Goal: Task Accomplishment & Management: Use online tool/utility

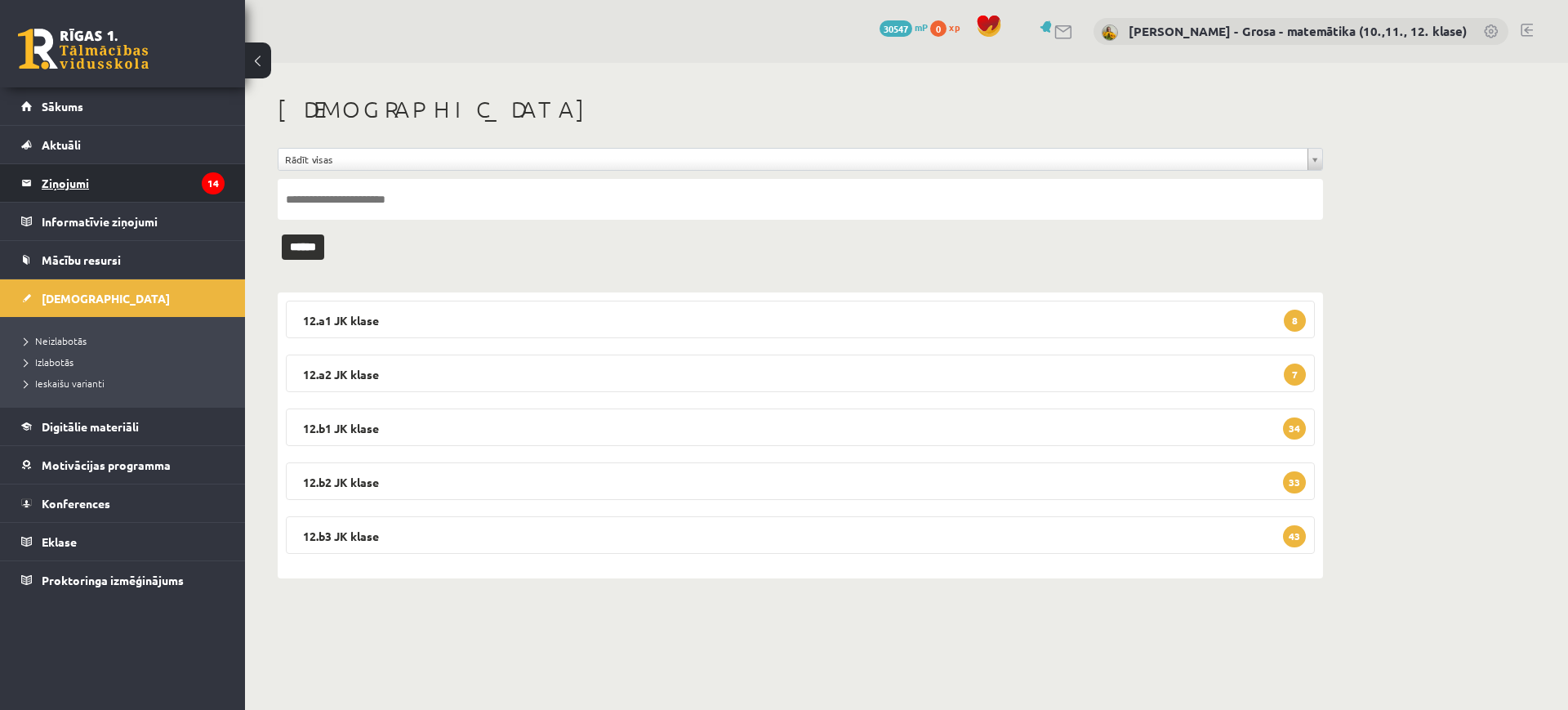
click at [194, 175] on legend "Ziņojumi 14" at bounding box center [133, 183] width 183 height 38
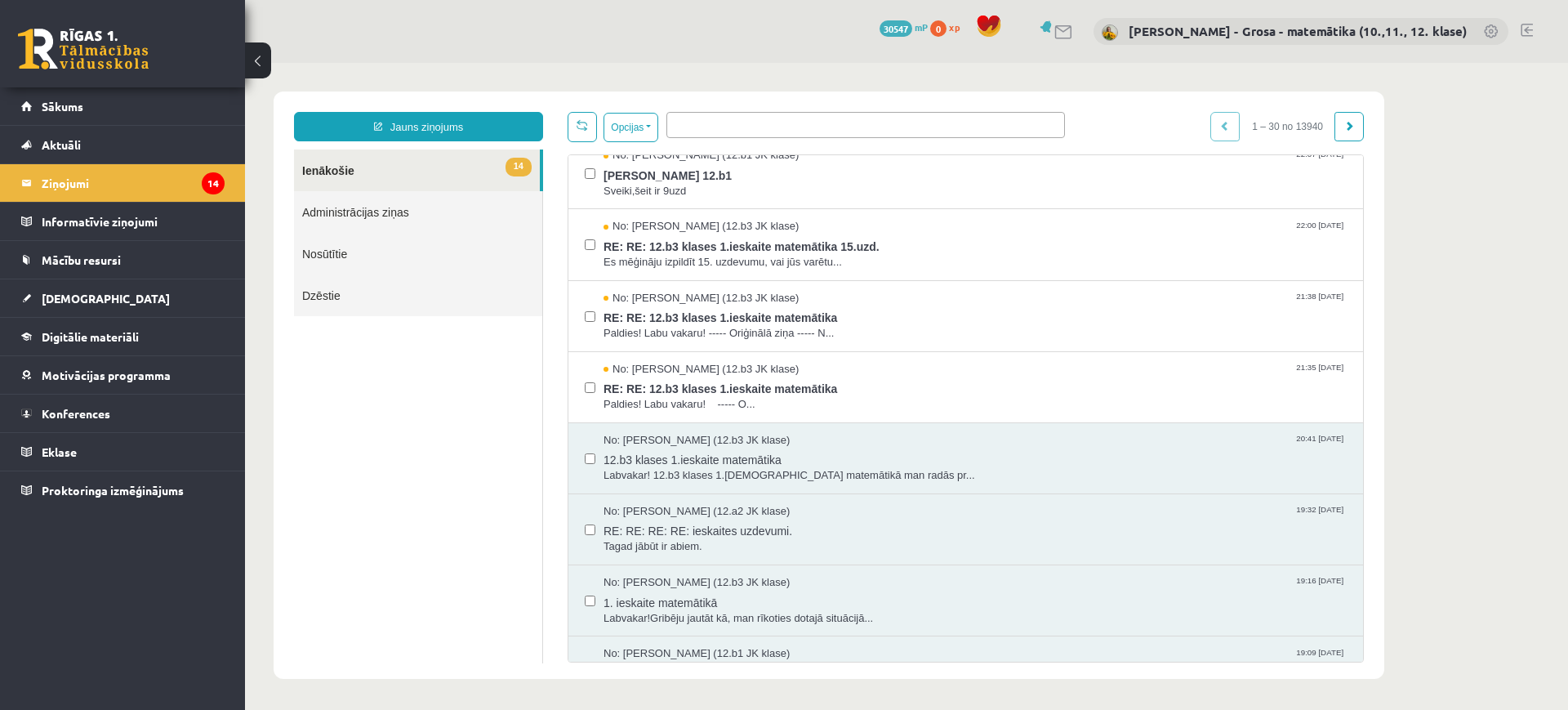
scroll to position [715, 0]
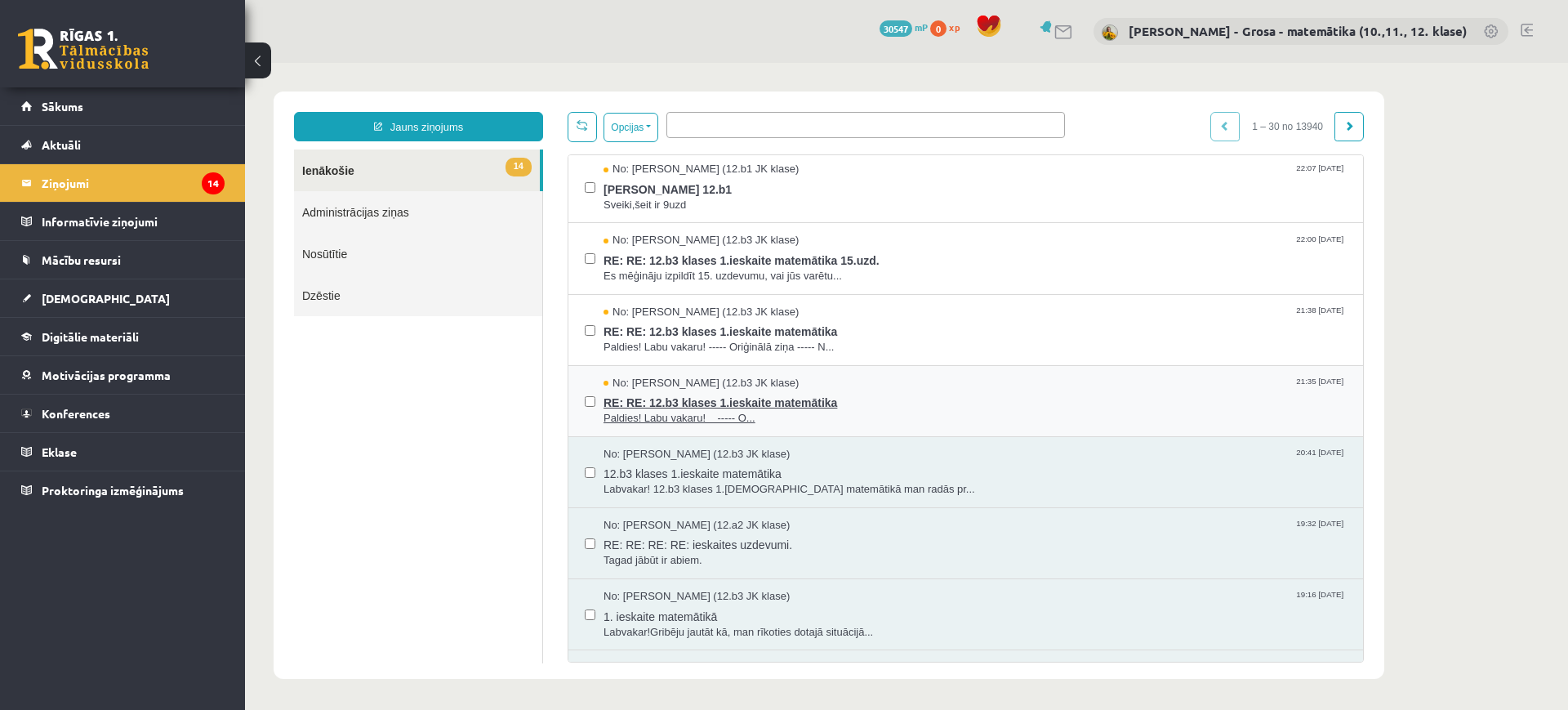
click at [885, 396] on span "RE: RE: 12.b3 klases 1.ieskaite matemātika" at bounding box center [976, 400] width 744 height 20
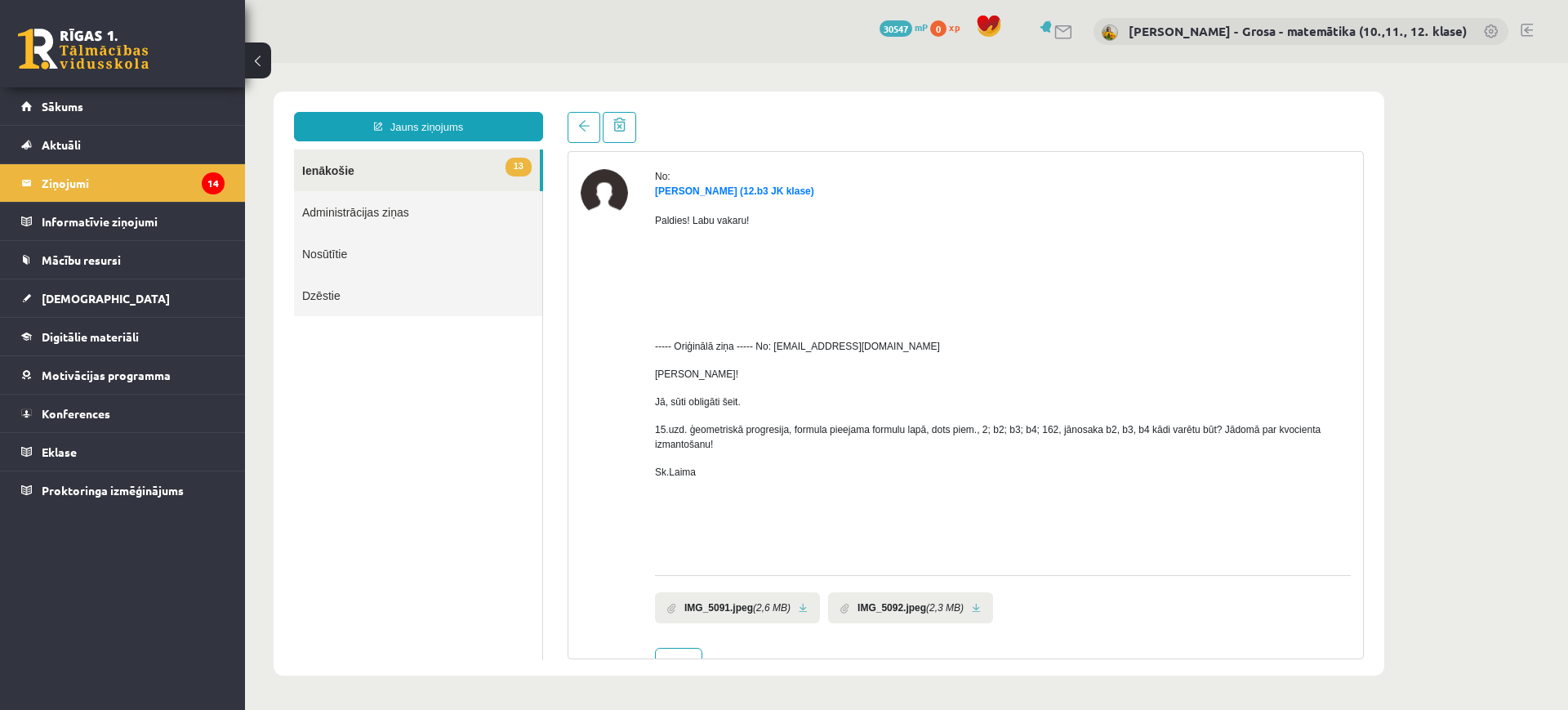
scroll to position [103, 0]
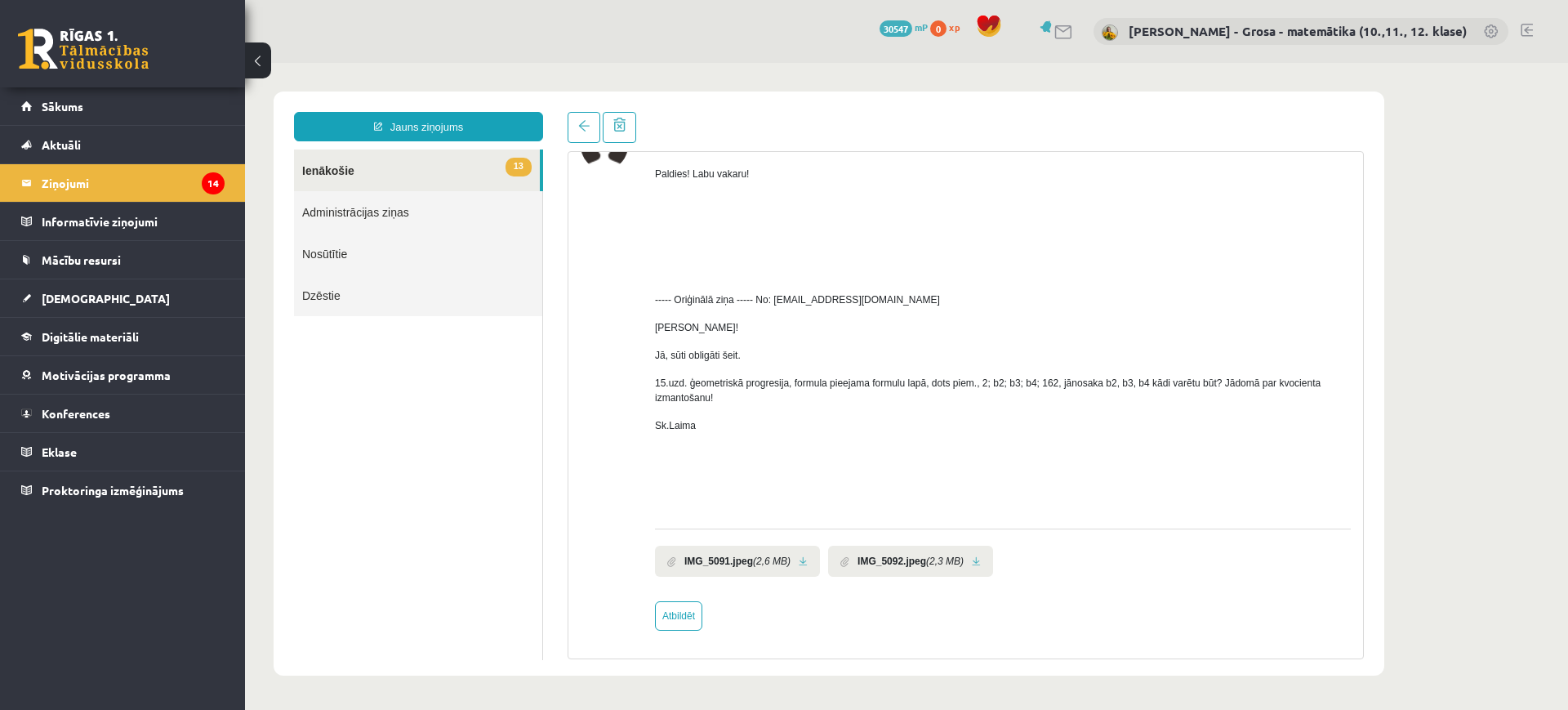
click at [799, 557] on link at bounding box center [803, 561] width 9 height 11
click at [973, 562] on link at bounding box center [976, 561] width 9 height 11
click at [580, 125] on span at bounding box center [584, 126] width 12 height 12
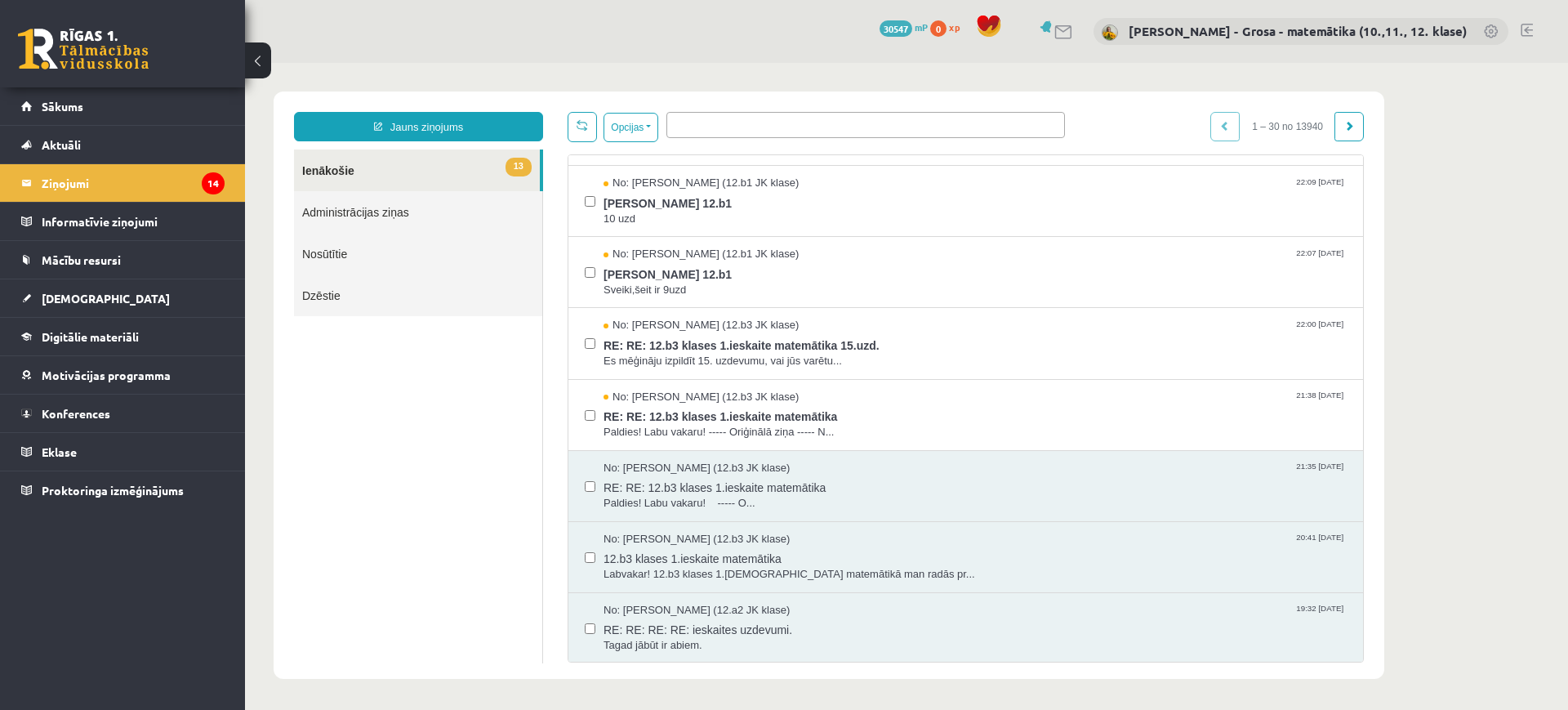
scroll to position [817, 0]
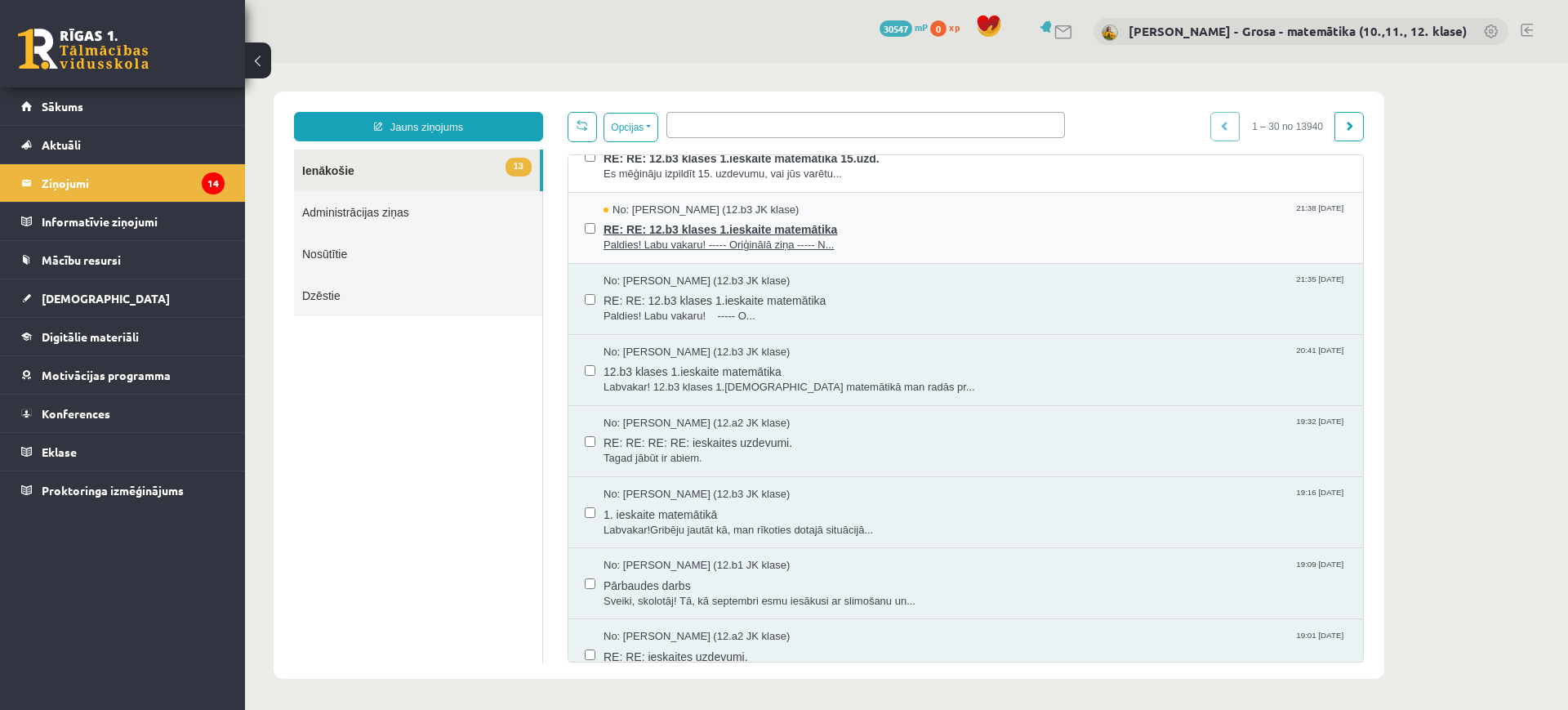
click at [741, 230] on span "RE: RE: 12.b3 klases 1.ieskaite matemātika" at bounding box center [976, 227] width 744 height 20
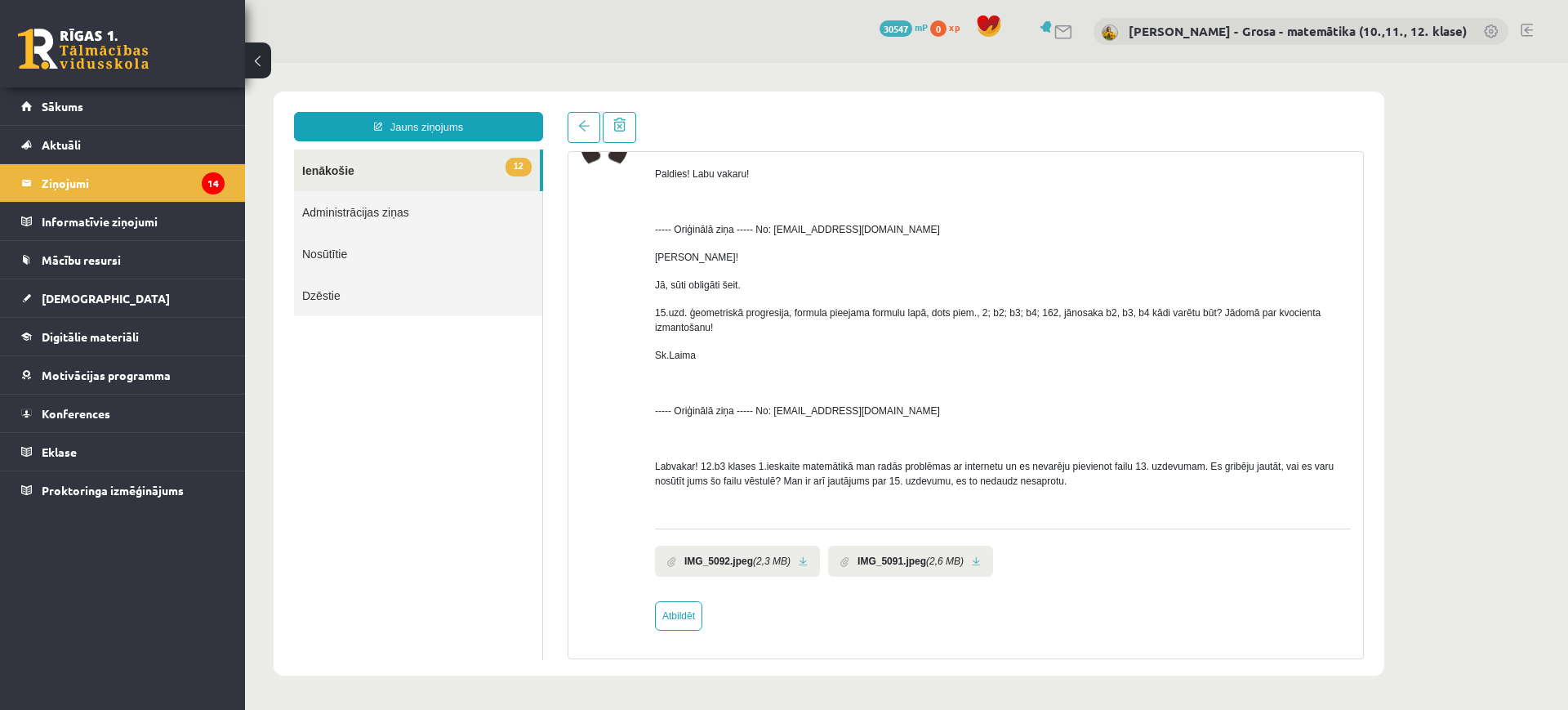
scroll to position [0, 0]
click at [799, 560] on link at bounding box center [803, 561] width 9 height 11
click at [968, 567] on li "IMG_5091.jpeg (2,6 MB)" at bounding box center [911, 561] width 165 height 31
click at [972, 560] on link at bounding box center [976, 561] width 9 height 11
click at [576, 114] on link at bounding box center [584, 127] width 33 height 31
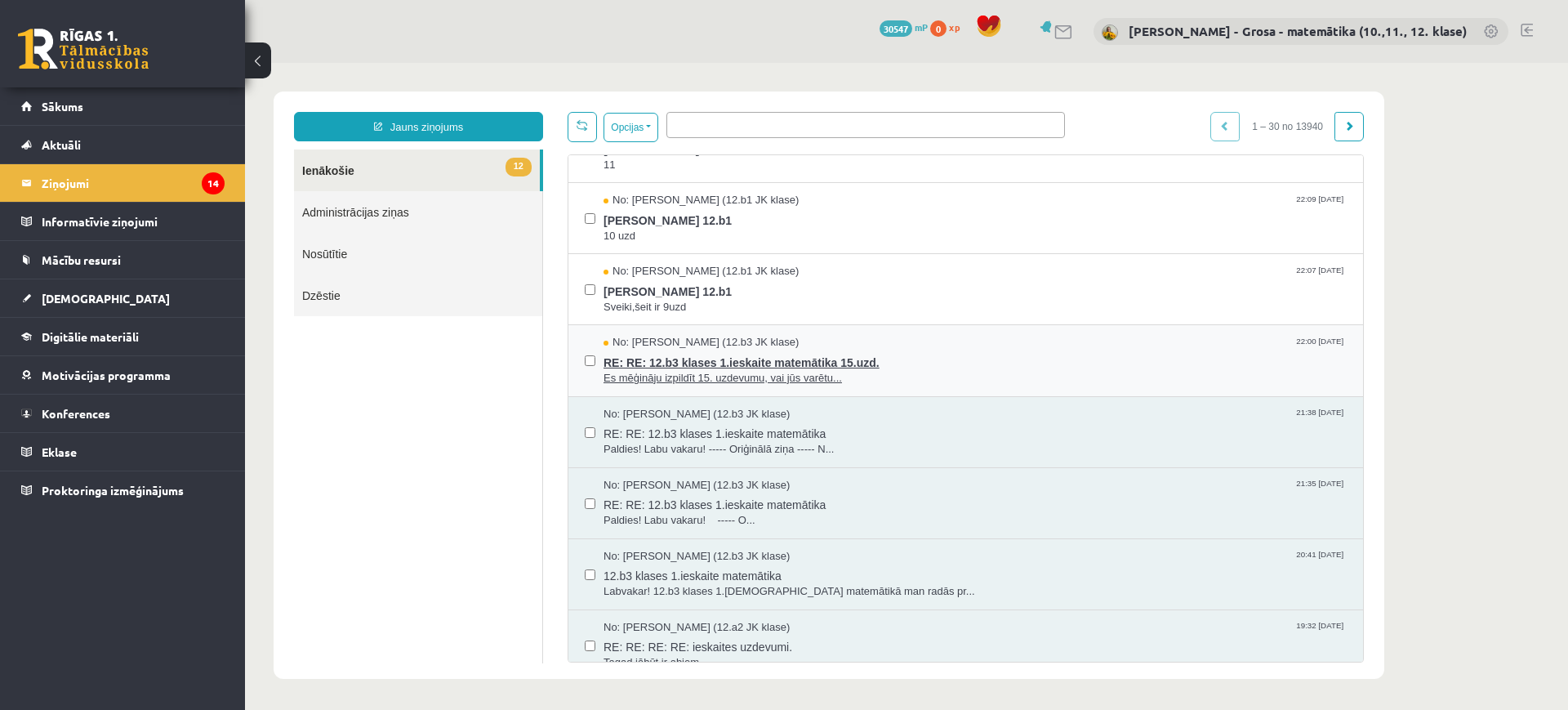
click at [691, 371] on span "Es mēģināju izpildīt 15. uzdevumu, vai jūs varētu..." at bounding box center [976, 379] width 744 height 15
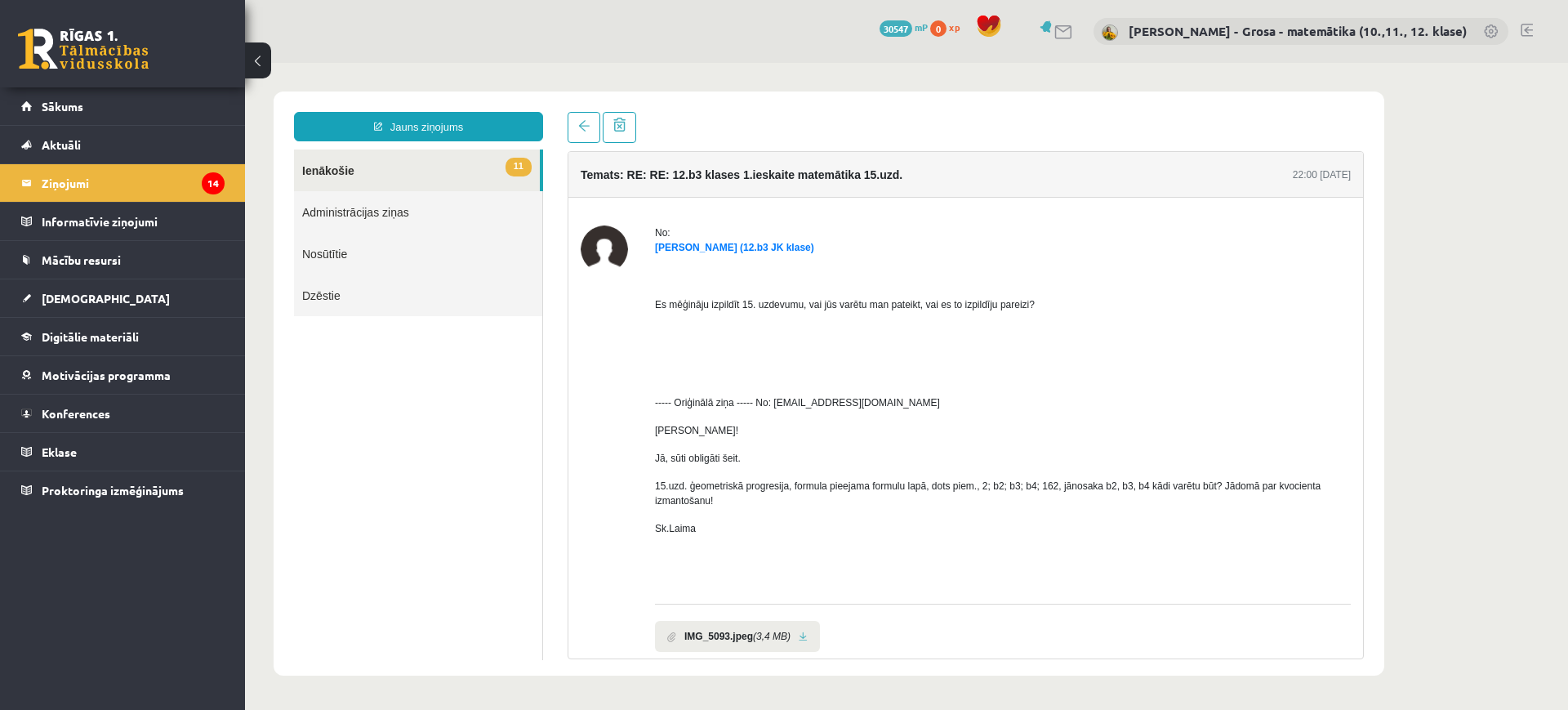
click at [799, 632] on link at bounding box center [803, 637] width 9 height 11
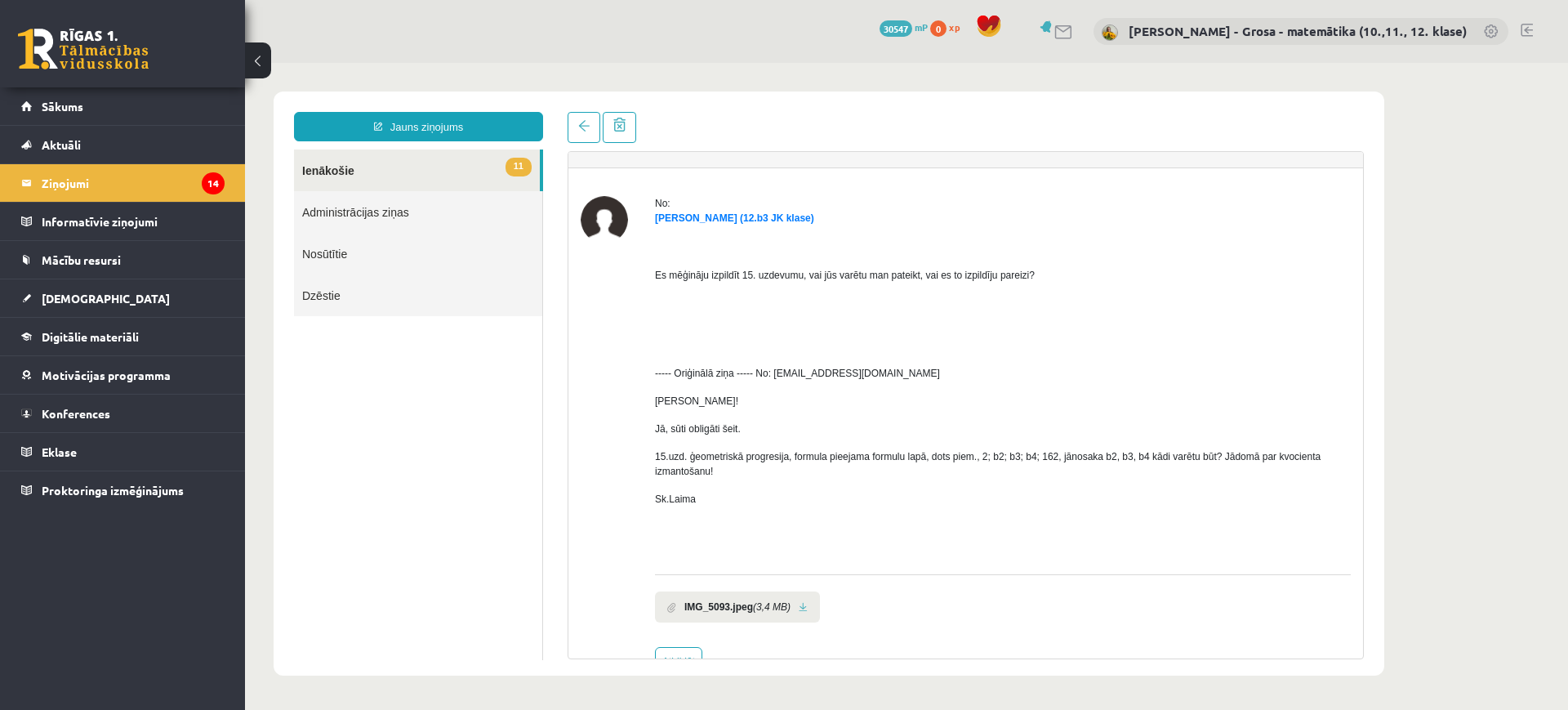
scroll to position [75, 0]
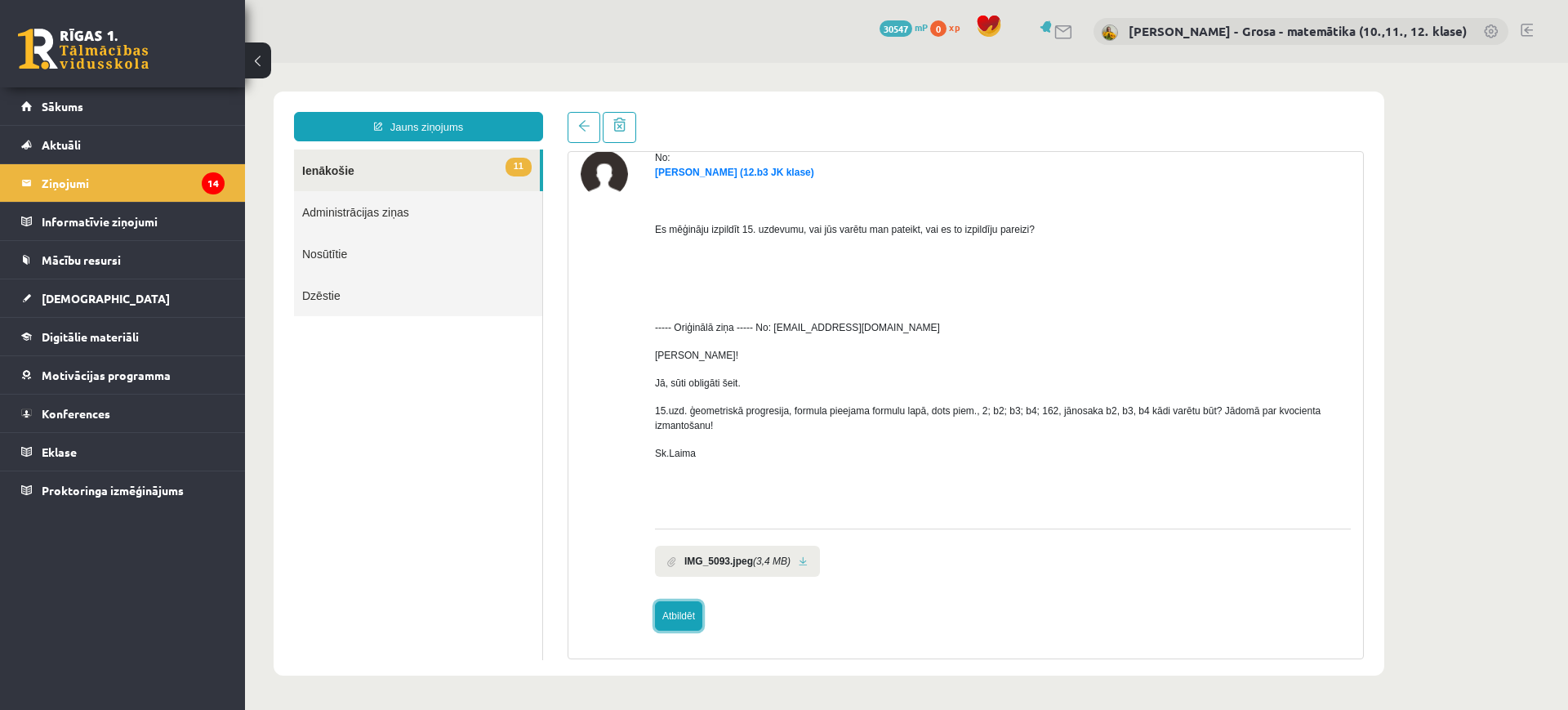
click at [678, 607] on link "Atbildēt" at bounding box center [679, 616] width 47 height 29
type input "**********"
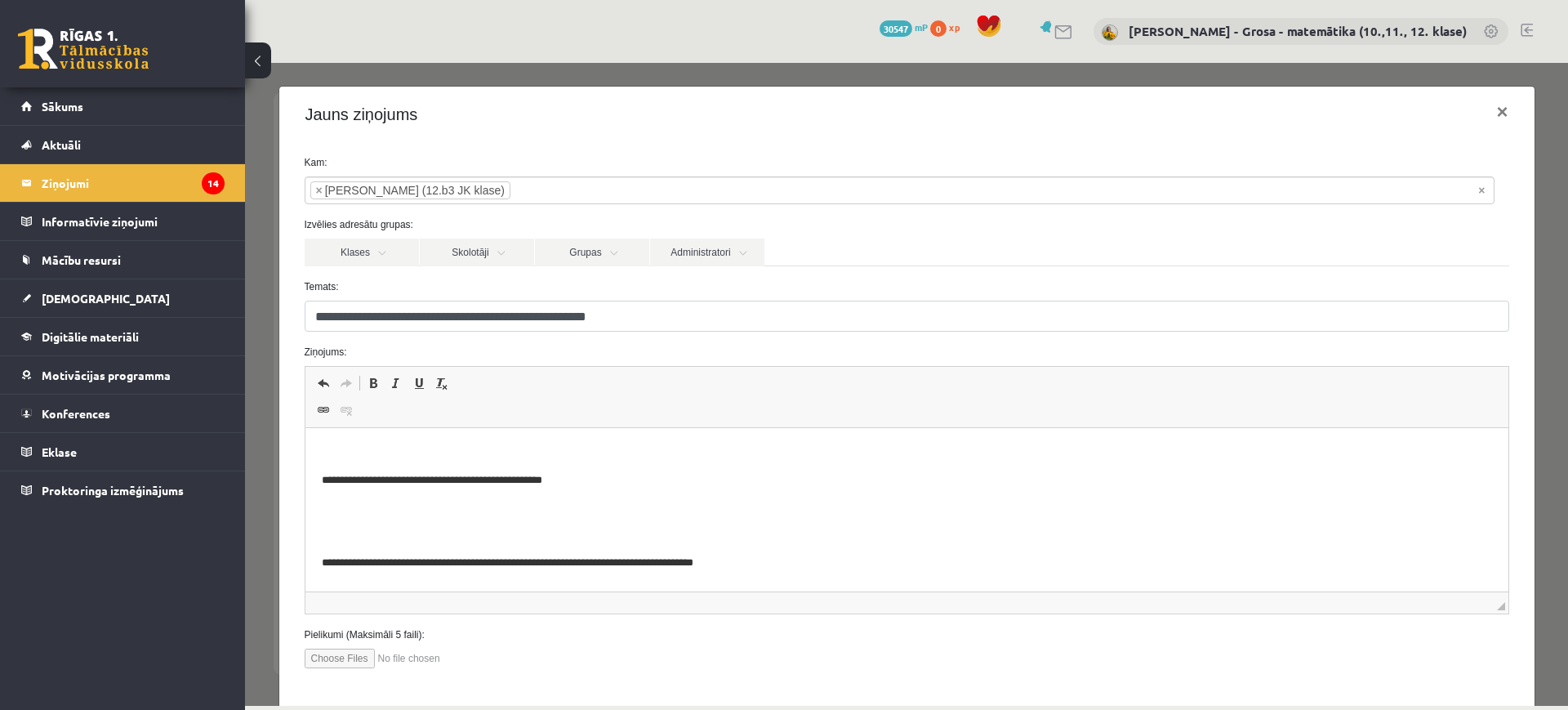
click at [584, 445] on p "Bagātinātā teksta redaktors, wiswyg-editor-47024928478560-1757912329-549" at bounding box center [906, 453] width 1170 height 17
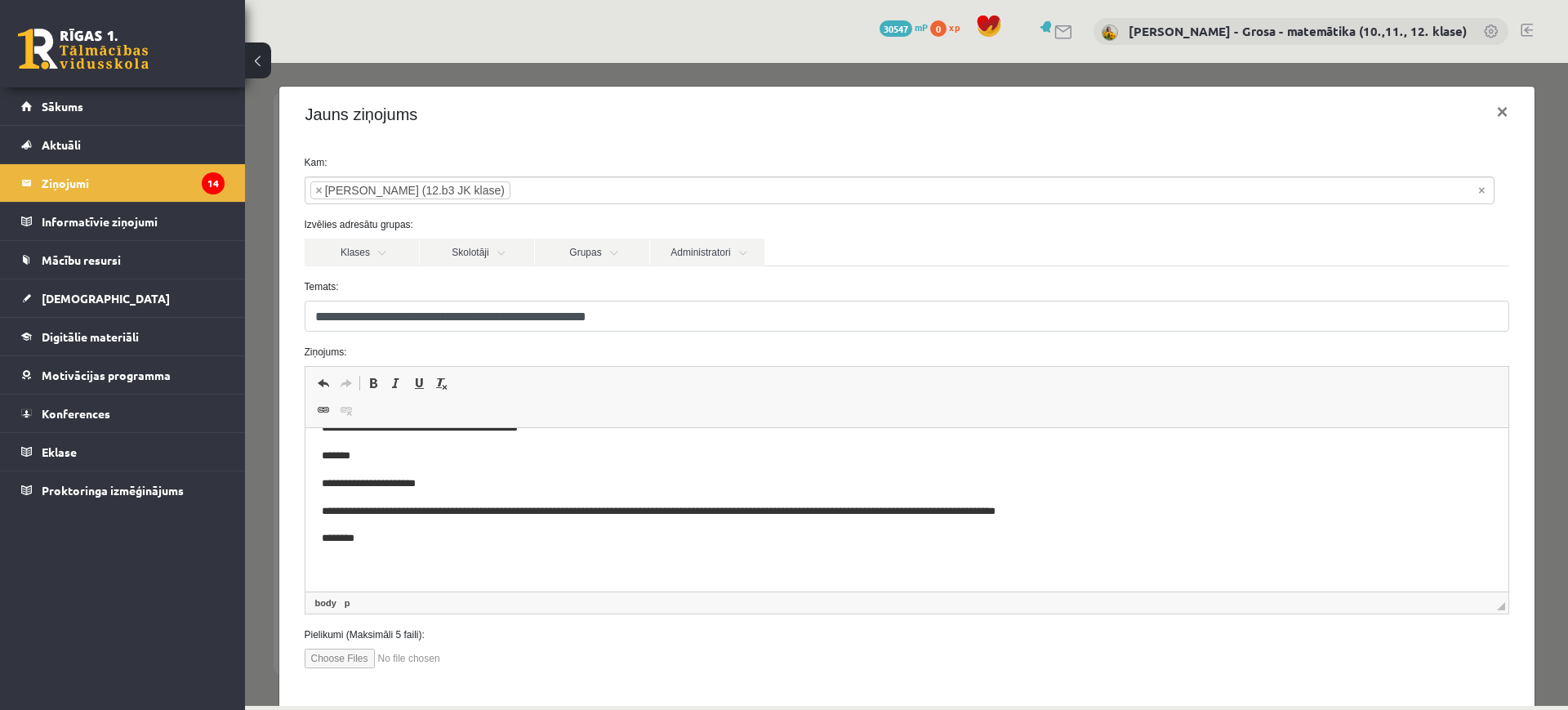
scroll to position [80, 0]
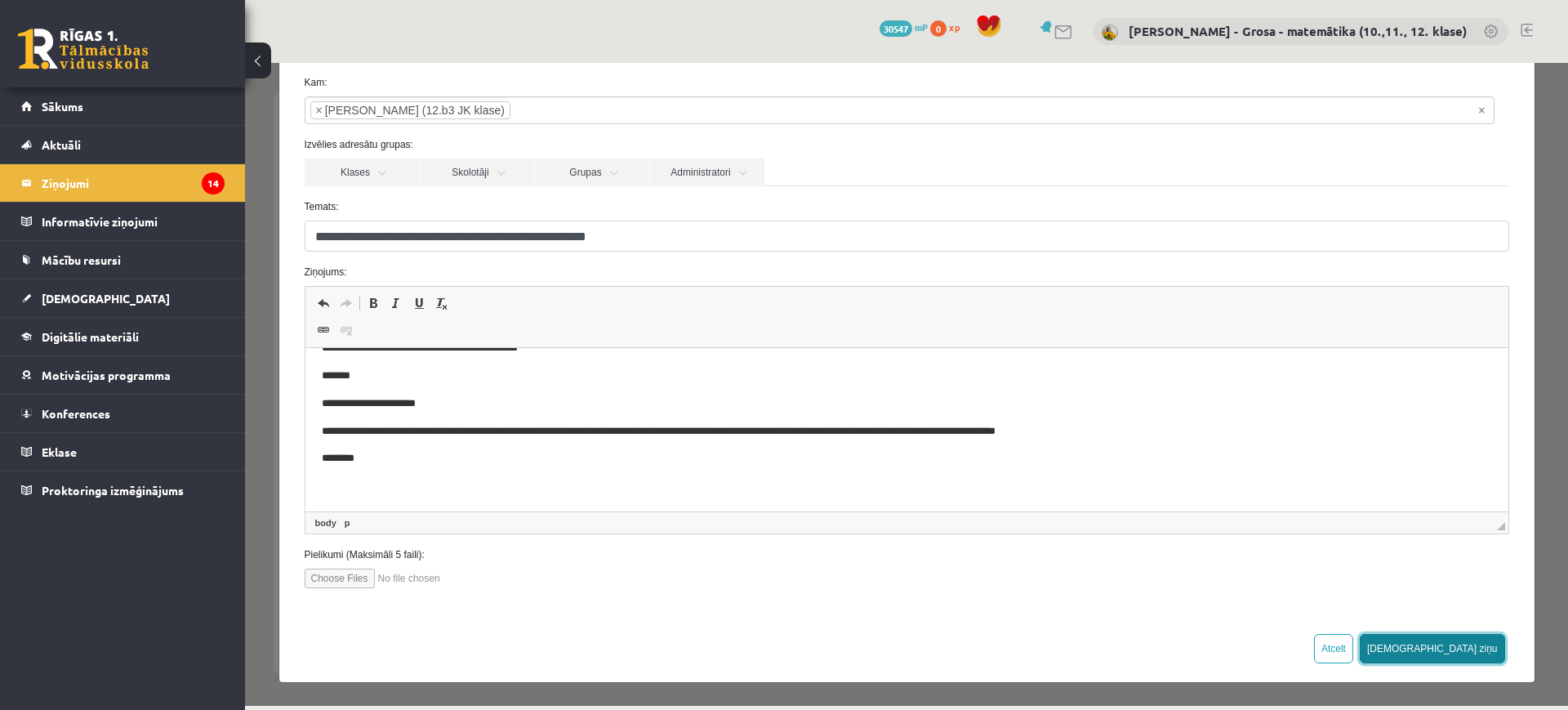
click at [1485, 644] on button "[DEMOGRAPHIC_DATA] ziņu" at bounding box center [1433, 648] width 146 height 29
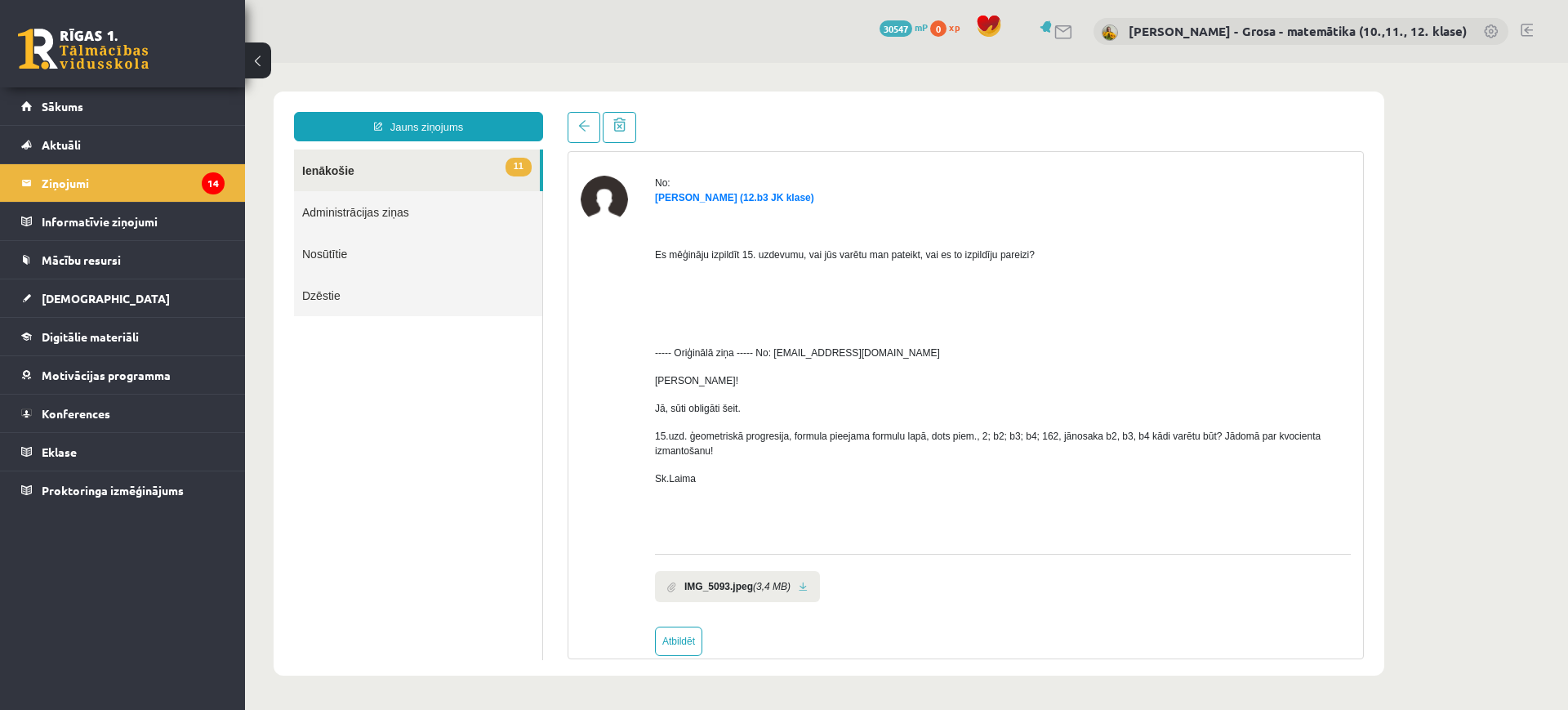
scroll to position [75, 0]
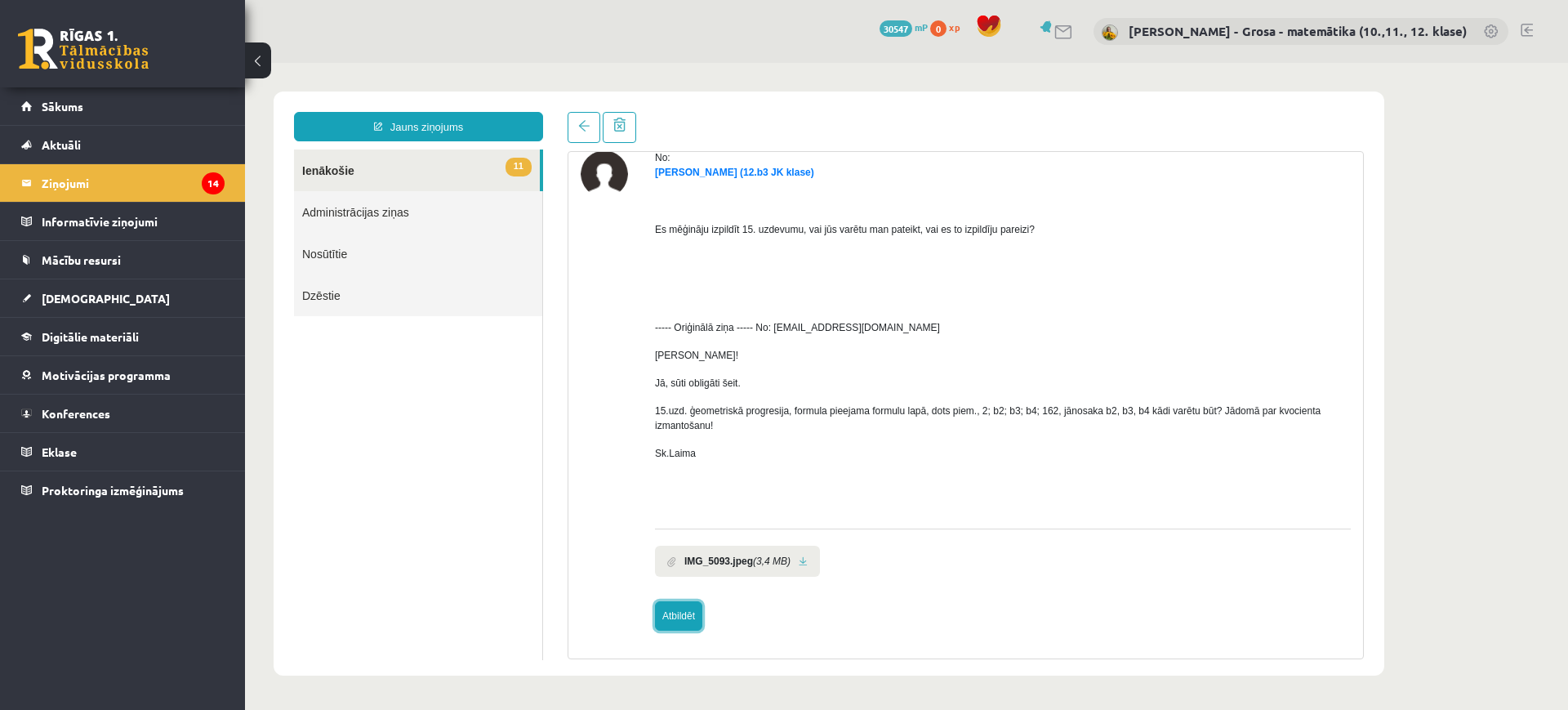
click at [702, 614] on link "Atbildēt" at bounding box center [679, 616] width 47 height 29
type input "**********"
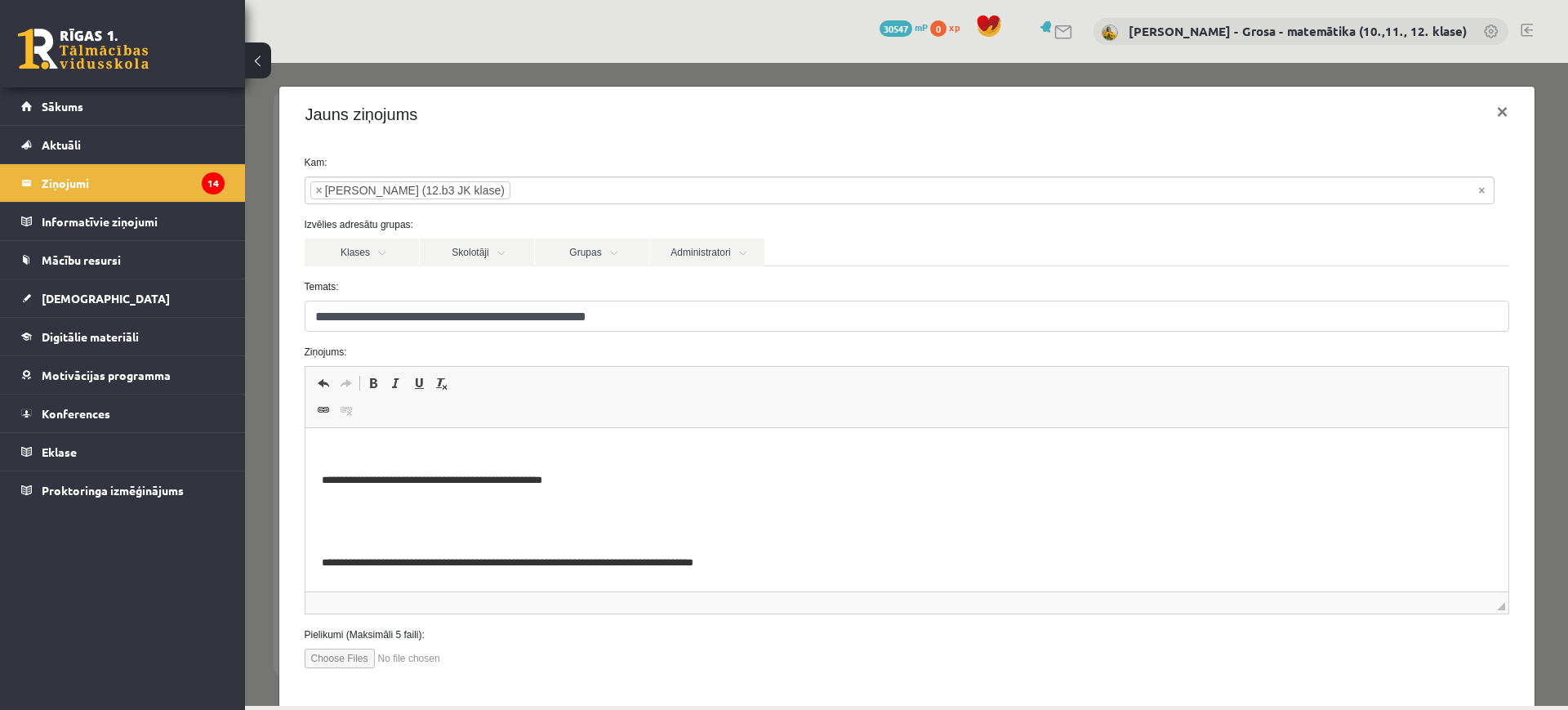
click at [580, 435] on html "**********" at bounding box center [906, 627] width 1203 height 397
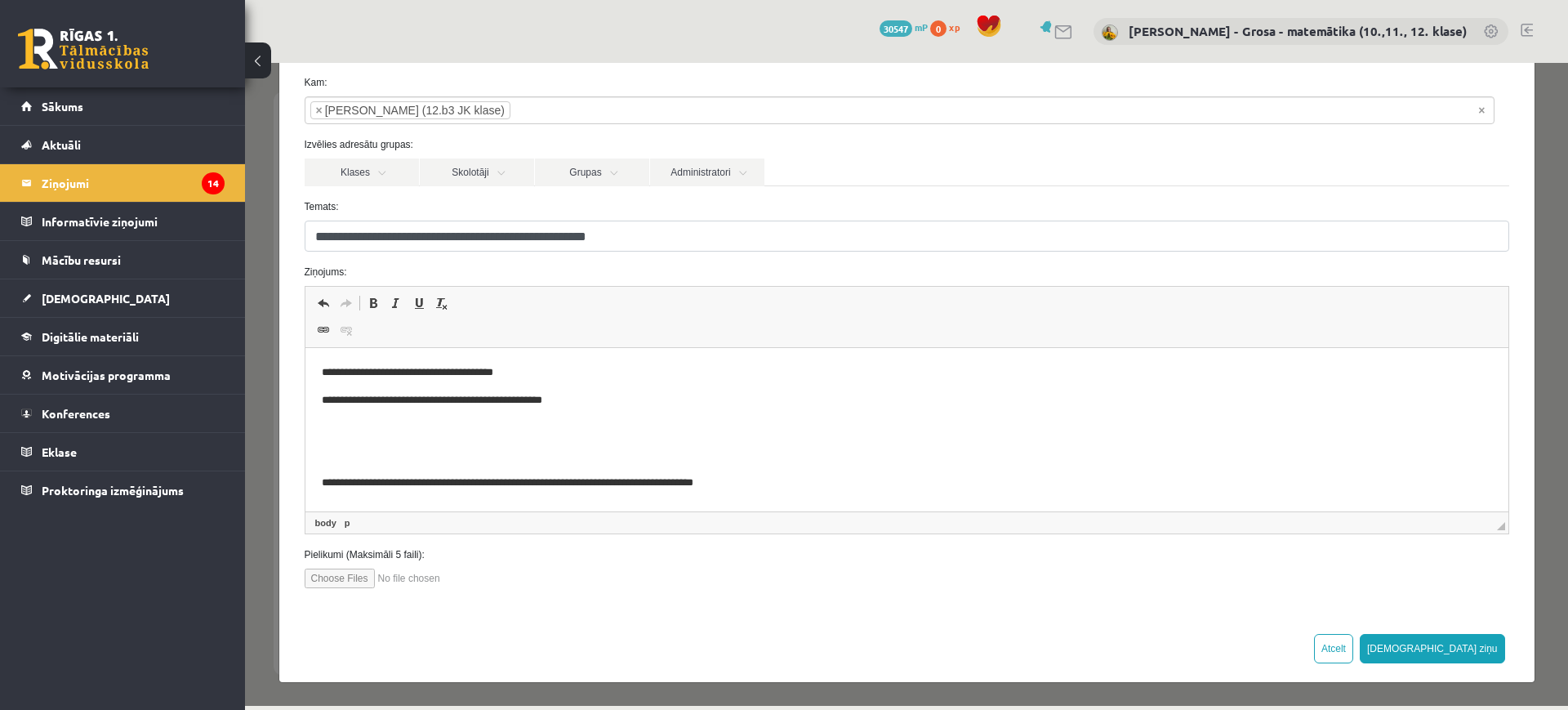
scroll to position [235, 0]
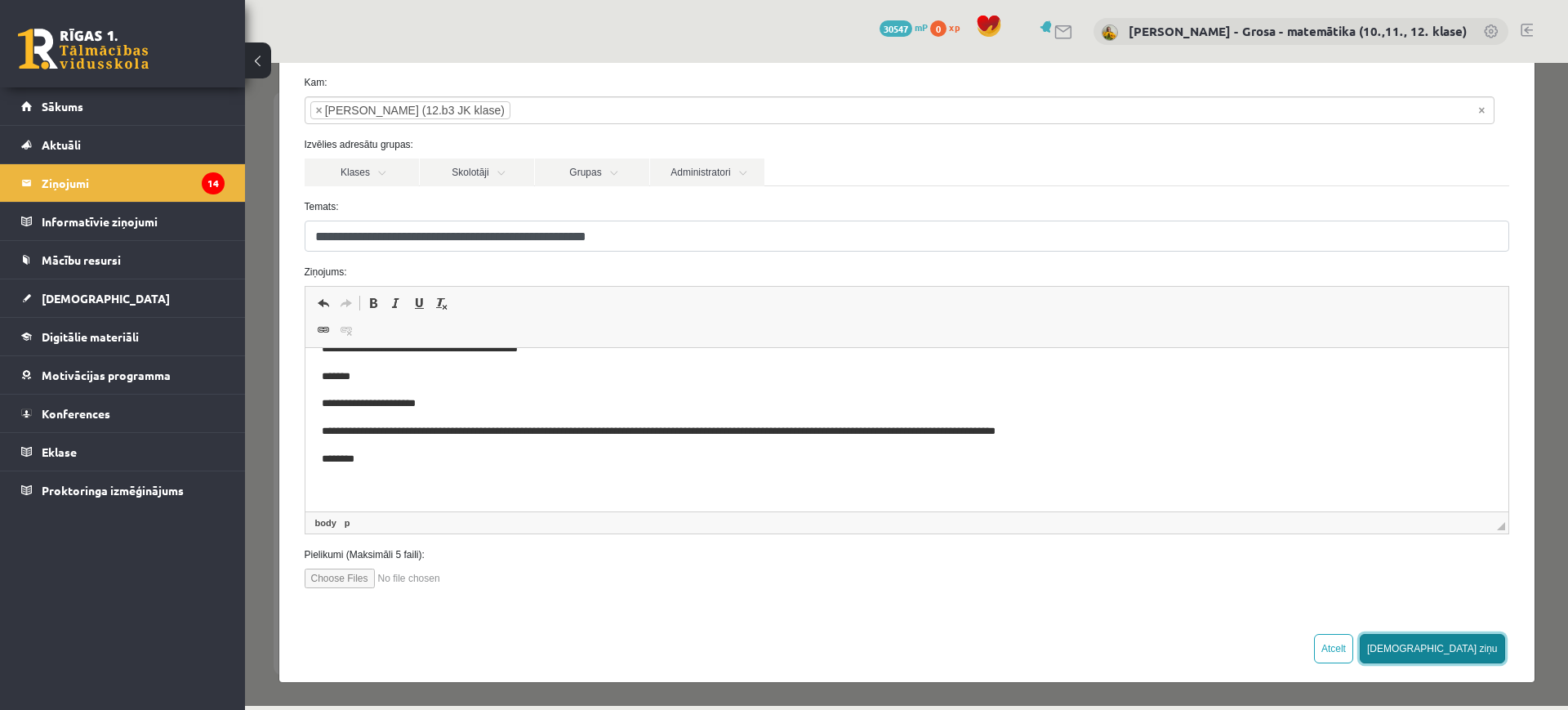
click at [1481, 654] on button "[DEMOGRAPHIC_DATA] ziņu" at bounding box center [1433, 648] width 146 height 29
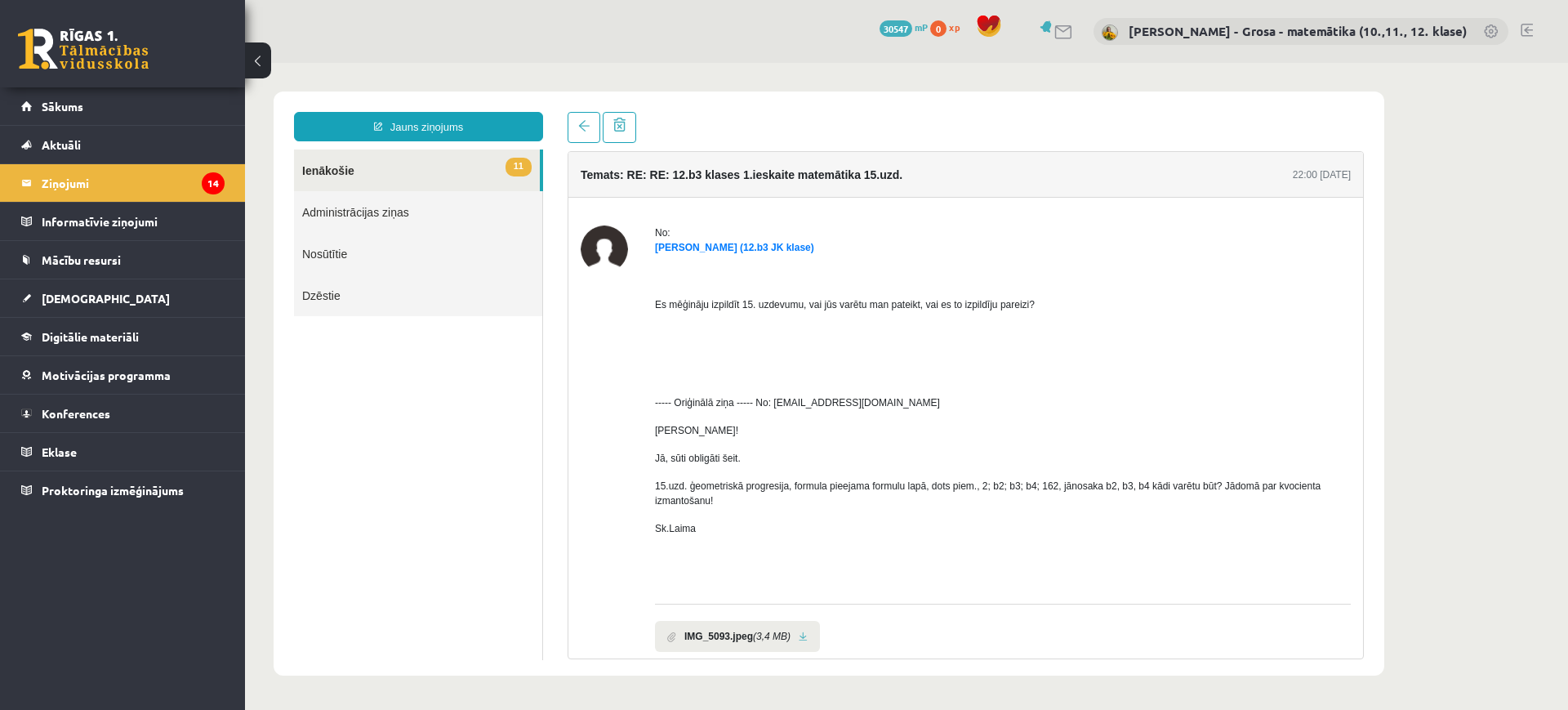
scroll to position [0, 0]
click at [519, 162] on span "11" at bounding box center [518, 167] width 26 height 19
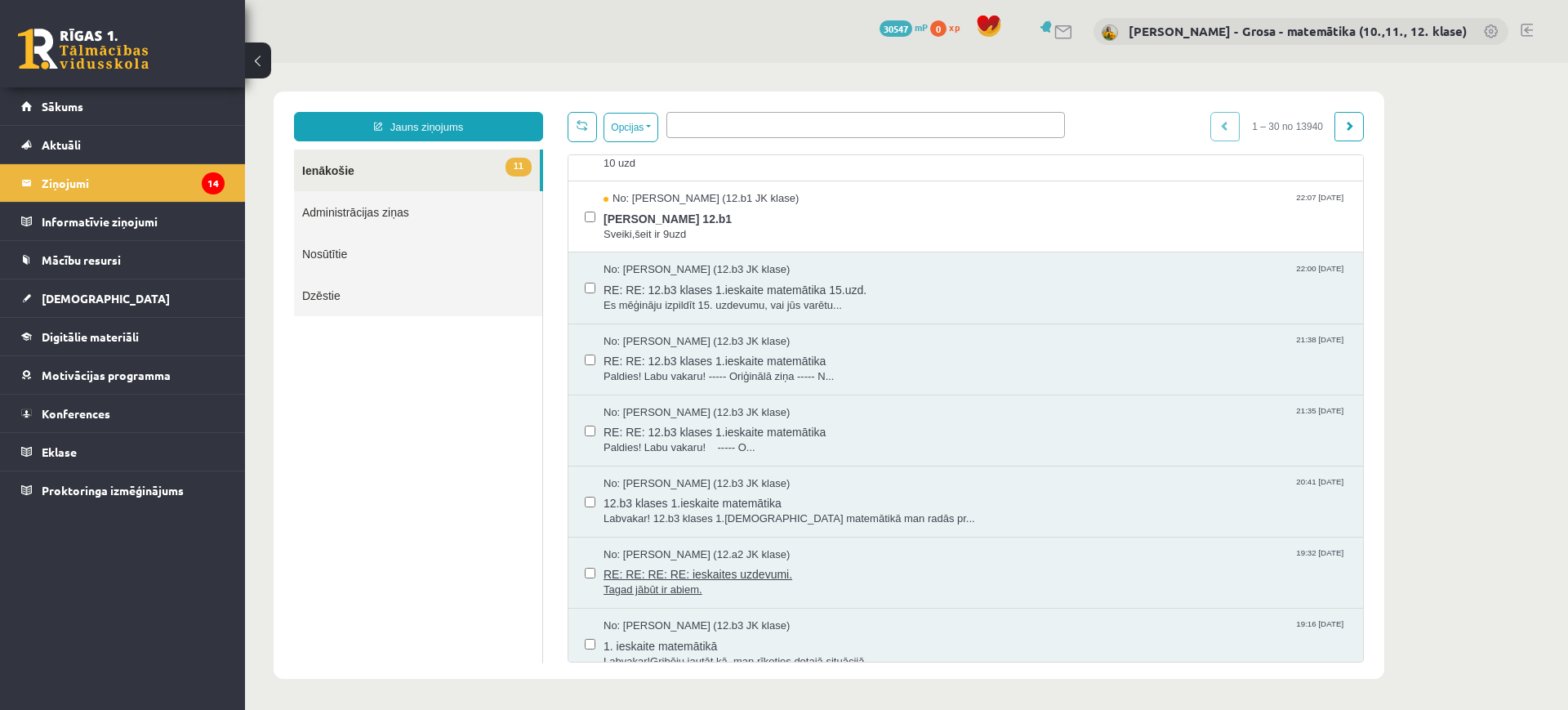
scroll to position [511, 0]
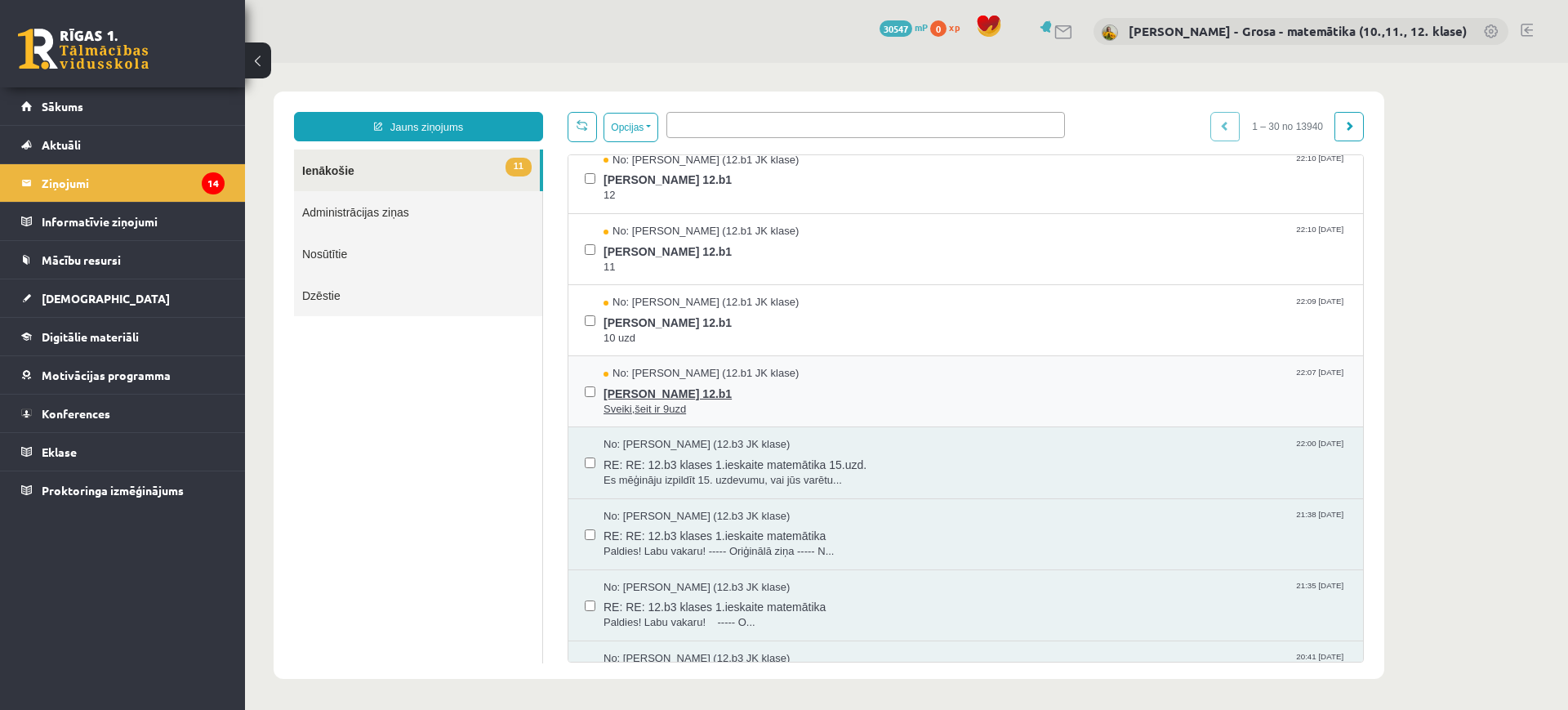
click at [802, 405] on span "Sveiki,šeit ir 9uzd" at bounding box center [976, 410] width 744 height 15
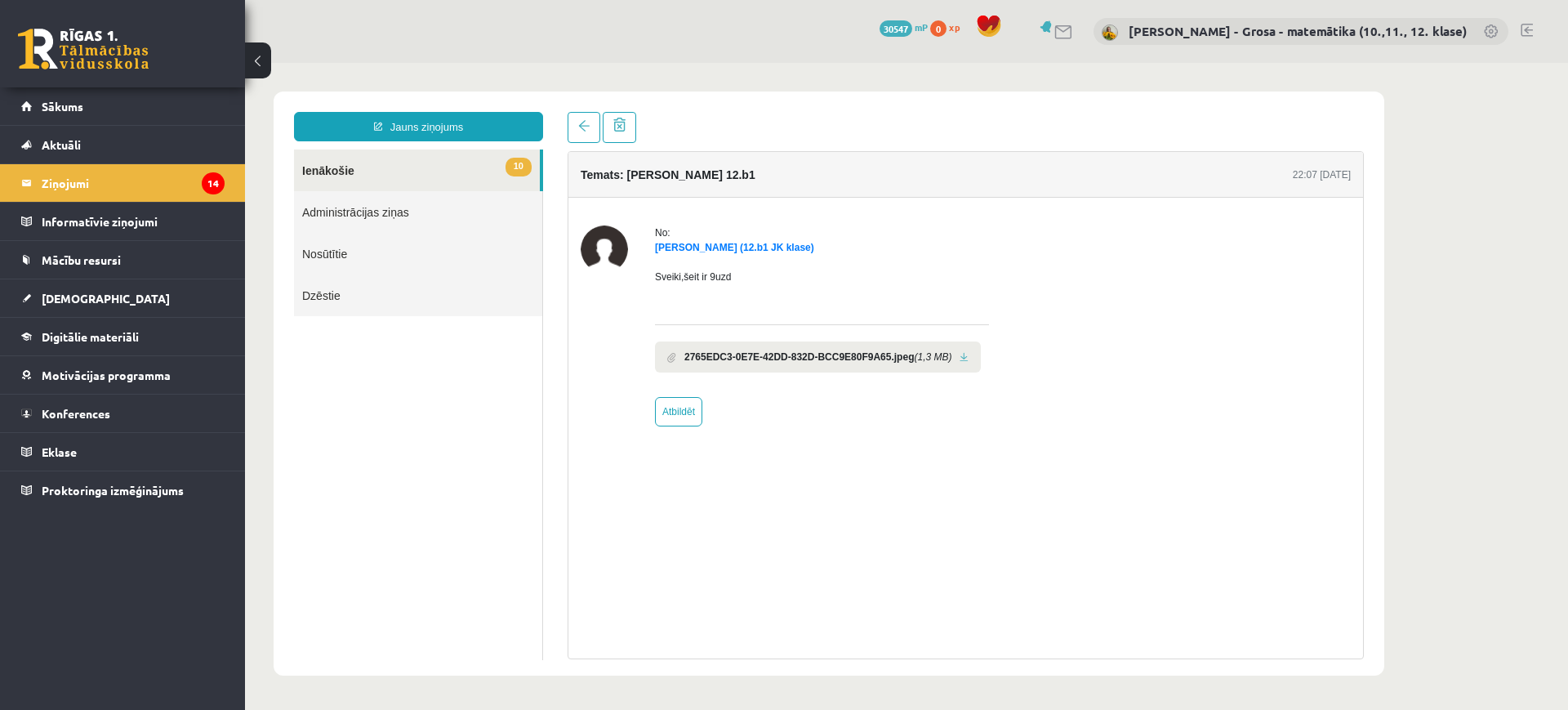
scroll to position [0, 0]
click at [960, 352] on link at bounding box center [964, 357] width 9 height 11
click at [583, 124] on span at bounding box center [584, 126] width 12 height 12
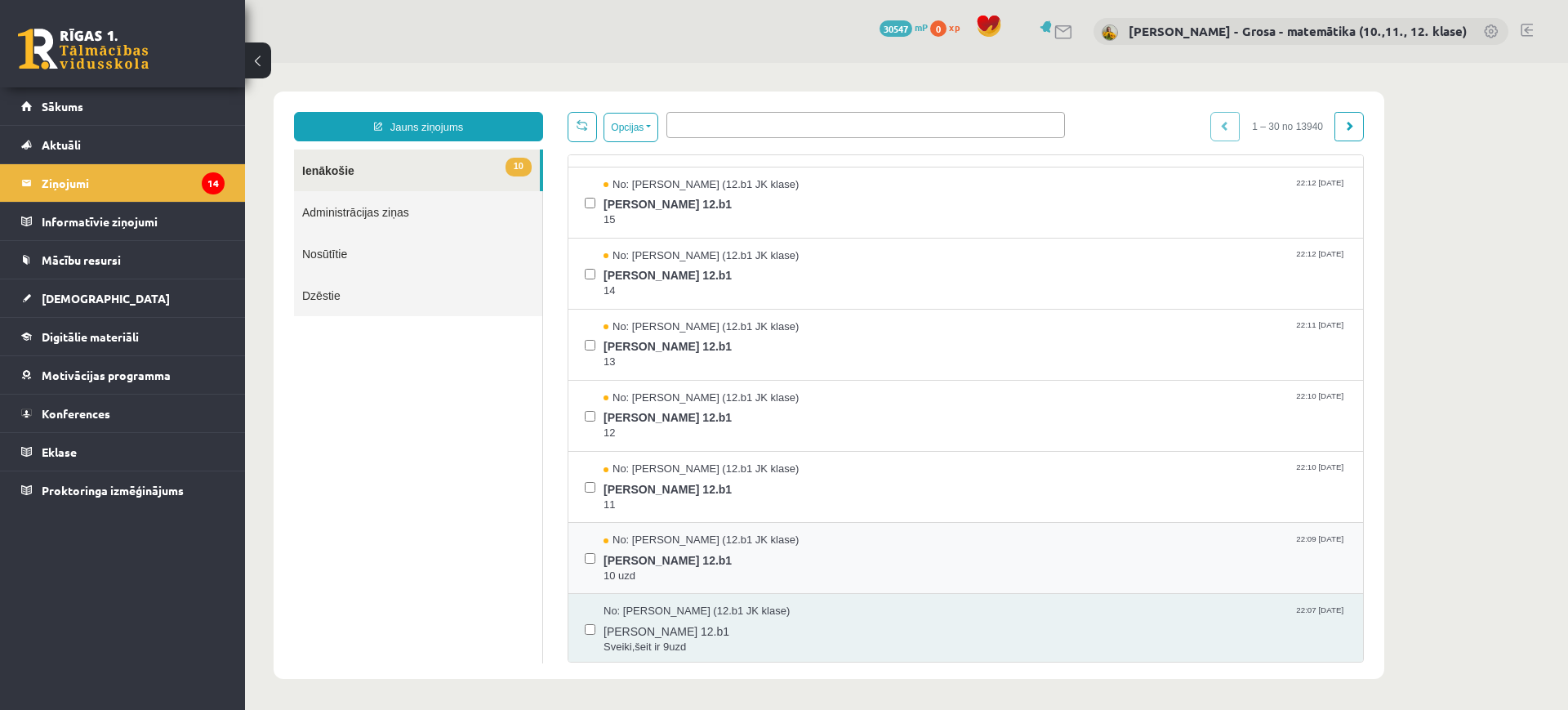
scroll to position [511, 0]
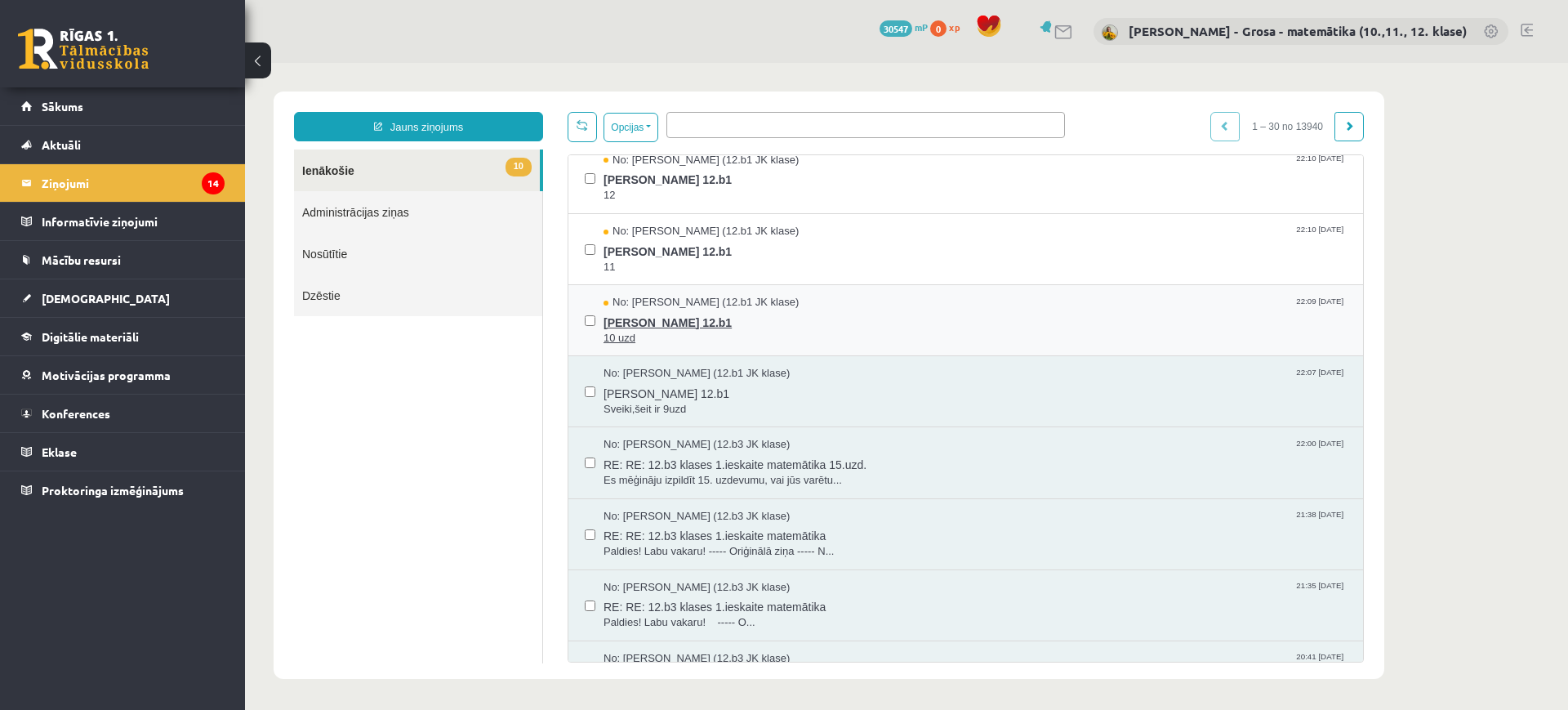
click at [694, 321] on span "Laura 12.b1" at bounding box center [976, 321] width 744 height 20
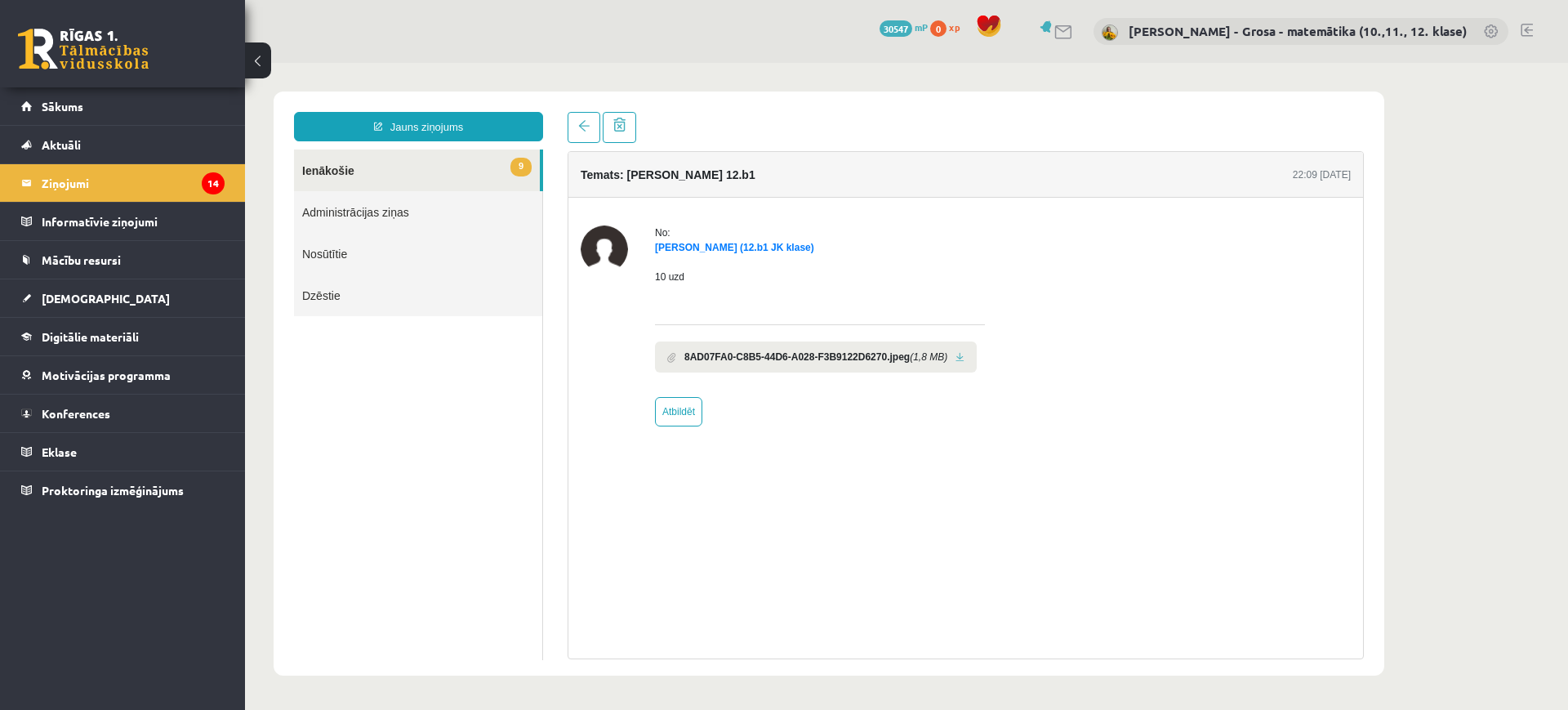
scroll to position [0, 0]
click at [961, 354] on link at bounding box center [960, 357] width 9 height 11
click at [575, 126] on link at bounding box center [584, 127] width 33 height 31
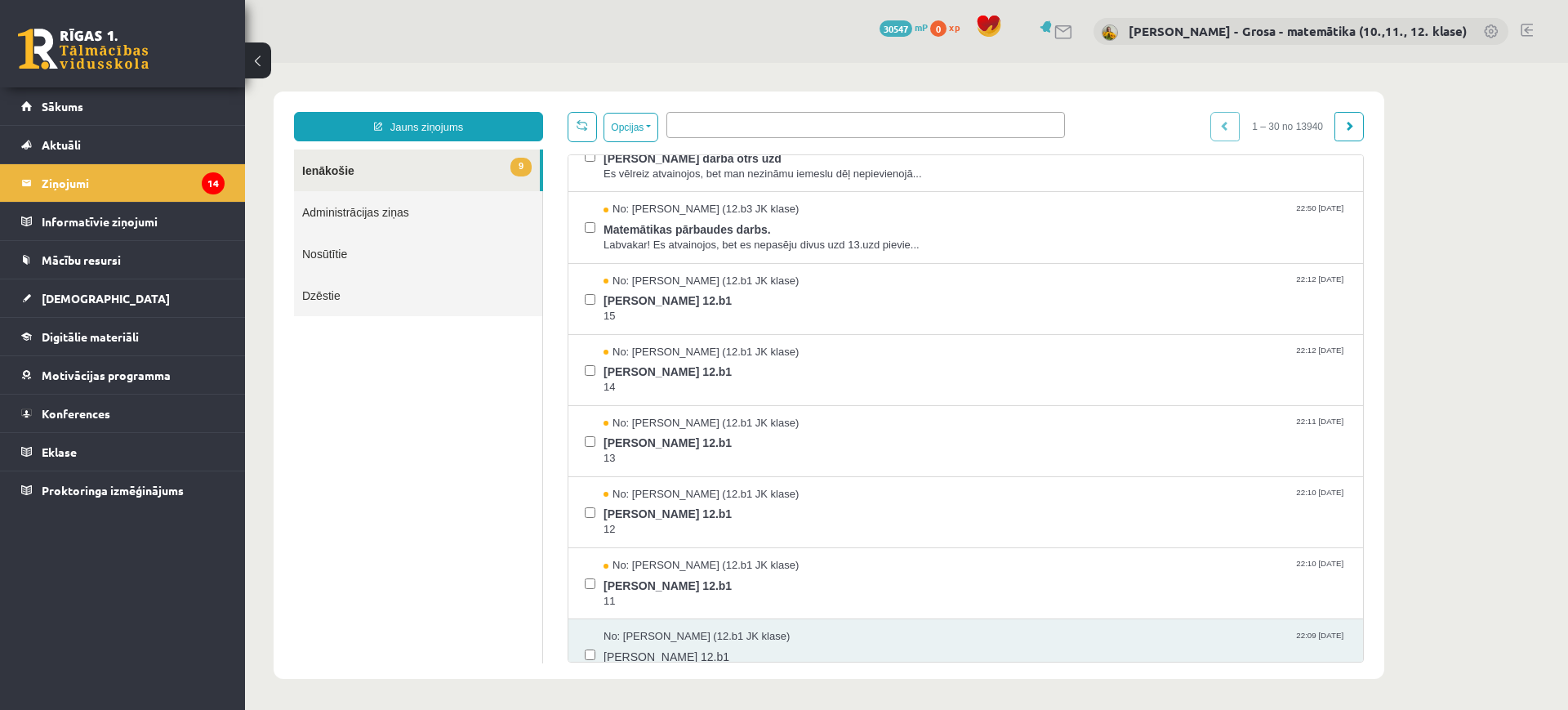
scroll to position [408, 0]
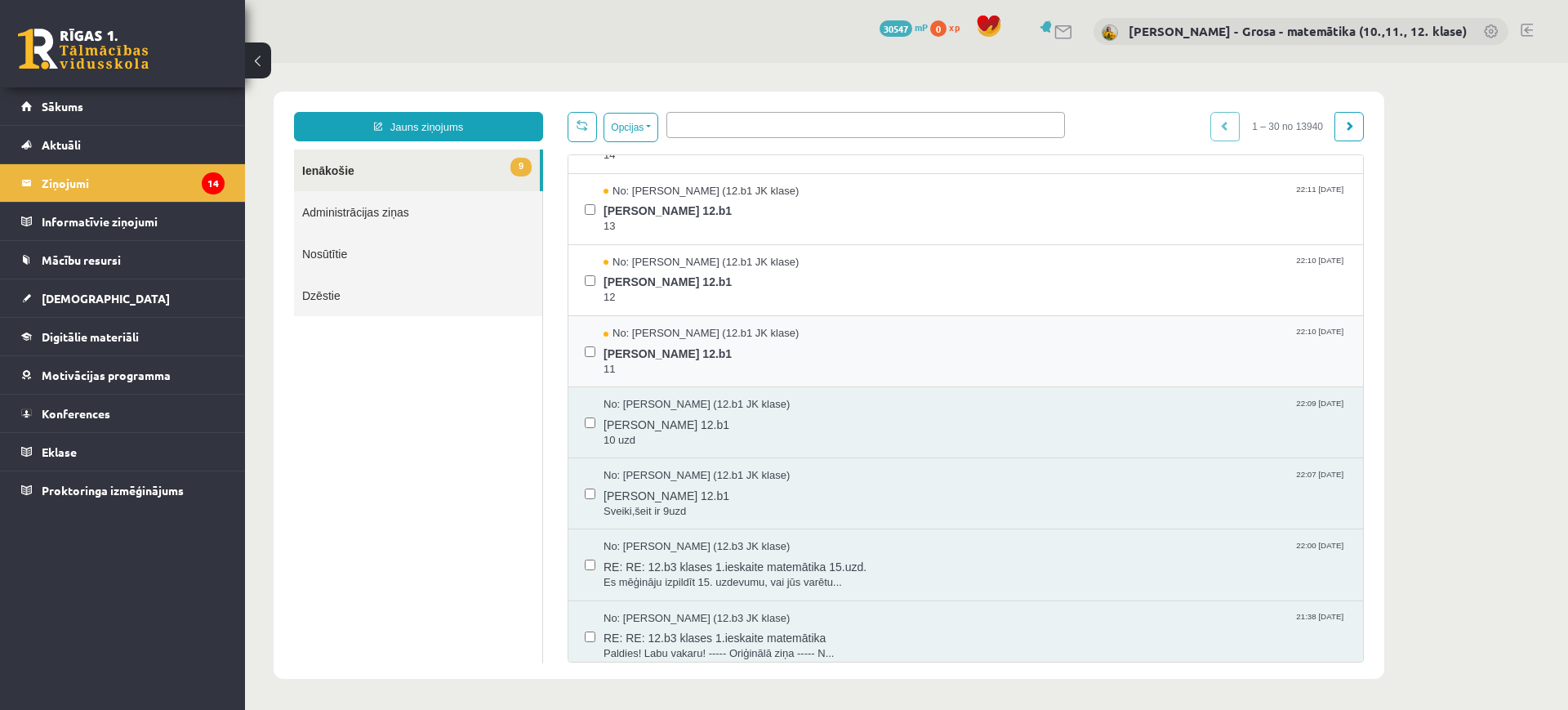
click at [701, 379] on div "No: Laura Fūrmane (12.b1 JK klase) 22:10 14/09/2025 Laura 12.b1 11" at bounding box center [966, 352] width 795 height 71
click at [692, 354] on span "Laura 12.b1" at bounding box center [976, 352] width 744 height 20
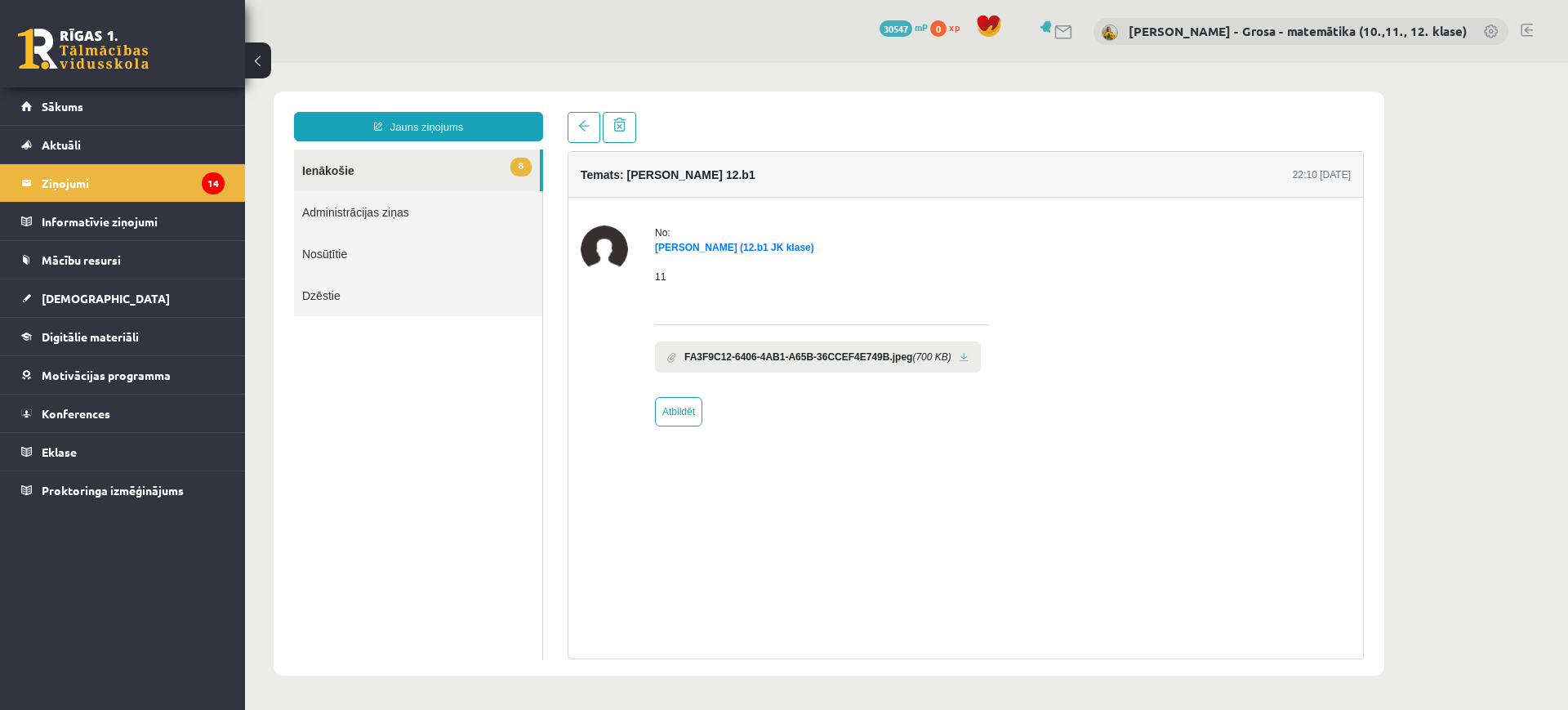
click at [952, 347] on li "FA3F9C12-6406-4AB1-A65B-36CCEF4E749B.jpeg (700 KB)" at bounding box center [818, 357] width 326 height 31
click at [960, 359] on link at bounding box center [964, 357] width 9 height 11
click at [582, 125] on span at bounding box center [584, 126] width 12 height 12
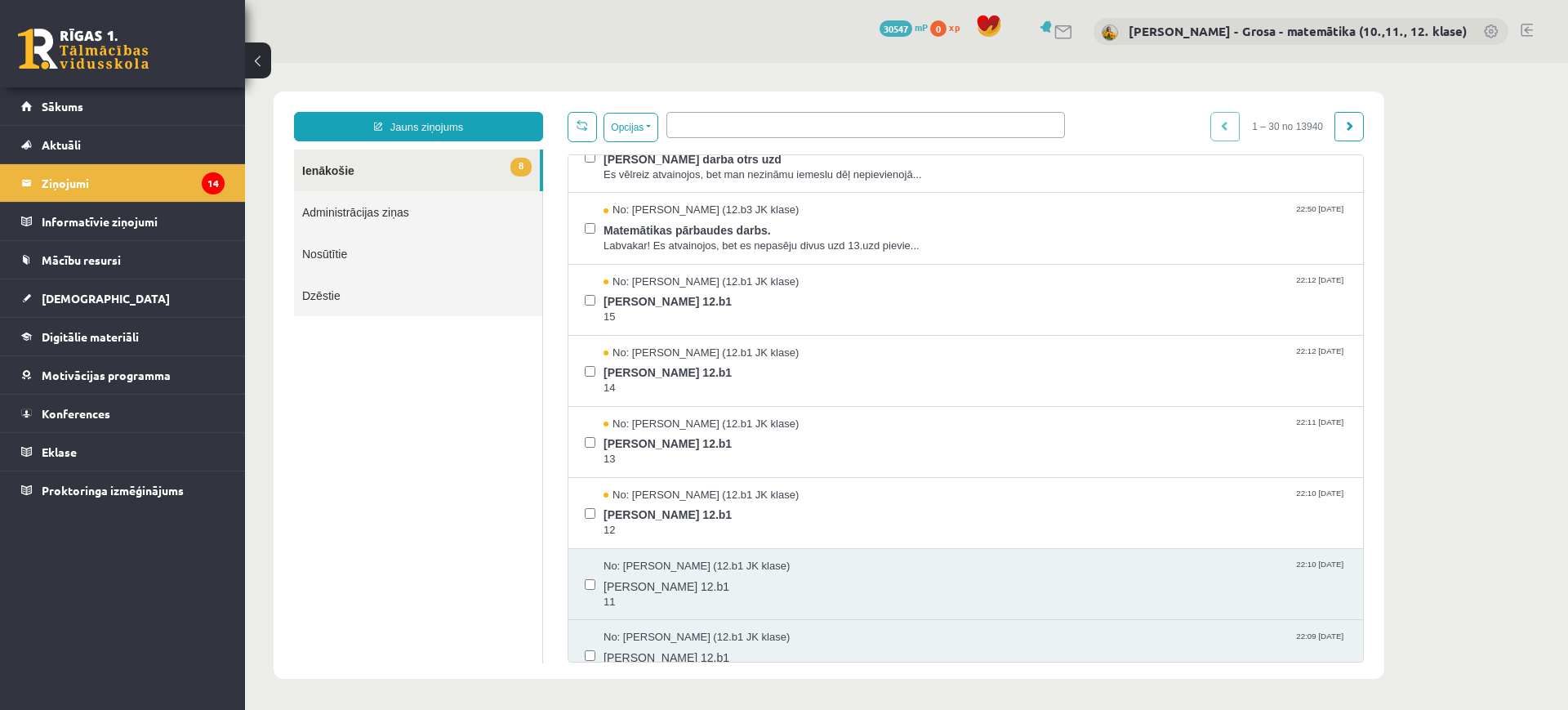
scroll to position [408, 0]
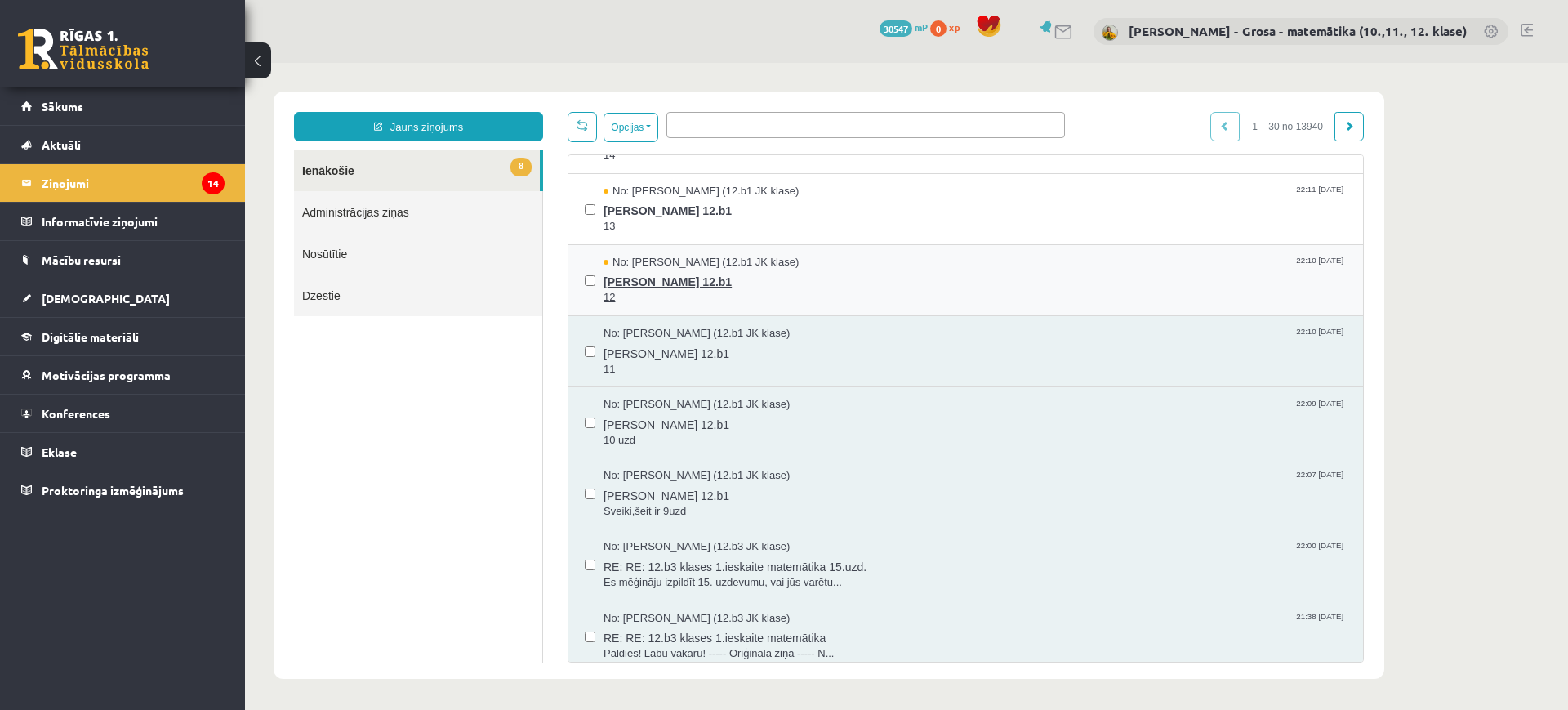
click at [691, 287] on span "[PERSON_NAME] 12.b1" at bounding box center [976, 279] width 744 height 20
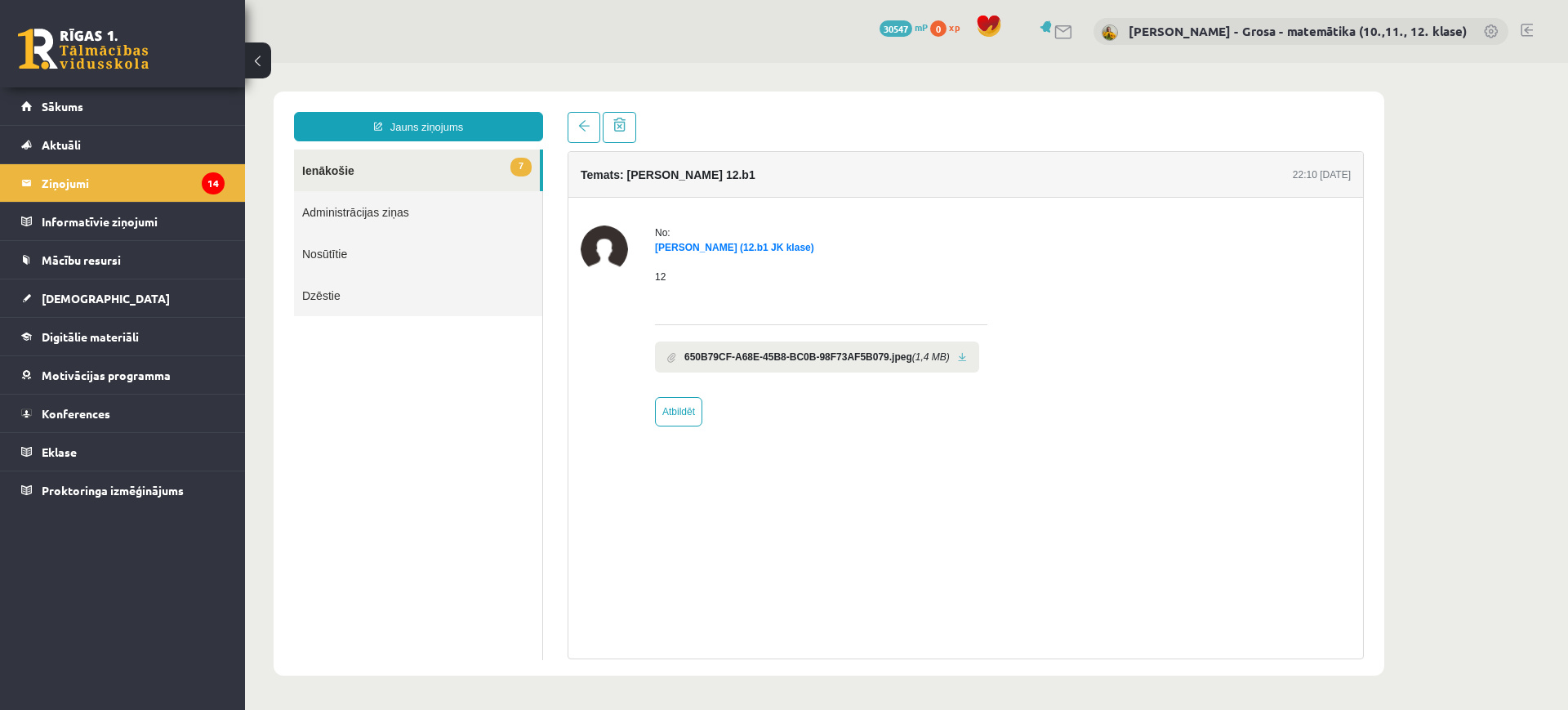
scroll to position [0, 0]
click at [958, 358] on link at bounding box center [962, 357] width 9 height 11
click at [571, 119] on link at bounding box center [584, 127] width 33 height 31
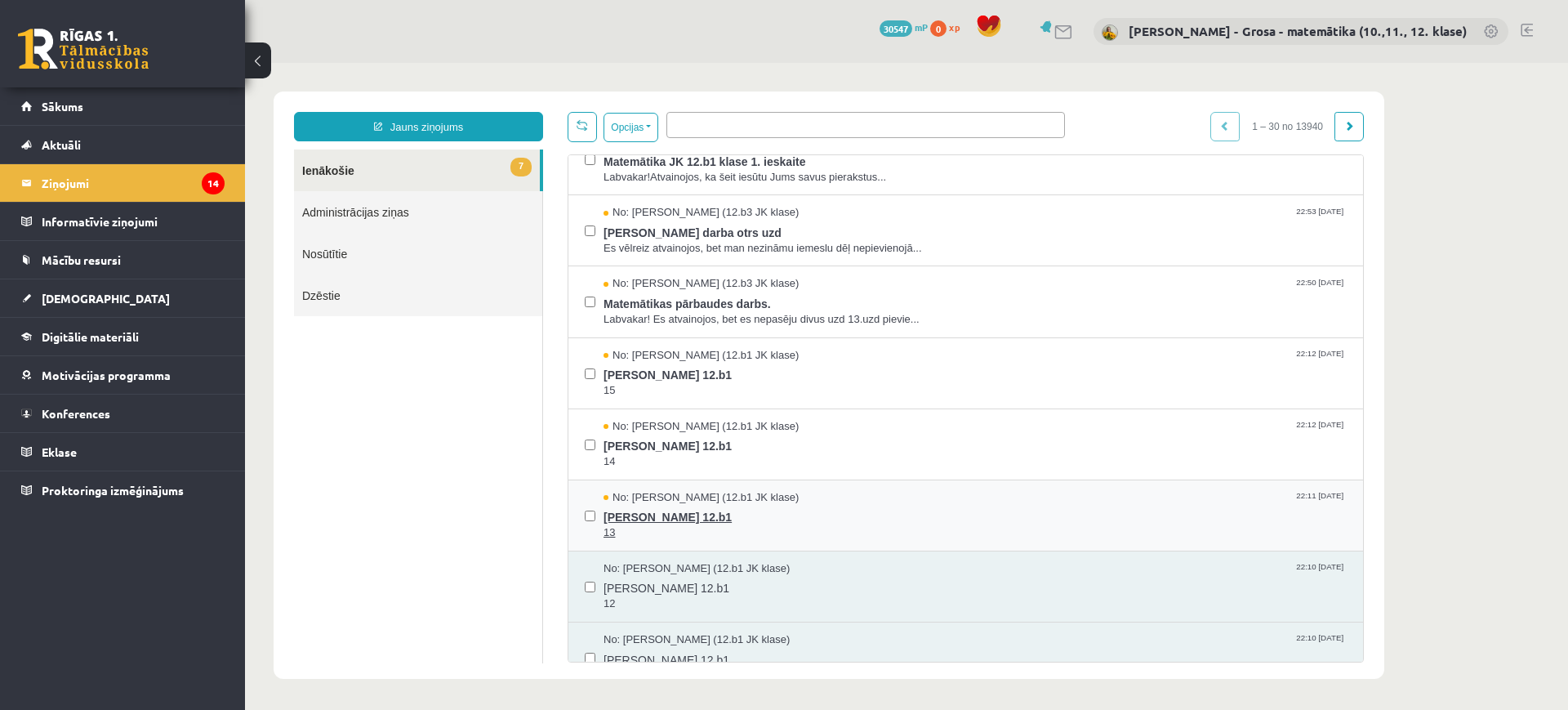
click at [712, 531] on span "13" at bounding box center [976, 532] width 744 height 15
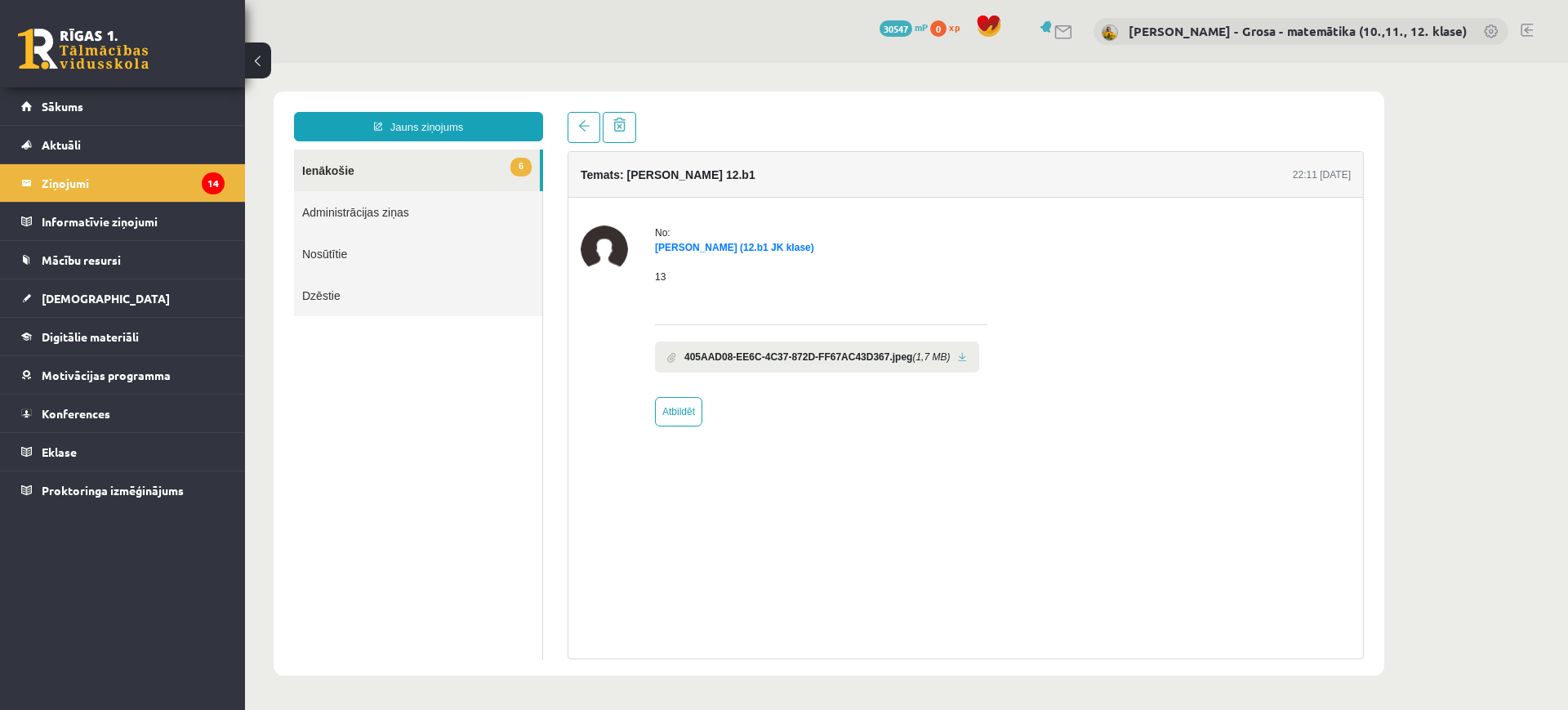
click at [959, 358] on link at bounding box center [962, 357] width 9 height 11
click at [578, 119] on link at bounding box center [584, 127] width 33 height 31
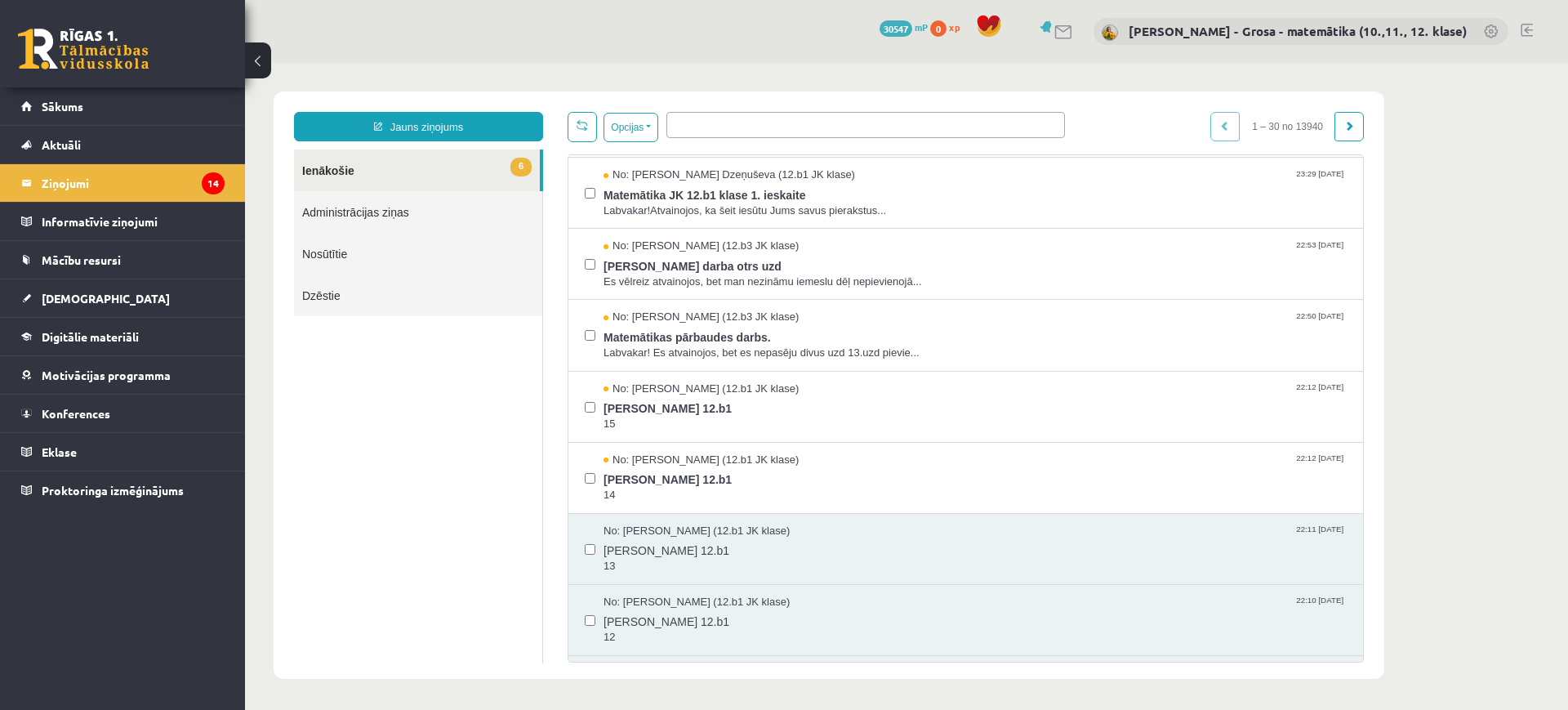
scroll to position [306, 0]
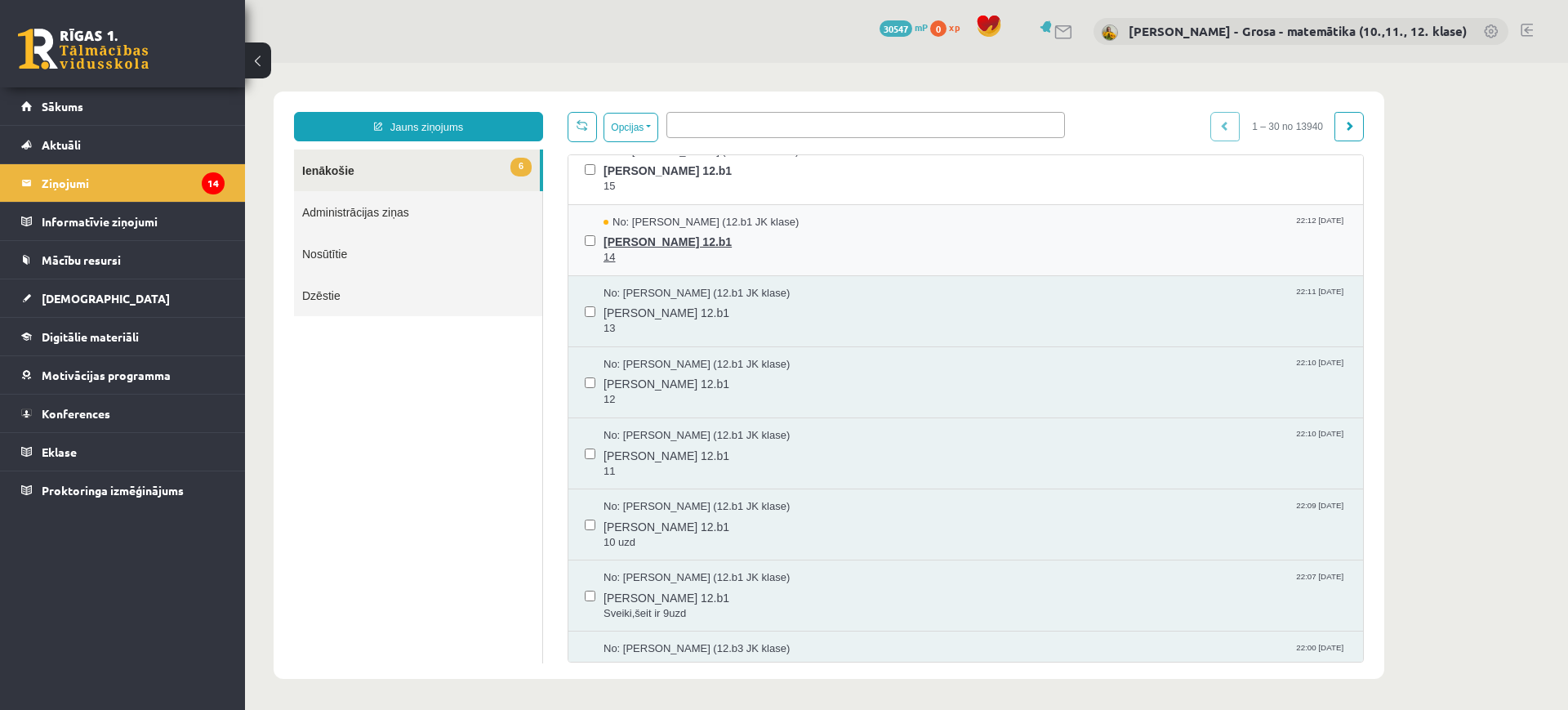
click at [658, 239] on span "Laura 12.b1" at bounding box center [976, 240] width 744 height 20
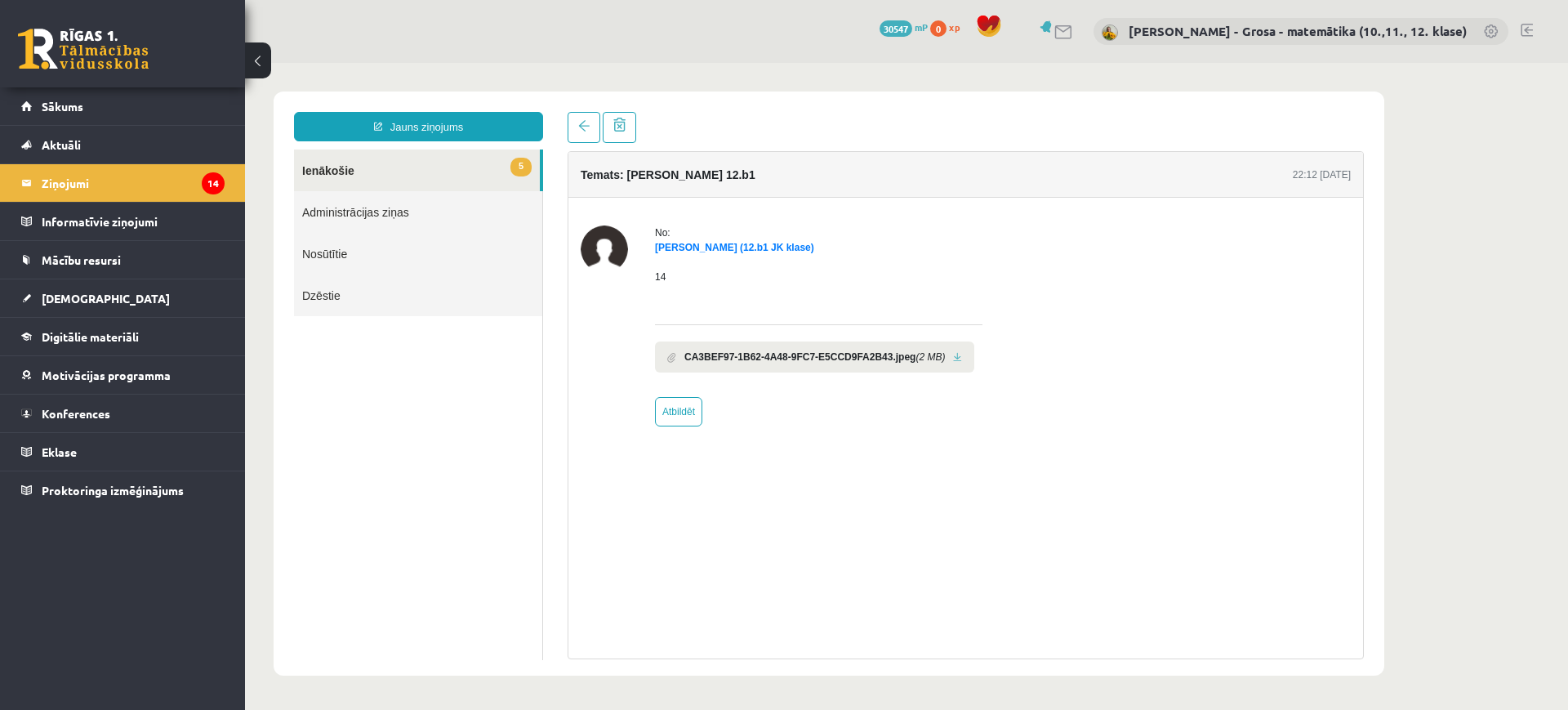
scroll to position [0, 0]
click at [953, 358] on link at bounding box center [957, 357] width 9 height 11
click at [595, 132] on link at bounding box center [584, 127] width 33 height 31
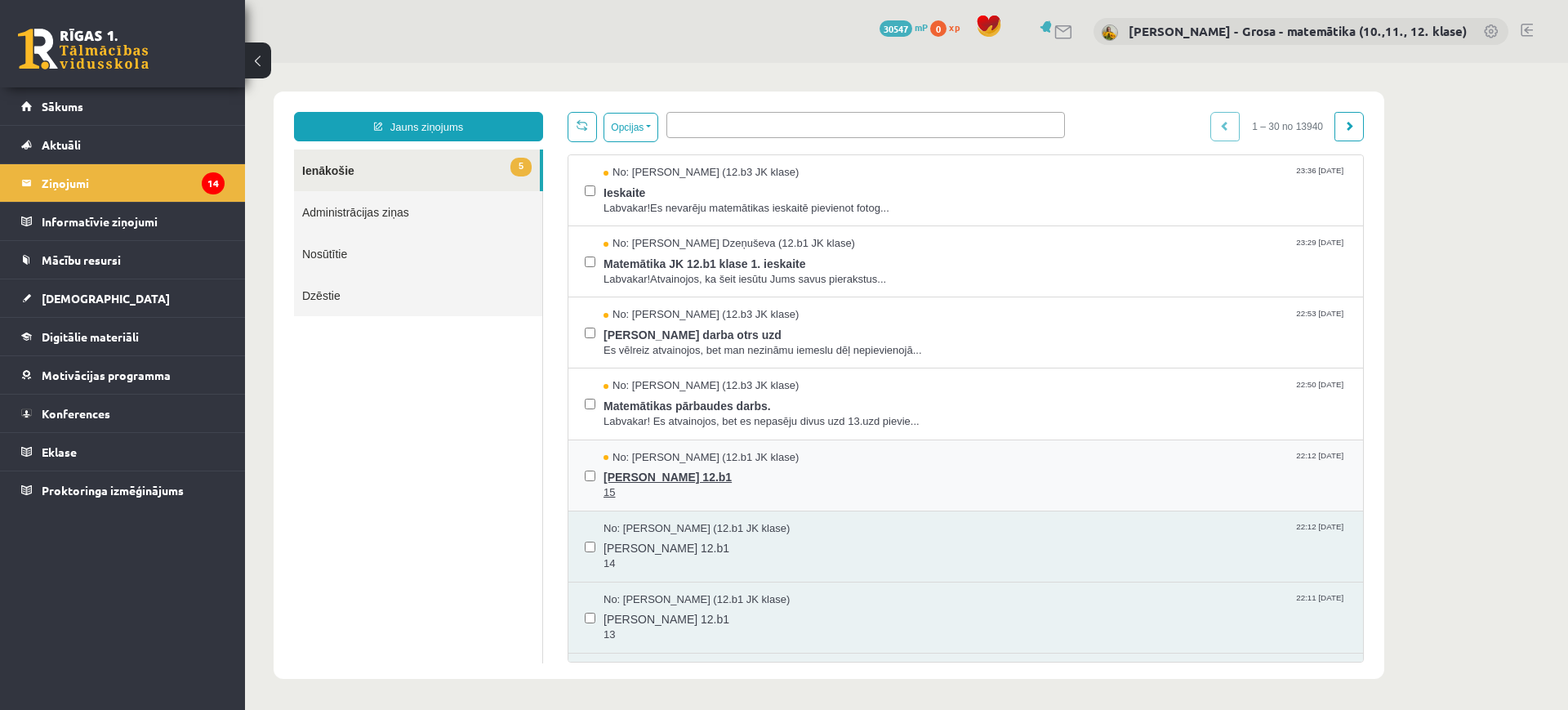
click at [686, 474] on span "Laura 12.b1" at bounding box center [976, 474] width 744 height 20
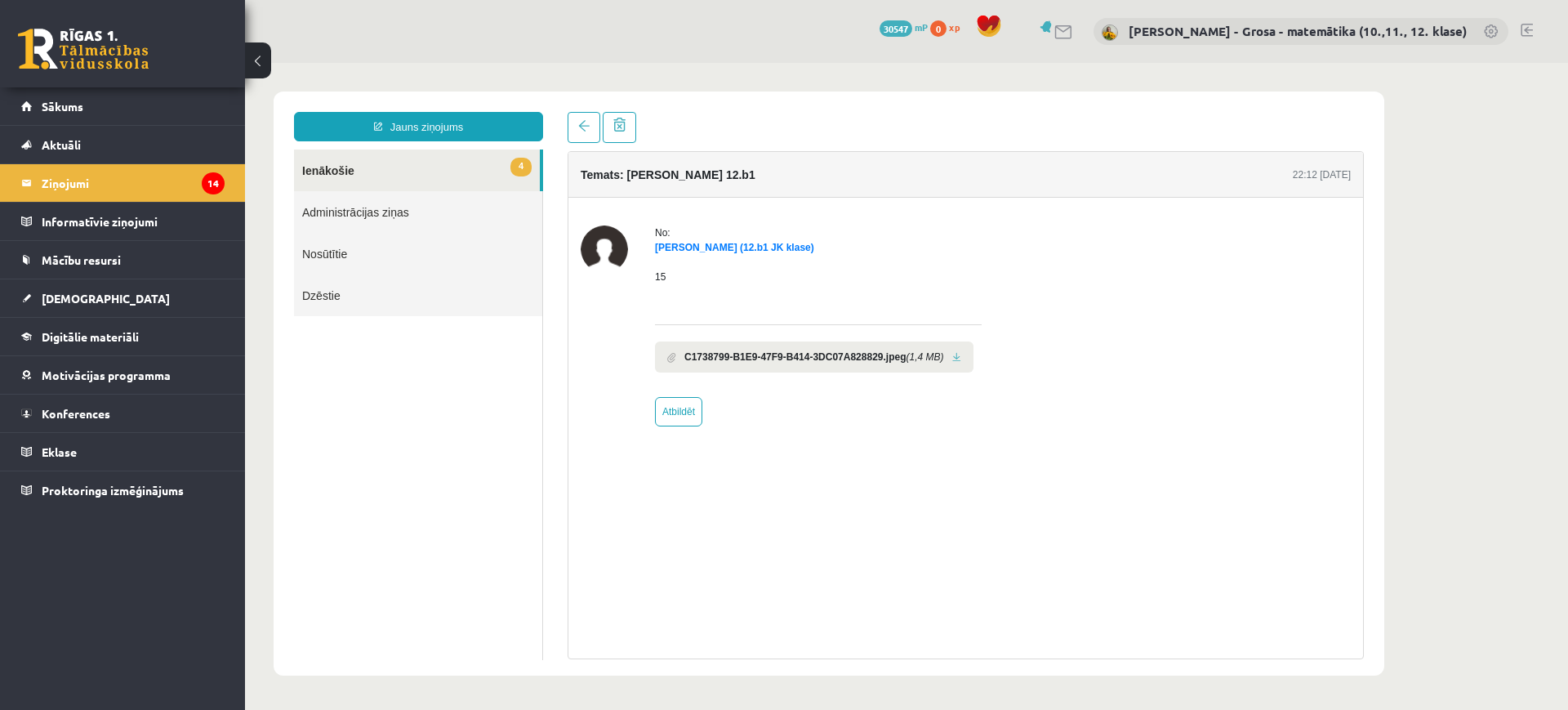
click at [952, 358] on link at bounding box center [956, 357] width 9 height 11
click at [683, 417] on link "Atbildēt" at bounding box center [679, 411] width 47 height 29
type input "**********"
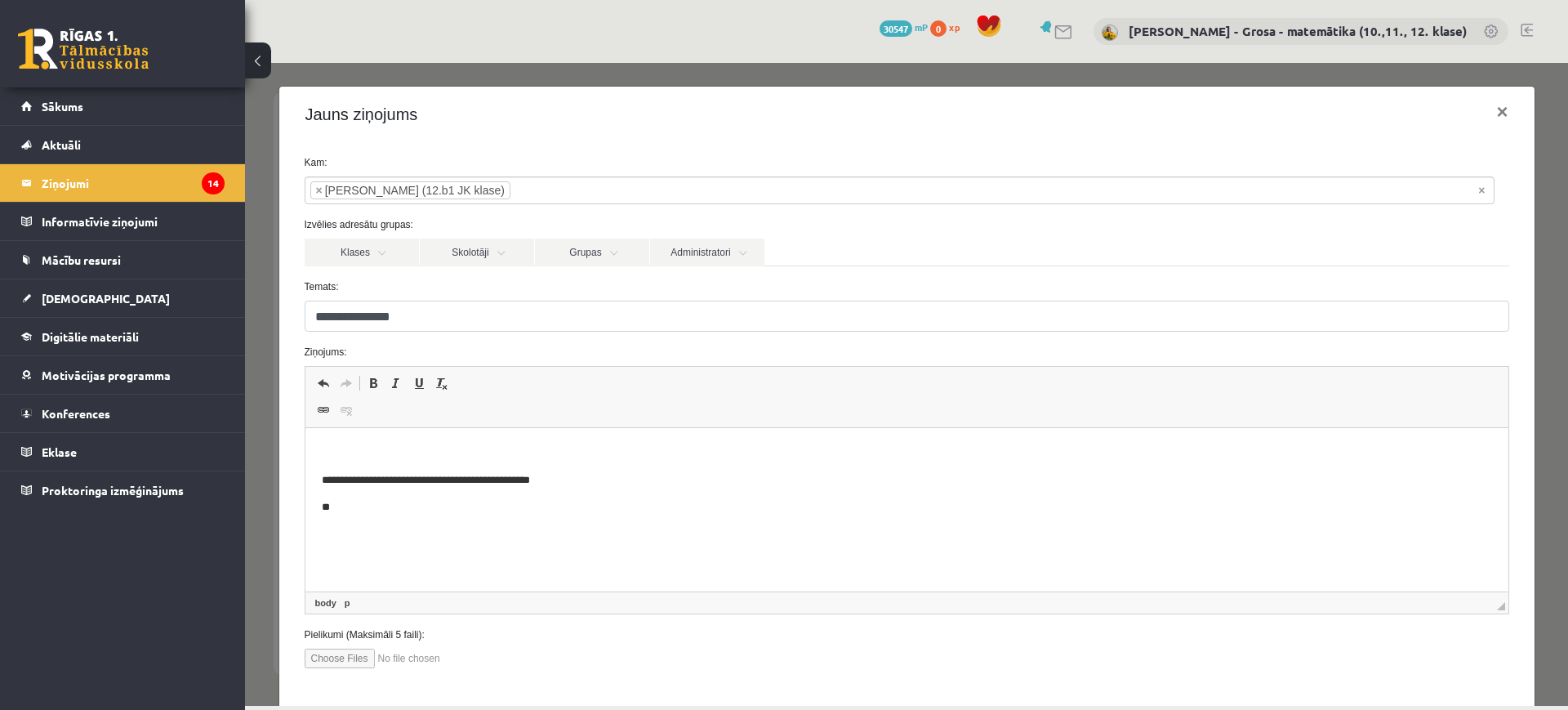
click at [611, 451] on p "Bagātinātā teksta redaktors, wiswyg-editor-47024880075160-1757912725-701" at bounding box center [906, 453] width 1170 height 17
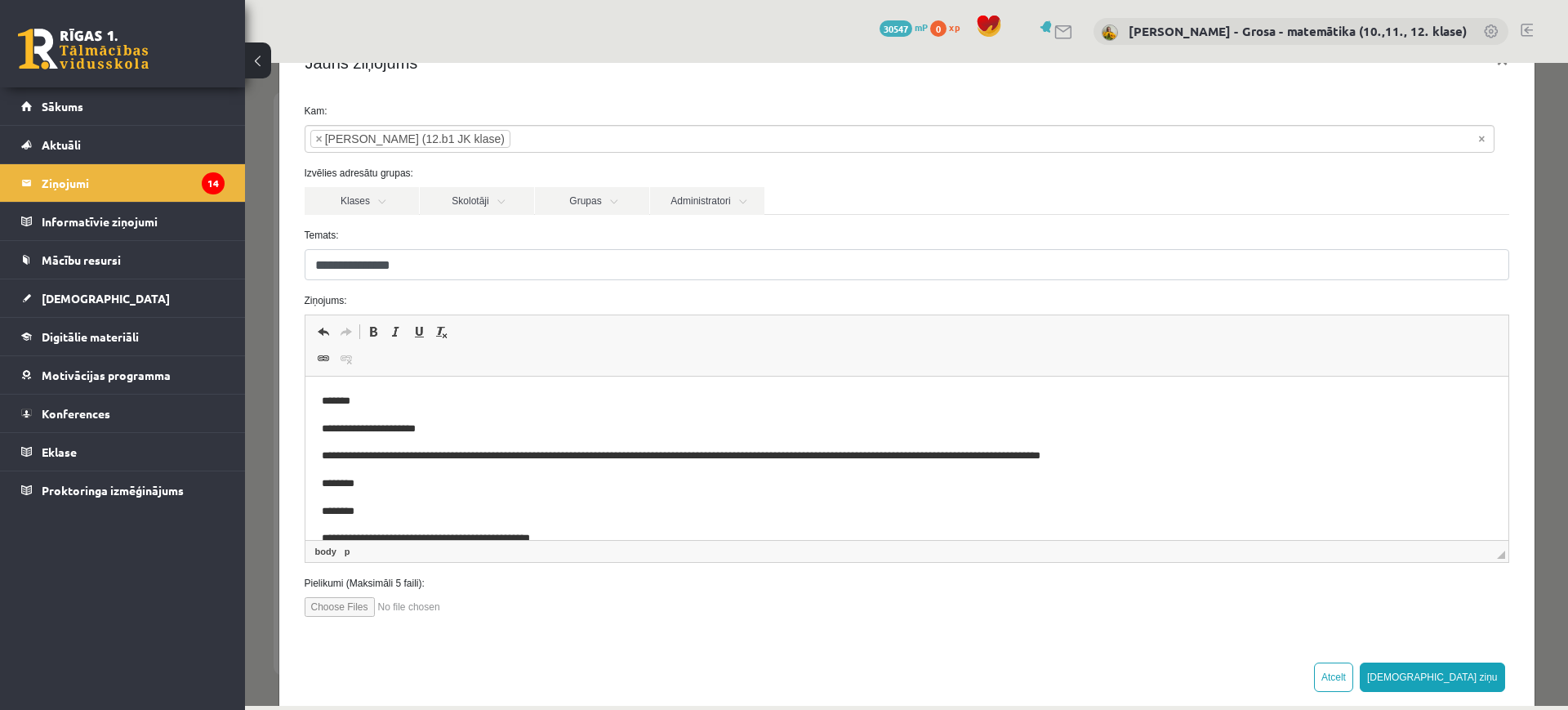
scroll to position [80, 0]
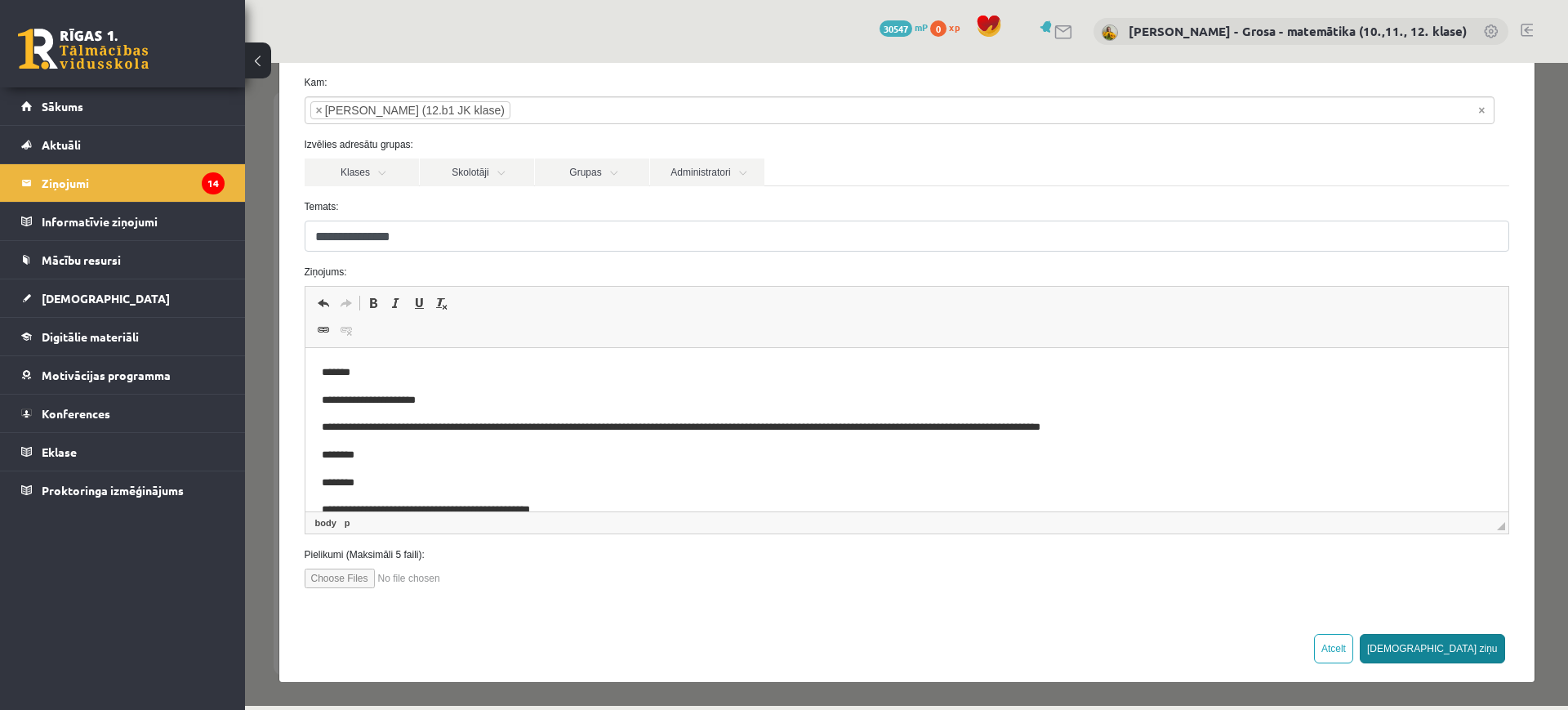
click at [1473, 638] on button "[DEMOGRAPHIC_DATA] ziņu" at bounding box center [1433, 648] width 146 height 29
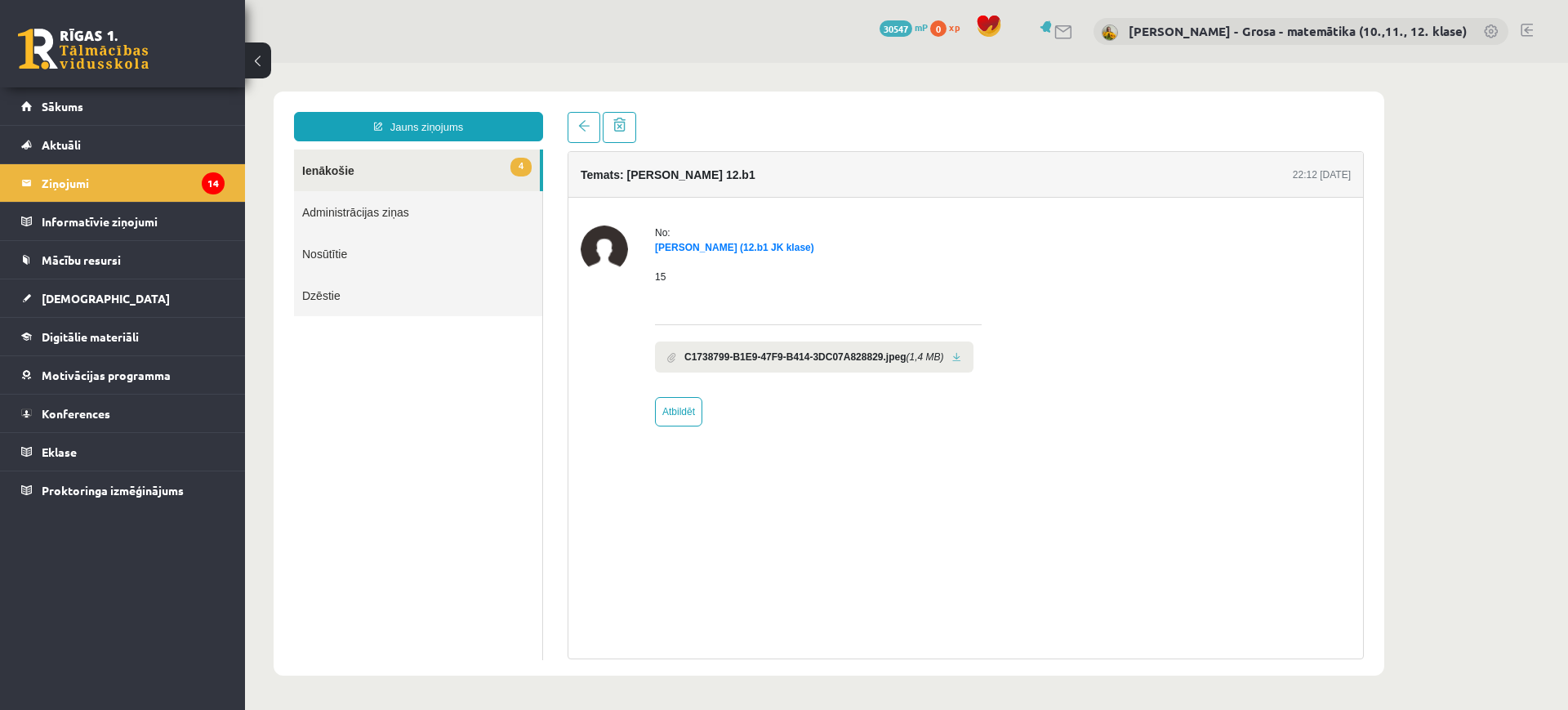
scroll to position [0, 0]
click at [464, 172] on link "4 Ienākošie" at bounding box center [417, 171] width 246 height 42
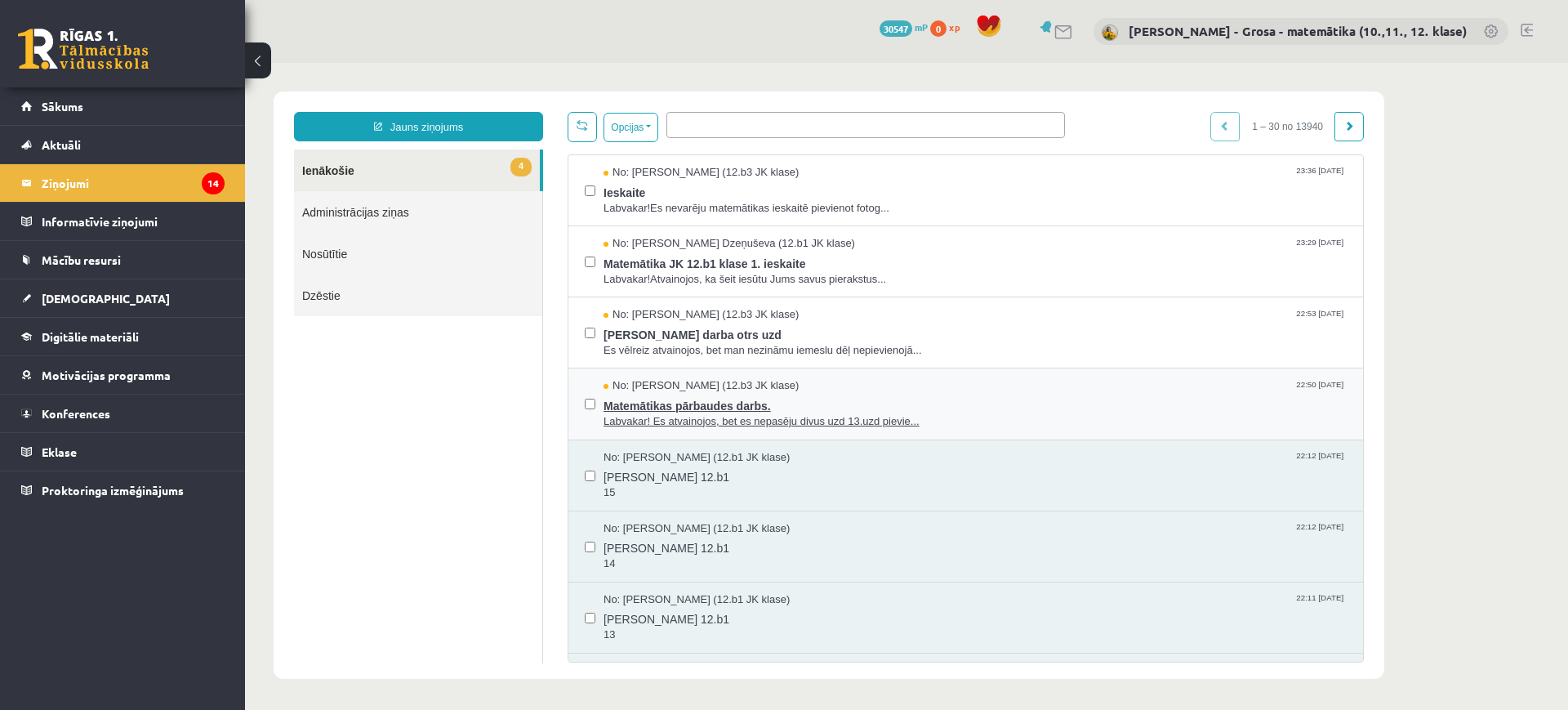
click at [825, 407] on span "Matemātikas pārbaudes darbs." at bounding box center [976, 404] width 744 height 20
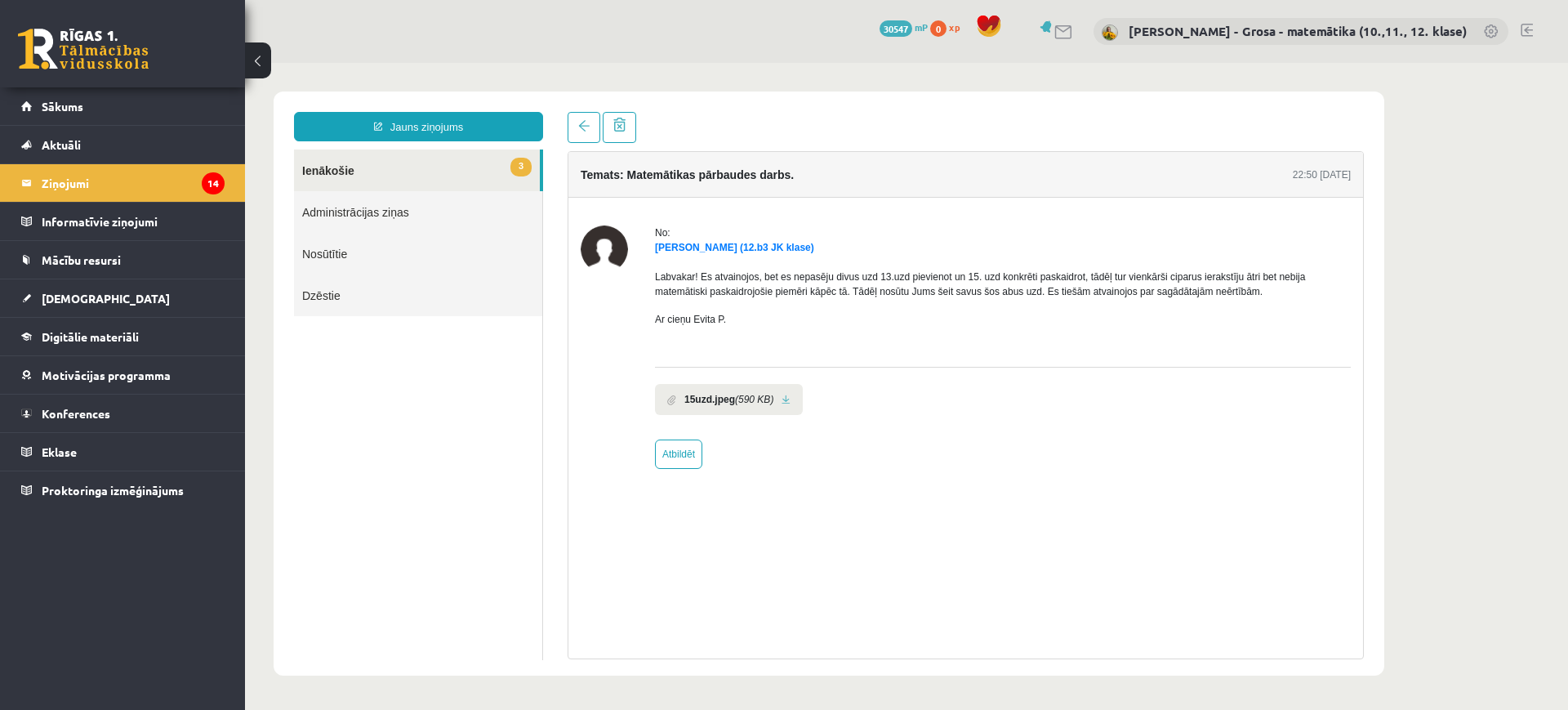
click at [783, 400] on link at bounding box center [786, 400] width 9 height 11
click at [585, 131] on span at bounding box center [584, 126] width 12 height 12
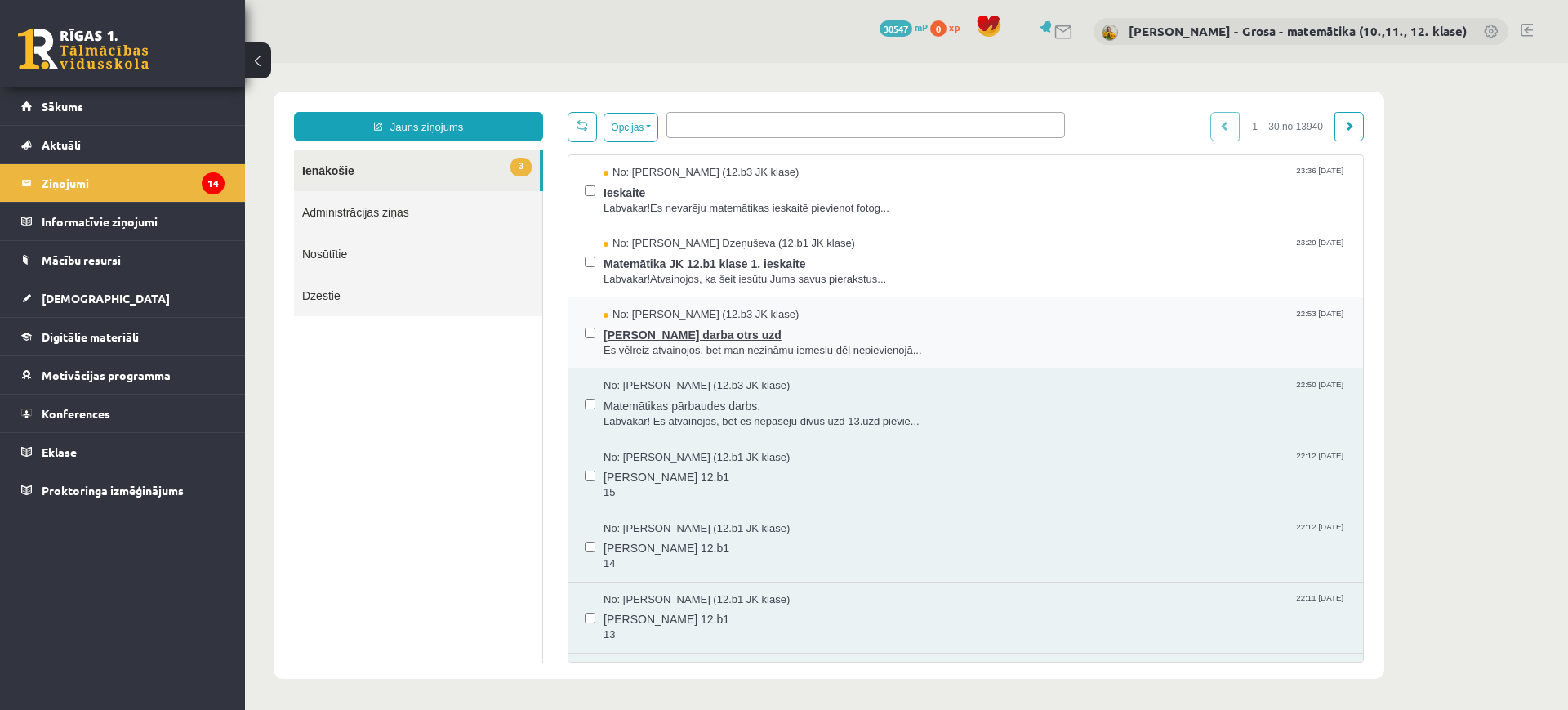
click at [730, 350] on span "Es vēlreiz atvainojos, bet man nezināmu iemeslu dēļ nepievienojā..." at bounding box center [976, 351] width 744 height 15
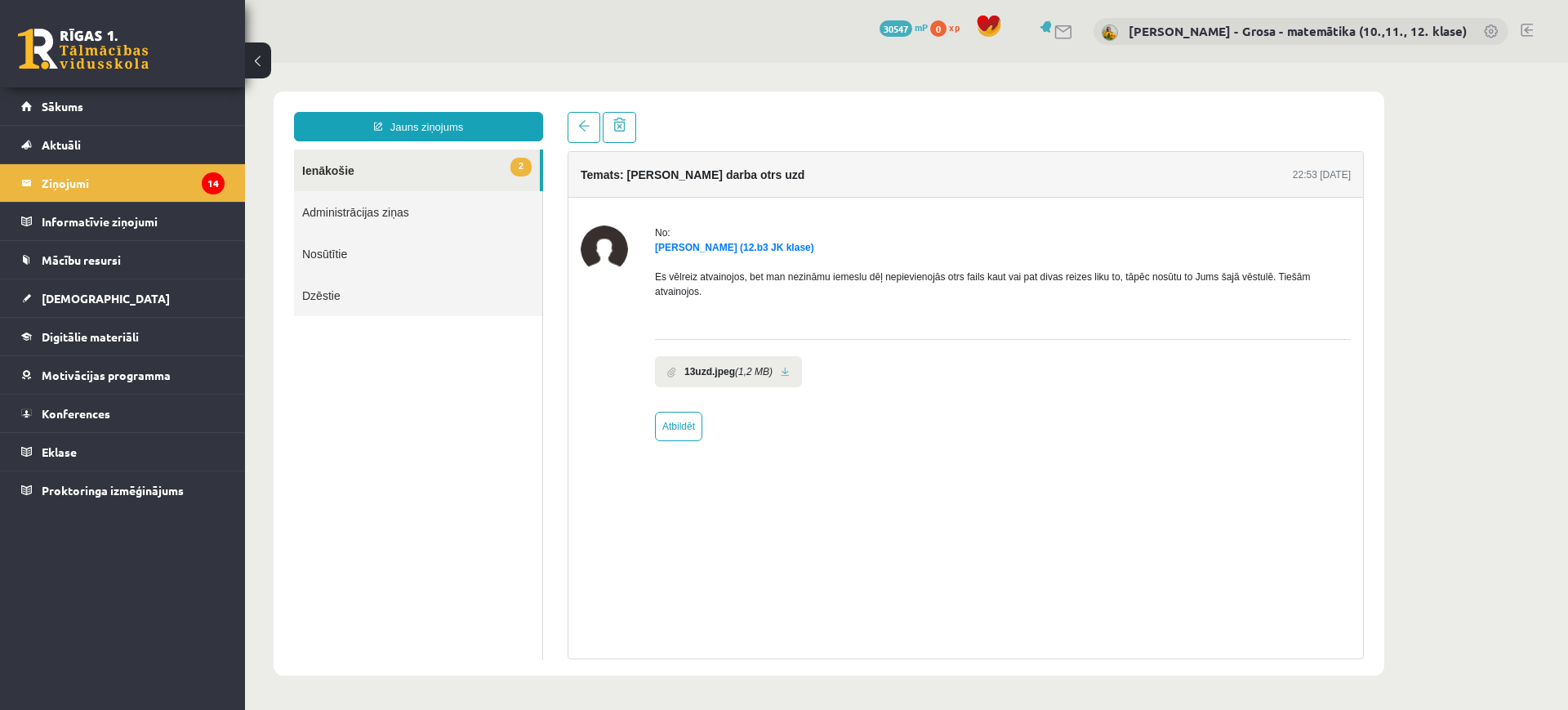
click at [781, 367] on link at bounding box center [785, 372] width 9 height 11
click at [589, 132] on link at bounding box center [584, 127] width 33 height 31
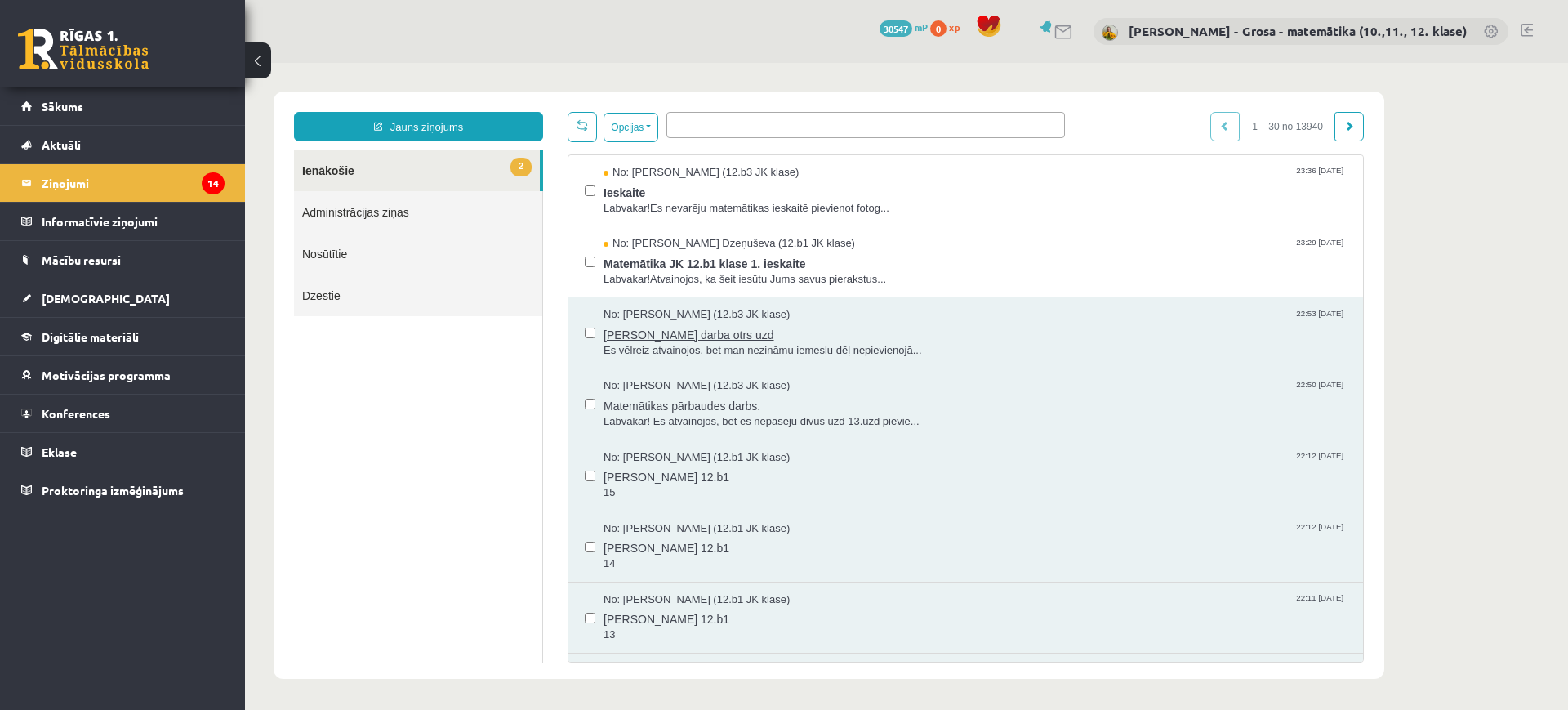
click at [743, 348] on span "Es vēlreiz atvainojos, bet man nezināmu iemeslu dēļ nepievienojā..." at bounding box center [976, 351] width 744 height 15
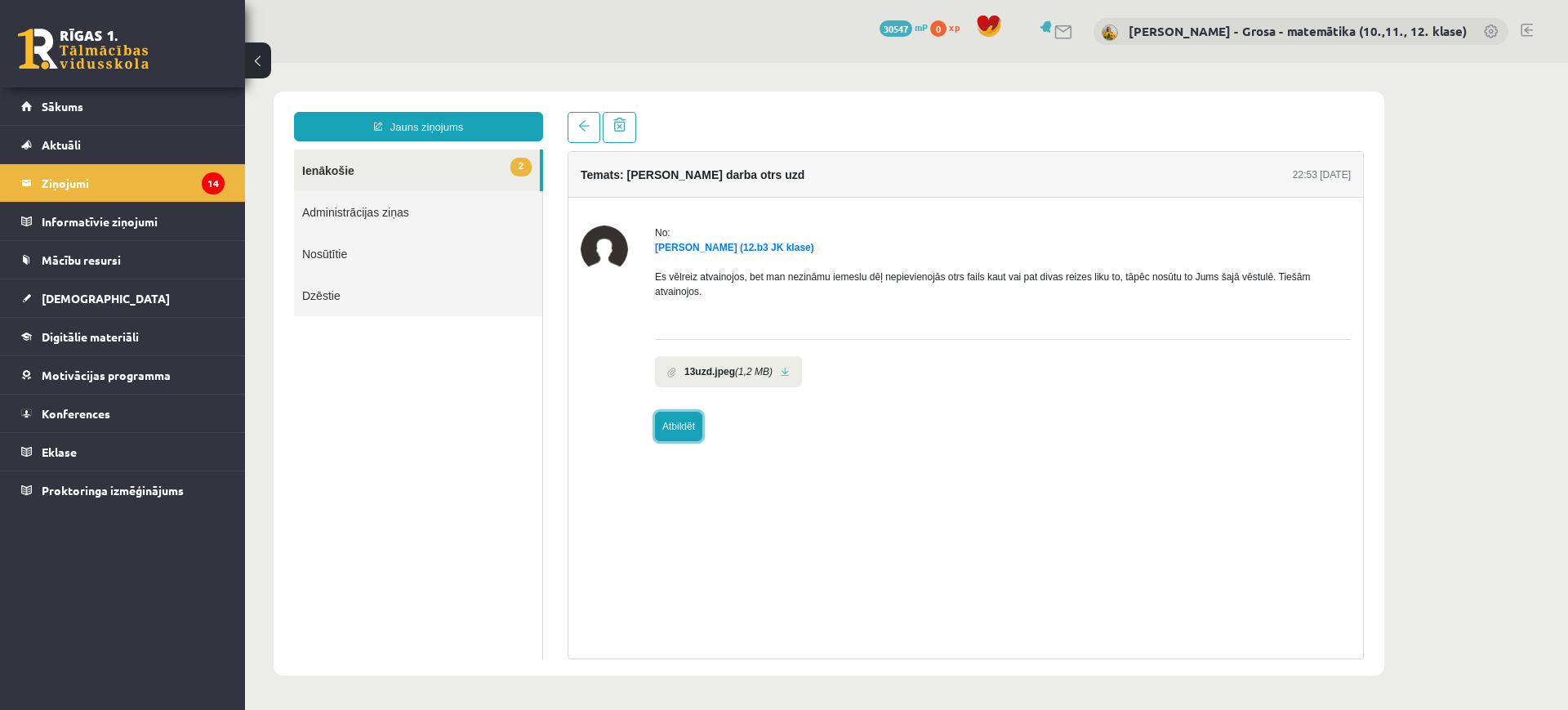
click at [677, 411] on link "Atbildēt" at bounding box center [679, 426] width 47 height 29
type input "**********"
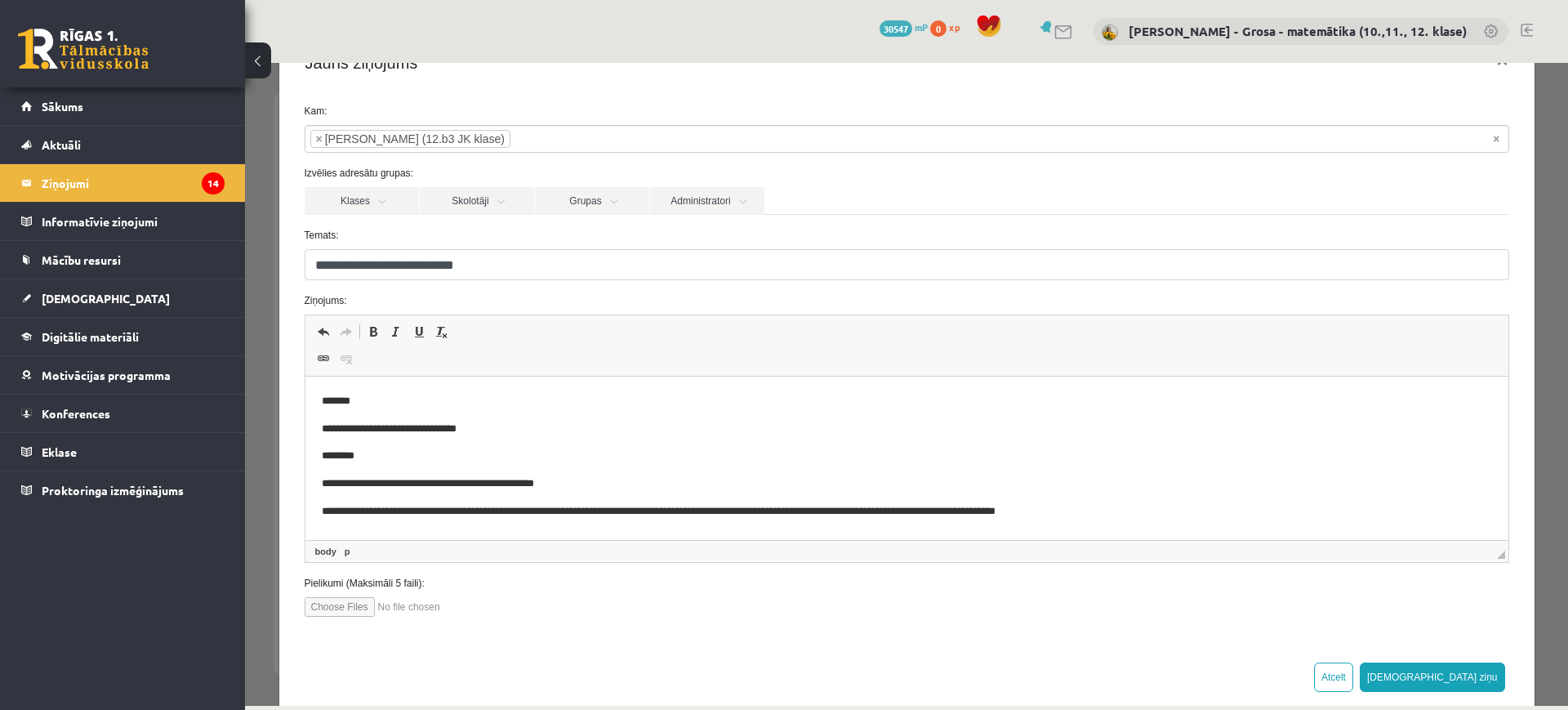
scroll to position [80, 0]
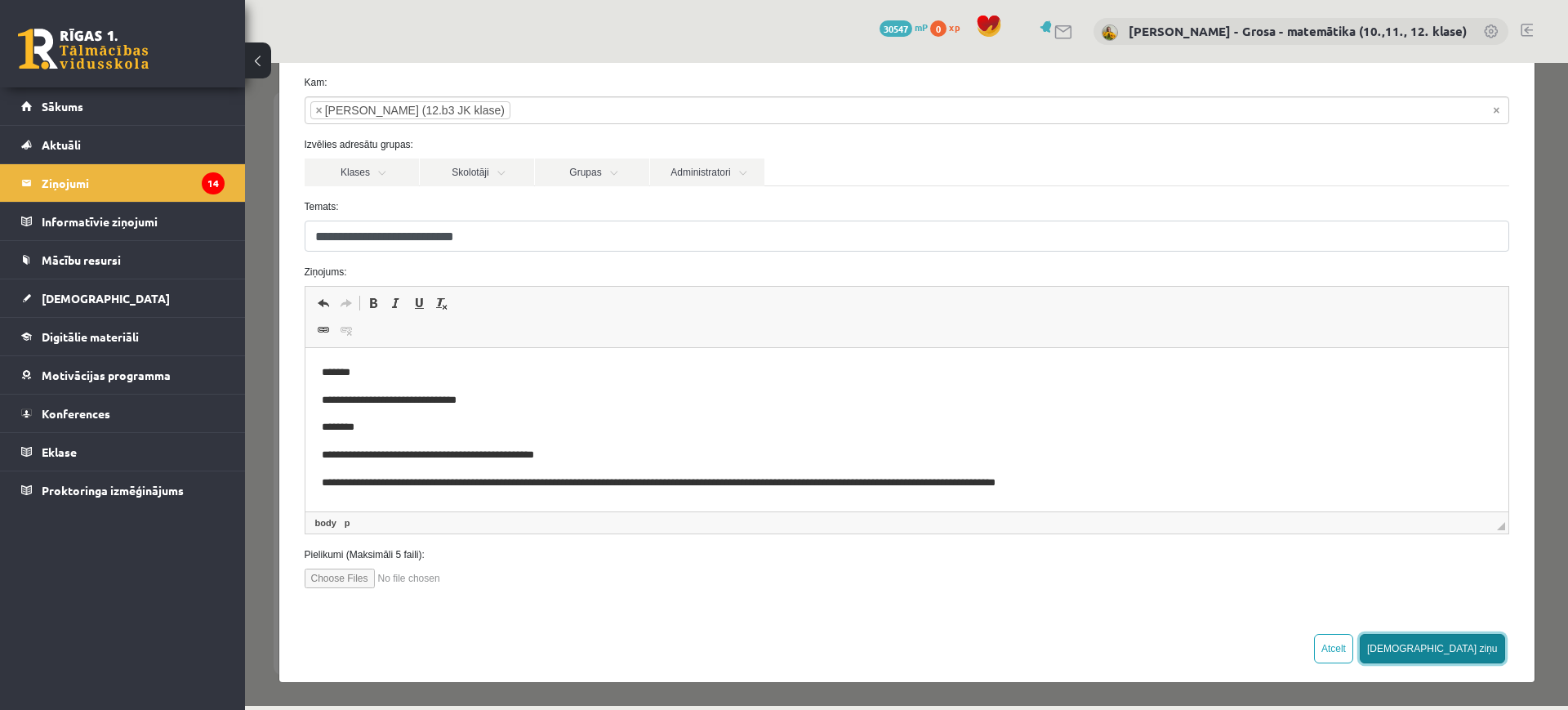
click at [1466, 649] on button "[DEMOGRAPHIC_DATA] ziņu" at bounding box center [1433, 648] width 146 height 29
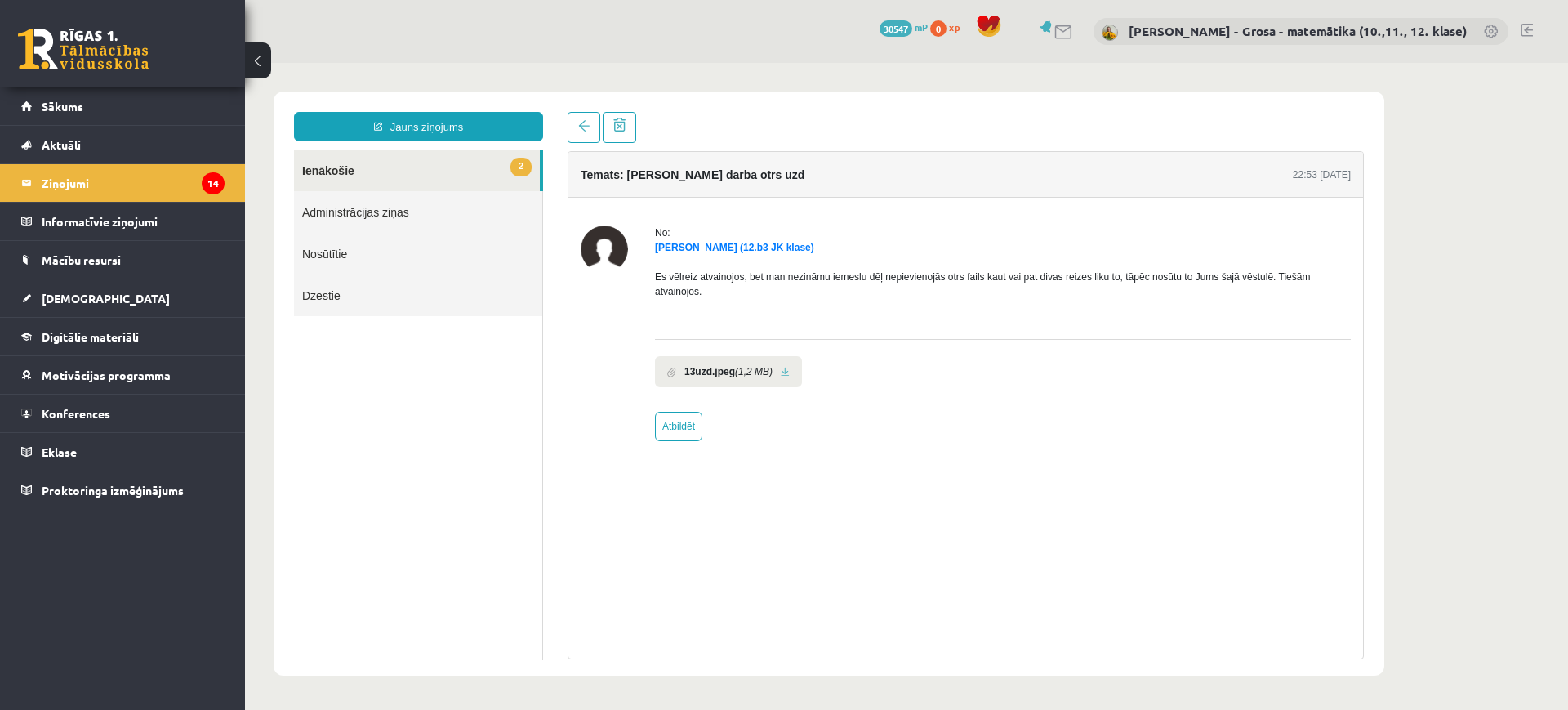
scroll to position [0, 0]
click at [511, 162] on span "2" at bounding box center [521, 167] width 21 height 19
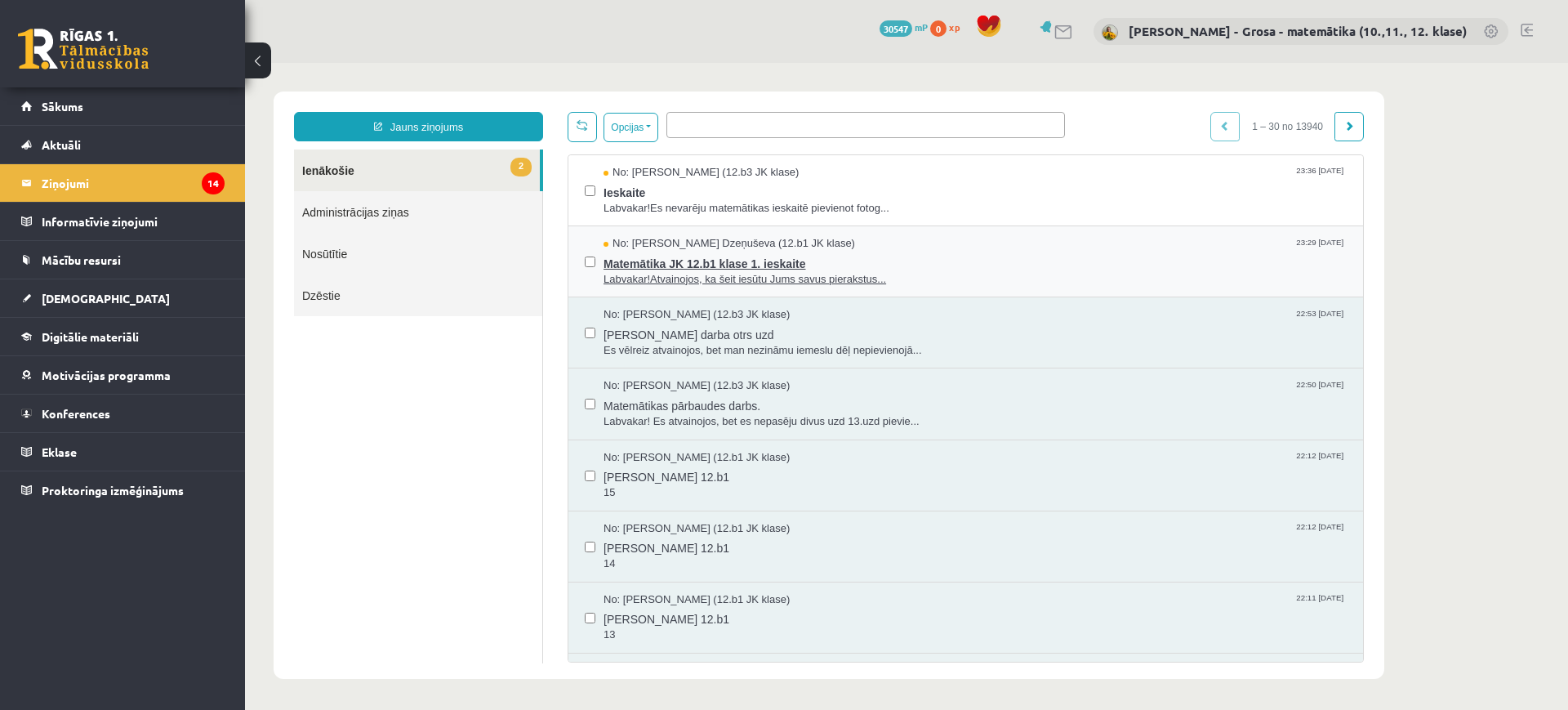
click at [728, 239] on span "No: Sintija Dzeņuševa (12.b1 JK klase)" at bounding box center [729, 244] width 252 height 15
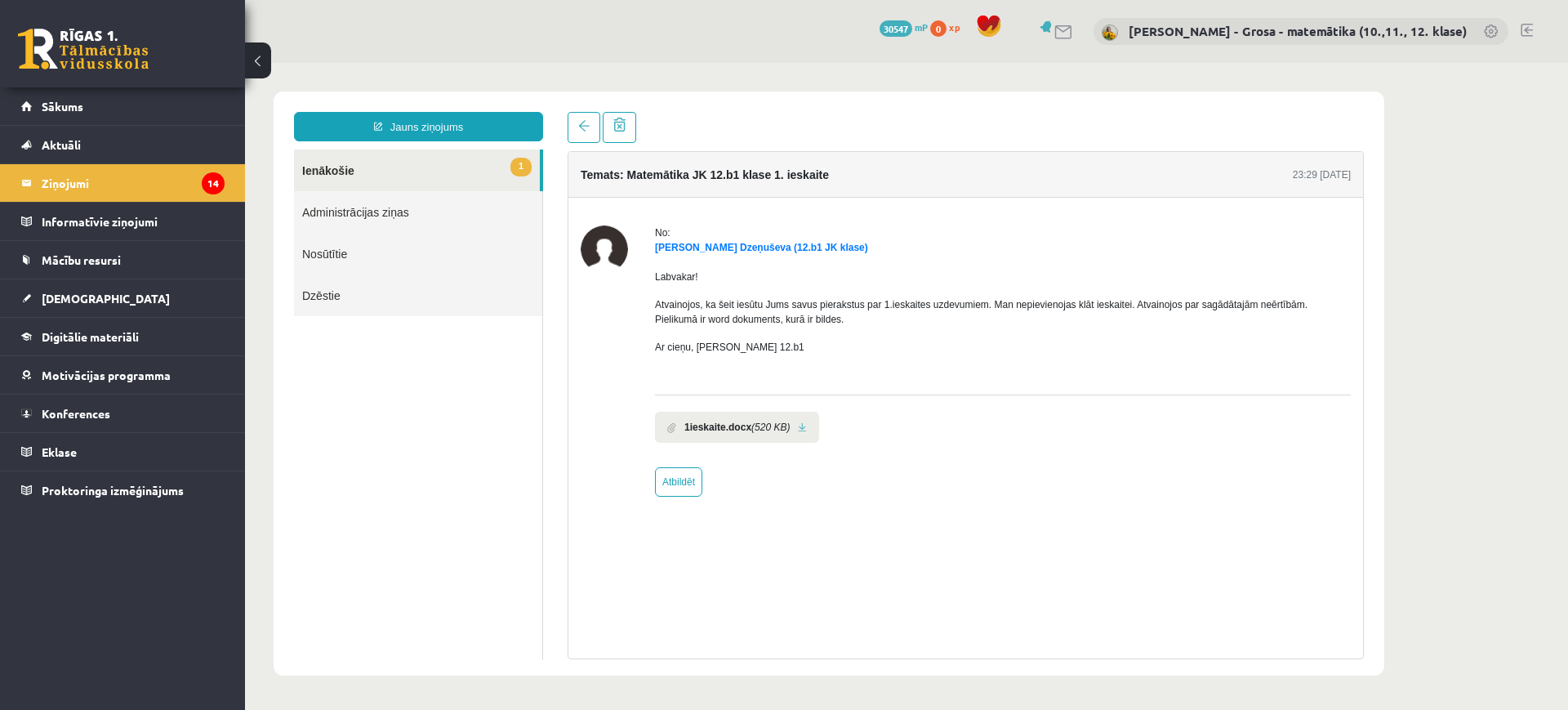
click at [798, 427] on link at bounding box center [803, 427] width 9 height 11
click at [678, 487] on link "Atbildēt" at bounding box center [679, 481] width 47 height 29
type input "**********"
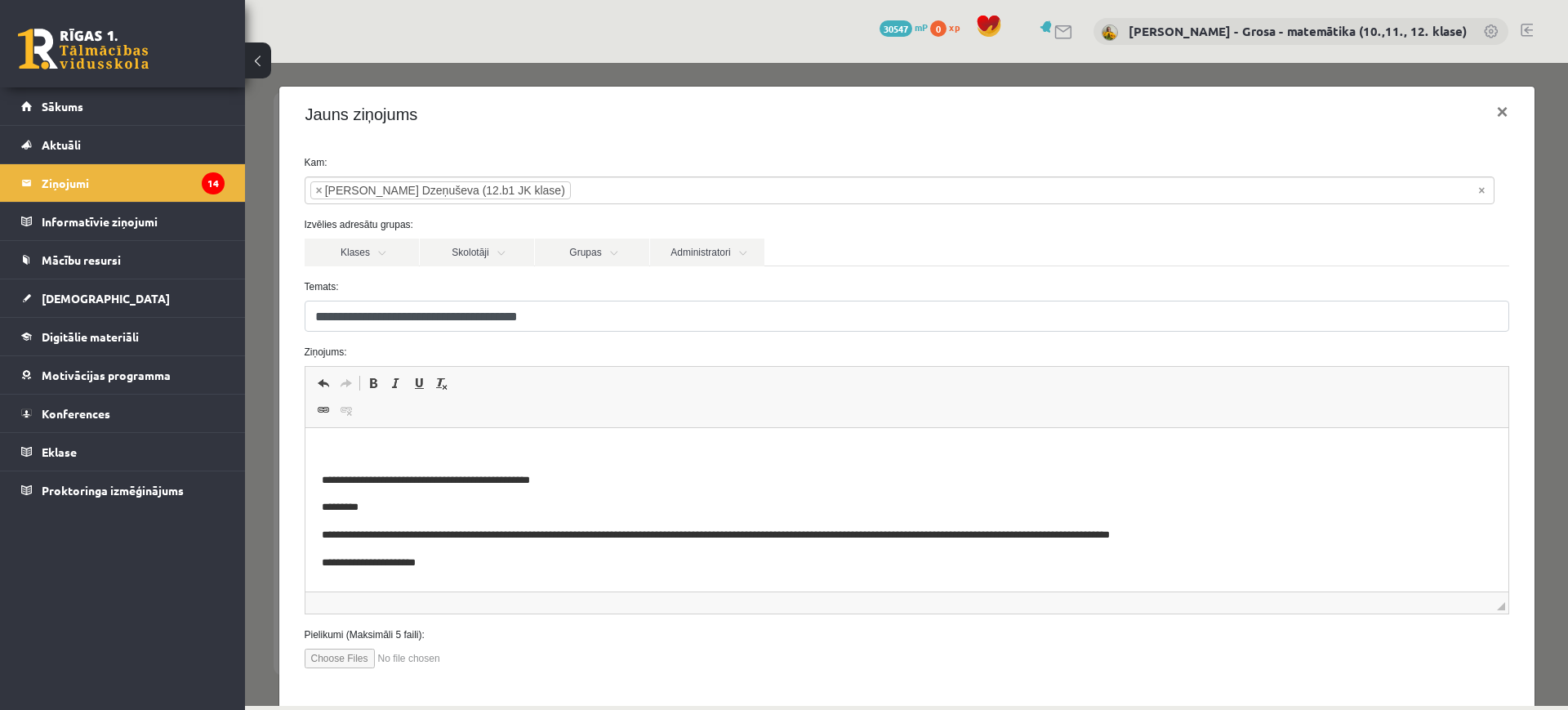
click at [628, 448] on p "Bagātinātā teksta redaktors, wiswyg-editor-47024971788800-1757913662-530" at bounding box center [906, 453] width 1170 height 17
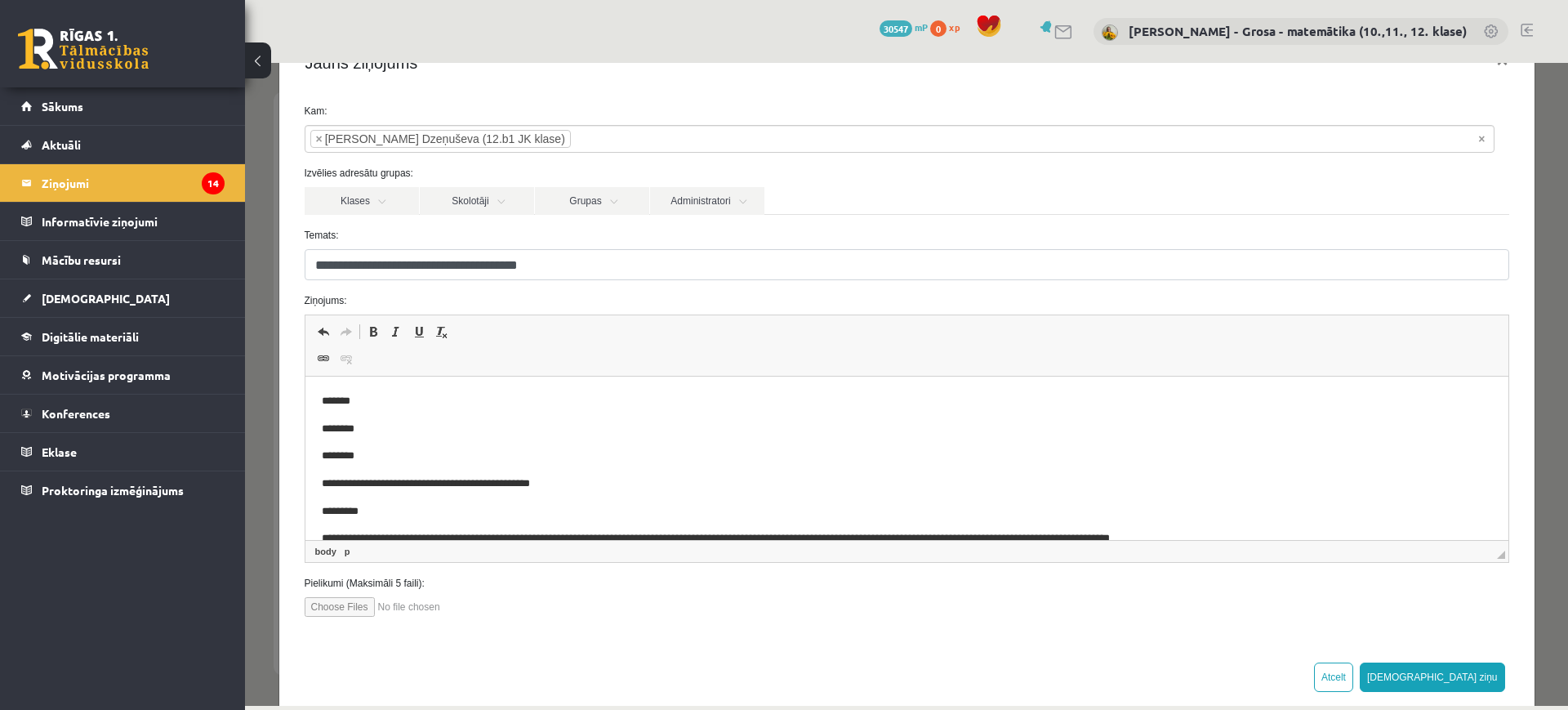
scroll to position [80, 0]
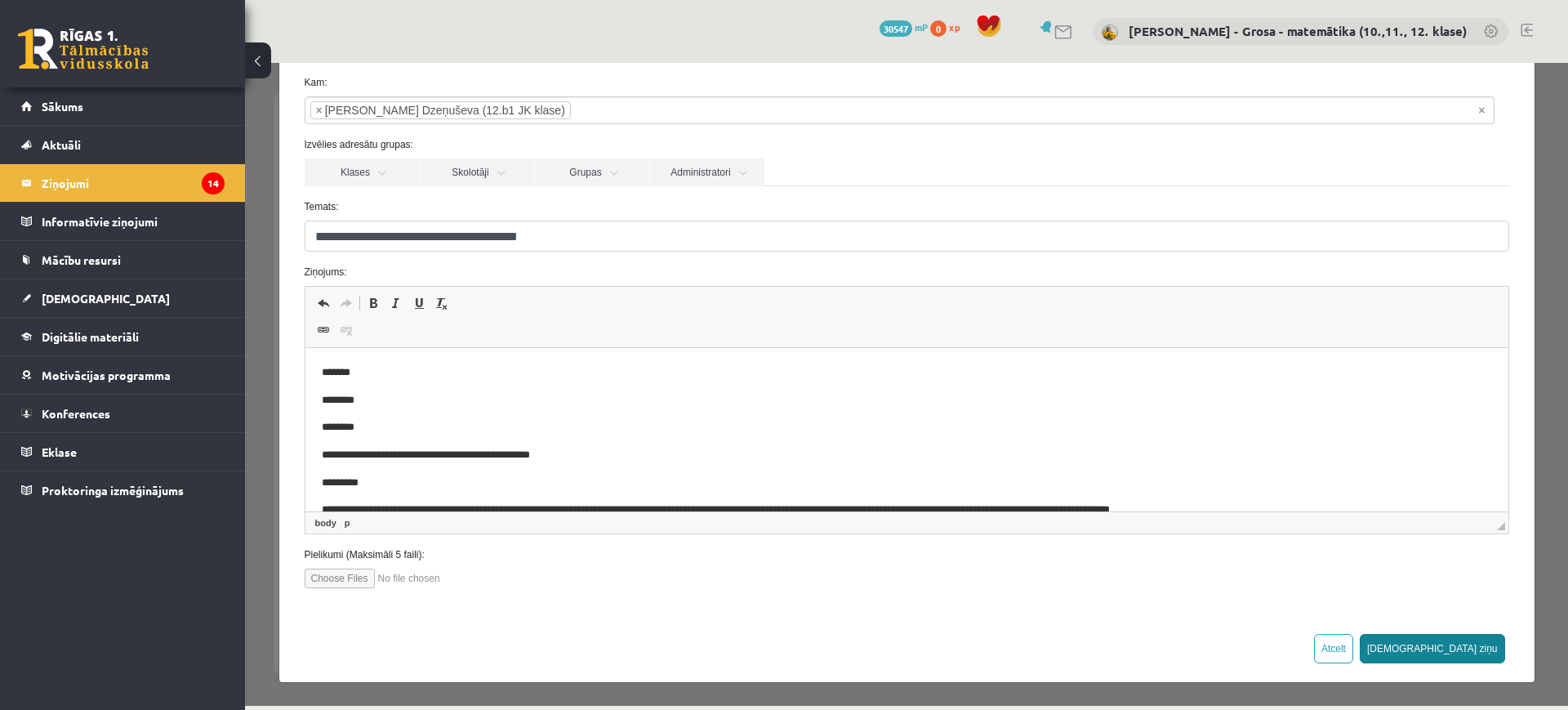
click at [1454, 641] on button "[DEMOGRAPHIC_DATA] ziņu" at bounding box center [1433, 648] width 146 height 29
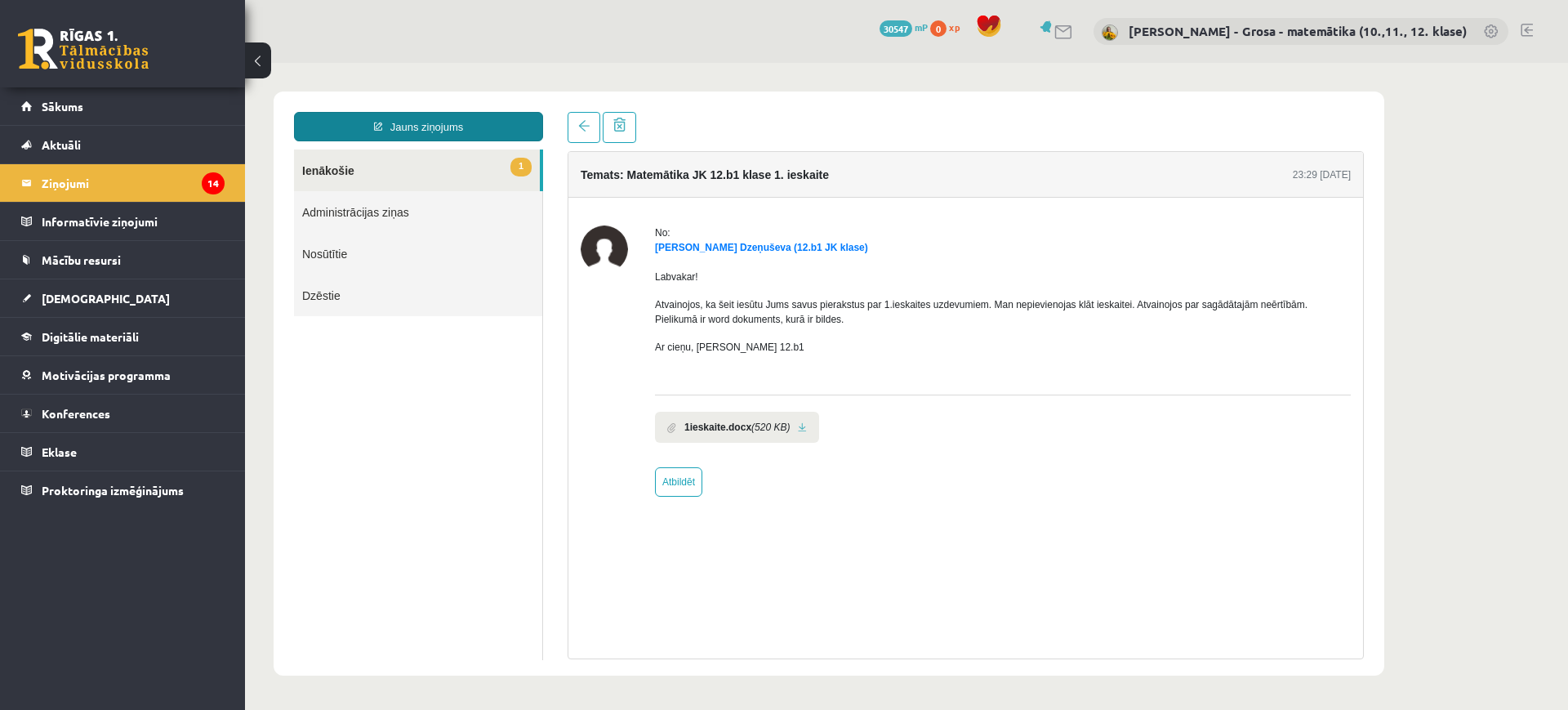
scroll to position [0, 0]
click at [522, 170] on span "1" at bounding box center [521, 167] width 21 height 19
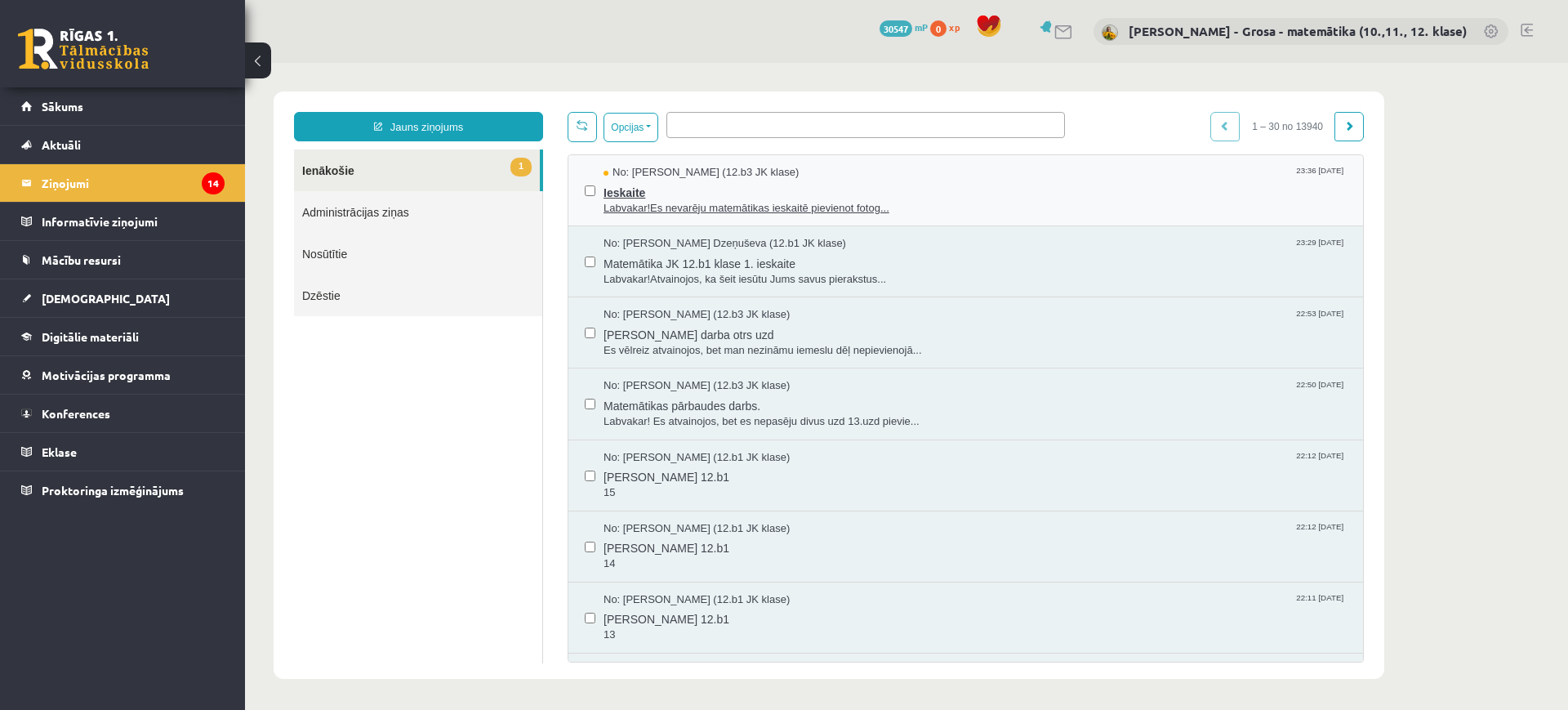
click at [745, 174] on span "No: Ņikita Rjabcevs (12.b3 JK klase)" at bounding box center [702, 172] width 195 height 15
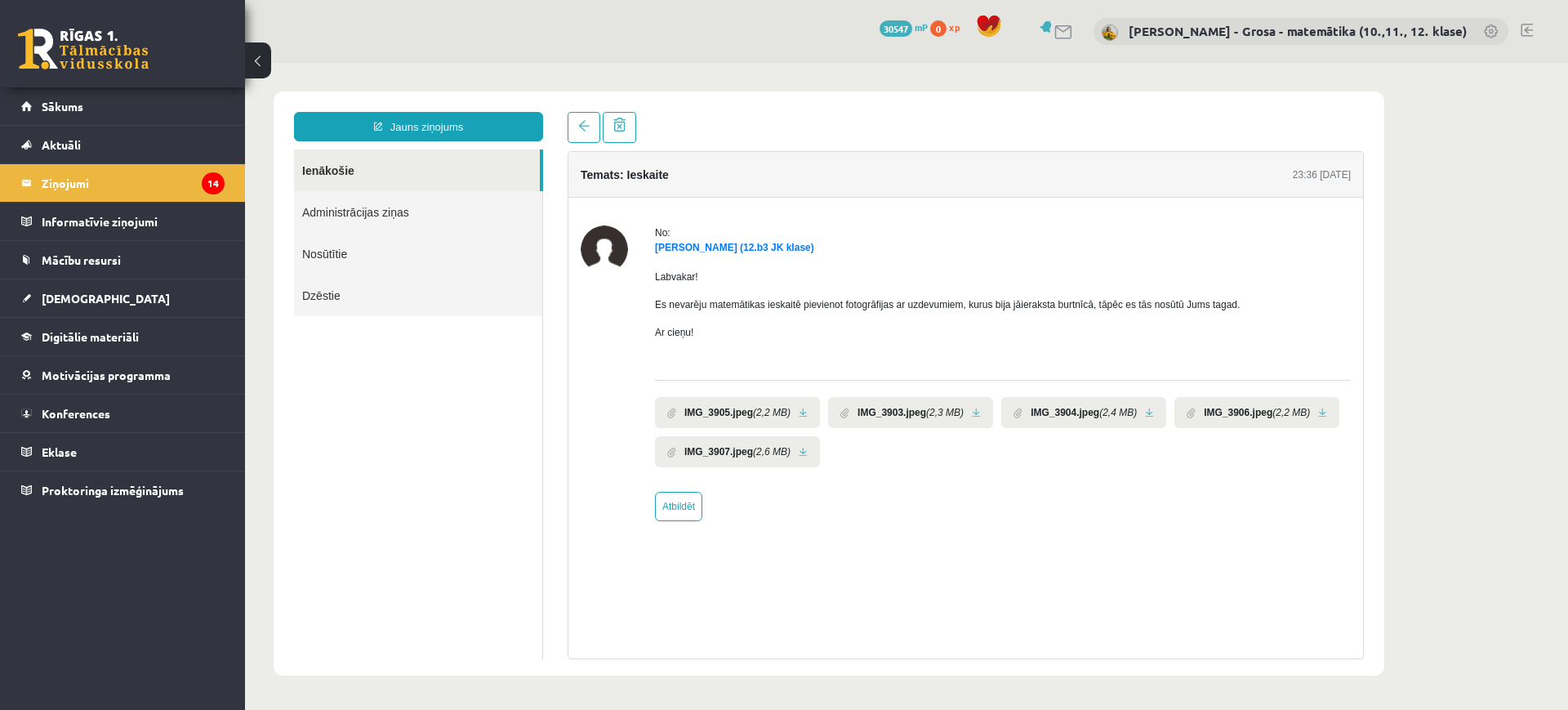
click at [799, 407] on link at bounding box center [803, 412] width 9 height 11
click at [972, 410] on link at bounding box center [976, 412] width 9 height 11
click at [1139, 405] on li "IMG_3904.jpeg (2,4 MB)" at bounding box center [1083, 412] width 165 height 31
click at [1145, 411] on link at bounding box center [1149, 412] width 9 height 11
click at [1318, 407] on link at bounding box center [1322, 412] width 9 height 11
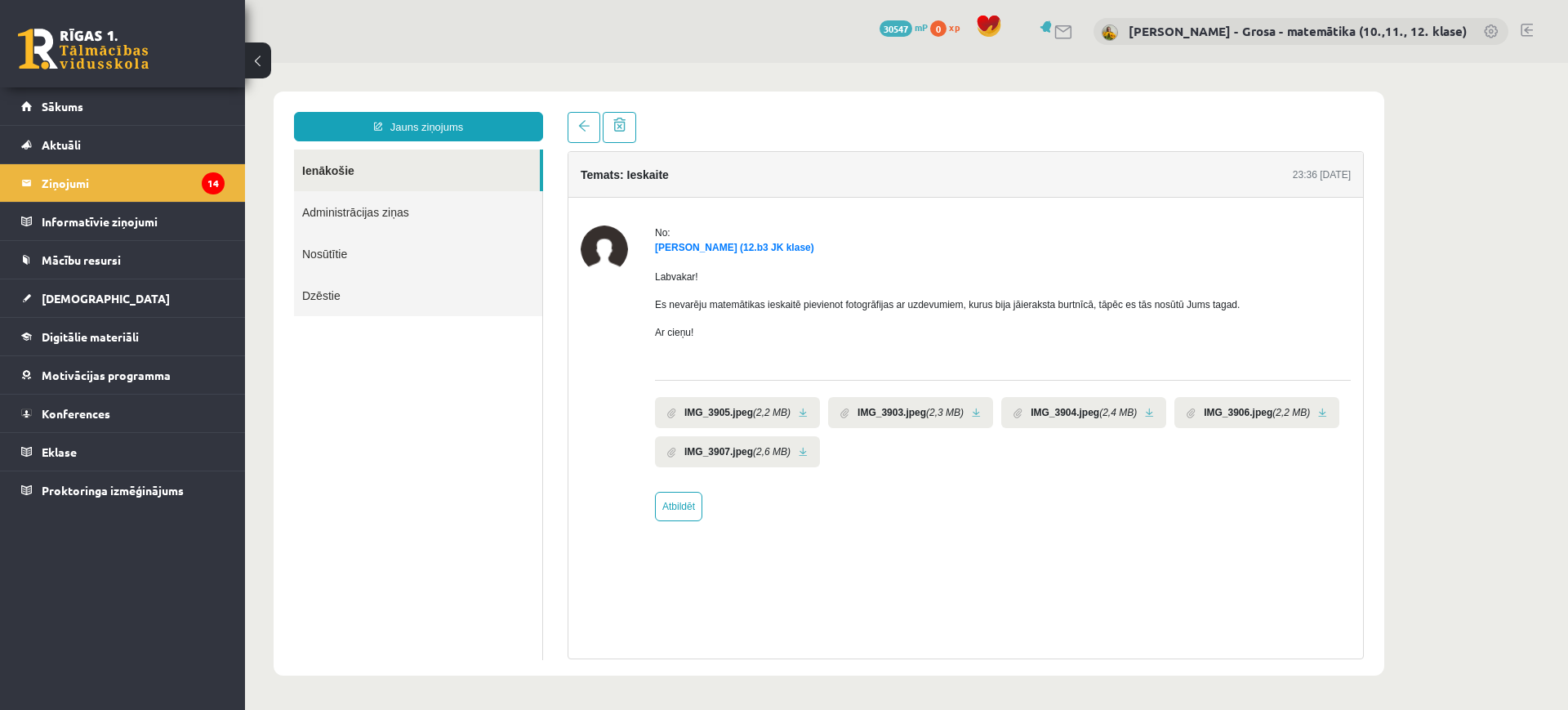
click at [802, 455] on link at bounding box center [803, 452] width 9 height 11
click at [685, 507] on link "Atbildēt" at bounding box center [679, 506] width 47 height 29
type input "**********"
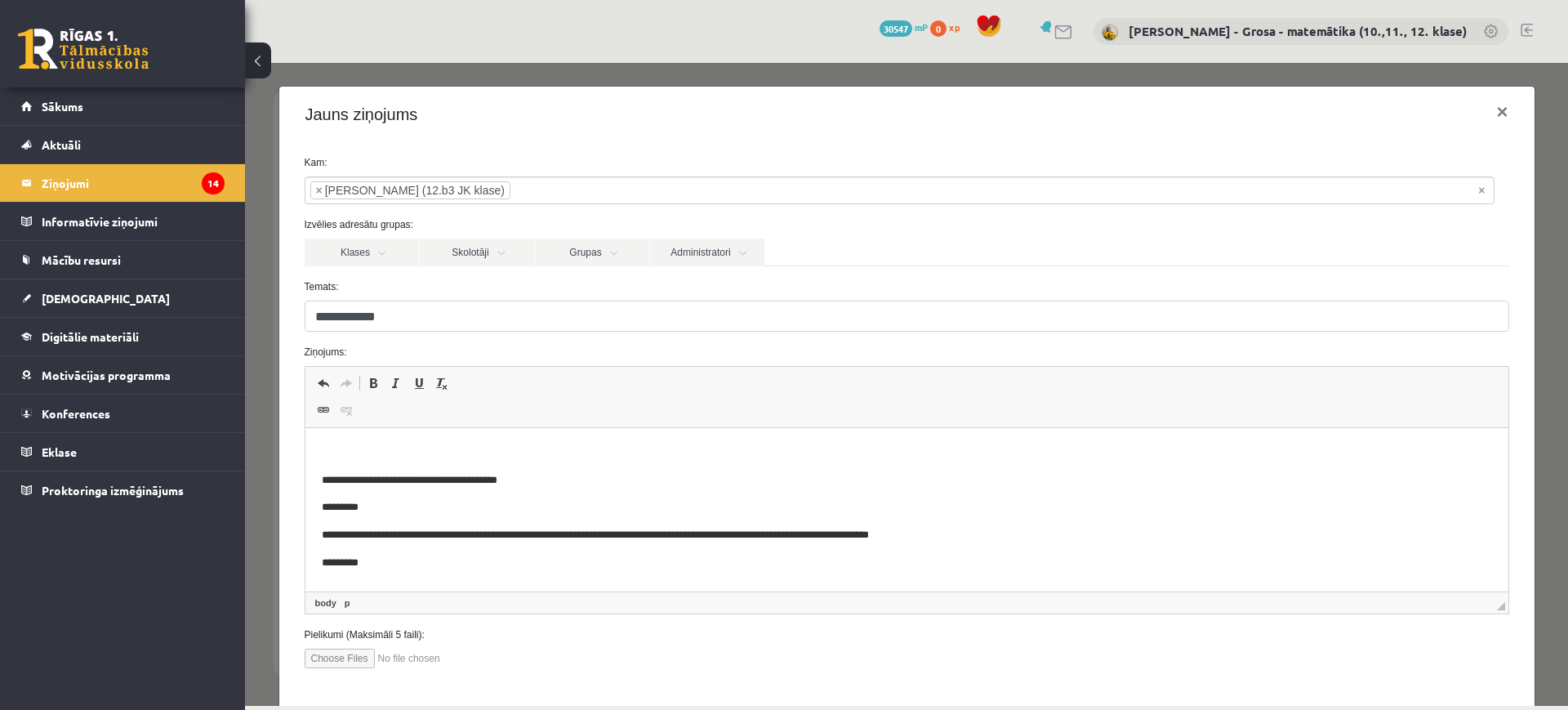
click at [648, 438] on html "**********" at bounding box center [906, 508] width 1203 height 160
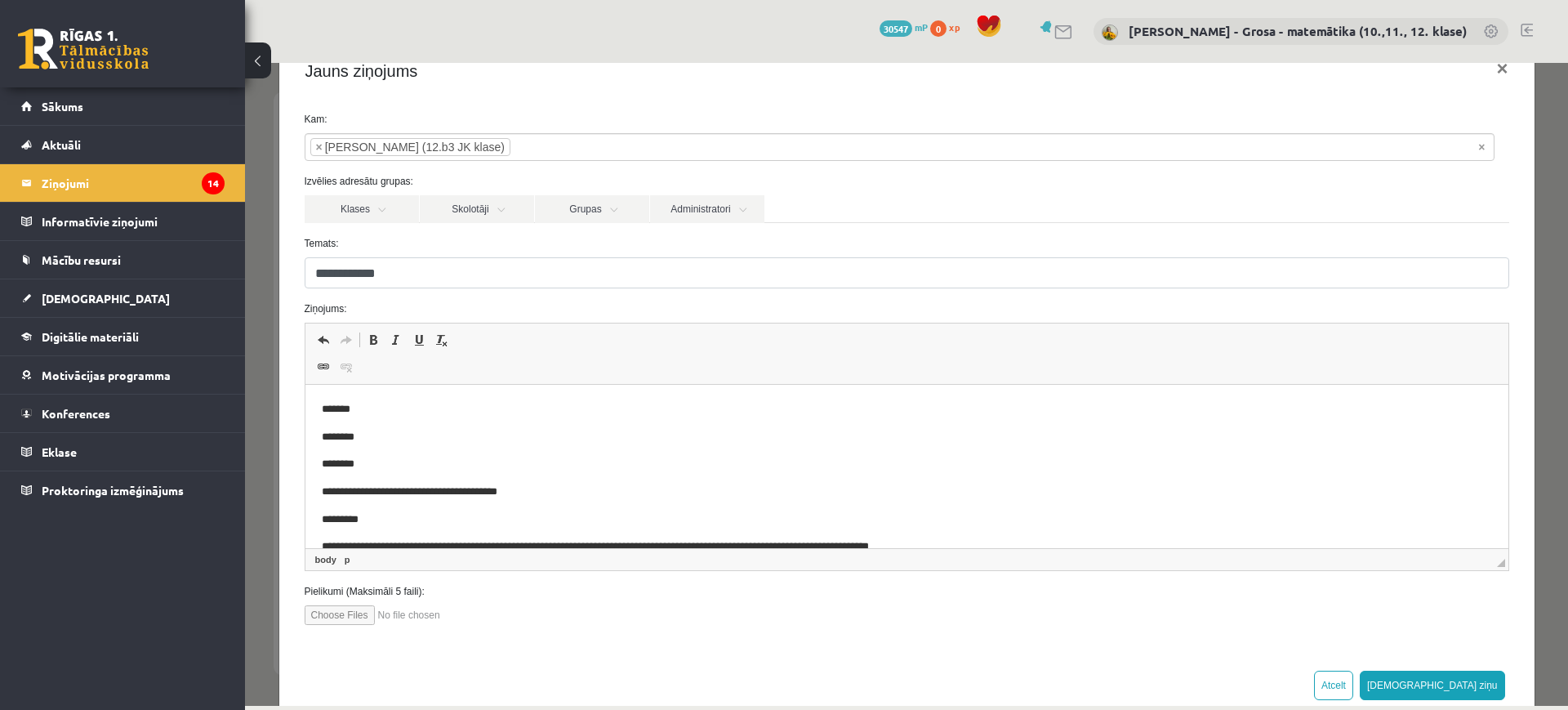
scroll to position [80, 0]
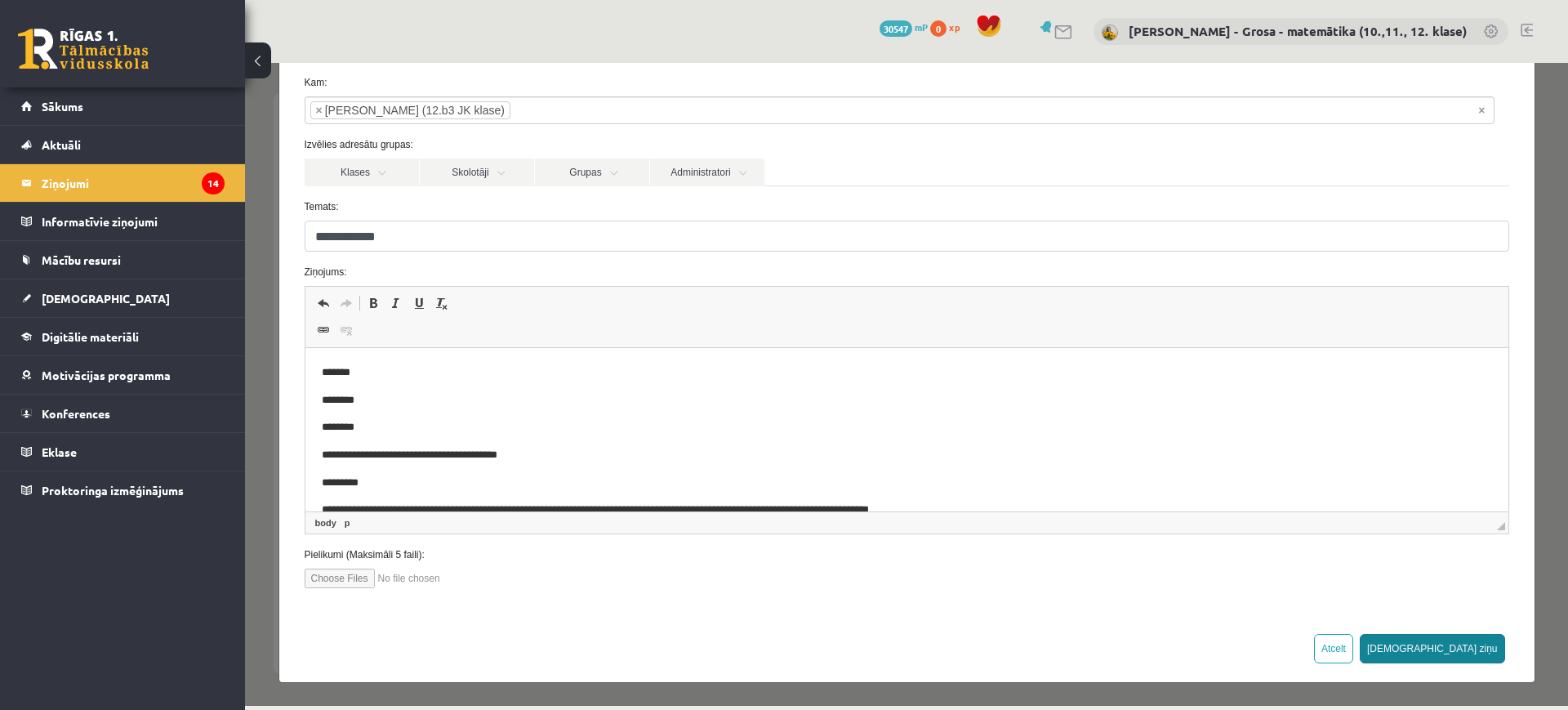
click at [1471, 646] on button "[DEMOGRAPHIC_DATA] ziņu" at bounding box center [1433, 648] width 146 height 29
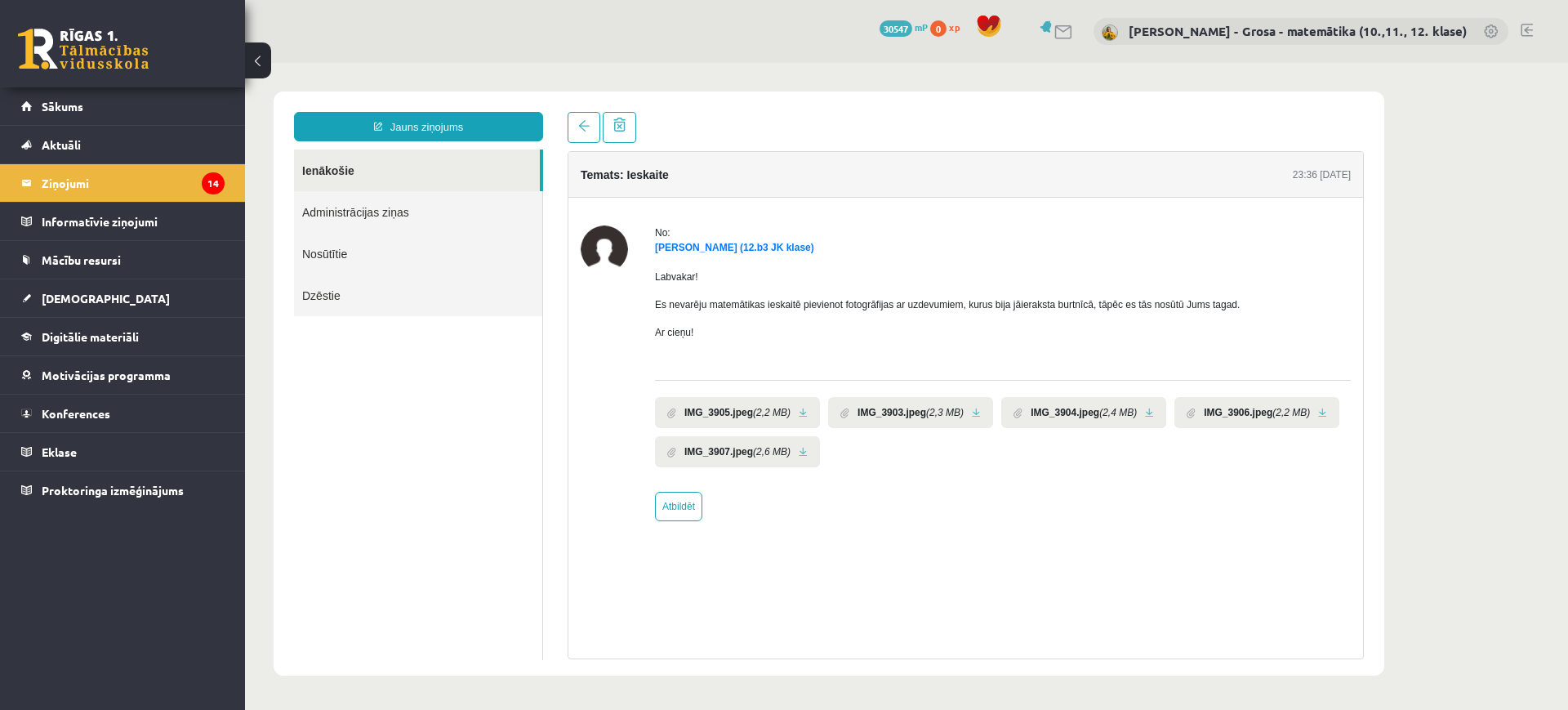
scroll to position [0, 0]
click at [456, 167] on link "Ienākošie" at bounding box center [417, 171] width 246 height 42
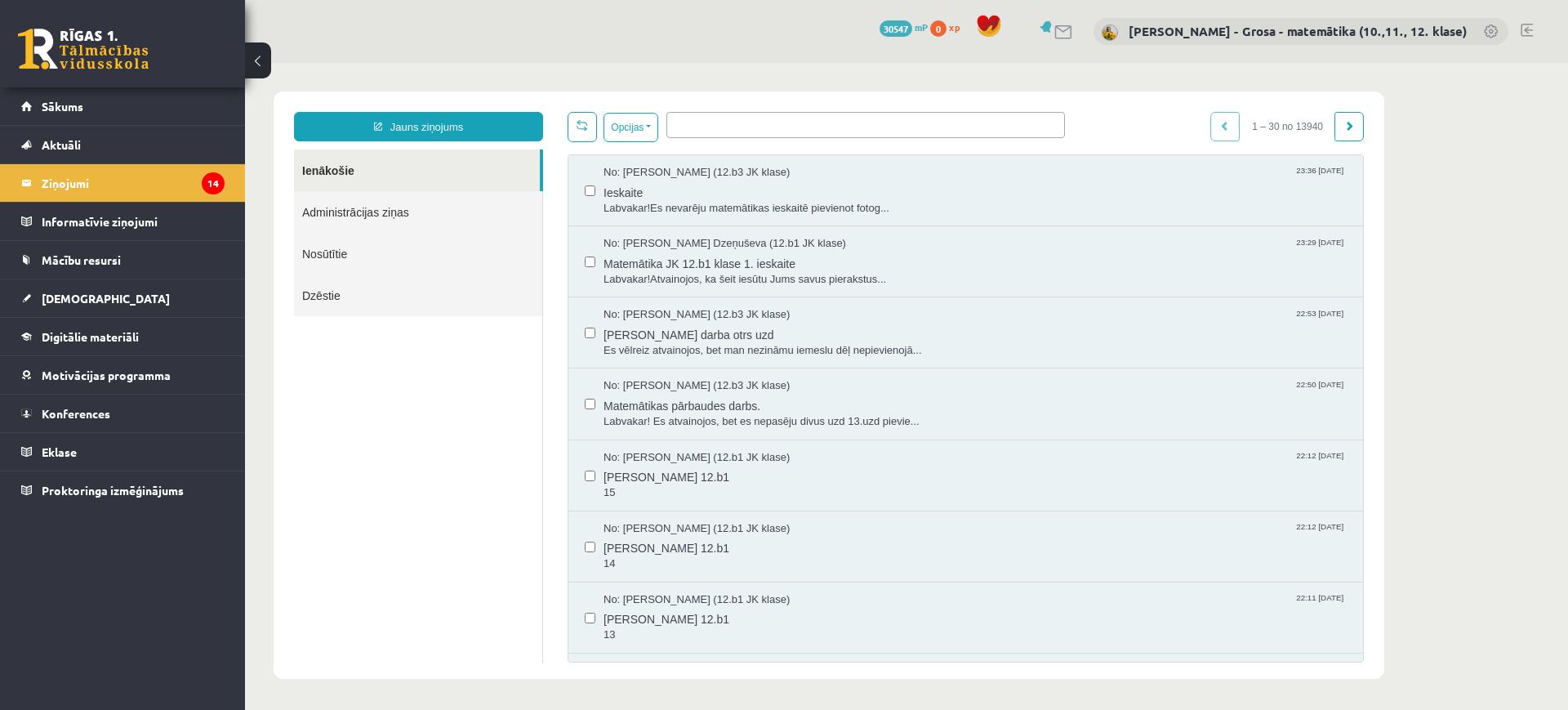
click at [386, 164] on link "Ienākošie" at bounding box center [417, 171] width 246 height 42
click at [102, 287] on link "[DEMOGRAPHIC_DATA]" at bounding box center [123, 298] width 204 height 38
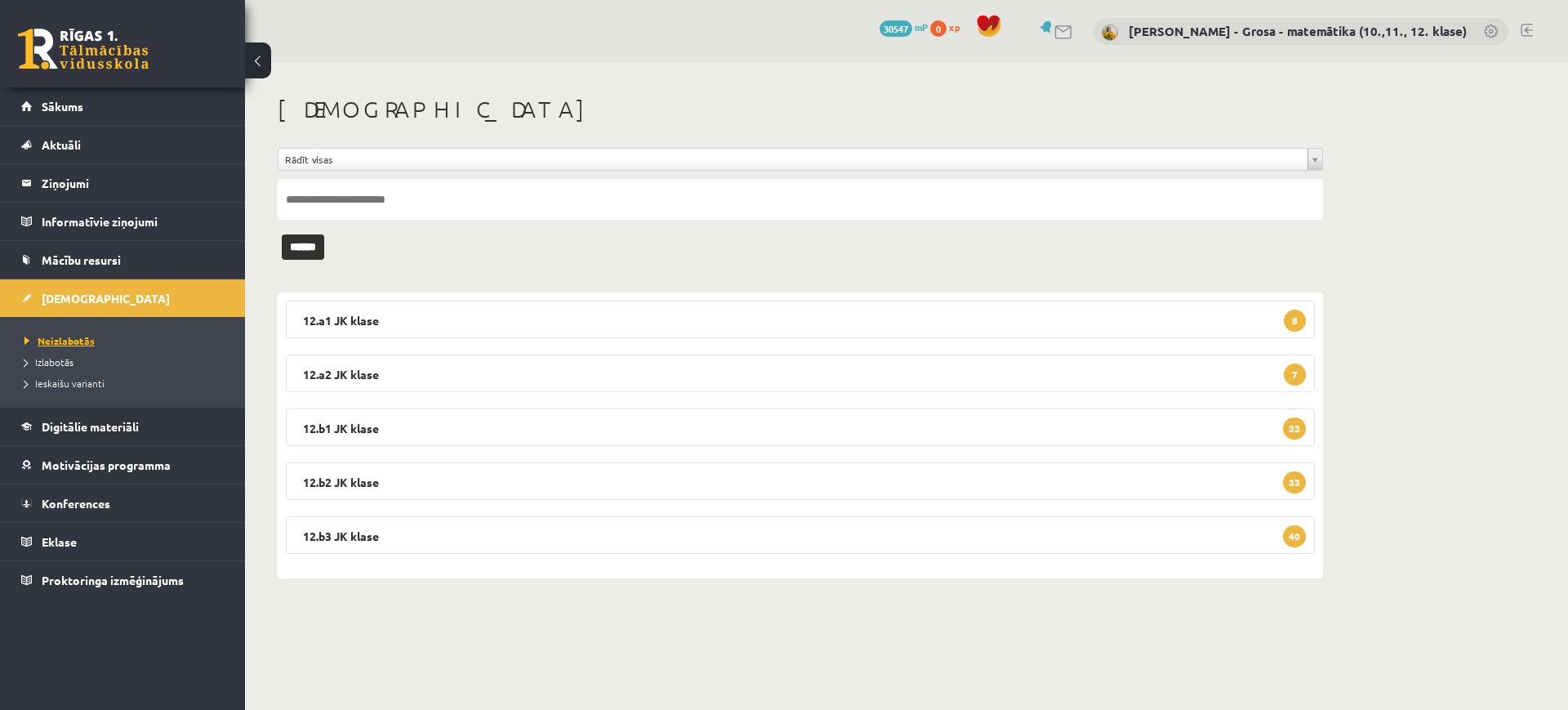
click at [92, 345] on span "Neizlabotās" at bounding box center [59, 341] width 70 height 13
click at [91, 335] on span "Neizlabotās" at bounding box center [59, 341] width 70 height 13
click at [131, 108] on link "Sākums" at bounding box center [123, 106] width 204 height 38
click at [387, 210] on input "text" at bounding box center [800, 199] width 1046 height 41
type input "********"
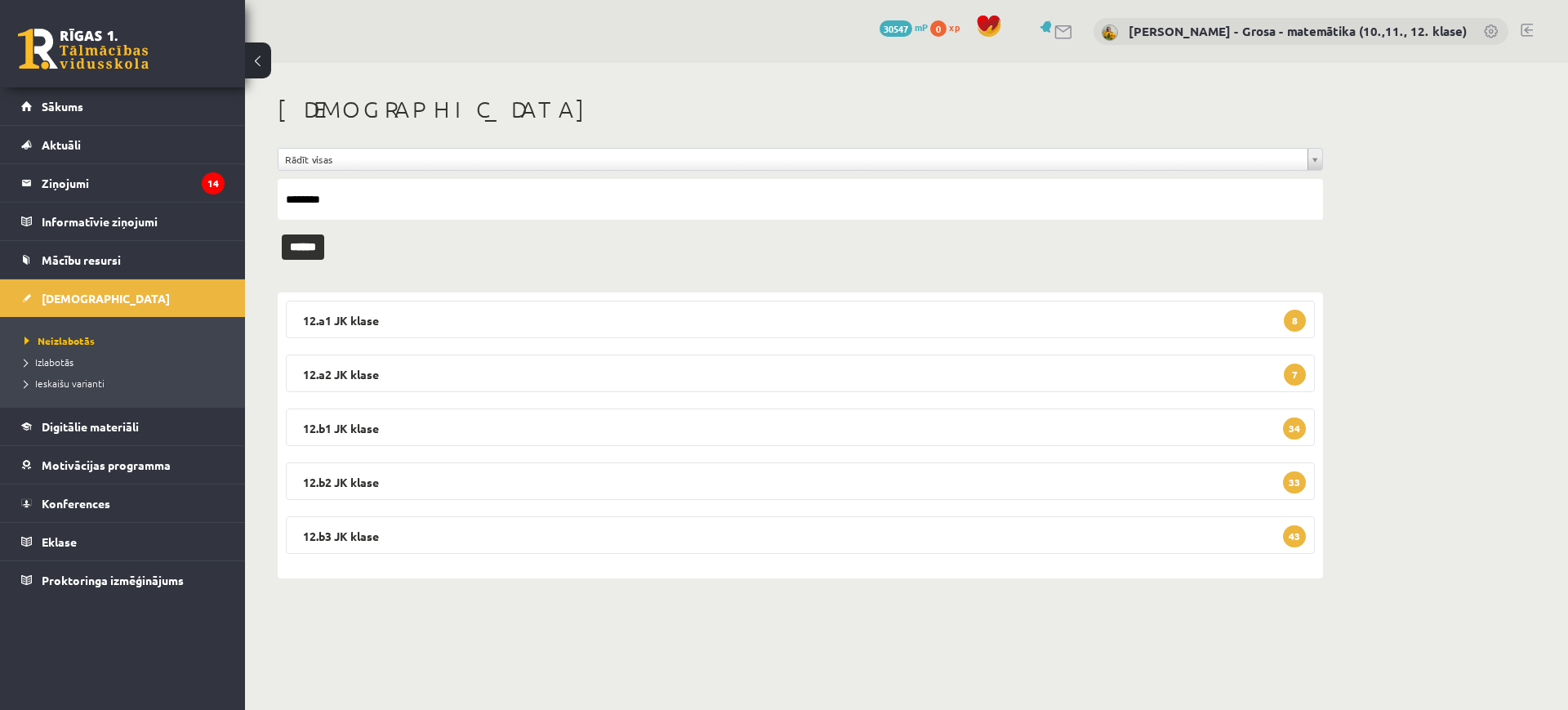
click at [282, 235] on input "******" at bounding box center [303, 247] width 42 height 25
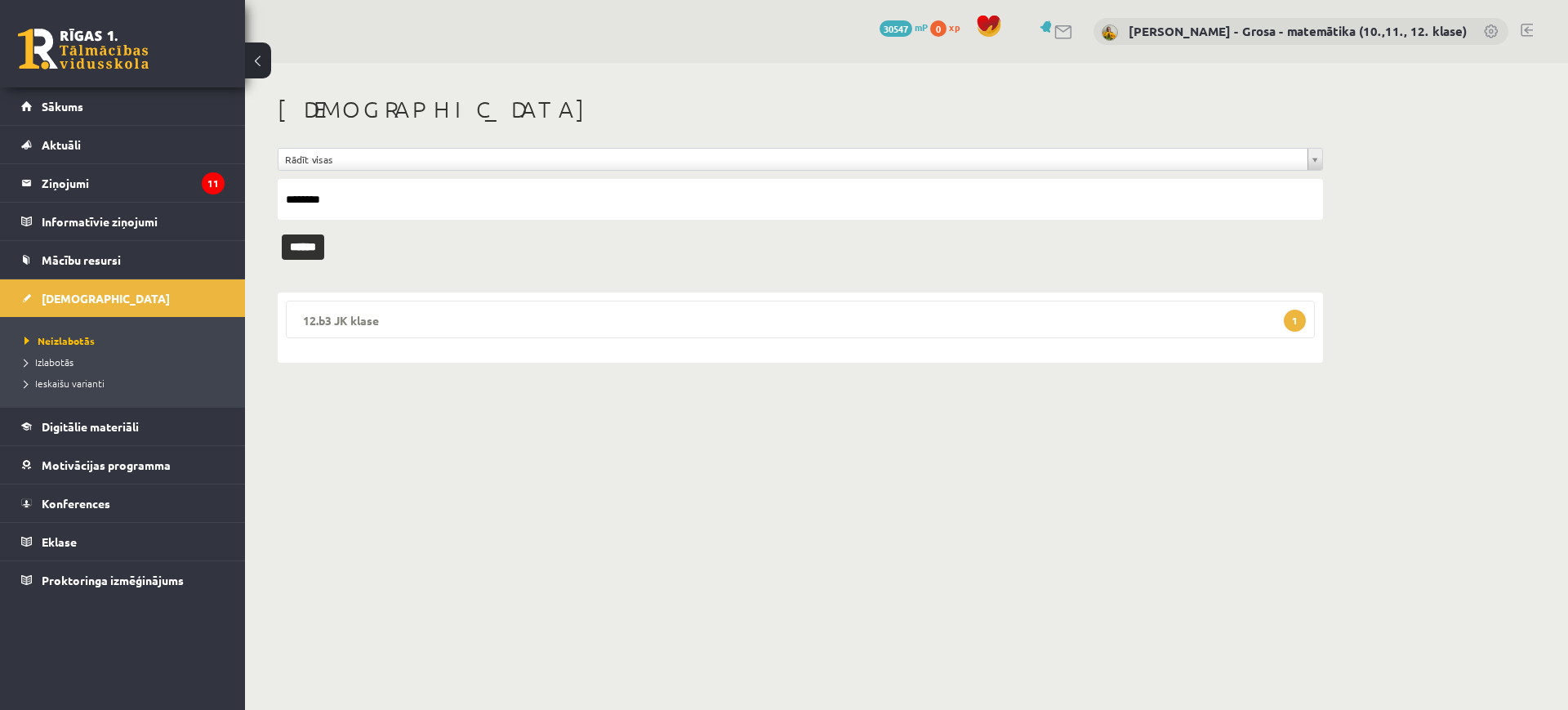
click at [522, 320] on legend "12.b3 JK klase 1" at bounding box center [800, 319] width 1029 height 38
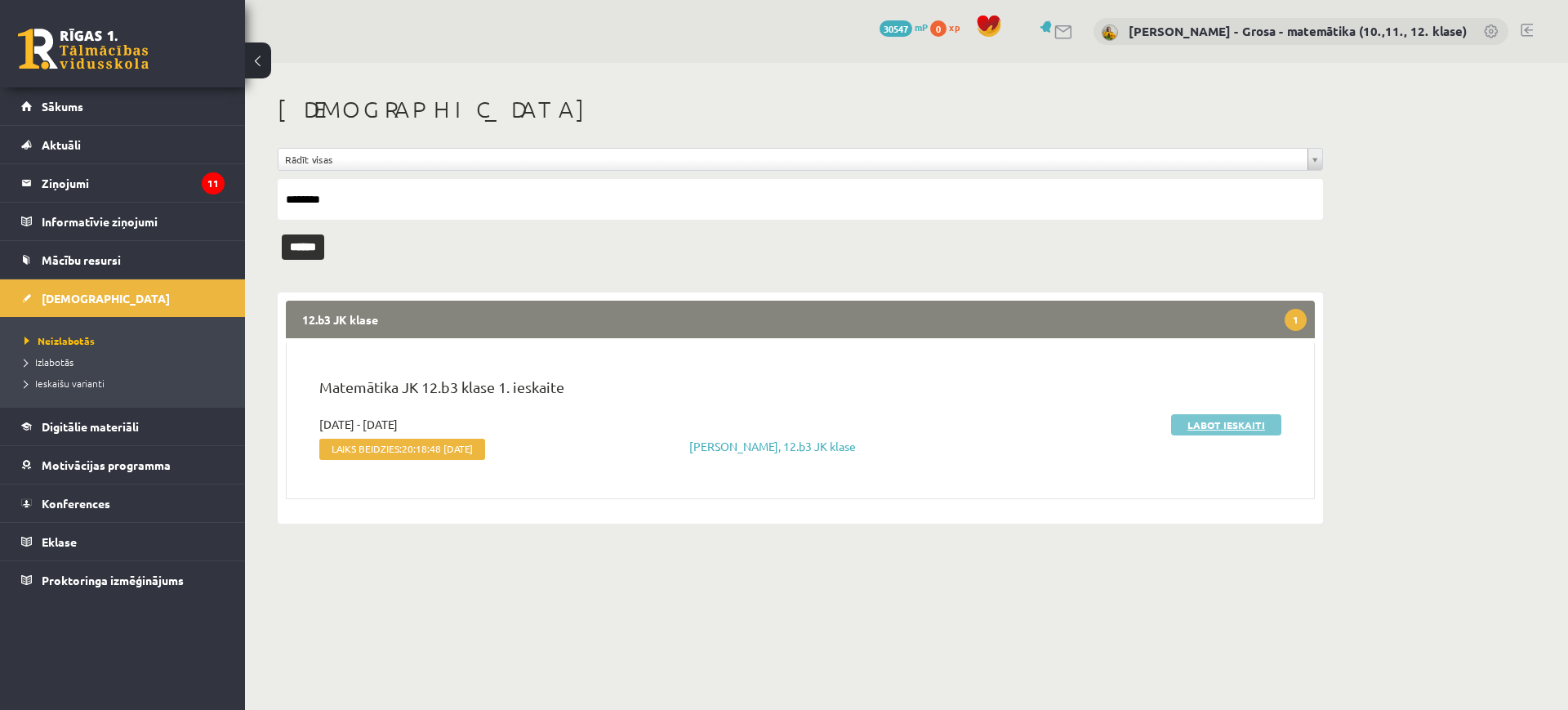
click at [1218, 416] on link "Labot ieskaiti" at bounding box center [1226, 424] width 110 height 21
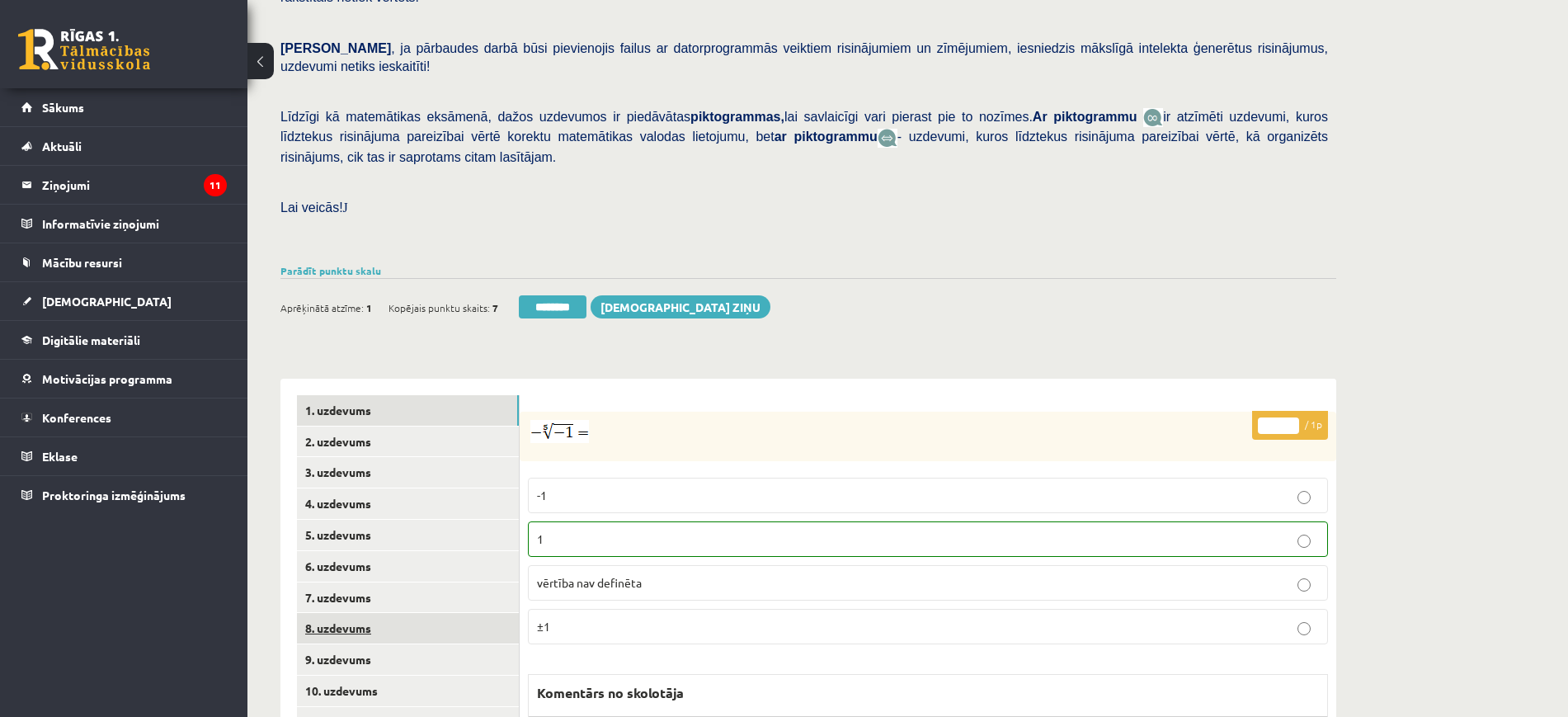
click at [415, 613] on link "8. uzdevums" at bounding box center [408, 628] width 222 height 31
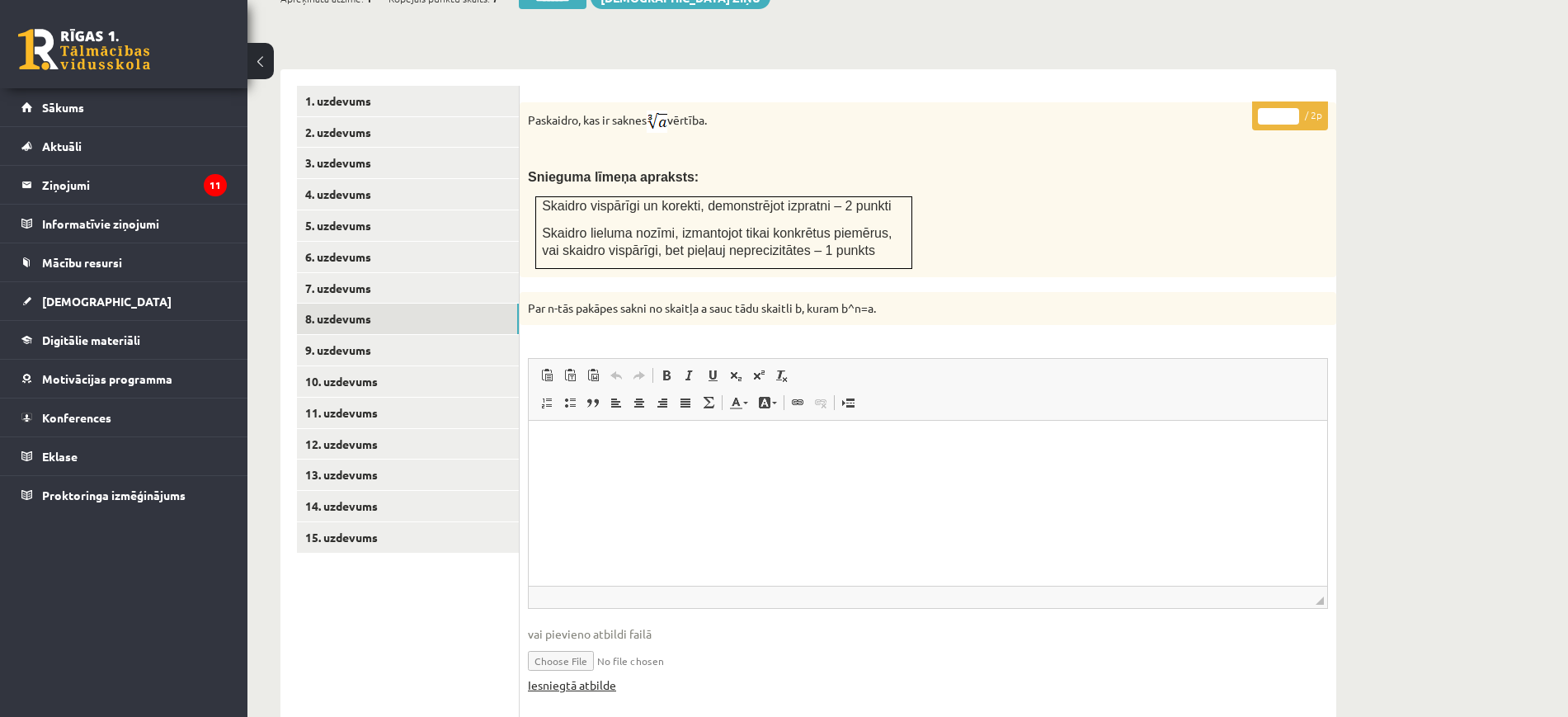
click at [608, 676] on link "Iesniegtā atbilde" at bounding box center [572, 685] width 88 height 17
type input "*"
click at [1294, 108] on input "*" at bounding box center [1278, 116] width 42 height 16
click at [383, 335] on link "9. uzdevums" at bounding box center [408, 350] width 222 height 31
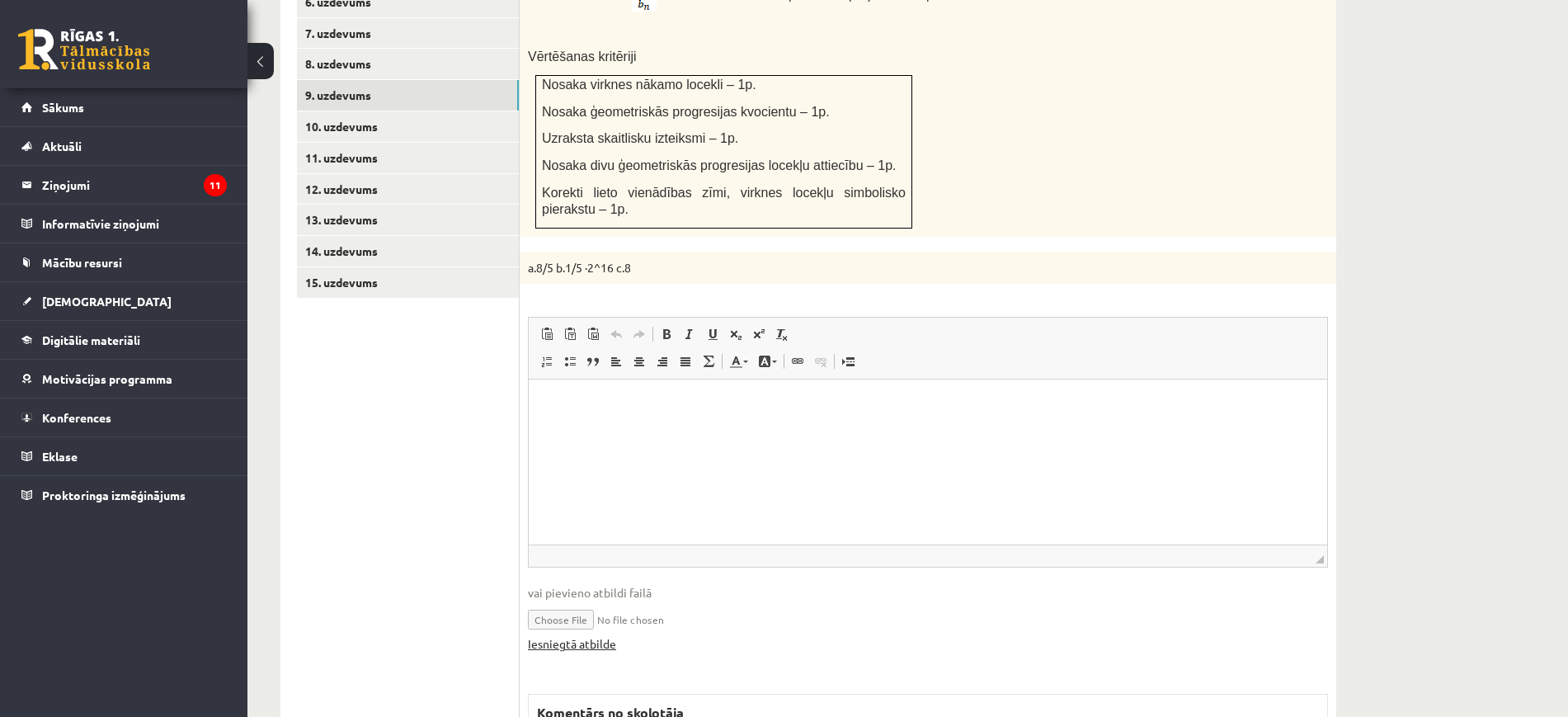
click at [605, 635] on link "Iesniegtā atbilde" at bounding box center [572, 644] width 88 height 17
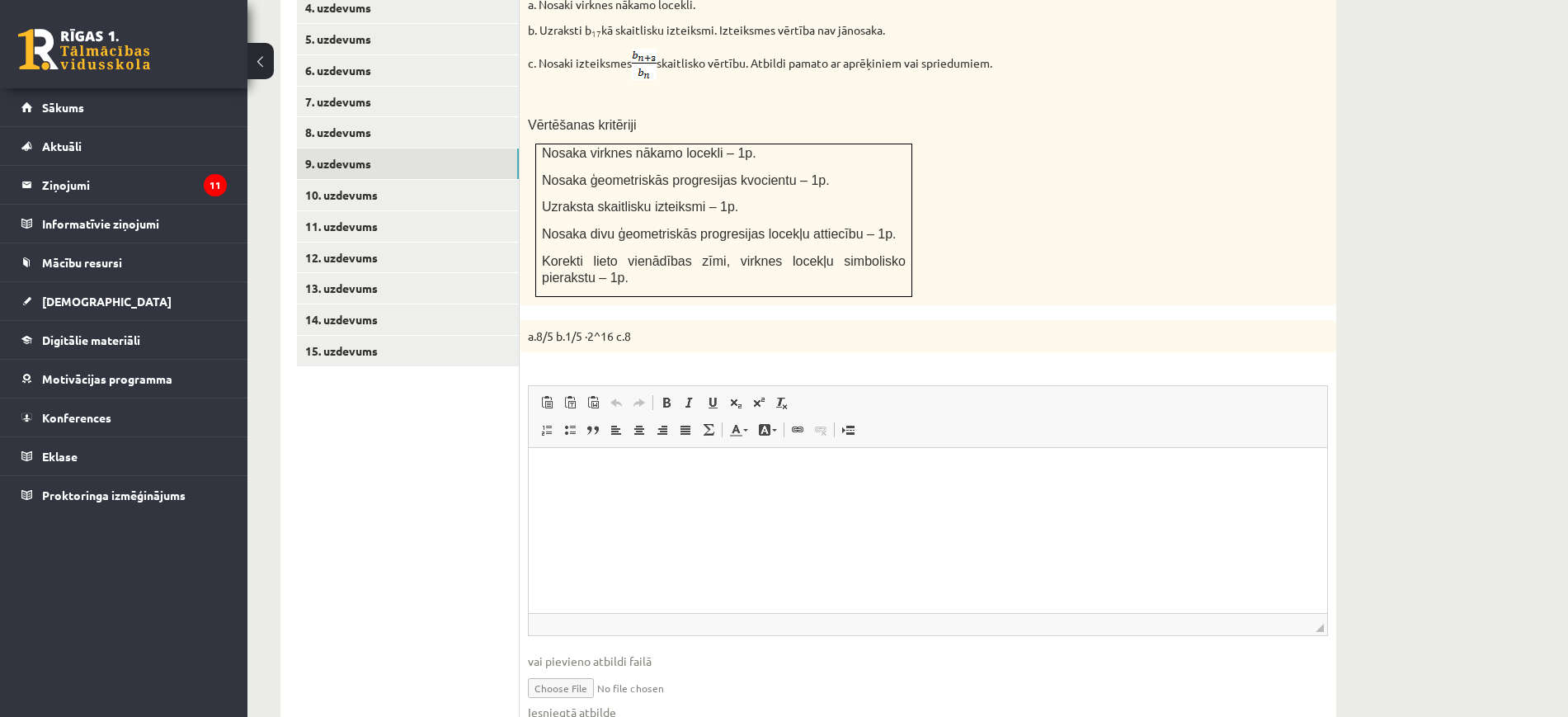
scroll to position [667, 0]
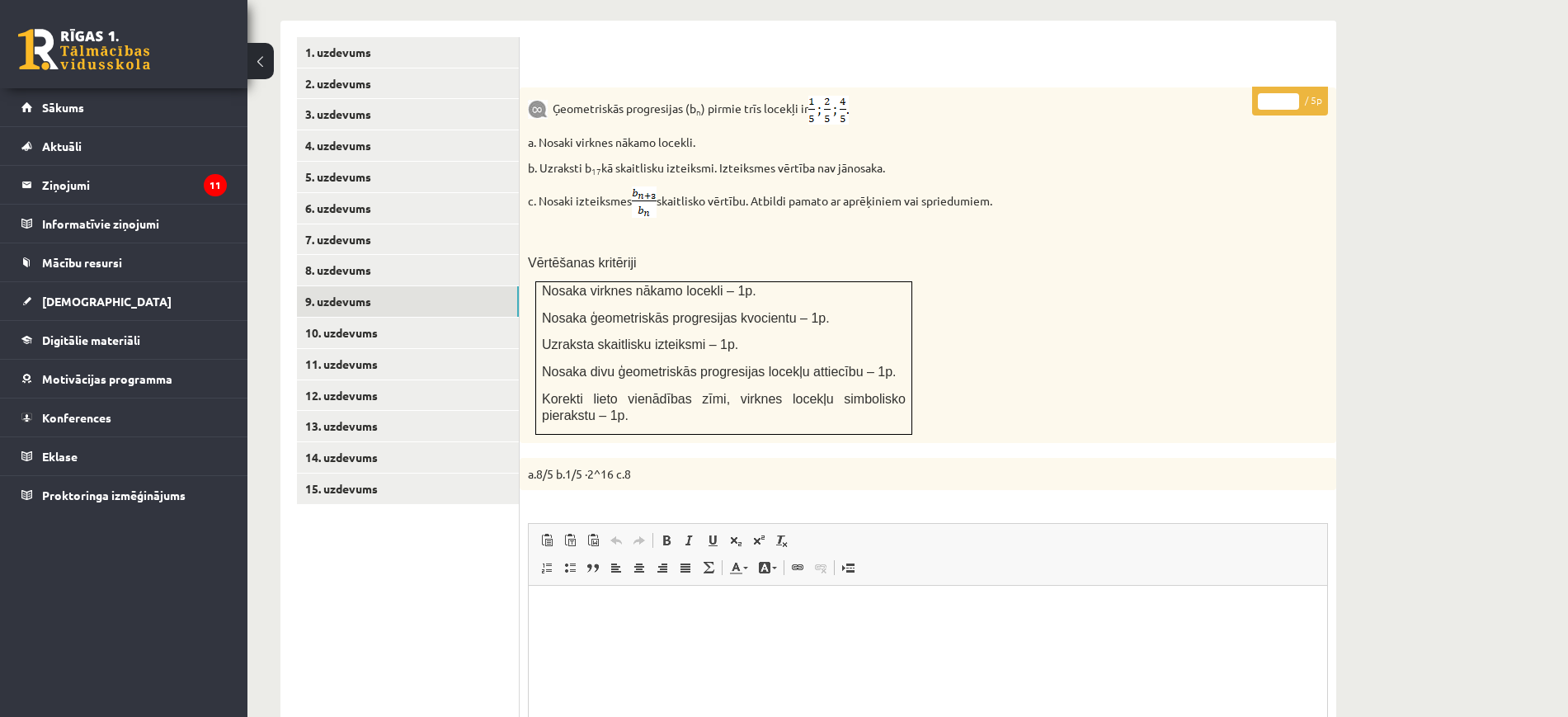
type input "*"
click at [1295, 93] on input "*" at bounding box center [1278, 101] width 42 height 16
click at [460, 318] on link "10. uzdevums" at bounding box center [408, 333] width 222 height 31
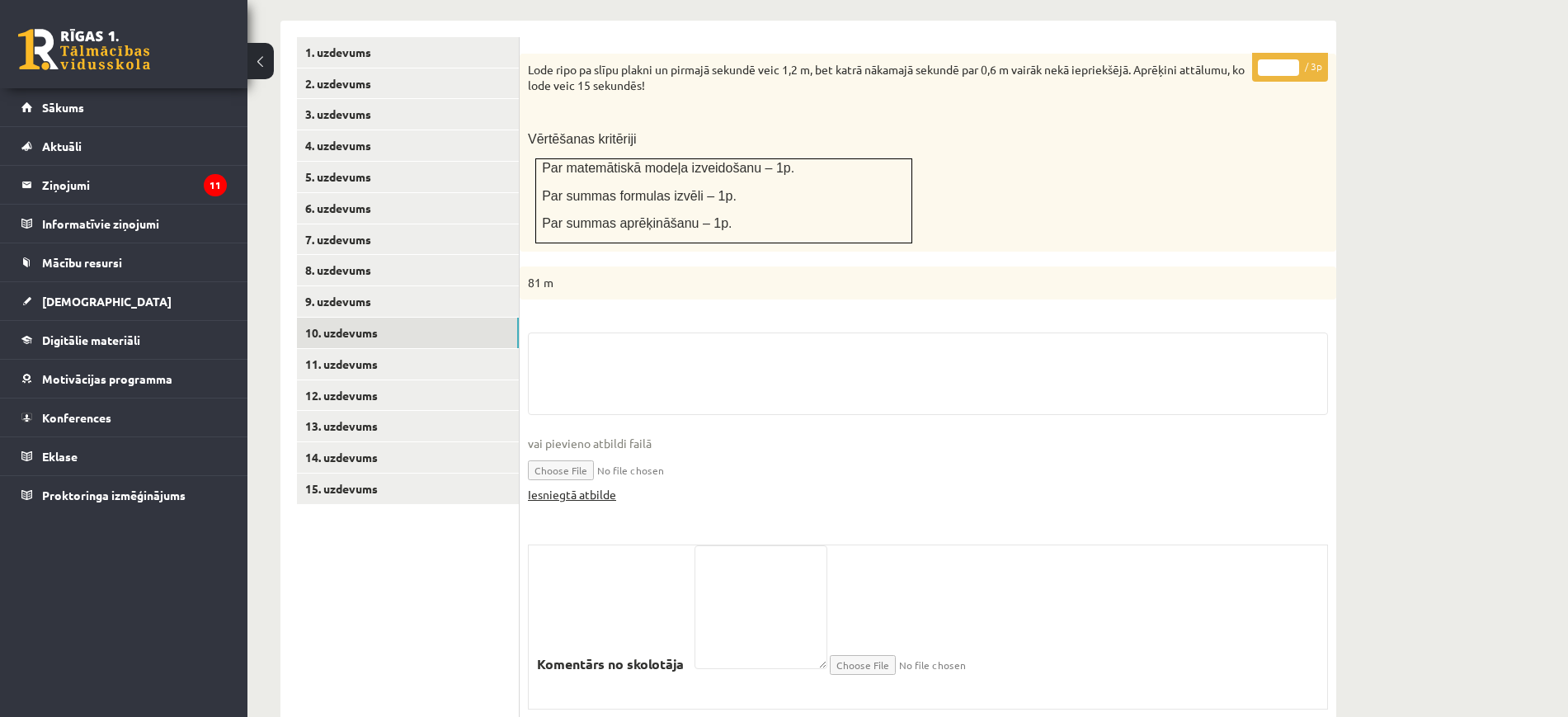
click at [582, 486] on link "Iesniegtā atbilde" at bounding box center [572, 494] width 88 height 17
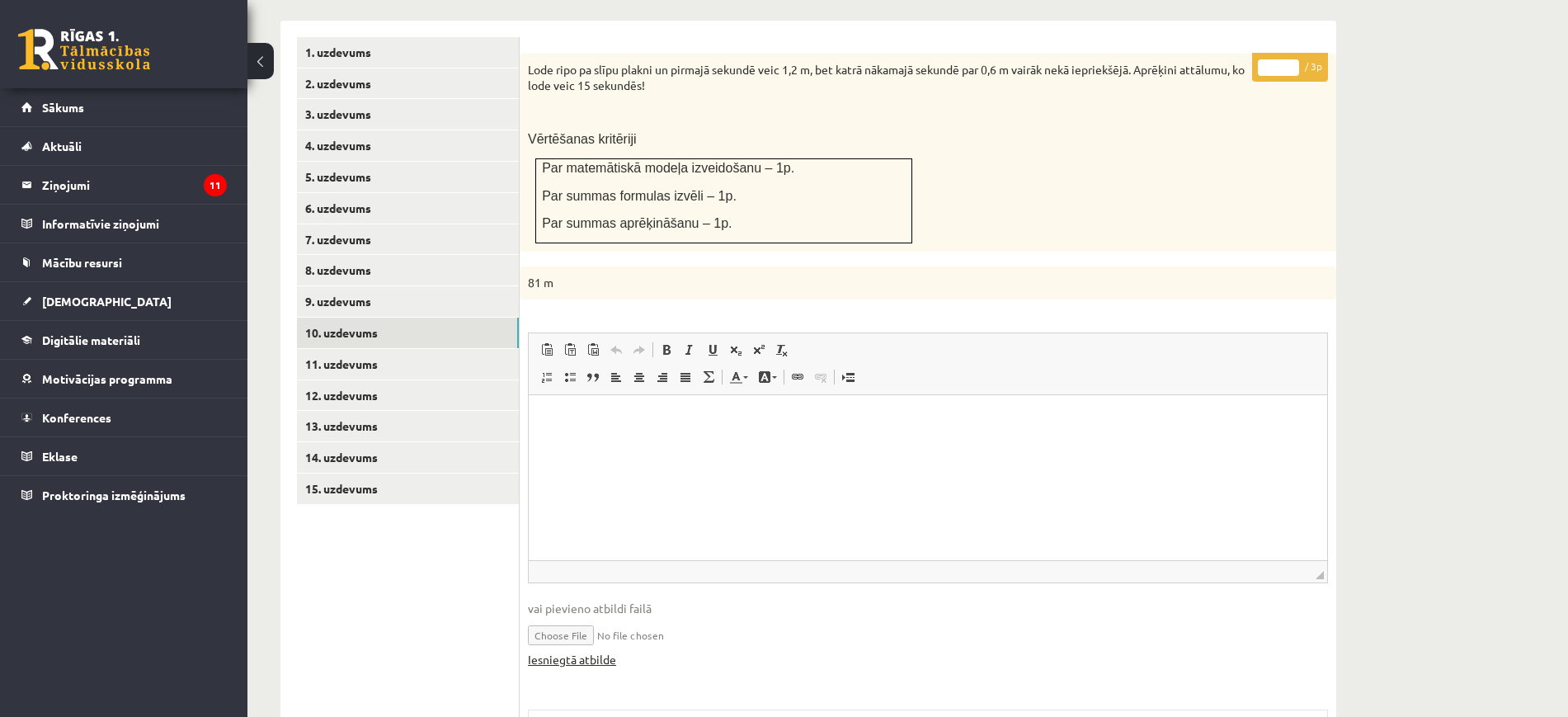
scroll to position [0, 0]
type input "*"
click at [1292, 59] on input "*" at bounding box center [1278, 67] width 42 height 16
click at [404, 349] on link "11. uzdevums" at bounding box center [408, 364] width 222 height 31
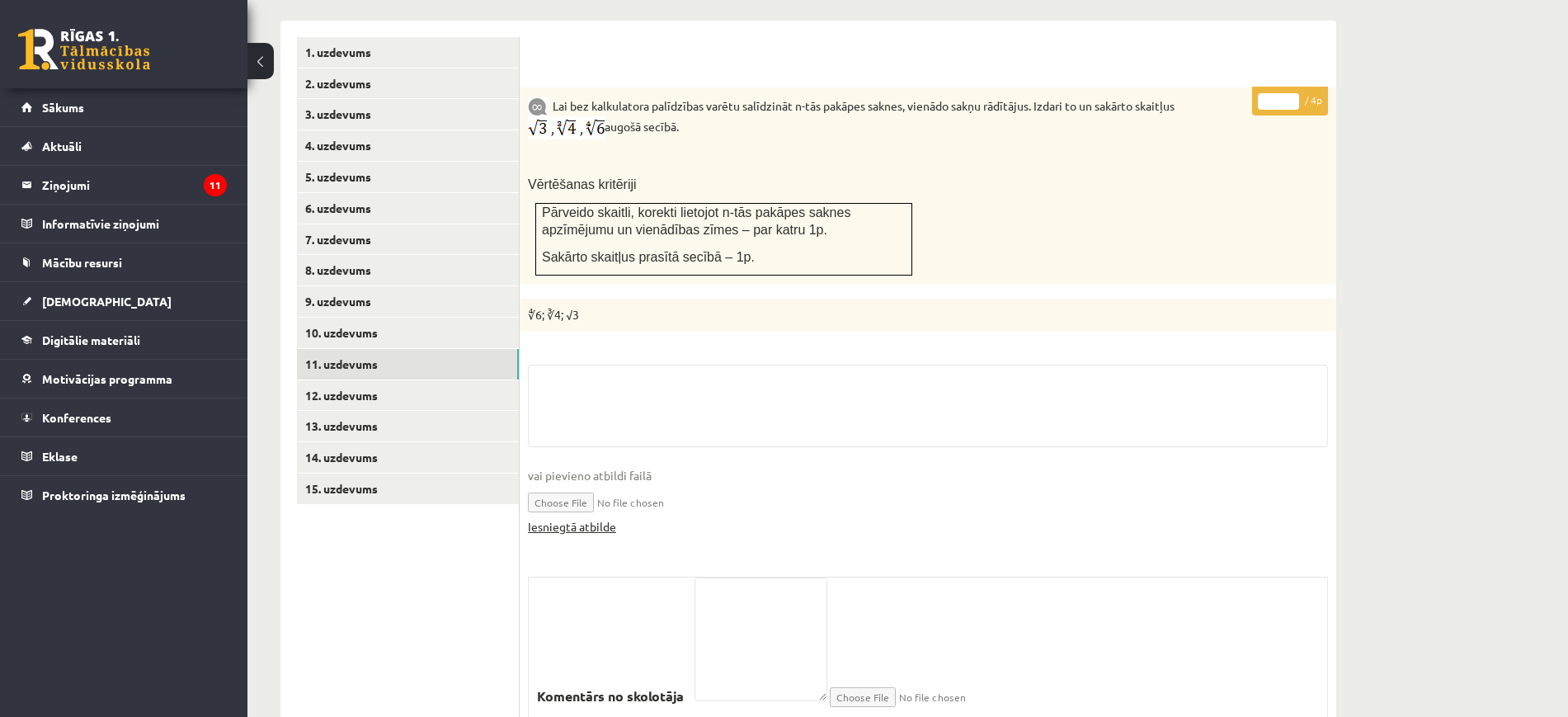
click at [614, 518] on link "Iesniegtā atbilde" at bounding box center [572, 527] width 88 height 17
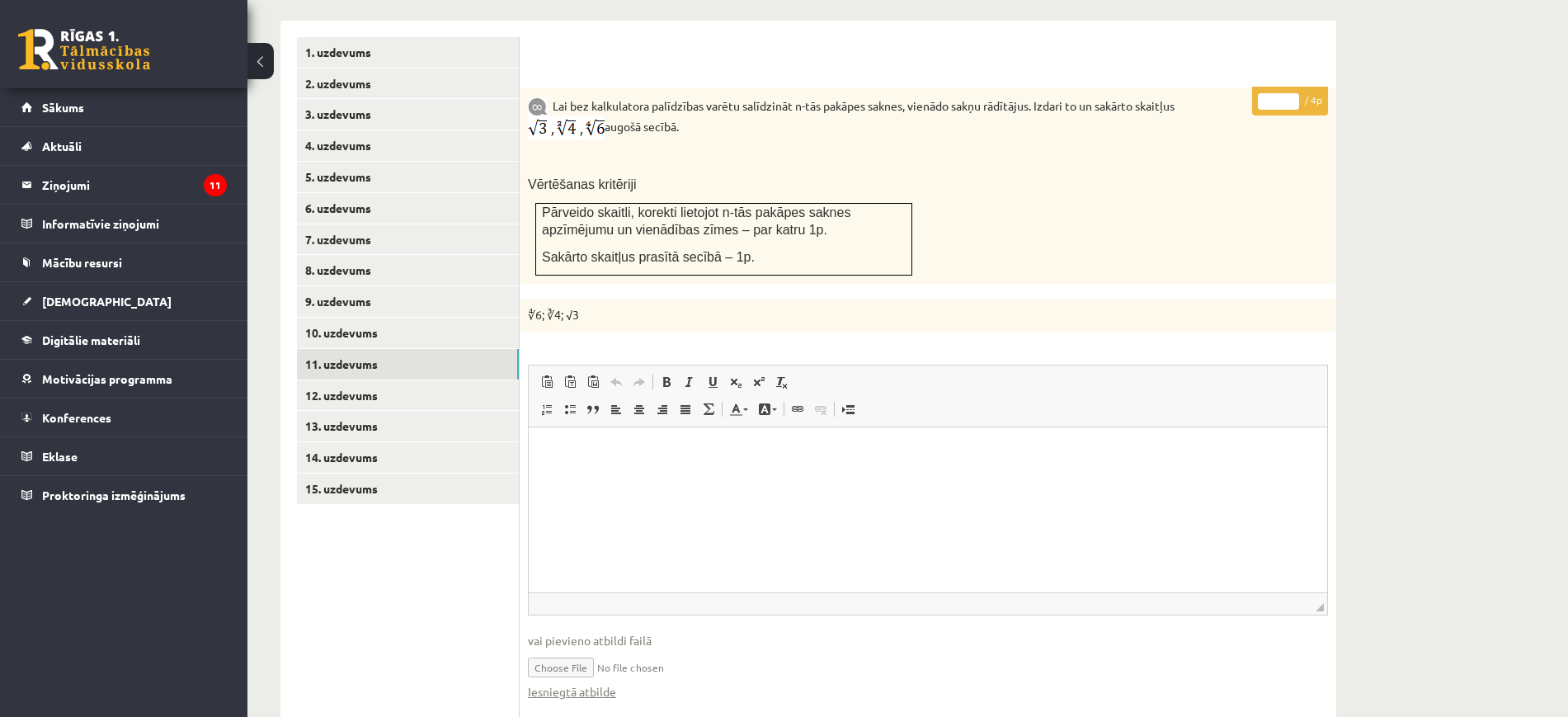
type input "*"
click at [1291, 93] on input "*" at bounding box center [1278, 101] width 42 height 16
click at [386, 381] on link "12. uzdevums" at bounding box center [408, 396] width 222 height 31
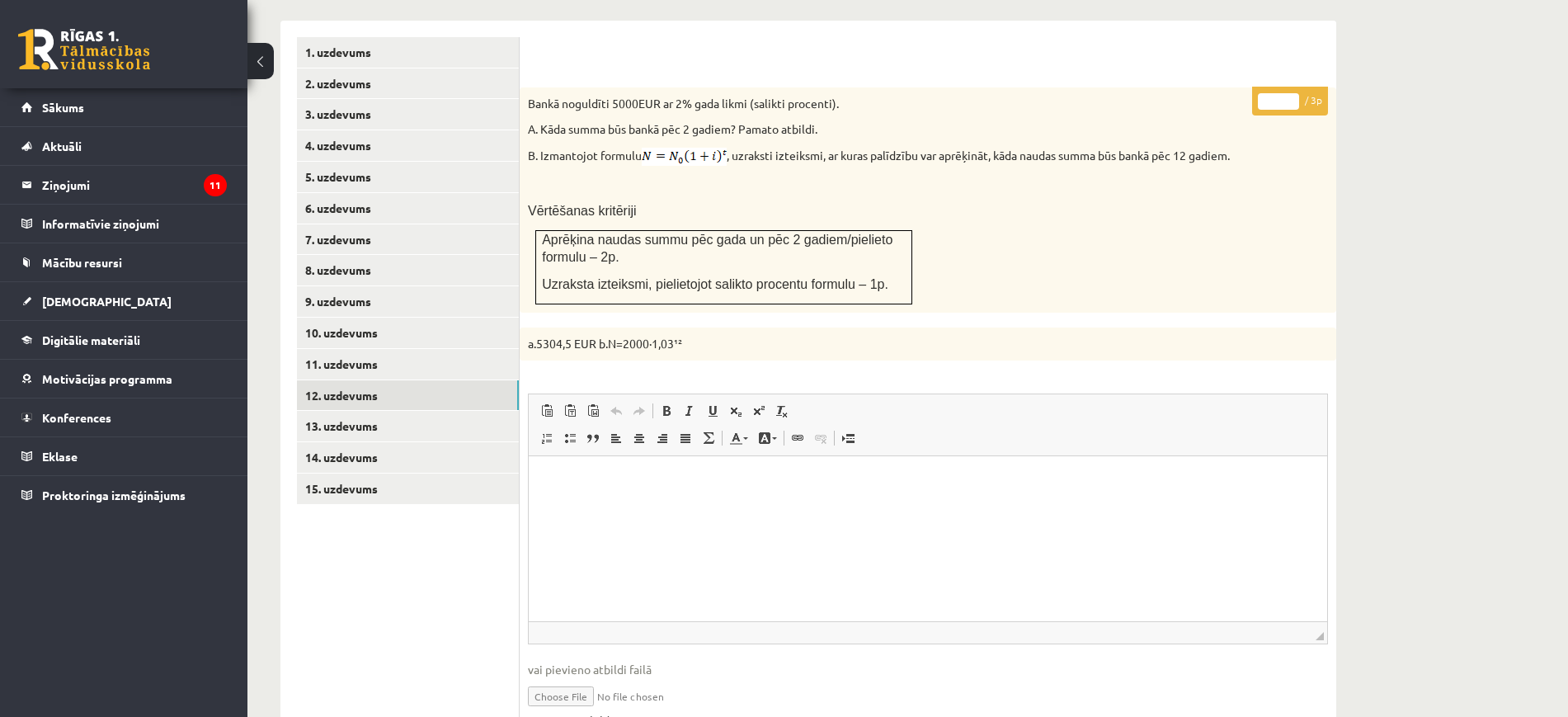
click at [608, 712] on link "Iesniegtā atbilde" at bounding box center [572, 720] width 88 height 17
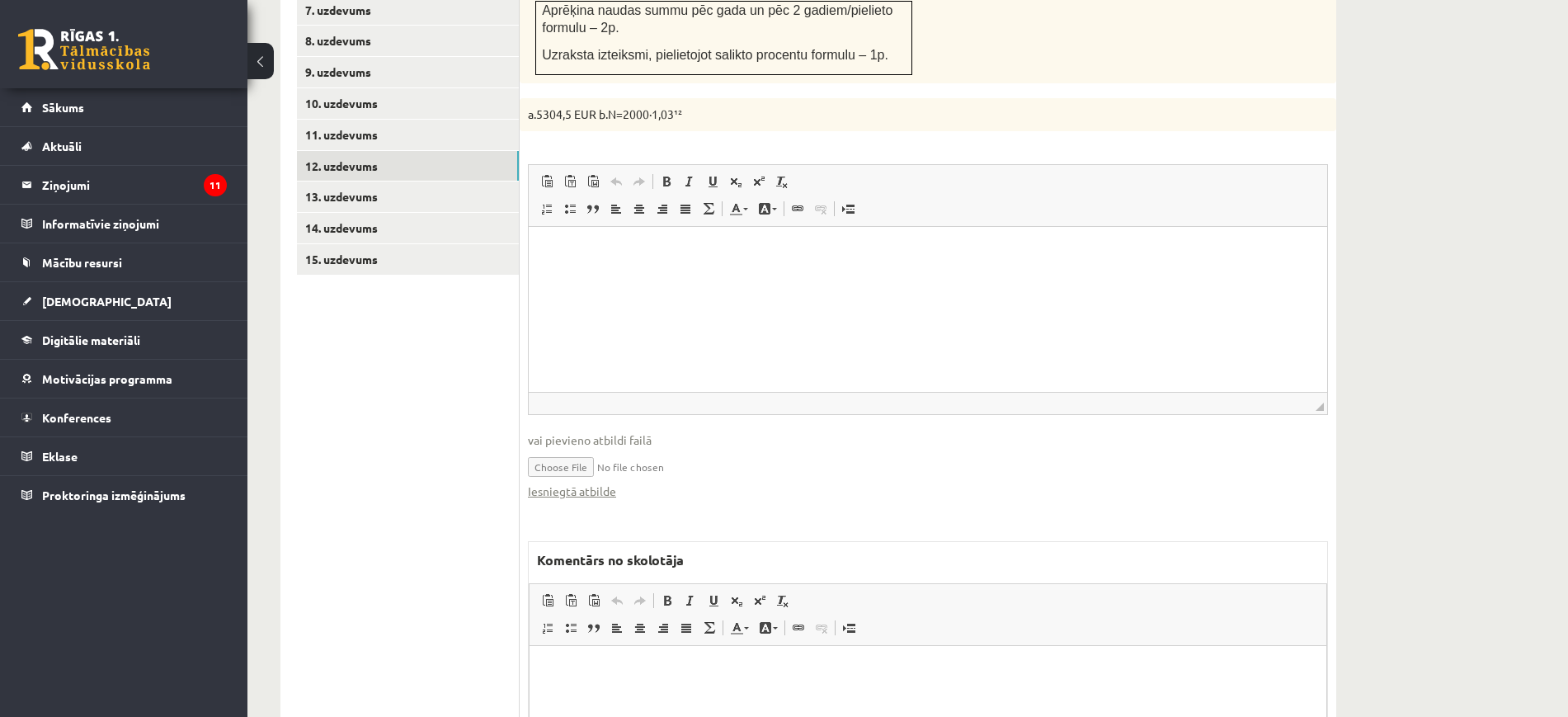
scroll to position [1073, 0]
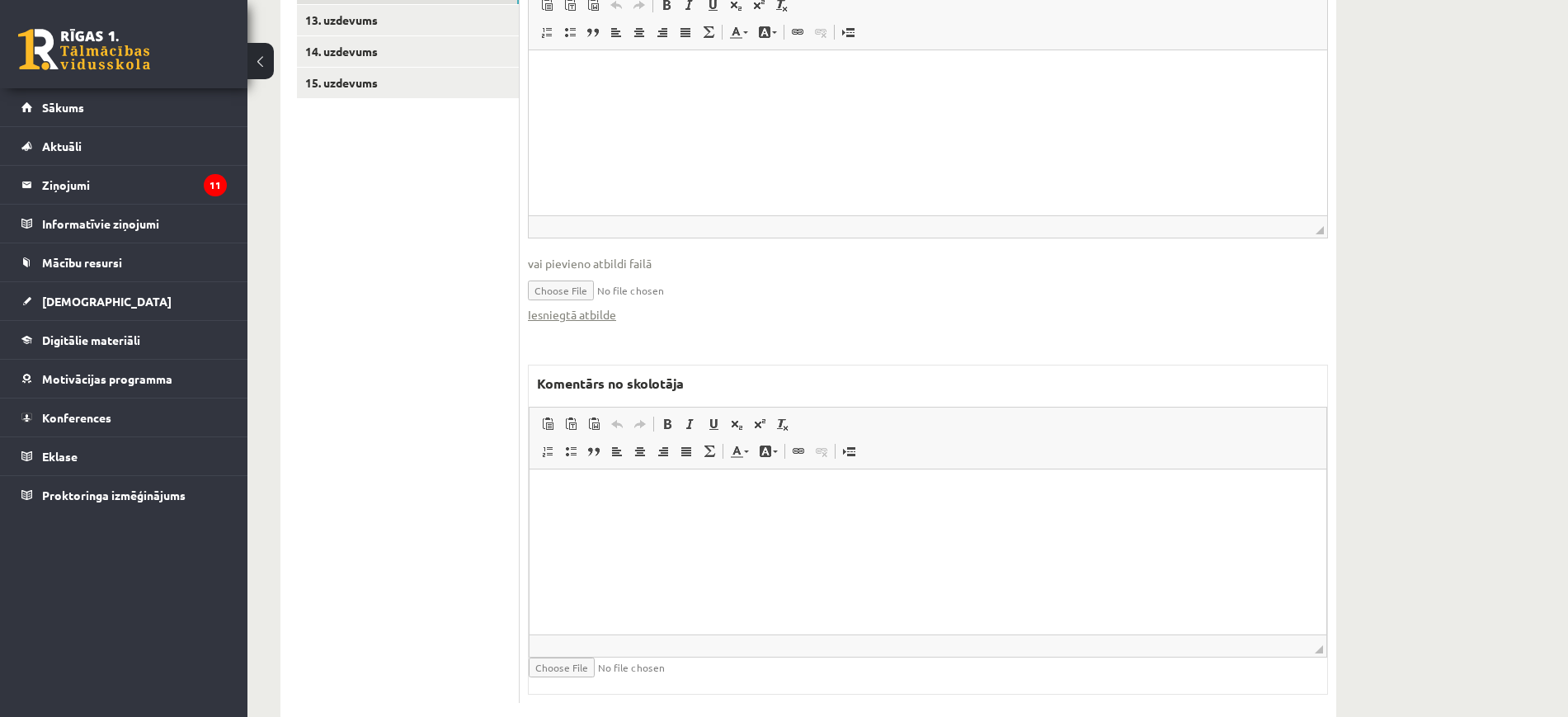
click at [639, 519] on html at bounding box center [928, 493] width 797 height 50
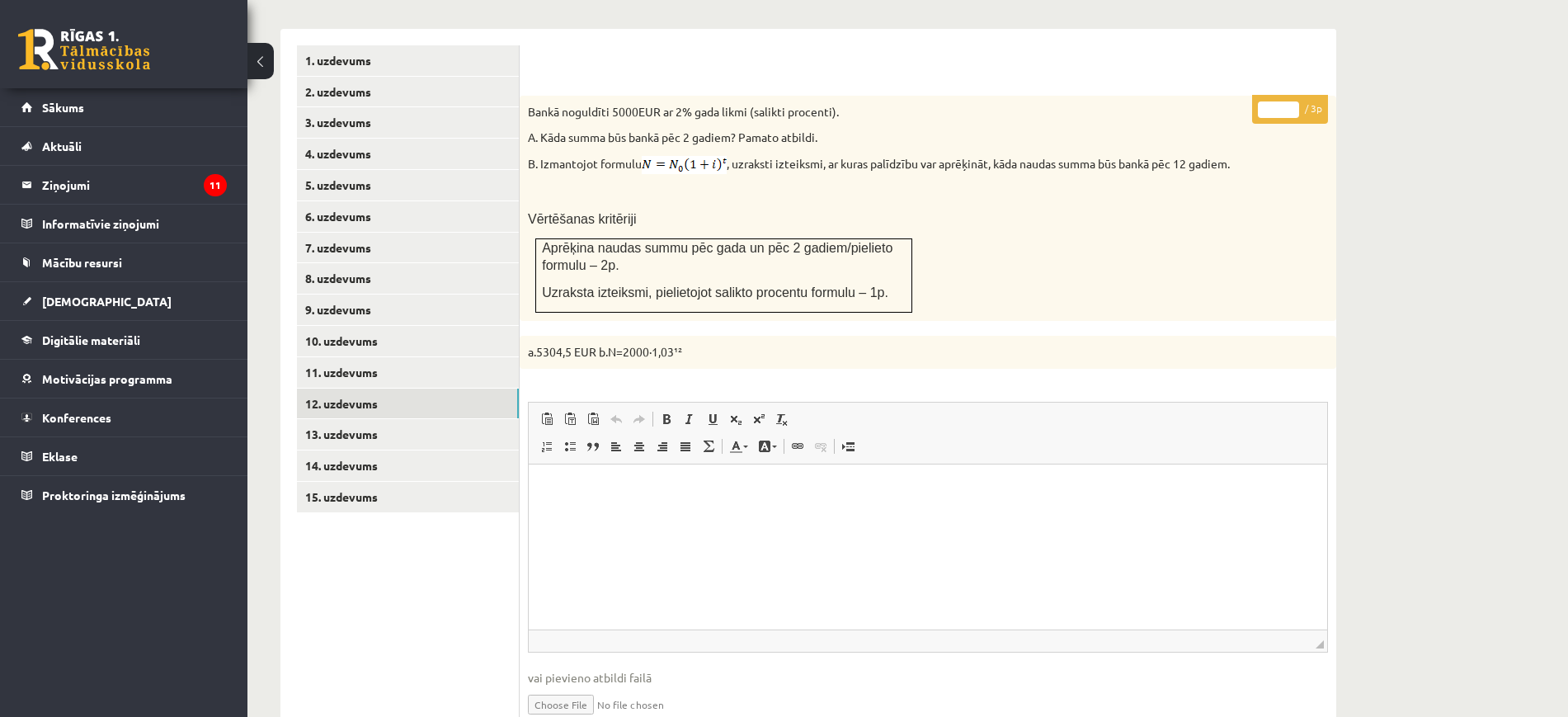
scroll to position [557, 0]
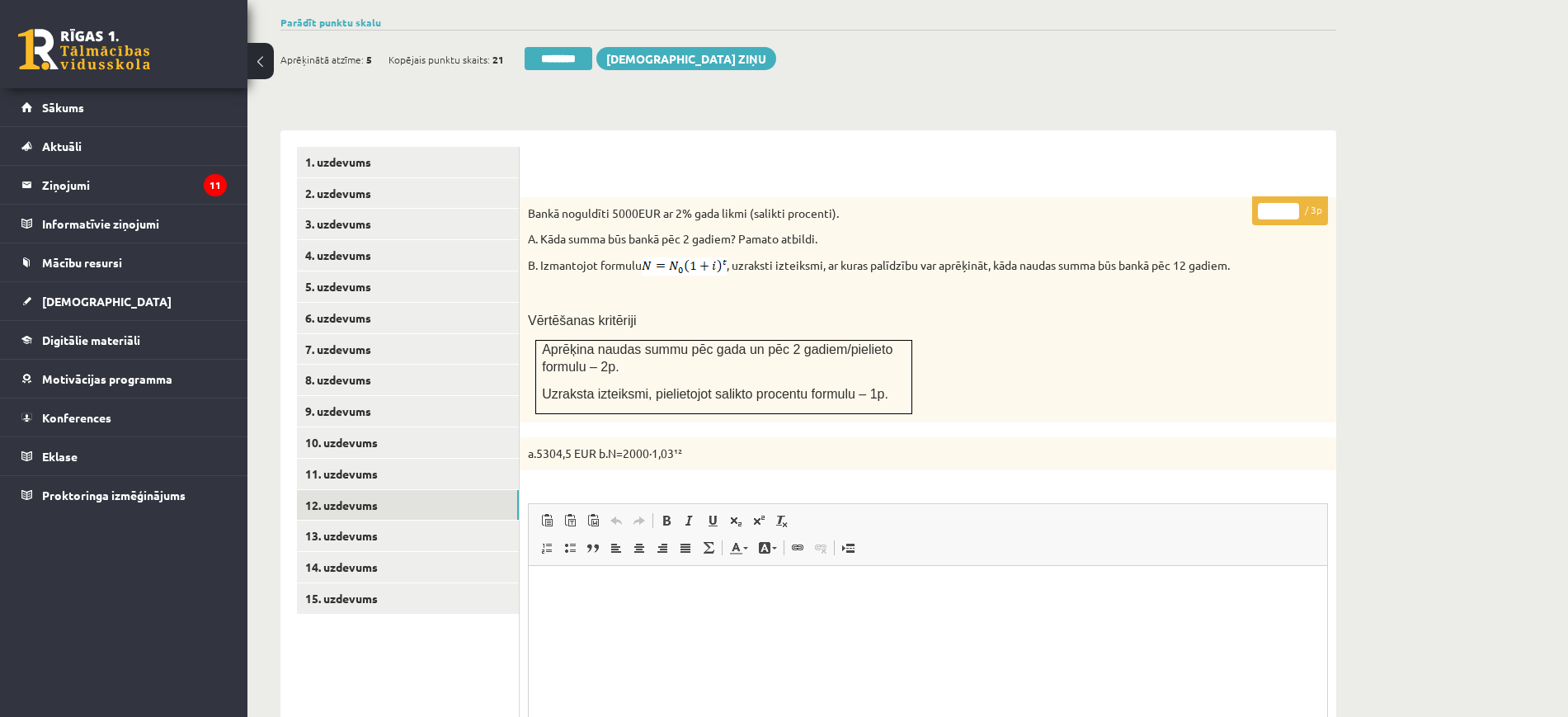
click at [1289, 203] on input "*" at bounding box center [1278, 211] width 42 height 16
type input "*"
click at [1289, 203] on input "*" at bounding box center [1278, 211] width 42 height 16
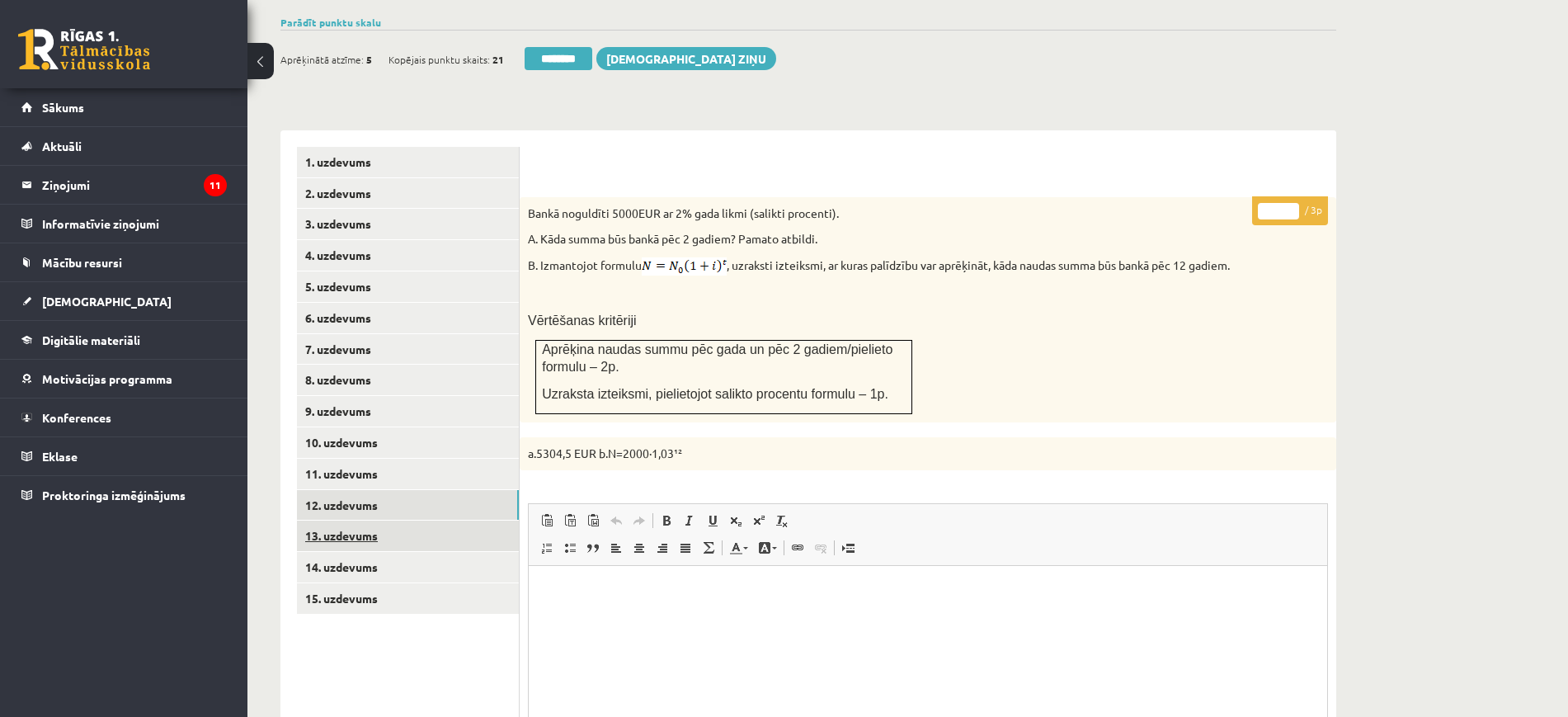
click at [441, 521] on link "13. uzdevums" at bounding box center [408, 536] width 222 height 31
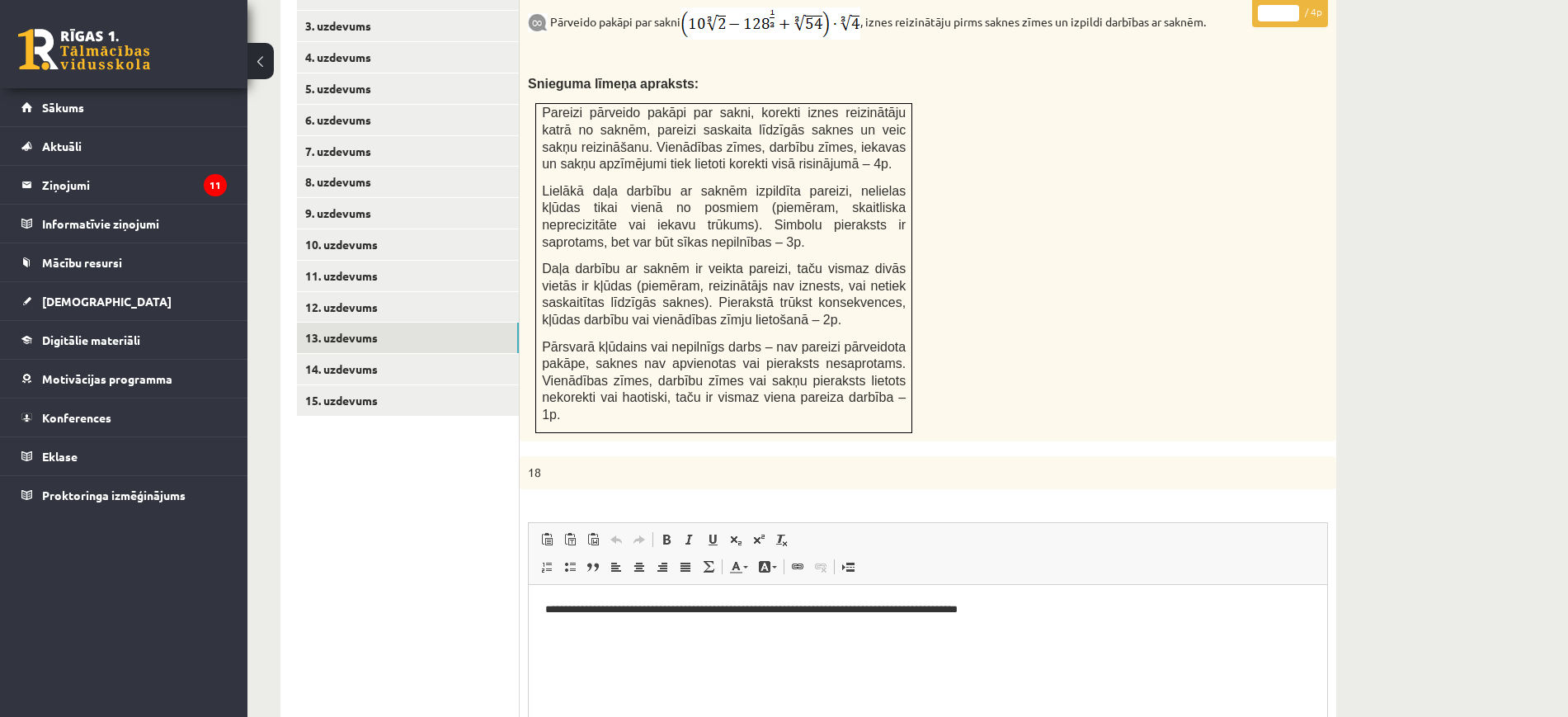
scroll to position [720, 0]
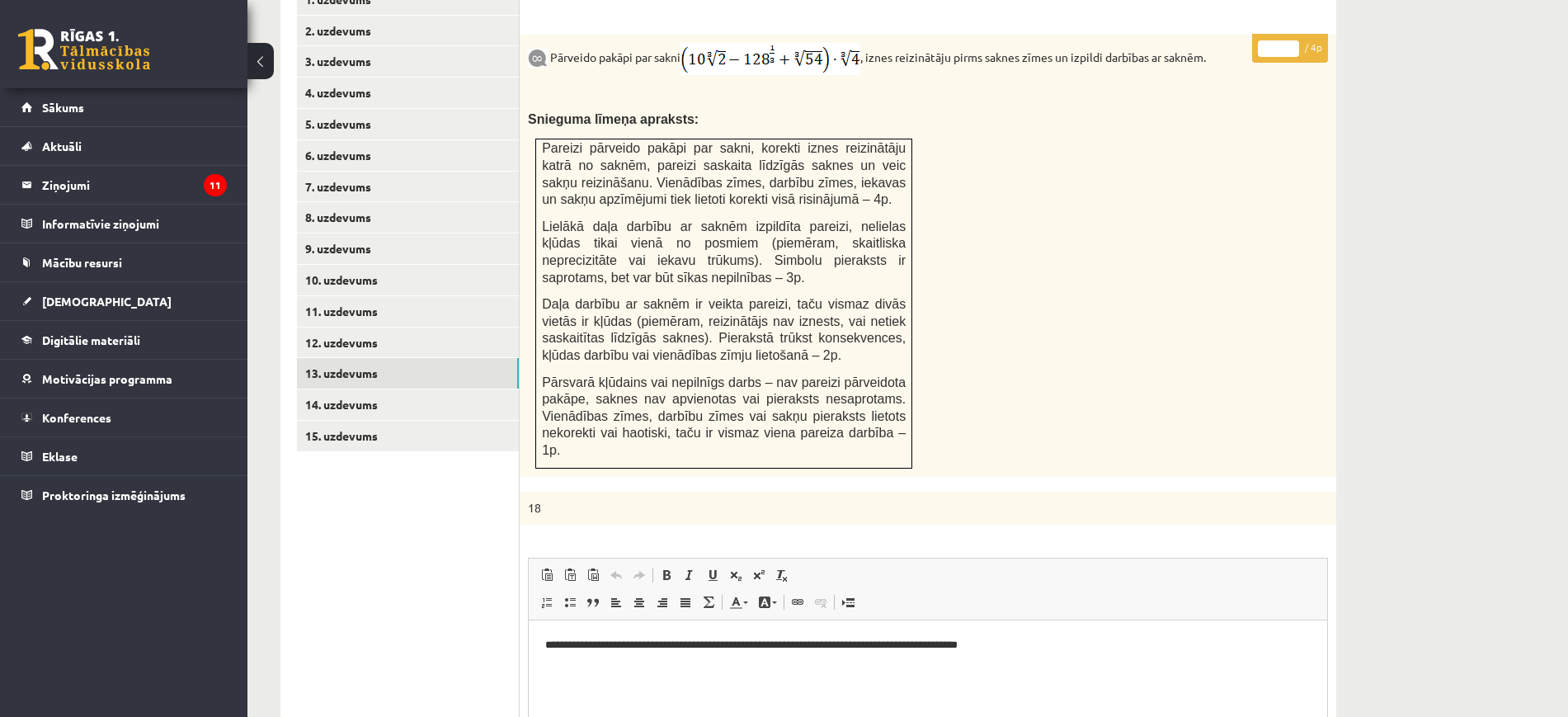
type input "*"
click at [1293, 41] on input "*" at bounding box center [1278, 48] width 42 height 16
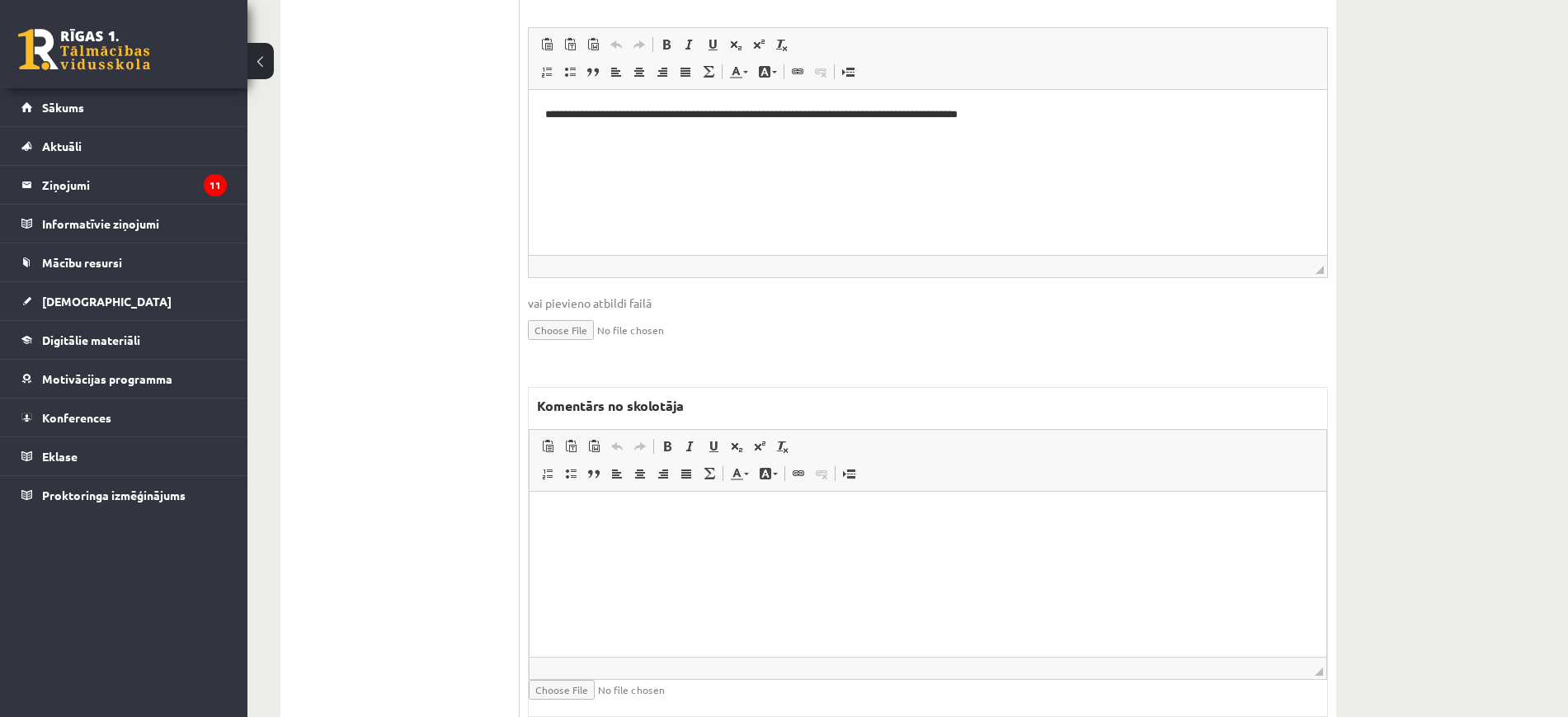
scroll to position [1256, 0]
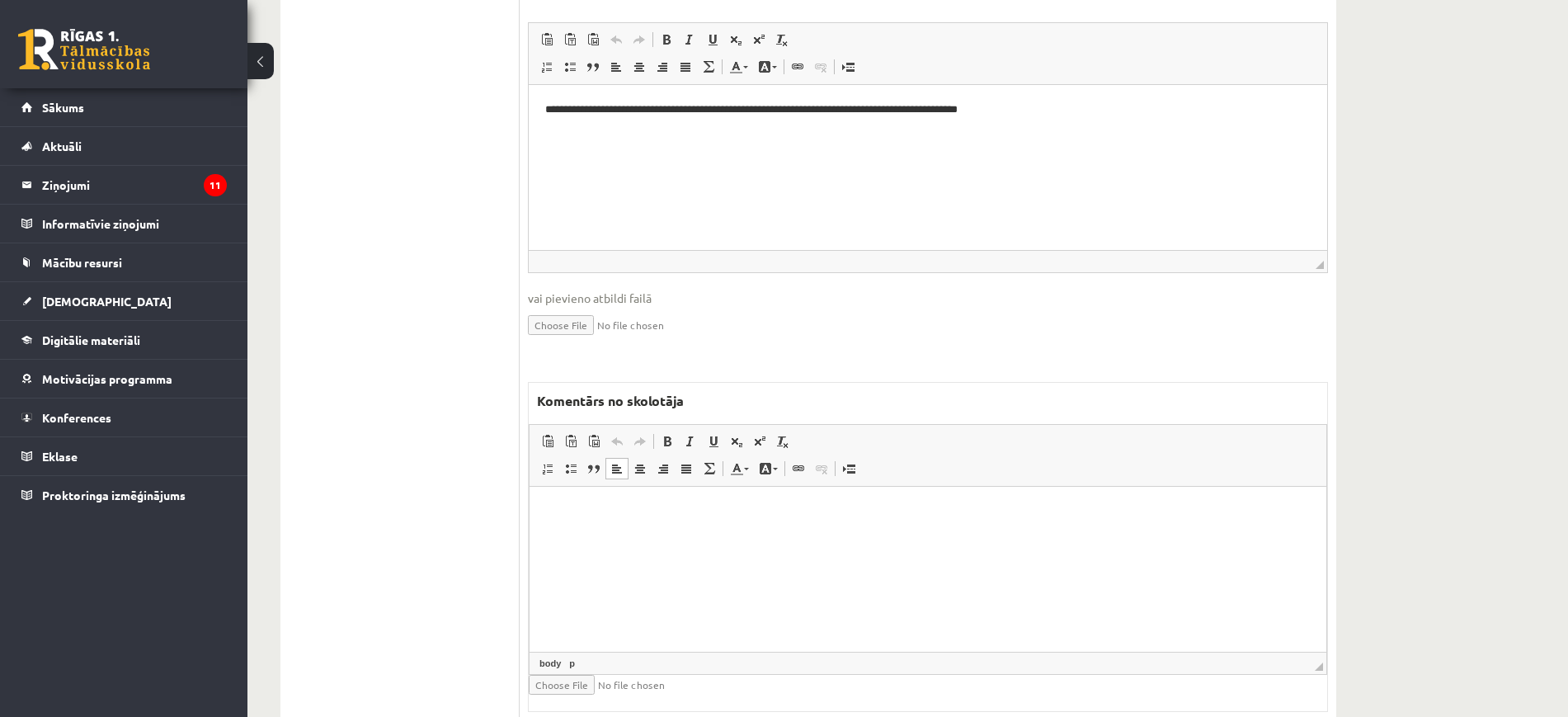
click at [668, 537] on html at bounding box center [928, 511] width 797 height 50
drag, startPoint x: 680, startPoint y: 517, endPoint x: 348, endPoint y: 495, distance: 332.7
click at [529, 495] on html "**********" at bounding box center [928, 525] width 797 height 77
copy p "**********"
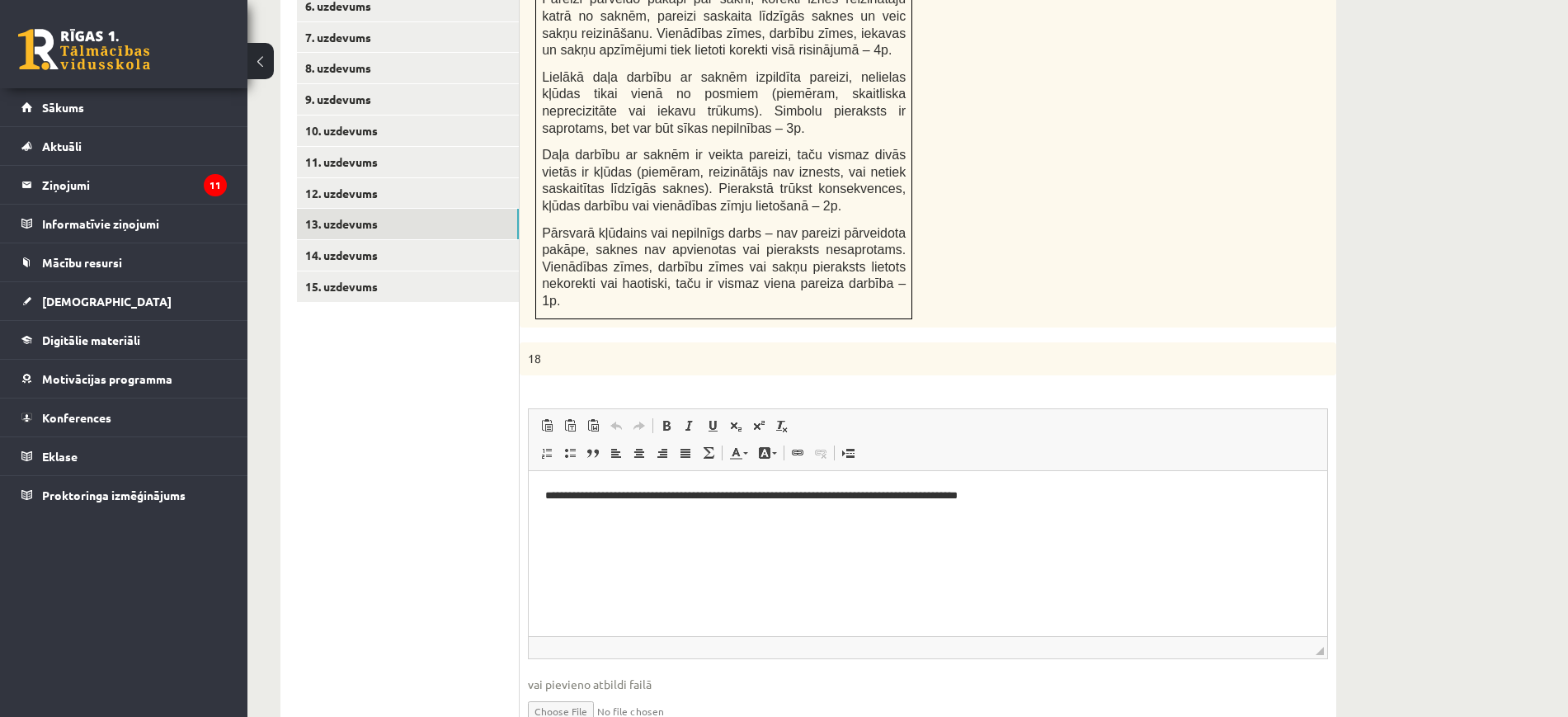
scroll to position [843, 0]
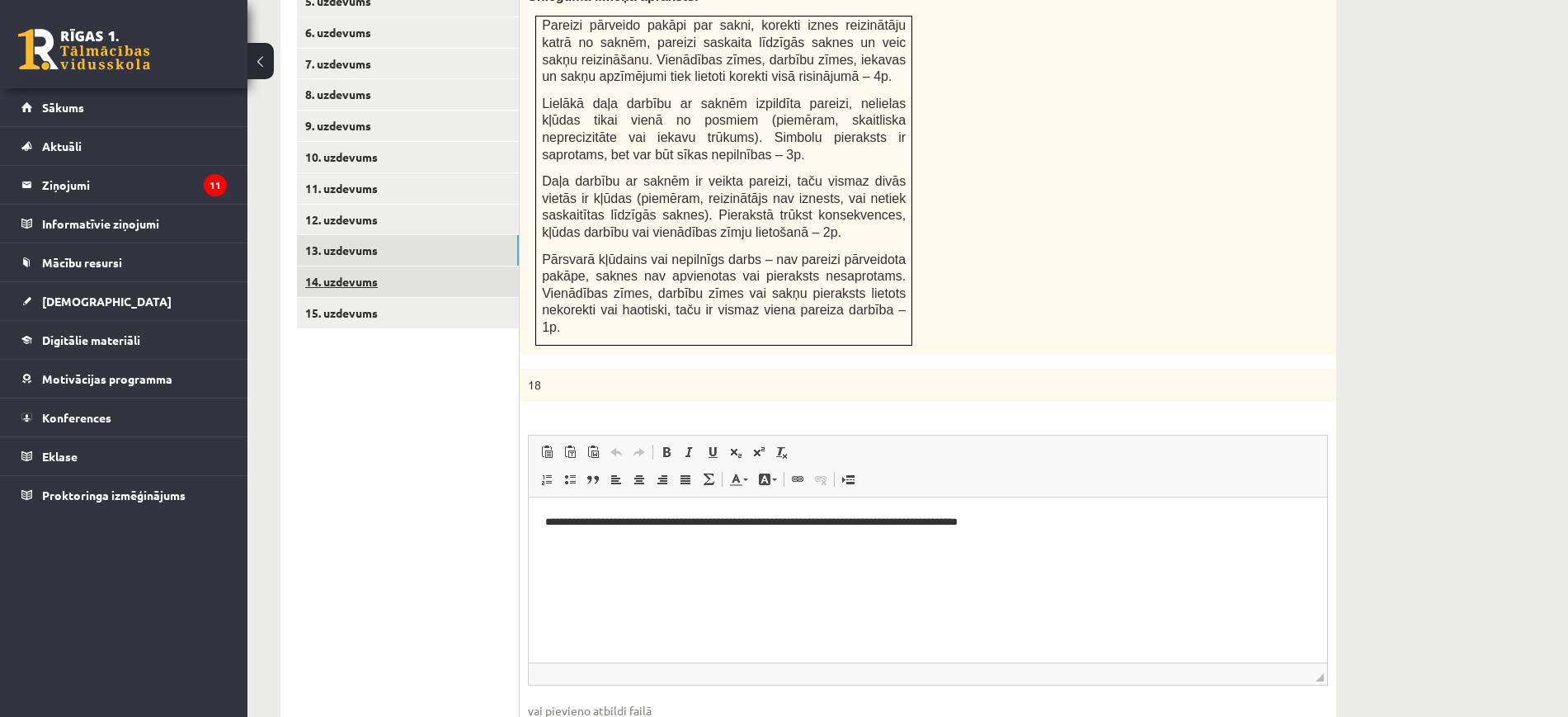
click at [420, 267] on link "14. uzdevums" at bounding box center [408, 282] width 222 height 31
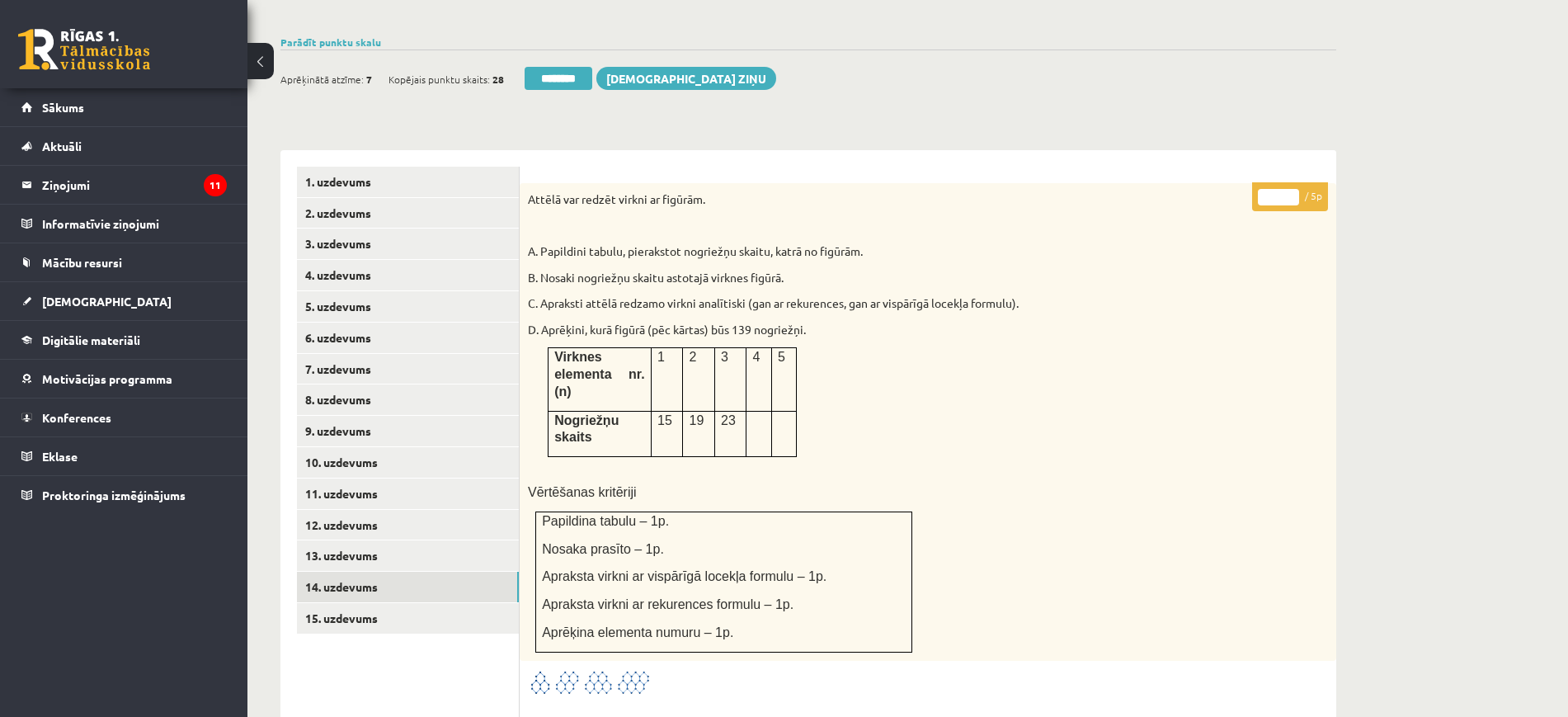
scroll to position [534, 0]
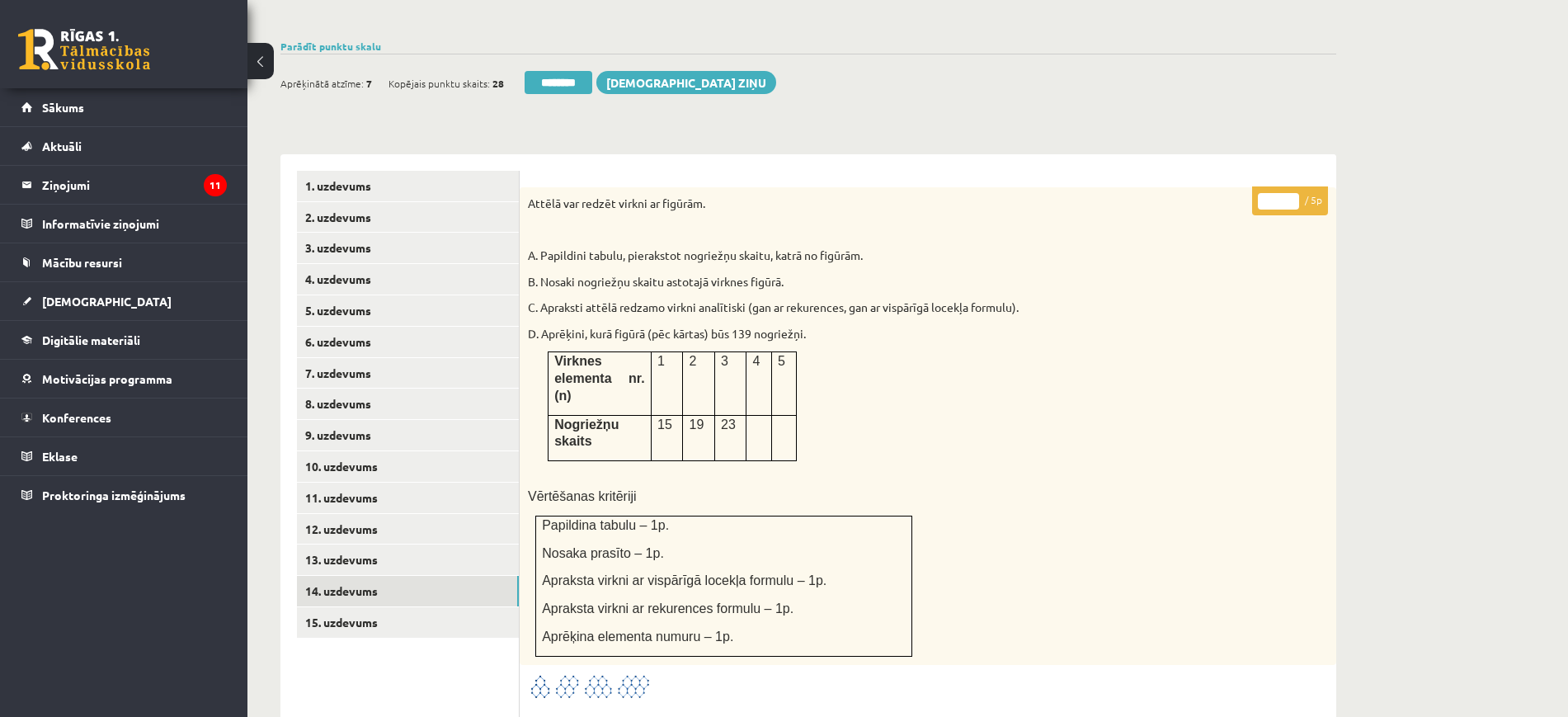
type input "*"
click at [1288, 193] on input "*" at bounding box center [1278, 200] width 42 height 16
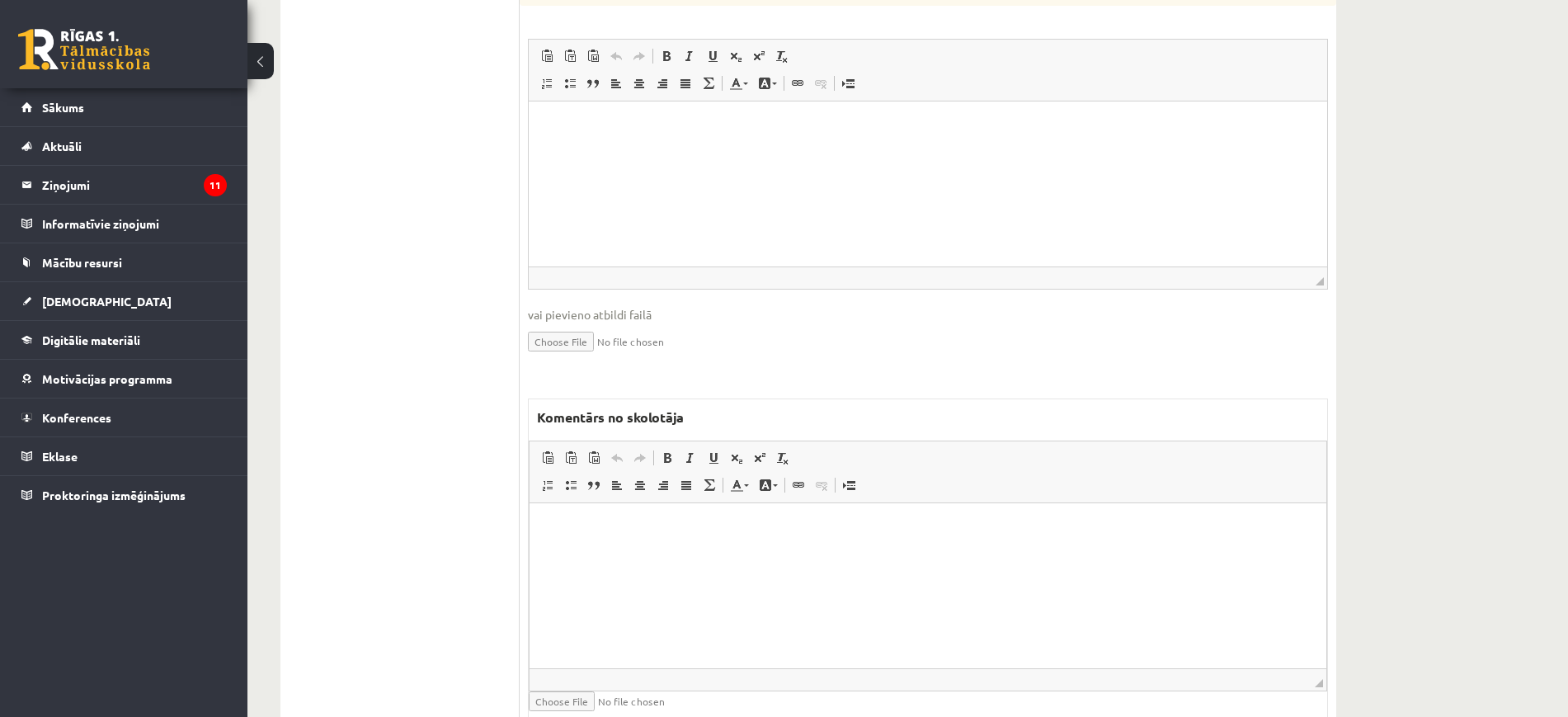
click at [788, 553] on html at bounding box center [928, 528] width 797 height 50
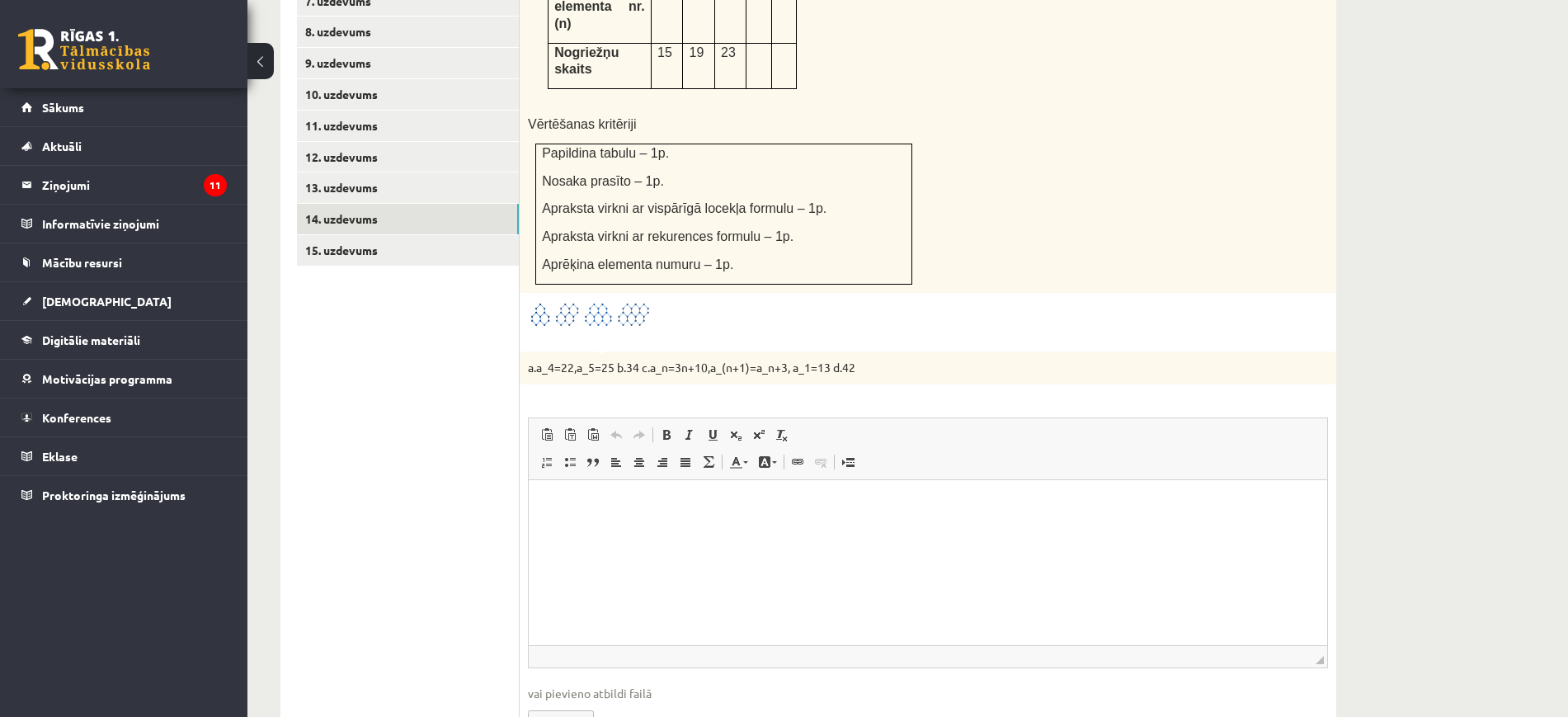
scroll to position [872, 0]
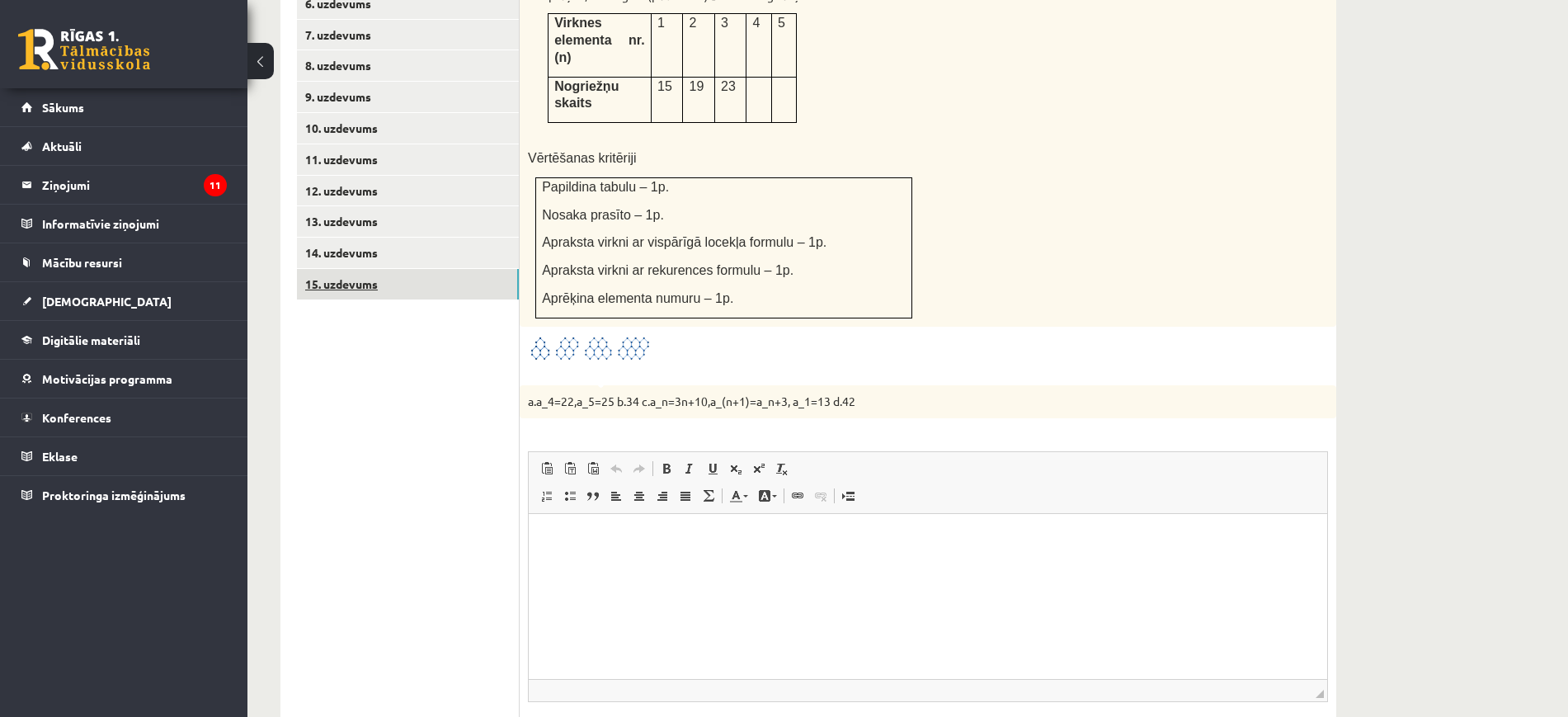
click at [481, 269] on link "15. uzdevums" at bounding box center [408, 285] width 222 height 31
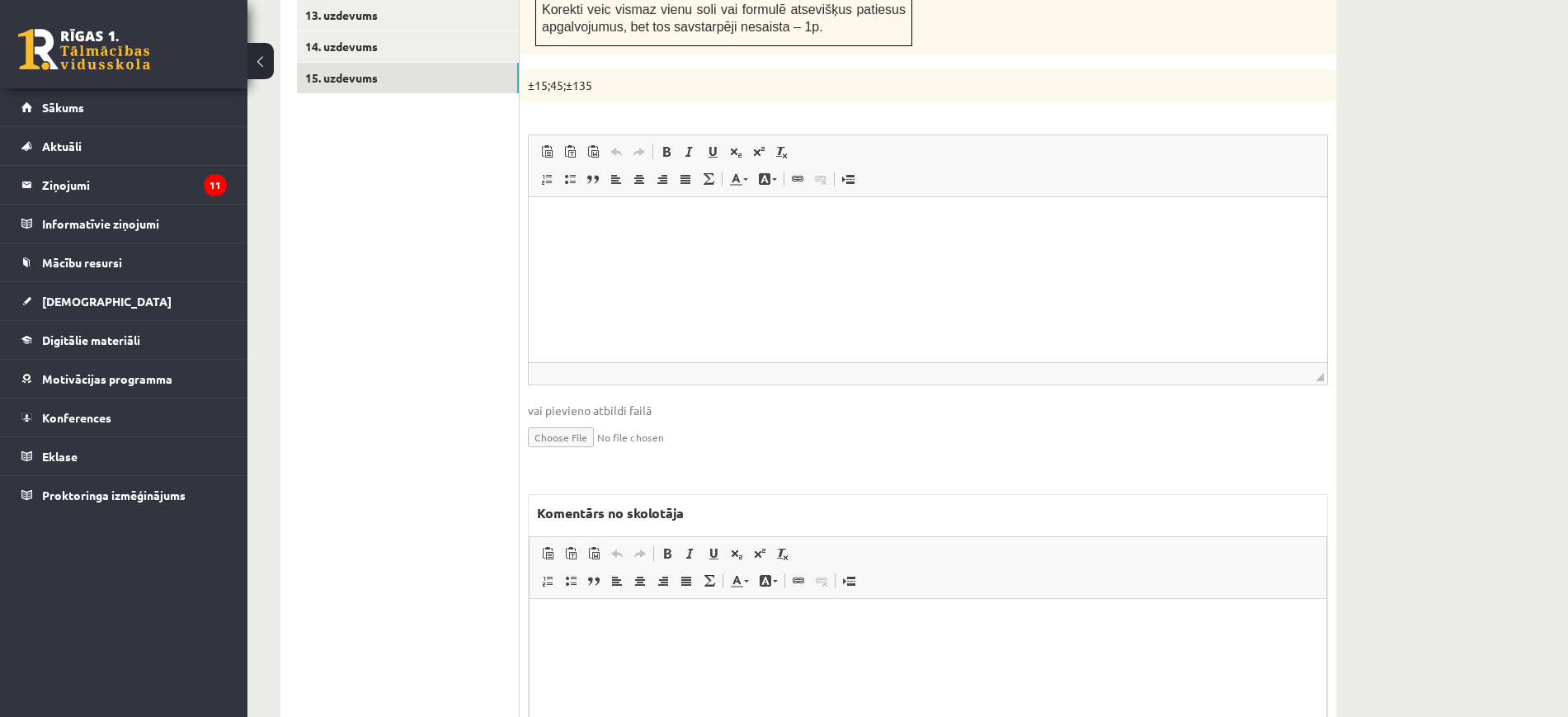
scroll to position [1207, 0]
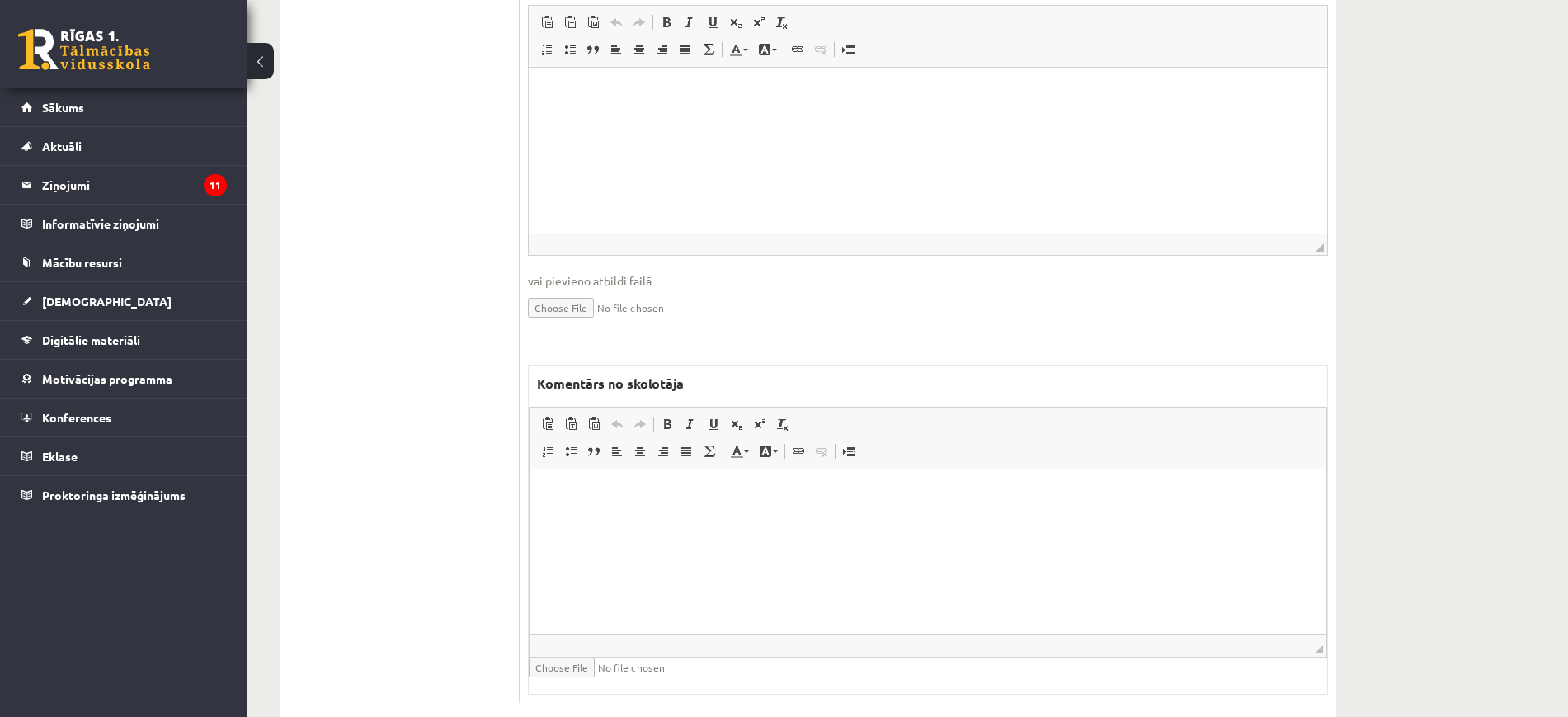
click at [703, 520] on html at bounding box center [928, 494] width 797 height 50
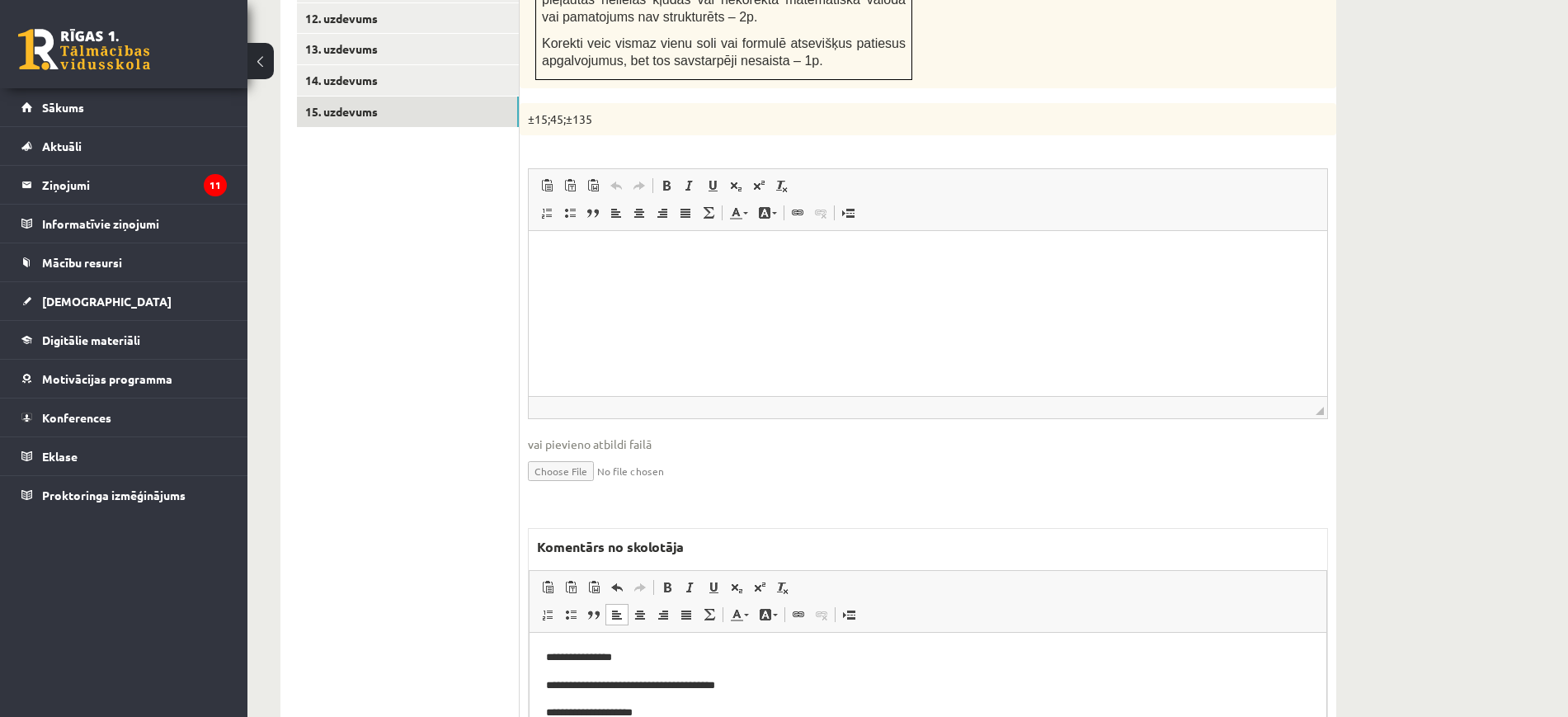
scroll to position [692, 0]
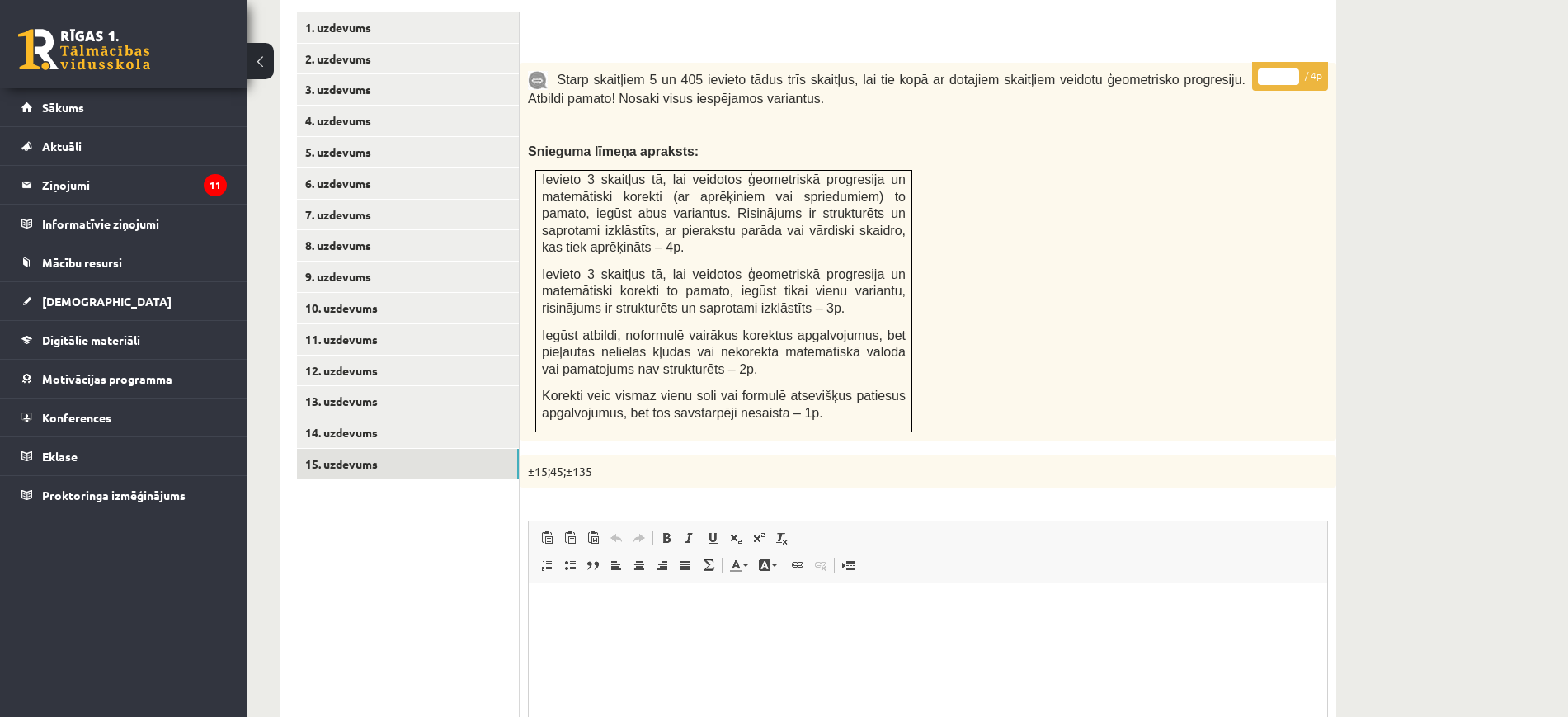
click at [1291, 69] on input "*" at bounding box center [1278, 76] width 42 height 16
type input "*"
click at [1291, 69] on input "*" at bounding box center [1278, 76] width 42 height 16
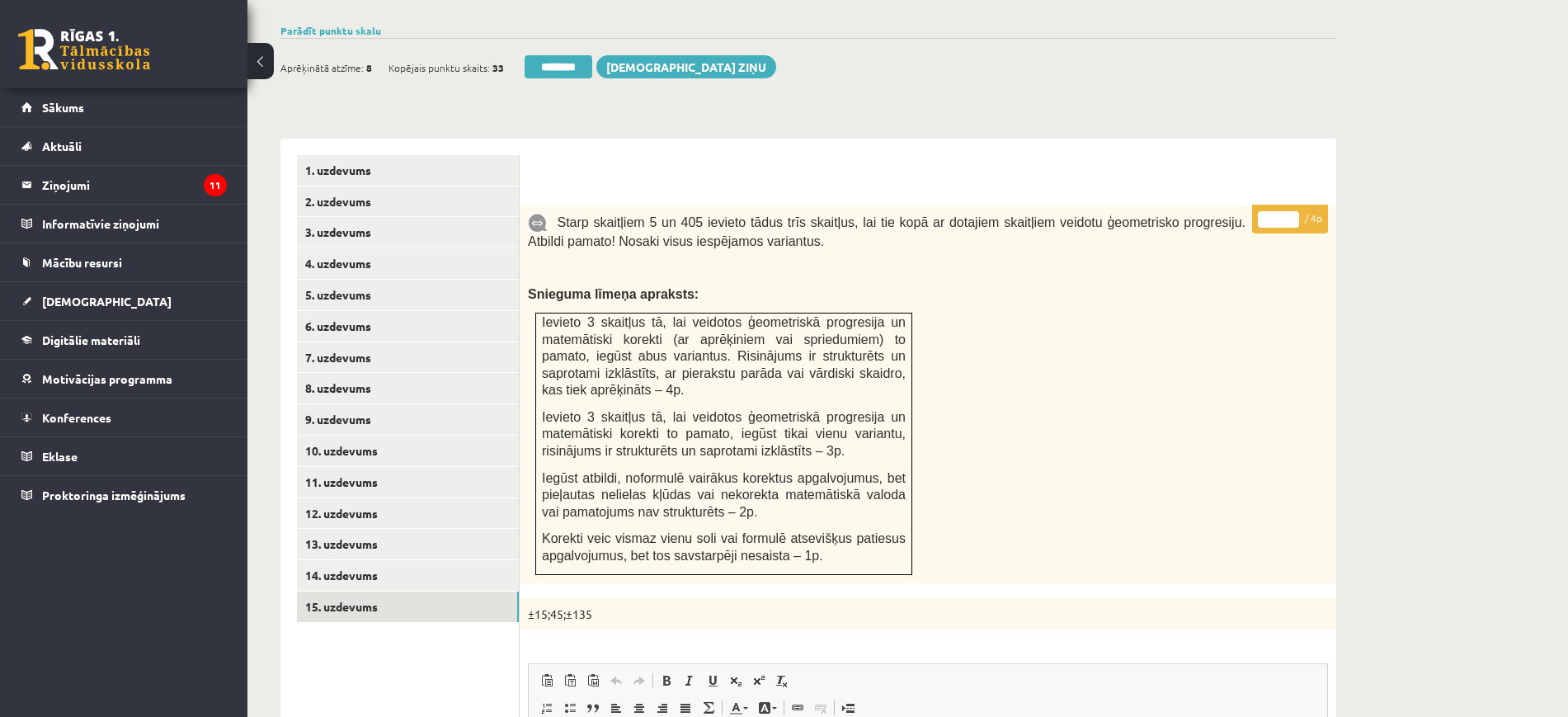
scroll to position [383, 0]
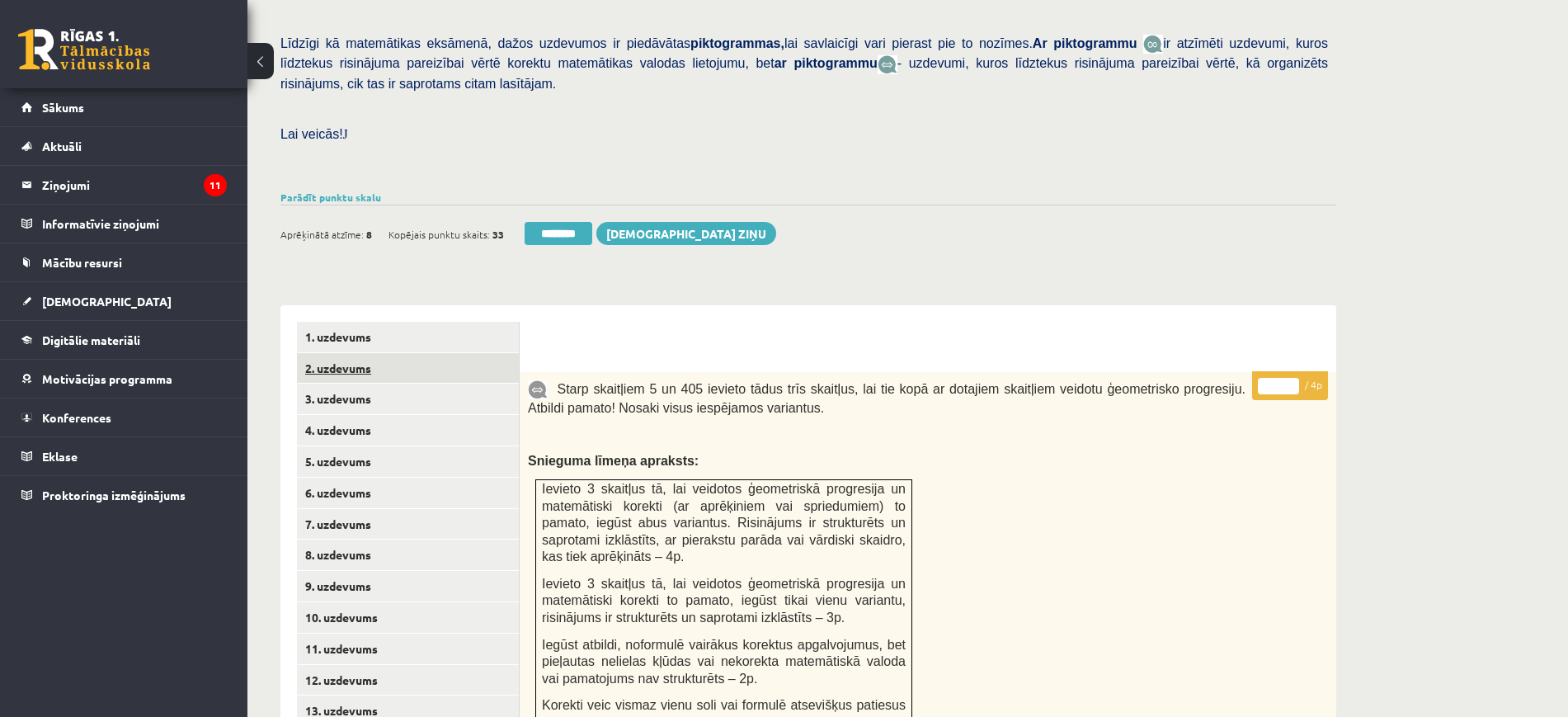
click at [400, 353] on link "2. uzdevums" at bounding box center [408, 369] width 222 height 31
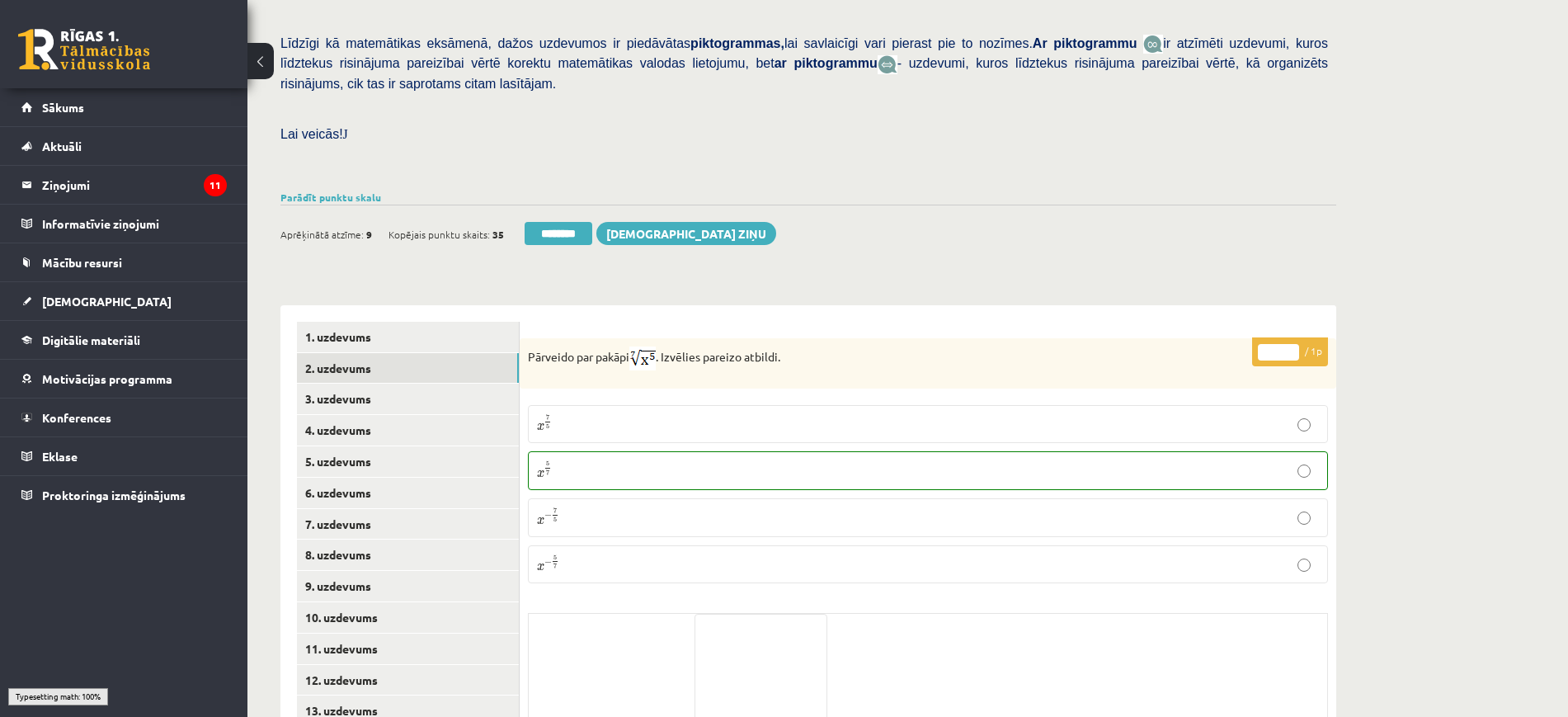
drag, startPoint x: 580, startPoint y: 189, endPoint x: 883, endPoint y: 69, distance: 325.9
click at [580, 222] on input "********" at bounding box center [559, 233] width 68 height 23
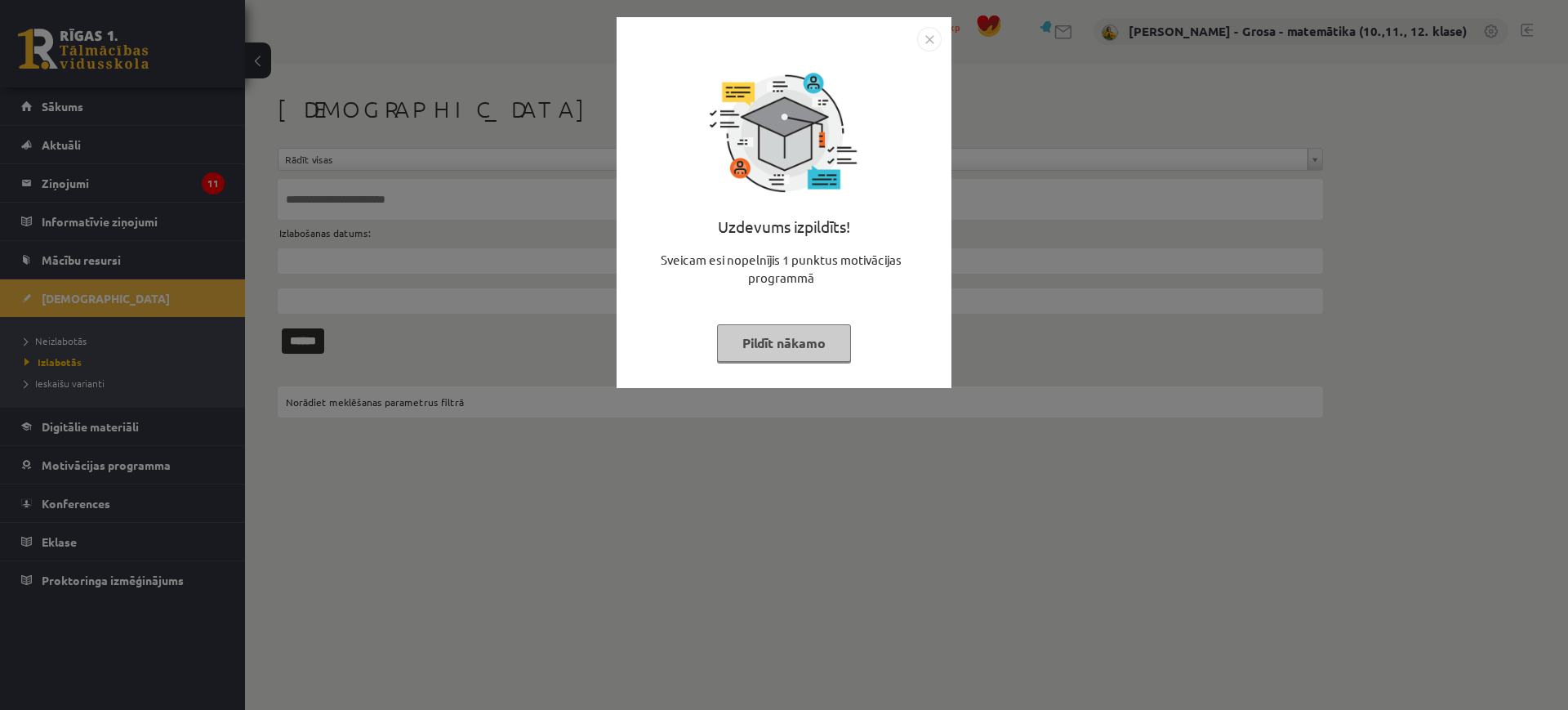
click at [801, 325] on button "Pildīt nākamo" at bounding box center [783, 342] width 134 height 38
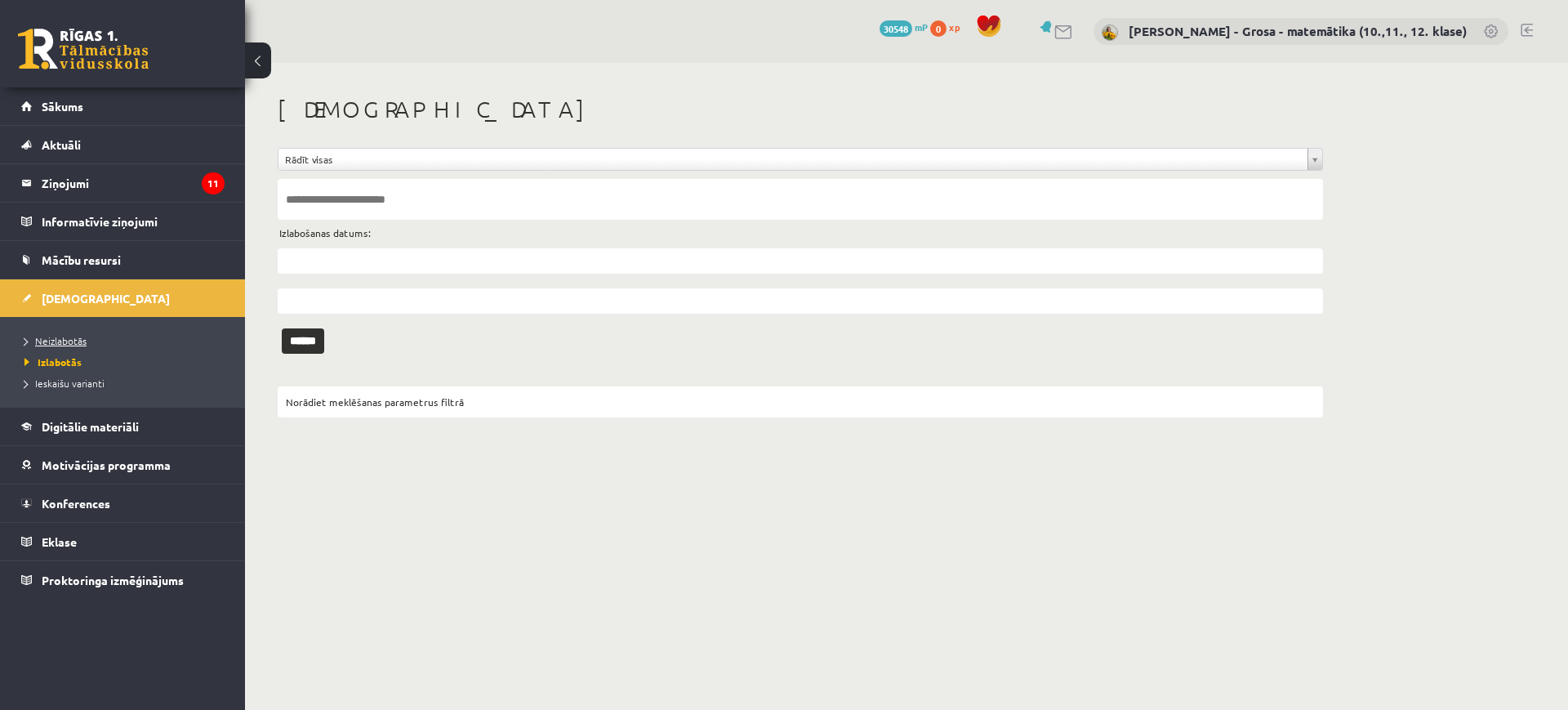
click at [60, 341] on span "Neizlabotās" at bounding box center [56, 341] width 62 height 13
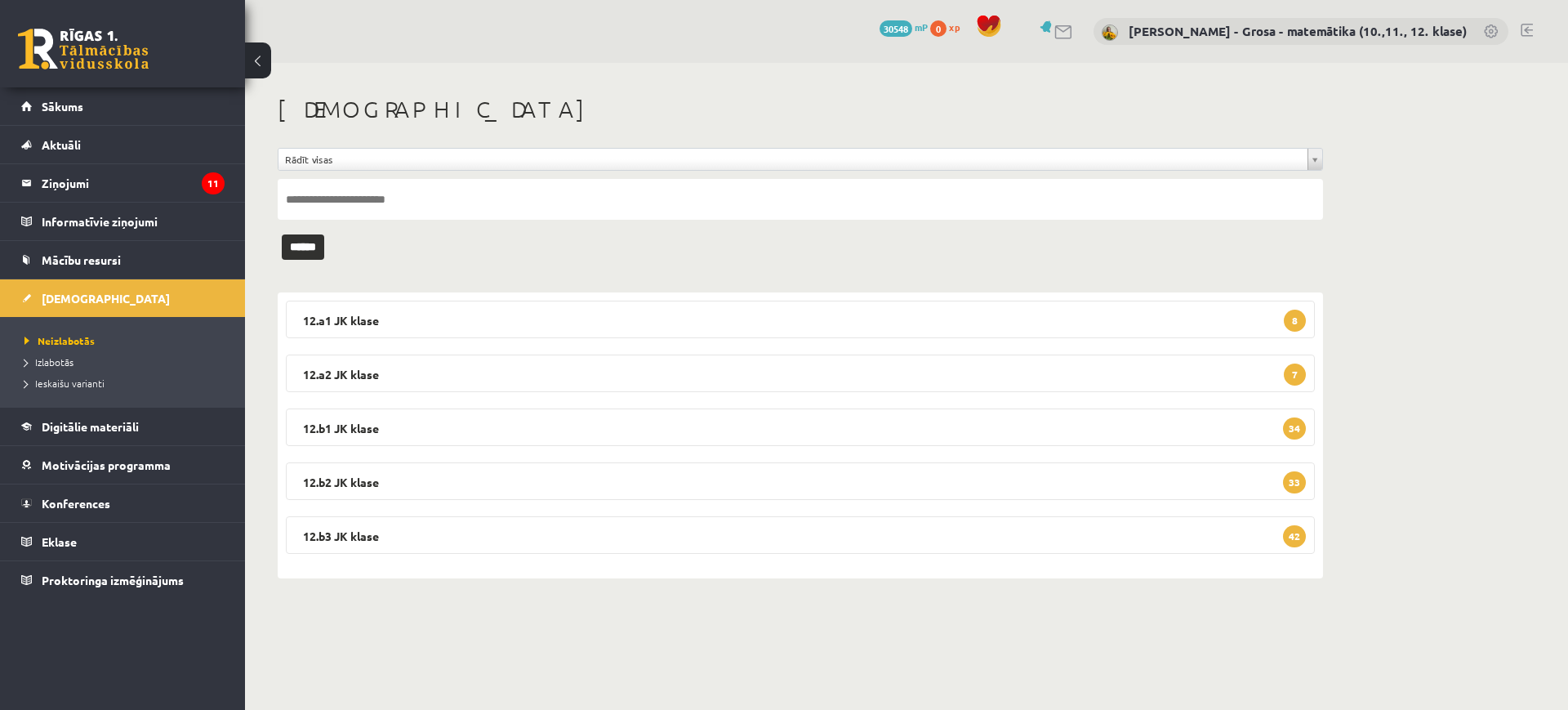
click at [432, 207] on input "text" at bounding box center [800, 199] width 1046 height 41
type input "*******"
click at [282, 235] on input "******" at bounding box center [303, 247] width 42 height 25
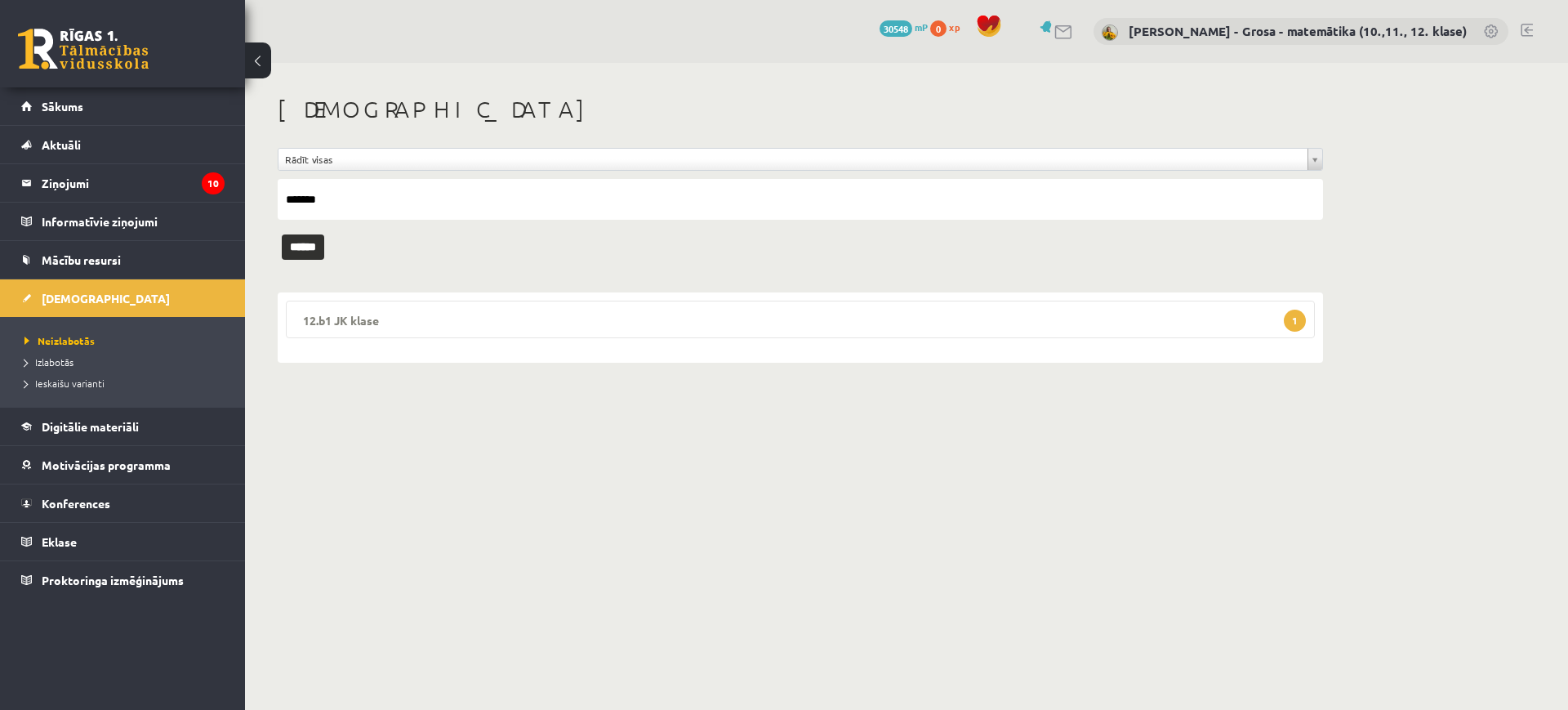
click at [481, 306] on legend "12.b1 JK klase 1" at bounding box center [800, 319] width 1029 height 38
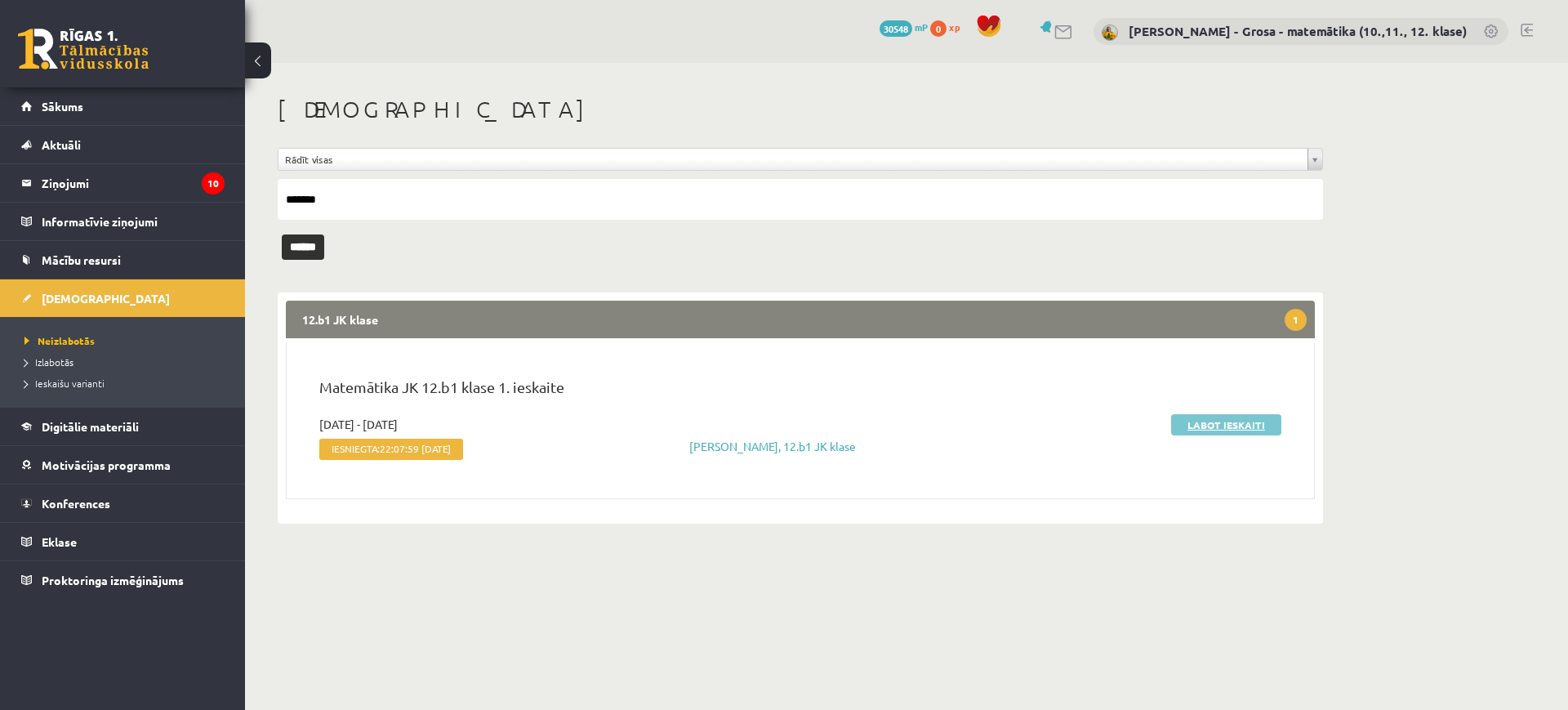
click at [1219, 427] on link "Labot ieskaiti" at bounding box center [1226, 424] width 110 height 21
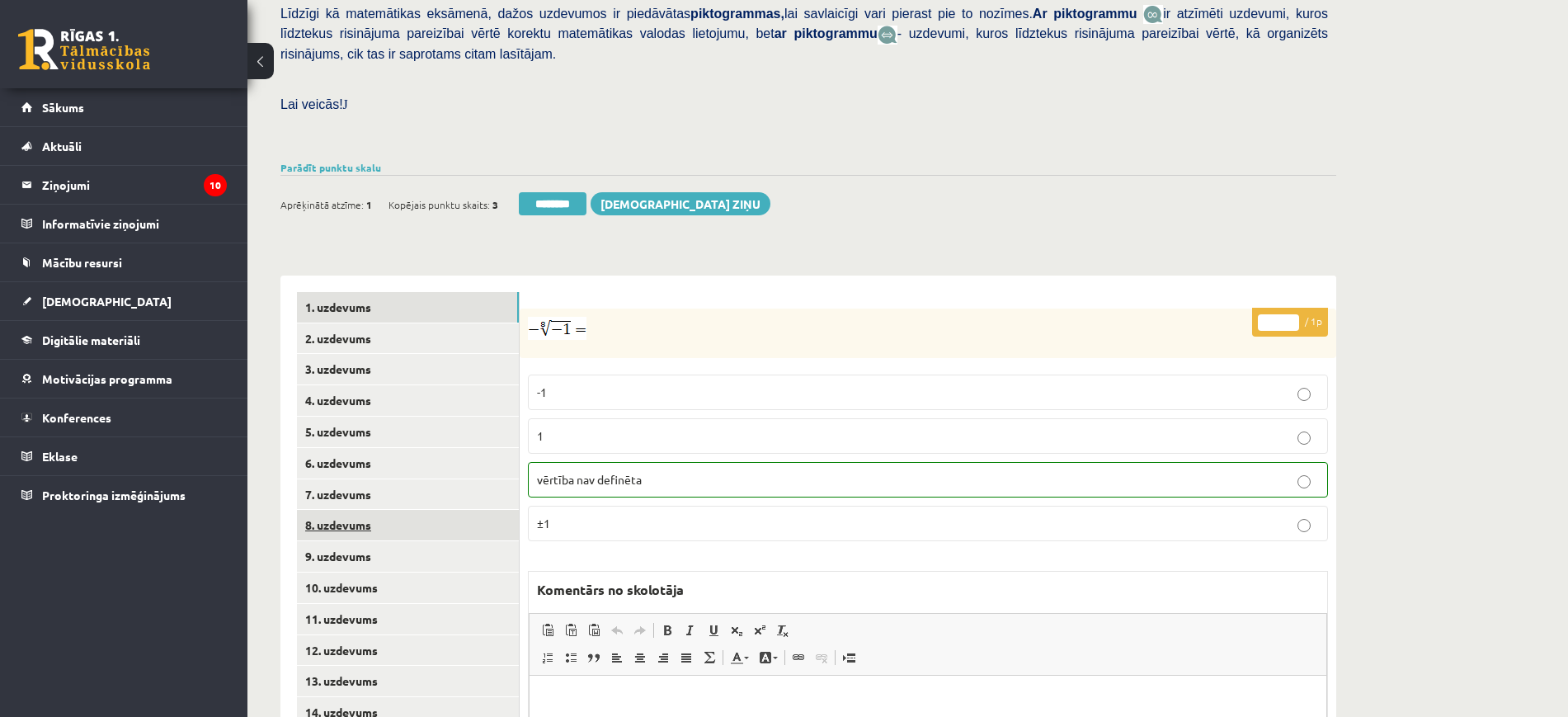
click at [415, 510] on link "8. uzdevums" at bounding box center [408, 525] width 222 height 31
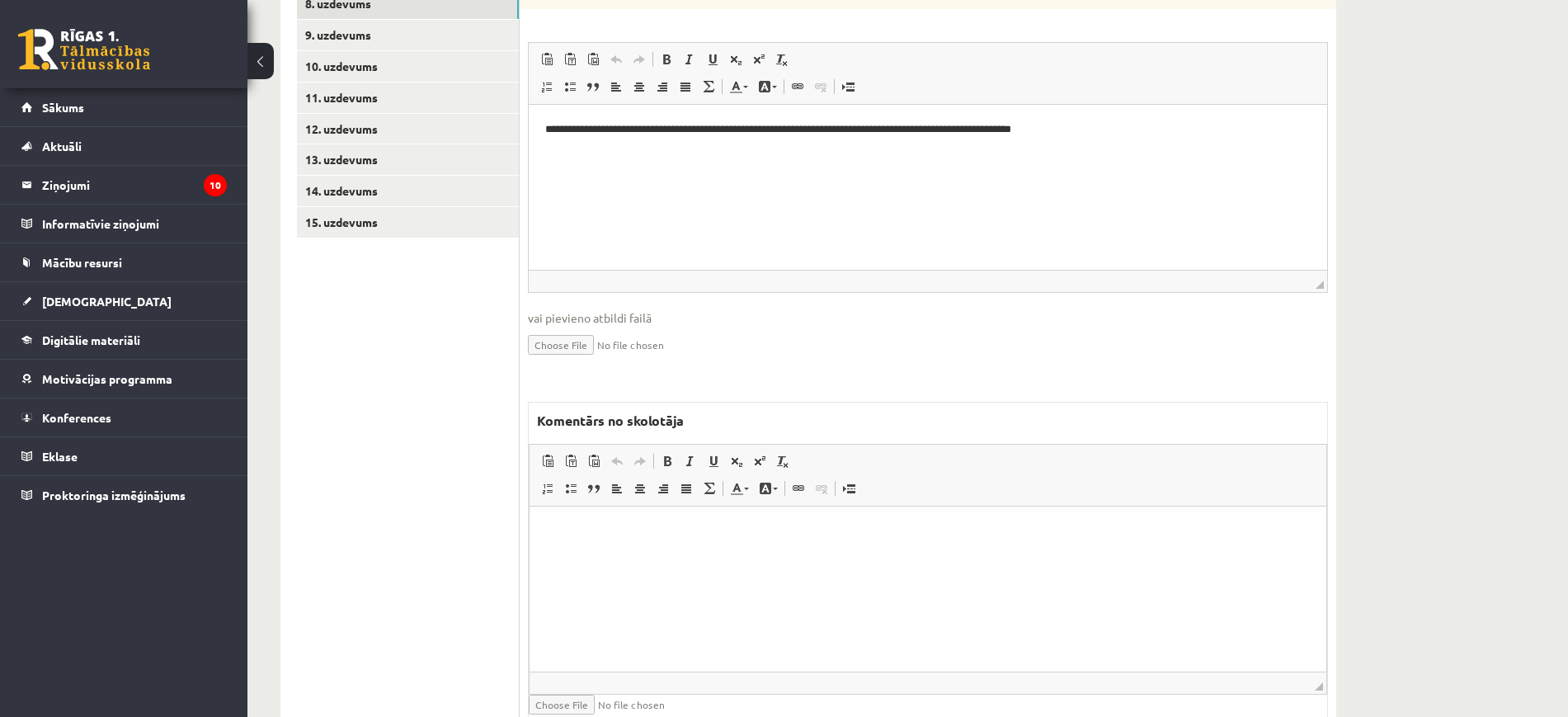
scroll to position [951, 0]
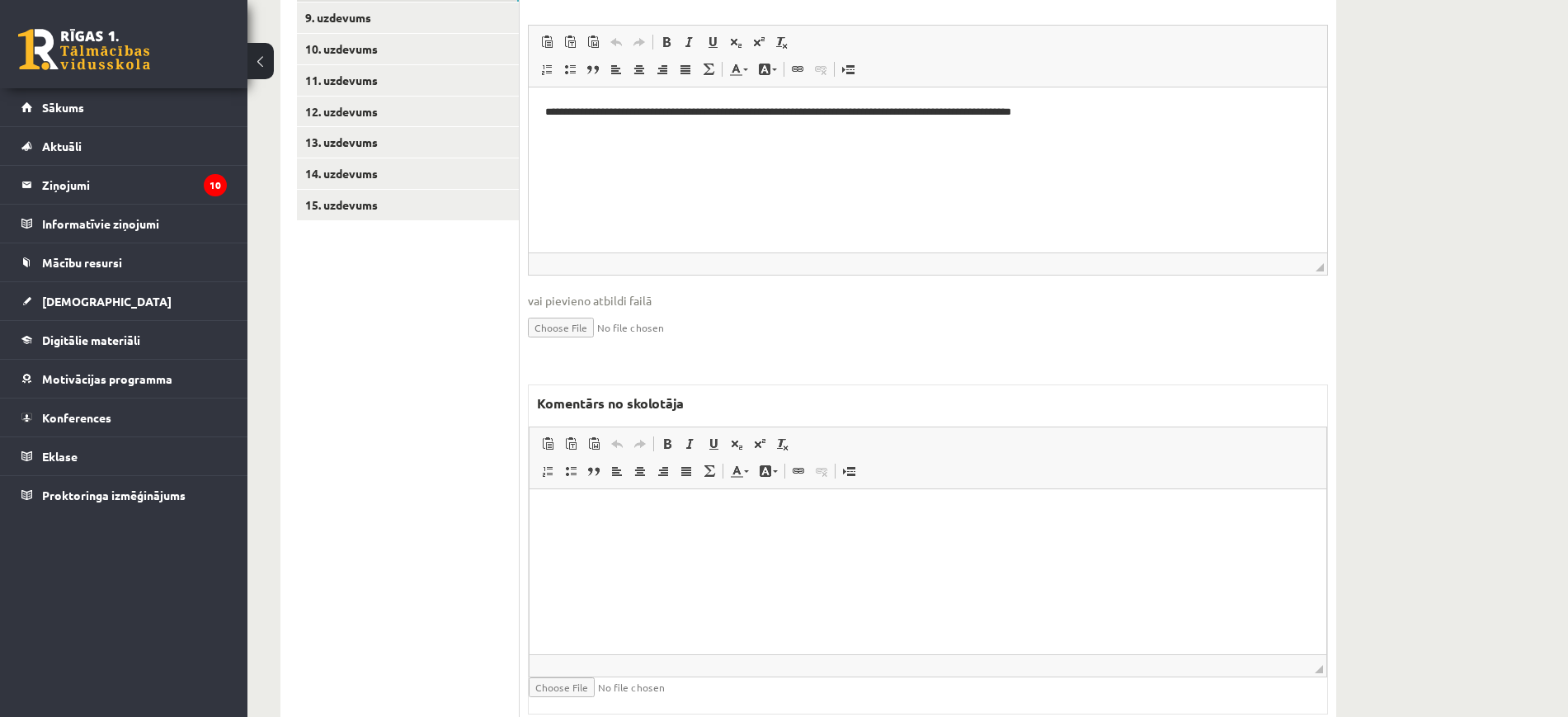
click at [697, 539] on html at bounding box center [928, 514] width 797 height 50
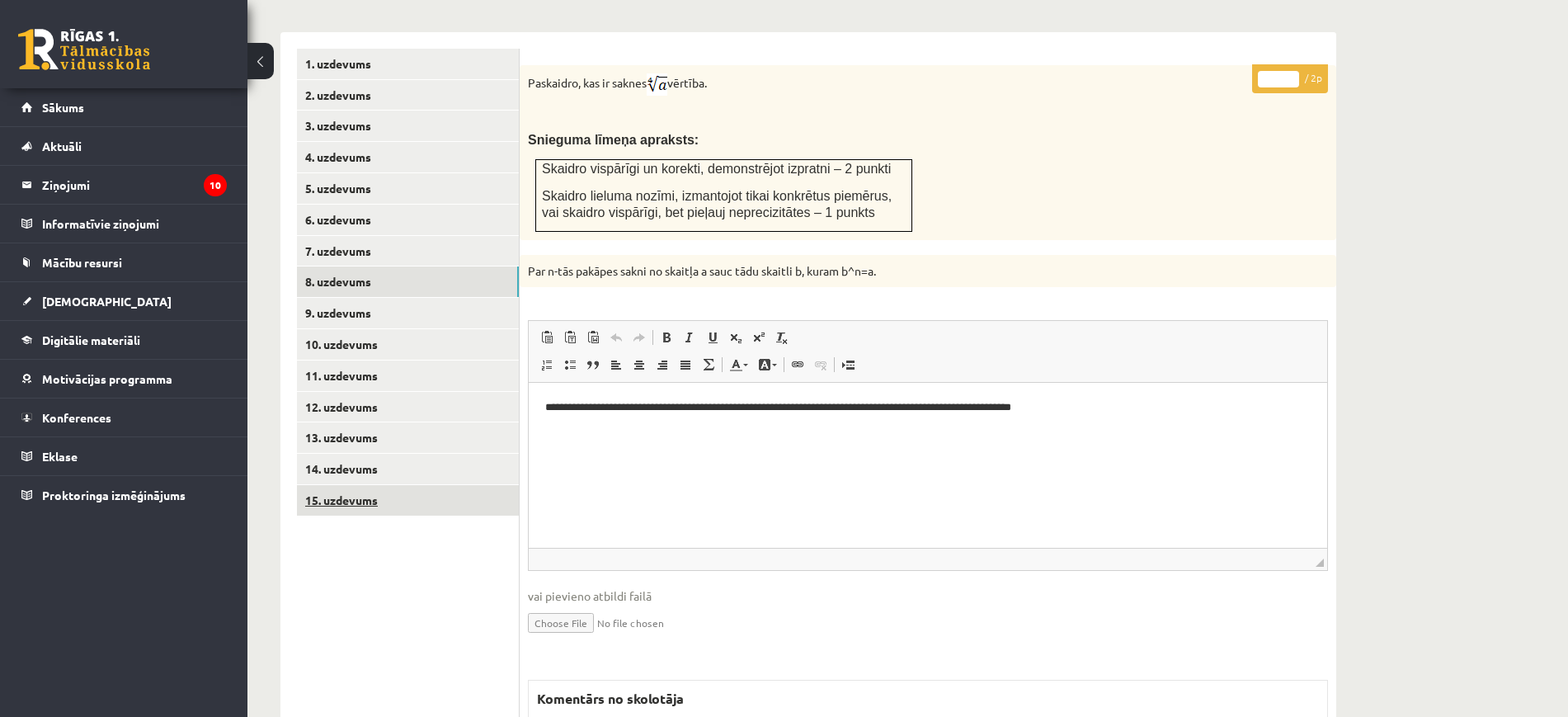
scroll to position [641, 0]
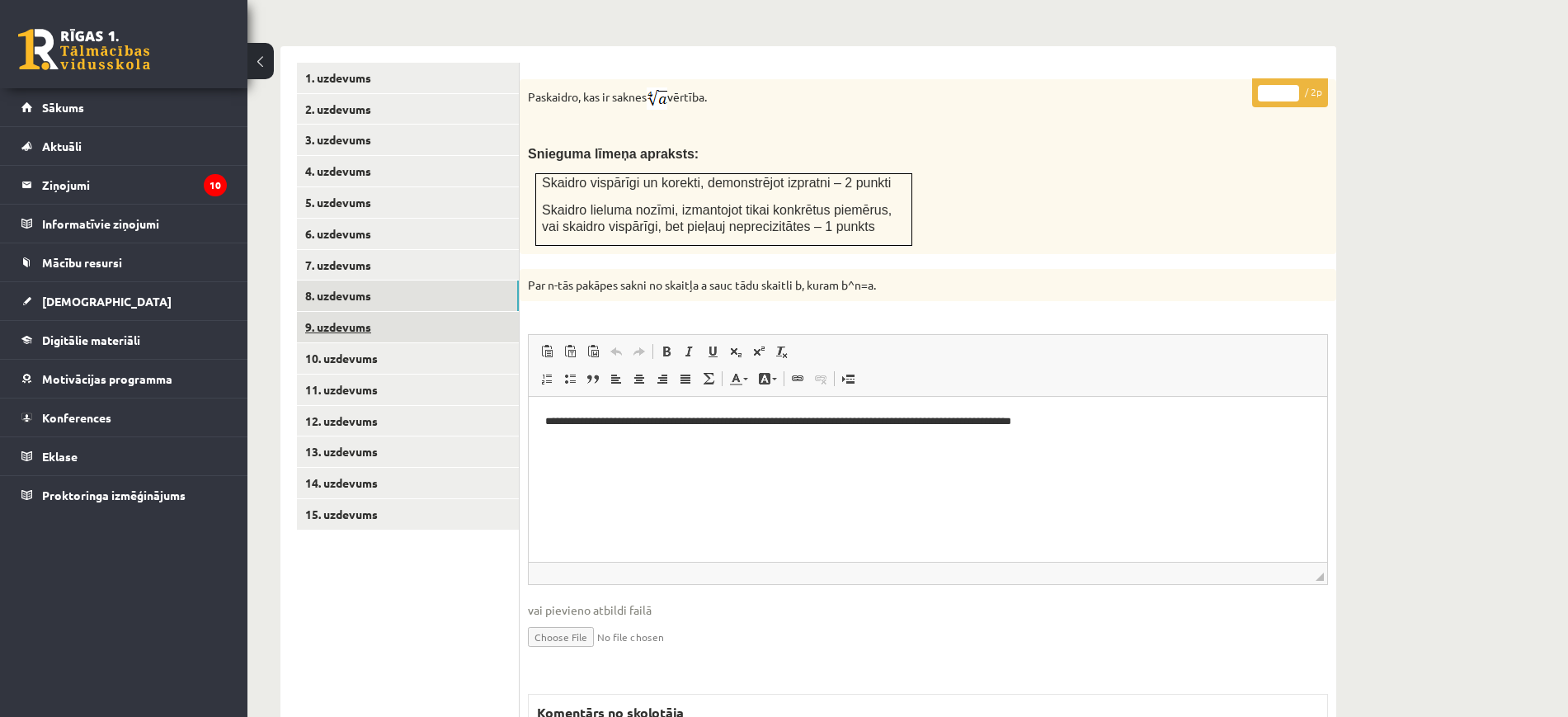
click at [439, 312] on link "9. uzdevums" at bounding box center [408, 327] width 222 height 31
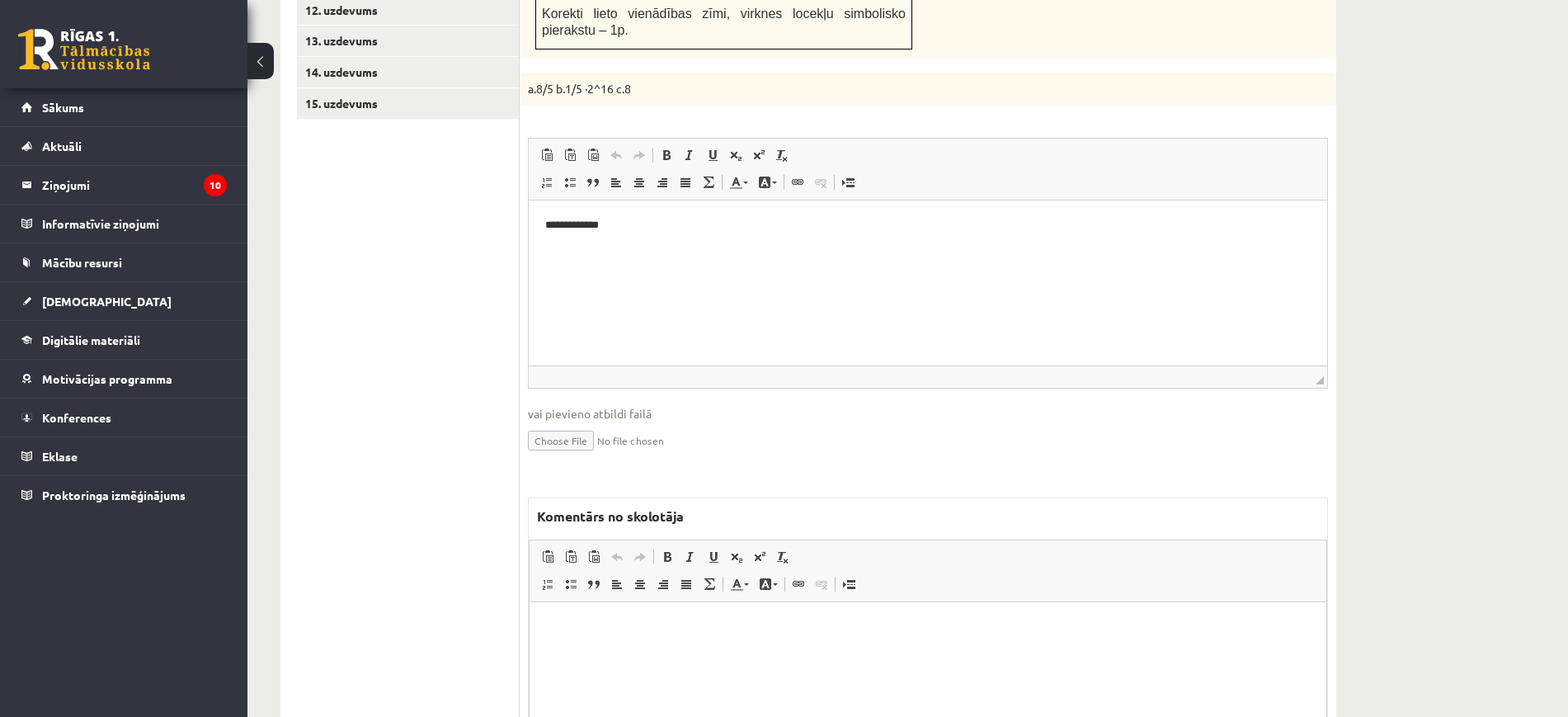
scroll to position [1185, 0]
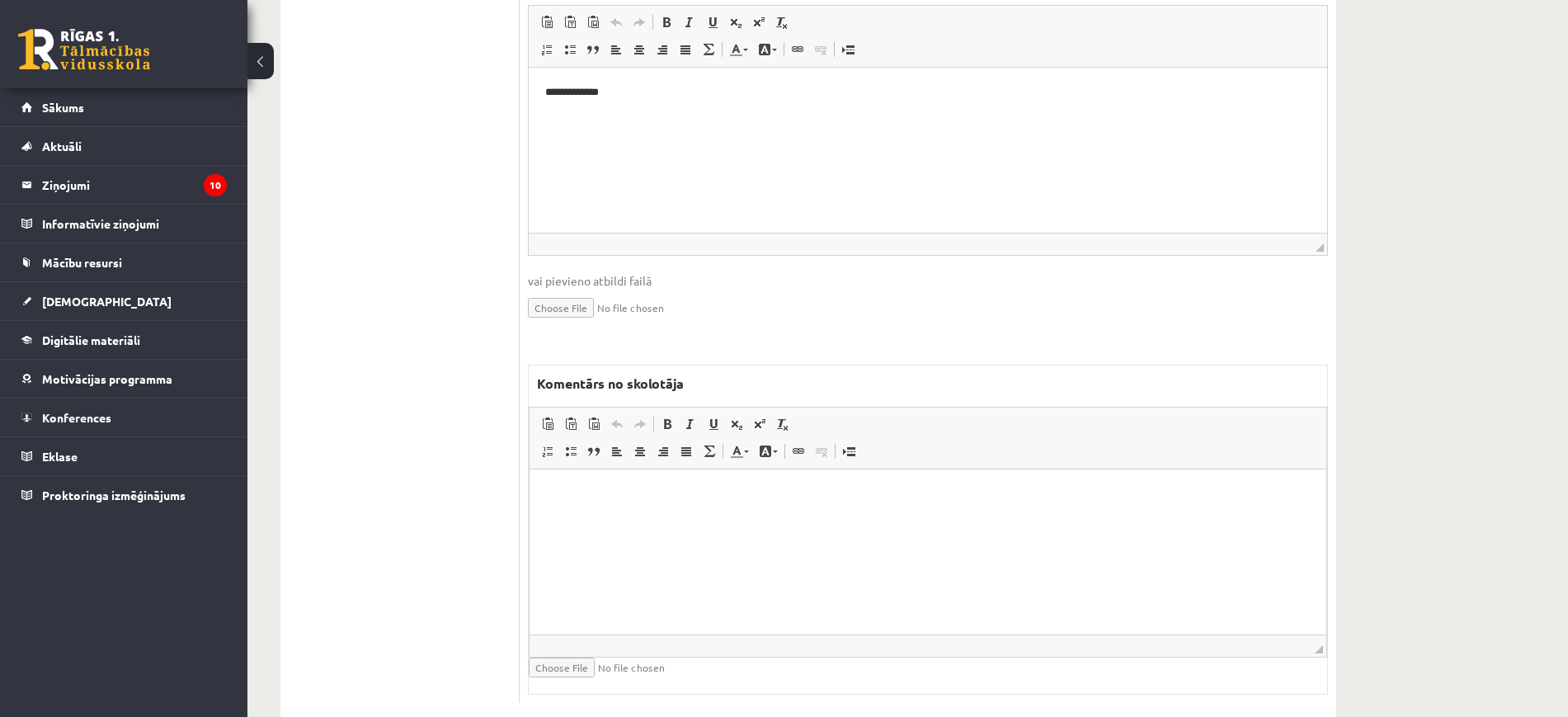
click at [733, 520] on html at bounding box center [928, 494] width 797 height 50
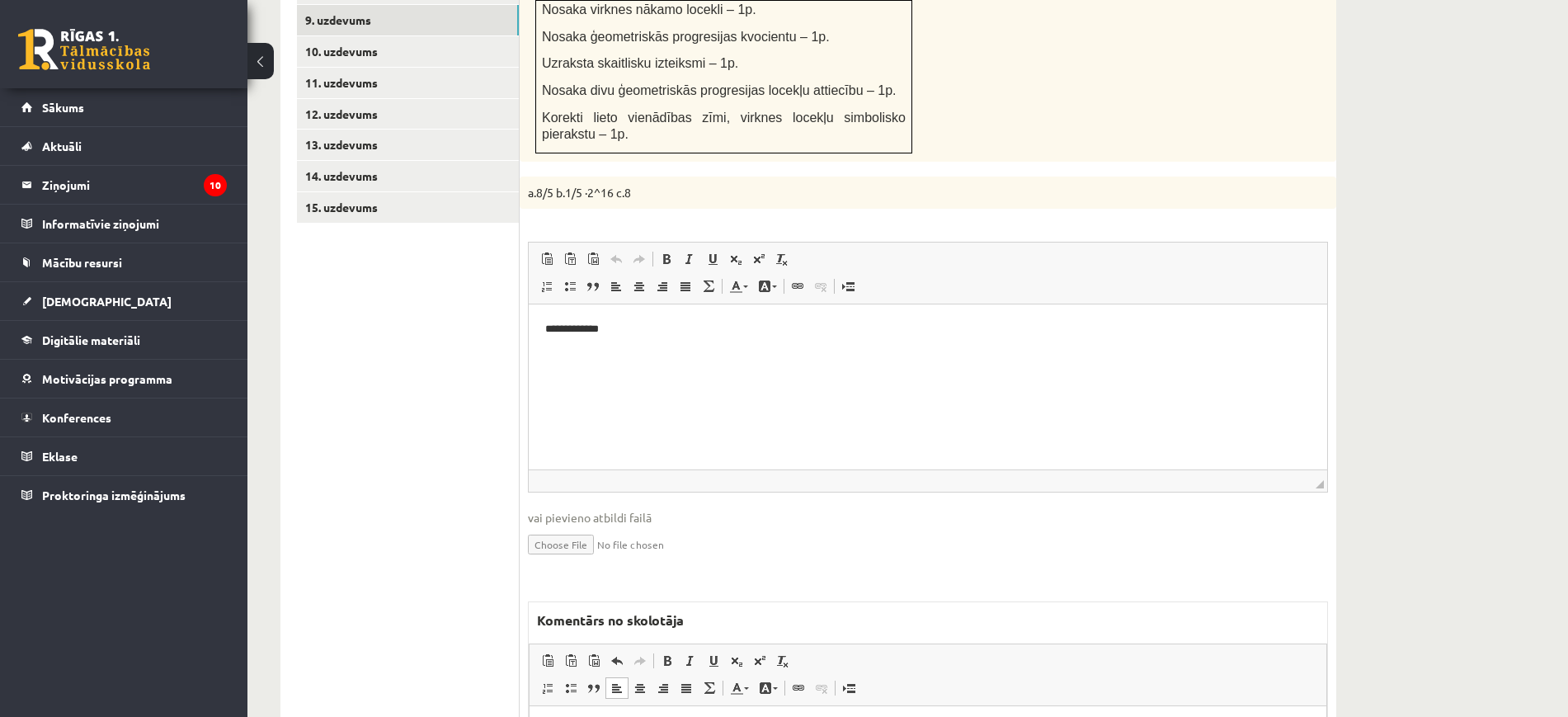
scroll to position [1082, 0]
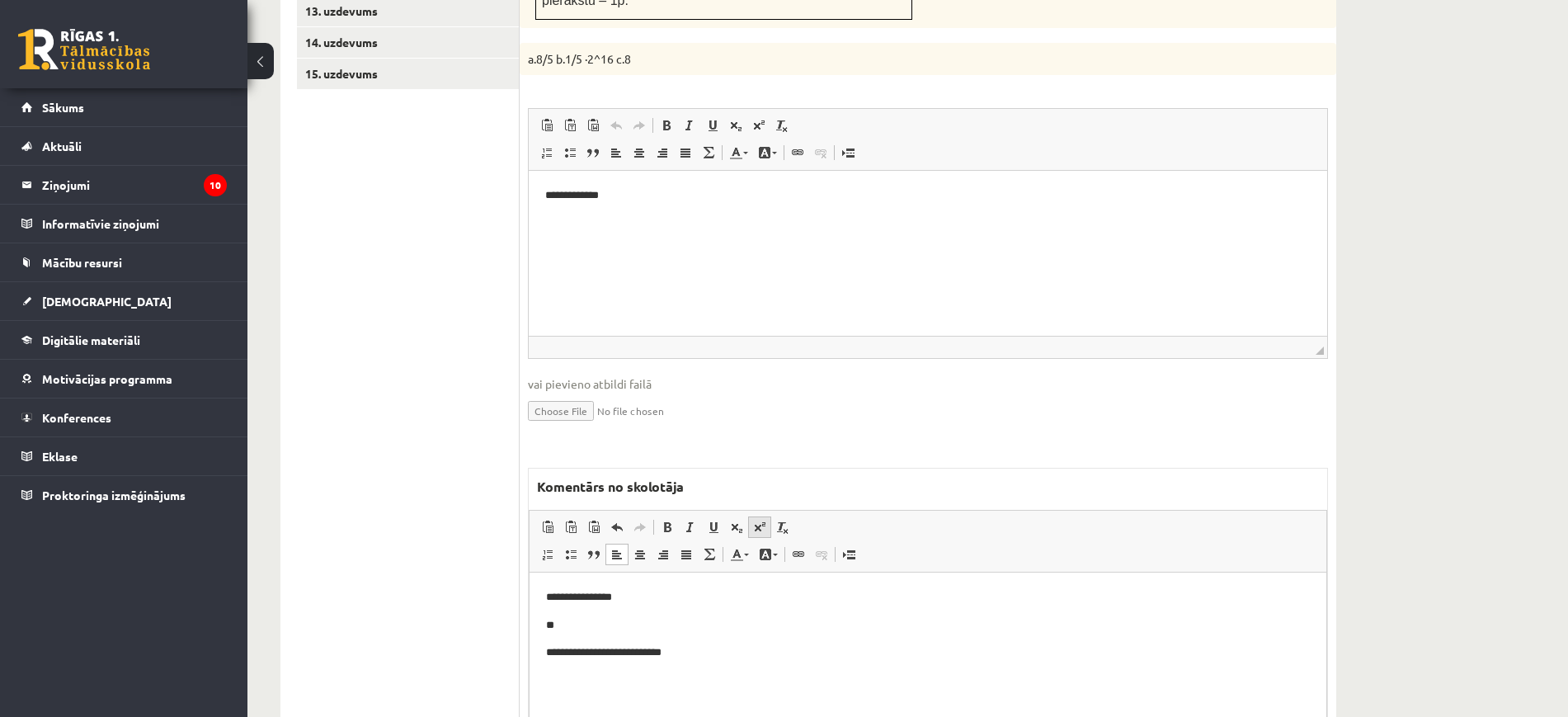
click at [756, 517] on link "Augšraksts" at bounding box center [759, 527] width 23 height 21
click at [741, 521] on span at bounding box center [736, 528] width 14 height 14
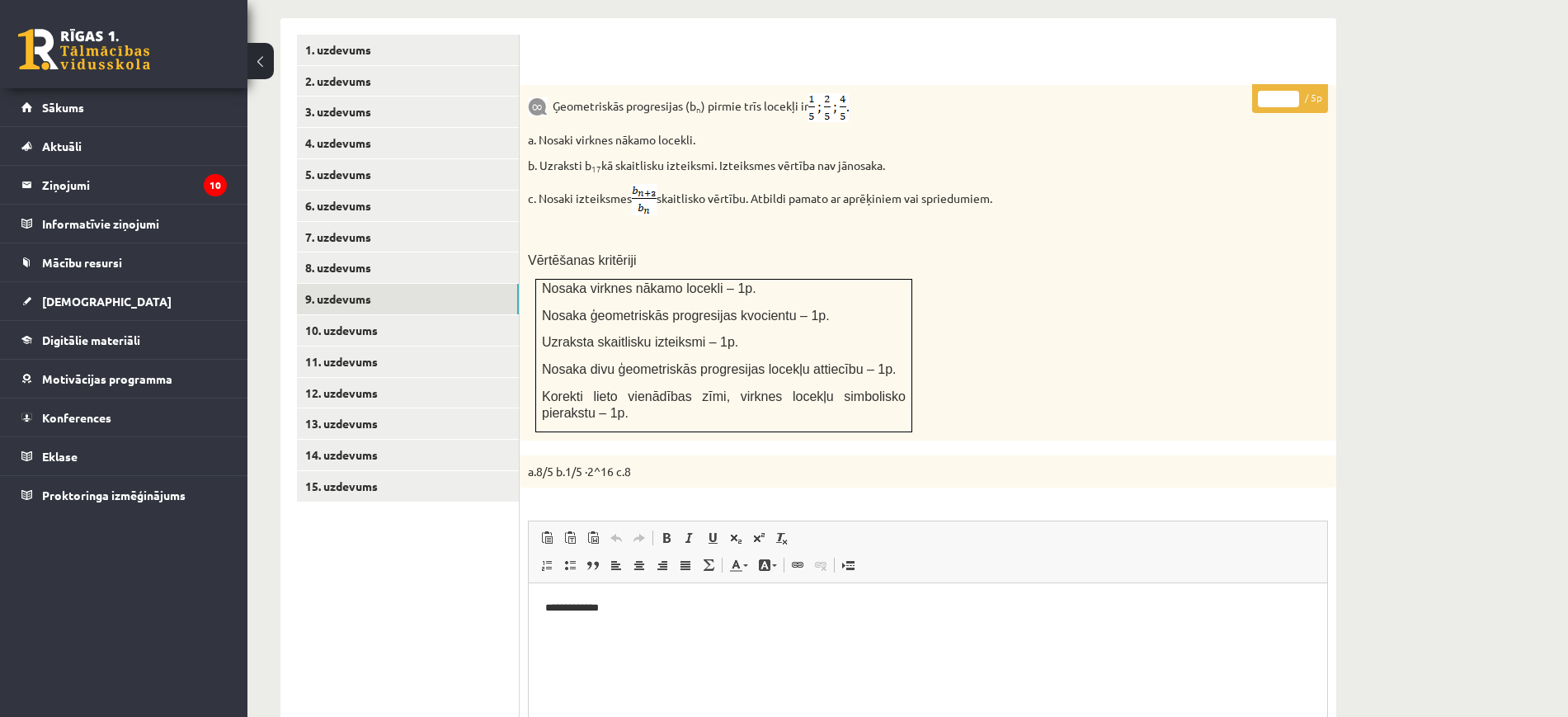
click at [1291, 91] on input "*" at bounding box center [1278, 99] width 42 height 16
type input "*"
click at [1292, 91] on input "*" at bounding box center [1278, 99] width 42 height 16
click at [479, 315] on link "10. uzdevums" at bounding box center [408, 330] width 222 height 31
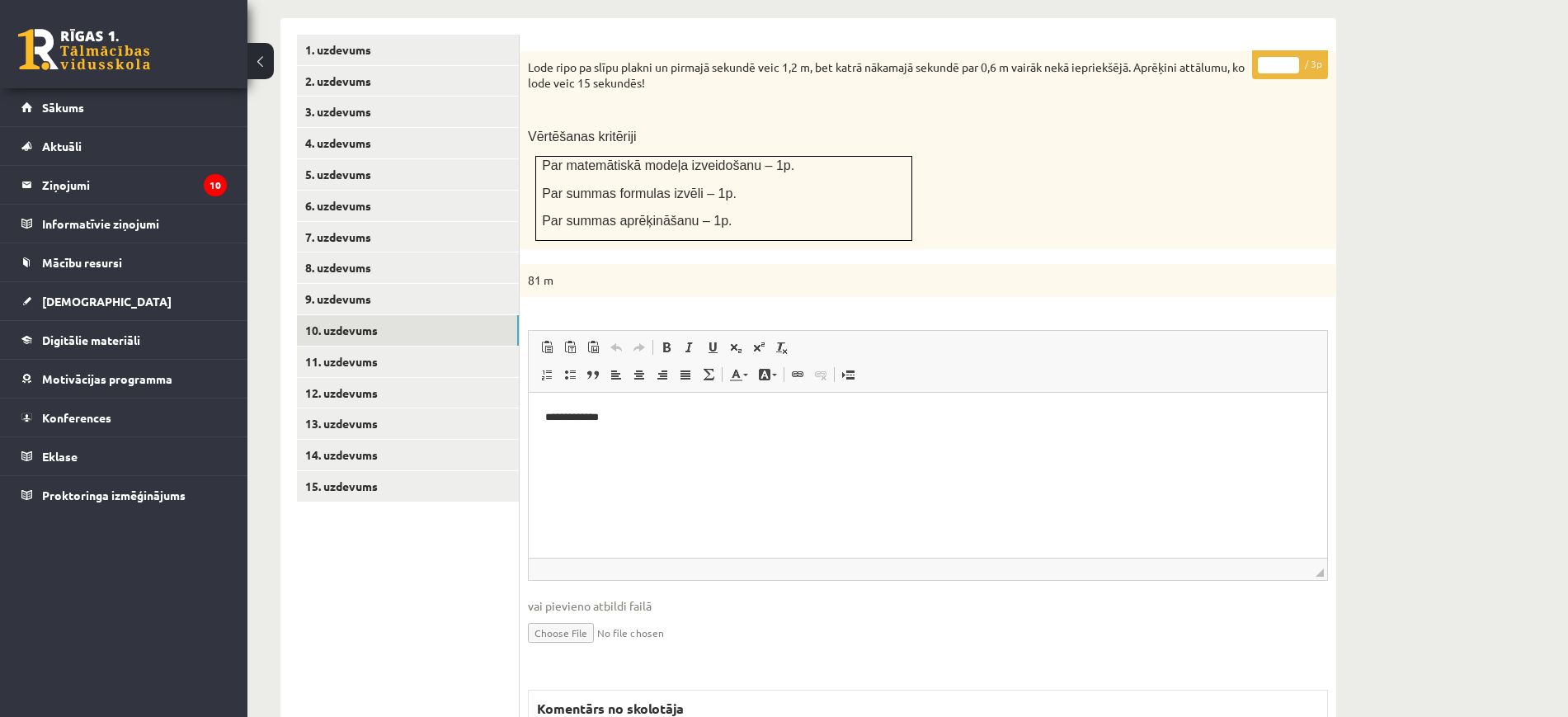
scroll to position [0, 0]
drag, startPoint x: 1287, startPoint y: 16, endPoint x: 1295, endPoint y: 21, distance: 9.4
click at [1295, 50] on p "* / 3p" at bounding box center [1289, 65] width 76 height 29
drag, startPoint x: 1295, startPoint y: 21, endPoint x: 459, endPoint y: 35, distance: 836.1
type input "*"
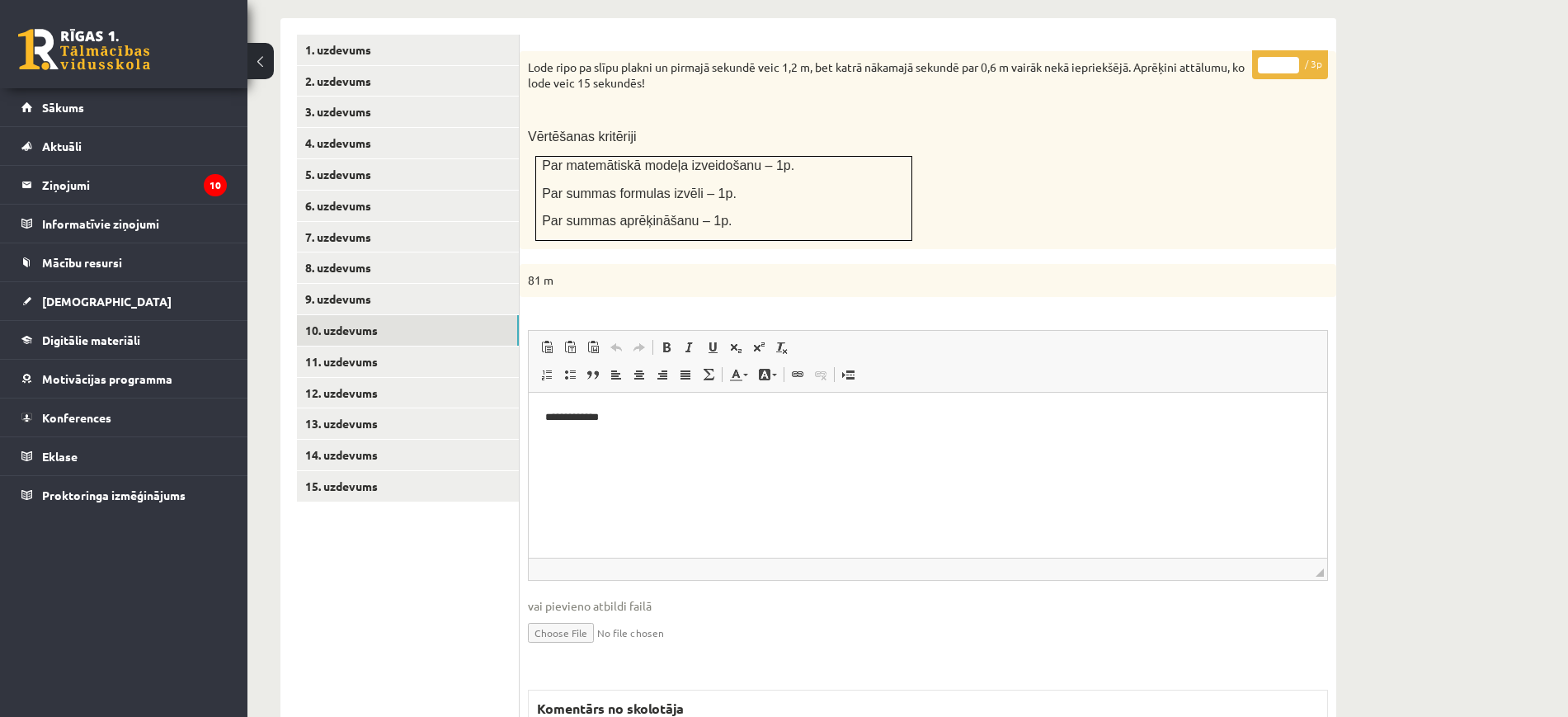
click at [1295, 57] on input "*" at bounding box center [1278, 65] width 42 height 16
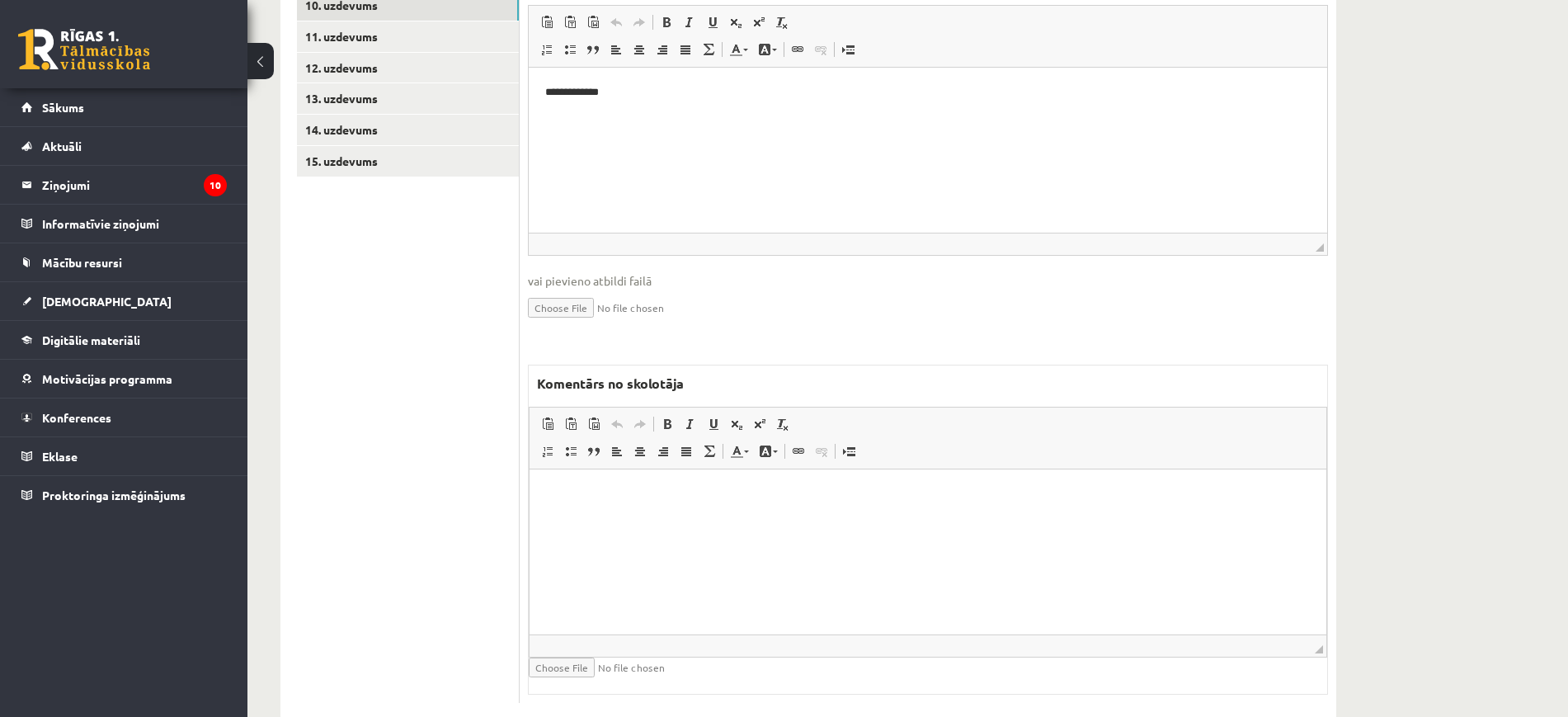
drag, startPoint x: 704, startPoint y: 517, endPoint x: 694, endPoint y: 511, distance: 11.7
click at [702, 517] on html at bounding box center [928, 493] width 797 height 50
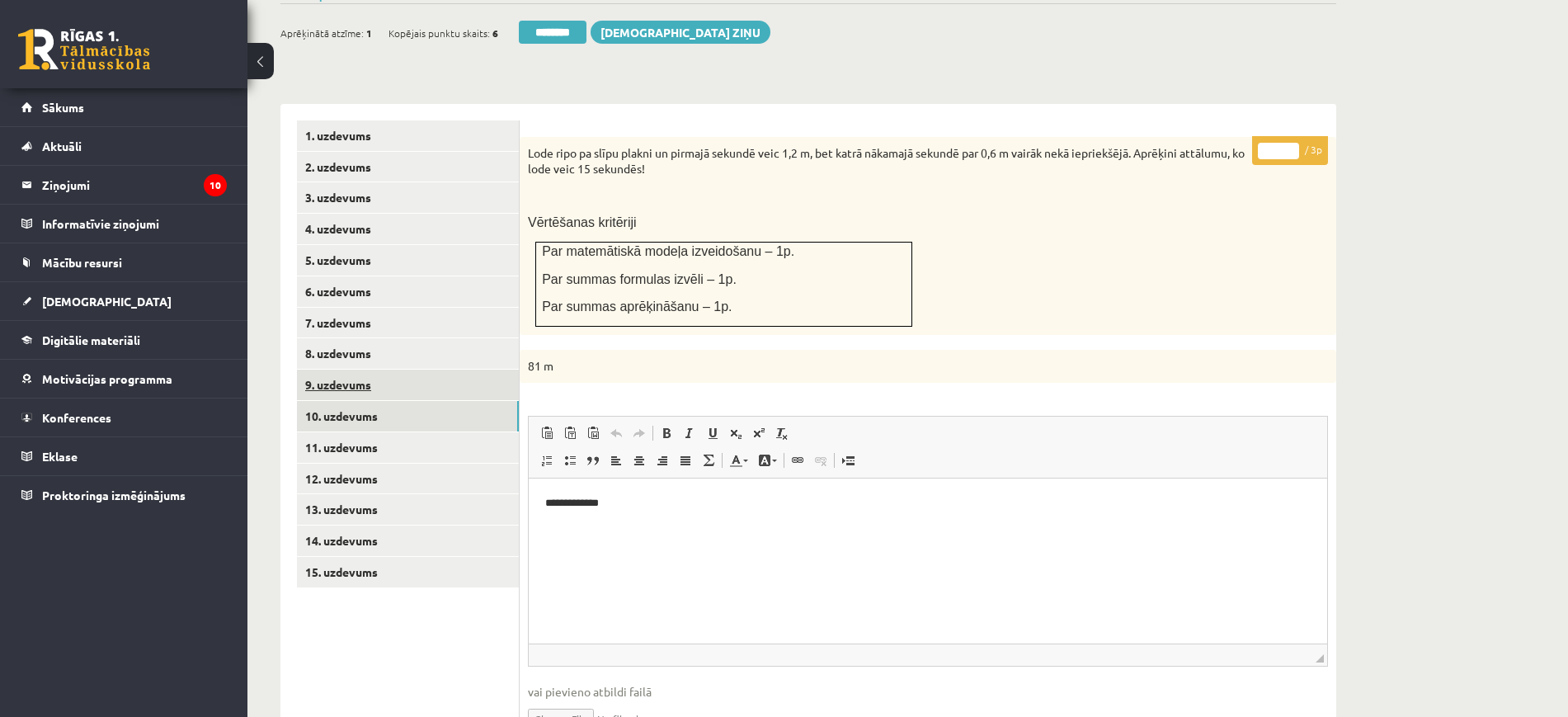
scroll to position [582, 0]
click at [489, 434] on link "11. uzdevums" at bounding box center [408, 449] width 222 height 31
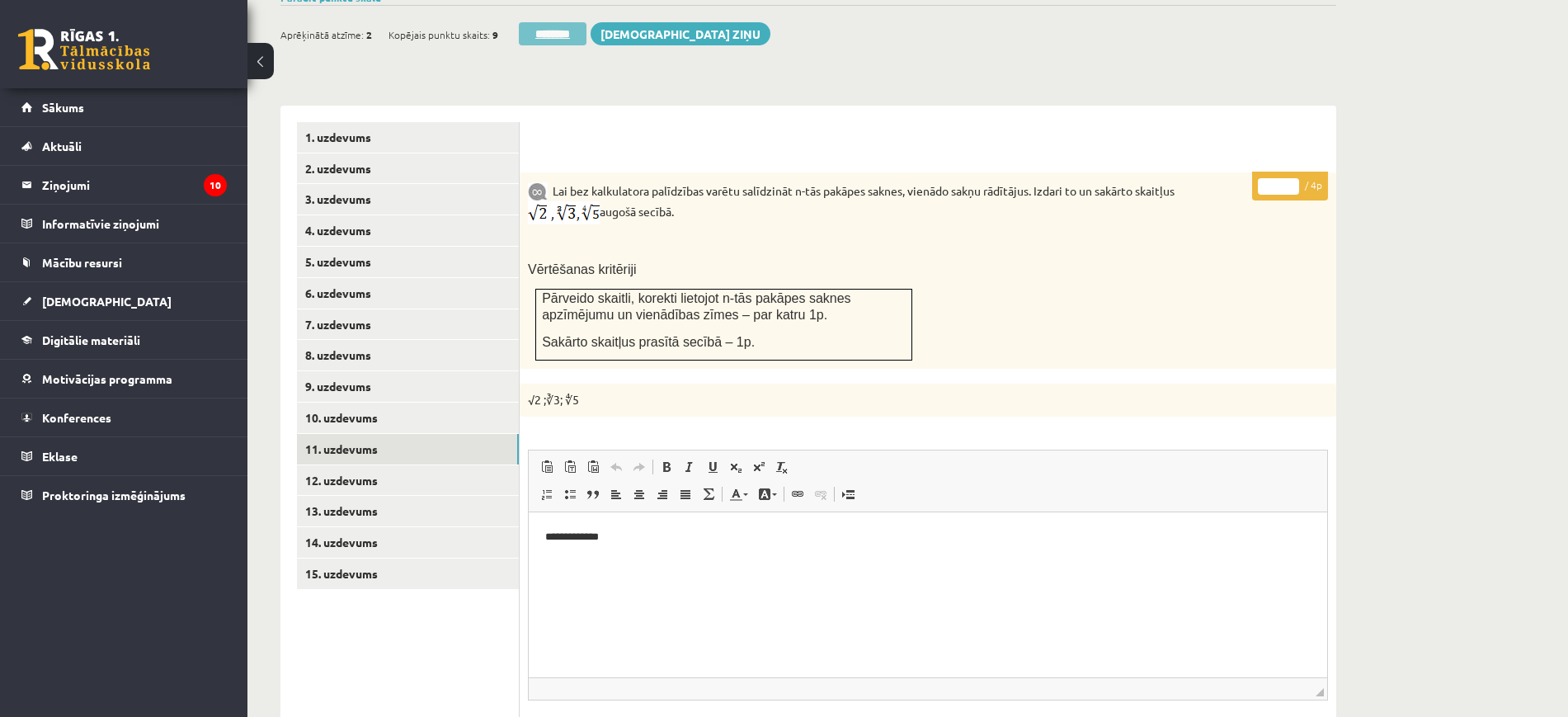
scroll to position [0, 0]
click at [1295, 178] on input "*" at bounding box center [1278, 186] width 42 height 16
type input "*"
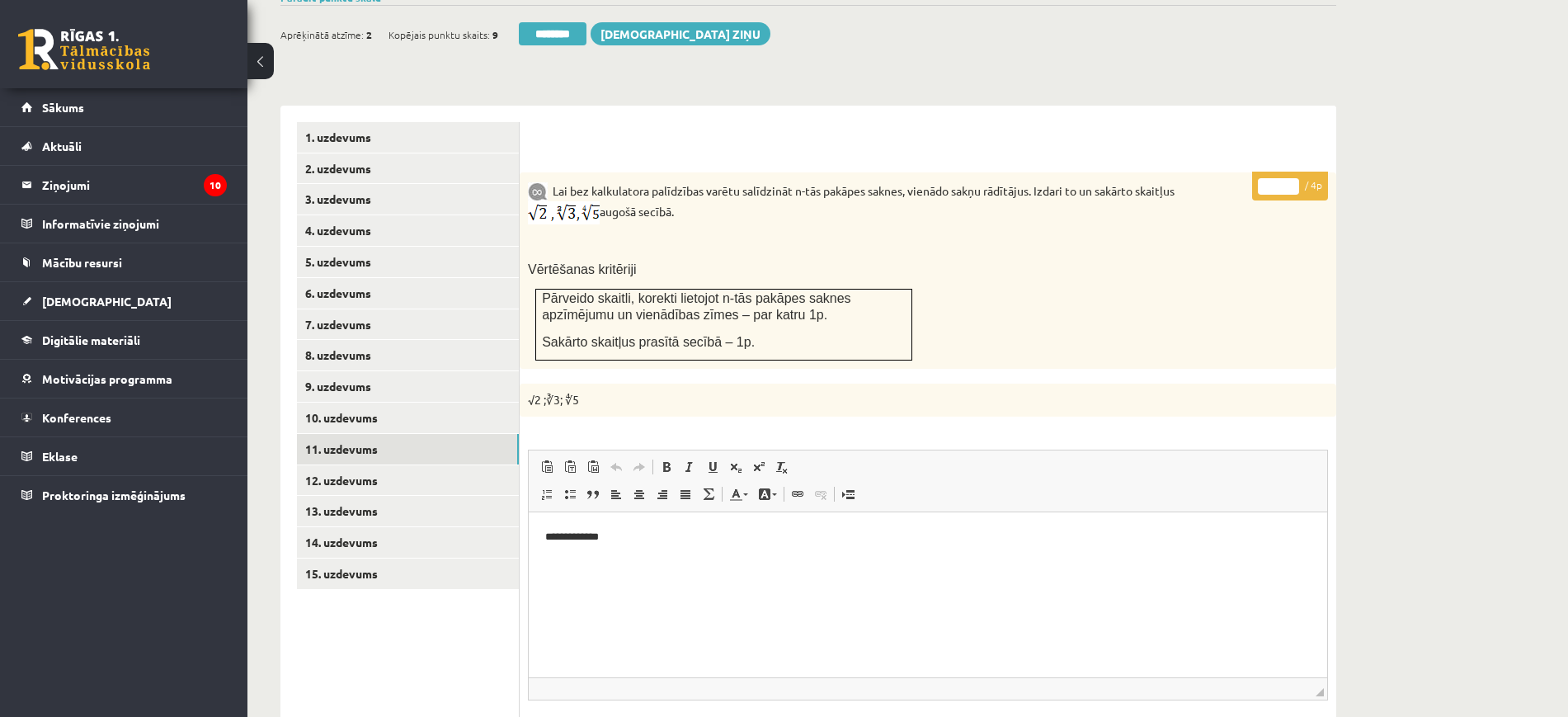
click at [1295, 178] on input "*" at bounding box center [1278, 186] width 42 height 16
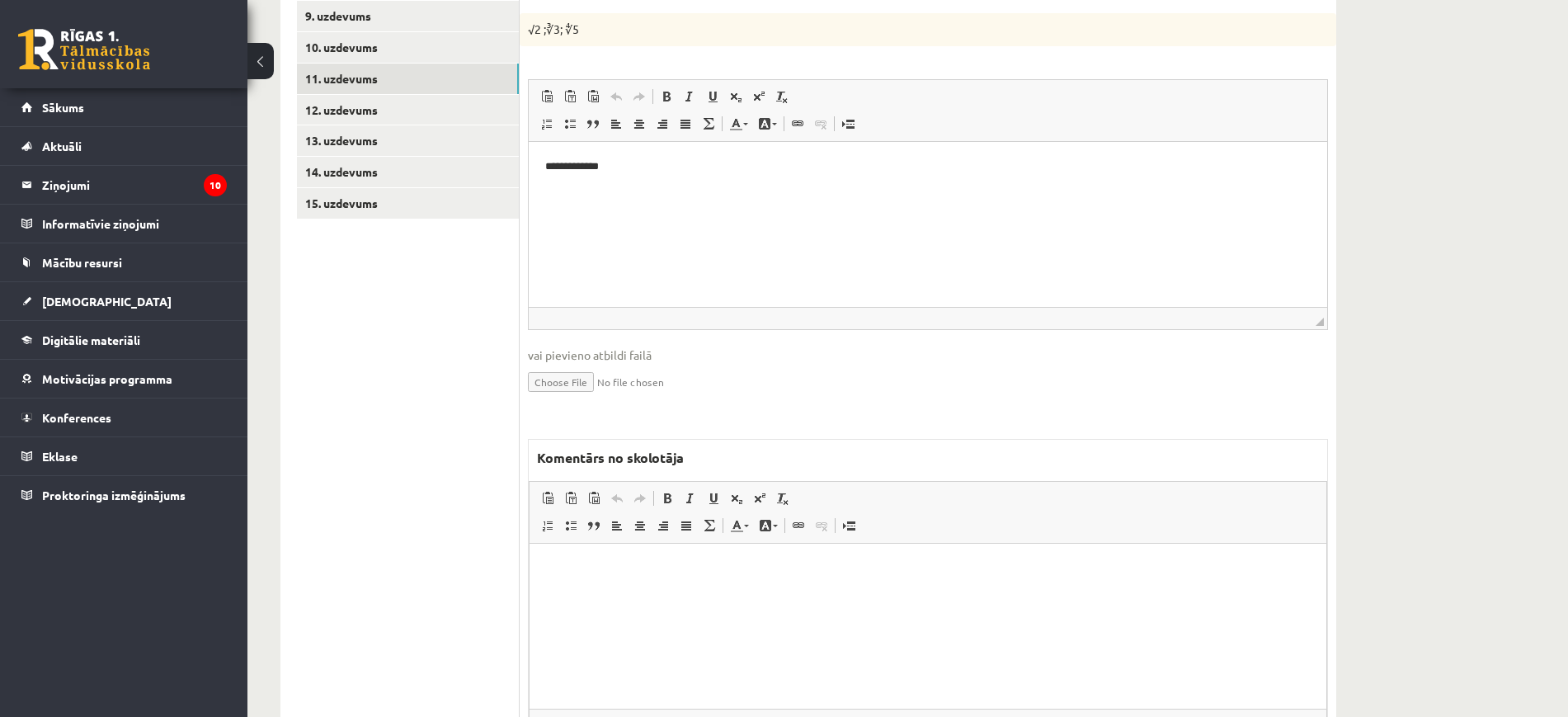
scroll to position [1027, 0]
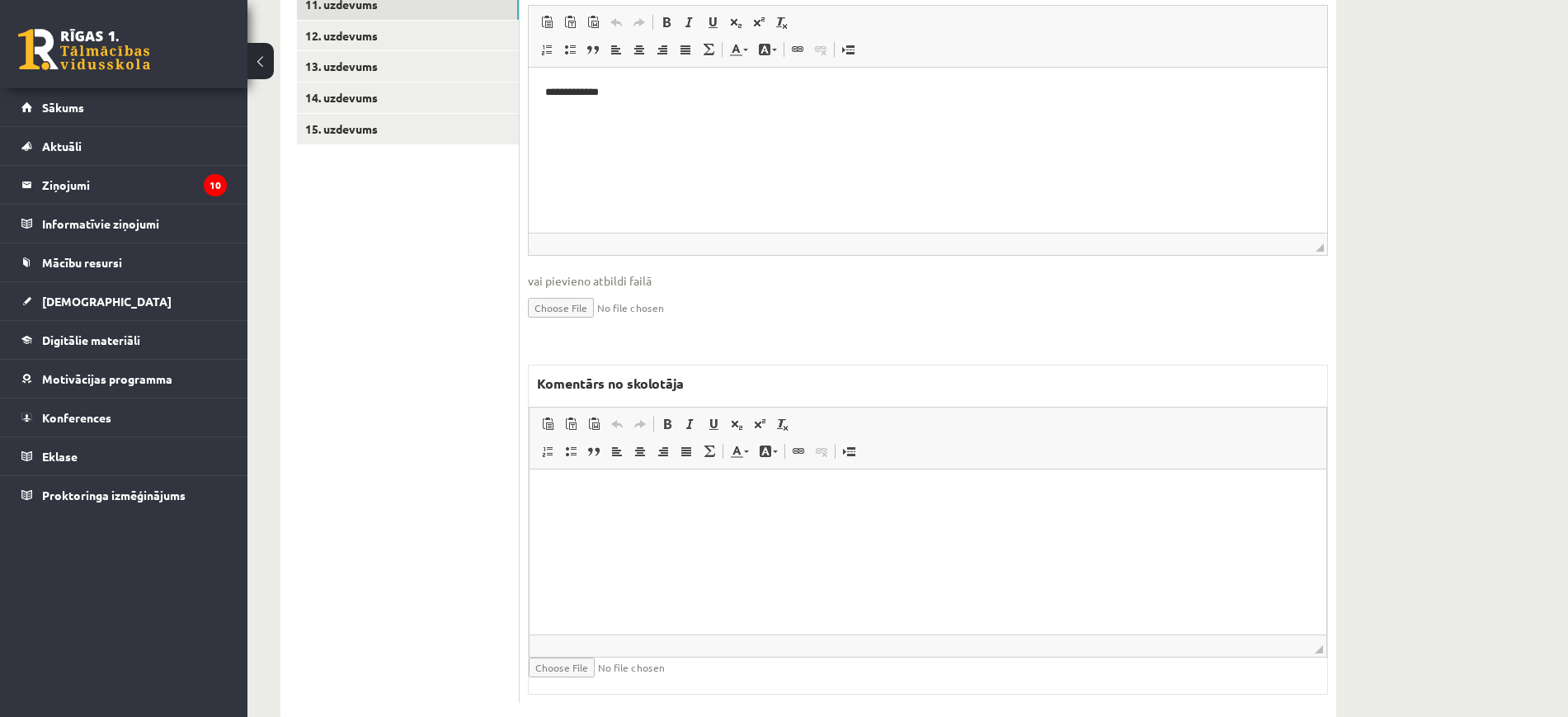
drag, startPoint x: 1186, startPoint y: 951, endPoint x: 657, endPoint y: 520, distance: 682.4
click at [657, 520] on html at bounding box center [928, 494] width 797 height 50
paste body "Bagātinātā teksta redaktors, wiswyg-editor-47024931395760-1757912641-939"
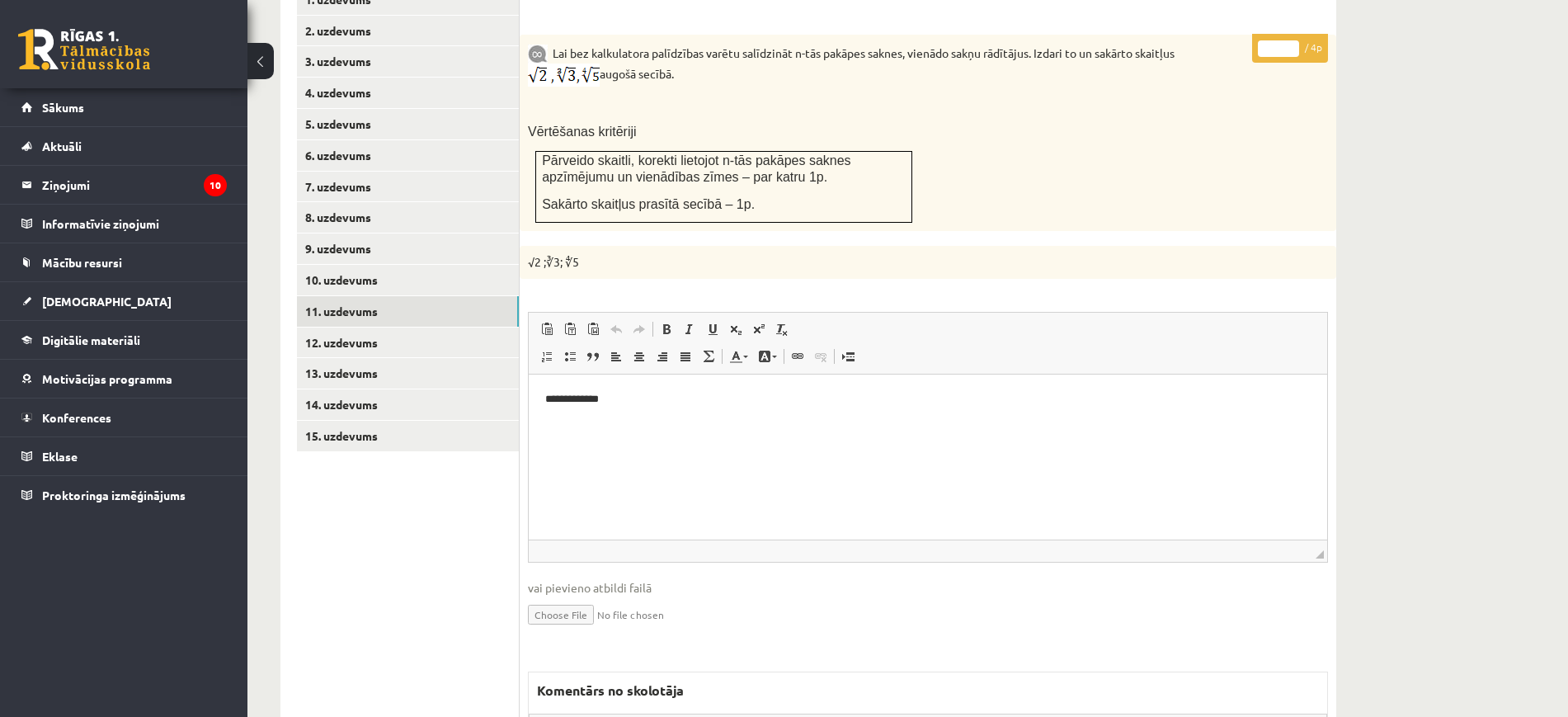
scroll to position [718, 0]
click at [475, 330] on link "12. uzdevums" at bounding box center [408, 345] width 222 height 31
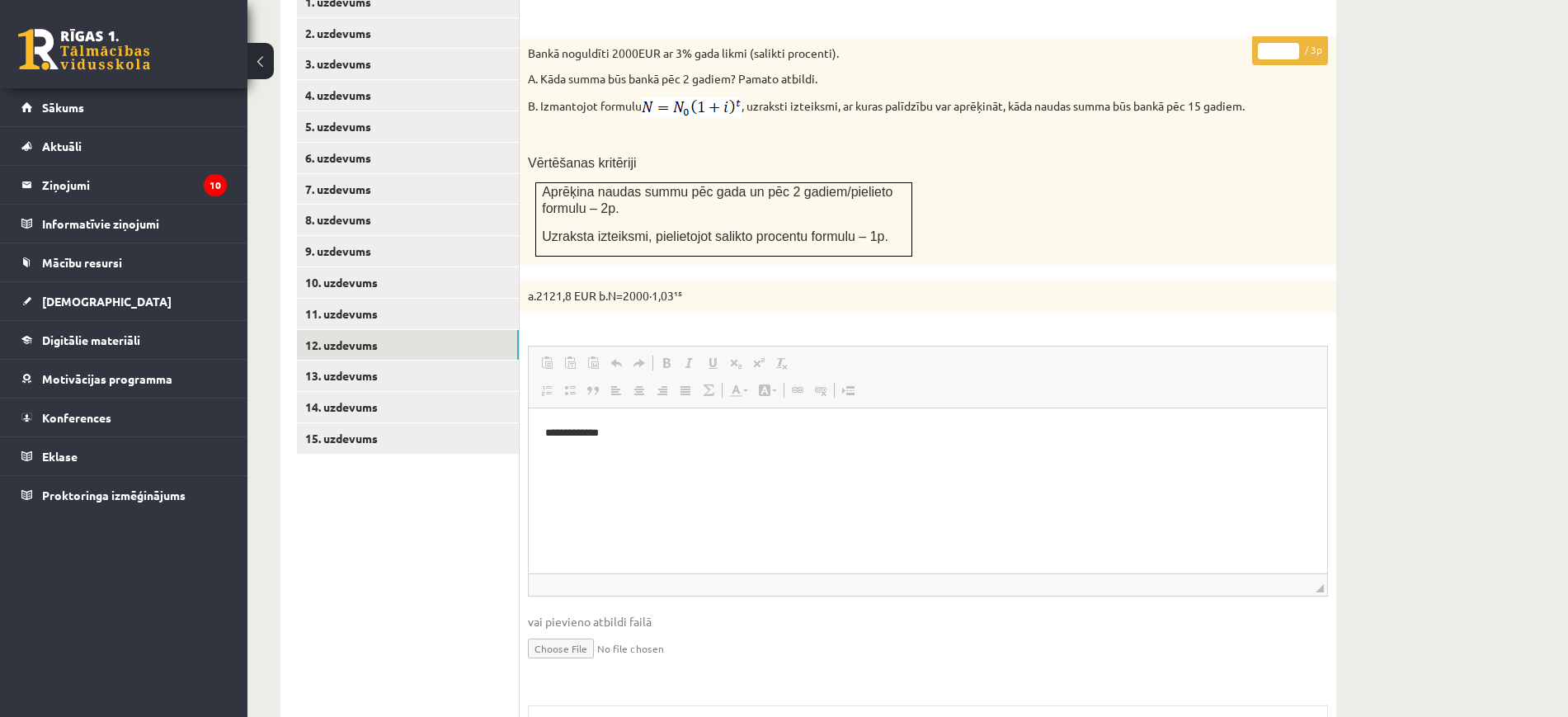
scroll to position [0, 0]
click at [1295, 37] on p "* / 3p" at bounding box center [1289, 51] width 76 height 29
type input "*"
click at [1292, 42] on input "*" at bounding box center [1278, 50] width 42 height 16
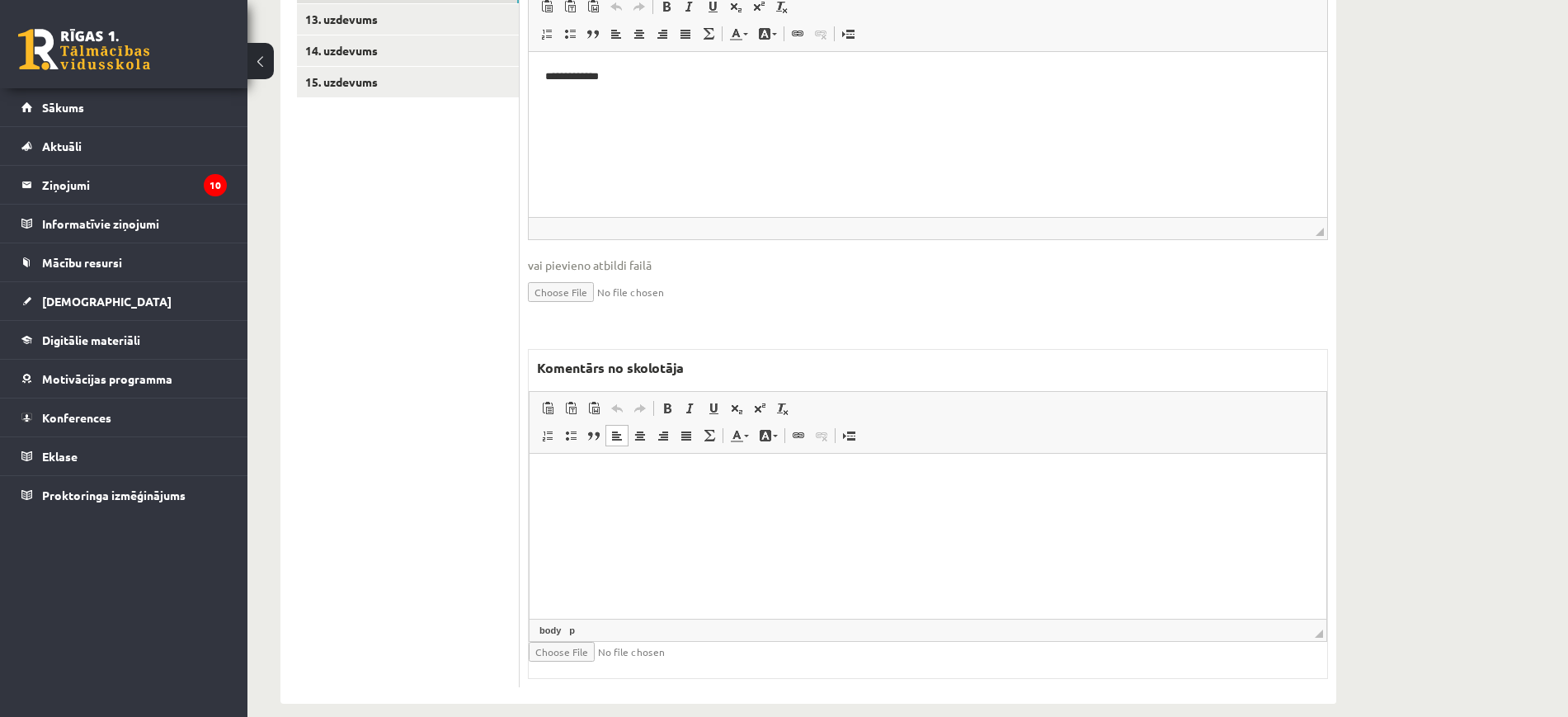
drag, startPoint x: 753, startPoint y: 544, endPoint x: 727, endPoint y: 533, distance: 28.2
click at [752, 503] on html at bounding box center [928, 477] width 797 height 50
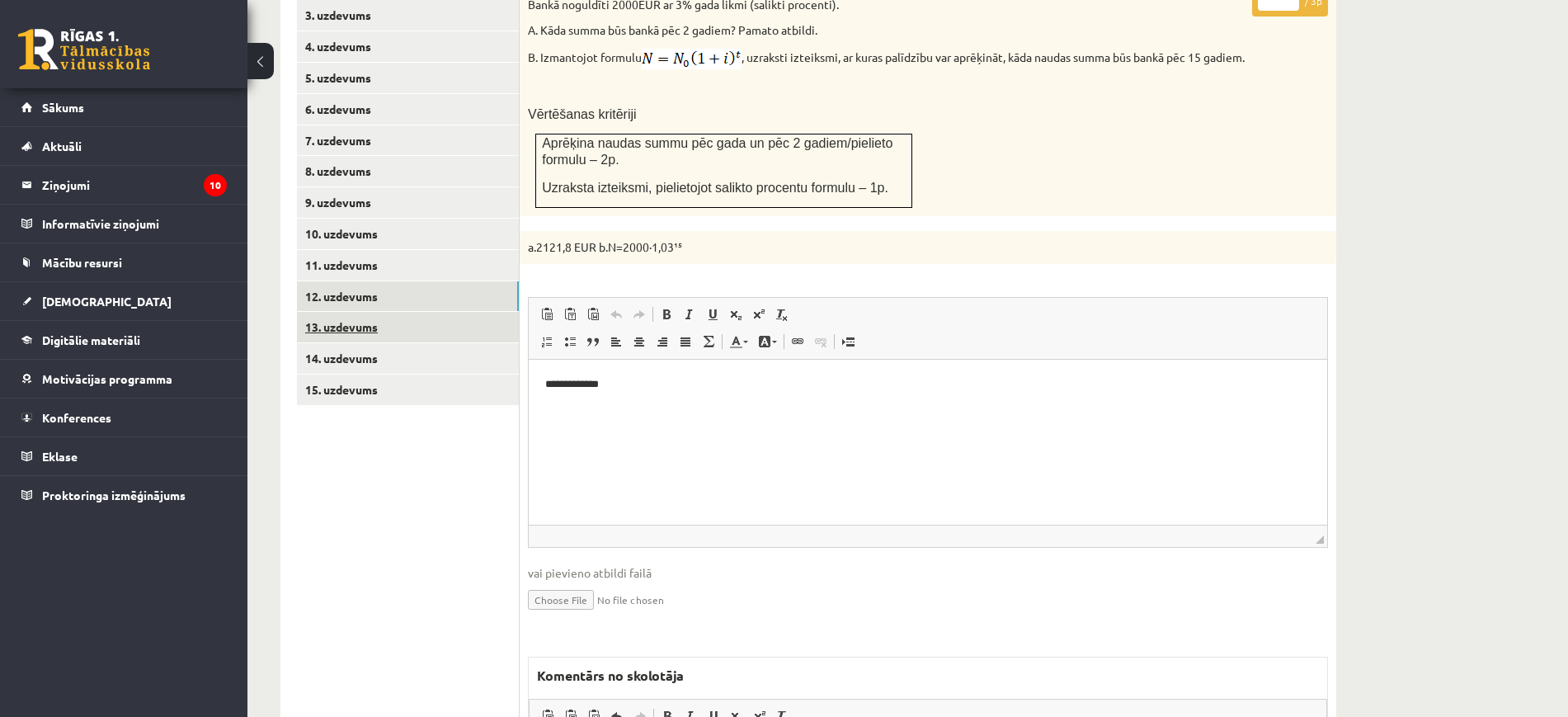
scroll to position [765, 0]
click at [440, 313] on link "13. uzdevums" at bounding box center [408, 329] width 222 height 31
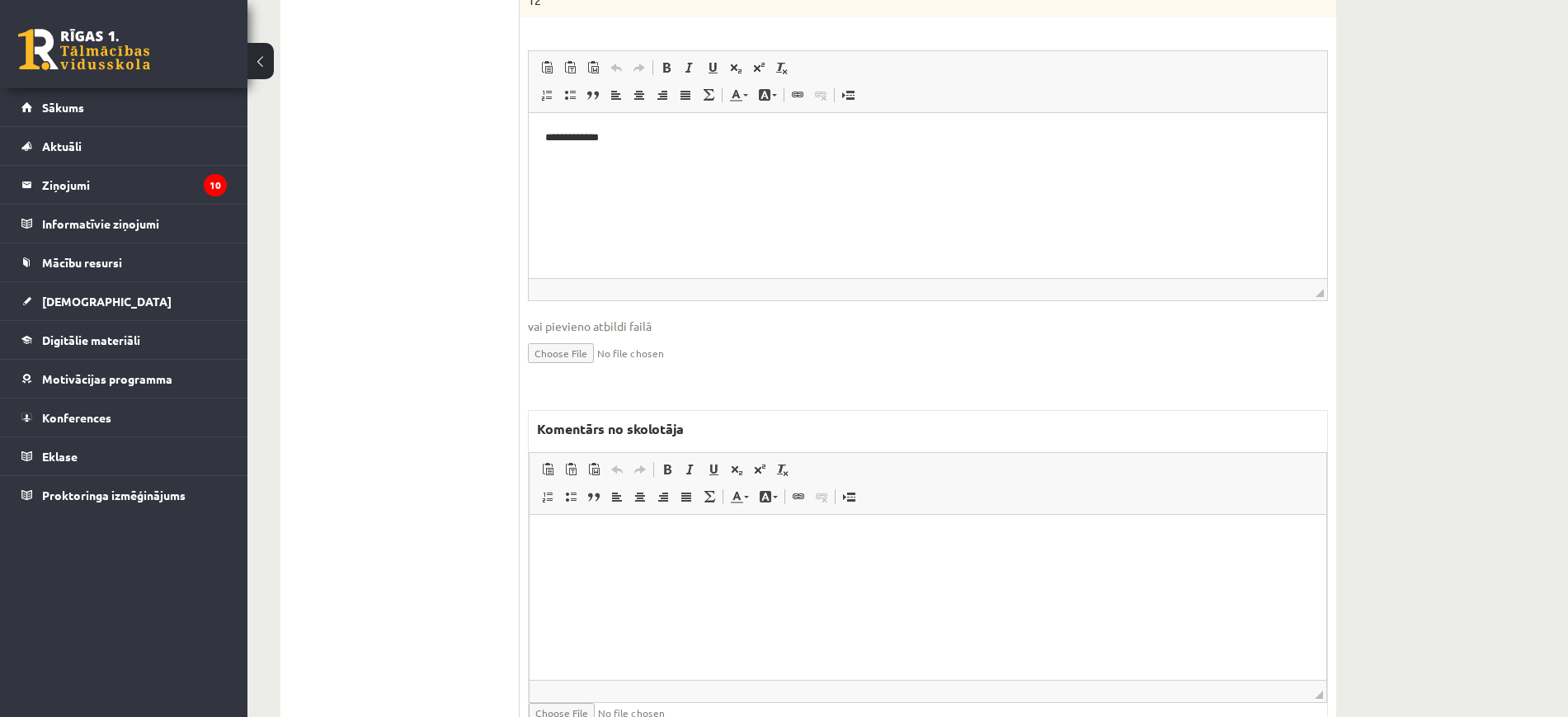
scroll to position [1256, 0]
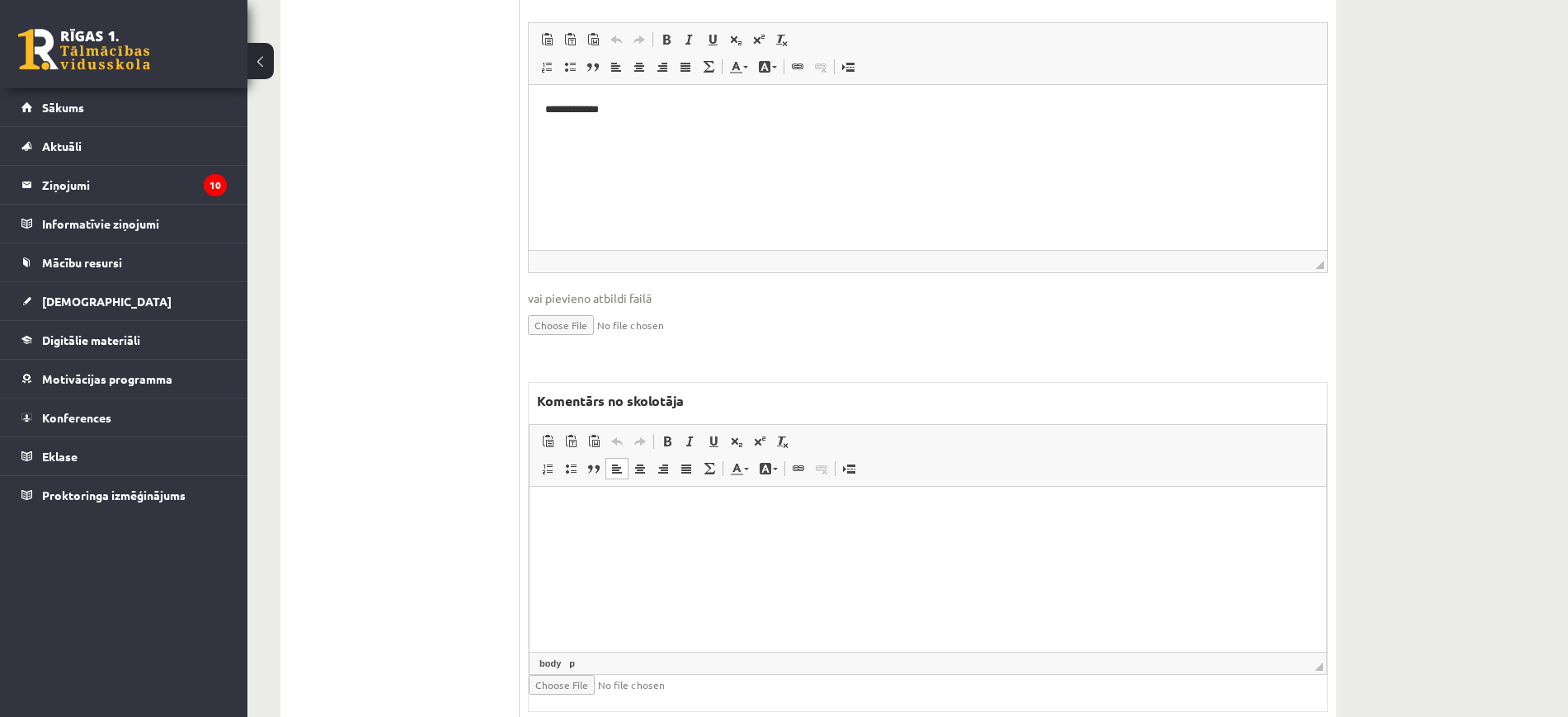
click at [681, 534] on html at bounding box center [928, 511] width 797 height 50
paste body "Bagātinātā teksta redaktors, wiswyg-editor-47024989934180-1757912681-672"
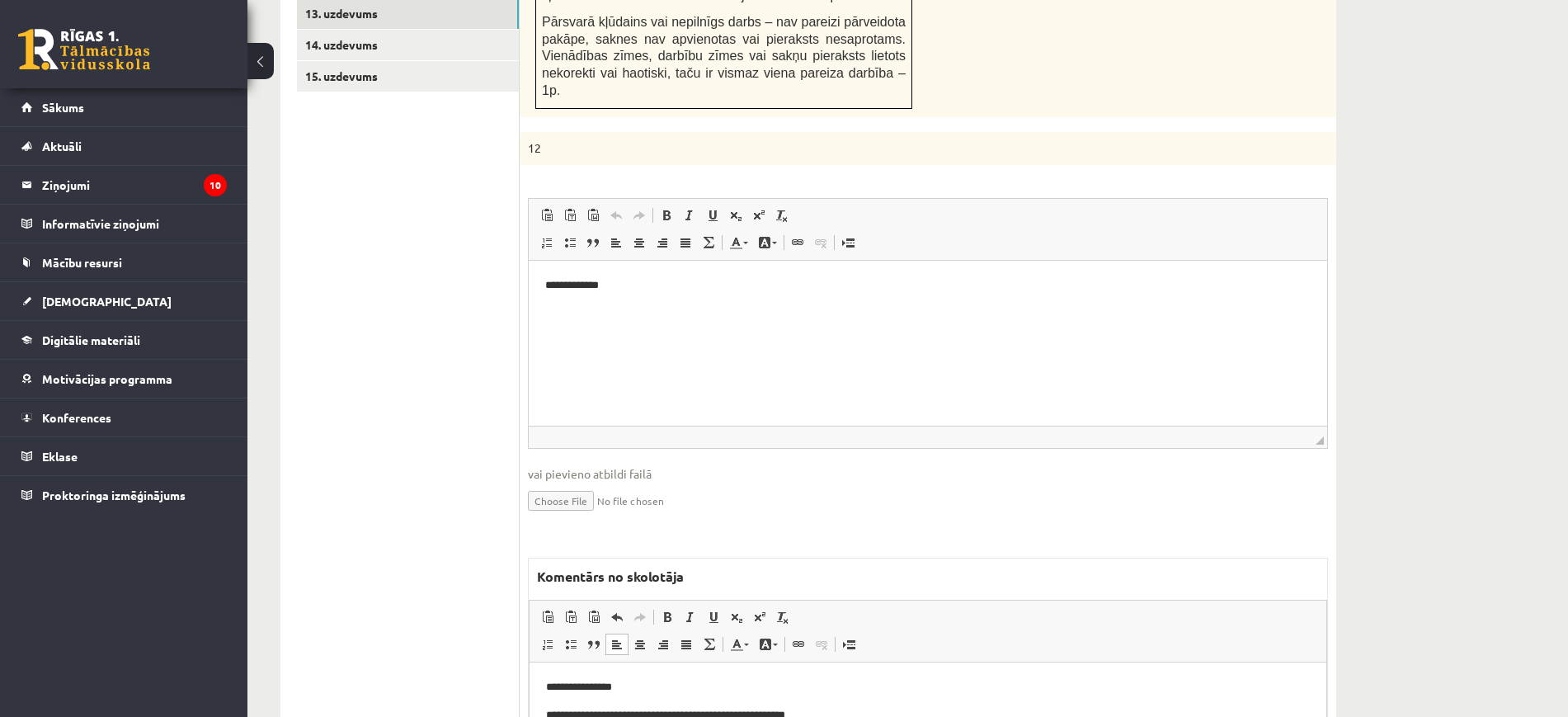
scroll to position [637, 0]
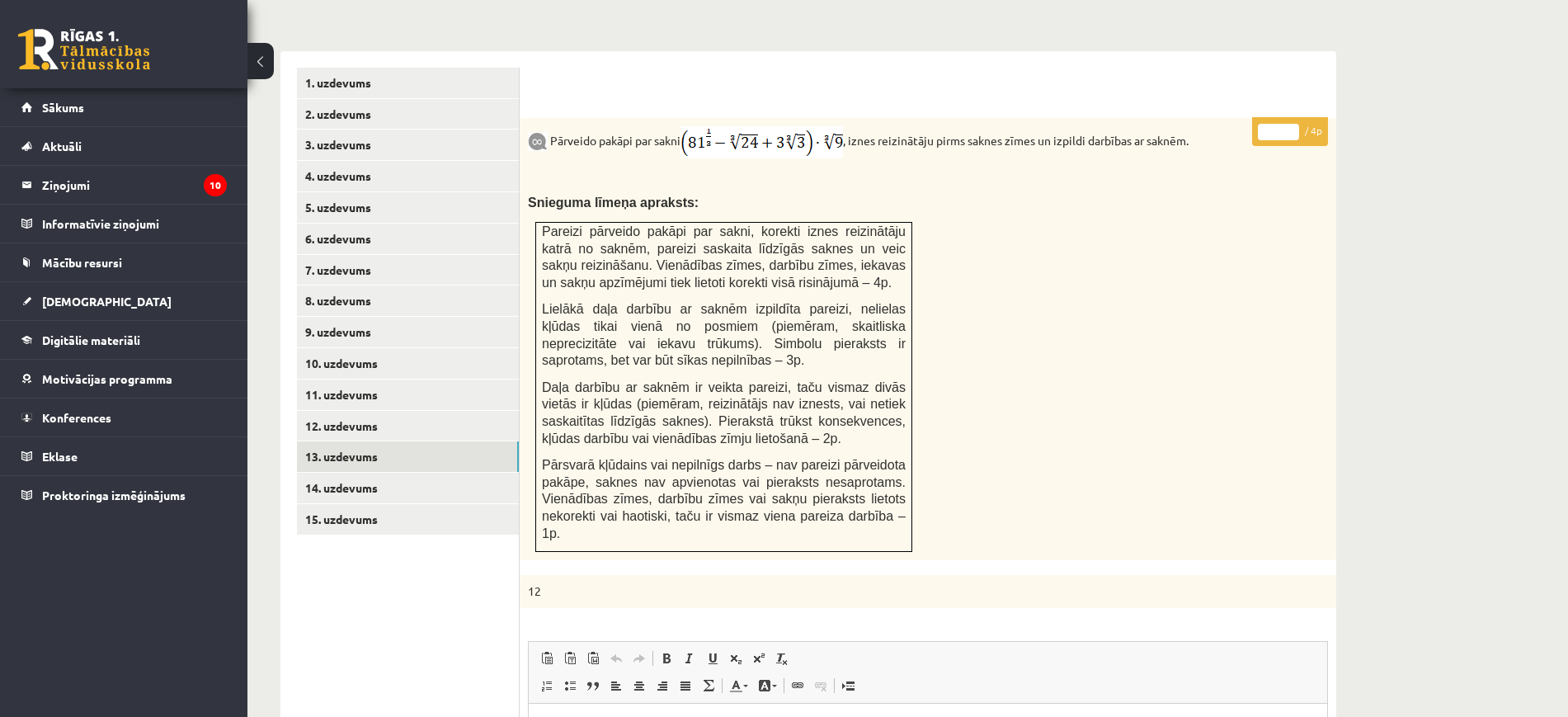
click at [1291, 124] on input "*" at bounding box center [1278, 132] width 42 height 16
type input "*"
click at [1291, 124] on input "*" at bounding box center [1278, 132] width 42 height 16
click at [457, 441] on link "13. uzdevums" at bounding box center [408, 456] width 222 height 31
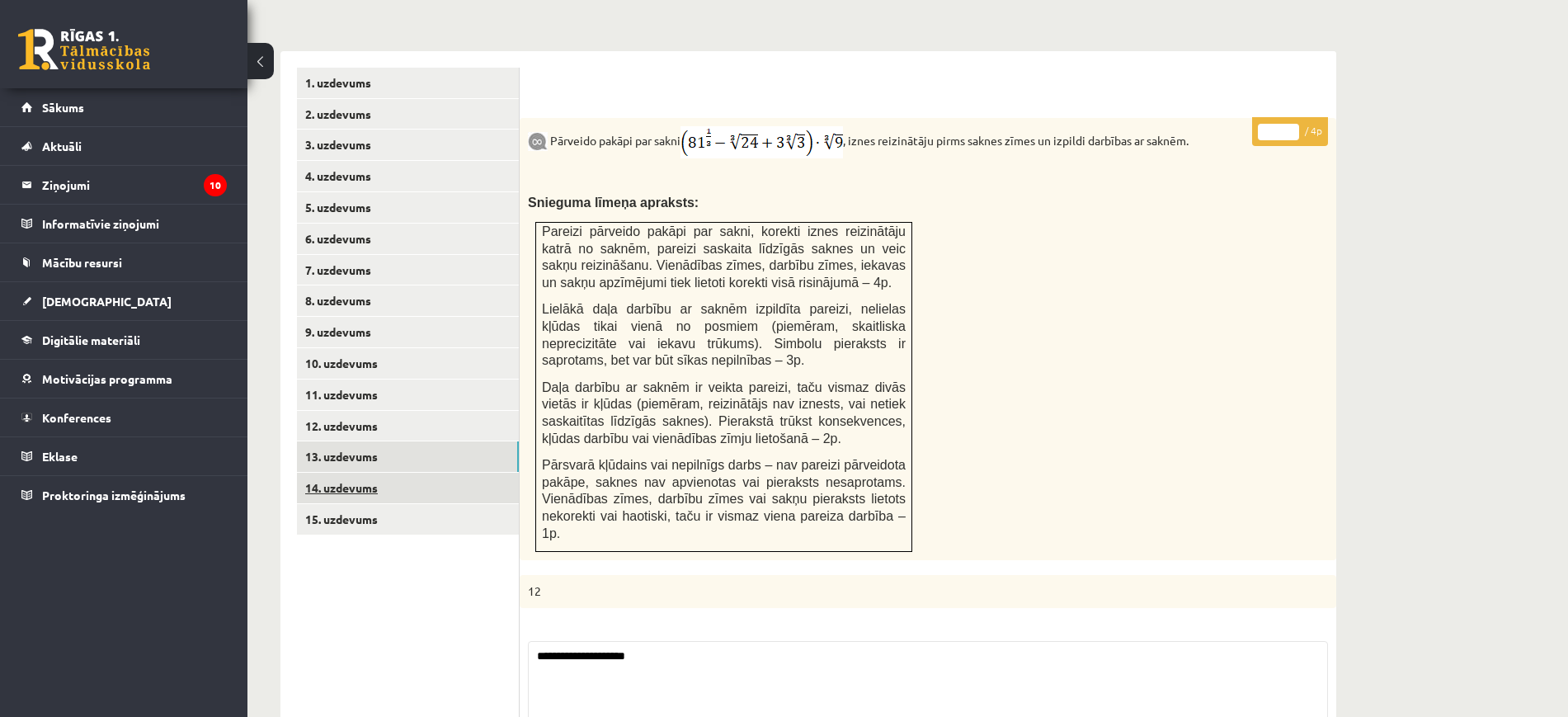
click at [441, 472] on link "14. uzdevums" at bounding box center [408, 488] width 222 height 31
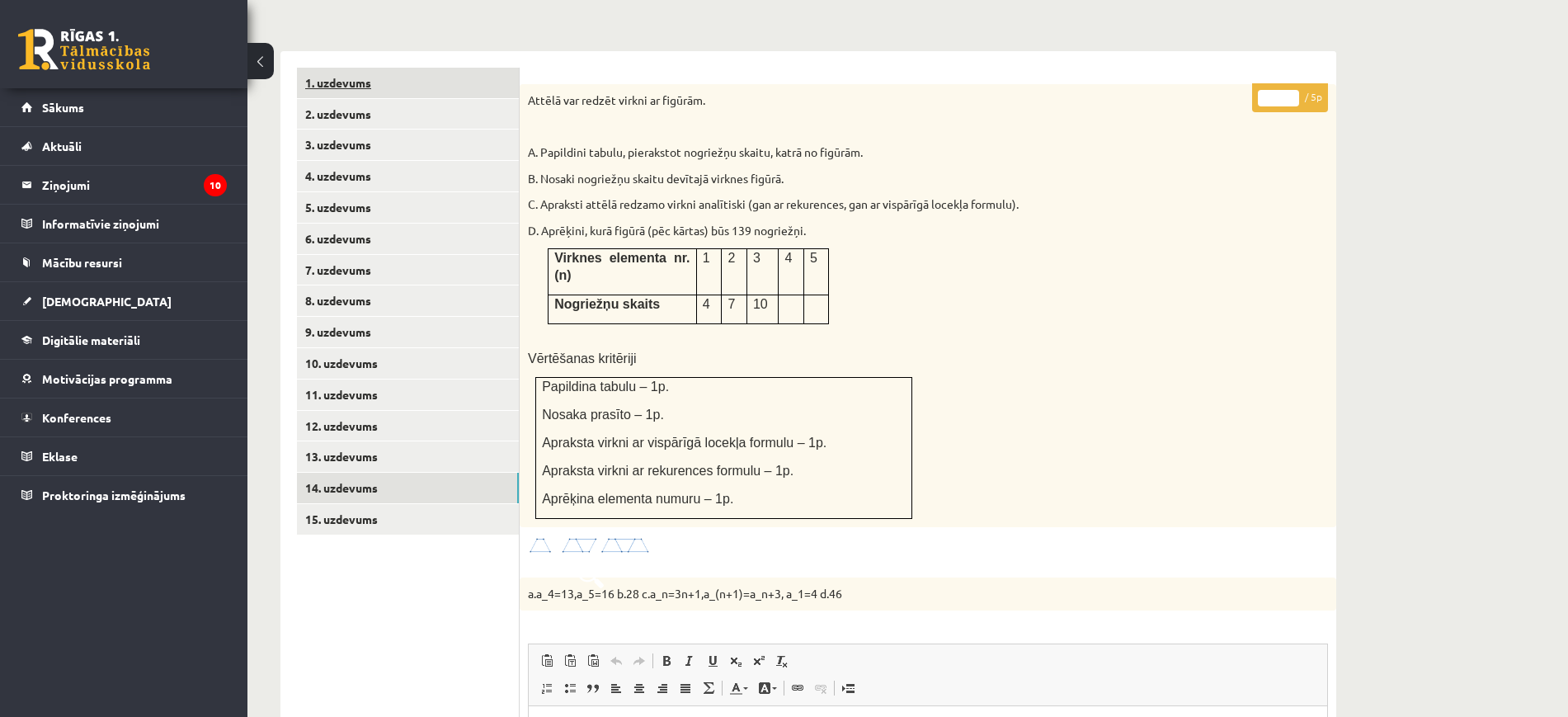
scroll to position [0, 0]
type input "*"
click at [1291, 90] on input "*" at bounding box center [1278, 98] width 42 height 16
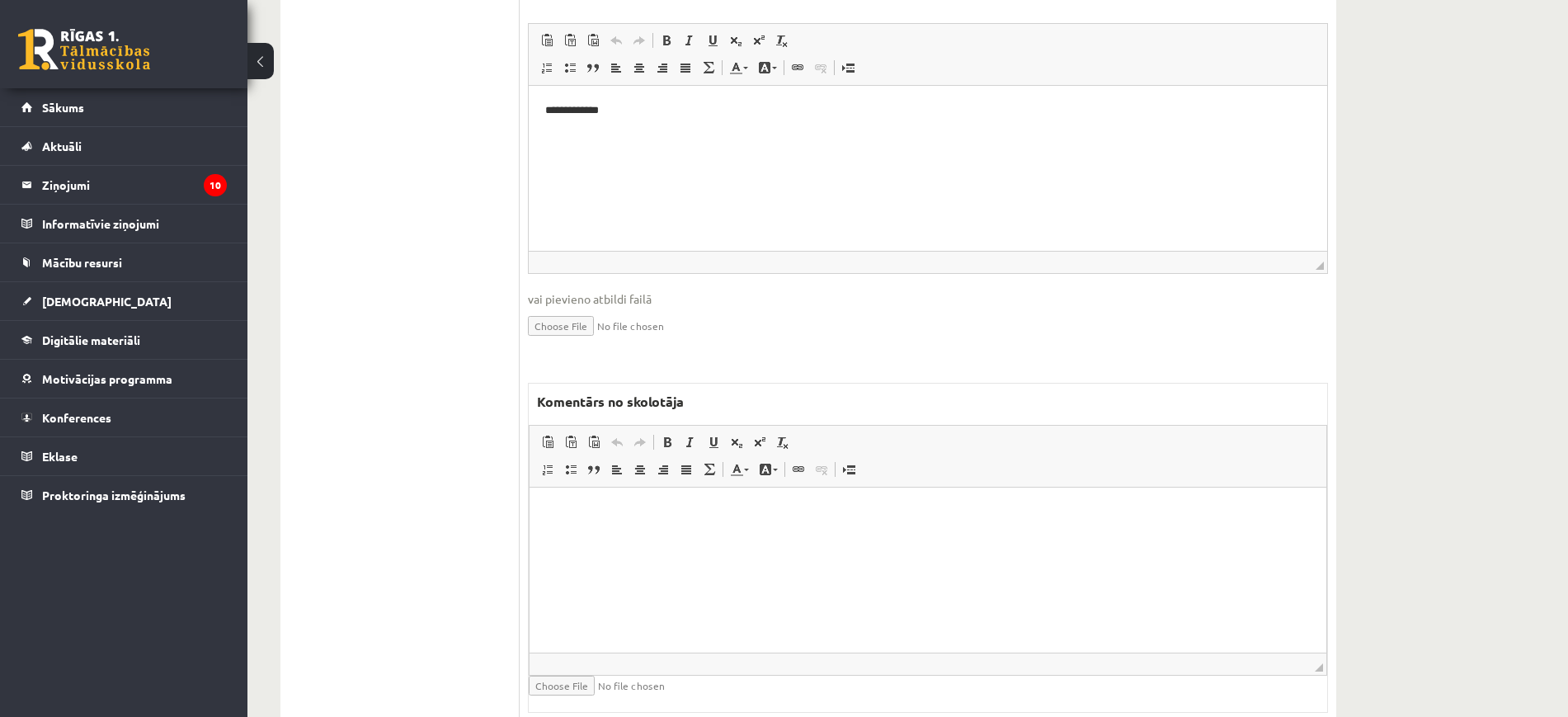
click at [902, 534] on html at bounding box center [928, 511] width 797 height 50
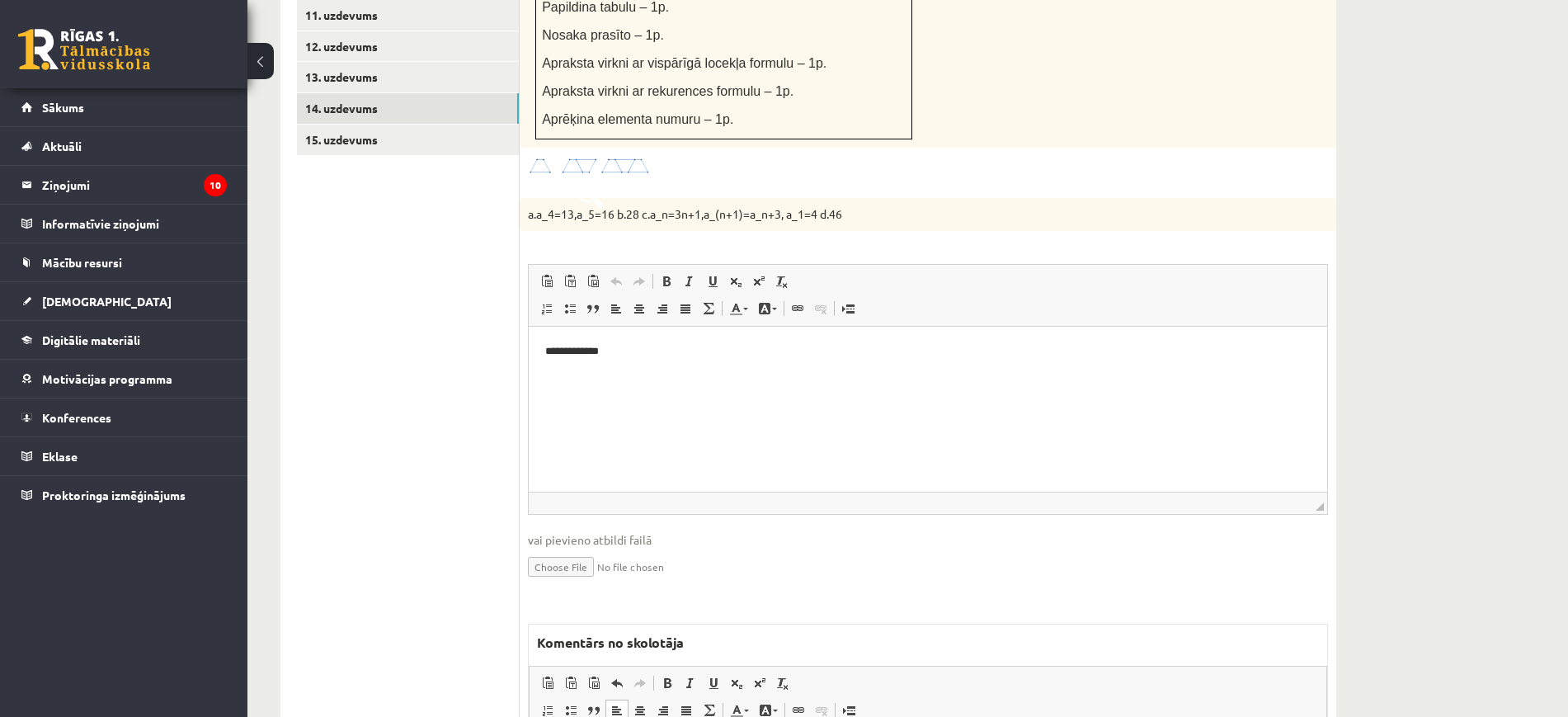
scroll to position [844, 0]
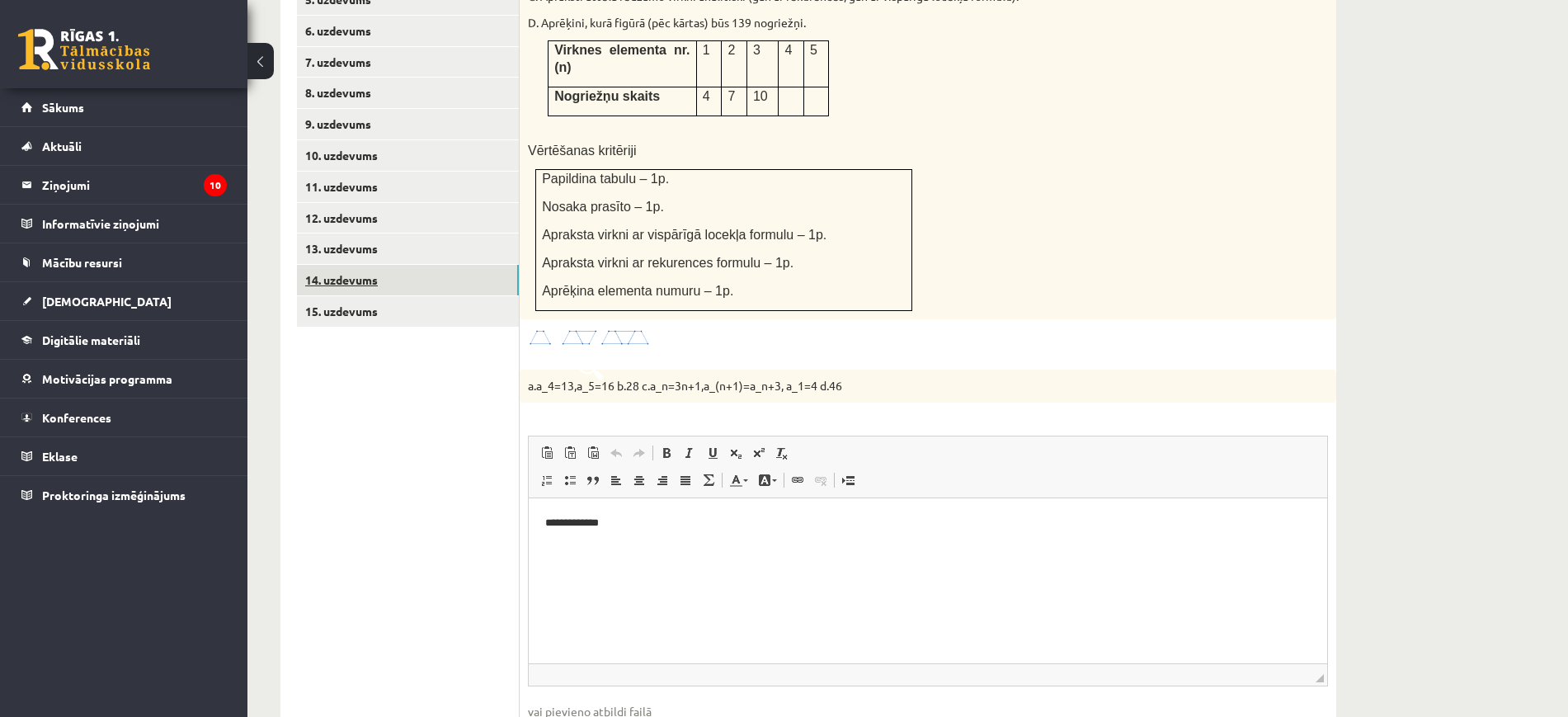
click at [495, 265] on link "14. uzdevums" at bounding box center [408, 280] width 222 height 31
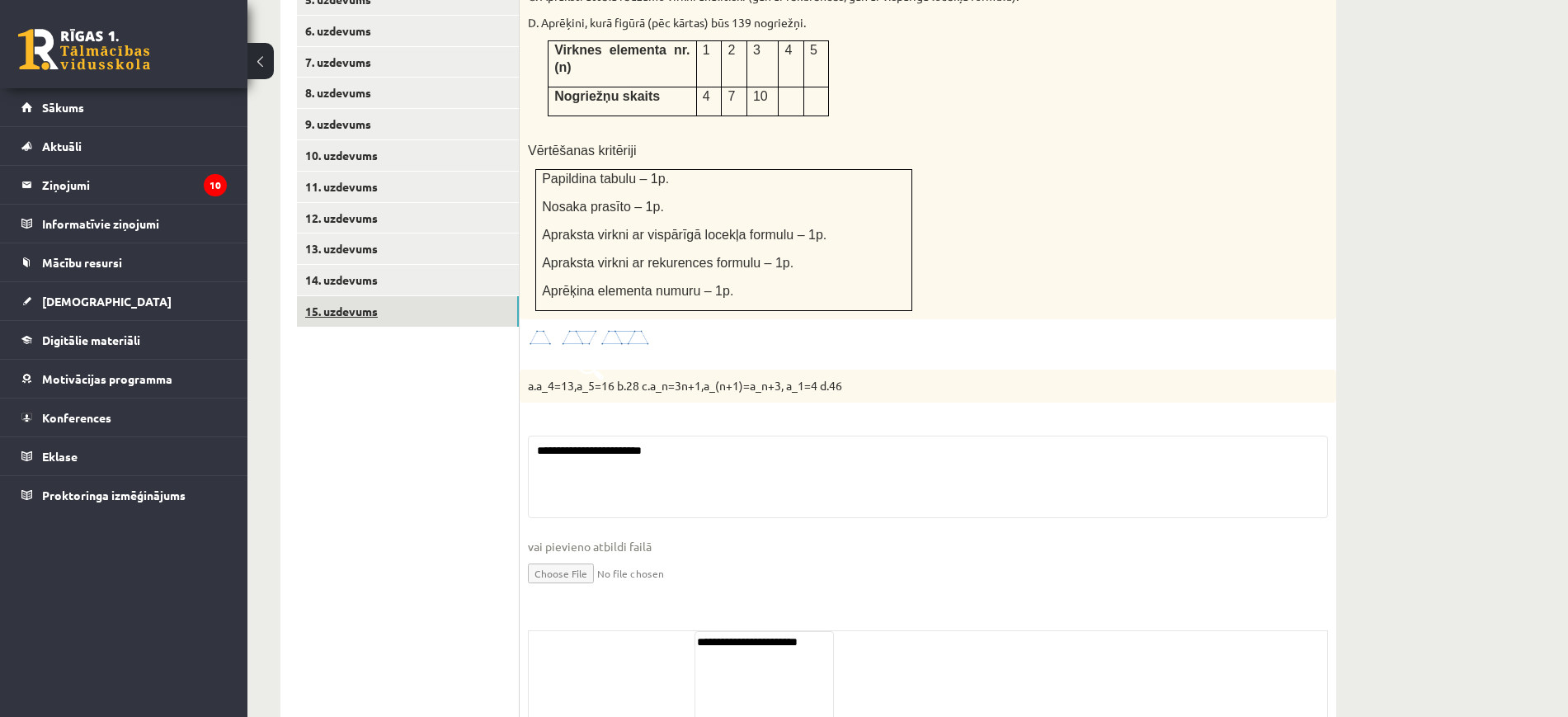
click at [450, 296] on link "15. uzdevums" at bounding box center [408, 312] width 222 height 31
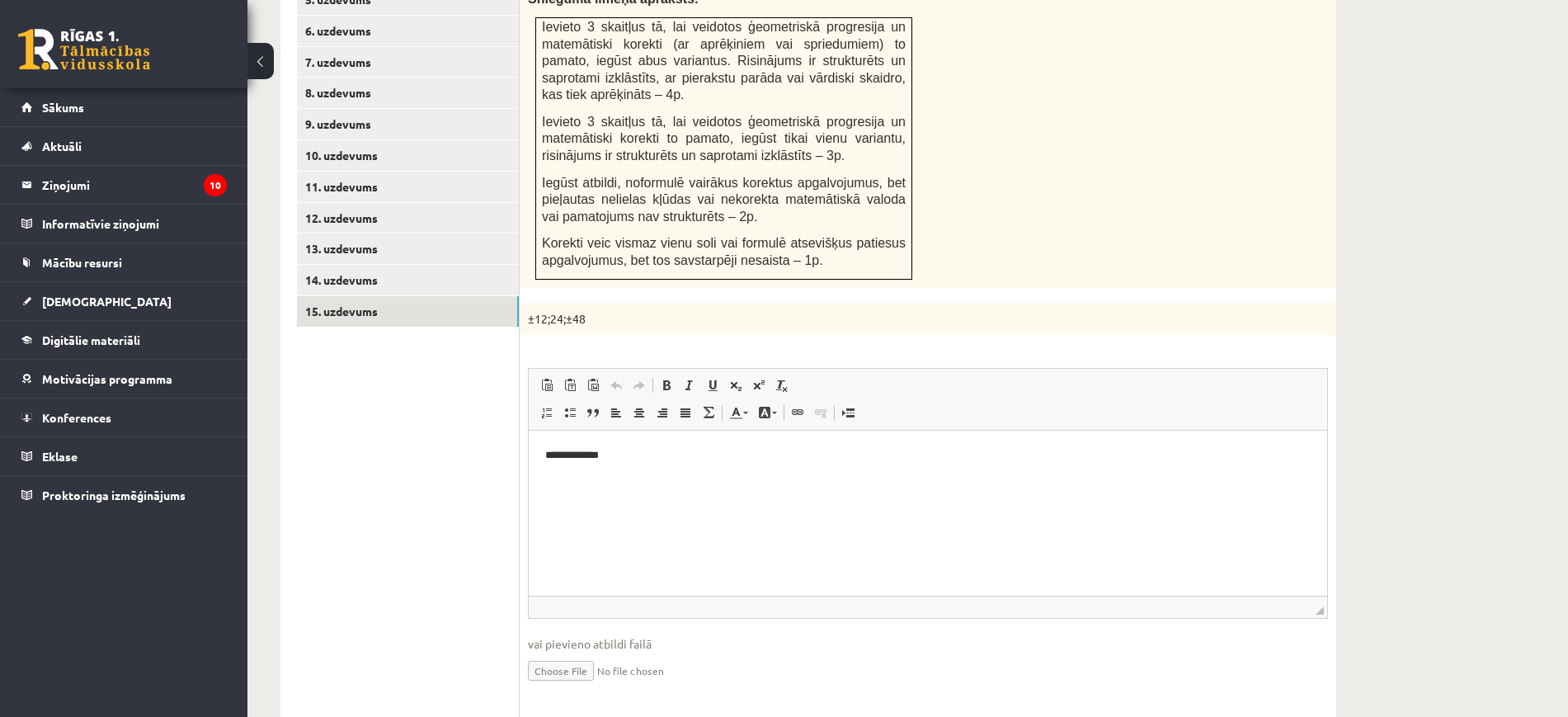
scroll to position [1154, 0]
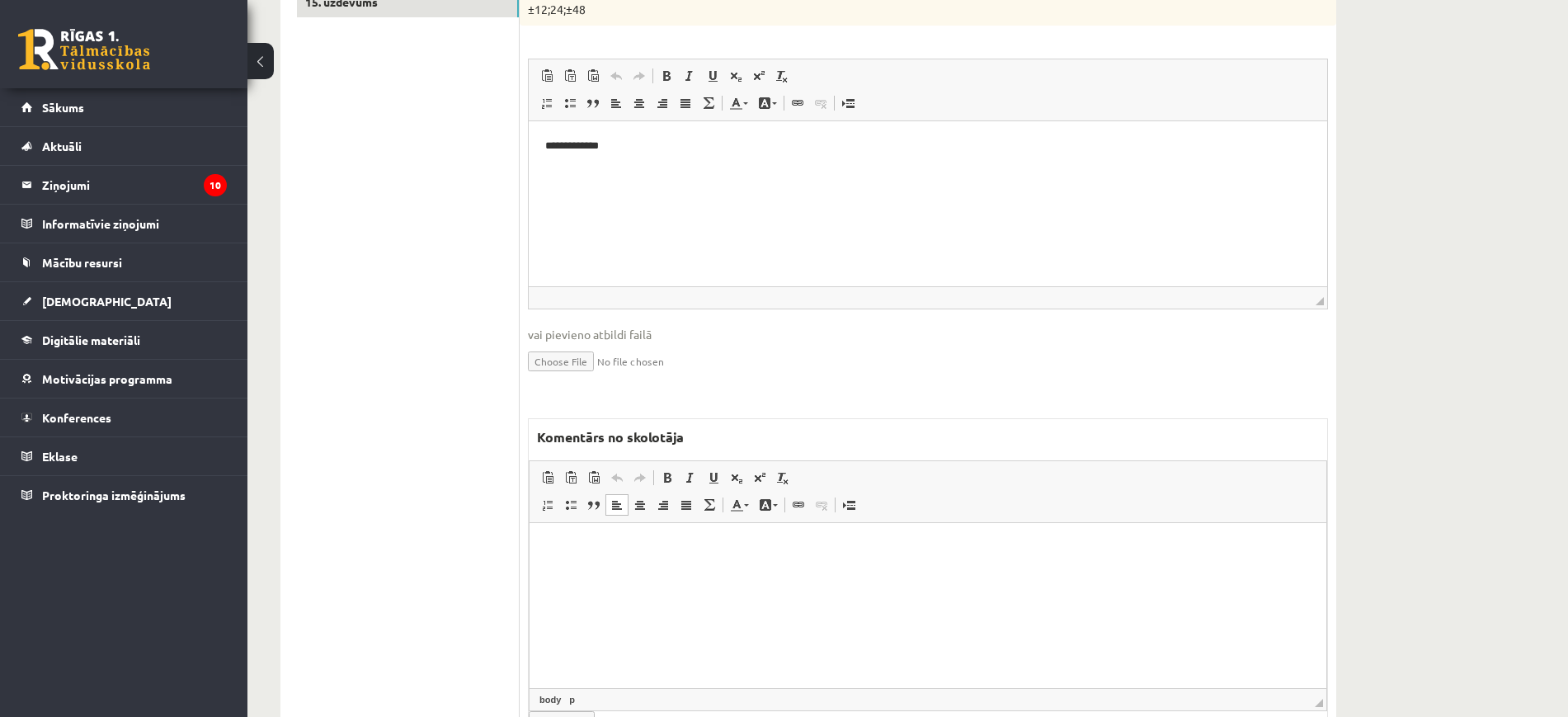
click at [671, 573] on html at bounding box center [928, 548] width 797 height 50
paste body "Bagātinātā teksta redaktors, wiswyg-editor-47024968343260-1757912721-663"
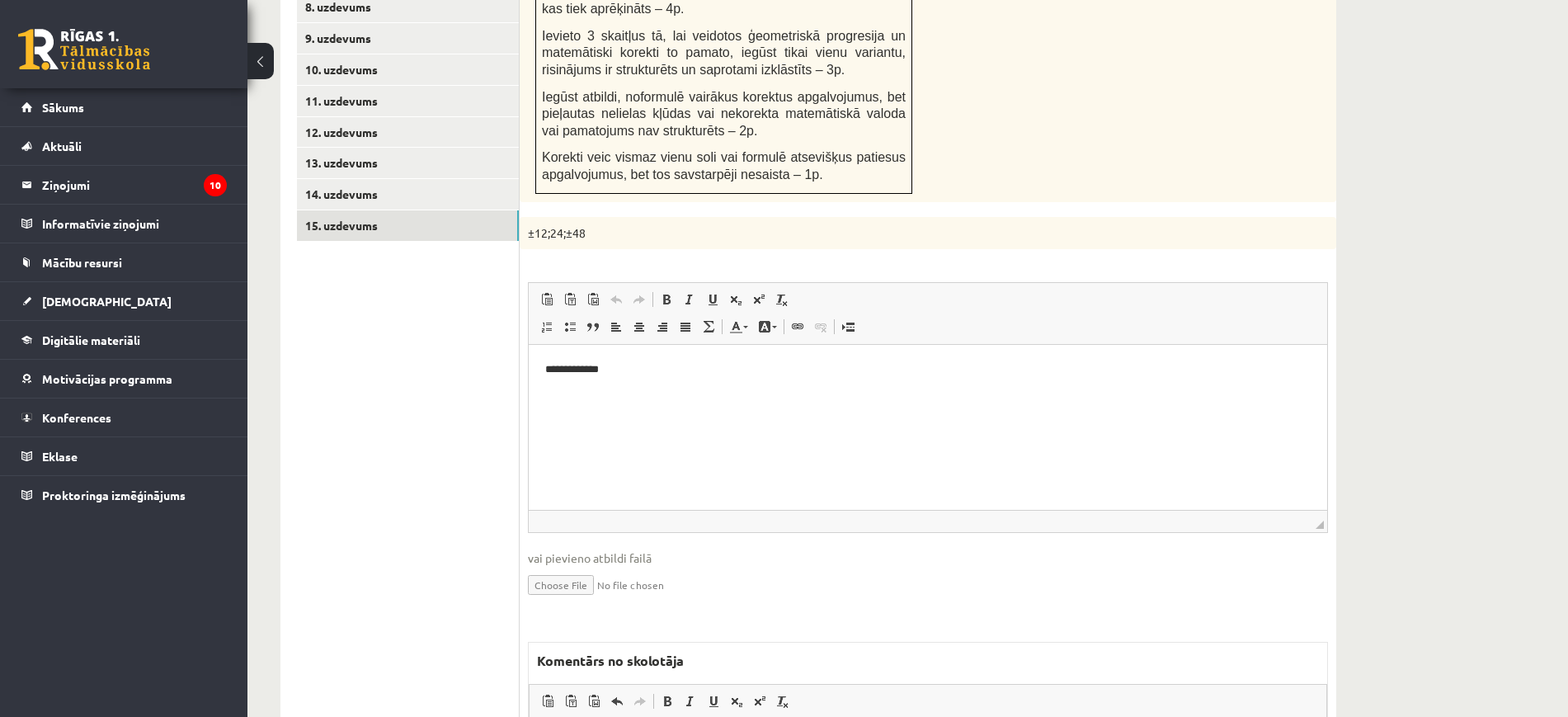
scroll to position [638, 0]
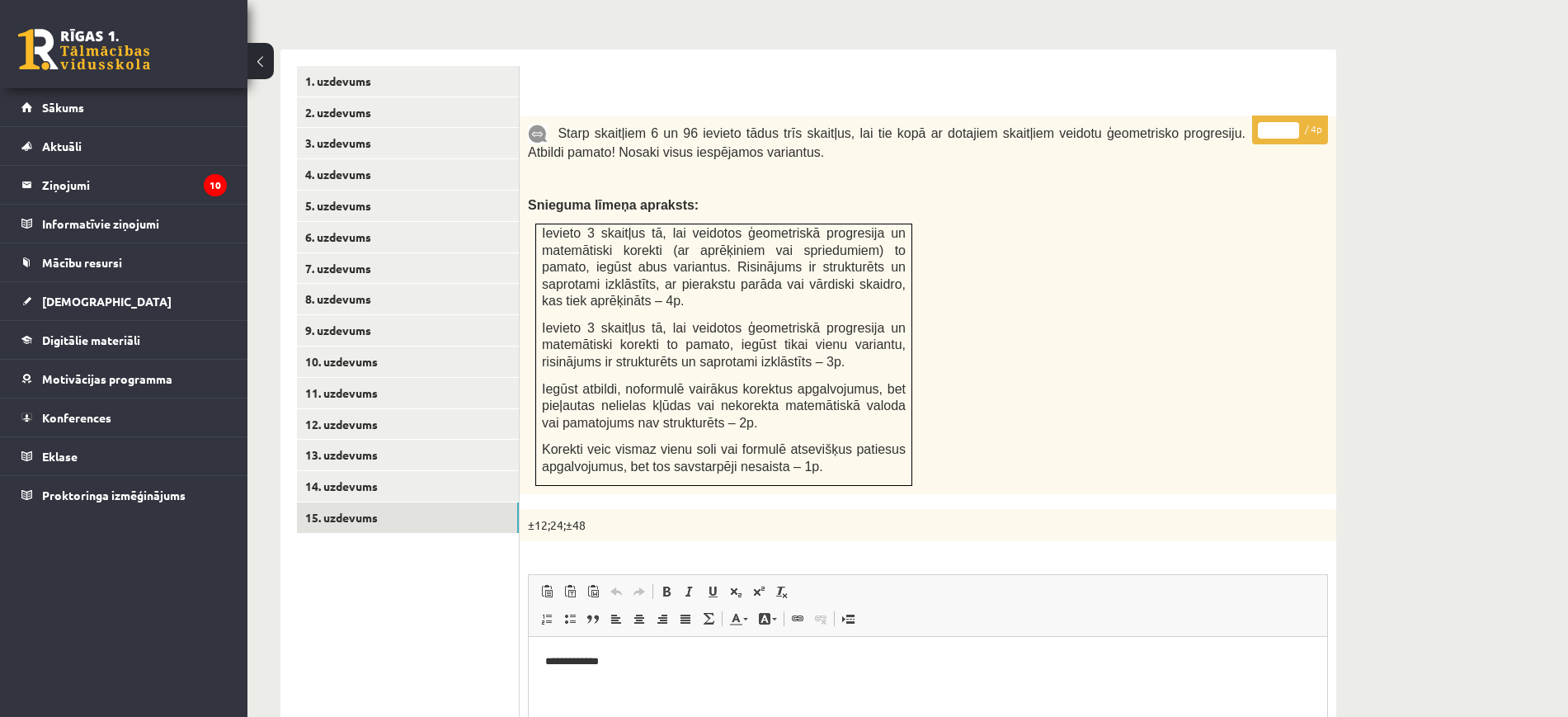
click at [1290, 122] on input "*" at bounding box center [1278, 130] width 42 height 16
type input "*"
click at [1290, 122] on input "*" at bounding box center [1278, 130] width 42 height 16
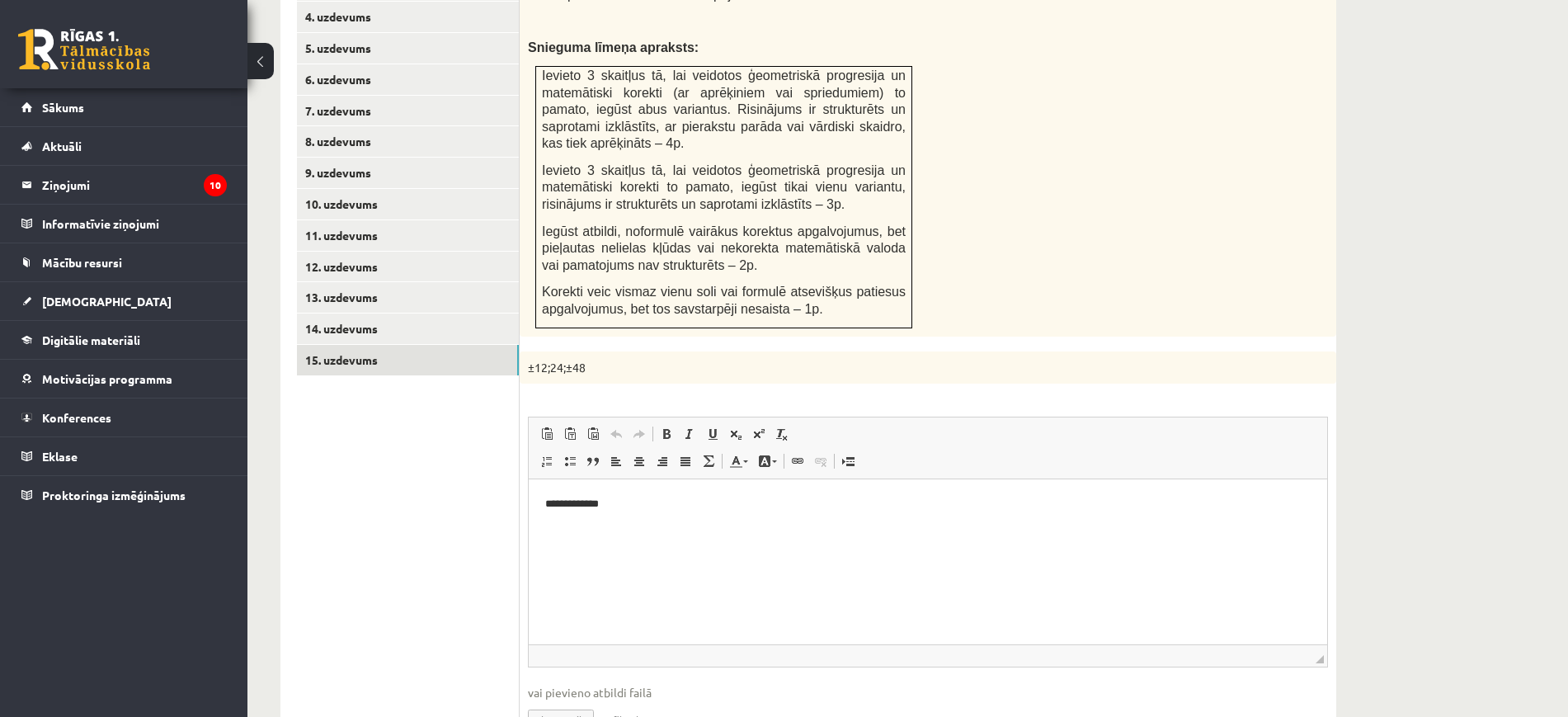
scroll to position [1051, 0]
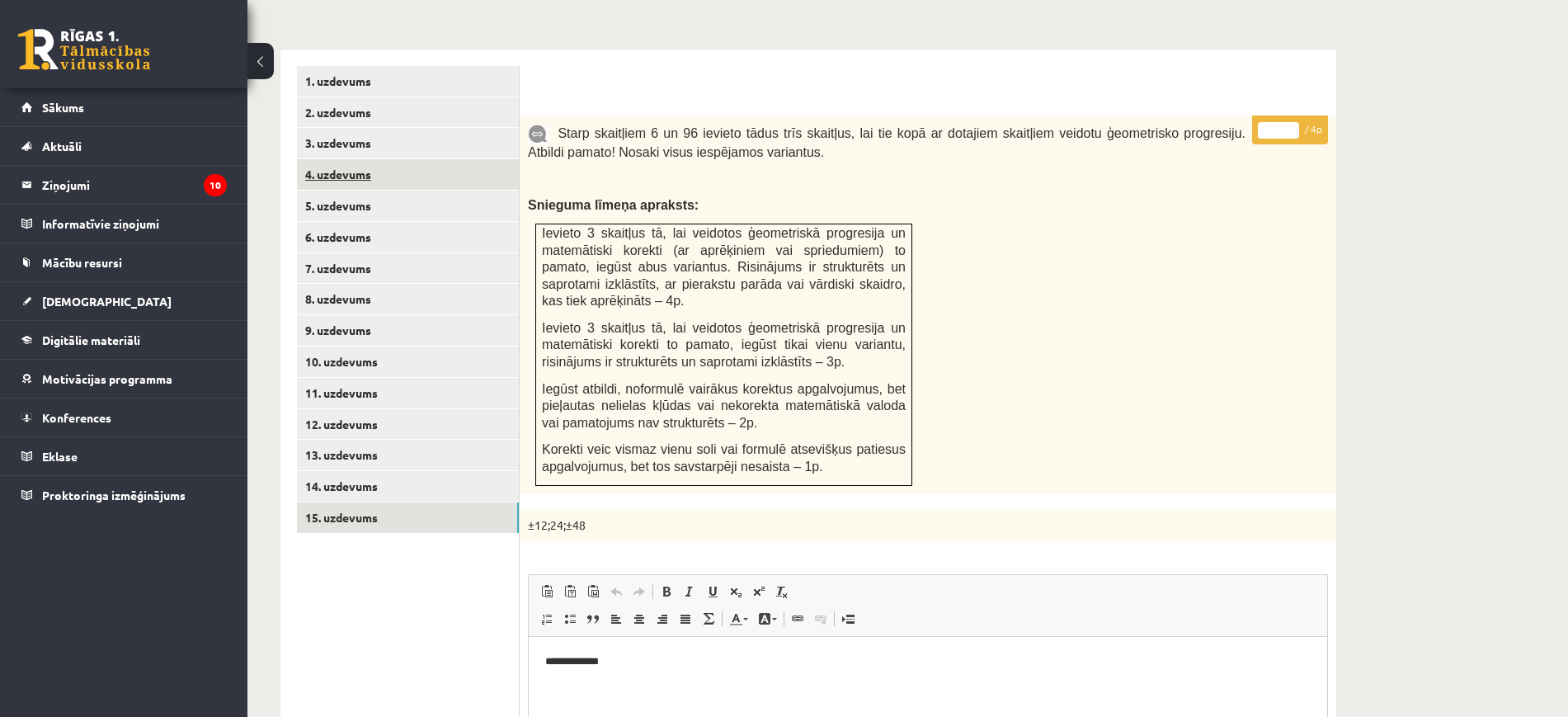
click at [489, 159] on link "4. uzdevums" at bounding box center [408, 174] width 222 height 31
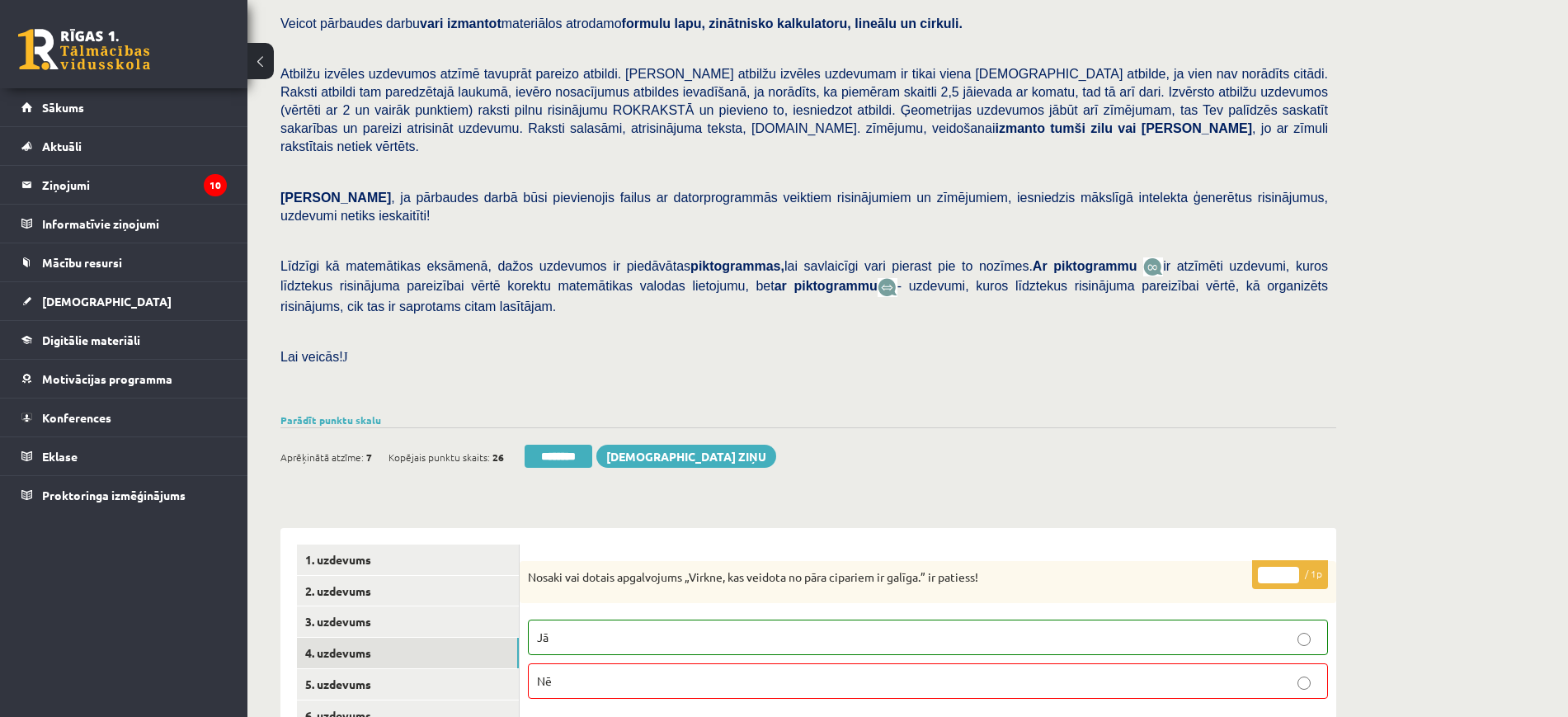
scroll to position [0, 0]
drag, startPoint x: 382, startPoint y: 555, endPoint x: 384, endPoint y: 545, distance: 10.2
click at [382, 576] on link "2. uzdevums" at bounding box center [408, 591] width 222 height 31
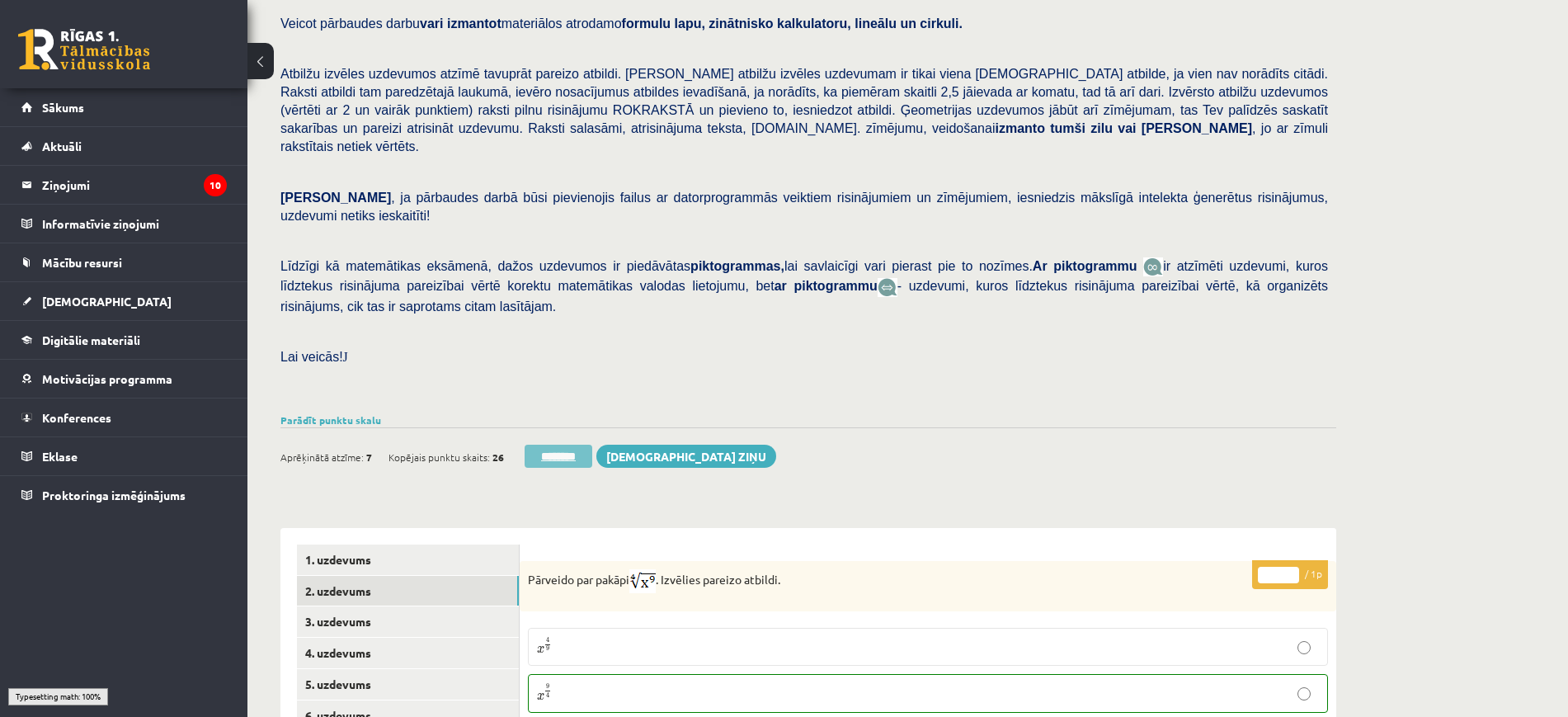
click at [567, 444] on input "********" at bounding box center [559, 455] width 68 height 23
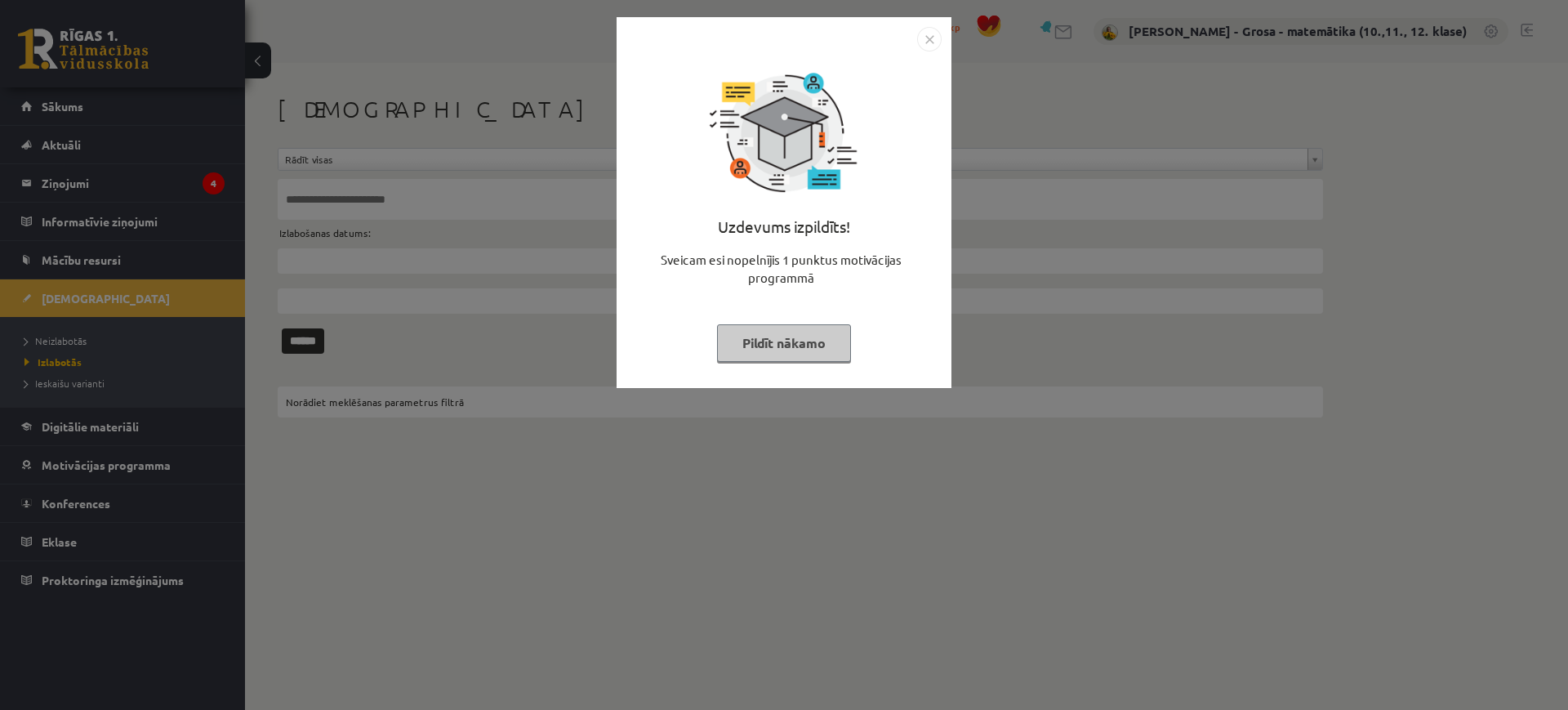
click at [744, 363] on div "Uzdevums izpildīts! Sveicam esi nopelnījis 1 punktus motivācijas programmā Pild…" at bounding box center [784, 215] width 315 height 326
click at [739, 344] on button "Pildīt nākamo" at bounding box center [783, 342] width 134 height 38
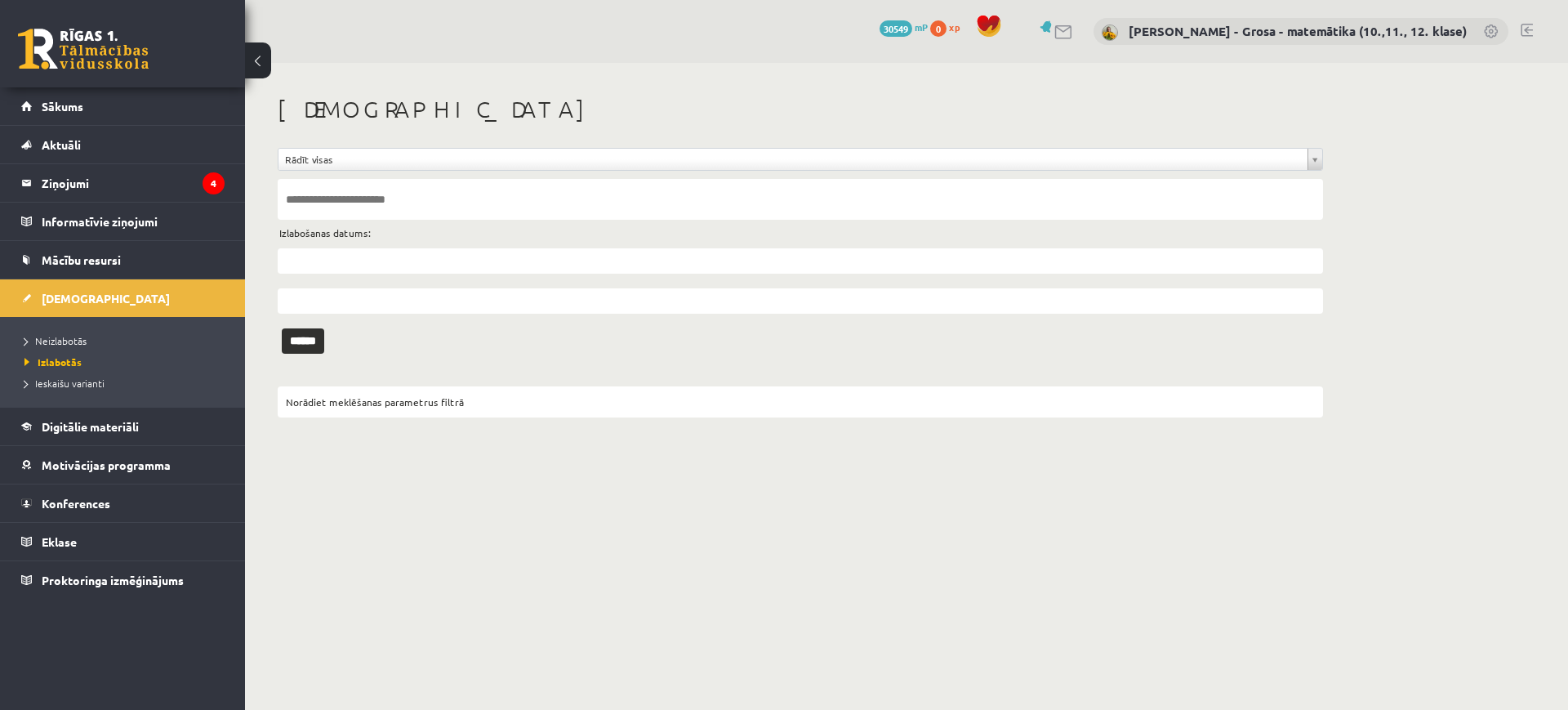
click at [345, 222] on label "Izlabošanas datums:" at bounding box center [325, 232] width 92 height 21
click at [106, 333] on link "Neizlabotās" at bounding box center [126, 340] width 204 height 14
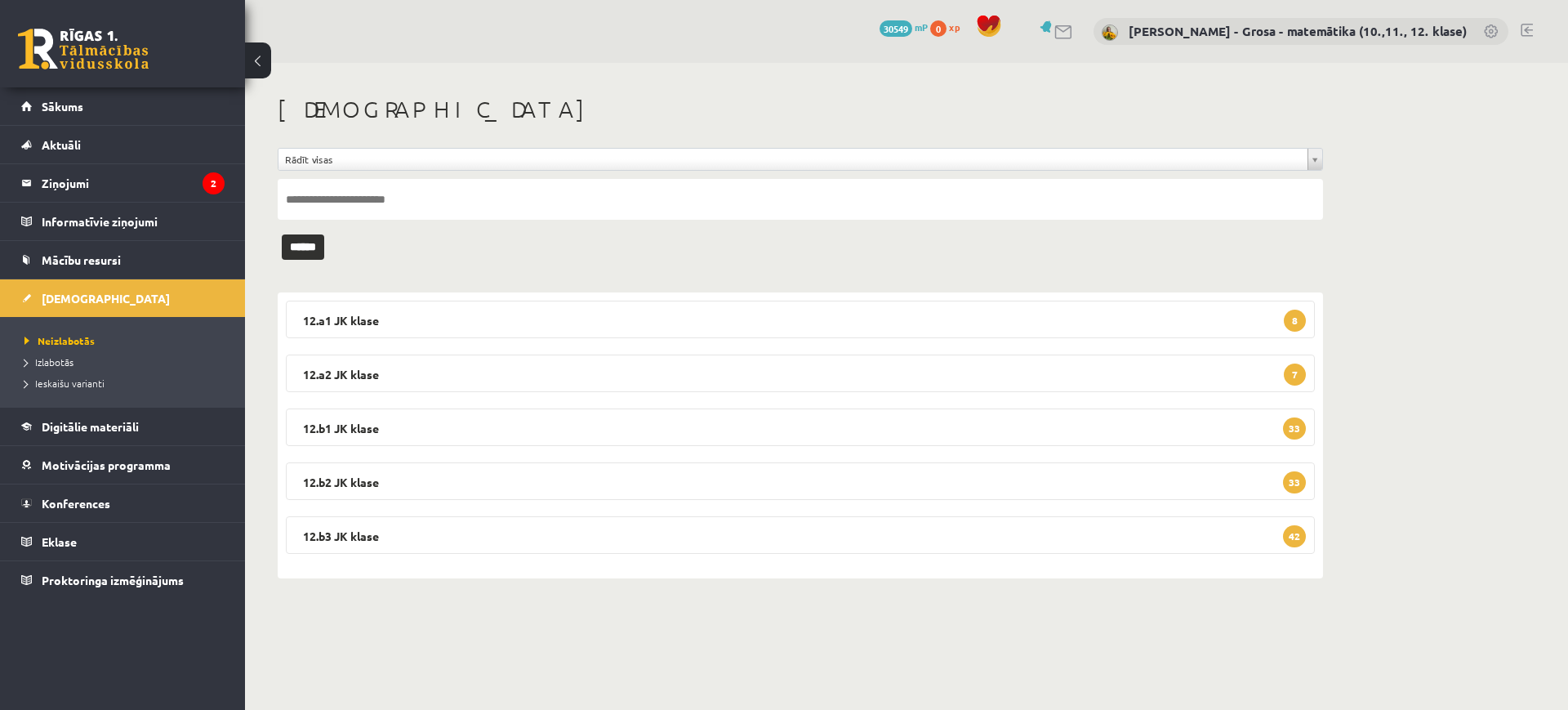
click at [372, 195] on input "text" at bounding box center [800, 199] width 1046 height 41
type input "*****"
click at [282, 235] on input "******" at bounding box center [303, 247] width 42 height 25
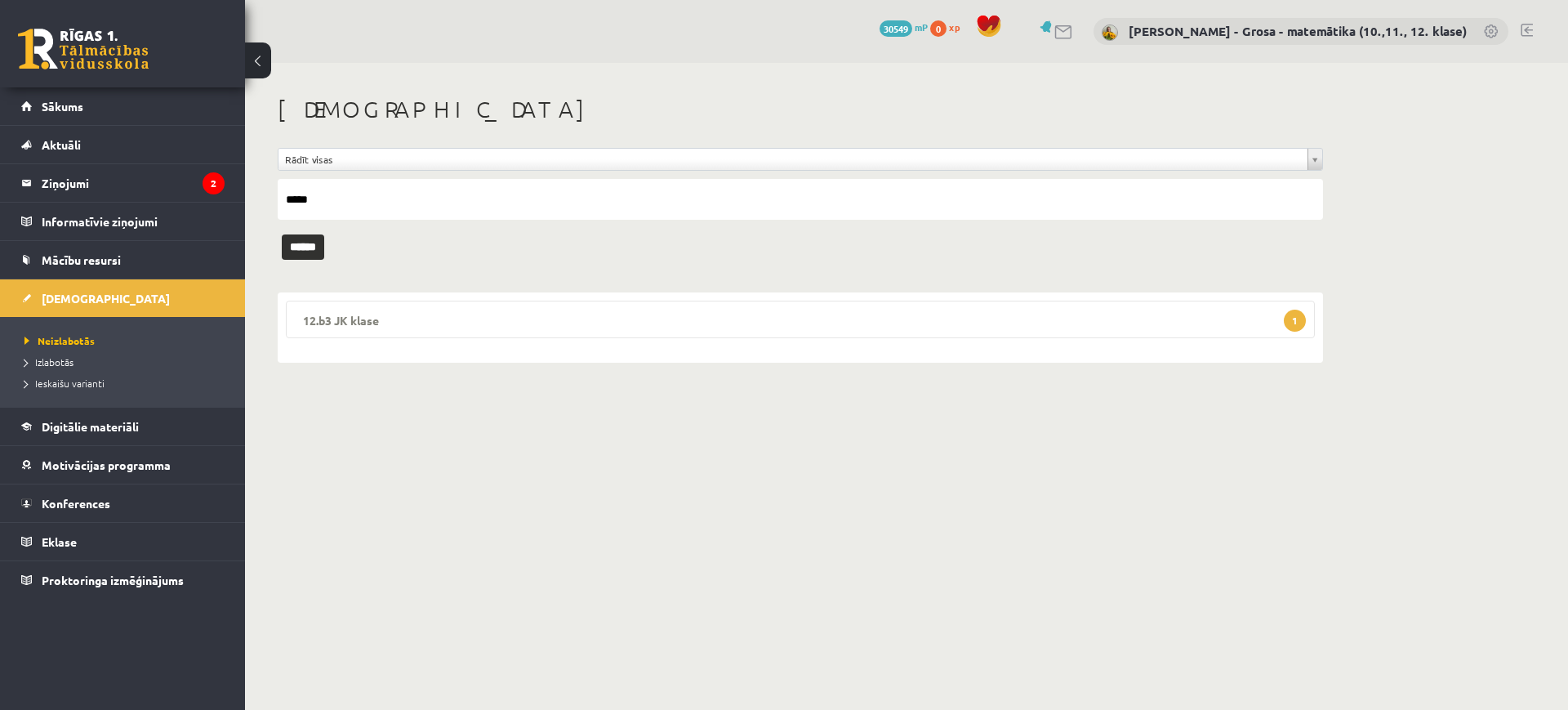
click at [853, 333] on legend "12.b3 JK klase 1" at bounding box center [800, 319] width 1029 height 38
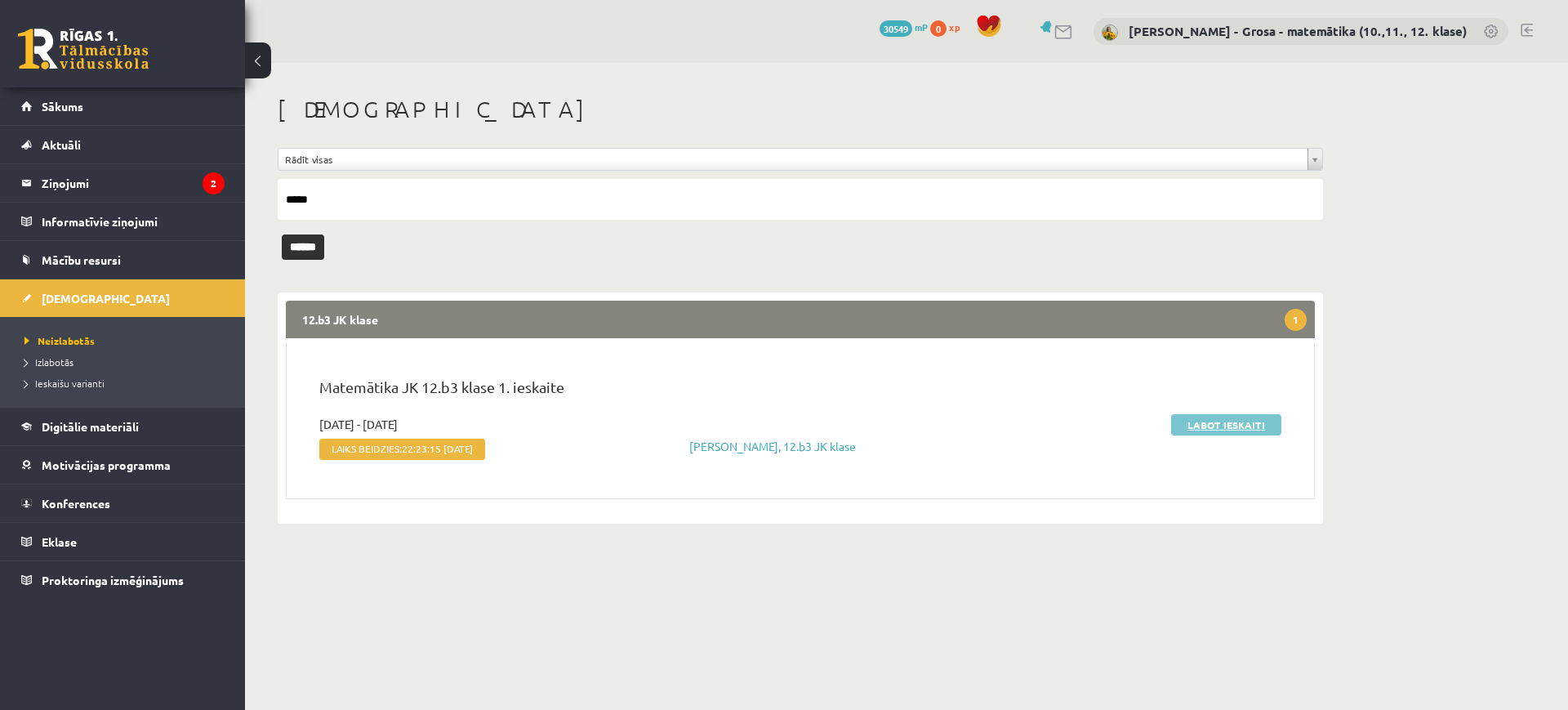
click at [1191, 431] on link "Labot ieskaiti" at bounding box center [1226, 424] width 110 height 21
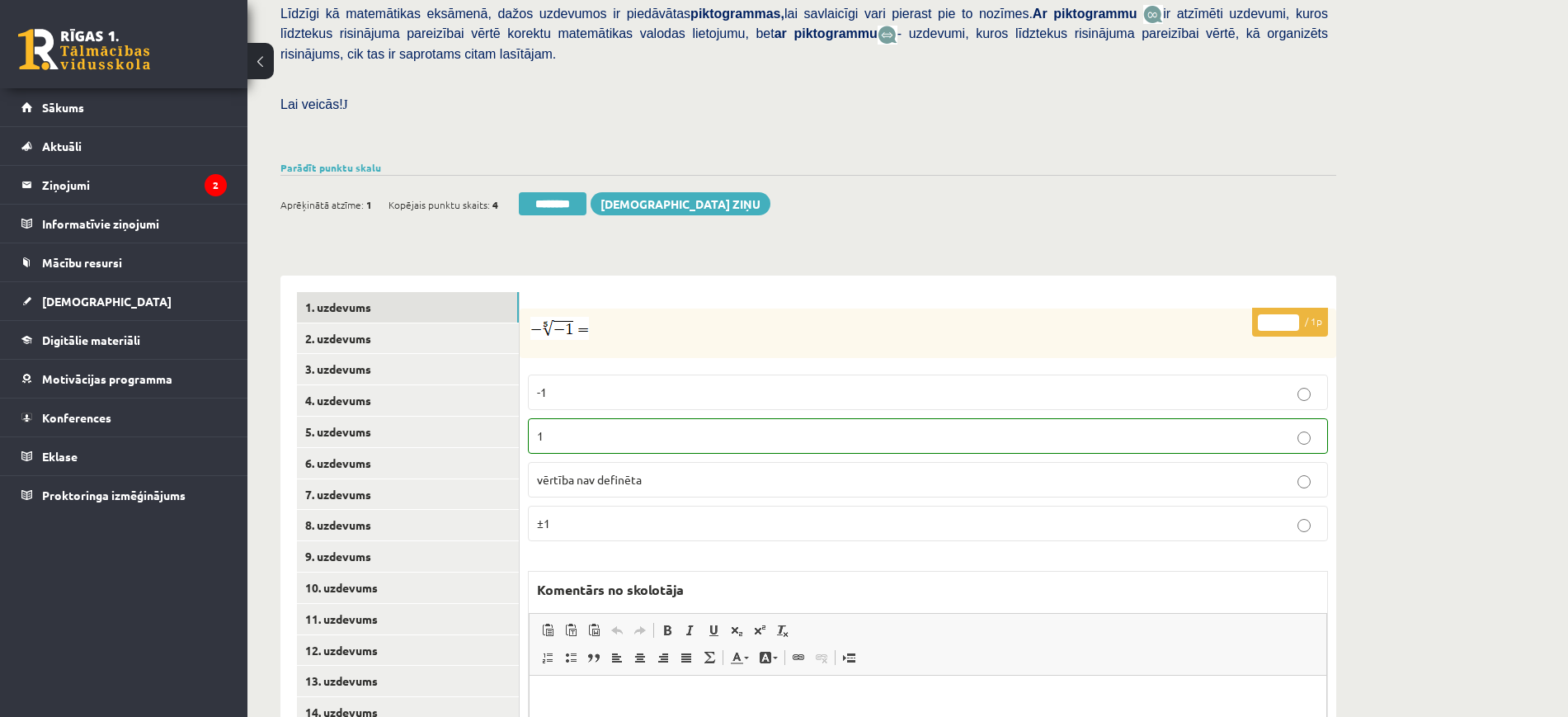
scroll to position [607, 0]
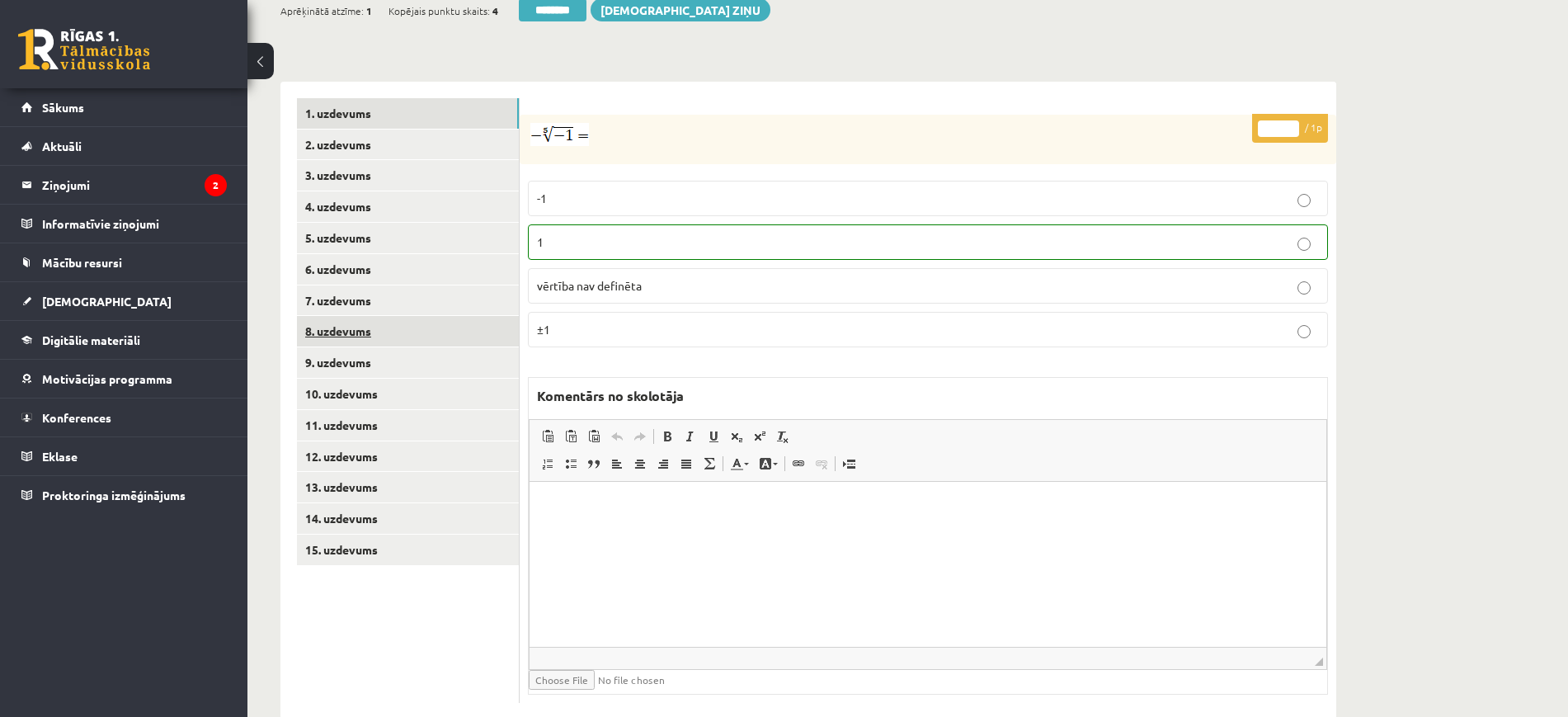
click at [369, 316] on link "8. uzdevums" at bounding box center [408, 331] width 222 height 31
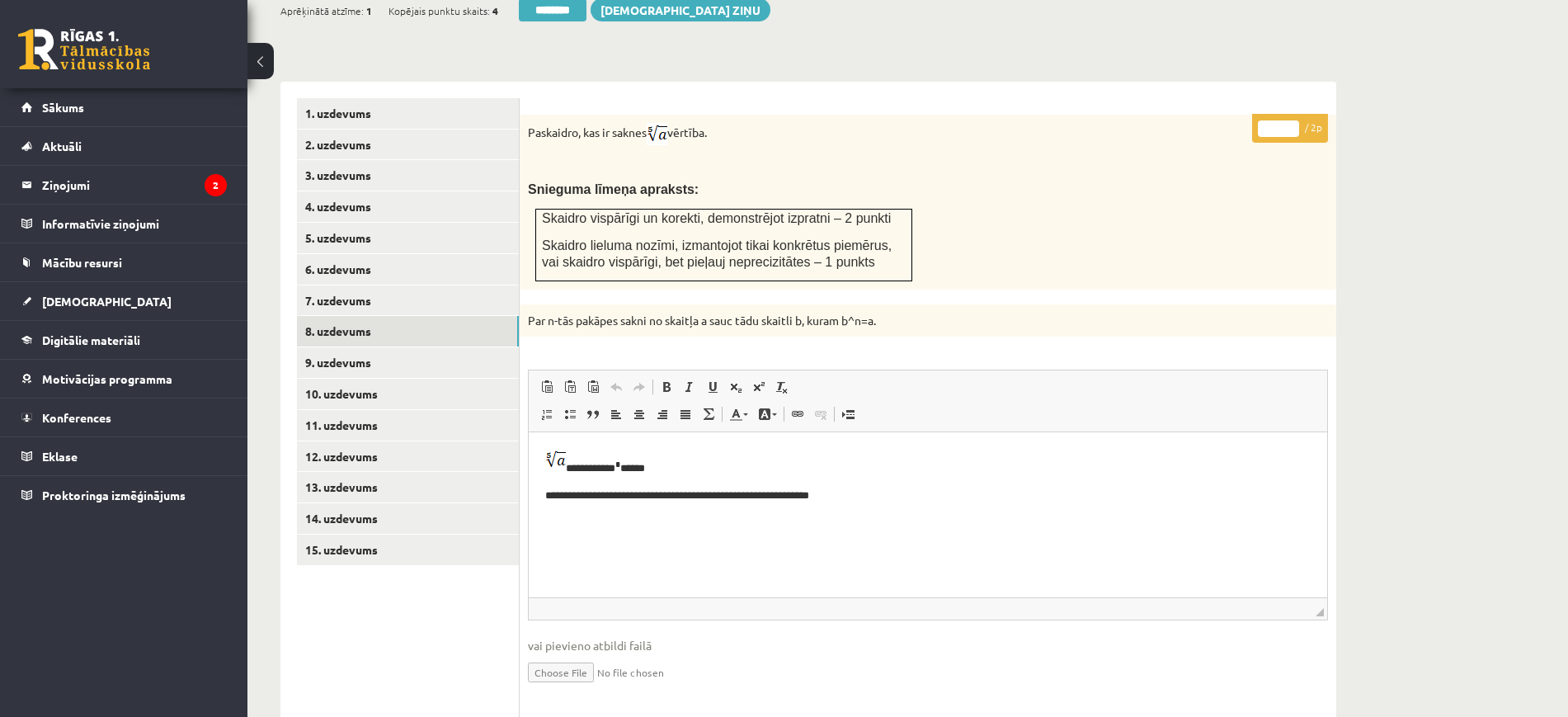
scroll to position [0, 0]
type input "*"
click at [1294, 121] on input "*" at bounding box center [1278, 128] width 42 height 16
click at [510, 347] on link "9. uzdevums" at bounding box center [408, 363] width 222 height 31
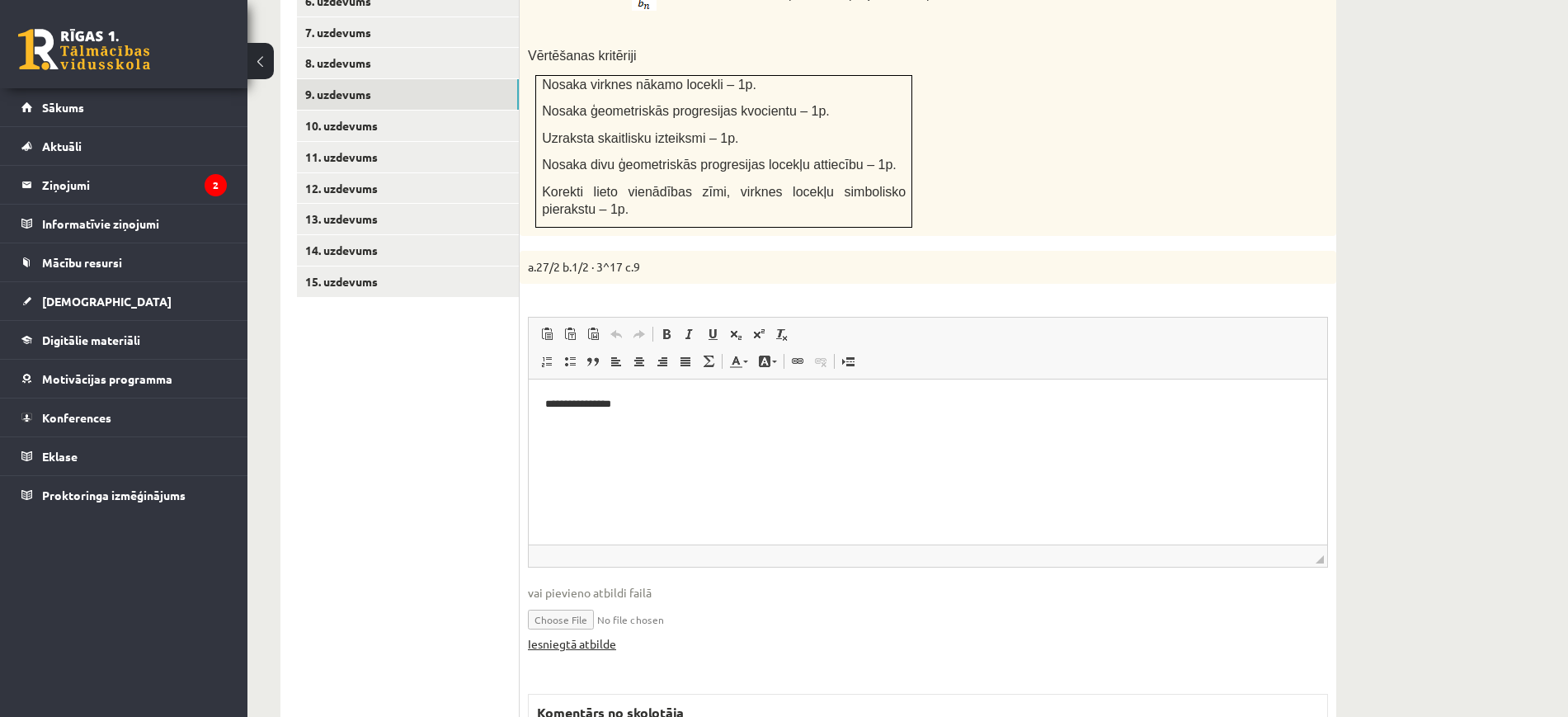
click at [610, 635] on link "Iesniegtā atbilde" at bounding box center [572, 644] width 88 height 17
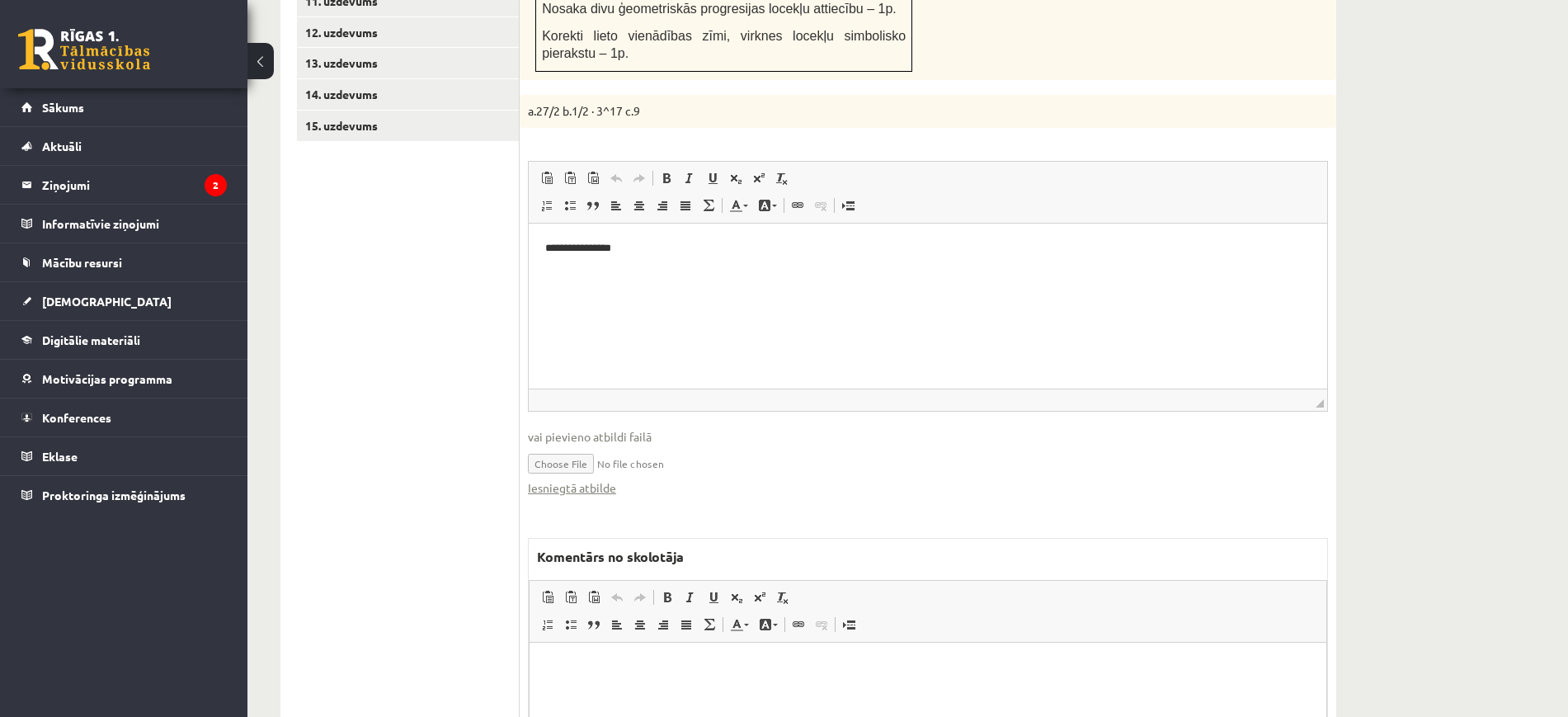
scroll to position [1183, 0]
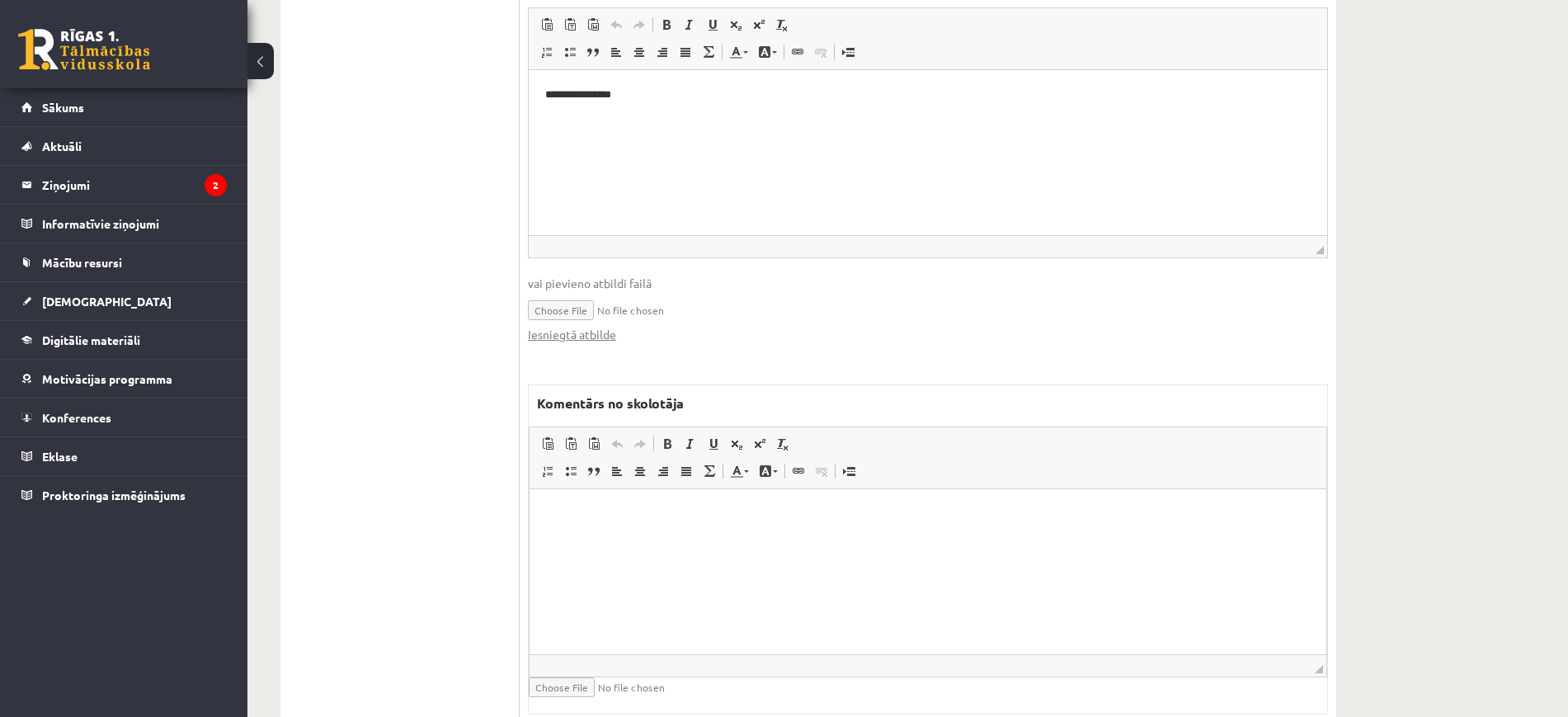
click at [750, 539] on html at bounding box center [928, 513] width 797 height 50
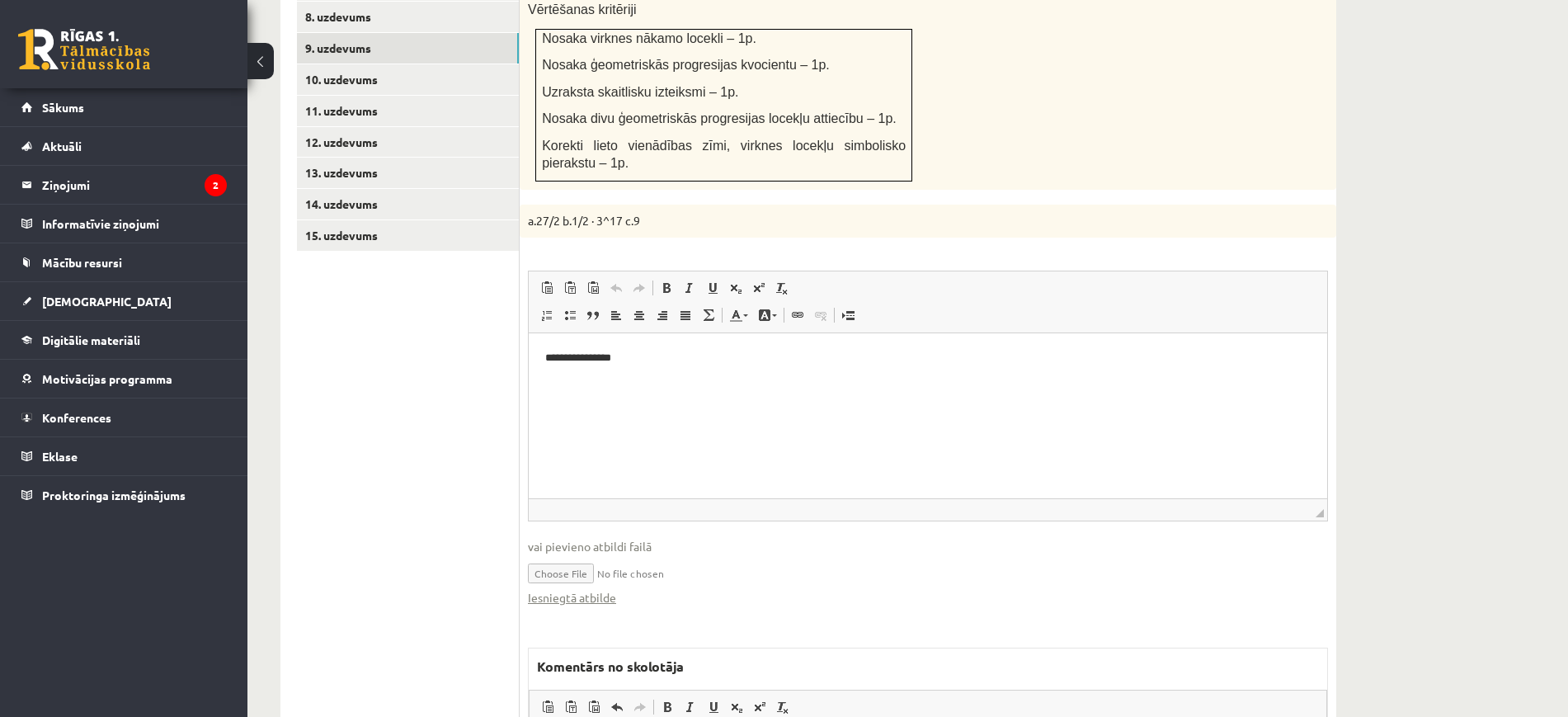
scroll to position [668, 0]
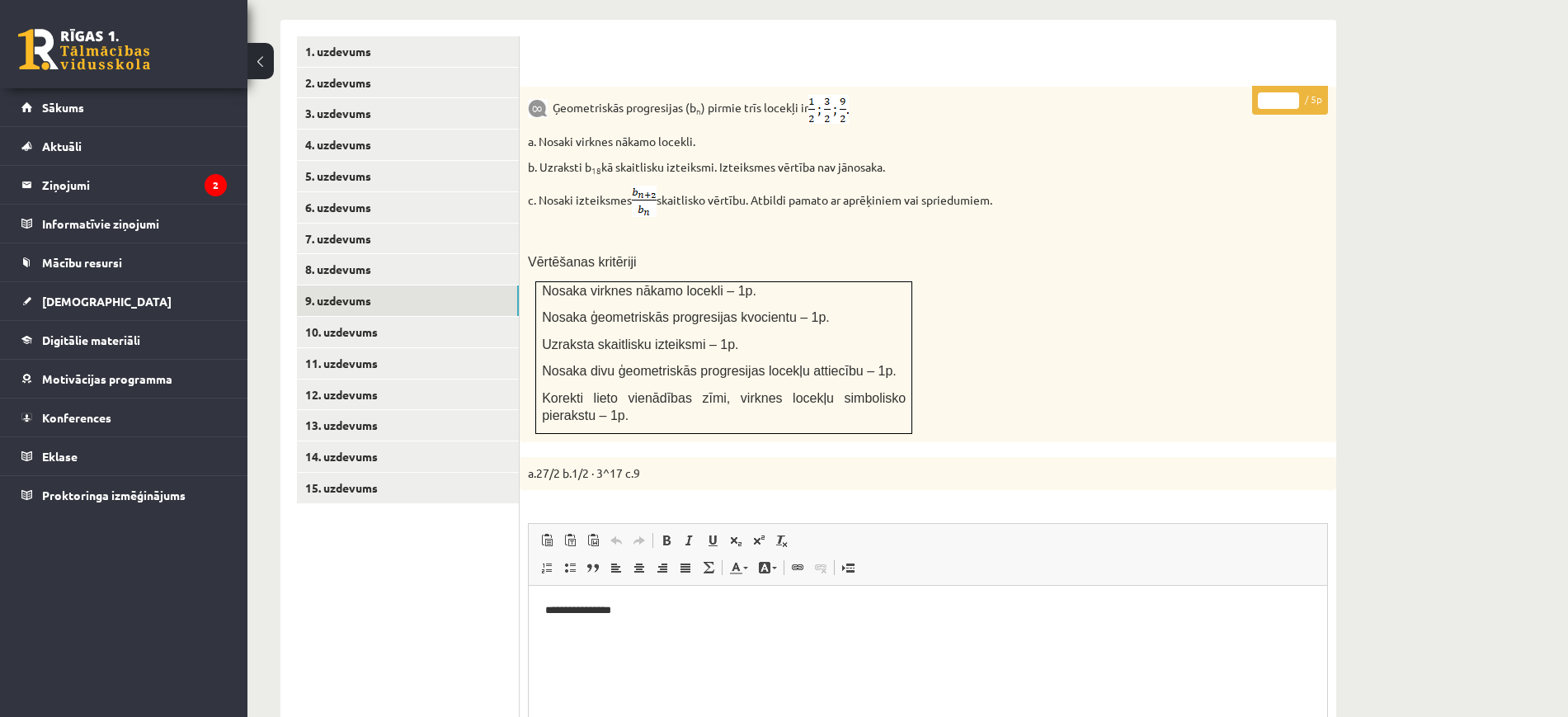
click at [1293, 93] on input "*" at bounding box center [1278, 100] width 42 height 16
type input "*"
click at [1293, 93] on input "*" at bounding box center [1278, 100] width 42 height 16
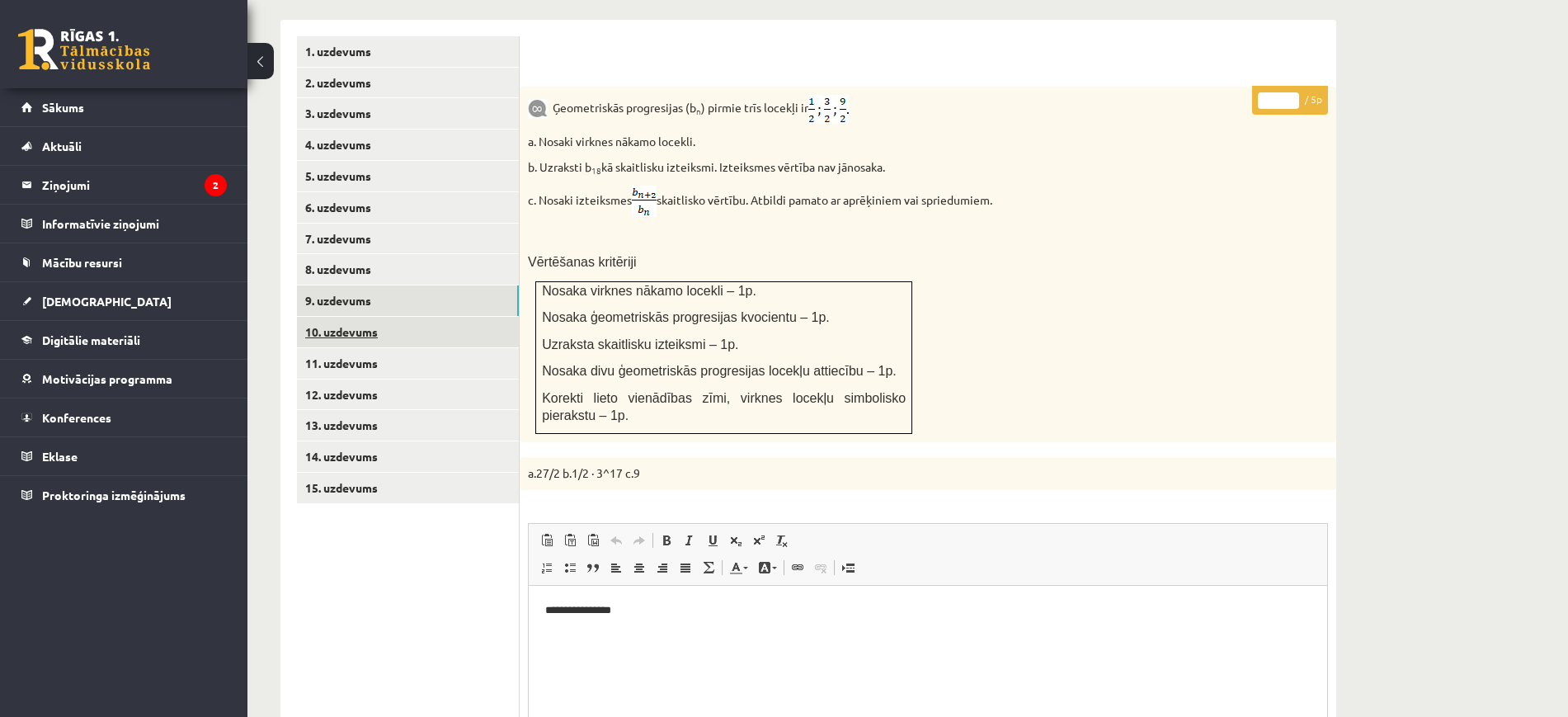
click at [470, 317] on link "10. uzdevums" at bounding box center [408, 332] width 222 height 31
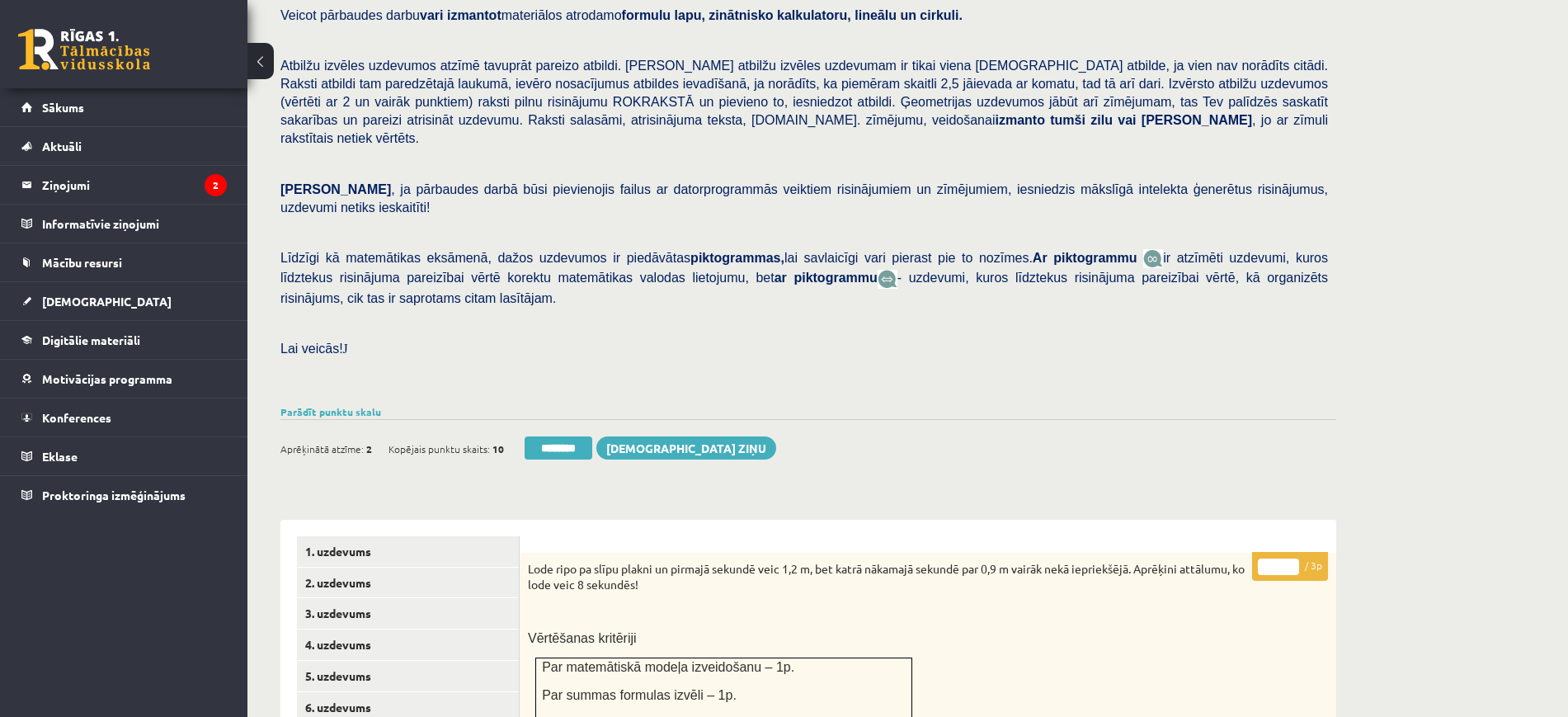
scroll to position [49, 0]
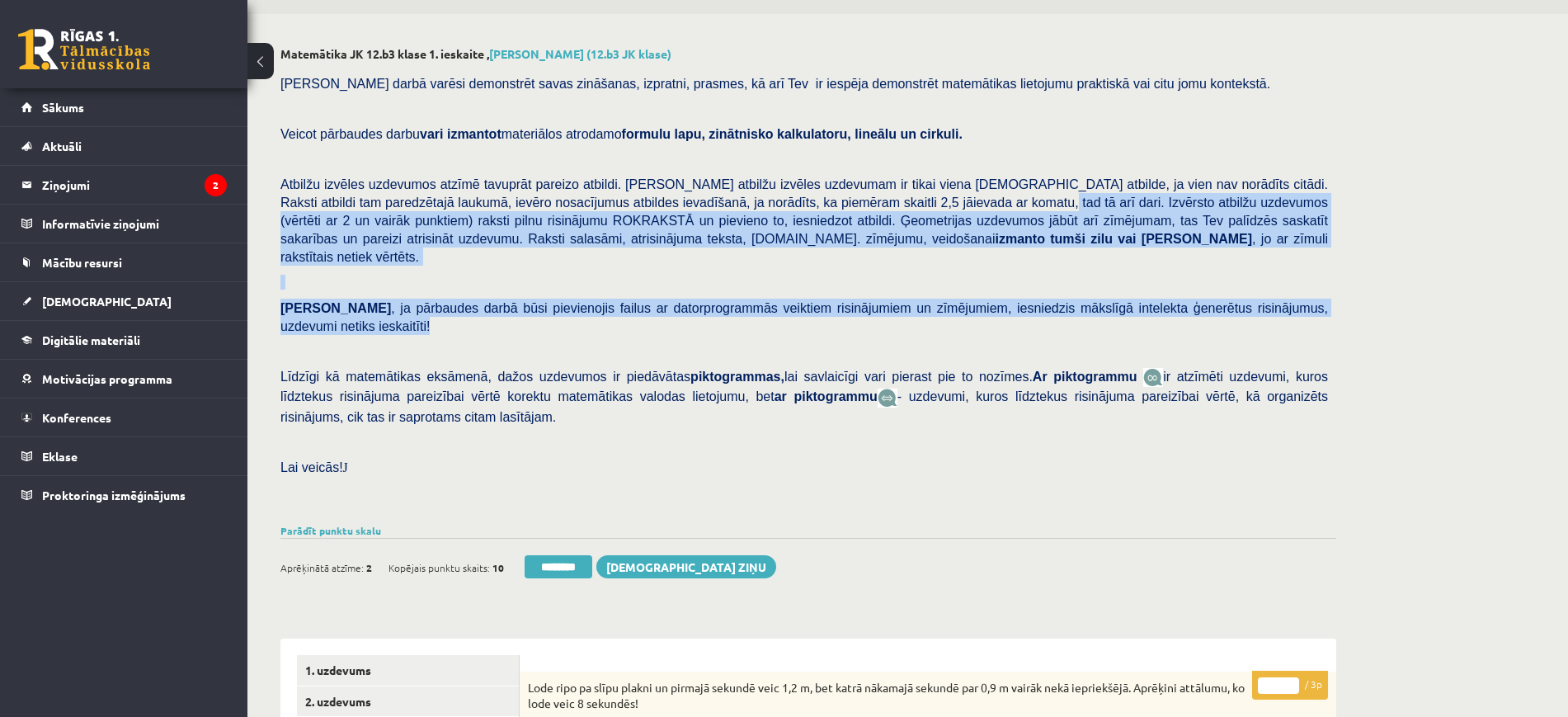
drag, startPoint x: 866, startPoint y: 206, endPoint x: 1330, endPoint y: 291, distance: 471.7
click at [1330, 291] on div "Pārbaudes darbā varēsi demonstrēt savas zināšanas, izpratni, prasmes, kā arī Te…" at bounding box center [808, 292] width 1056 height 453
copy div "Izvērsto atbilžu uzdevumos (vērtēti ar 2 un vairāk punktiem) raksti pilnu risin…"
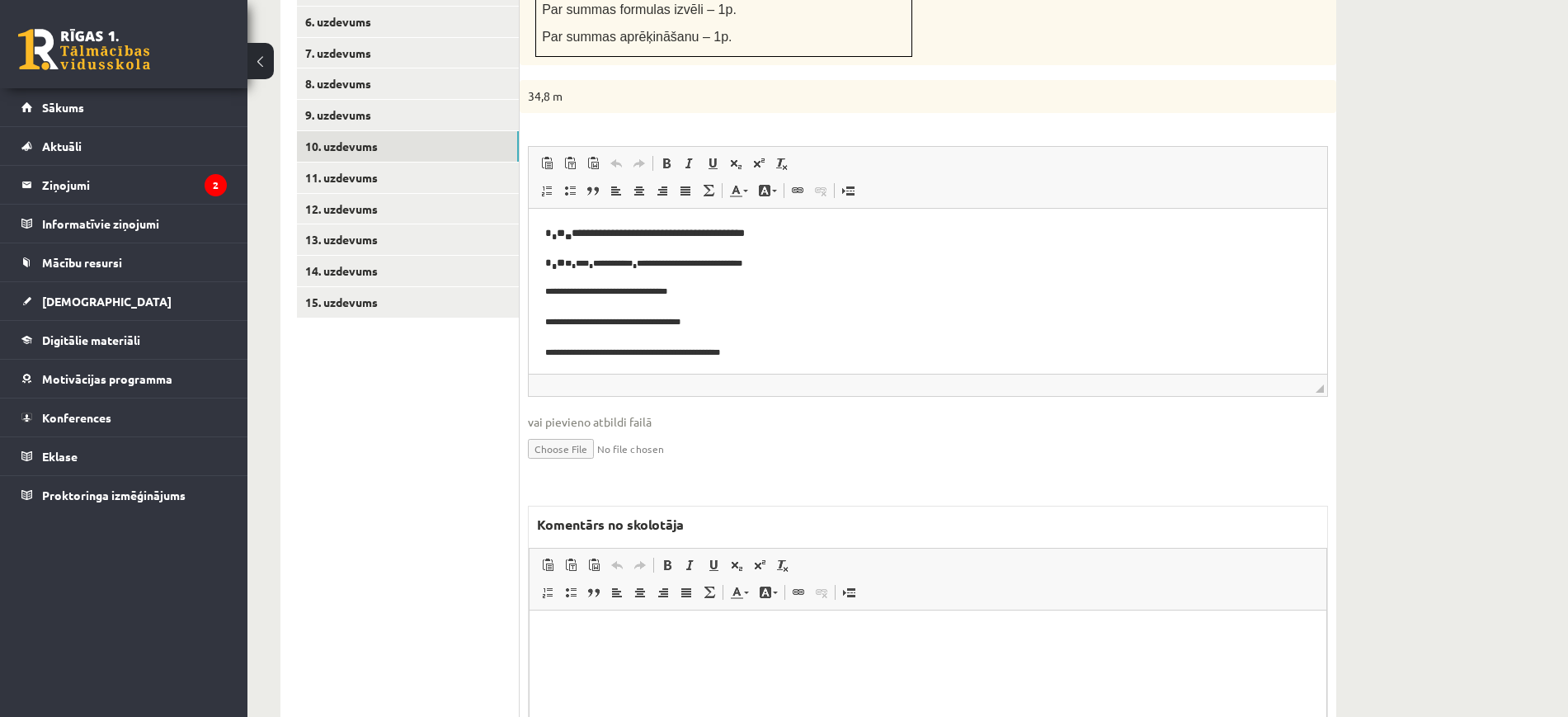
scroll to position [995, 0]
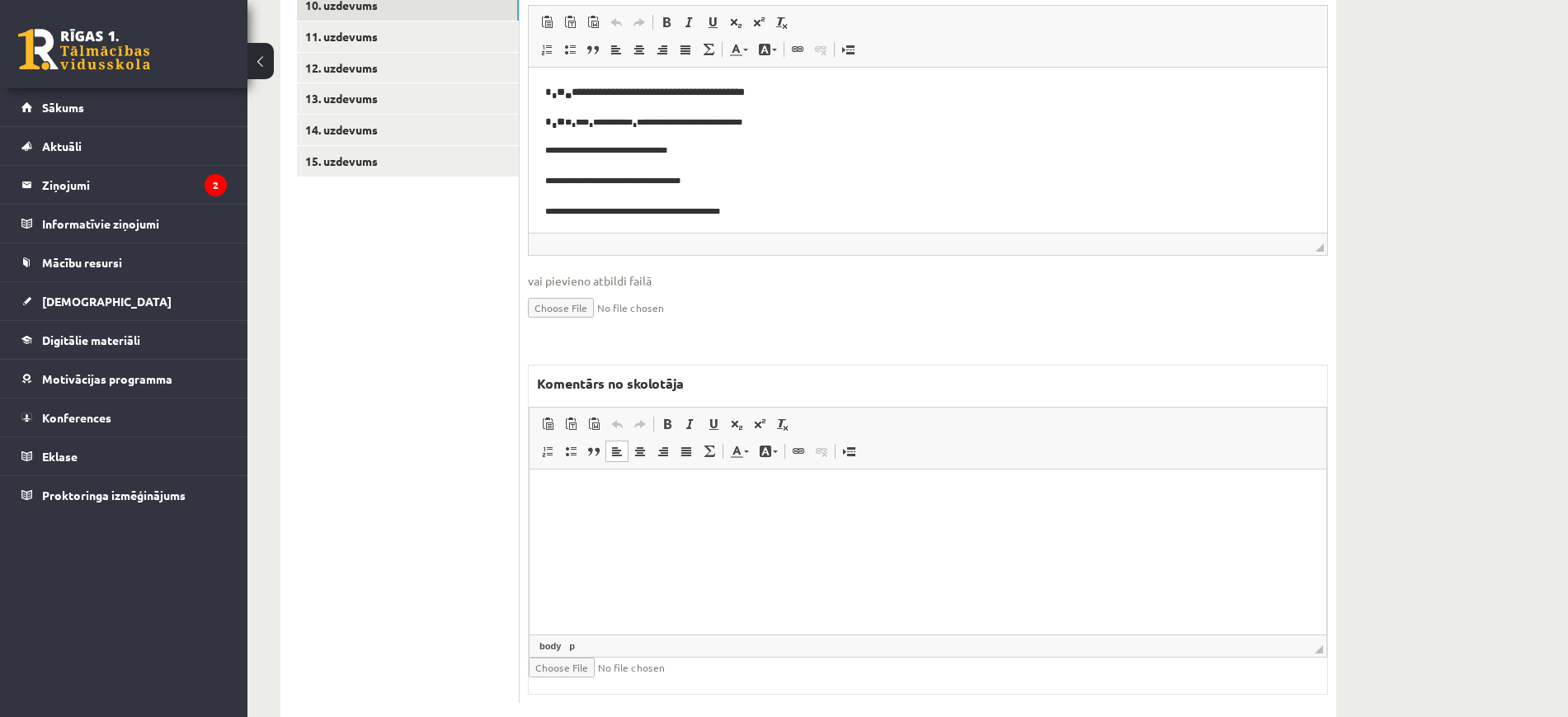
click at [663, 519] on html at bounding box center [928, 493] width 797 height 50
paste body "Bagātinātā teksta redaktors, wiswyg-editor-47024757727680-1757913413-686"
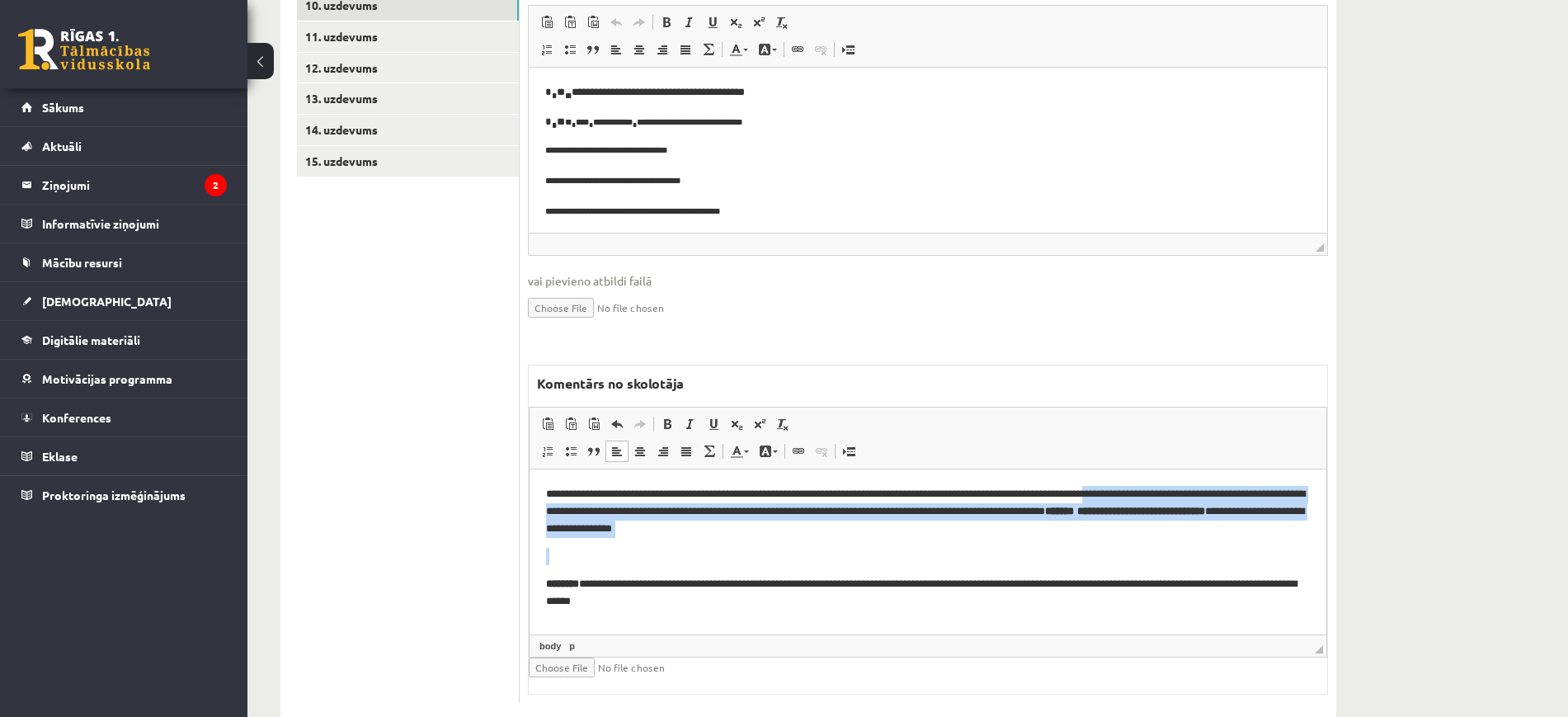
drag, startPoint x: 1045, startPoint y: 540, endPoint x: 1163, endPoint y: 498, distance: 125.3
click at [1163, 498] on body "**********" at bounding box center [928, 547] width 764 height 125
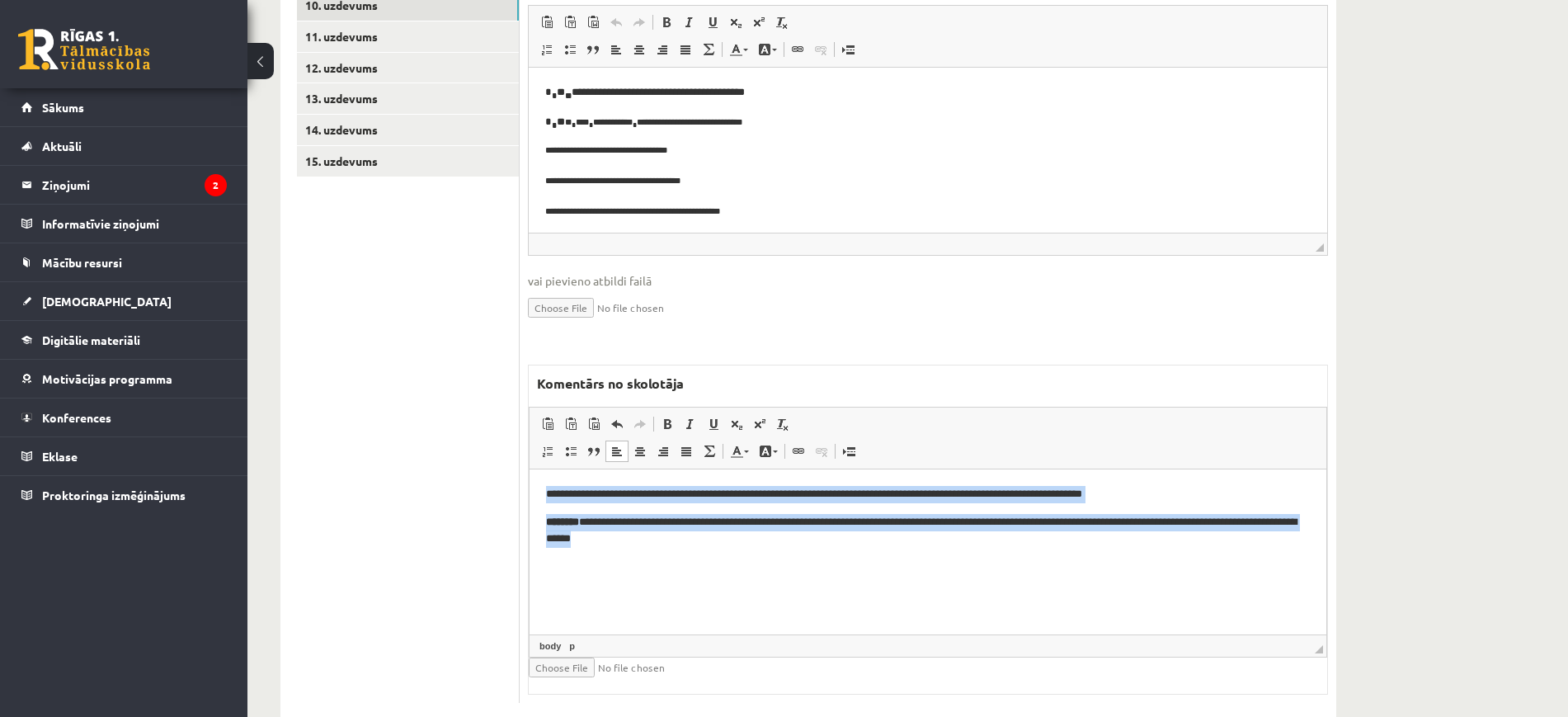
drag, startPoint x: 693, startPoint y: 545, endPoint x: 979, endPoint y: 912, distance: 465.3
click at [529, 478] on html "**********" at bounding box center [928, 516] width 797 height 95
copy body "**********"
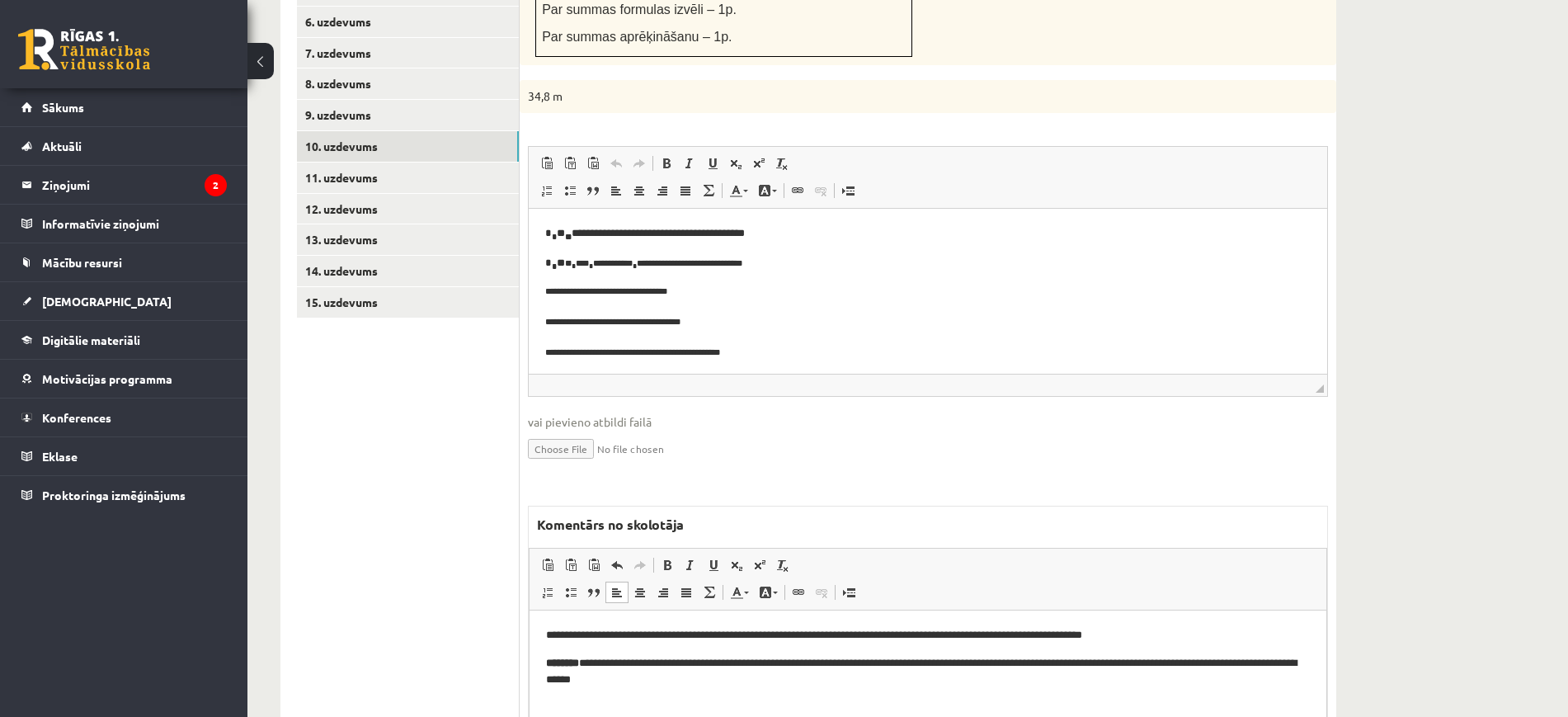
scroll to position [686, 0]
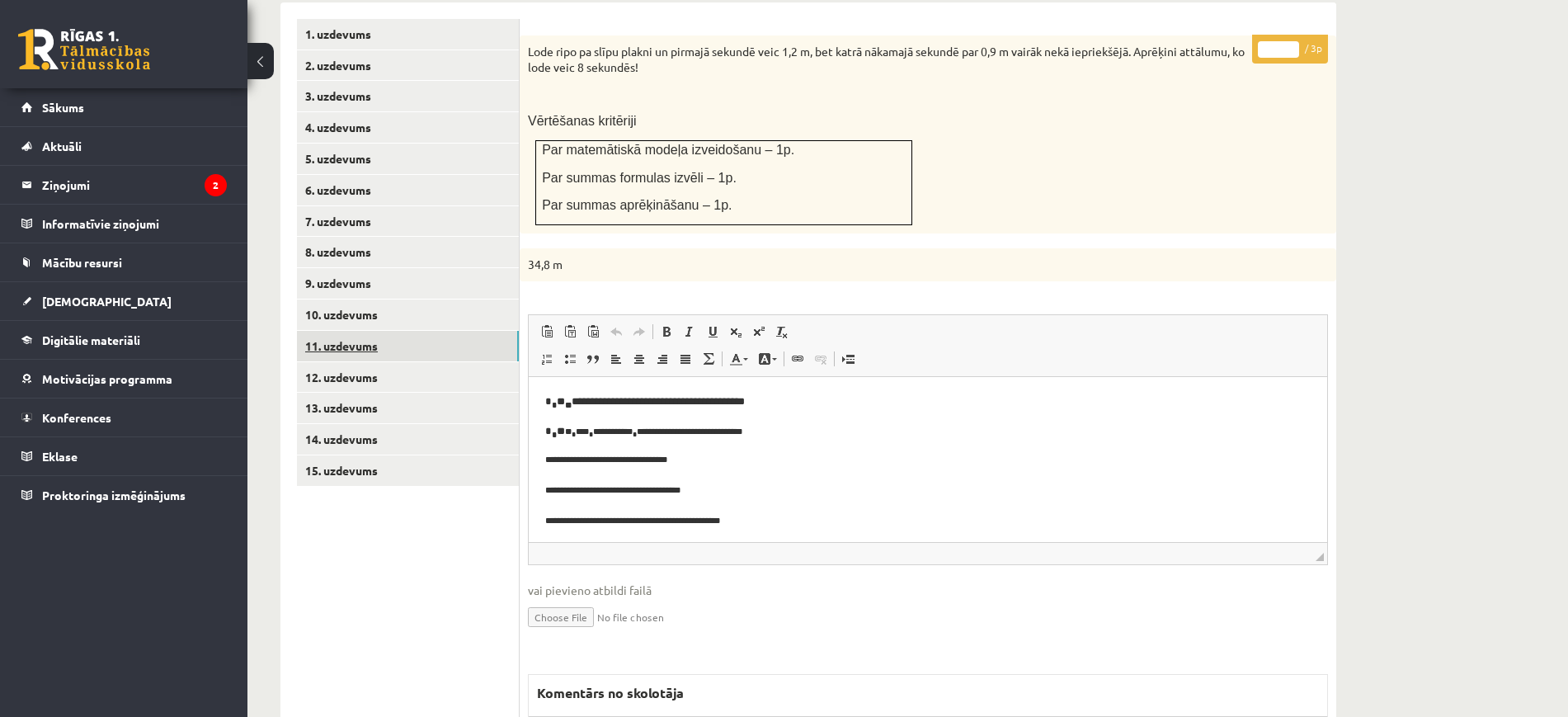
click at [468, 330] on link "11. uzdevums" at bounding box center [408, 346] width 222 height 31
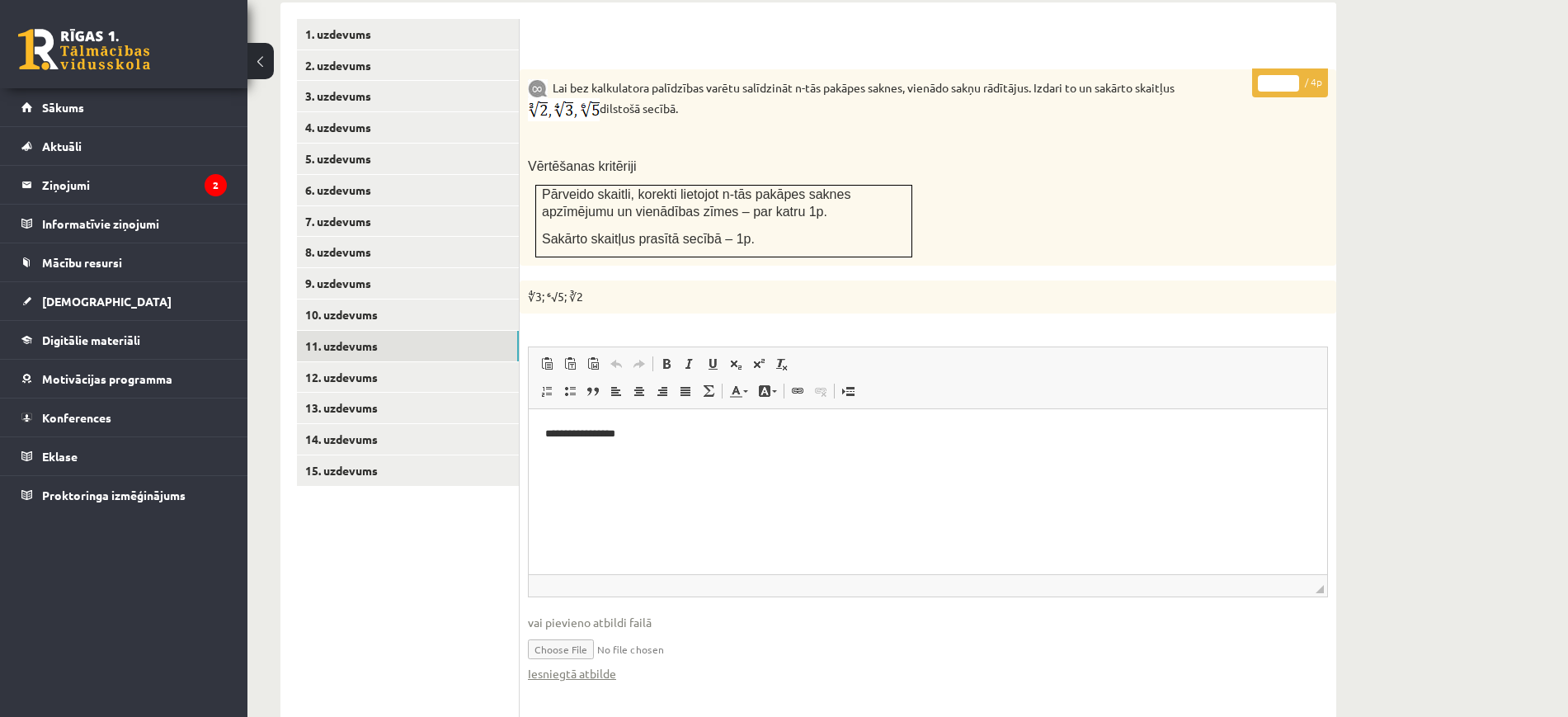
scroll to position [0, 0]
click at [602, 665] on link "Iesniegtā atbilde" at bounding box center [572, 674] width 88 height 17
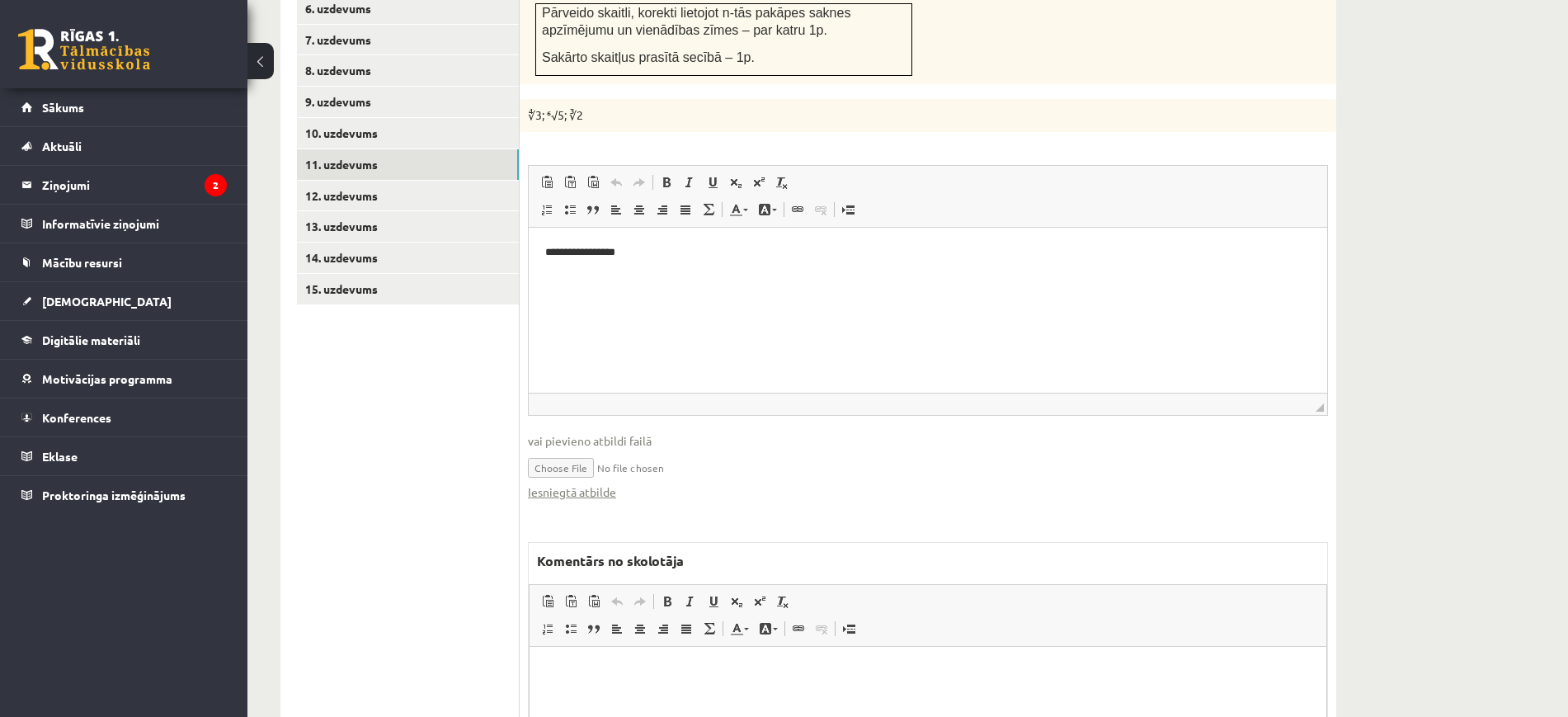
scroll to position [1043, 0]
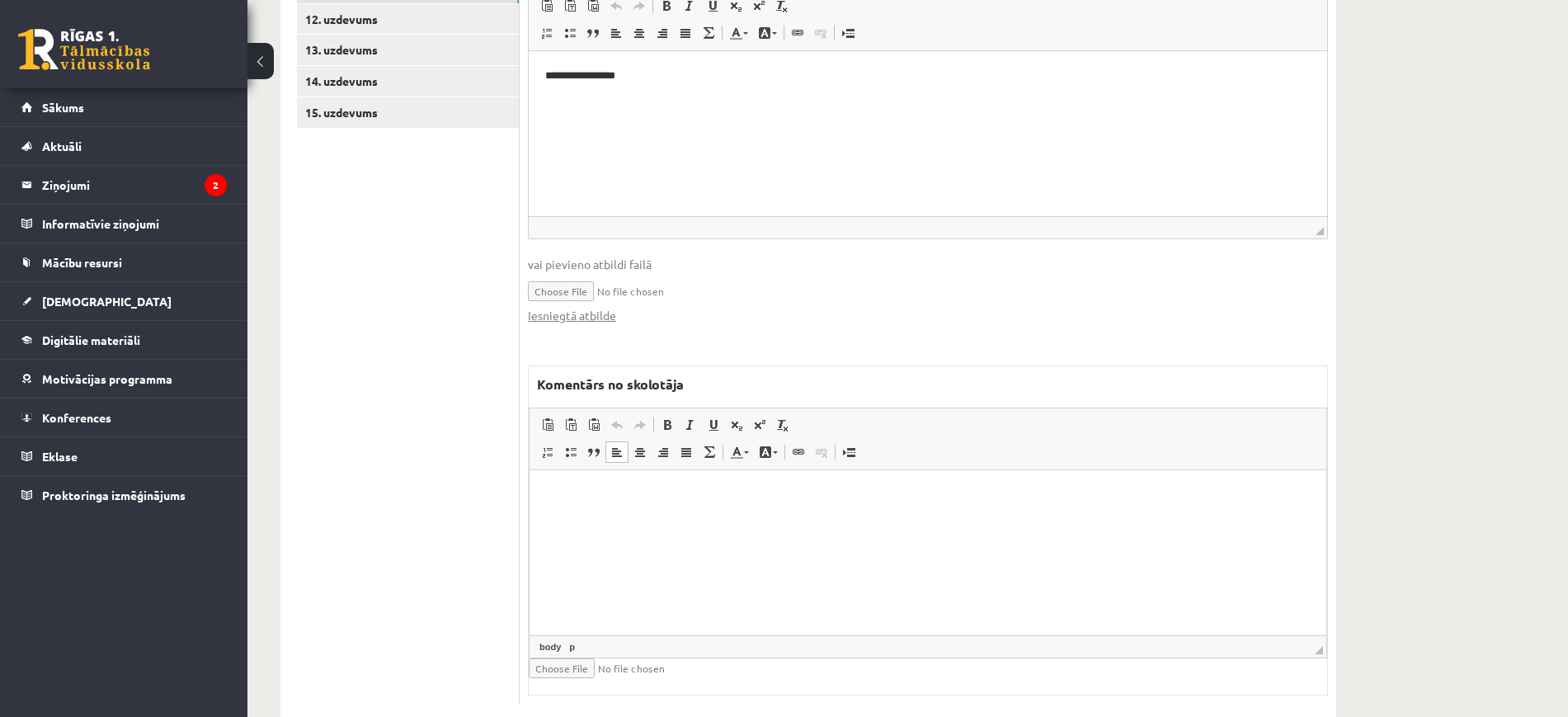
click at [704, 520] on html at bounding box center [928, 494] width 797 height 50
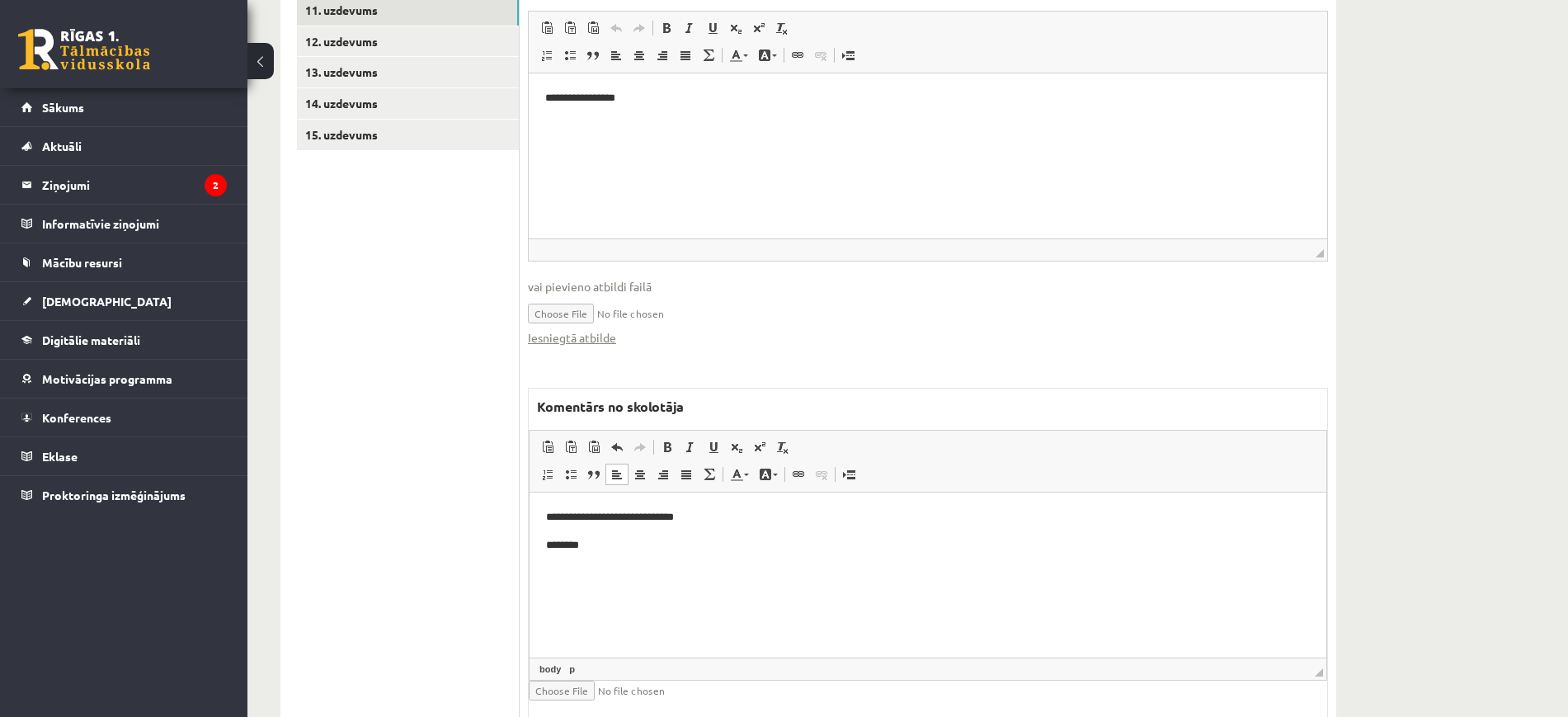
scroll to position [631, 0]
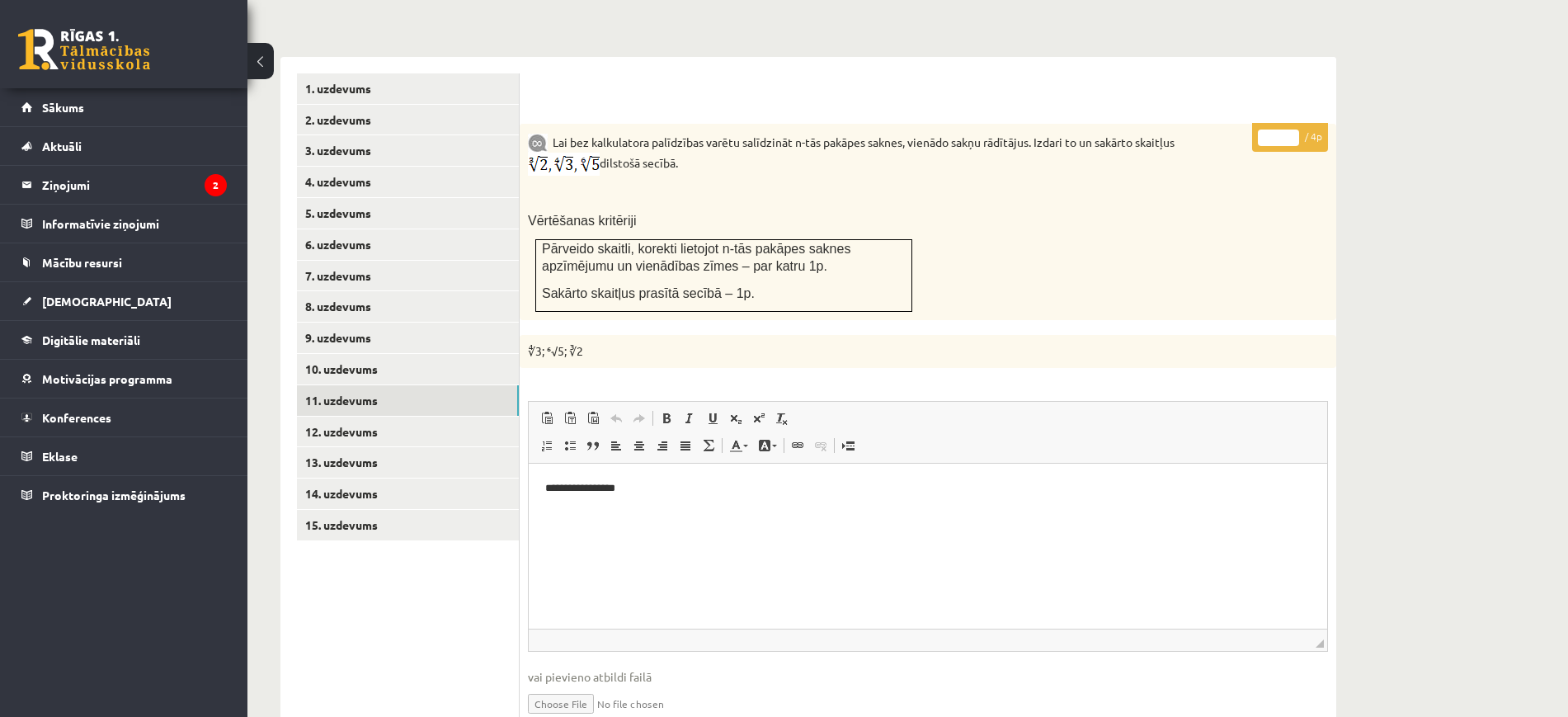
click at [1291, 129] on input "*" at bounding box center [1278, 137] width 42 height 16
type input "*"
click at [1291, 129] on input "*" at bounding box center [1278, 137] width 42 height 16
click at [427, 416] on link "12. uzdevums" at bounding box center [408, 432] width 222 height 31
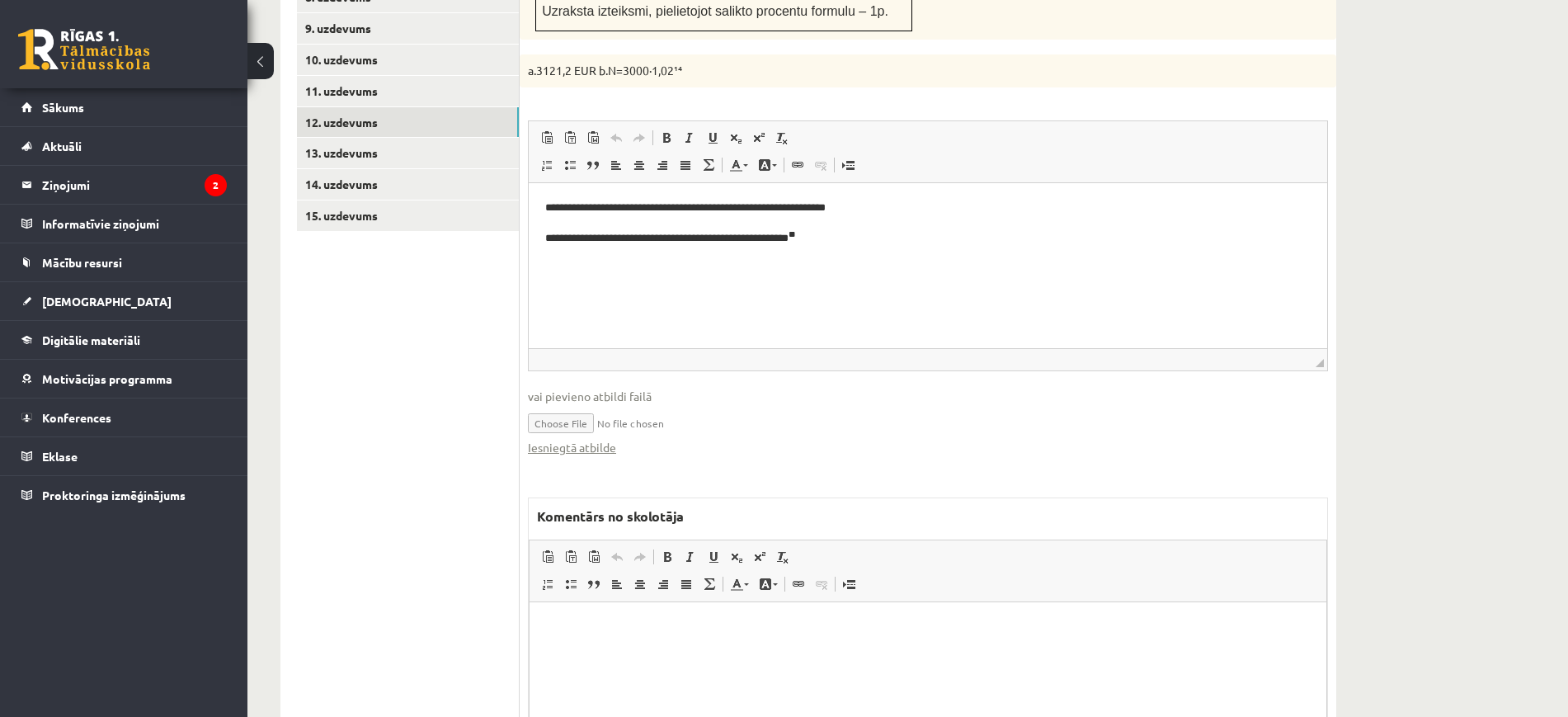
scroll to position [0, 0]
click at [600, 439] on link "Iesniegtā atbilde" at bounding box center [572, 448] width 88 height 17
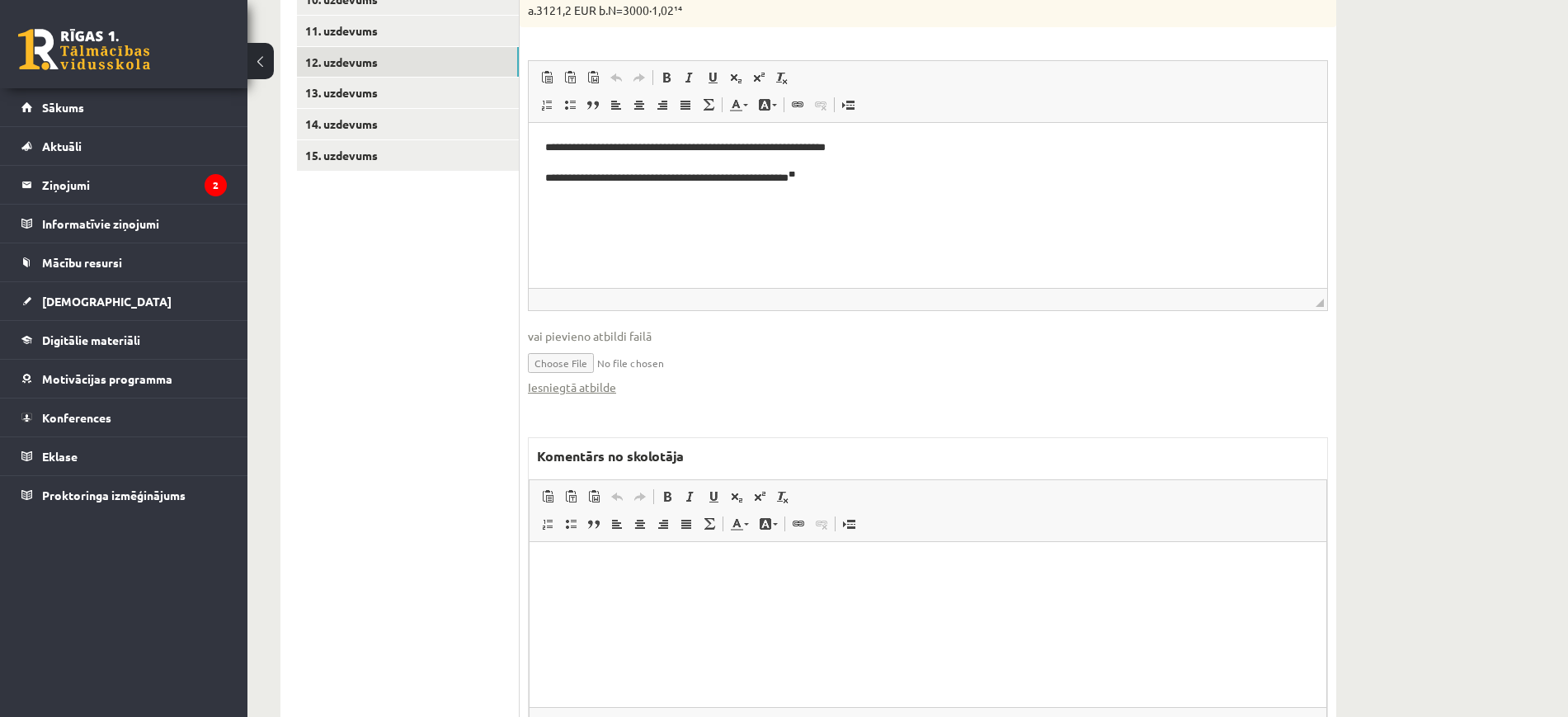
scroll to position [1073, 0]
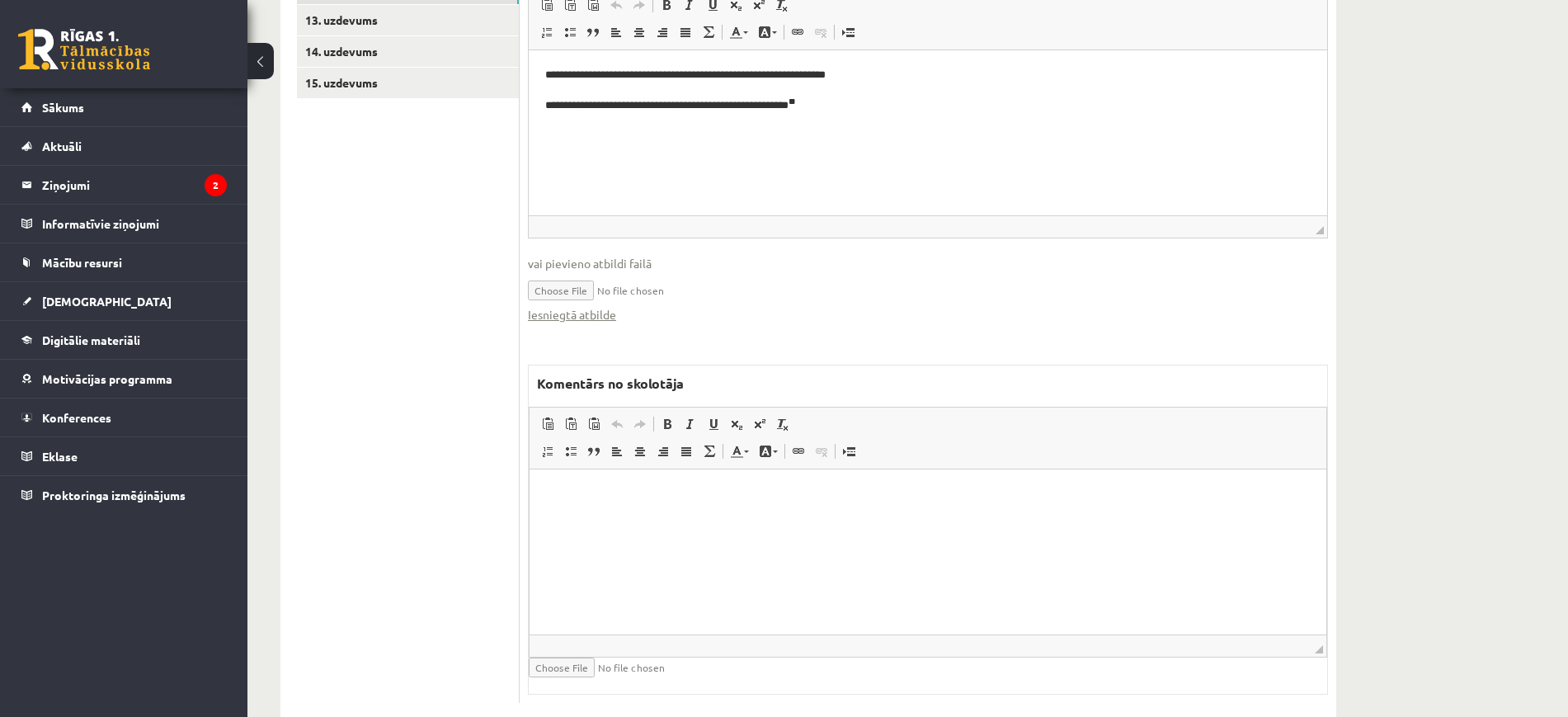
click at [724, 519] on html at bounding box center [928, 493] width 797 height 50
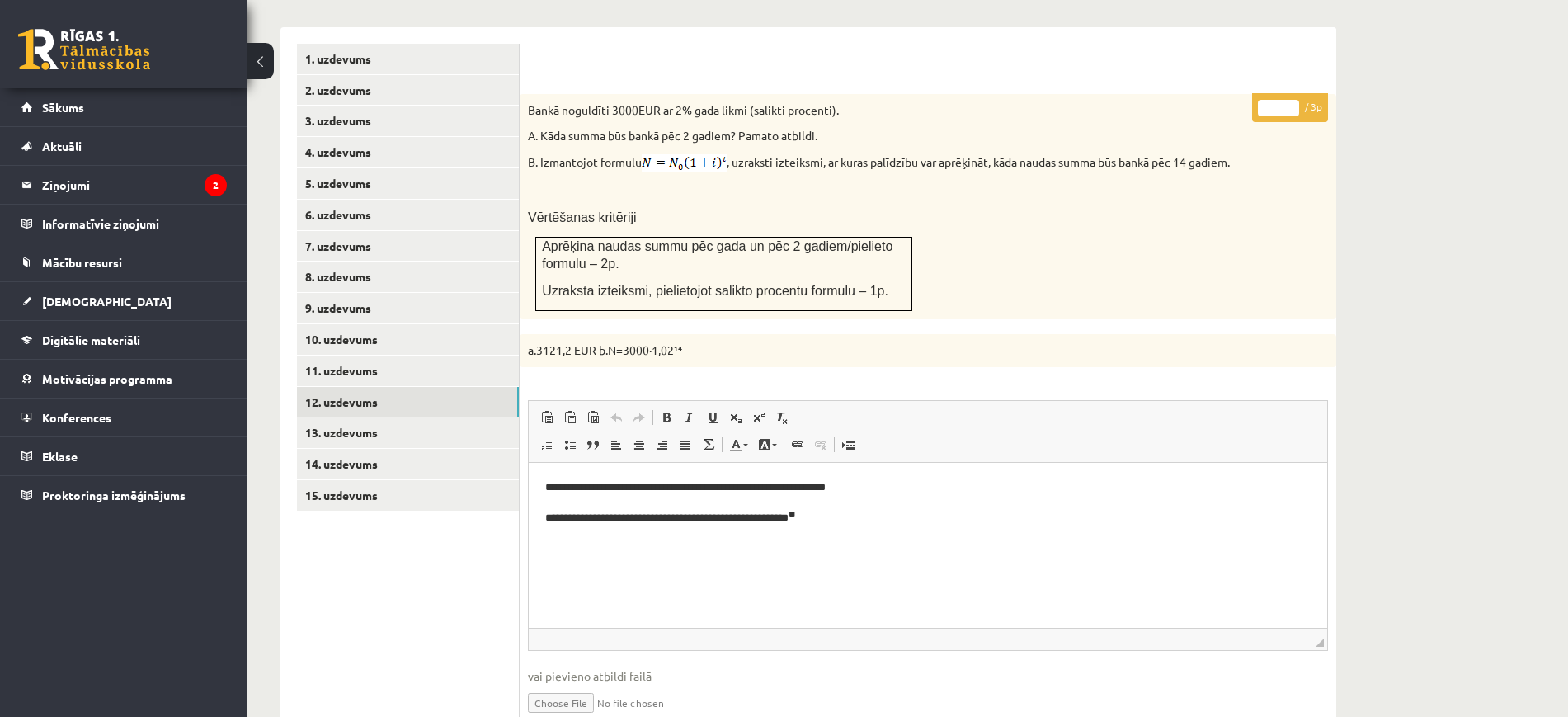
scroll to position [352, 0]
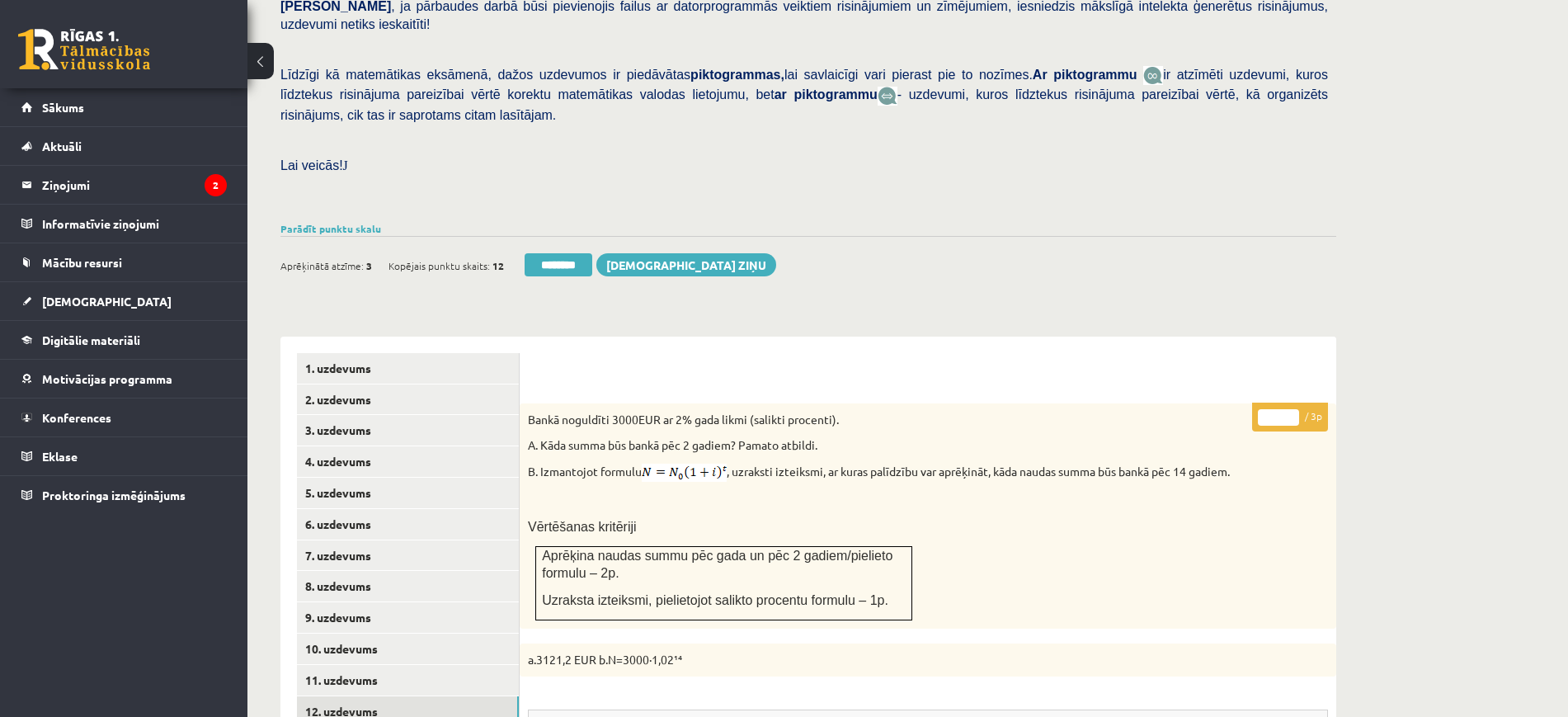
click at [1289, 409] on input "*" at bounding box center [1278, 417] width 42 height 16
click at [1290, 409] on input "*" at bounding box center [1278, 417] width 42 height 16
type input "*"
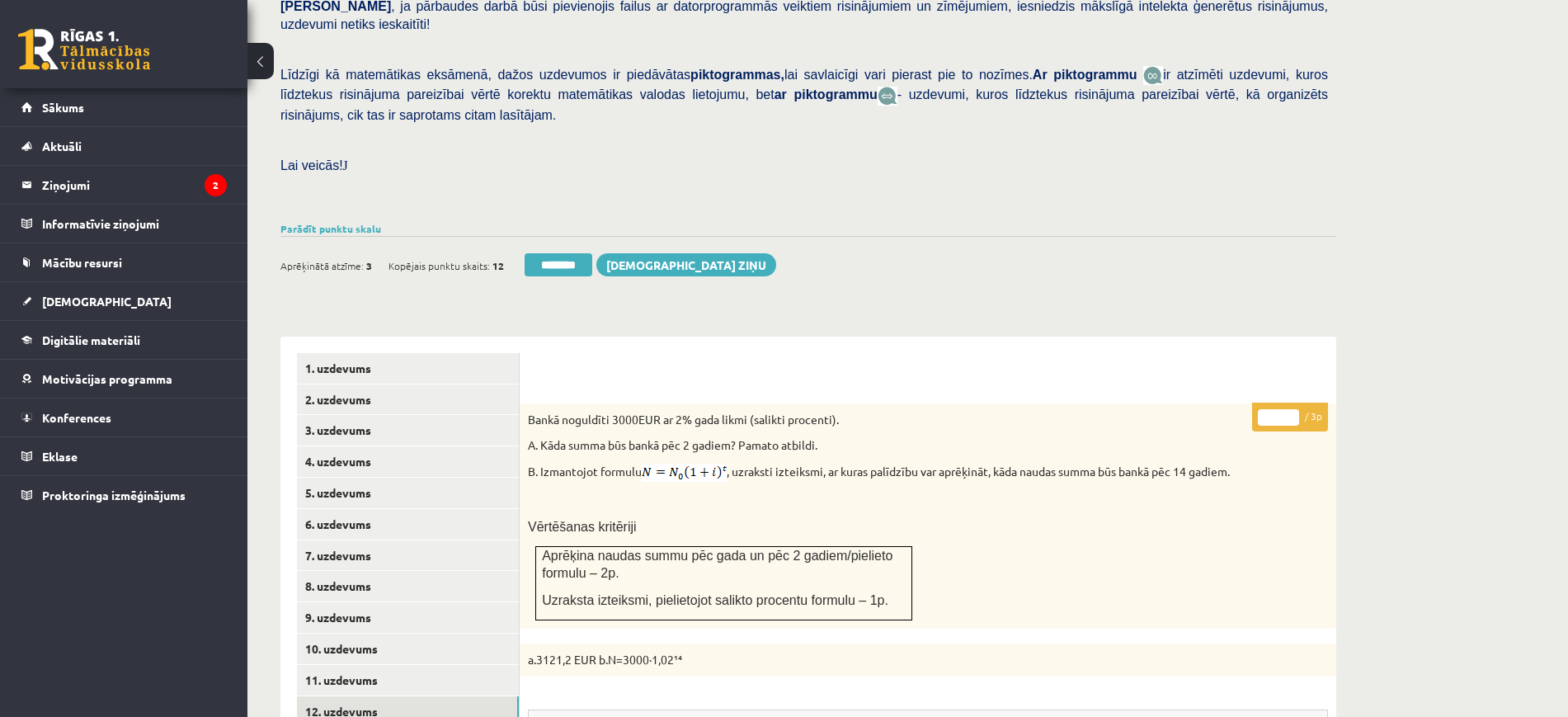
click at [1290, 409] on input "*" at bounding box center [1278, 417] width 42 height 16
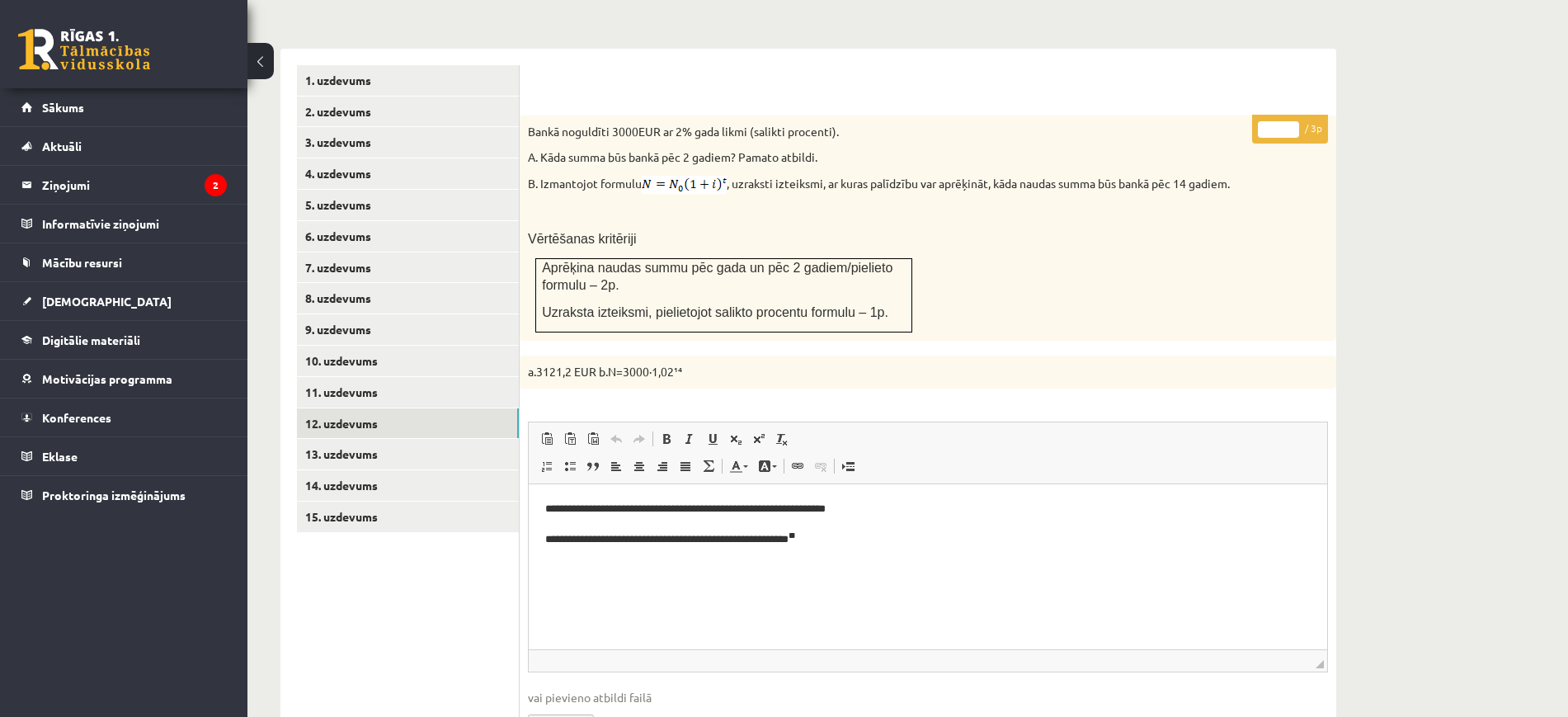
scroll to position [764, 0]
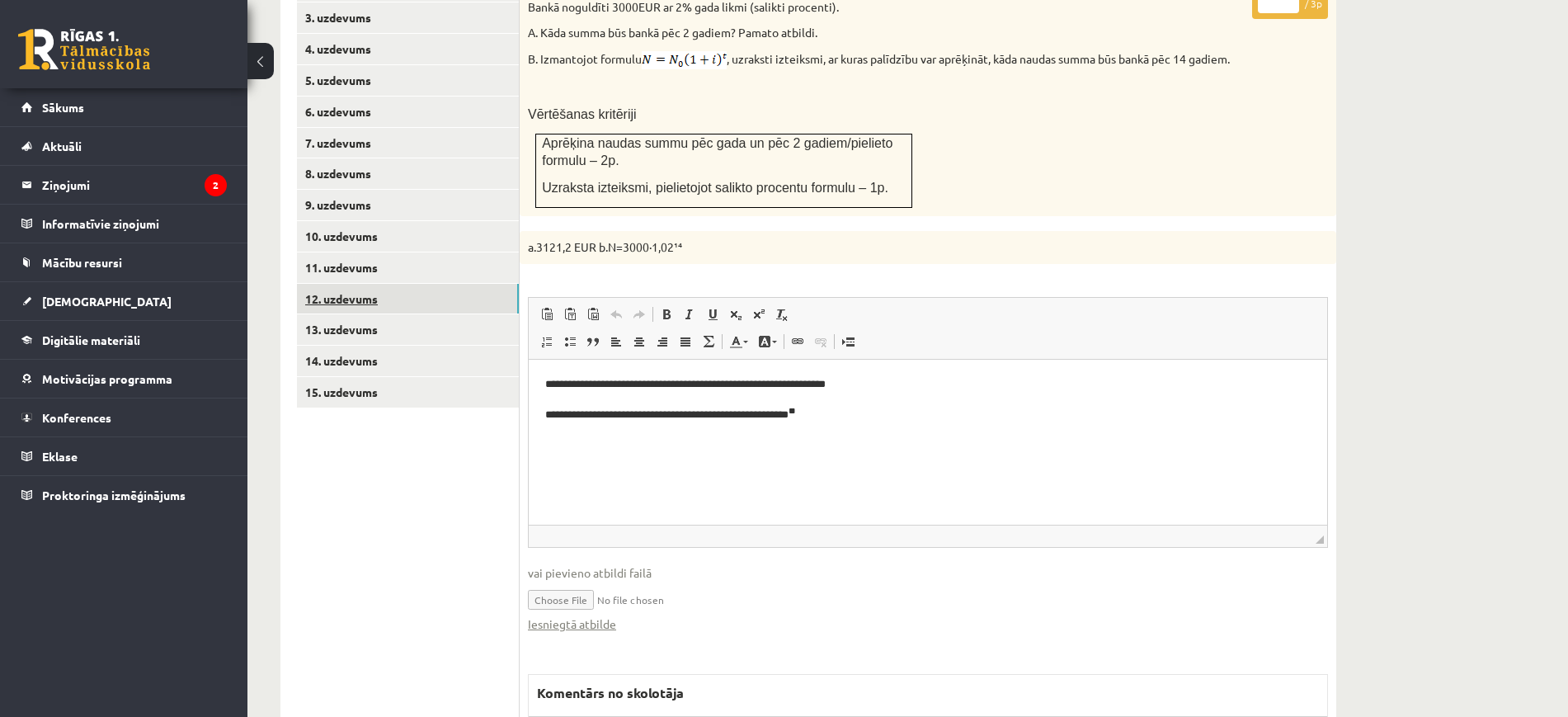
click at [488, 284] on link "12. uzdevums" at bounding box center [408, 299] width 222 height 31
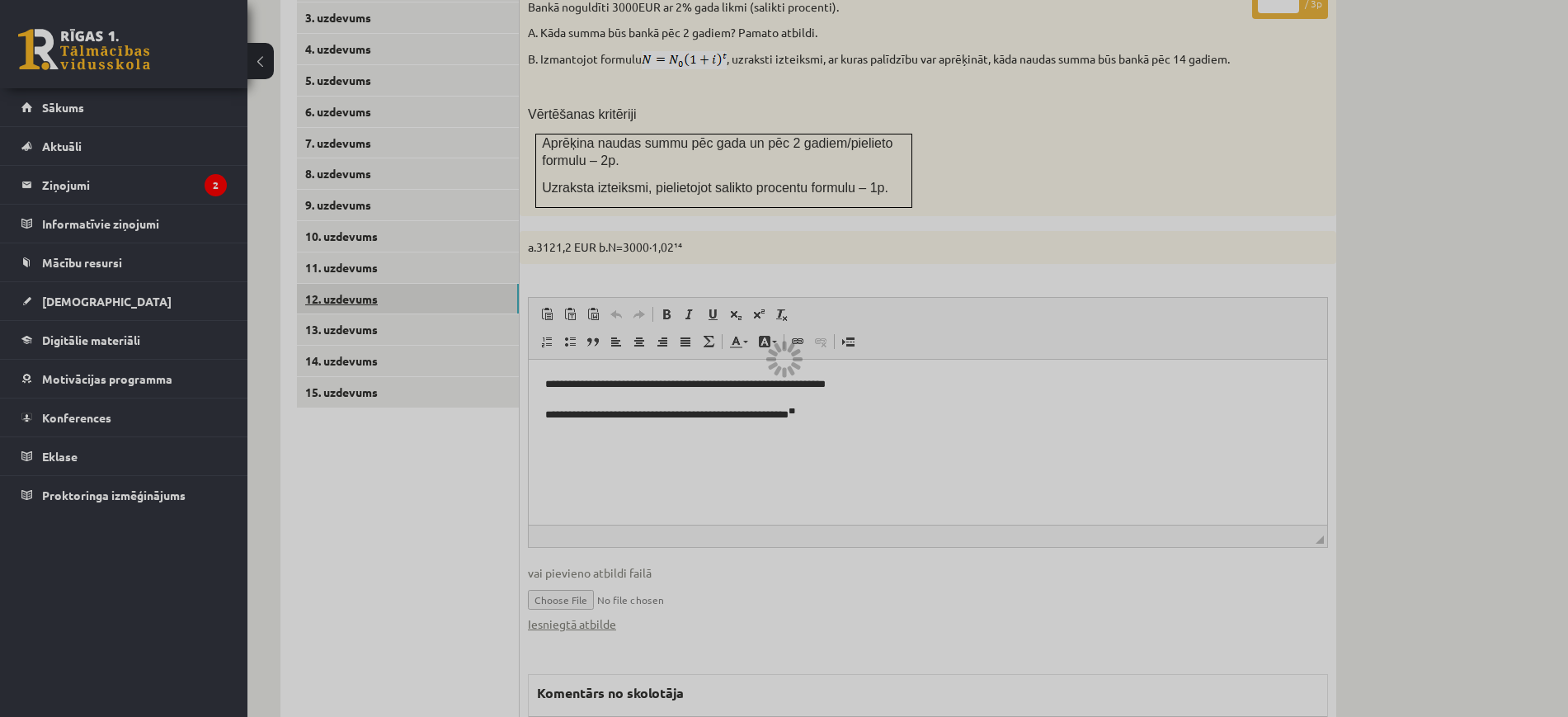
scroll to position [744, 0]
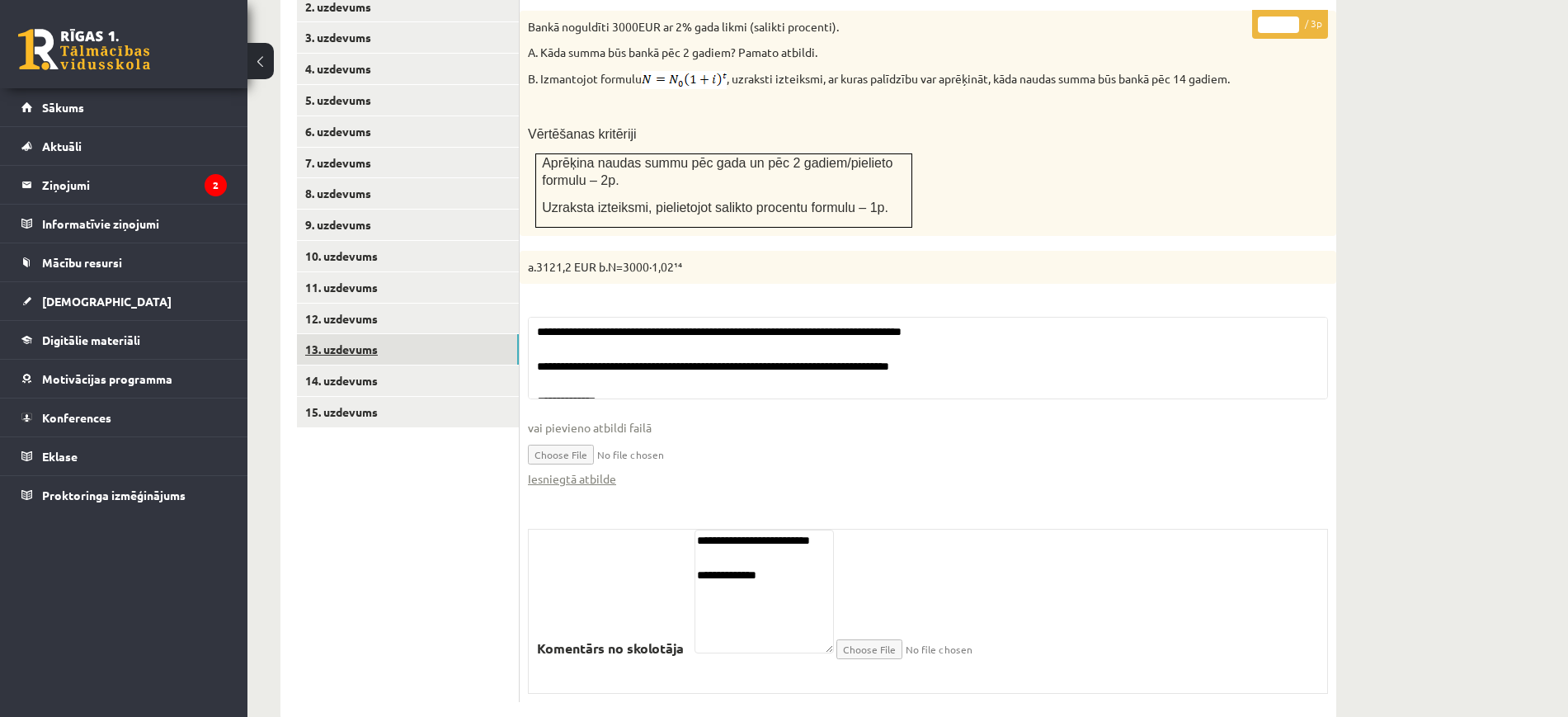
click at [505, 334] on link "13. uzdevums" at bounding box center [408, 349] width 222 height 31
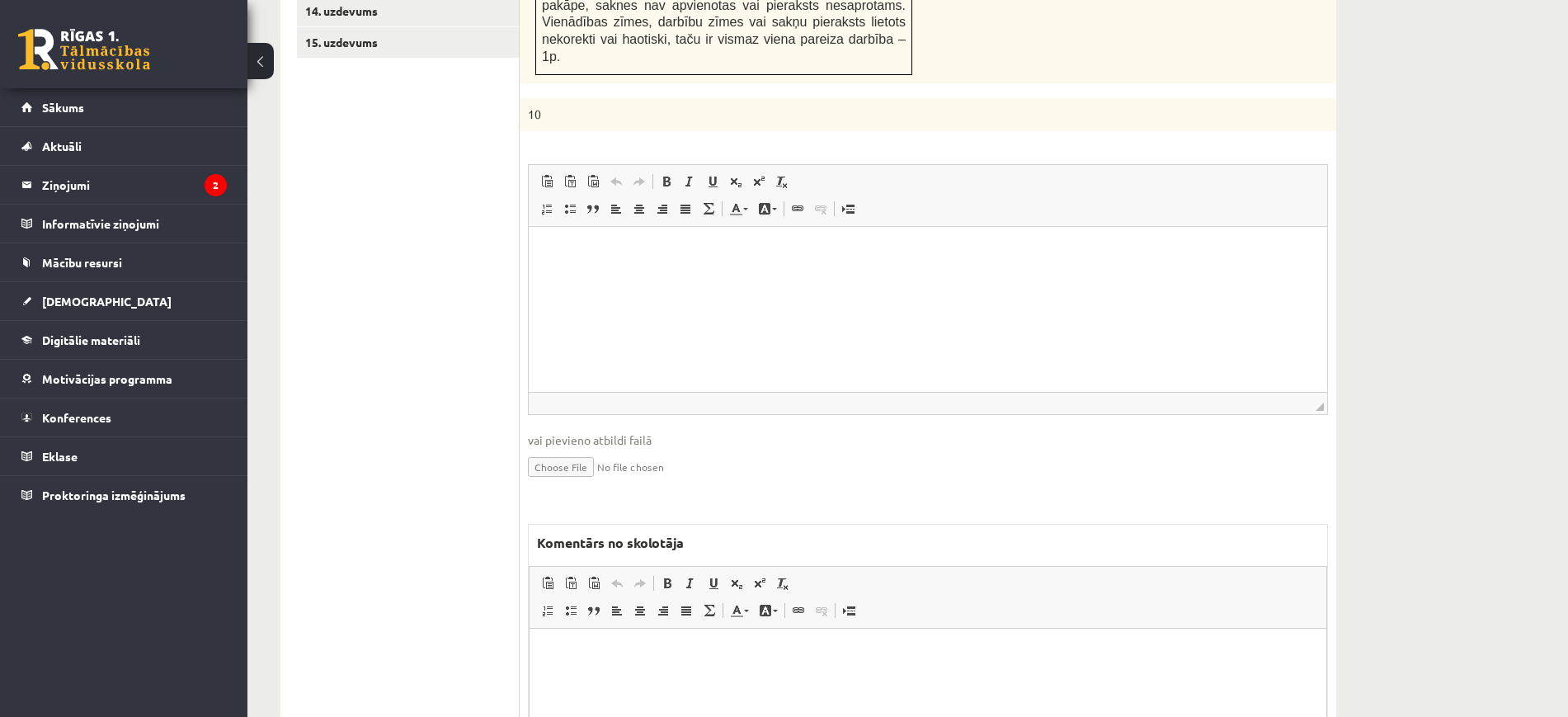
scroll to position [1256, 0]
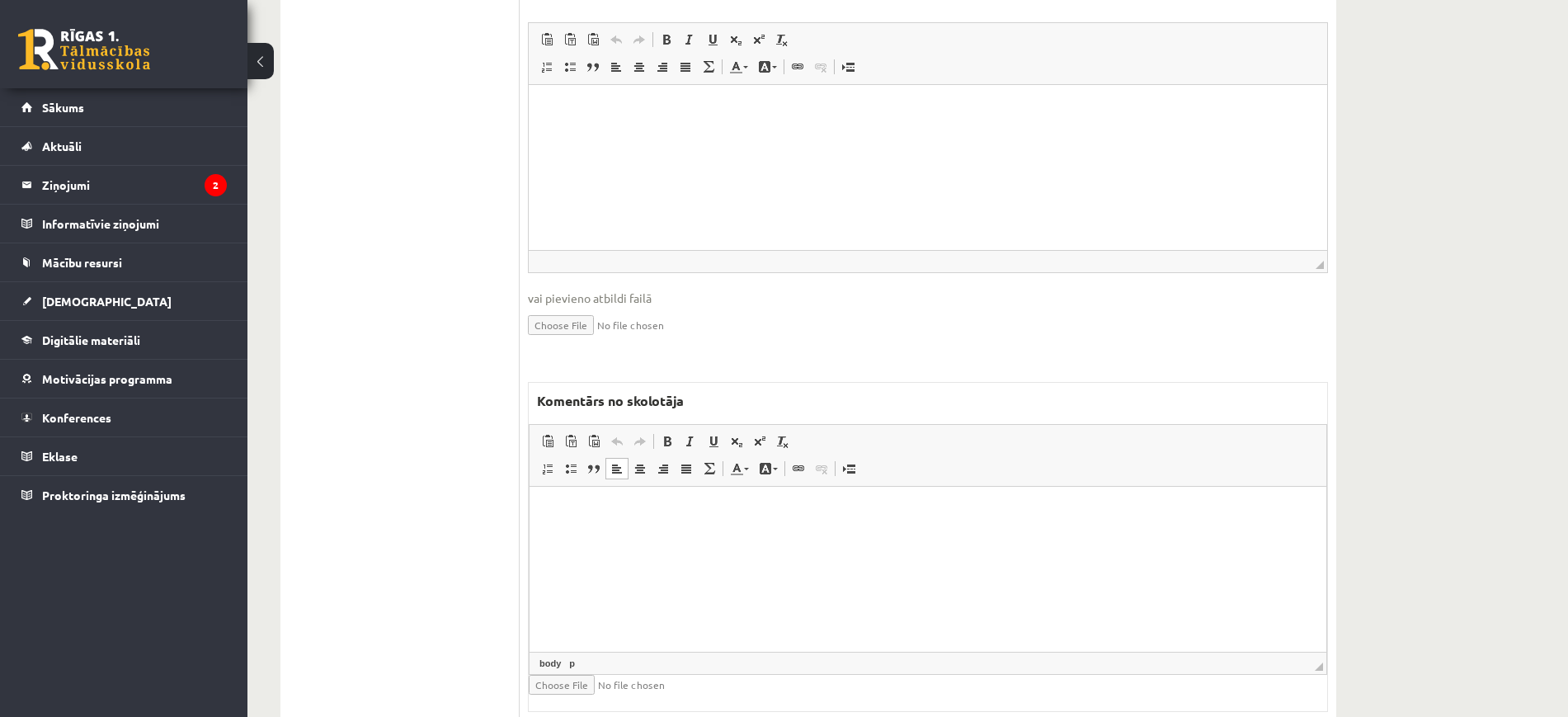
click at [736, 536] on html at bounding box center [928, 511] width 797 height 50
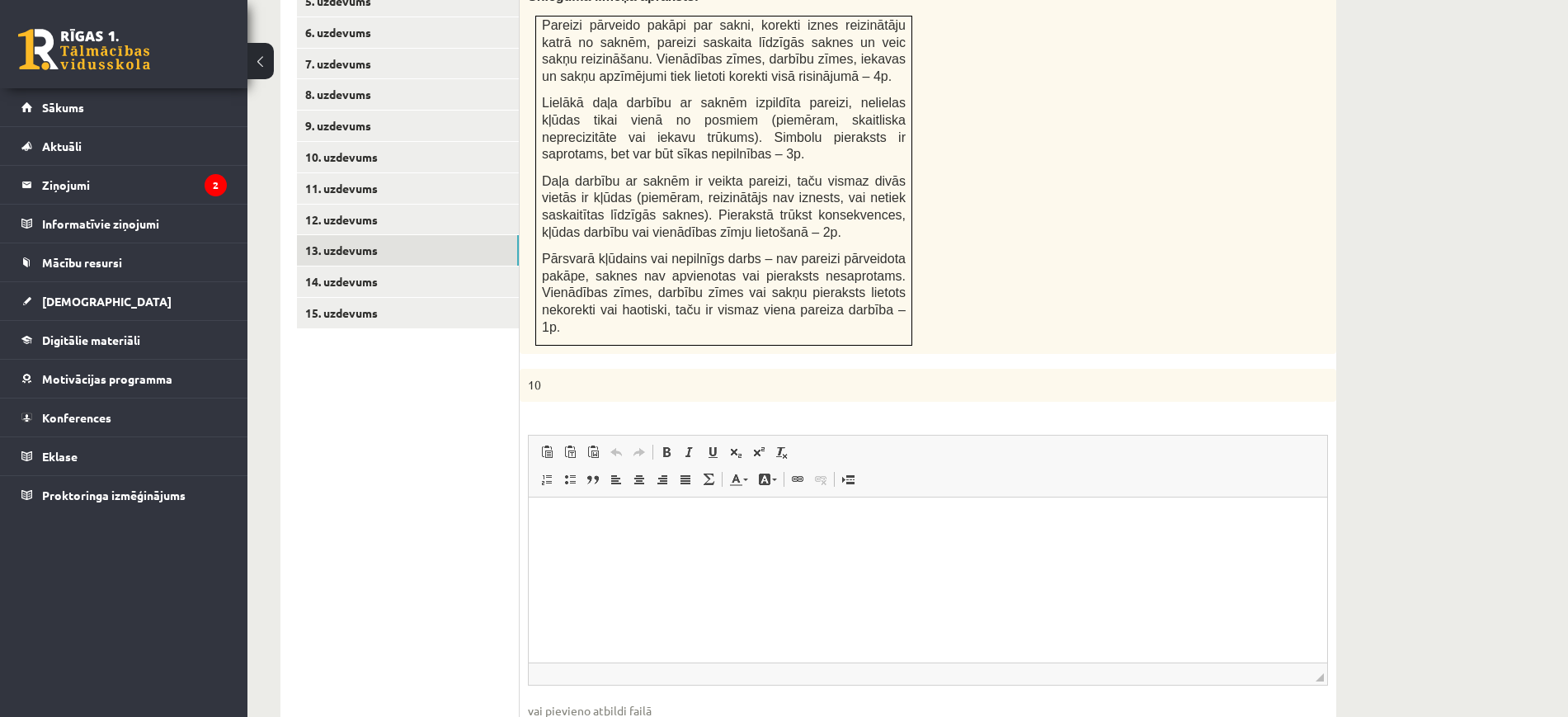
scroll to position [431, 0]
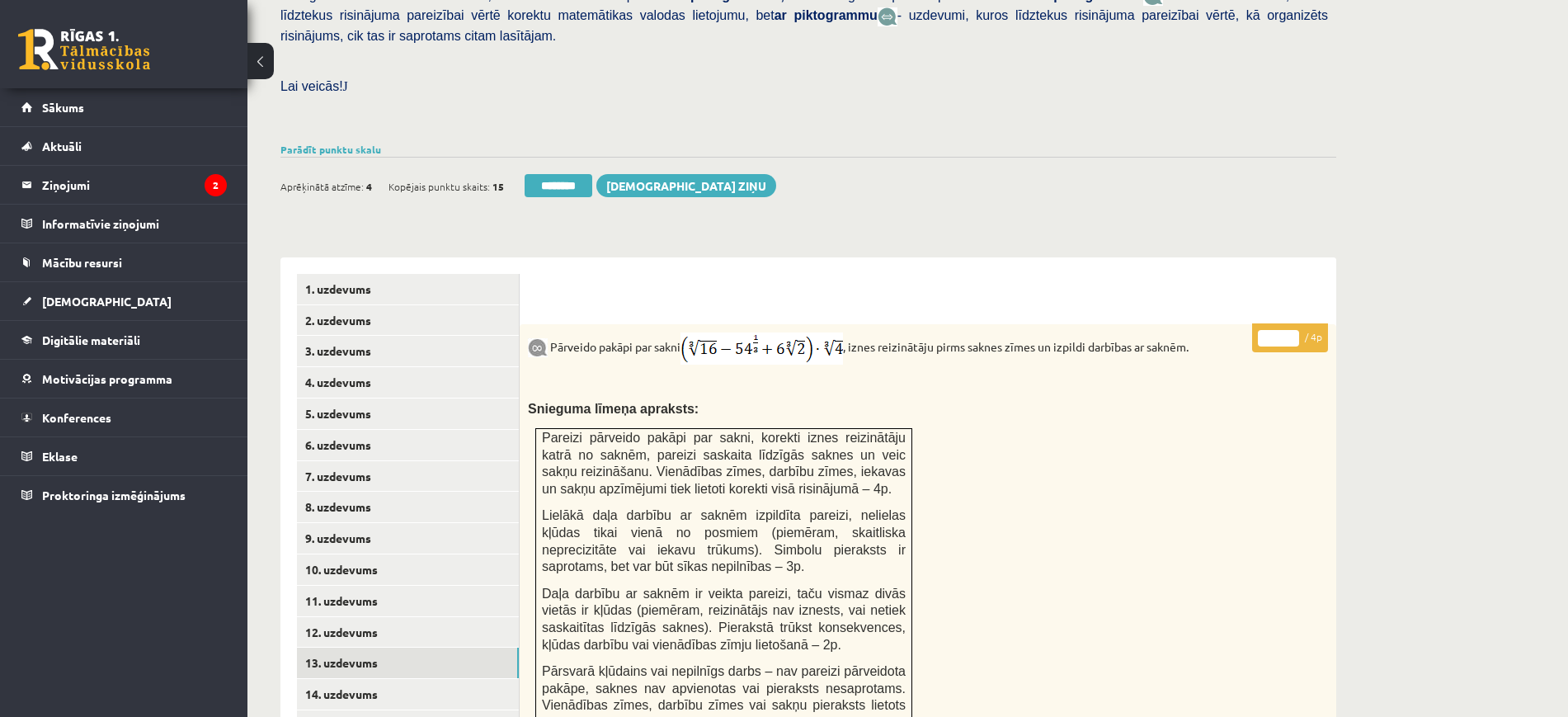
click at [1295, 330] on input "*" at bounding box center [1278, 337] width 42 height 16
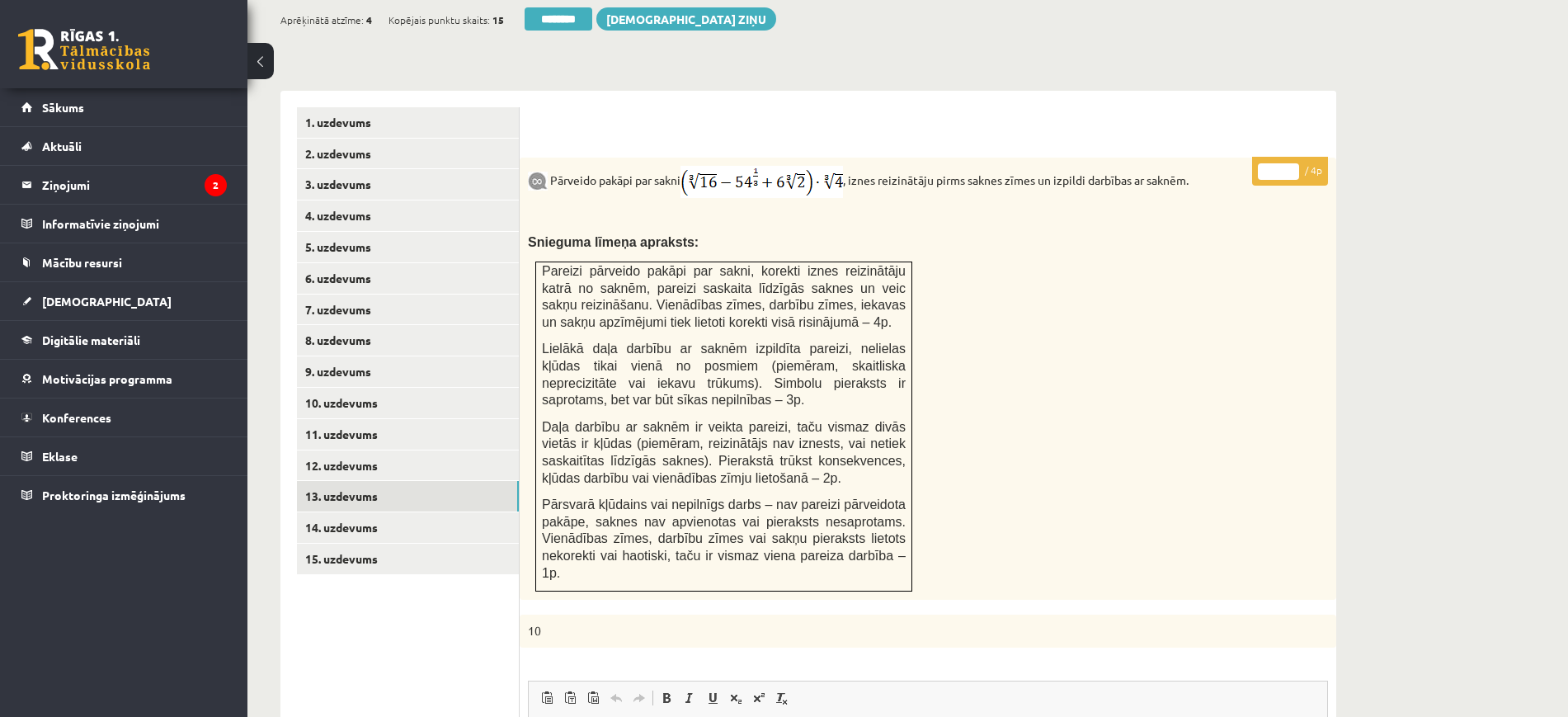
scroll to position [327, 0]
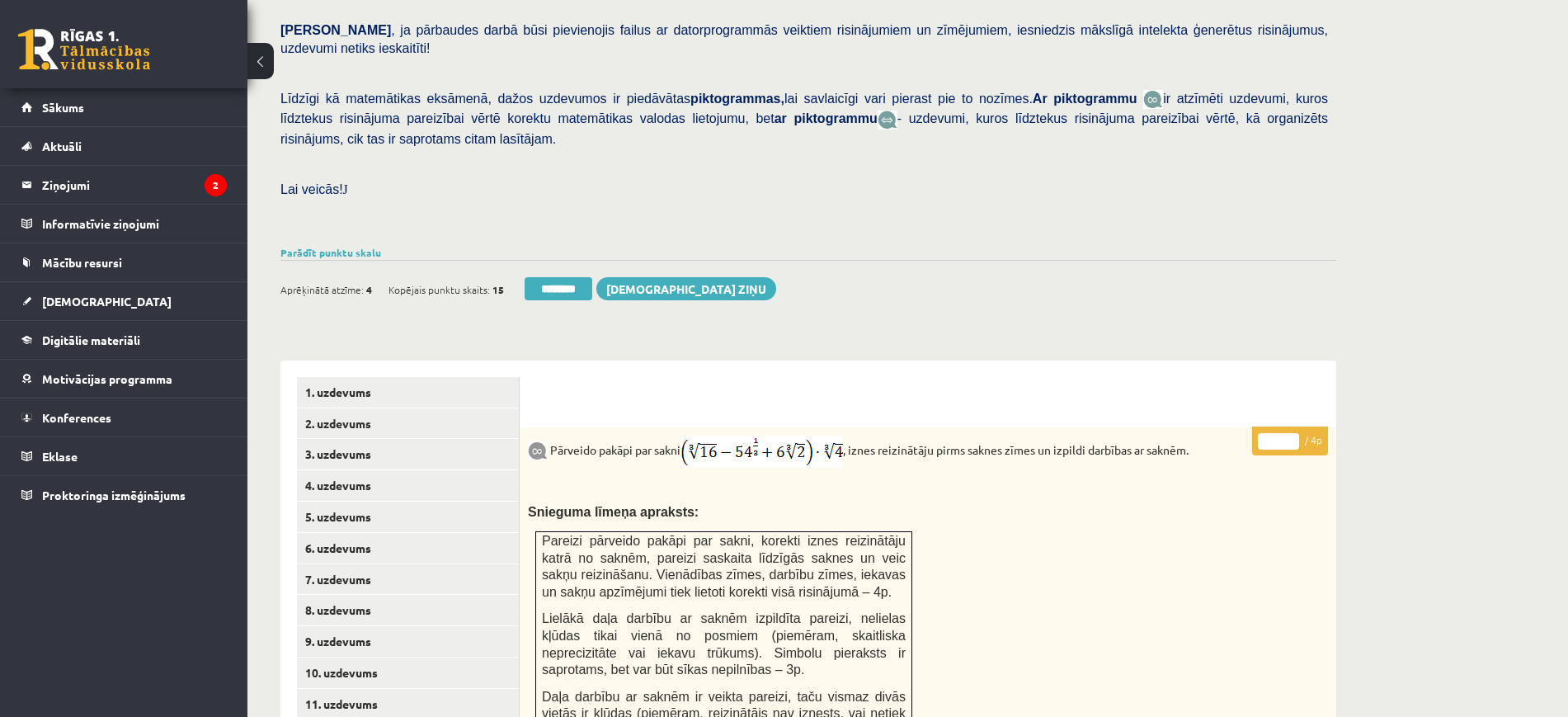
type input "*"
click at [1288, 433] on input "*" at bounding box center [1278, 441] width 42 height 16
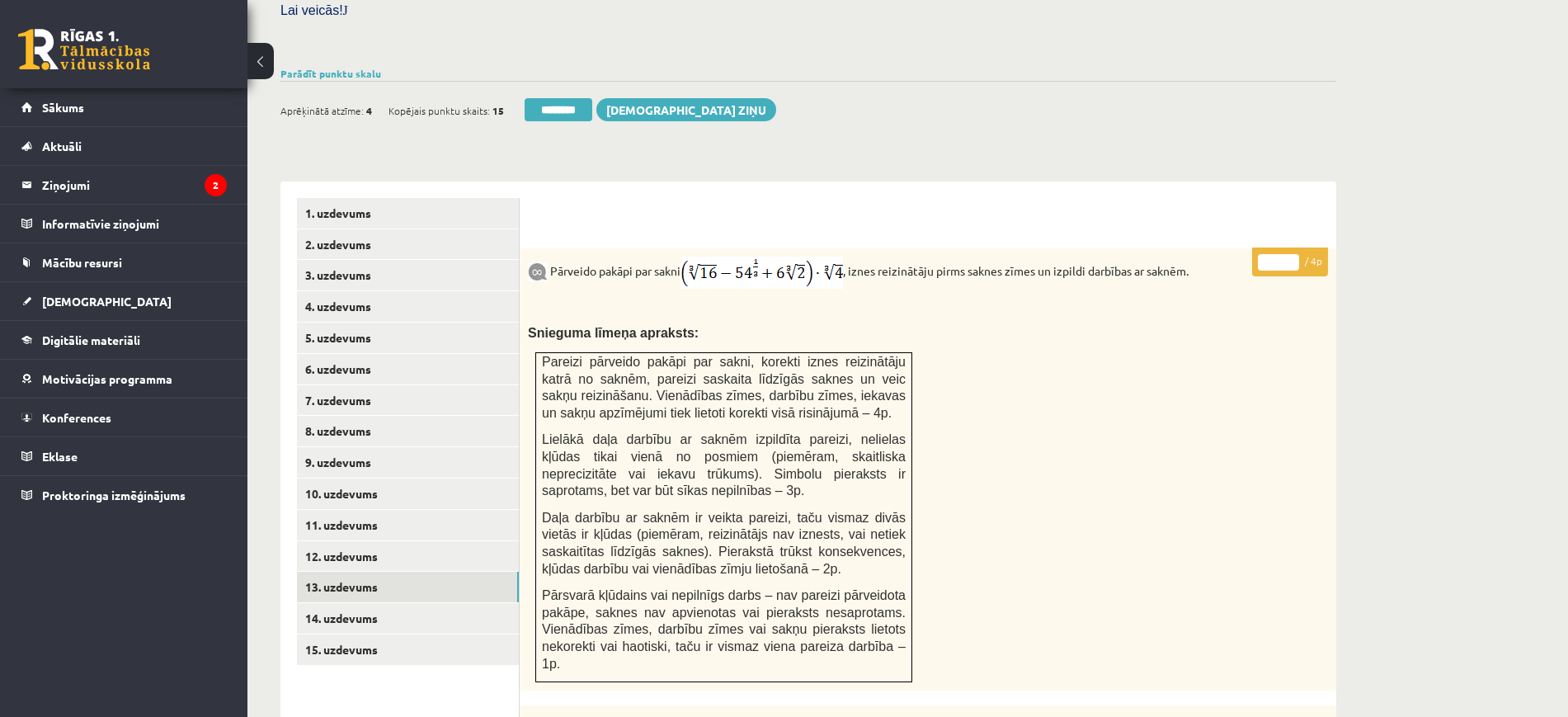
scroll to position [637, 0]
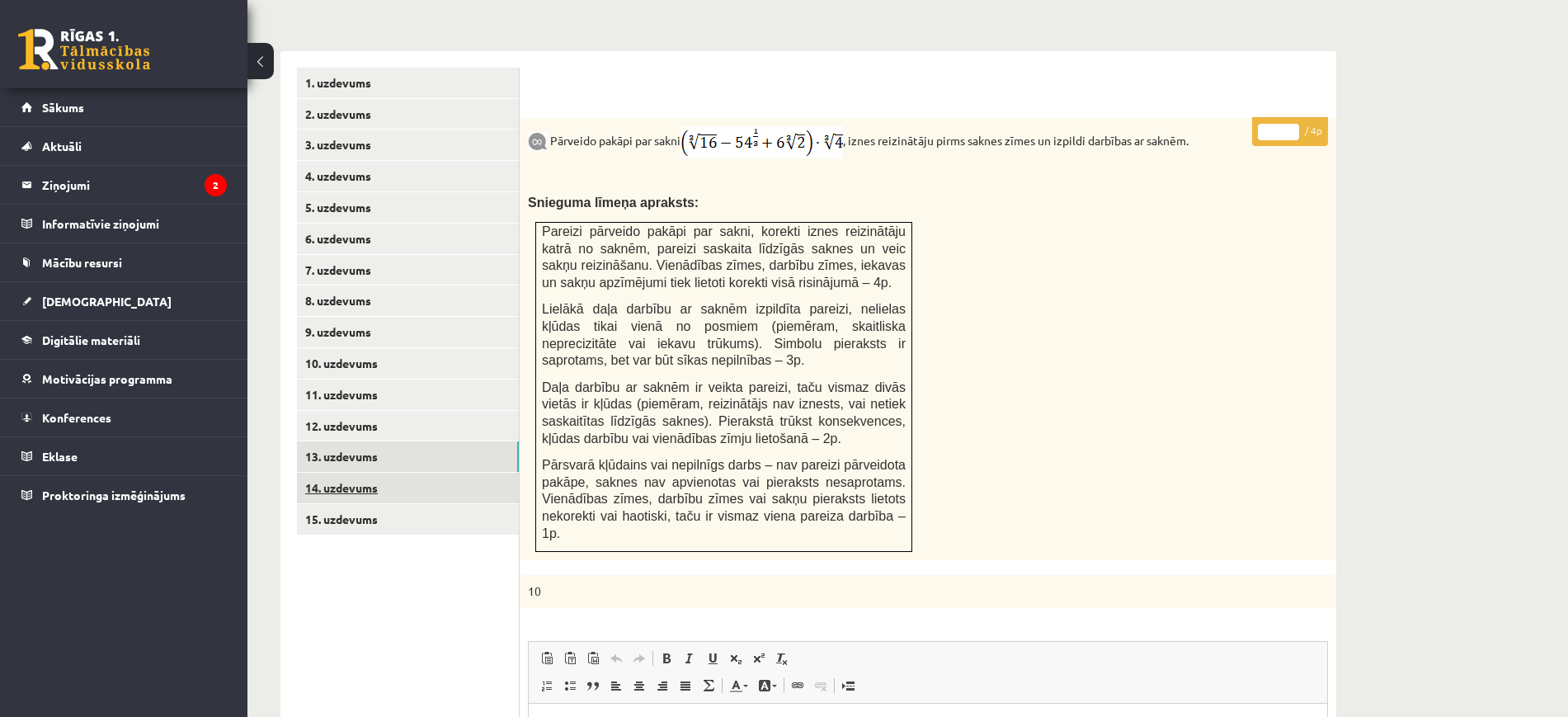
click at [505, 472] on link "14. uzdevums" at bounding box center [408, 488] width 222 height 31
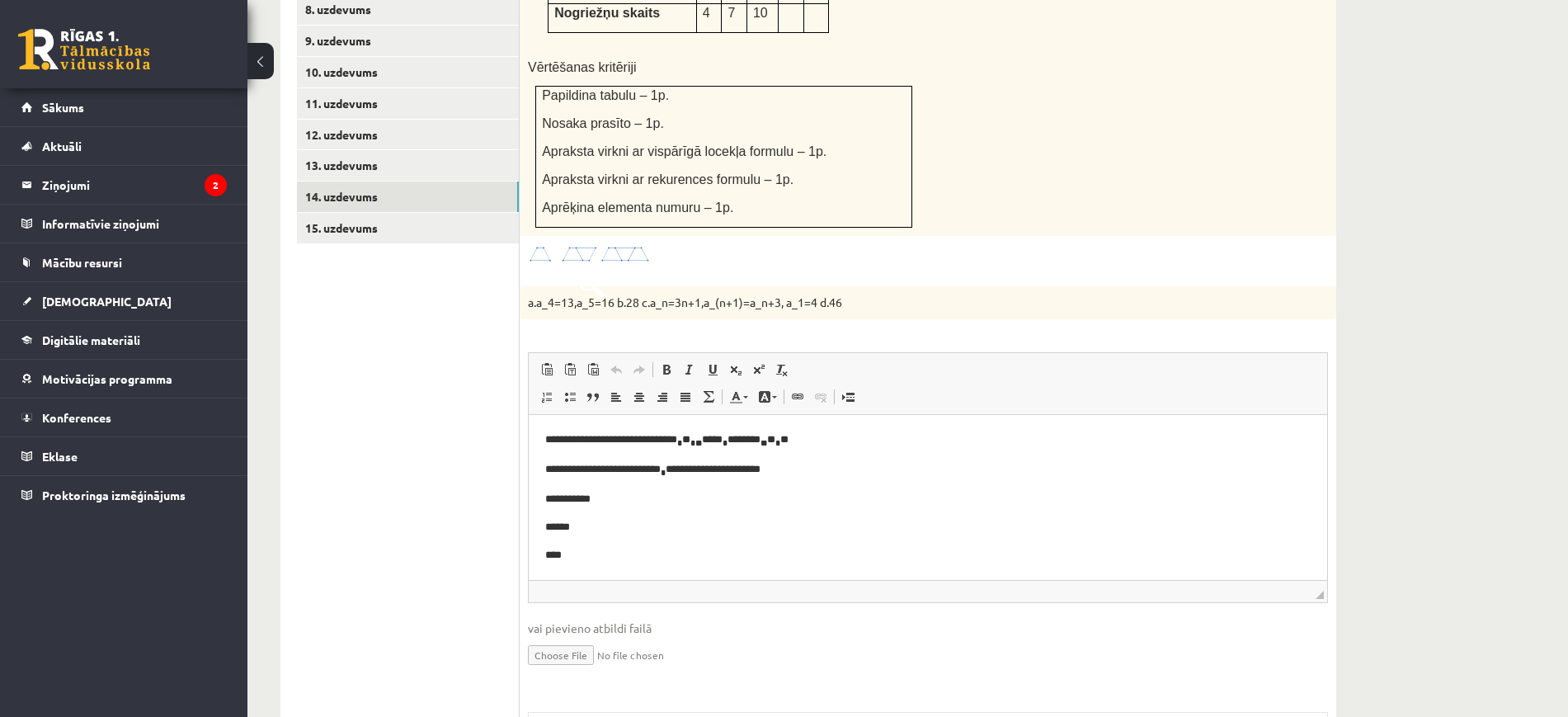
scroll to position [1257, 0]
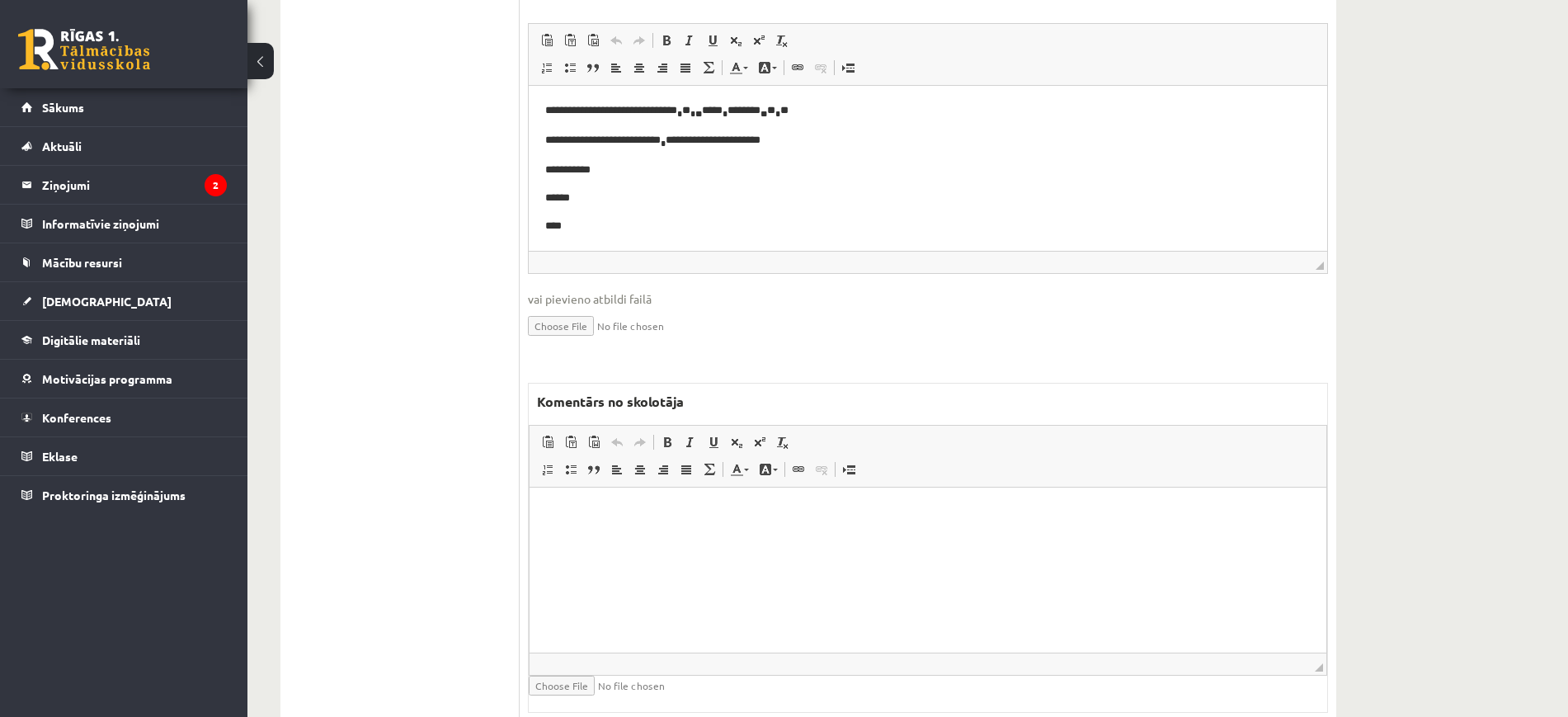
click at [625, 537] on html at bounding box center [928, 511] width 797 height 50
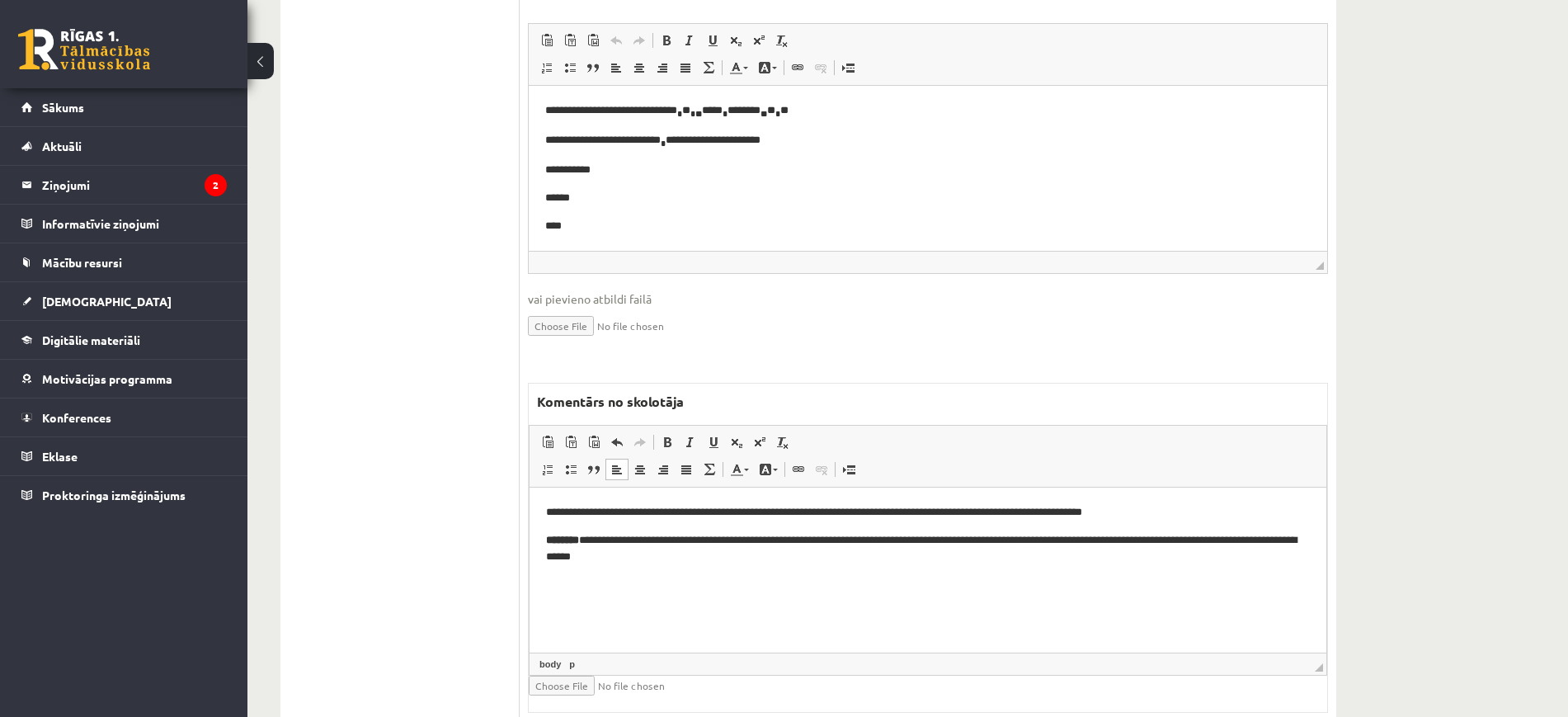
scroll to position [844, 0]
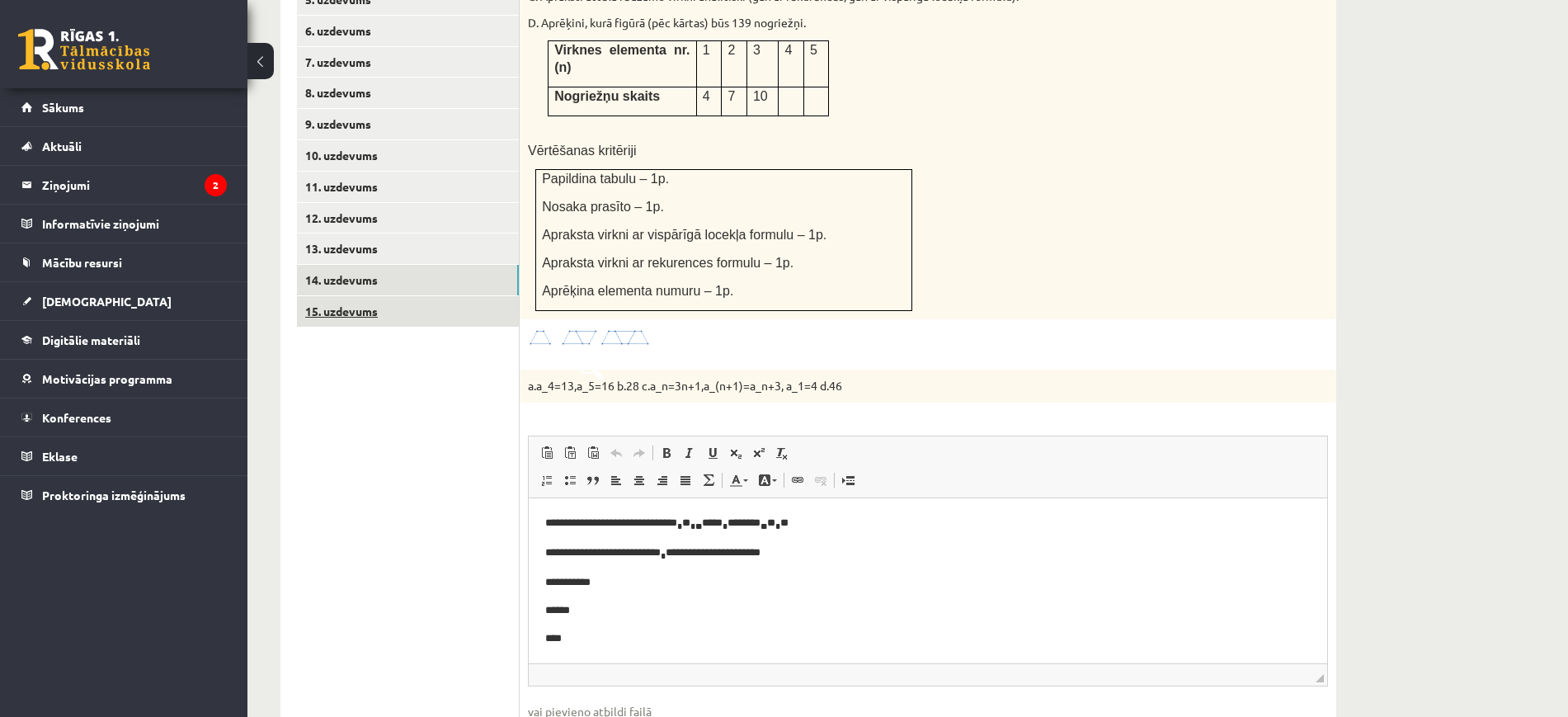
click at [499, 296] on link "15. uzdevums" at bounding box center [408, 312] width 222 height 31
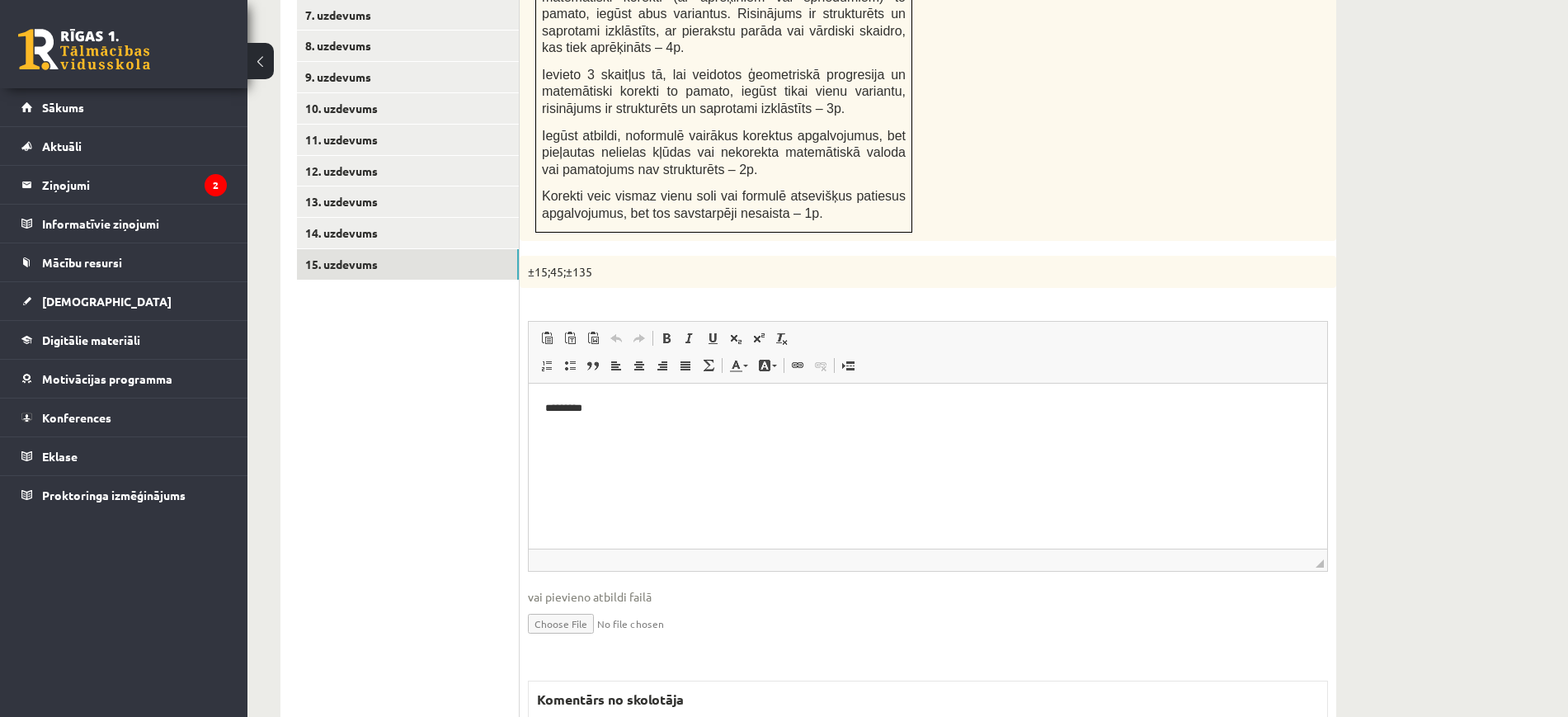
scroll to position [1207, 0]
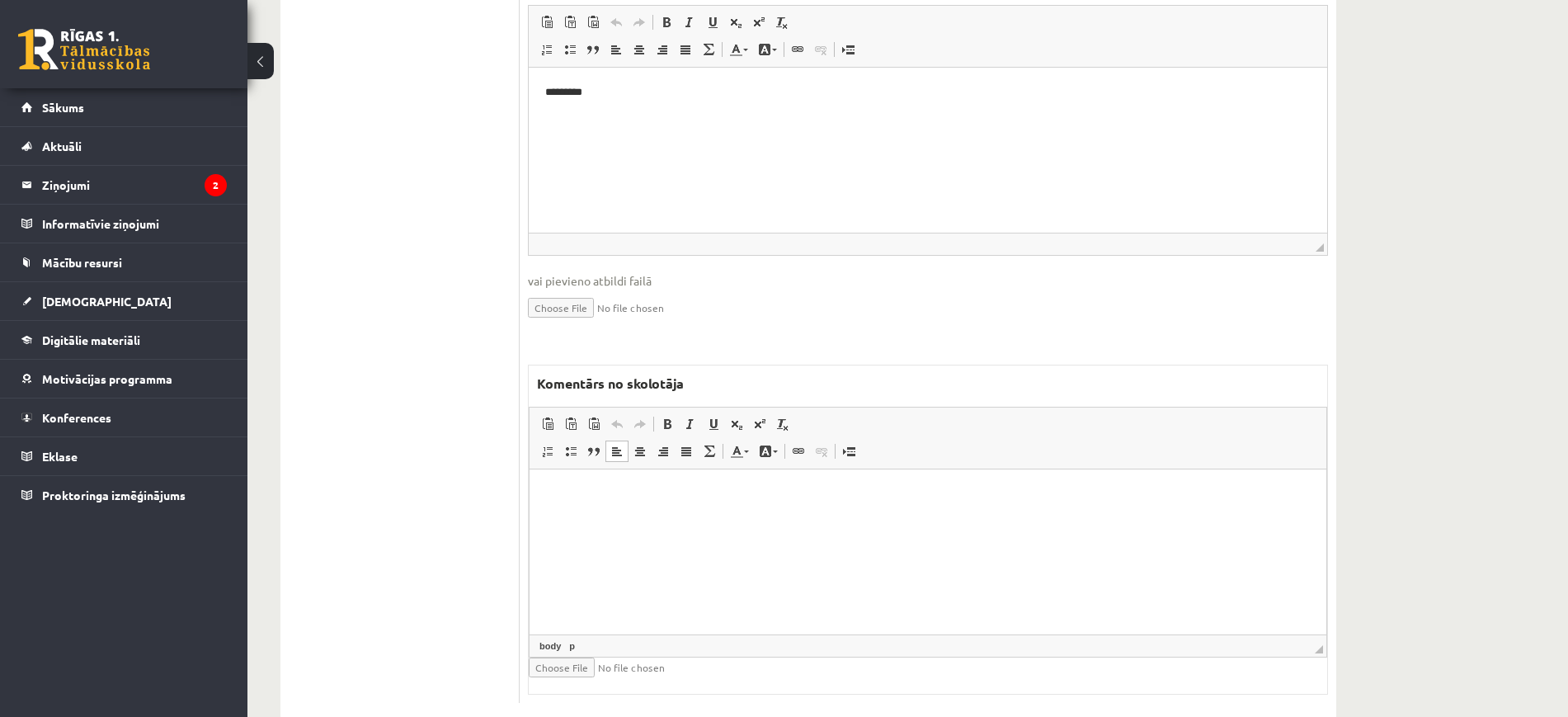
click at [737, 520] on html at bounding box center [928, 494] width 797 height 50
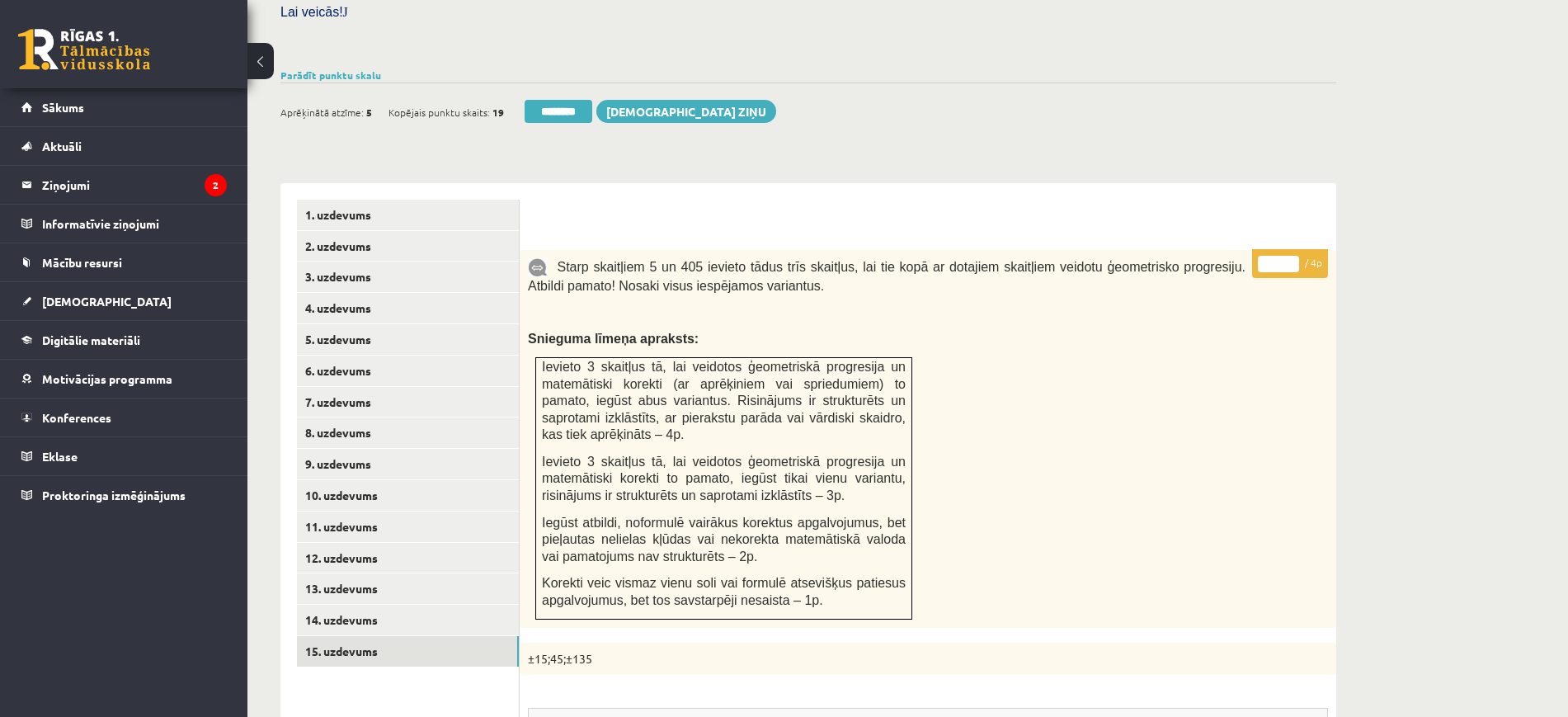
scroll to position [383, 0]
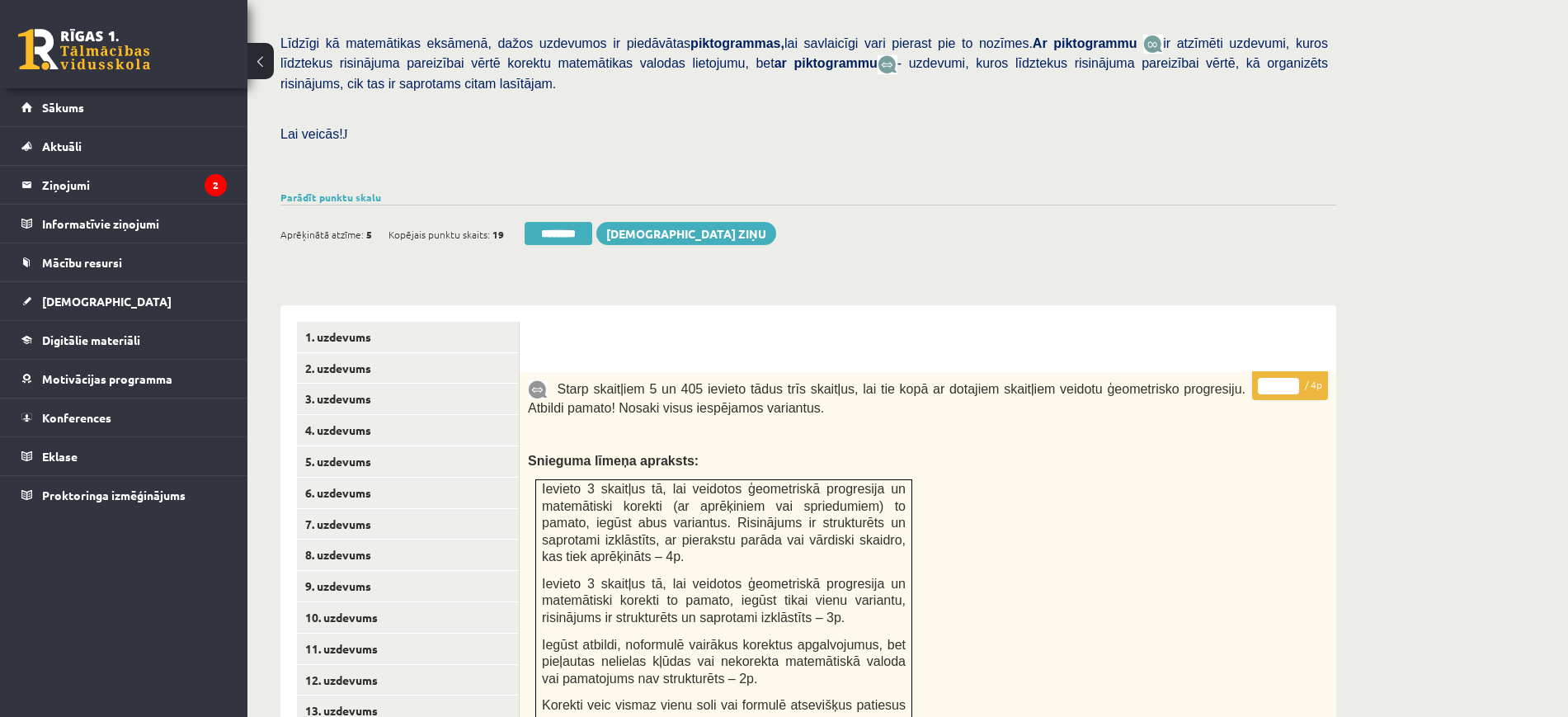
click at [1294, 378] on input "*" at bounding box center [1278, 386] width 42 height 16
type input "*"
click at [1294, 378] on input "*" at bounding box center [1278, 386] width 42 height 16
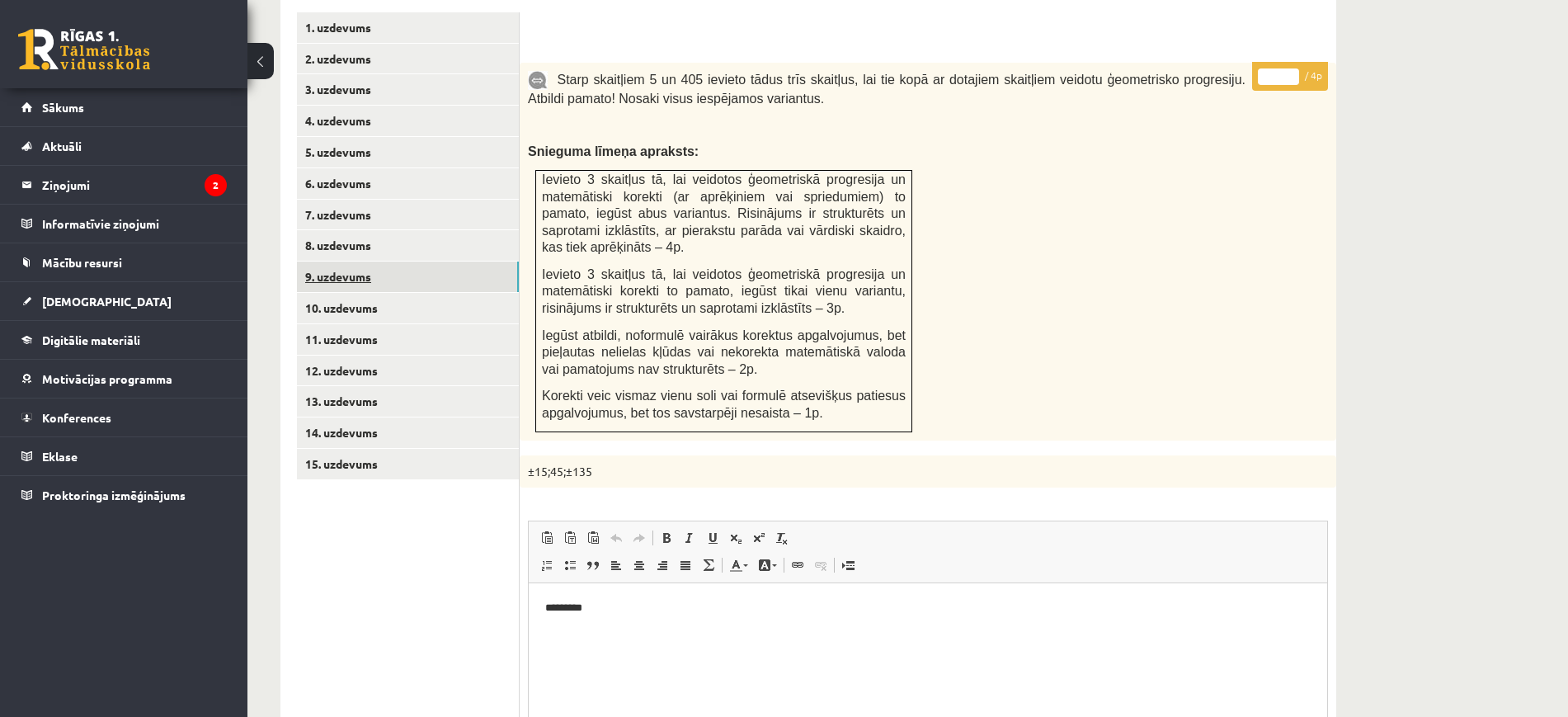
click at [460, 262] on link "9. uzdevums" at bounding box center [408, 277] width 222 height 31
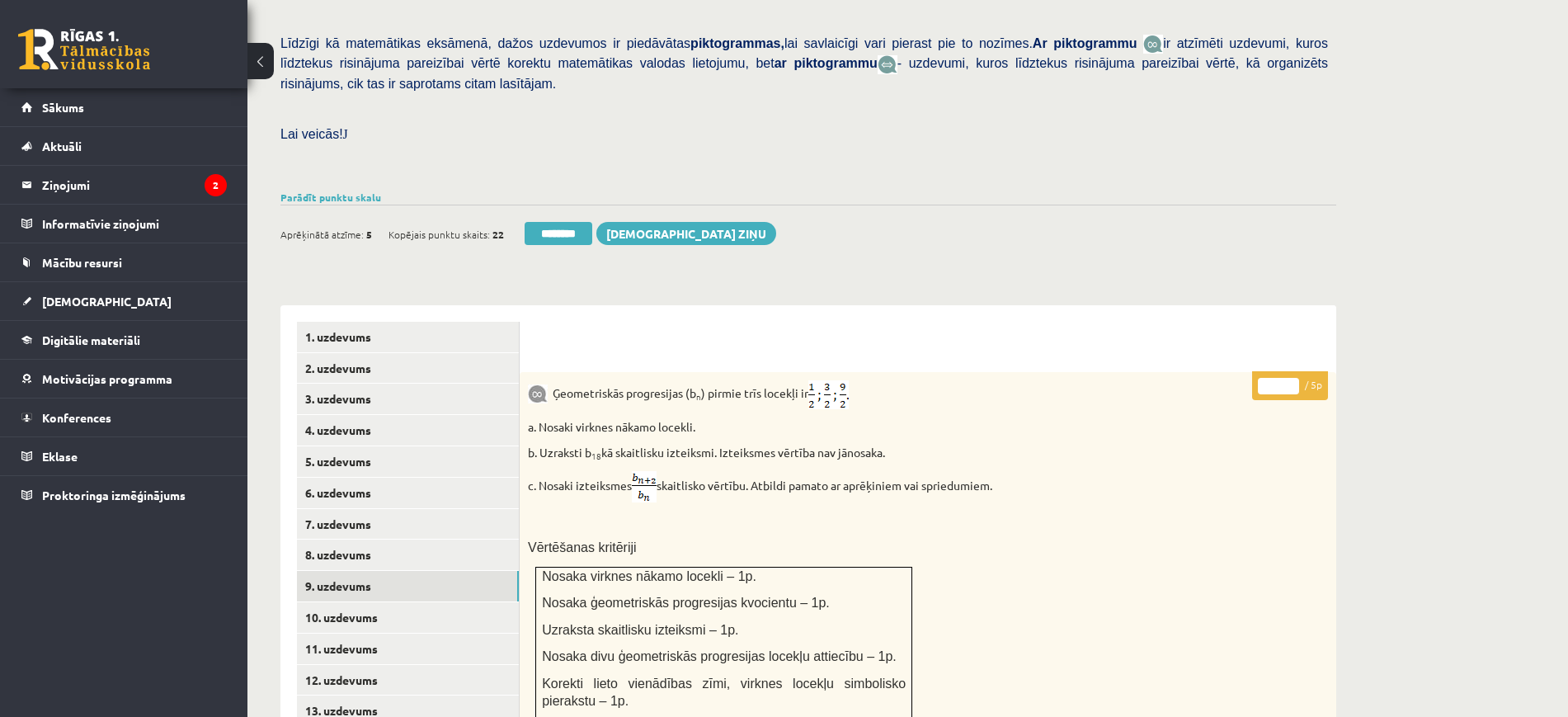
scroll to position [0, 0]
click at [349, 322] on link "1. uzdevums" at bounding box center [408, 337] width 222 height 31
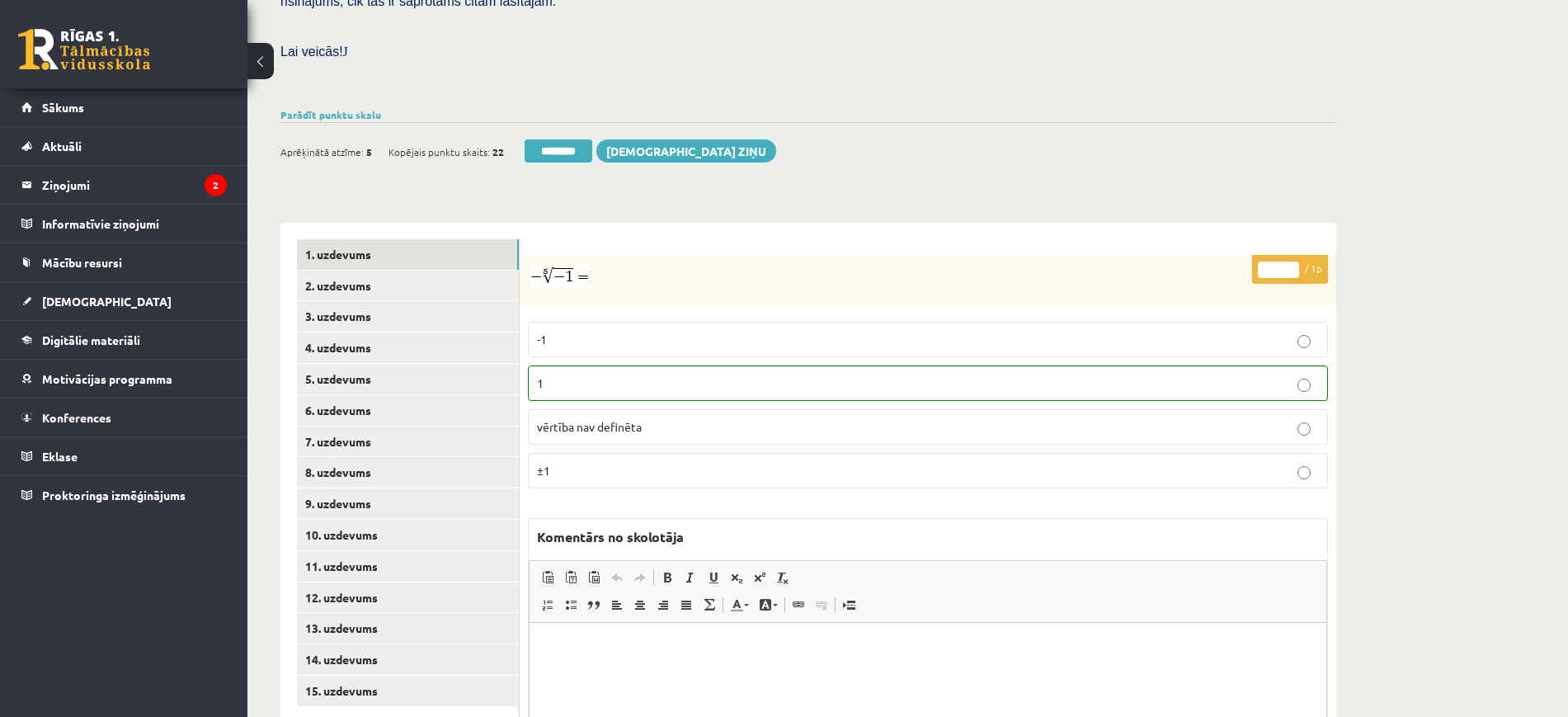
scroll to position [194, 0]
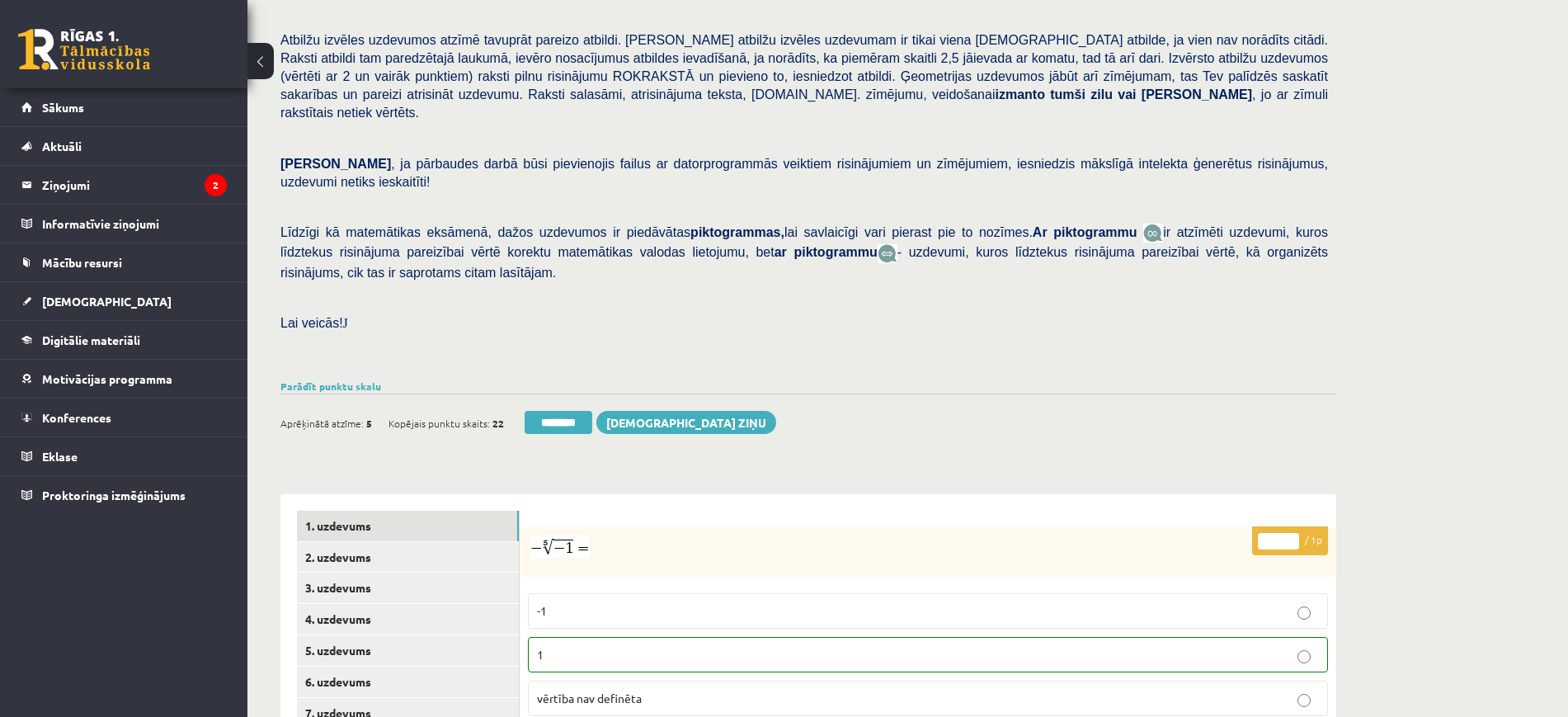
drag, startPoint x: 592, startPoint y: 381, endPoint x: 881, endPoint y: 57, distance: 434.2
click at [592, 411] on input "********" at bounding box center [559, 422] width 68 height 23
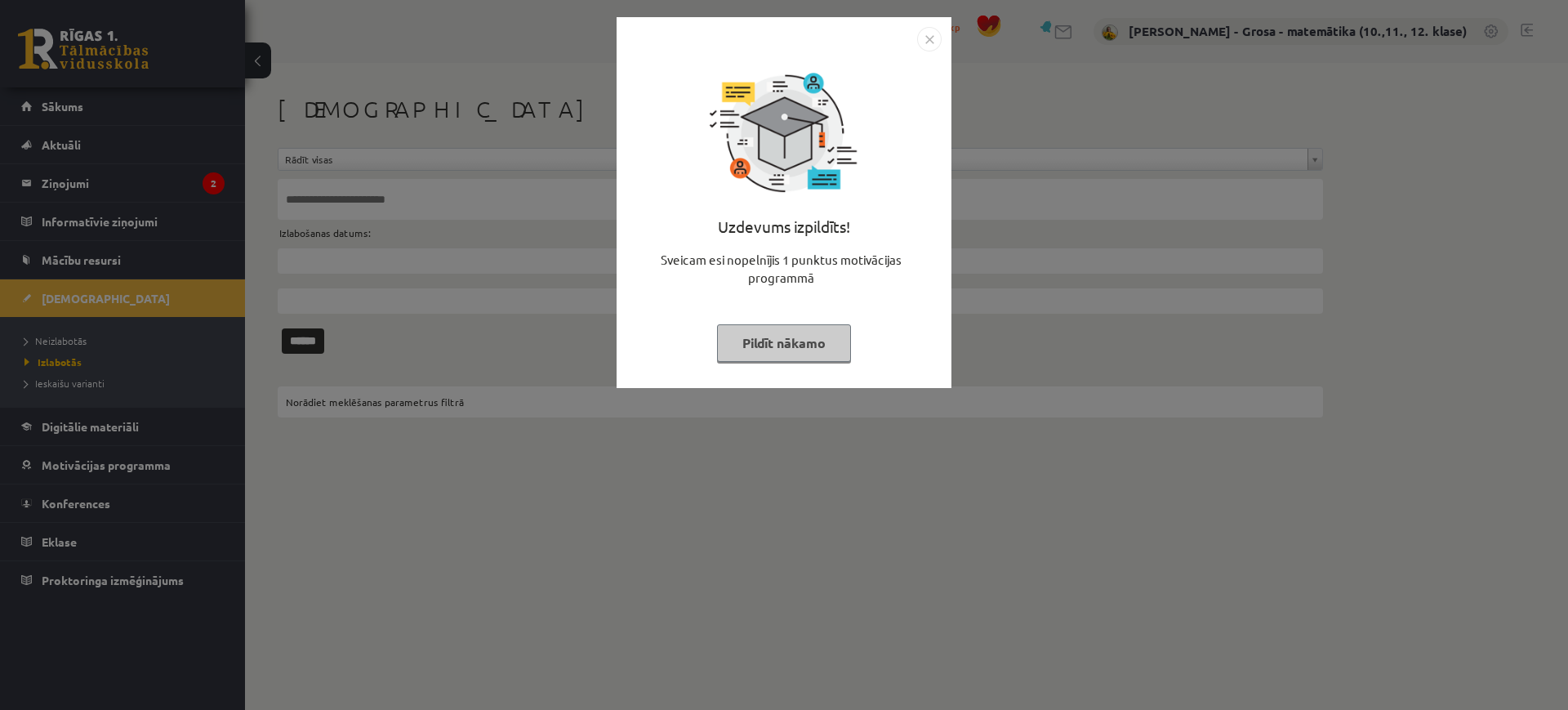
click at [785, 351] on button "Pildīt nākamo" at bounding box center [783, 342] width 134 height 38
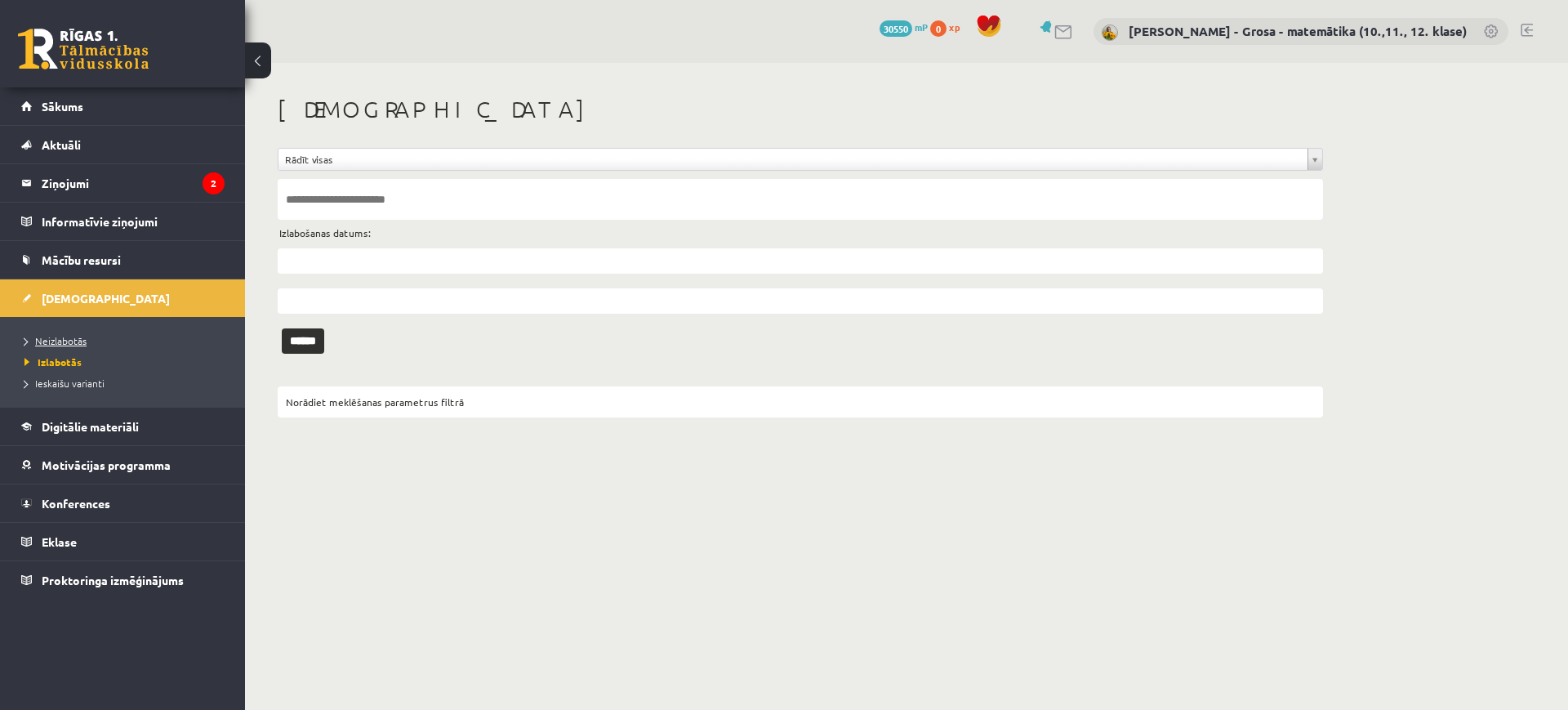
click at [52, 334] on span "Neizlabotās" at bounding box center [56, 341] width 62 height 13
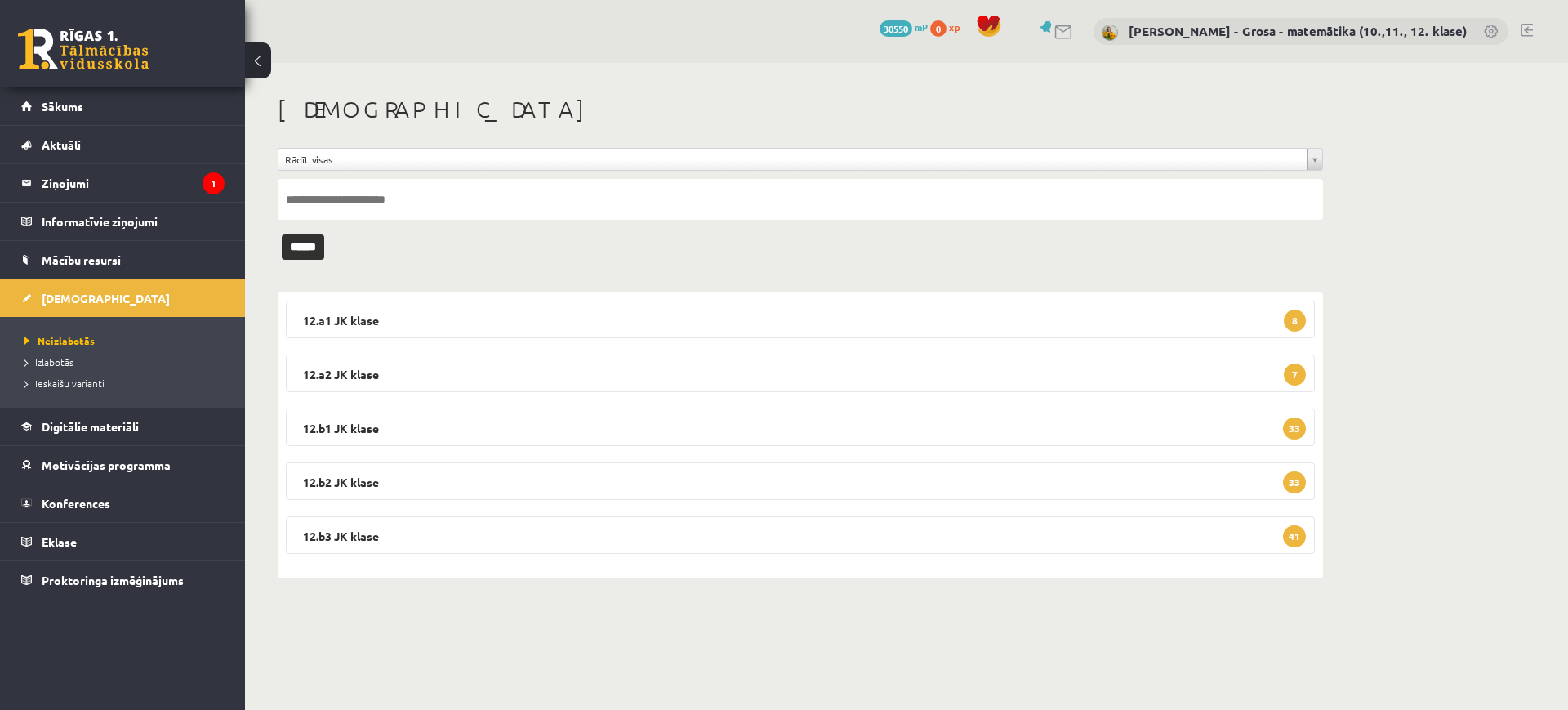
click at [515, 197] on input "text" at bounding box center [800, 199] width 1046 height 41
type input "*********"
click at [282, 235] on input "******" at bounding box center [303, 247] width 42 height 25
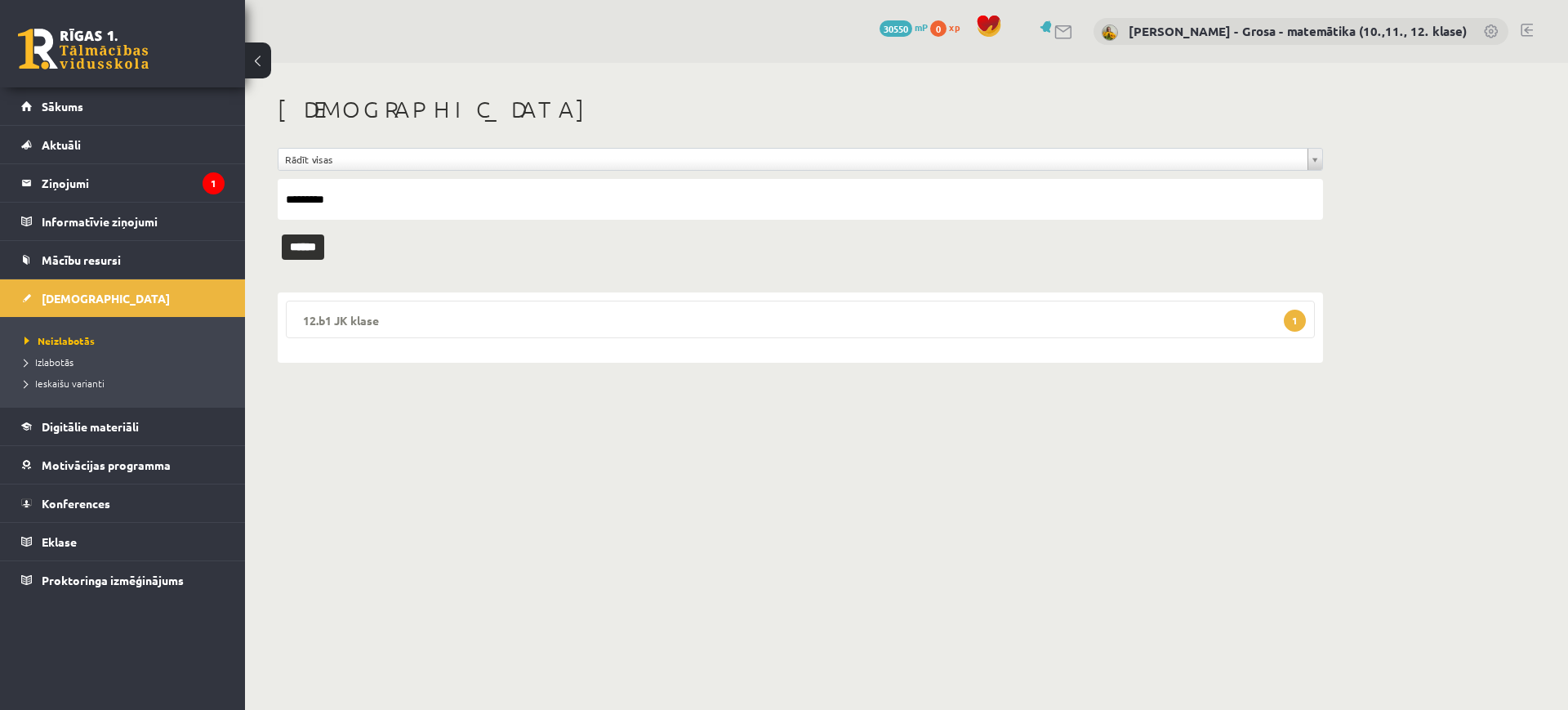
click at [772, 323] on legend "12.b1 JK klase 1" at bounding box center [800, 319] width 1029 height 38
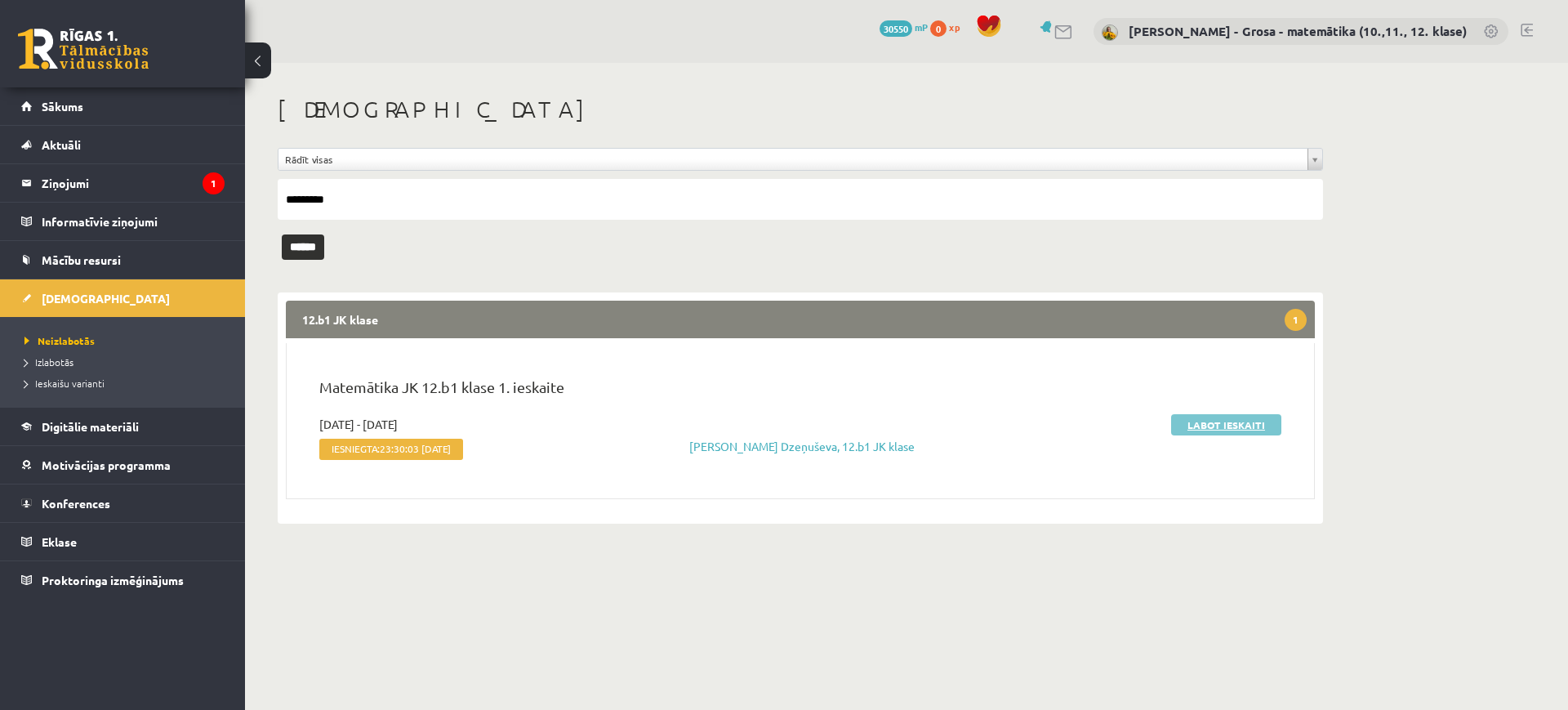
click at [1199, 427] on link "Labot ieskaiti" at bounding box center [1226, 424] width 110 height 21
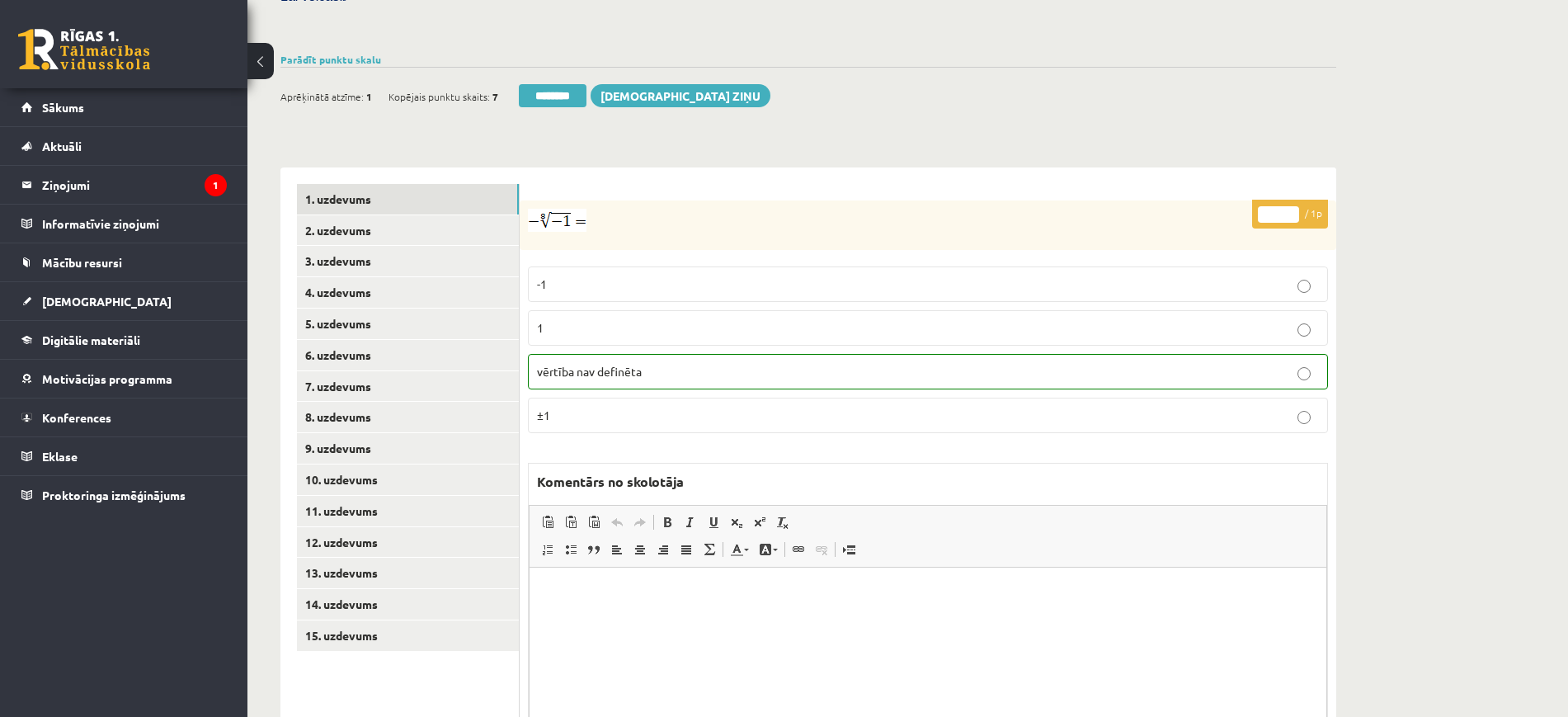
scroll to position [607, 0]
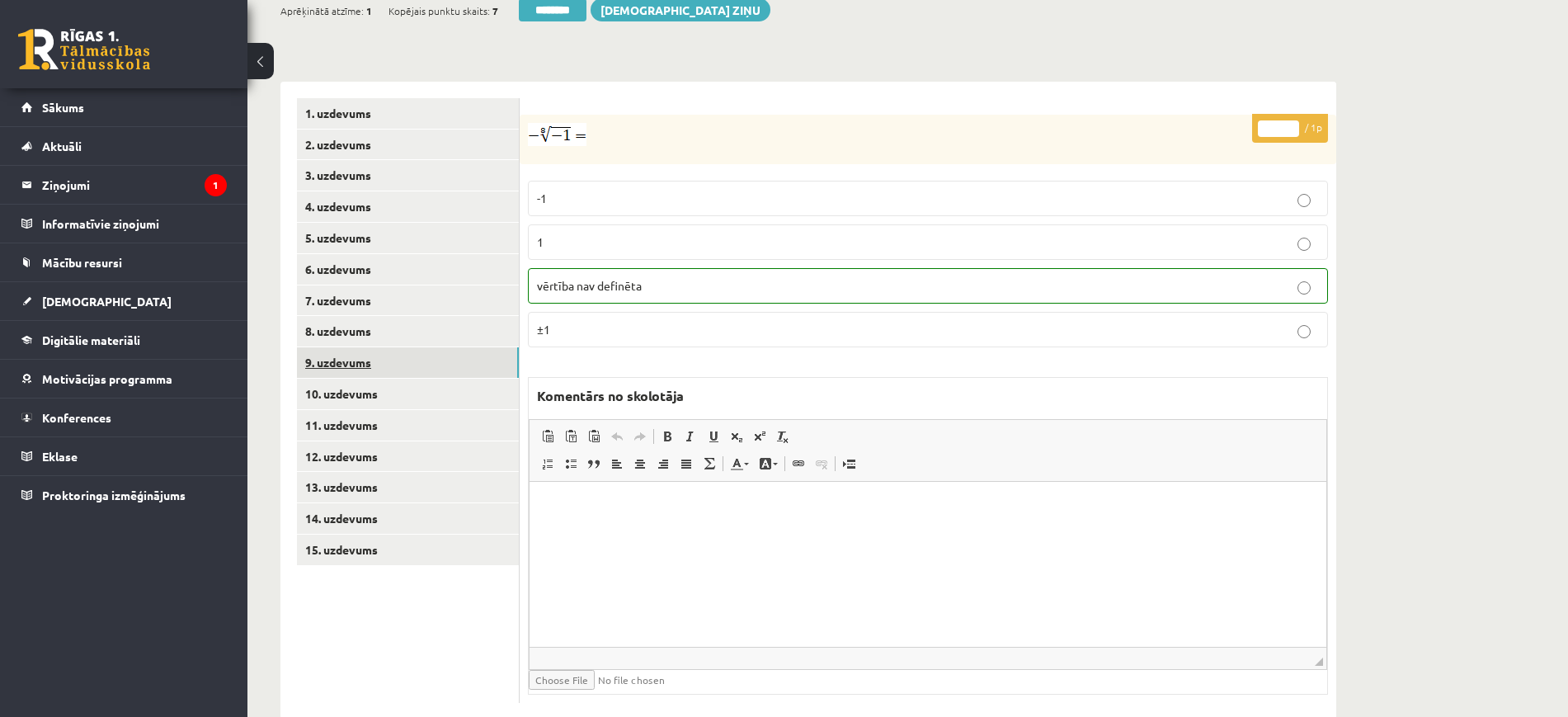
click at [448, 347] on link "9. uzdevums" at bounding box center [408, 363] width 222 height 31
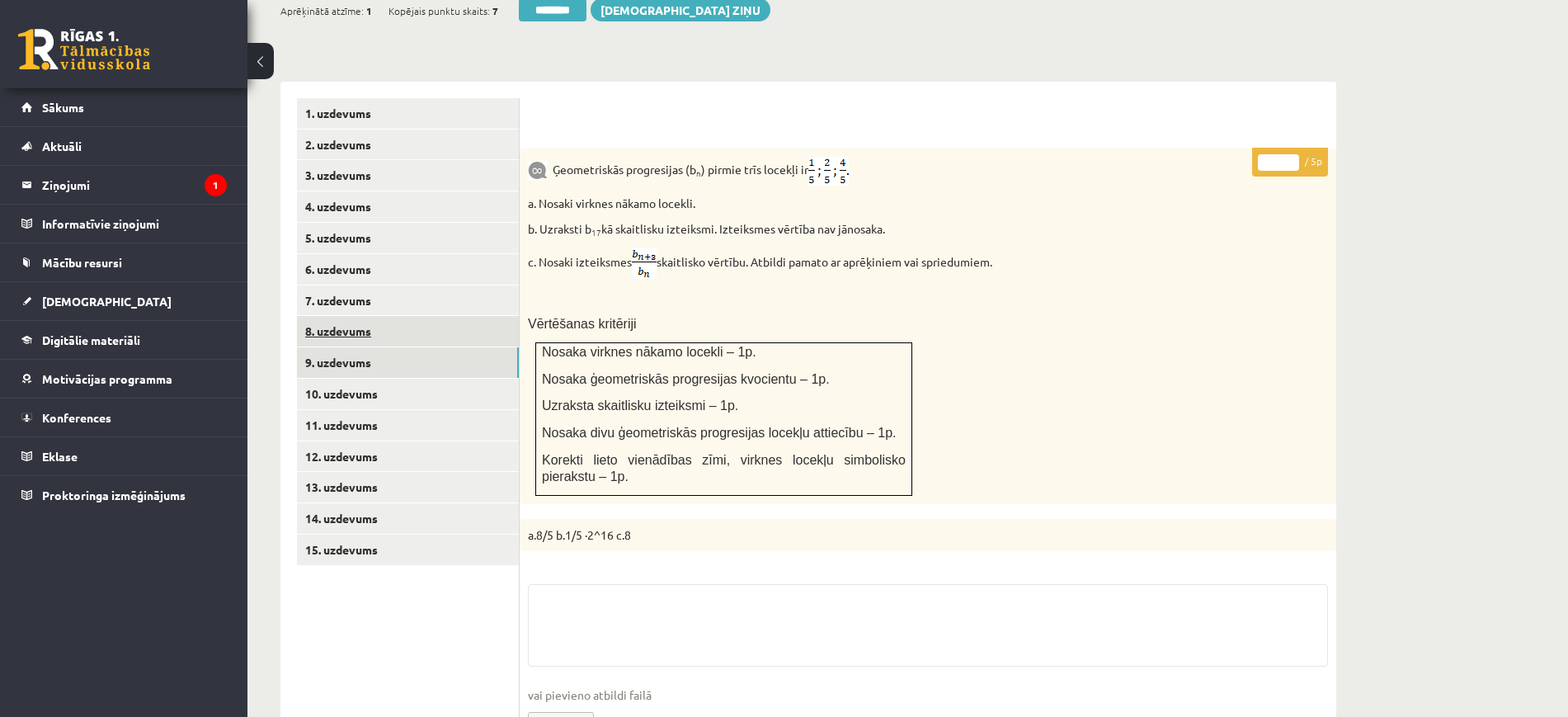
click at [448, 316] on link "8. uzdevums" at bounding box center [408, 331] width 222 height 31
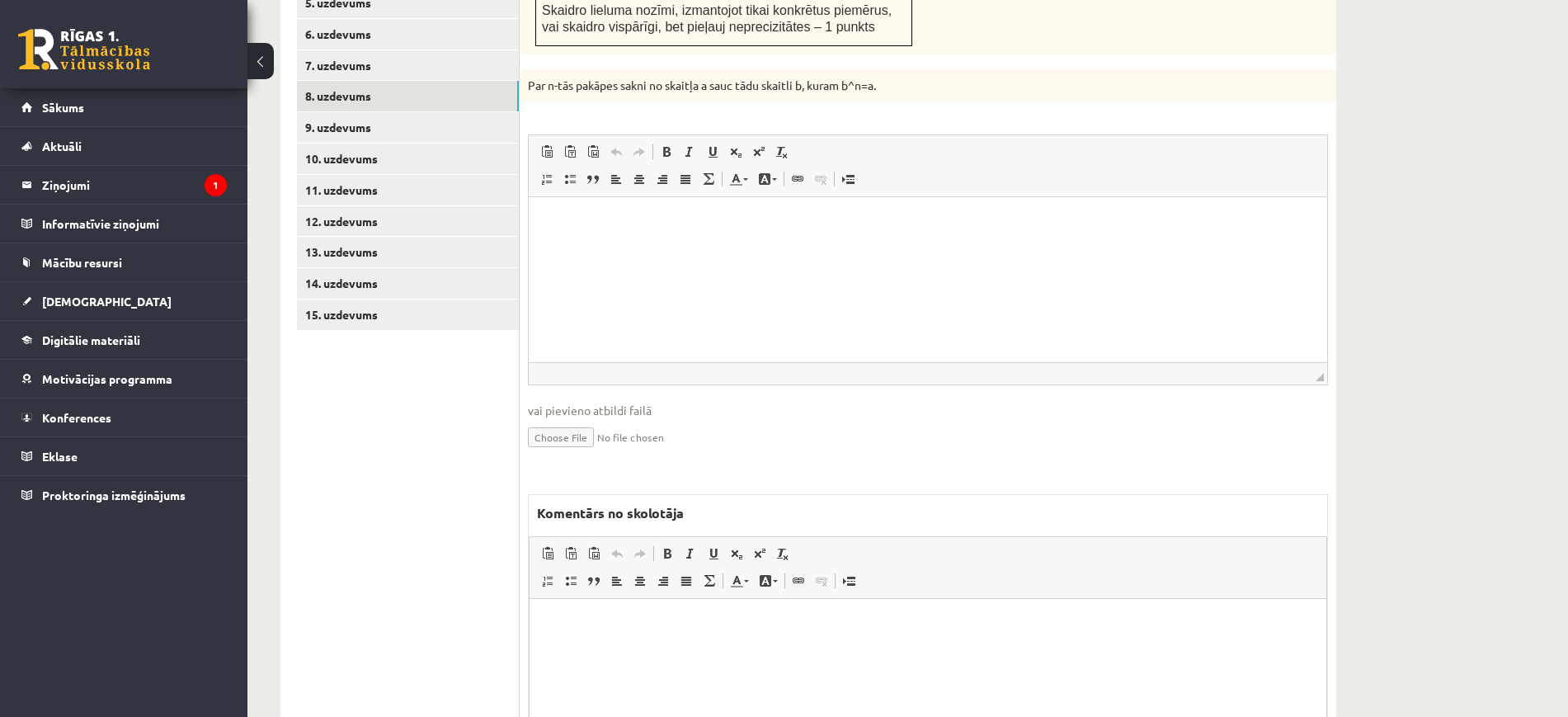
scroll to position [971, 0]
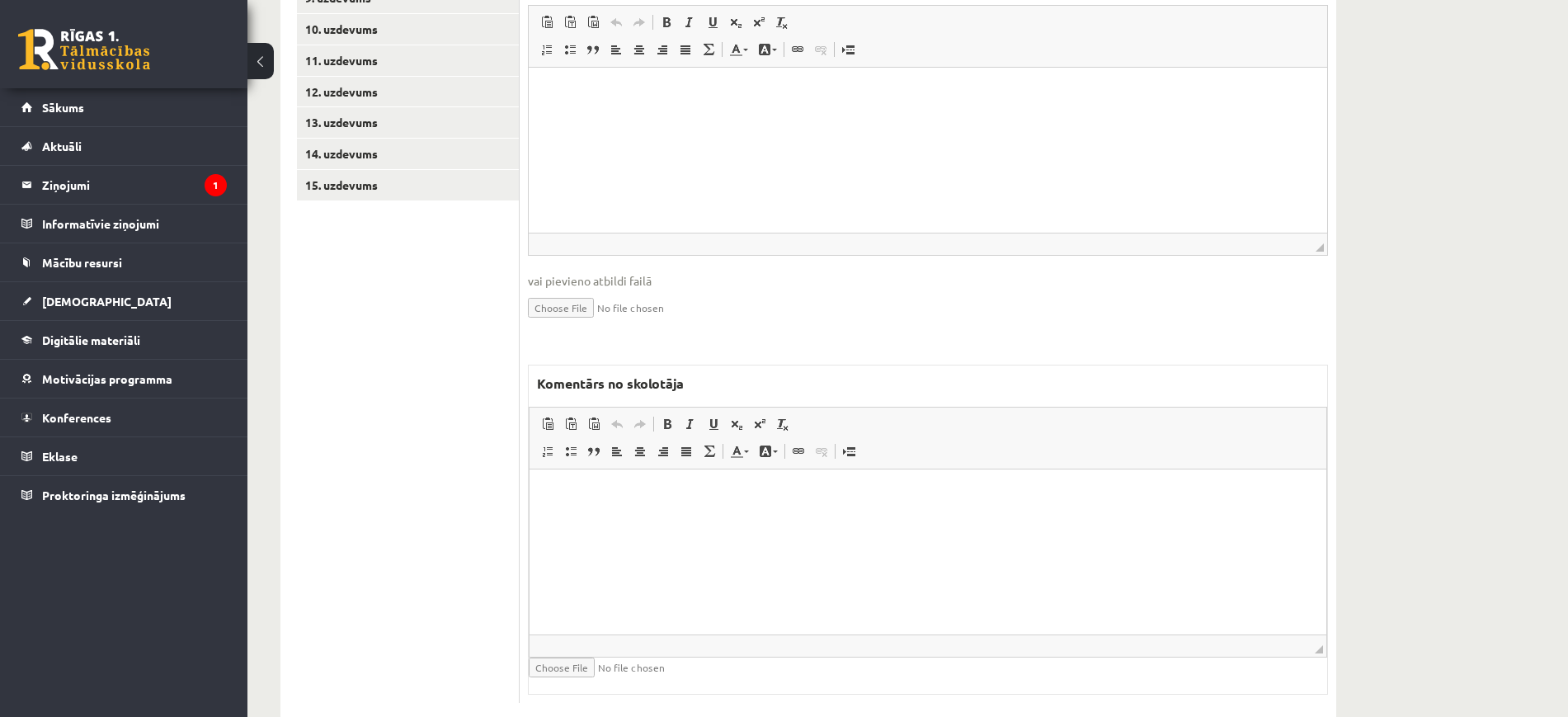
click at [663, 518] on html at bounding box center [928, 494] width 797 height 50
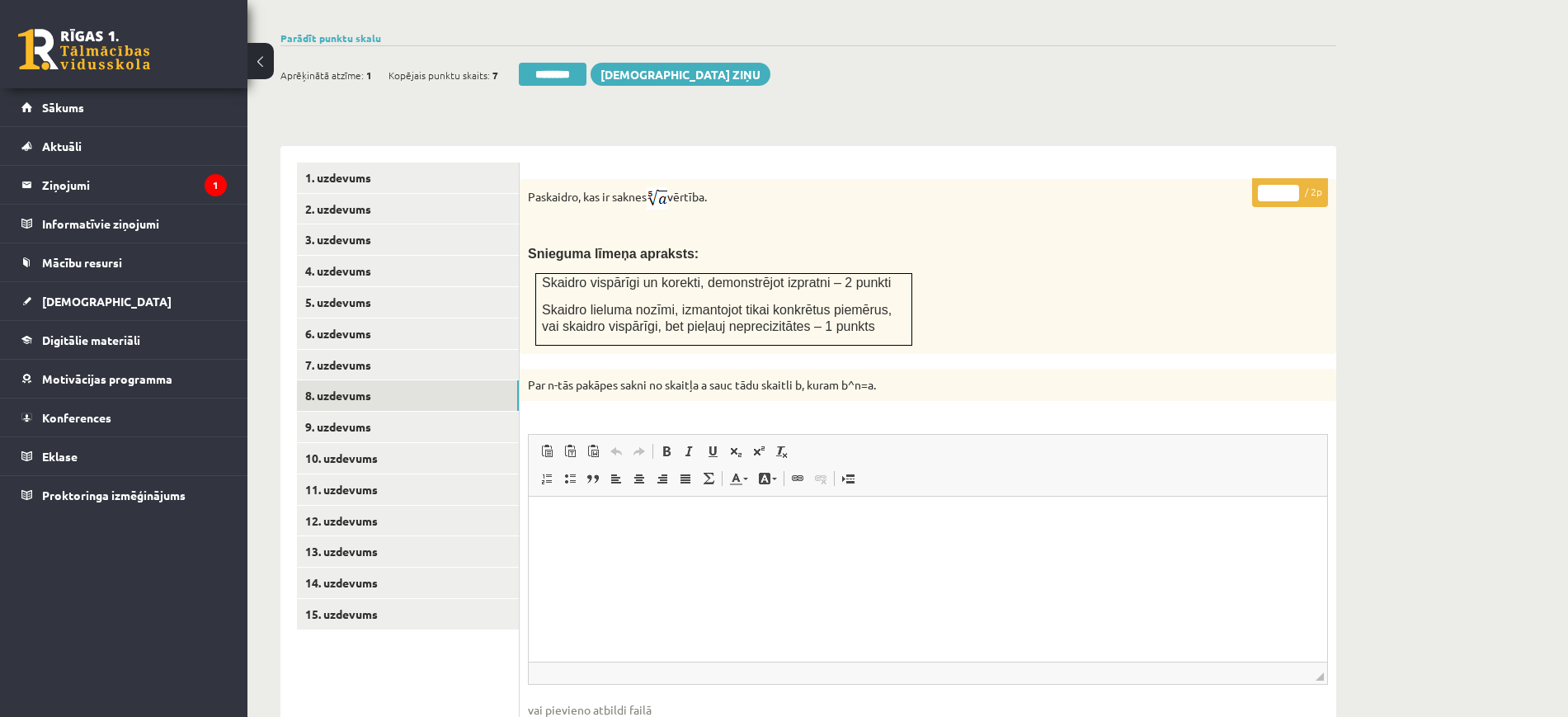
scroll to position [455, 0]
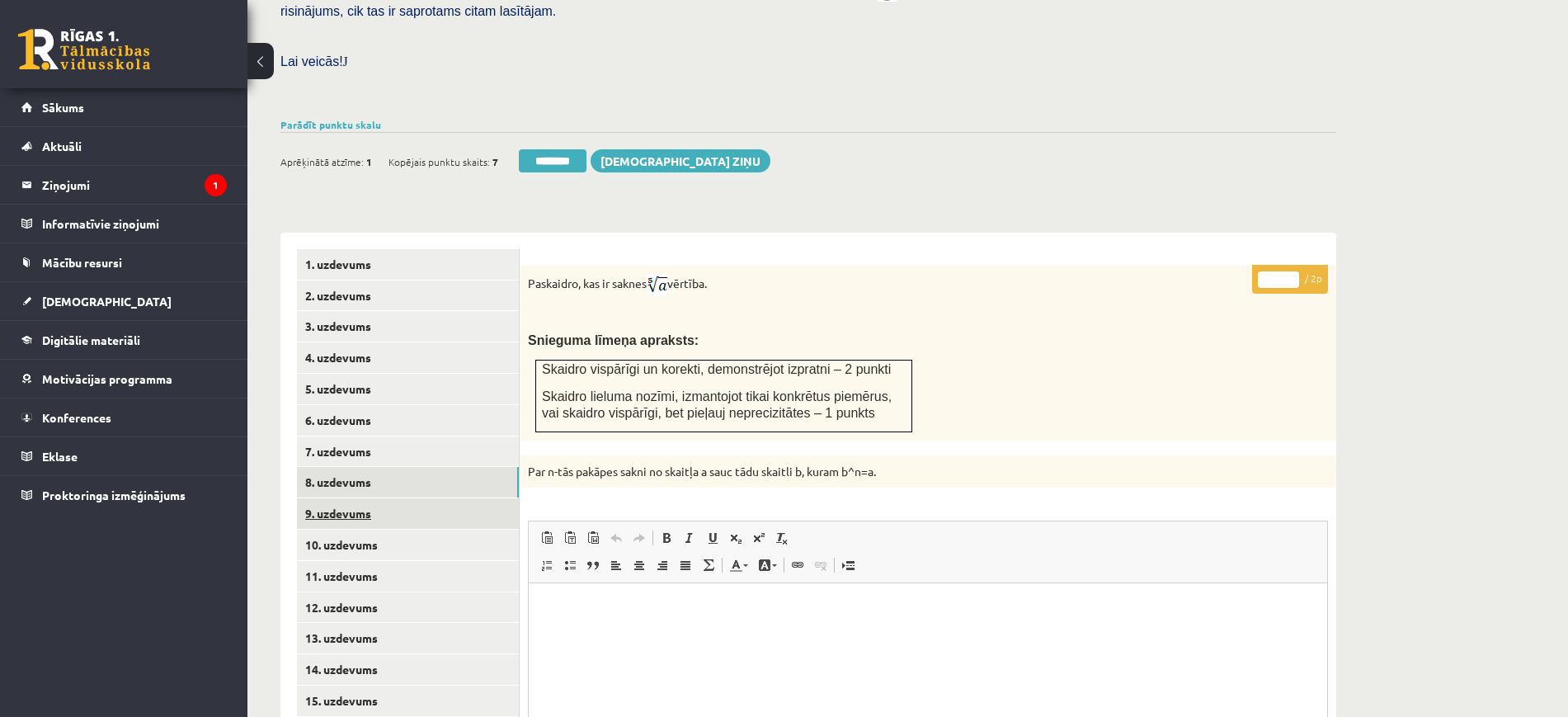
click at [471, 498] on link "9. uzdevums" at bounding box center [408, 513] width 222 height 31
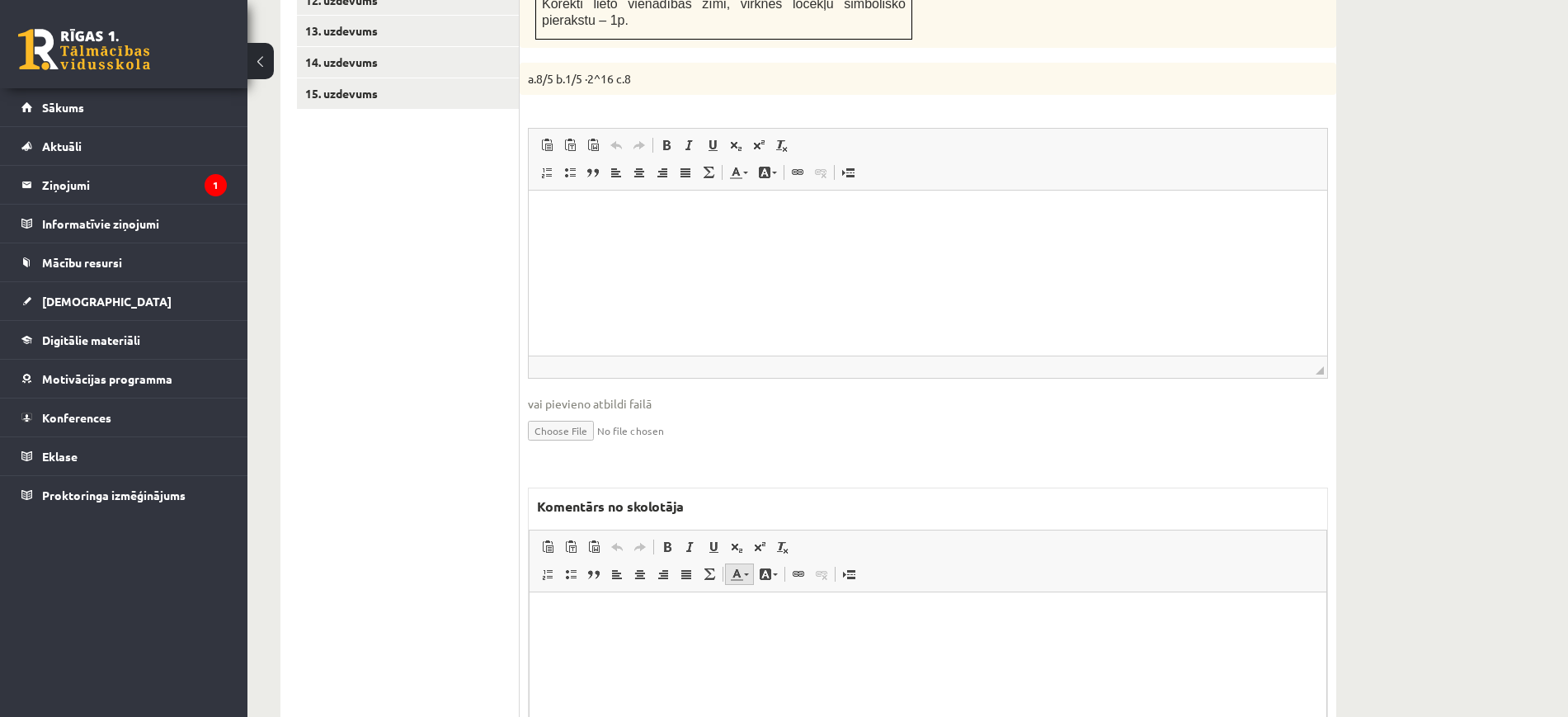
scroll to position [1185, 0]
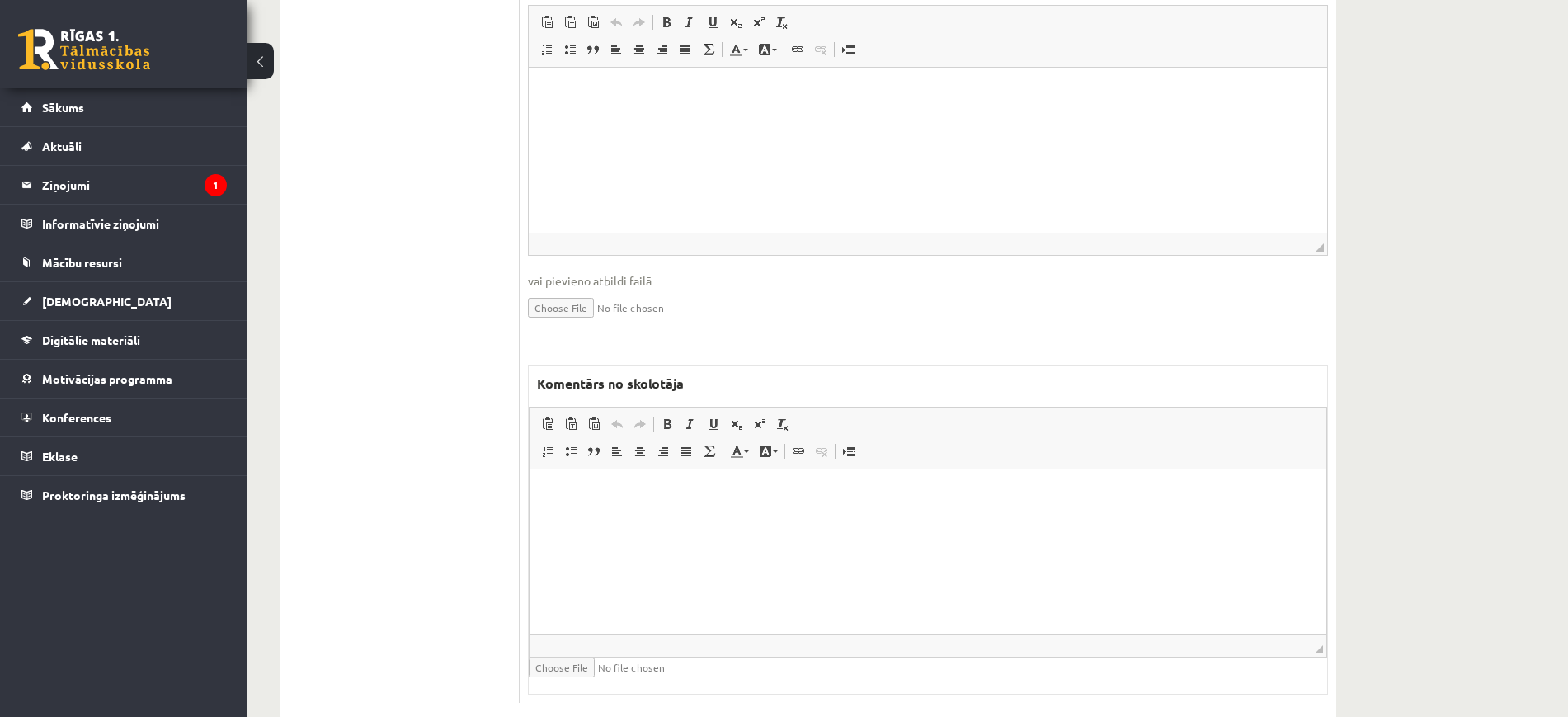
click at [681, 520] on html at bounding box center [928, 494] width 797 height 50
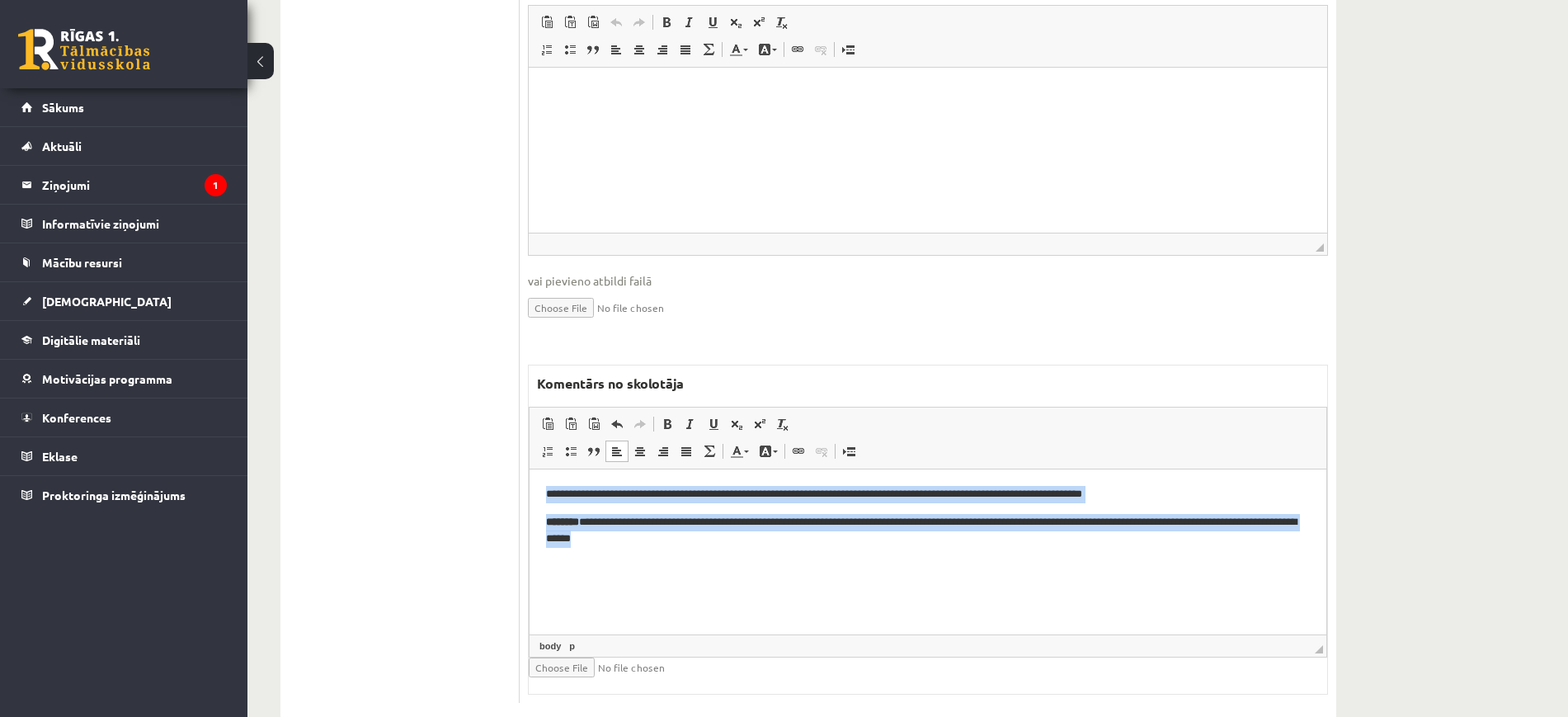
drag, startPoint x: 792, startPoint y: 537, endPoint x: 798, endPoint y: 862, distance: 325.1
click at [529, 469] on html "**********" at bounding box center [928, 517] width 797 height 95
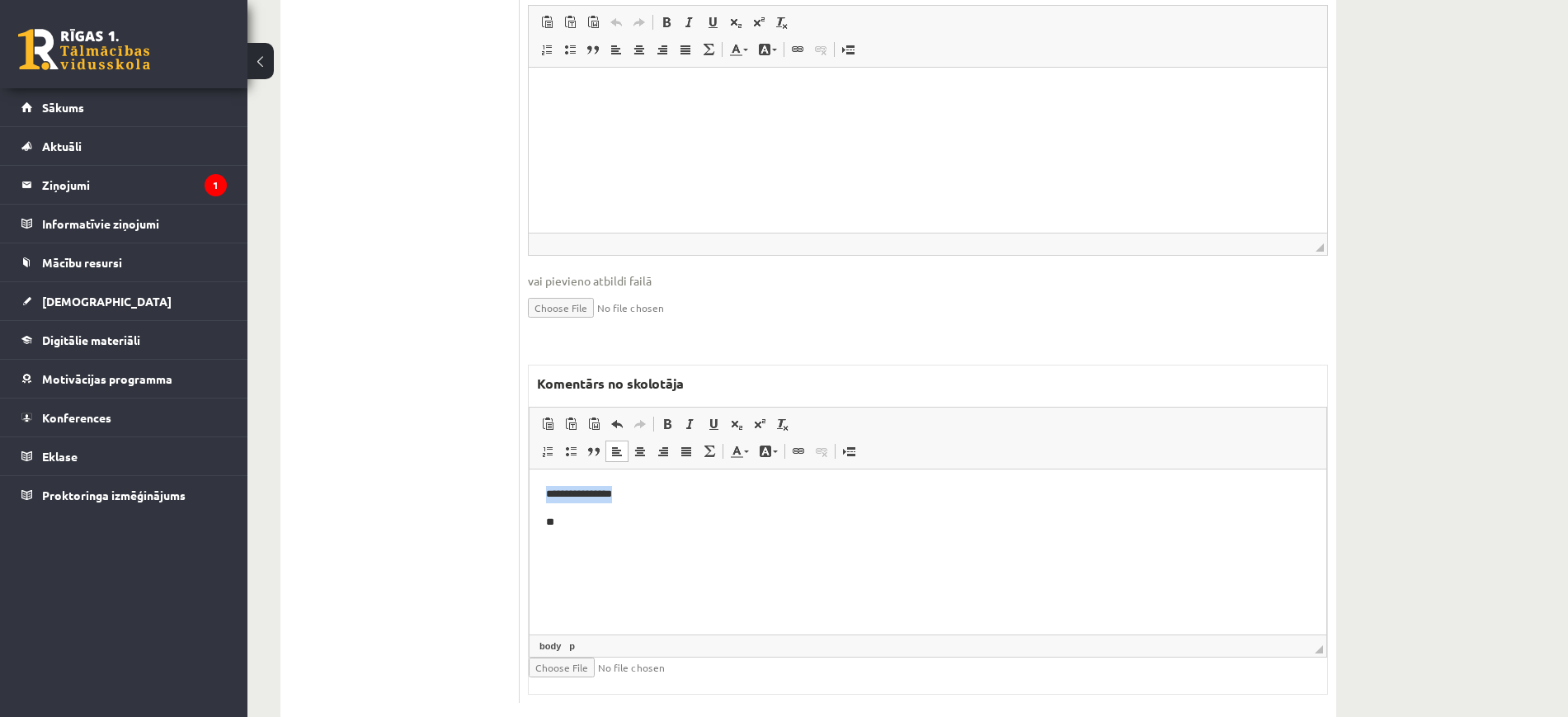
drag, startPoint x: 695, startPoint y: 483, endPoint x: 962, endPoint y: 916, distance: 508.7
click at [529, 483] on html "**********" at bounding box center [928, 522] width 797 height 105
copy p "**********"
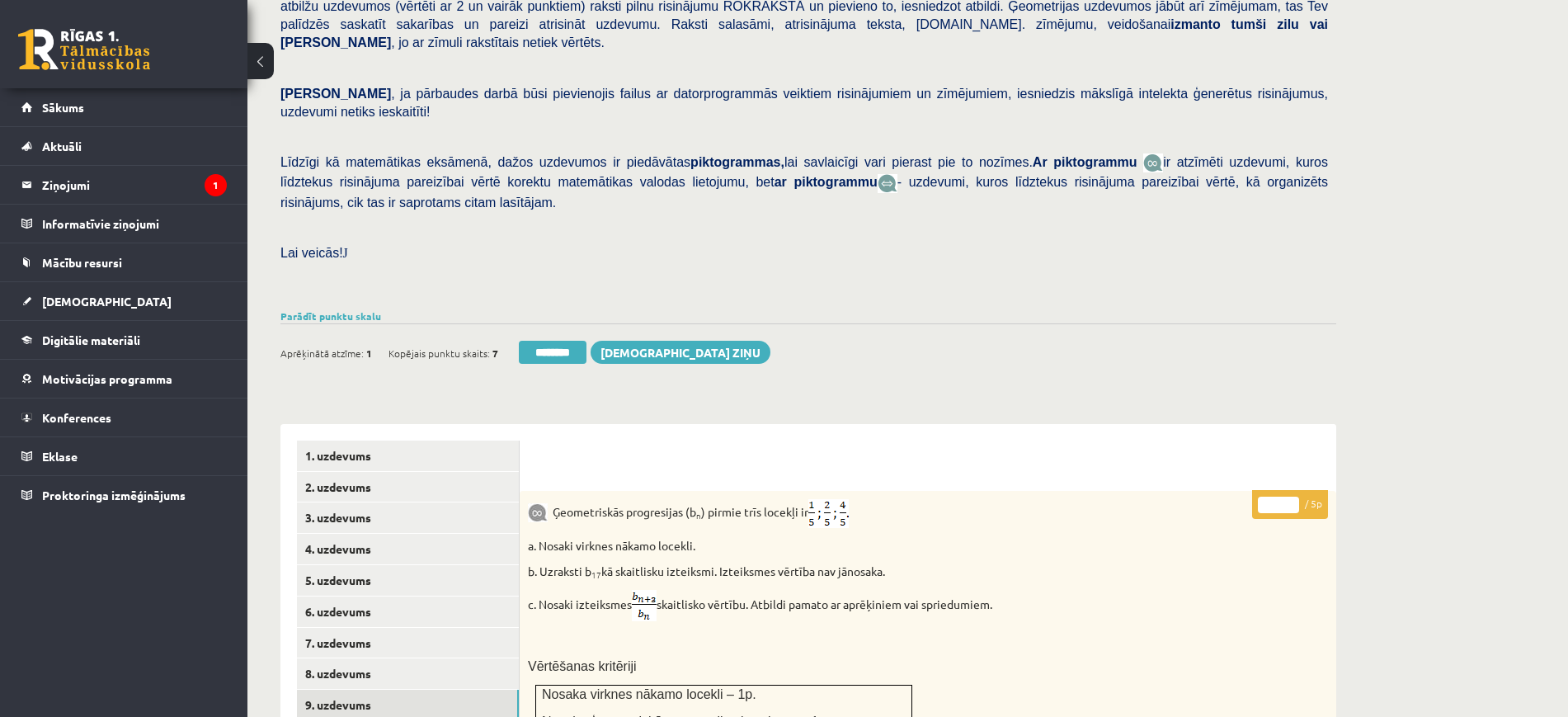
scroll to position [257, 0]
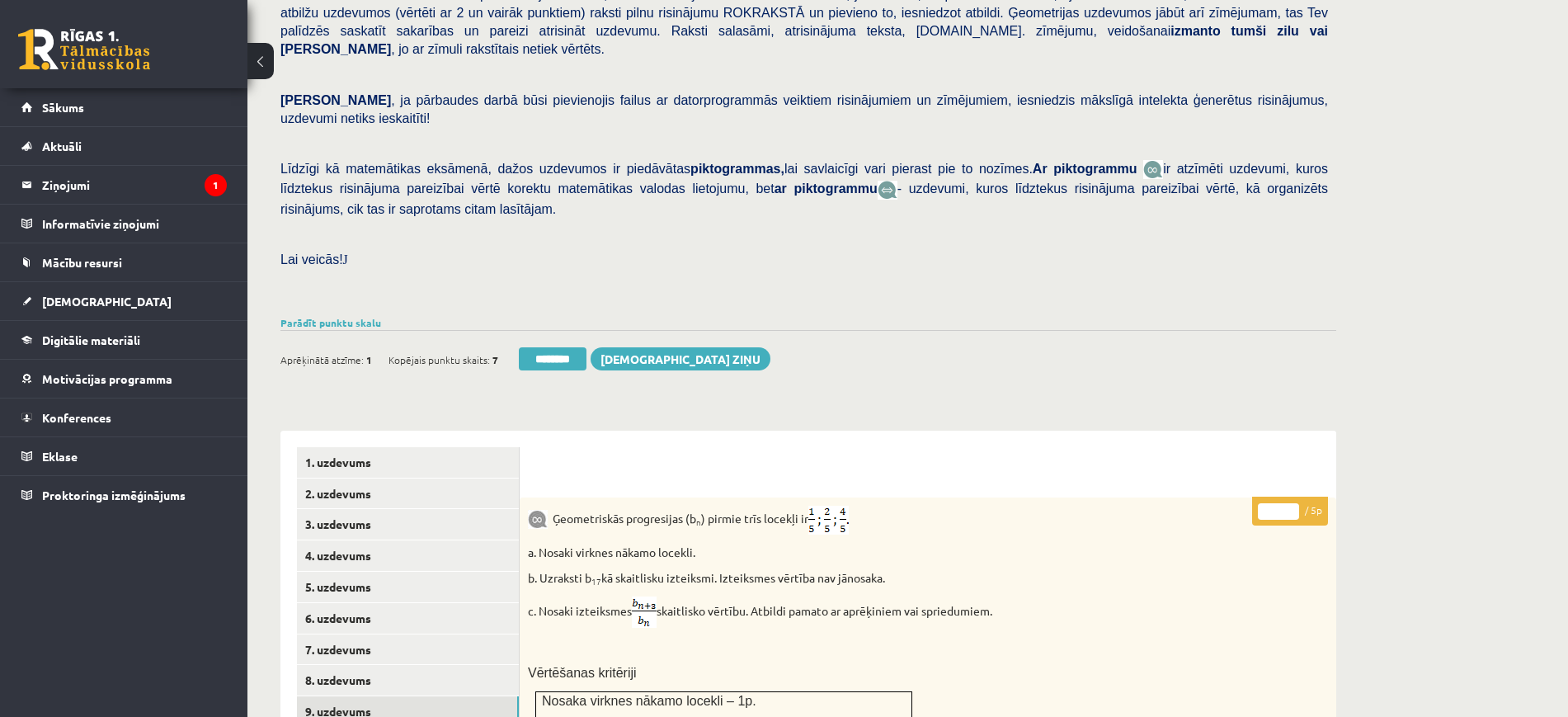
click at [1289, 503] on input "*" at bounding box center [1278, 511] width 42 height 16
type input "*"
click at [1289, 503] on input "*" at bounding box center [1278, 511] width 42 height 16
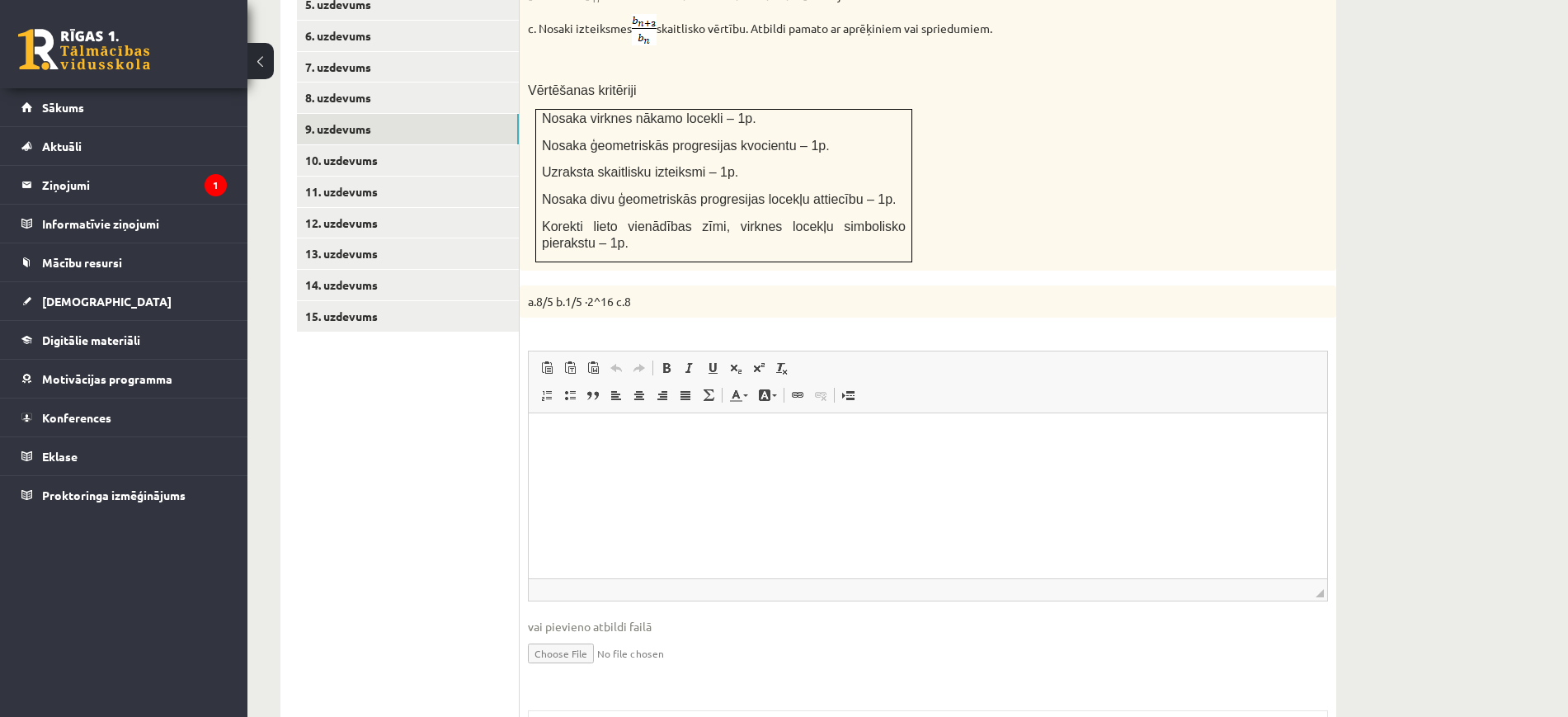
scroll to position [876, 0]
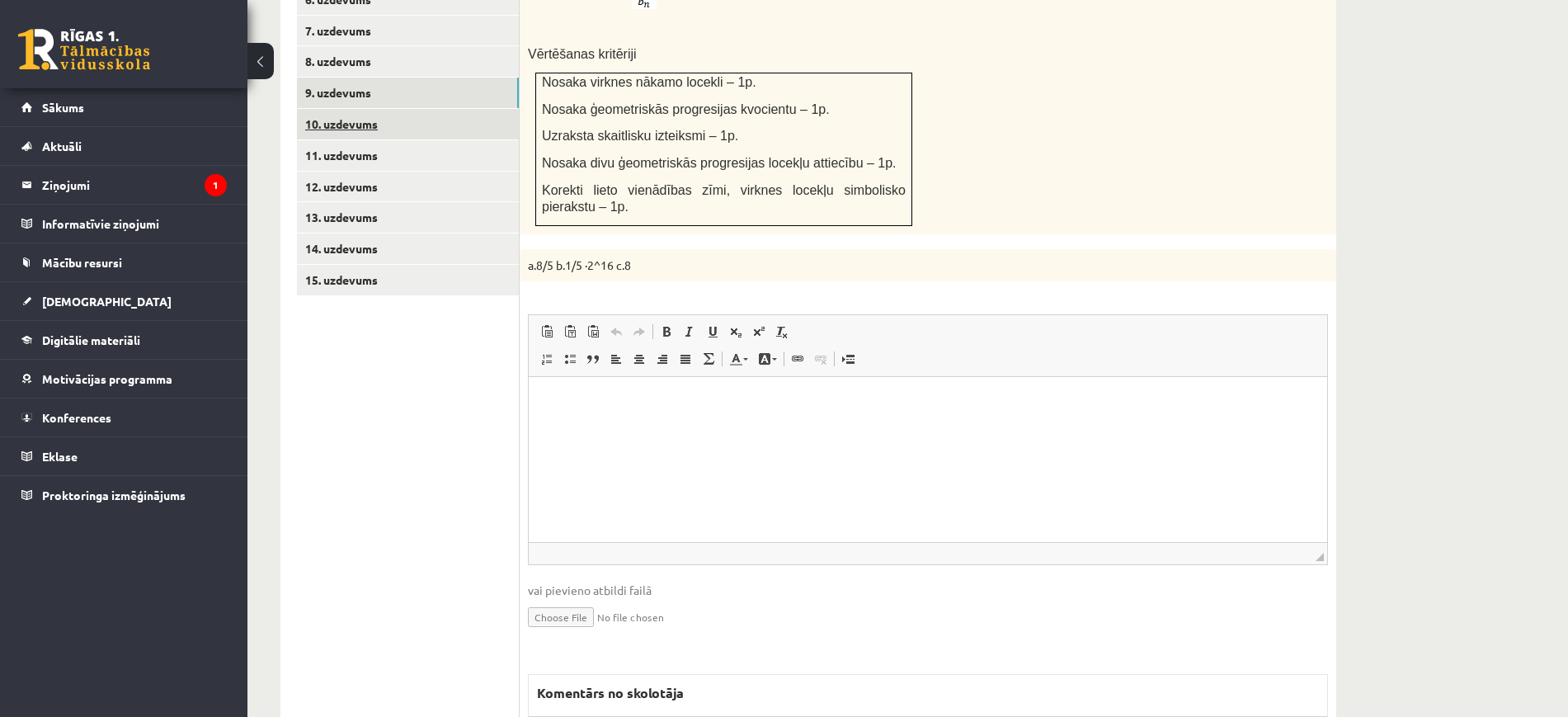
click at [496, 109] on link "10. uzdevums" at bounding box center [408, 124] width 222 height 31
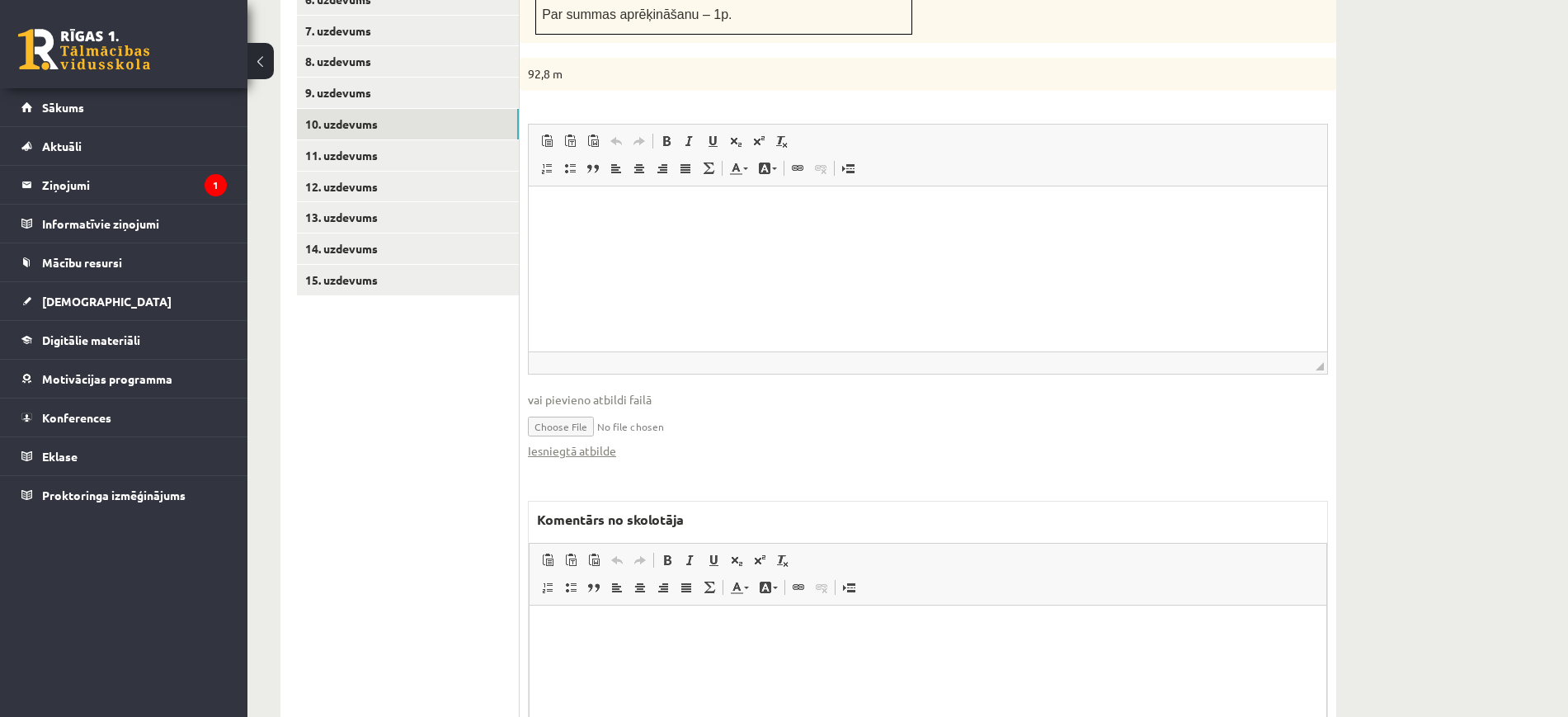
scroll to position [0, 0]
click at [602, 442] on link "Iesniegtā atbilde" at bounding box center [572, 450] width 88 height 17
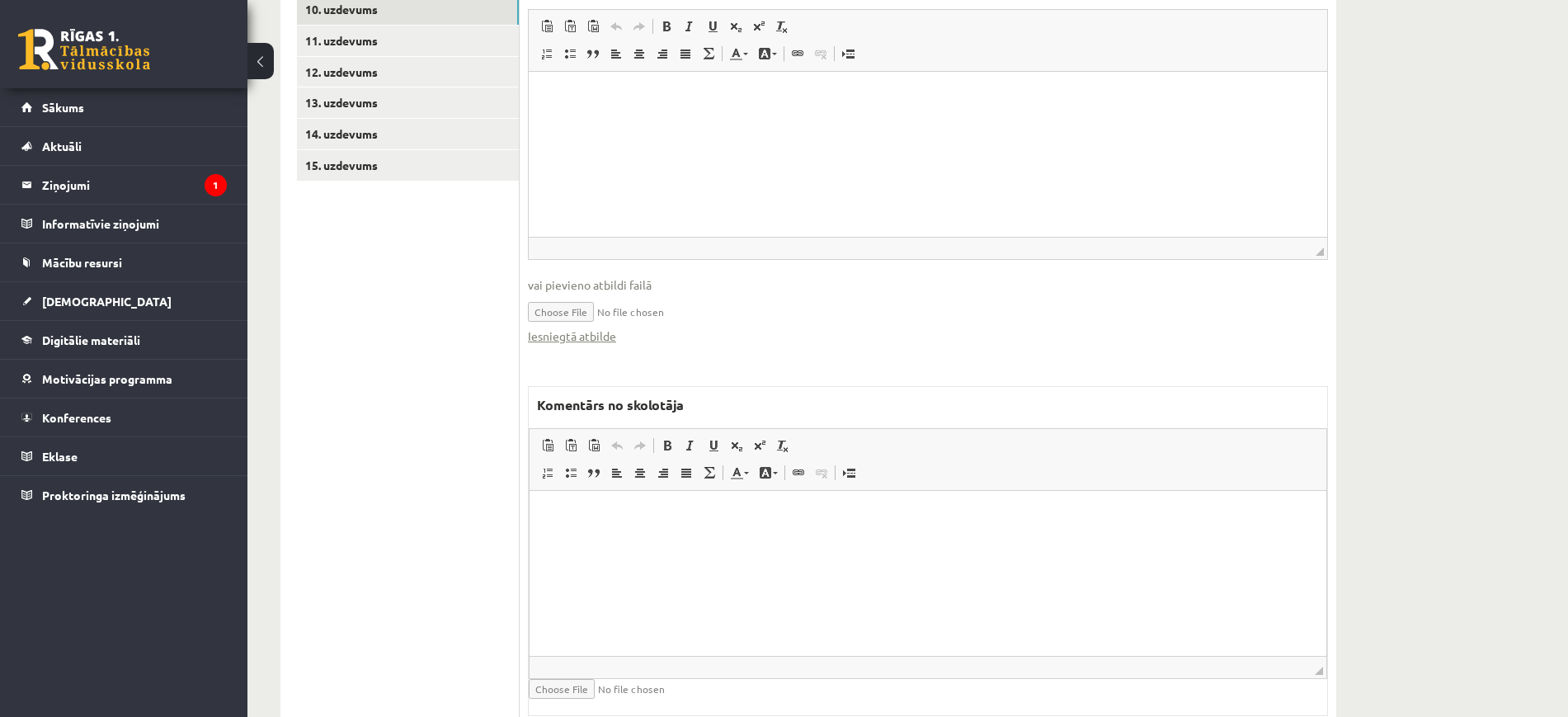
scroll to position [1012, 0]
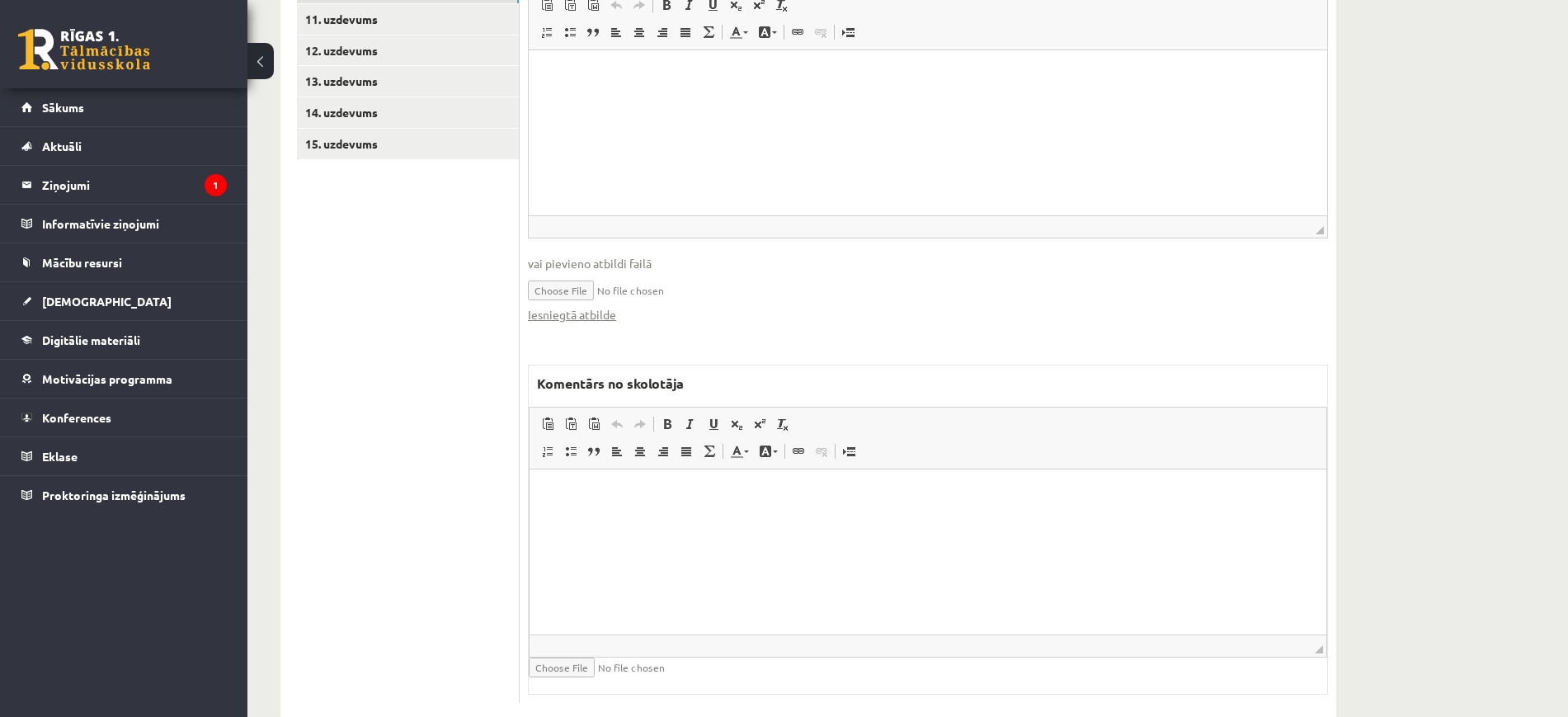
drag, startPoint x: 675, startPoint y: 545, endPoint x: 661, endPoint y: 532, distance: 19.1
click at [669, 519] on html at bounding box center [928, 493] width 797 height 50
click at [532, 498] on html "**********" at bounding box center [928, 493] width 797 height 50
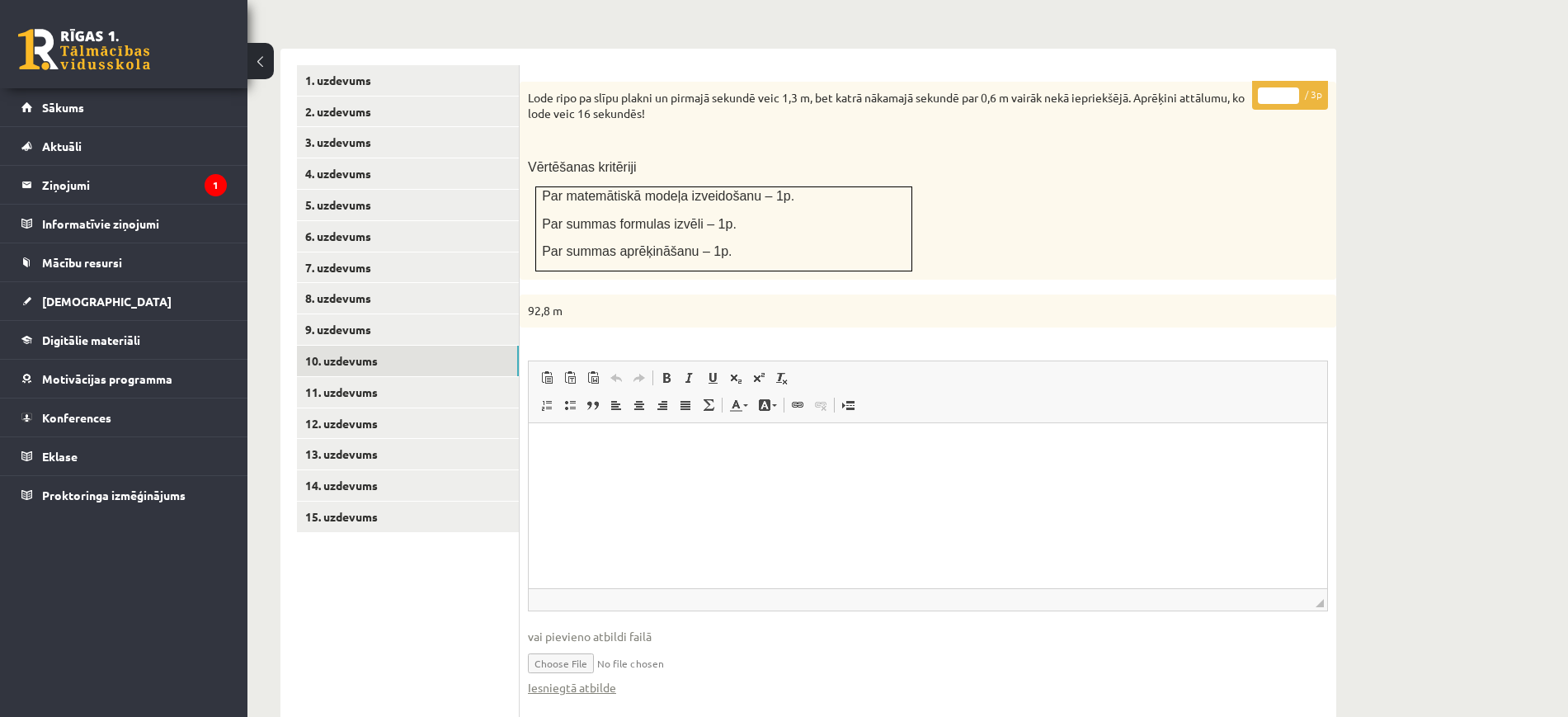
scroll to position [393, 0]
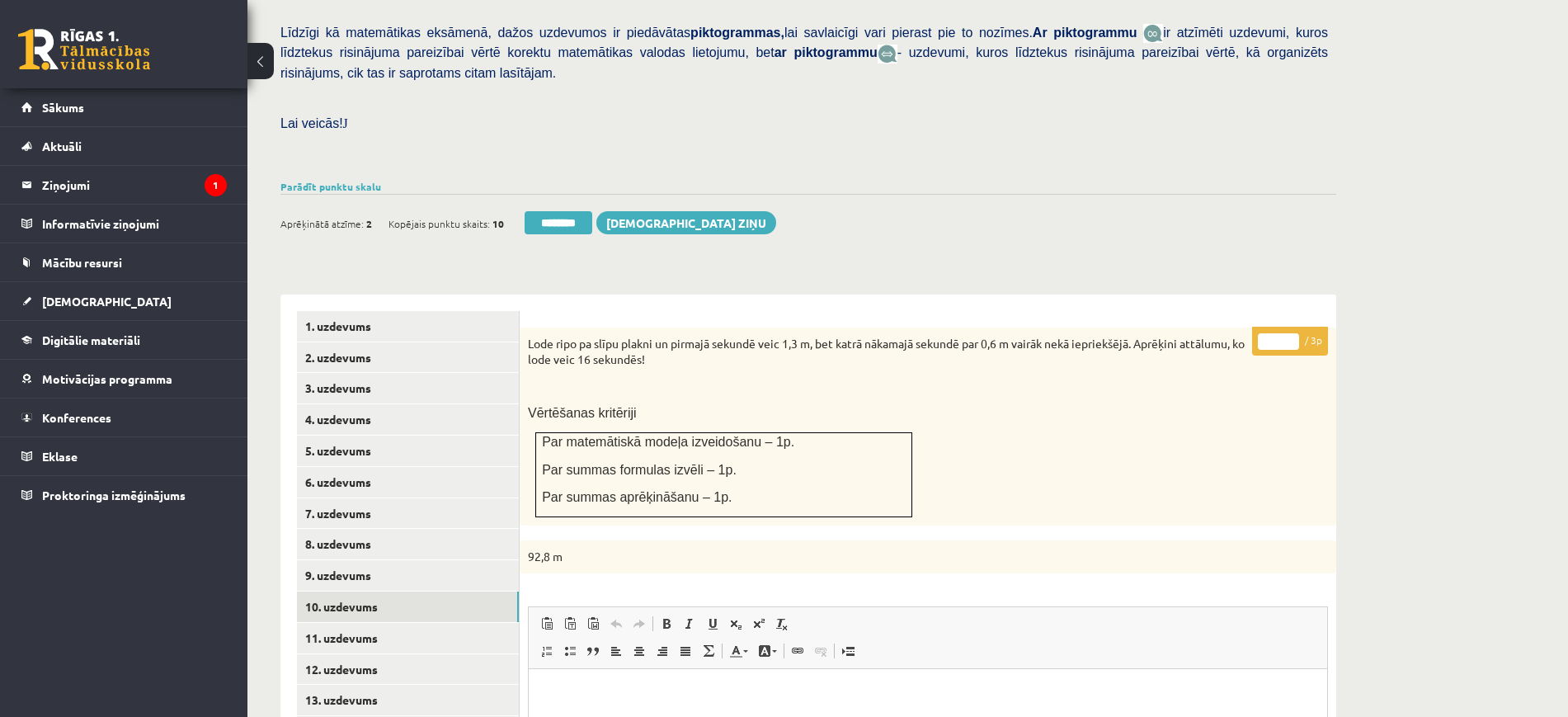
type input "*"
click at [1294, 333] on input "*" at bounding box center [1278, 341] width 42 height 16
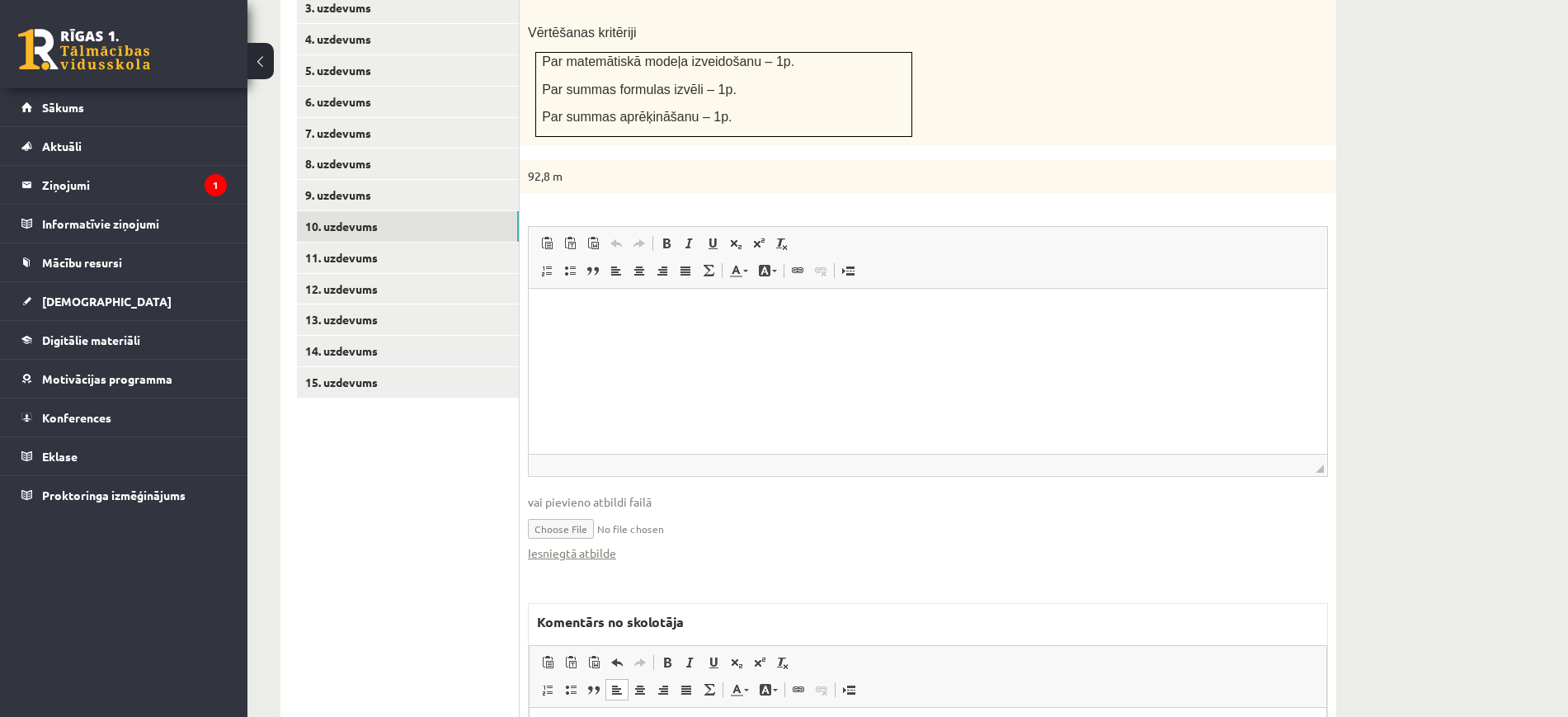
scroll to position [806, 0]
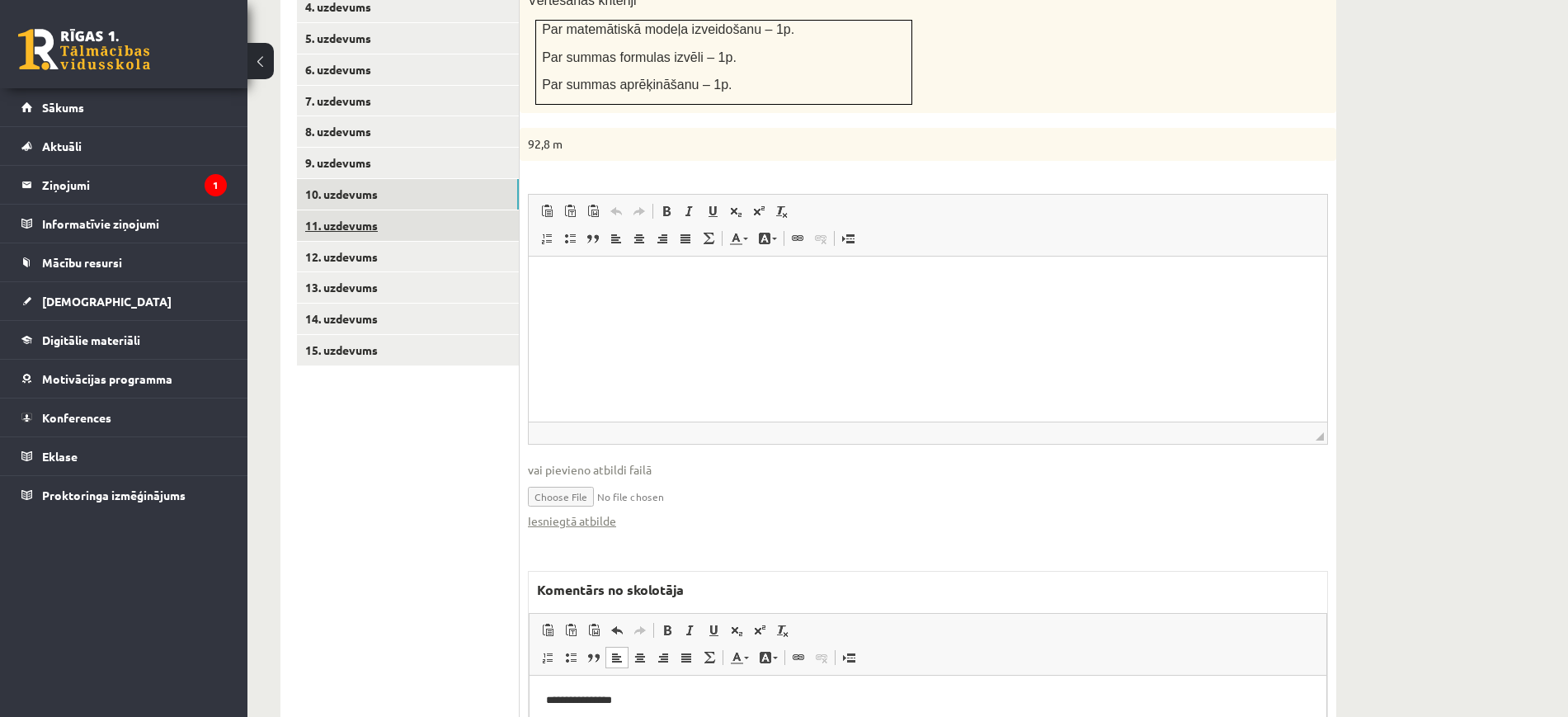
click at [511, 211] on link "11. uzdevums" at bounding box center [408, 226] width 222 height 31
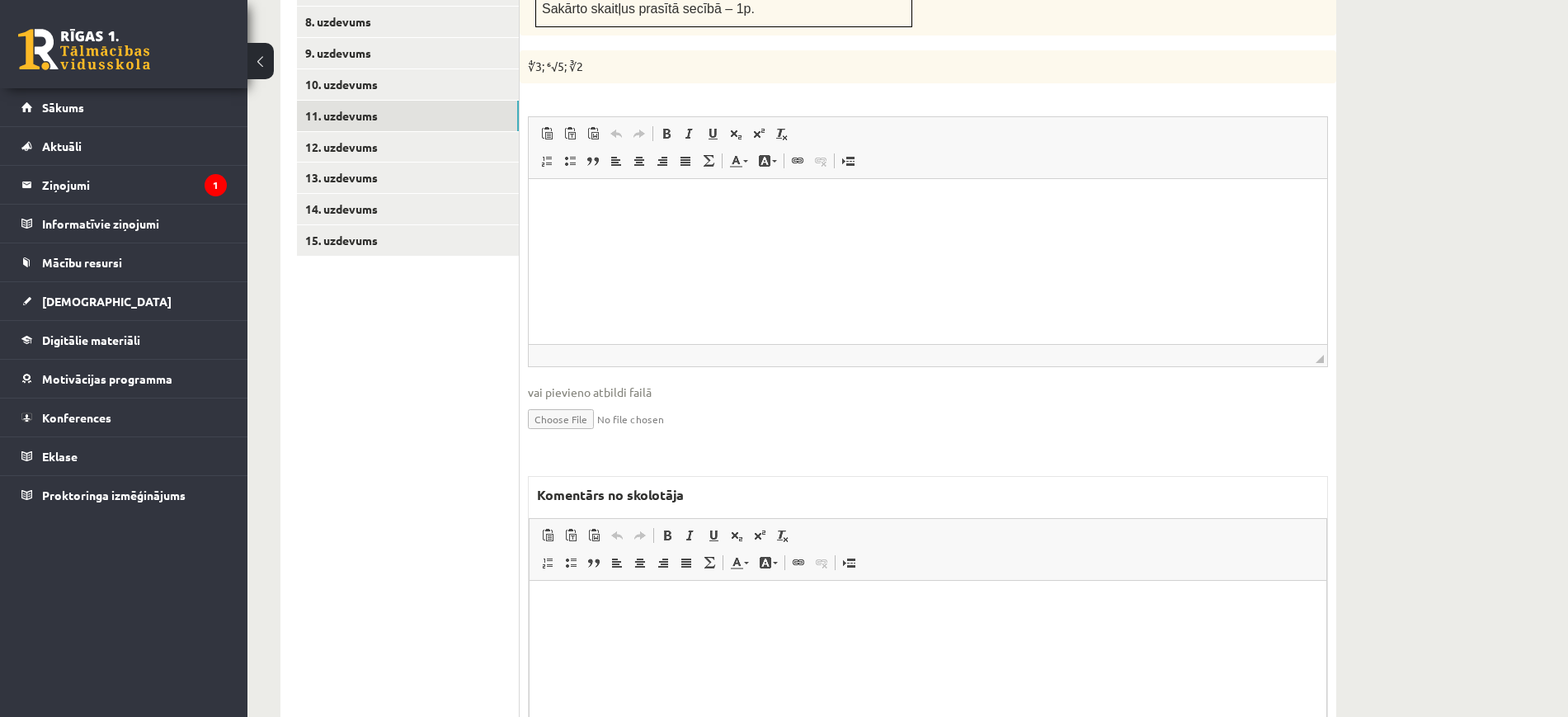
scroll to position [1026, 0]
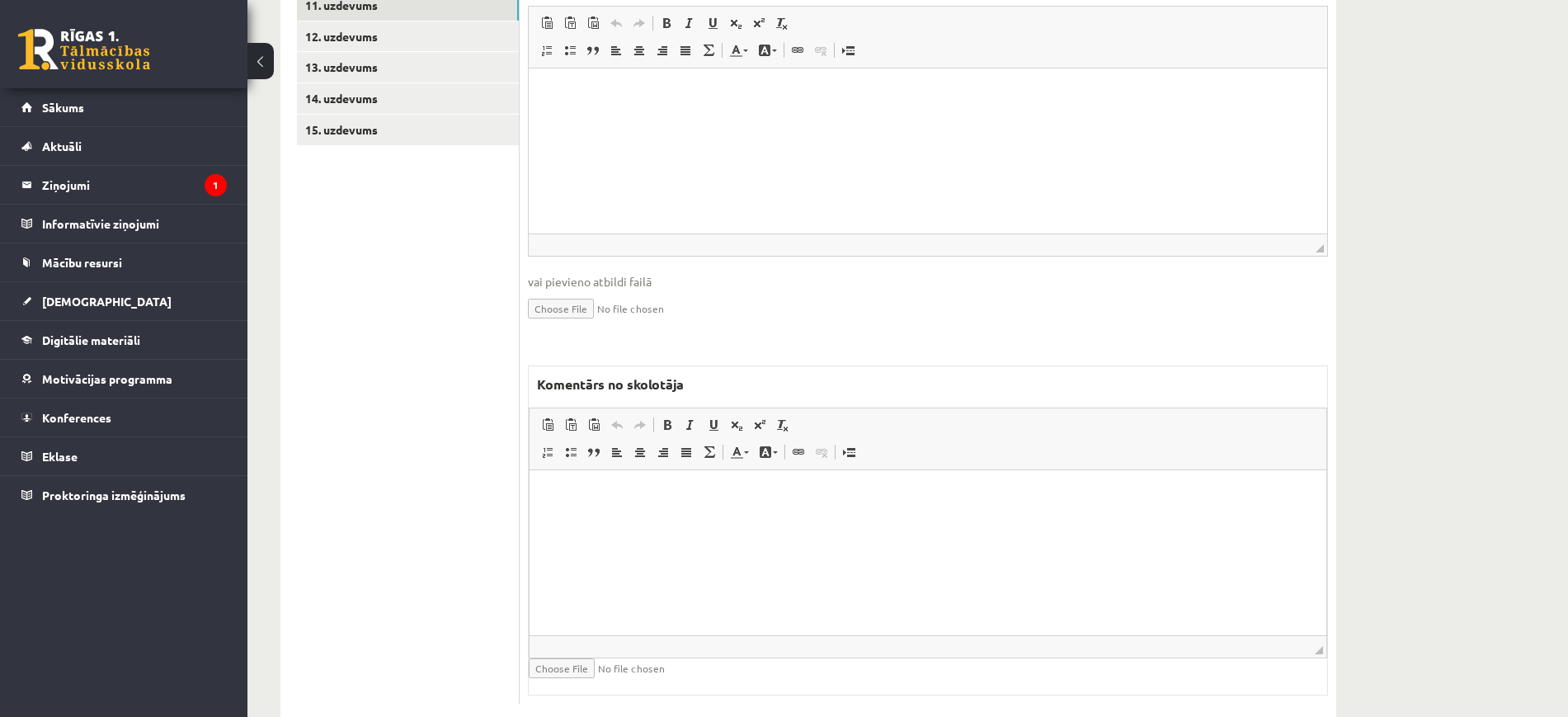
click at [690, 520] on html at bounding box center [928, 494] width 797 height 50
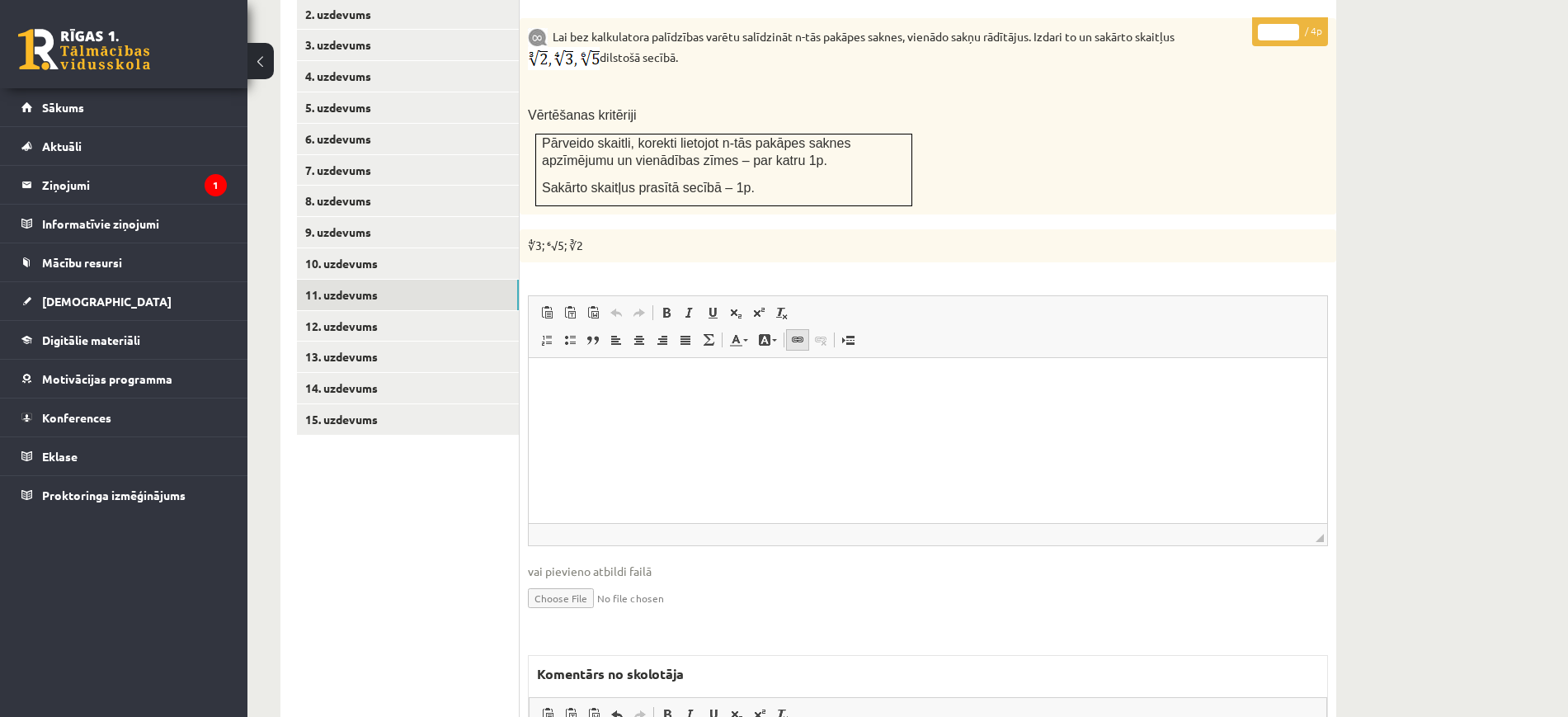
scroll to position [613, 0]
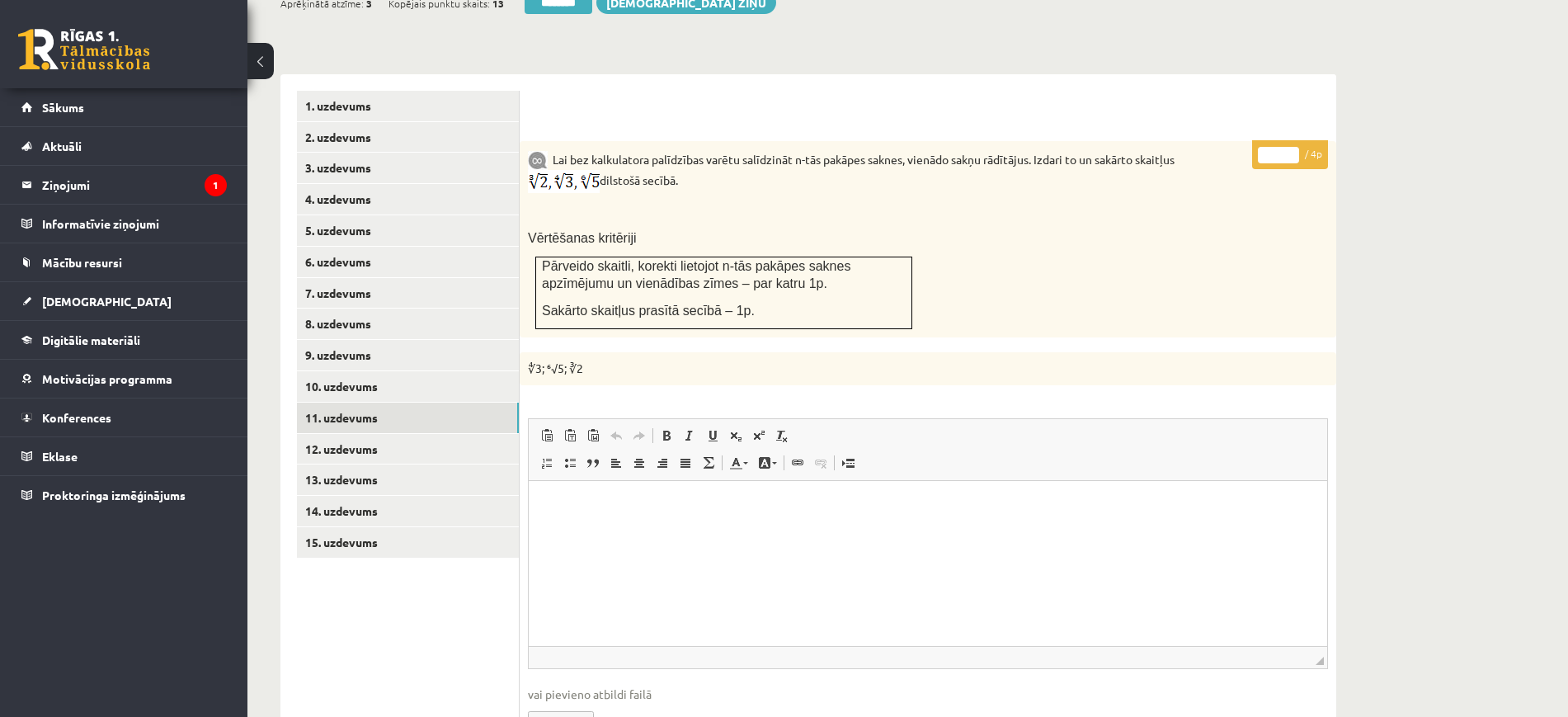
type input "*"
click at [1288, 147] on input "*" at bounding box center [1278, 155] width 42 height 16
click at [494, 434] on link "12. uzdevums" at bounding box center [408, 449] width 222 height 31
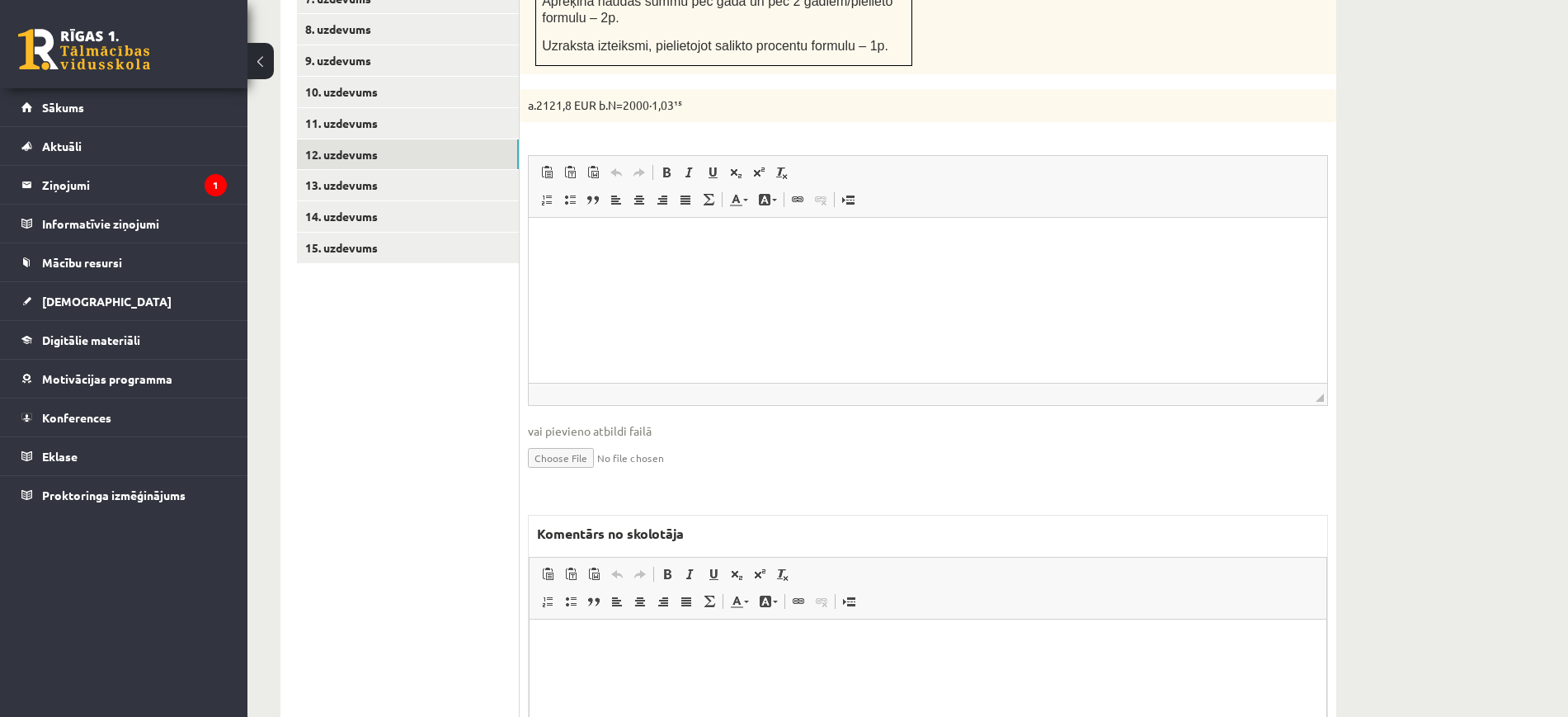
scroll to position [1074, 0]
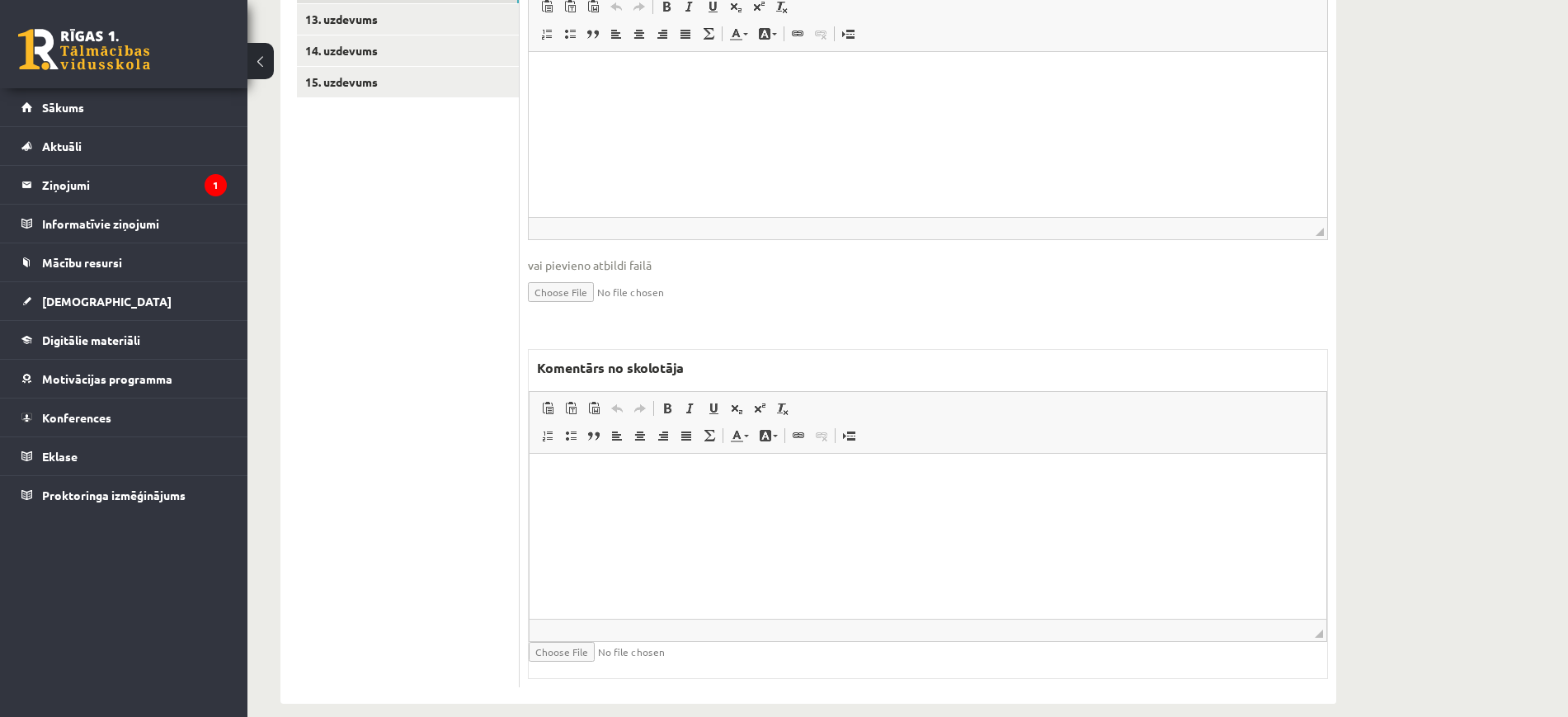
click at [684, 503] on html at bounding box center [928, 477] width 797 height 50
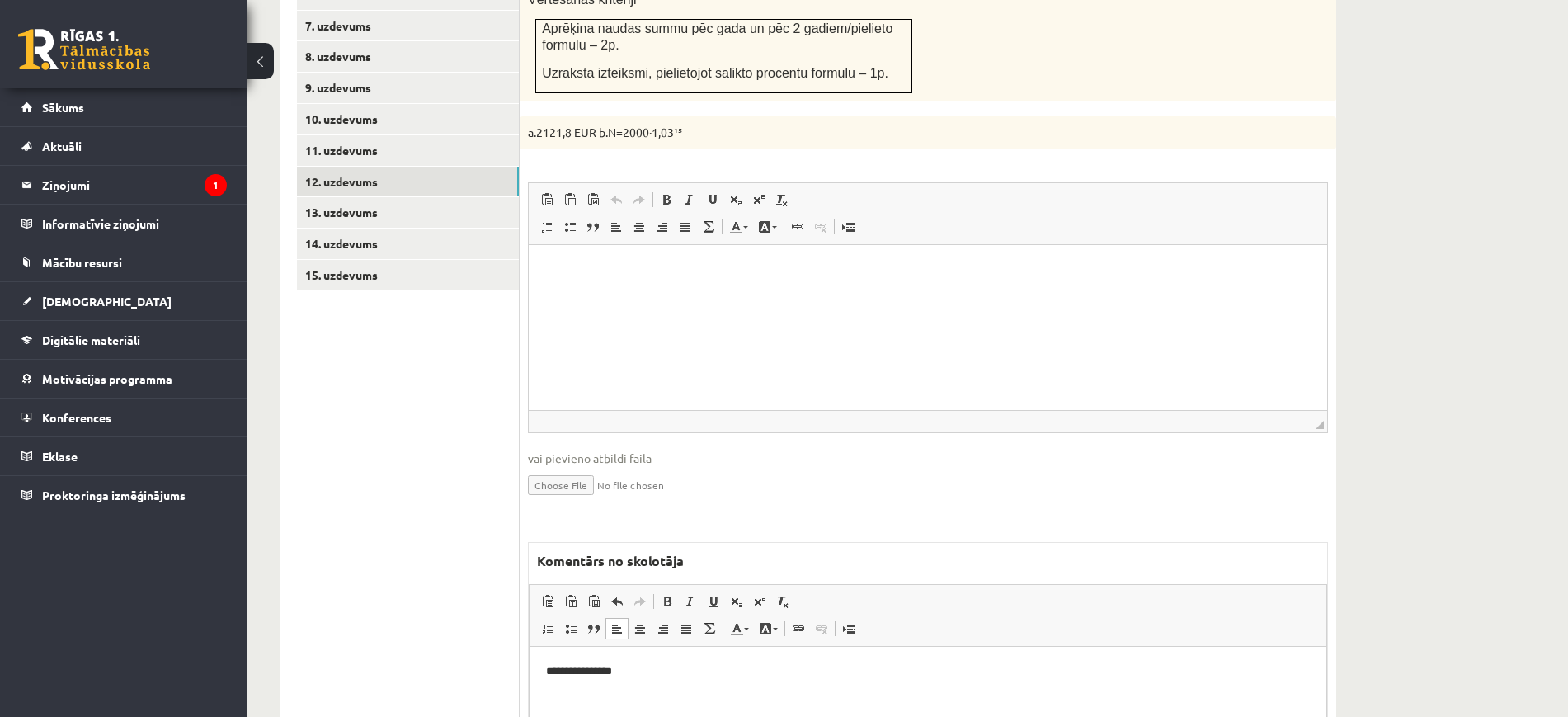
scroll to position [558, 0]
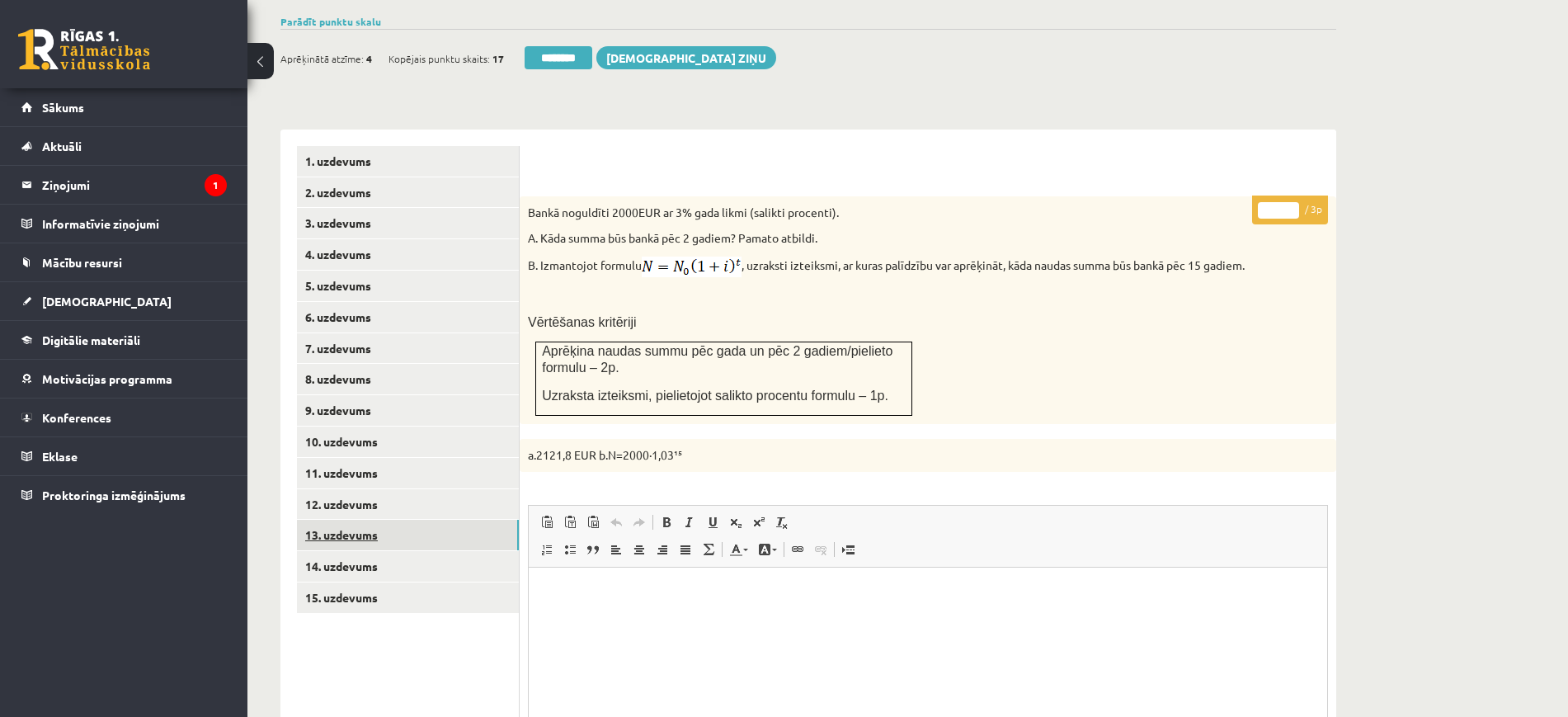
click at [482, 520] on link "13. uzdevums" at bounding box center [408, 535] width 222 height 31
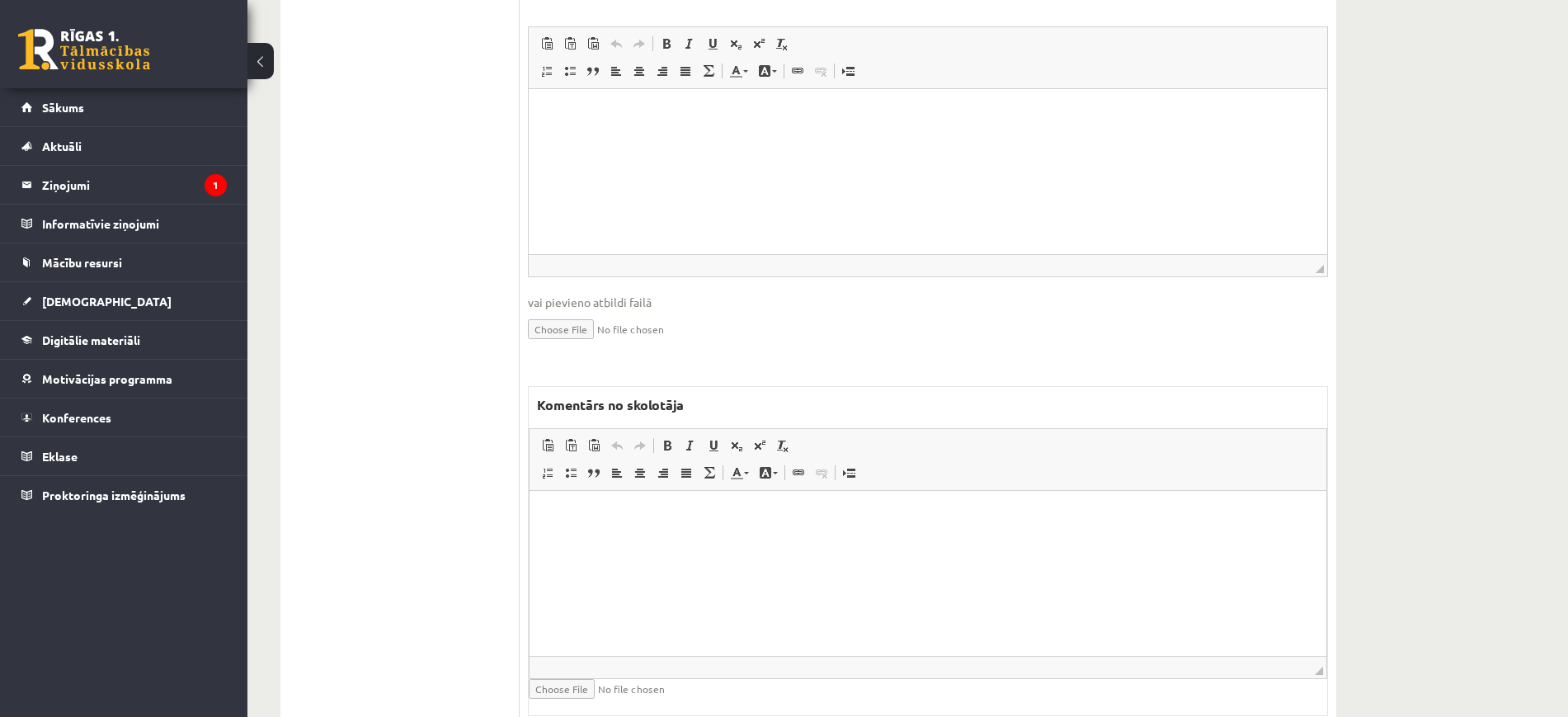
scroll to position [1256, 0]
click at [742, 536] on html at bounding box center [928, 511] width 797 height 50
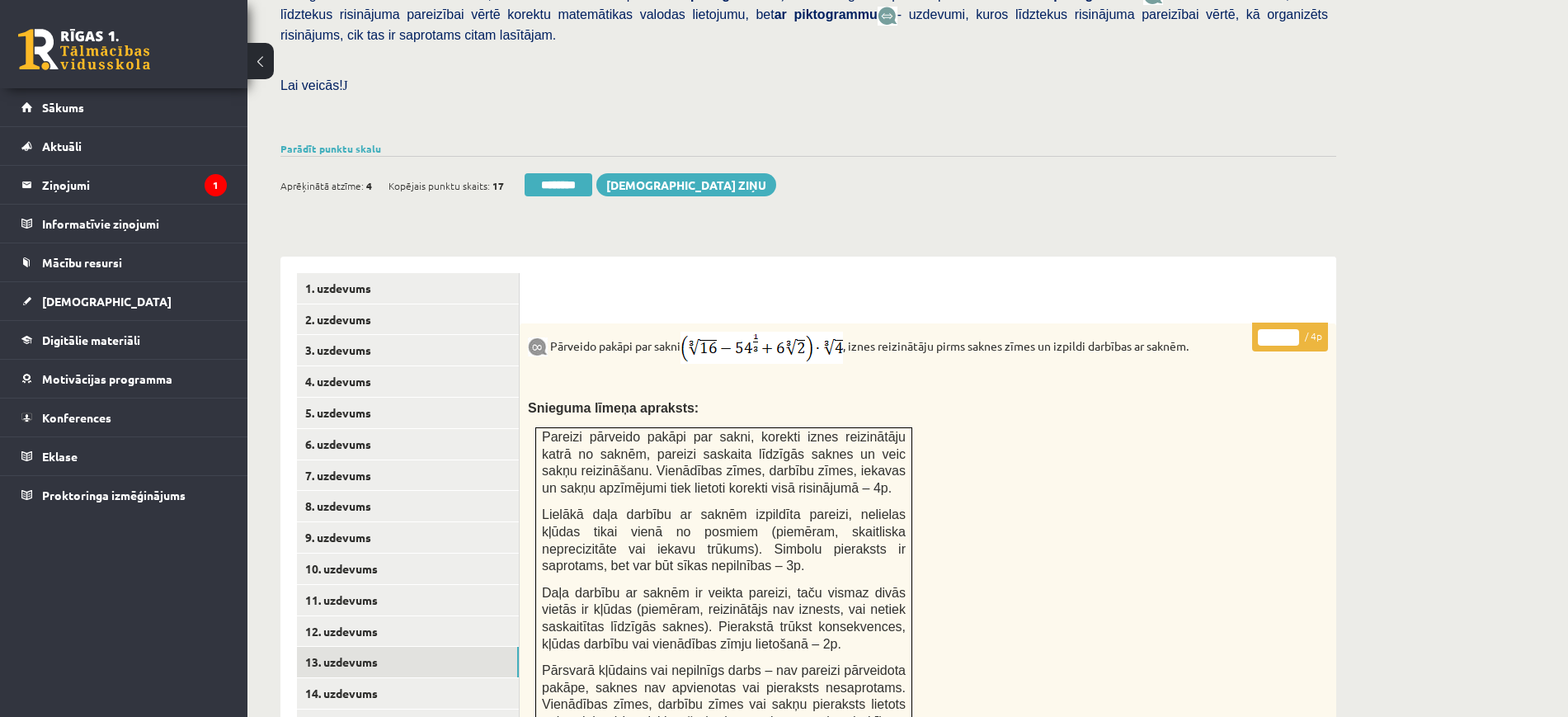
scroll to position [431, 0]
type input "*"
click at [1293, 330] on input "*" at bounding box center [1278, 337] width 42 height 16
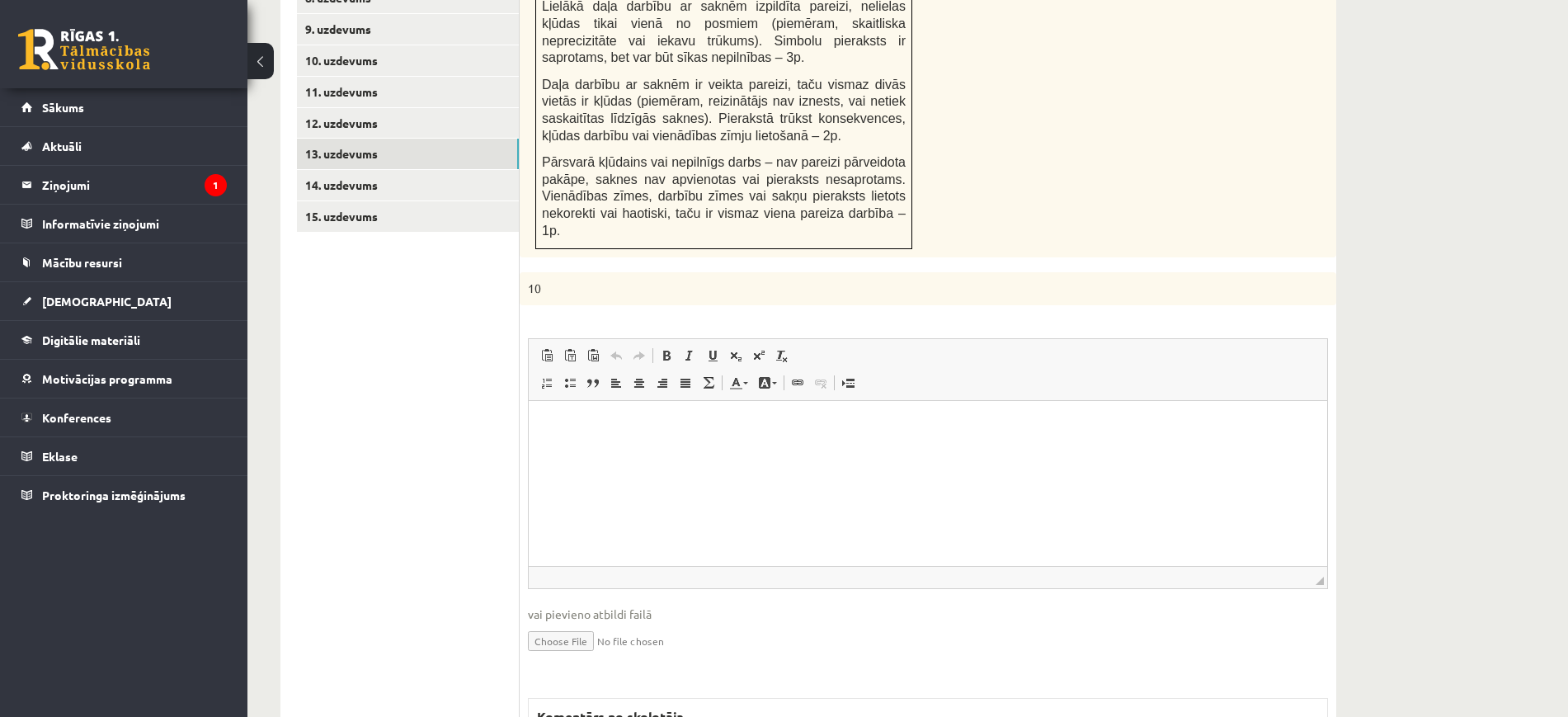
scroll to position [946, 0]
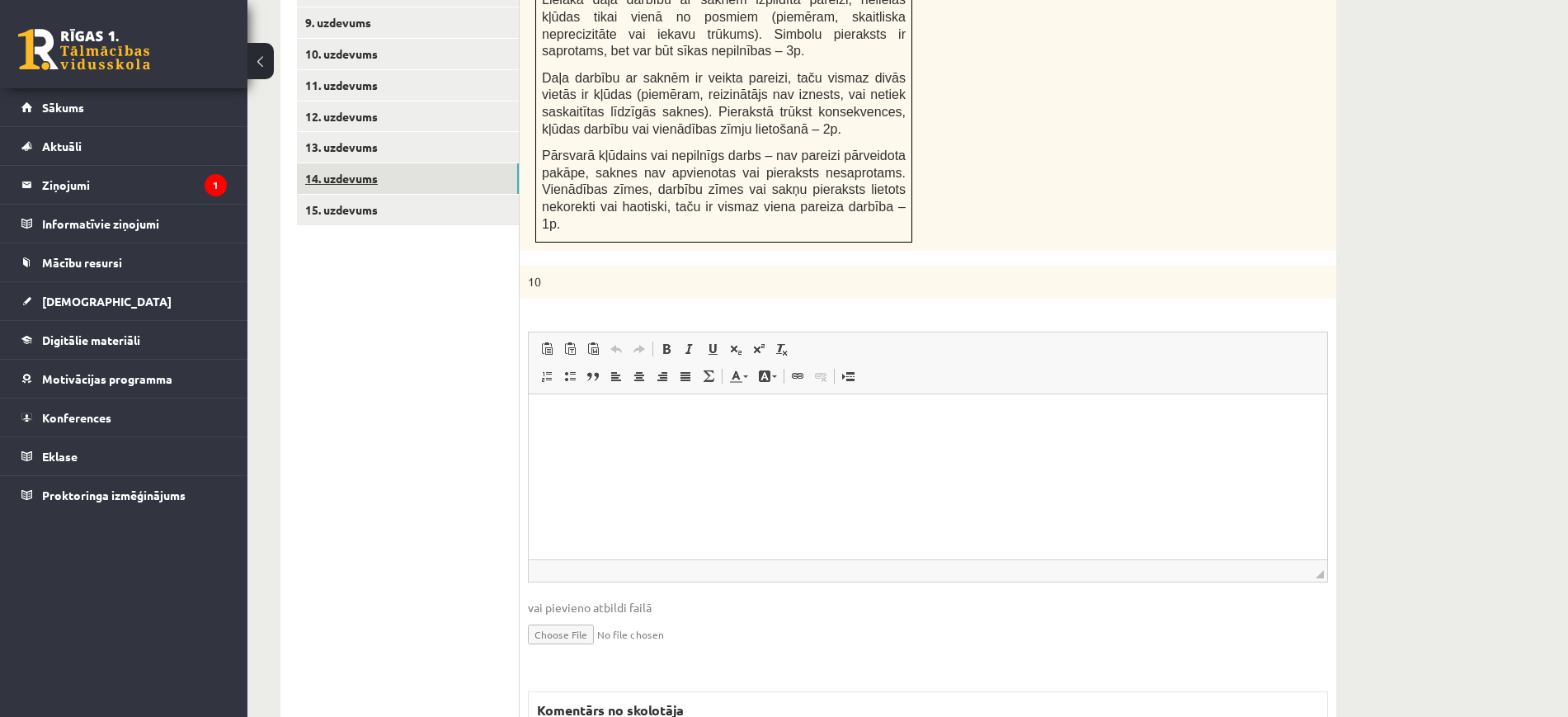
click at [477, 163] on link "14. uzdevums" at bounding box center [408, 178] width 222 height 31
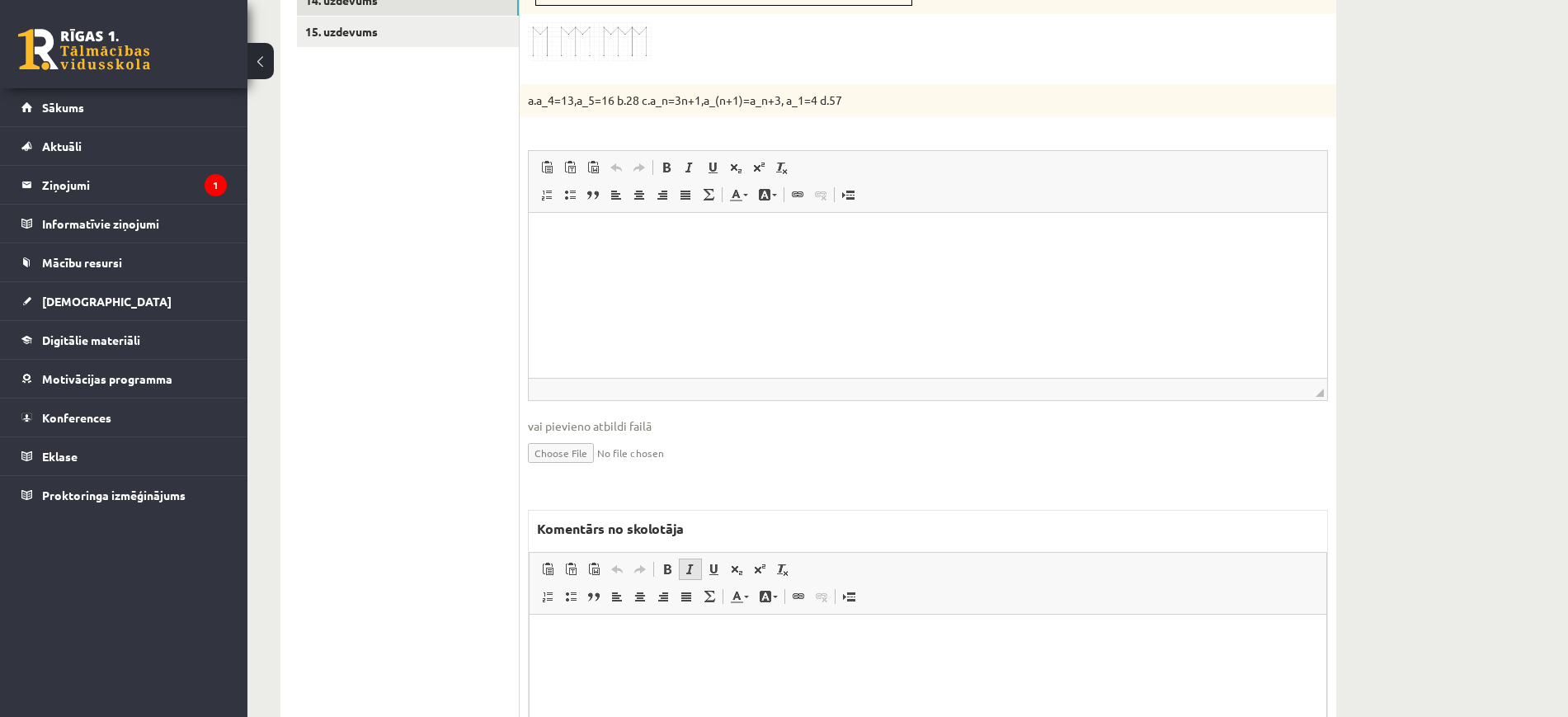
scroll to position [1252, 0]
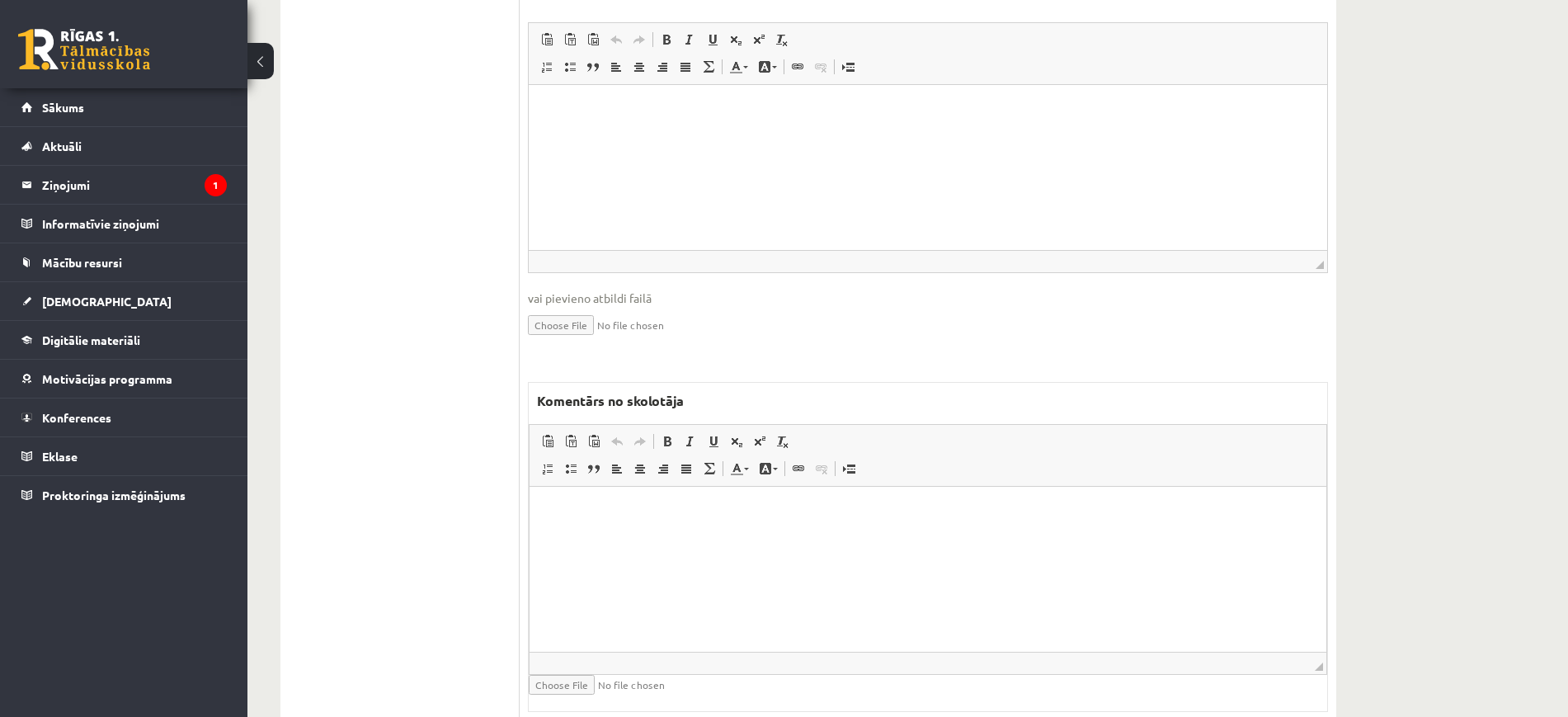
click at [667, 512] on p "Bagātinātā teksta redaktors, wiswyg-editor-47024800958660-1757913890-845" at bounding box center [928, 511] width 764 height 17
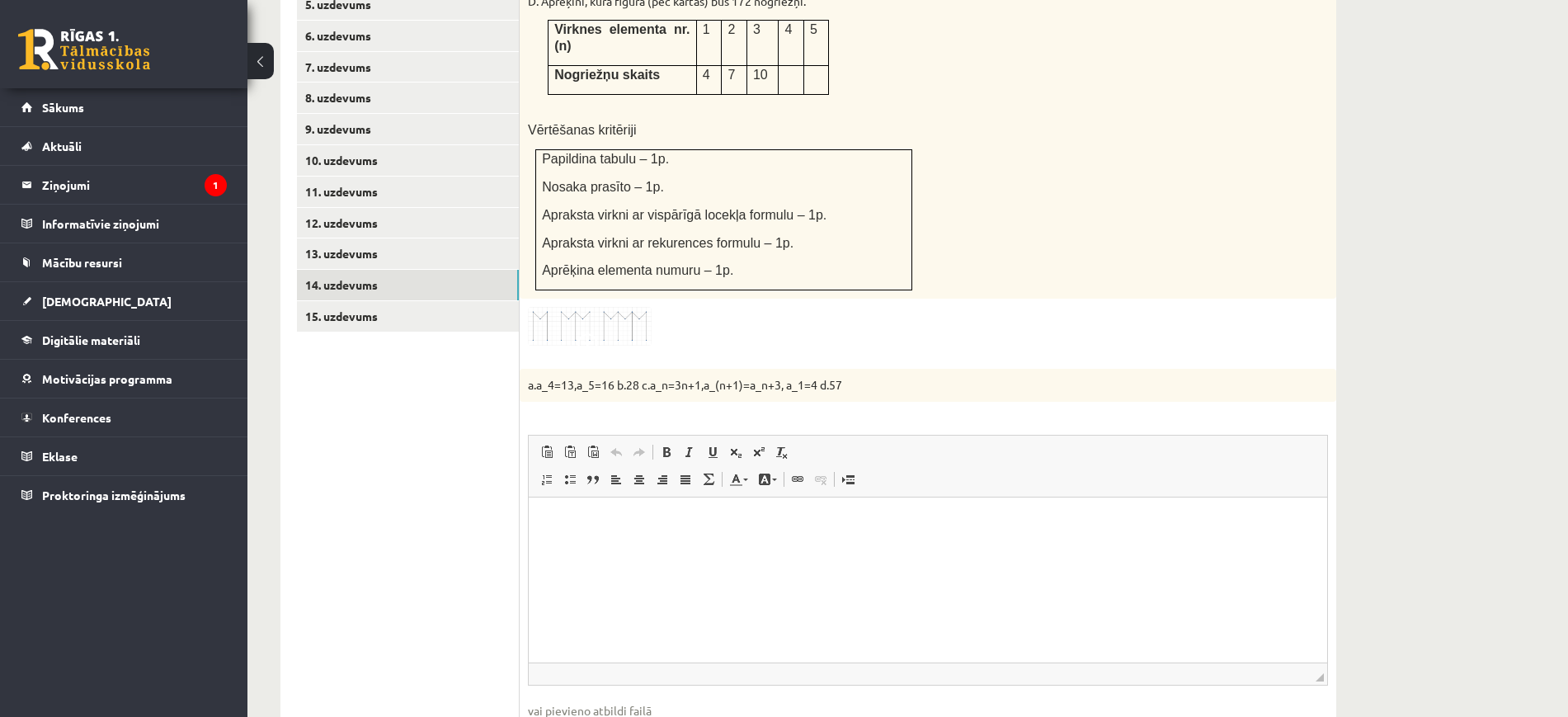
scroll to position [427, 0]
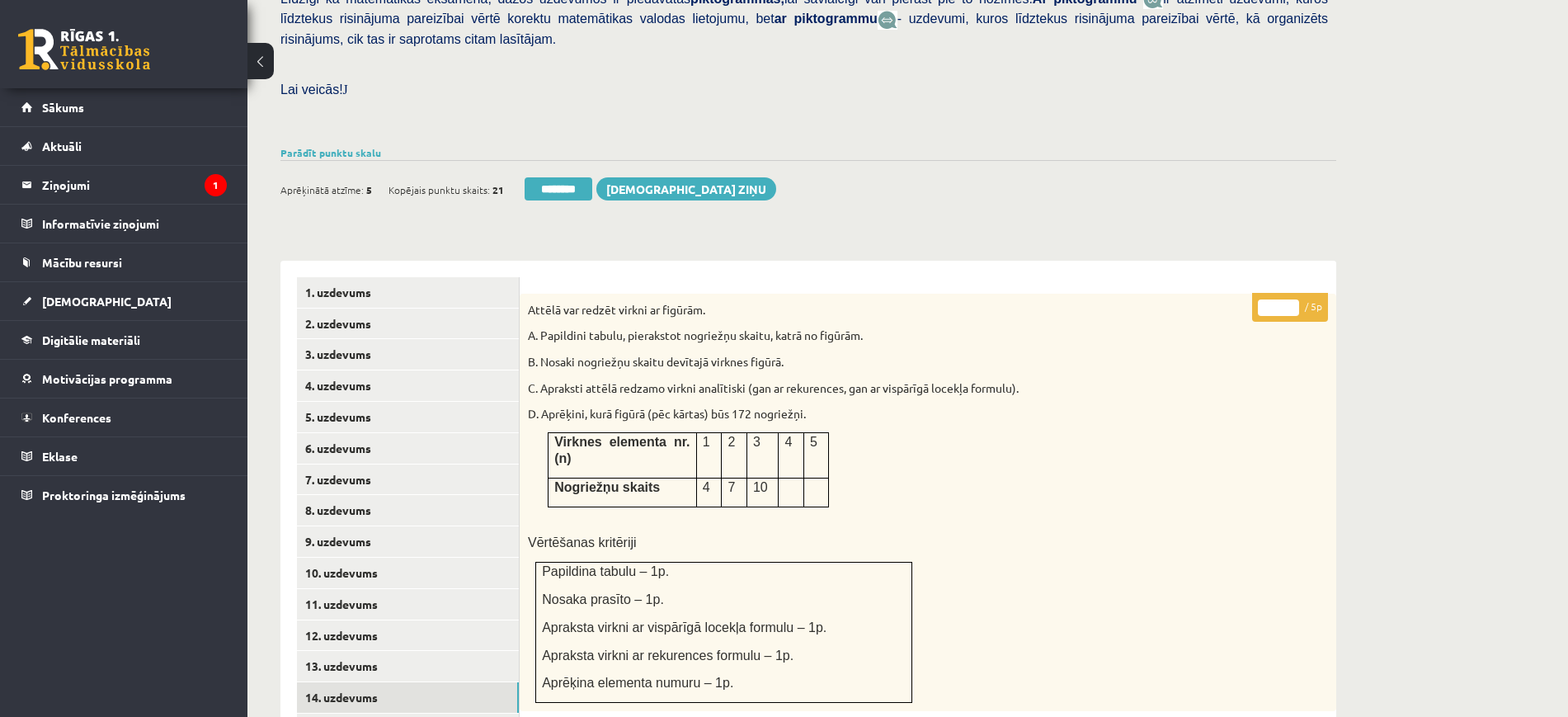
click at [1294, 299] on input "*" at bounding box center [1278, 307] width 42 height 16
type input "*"
click at [1291, 299] on input "*" at bounding box center [1278, 307] width 42 height 16
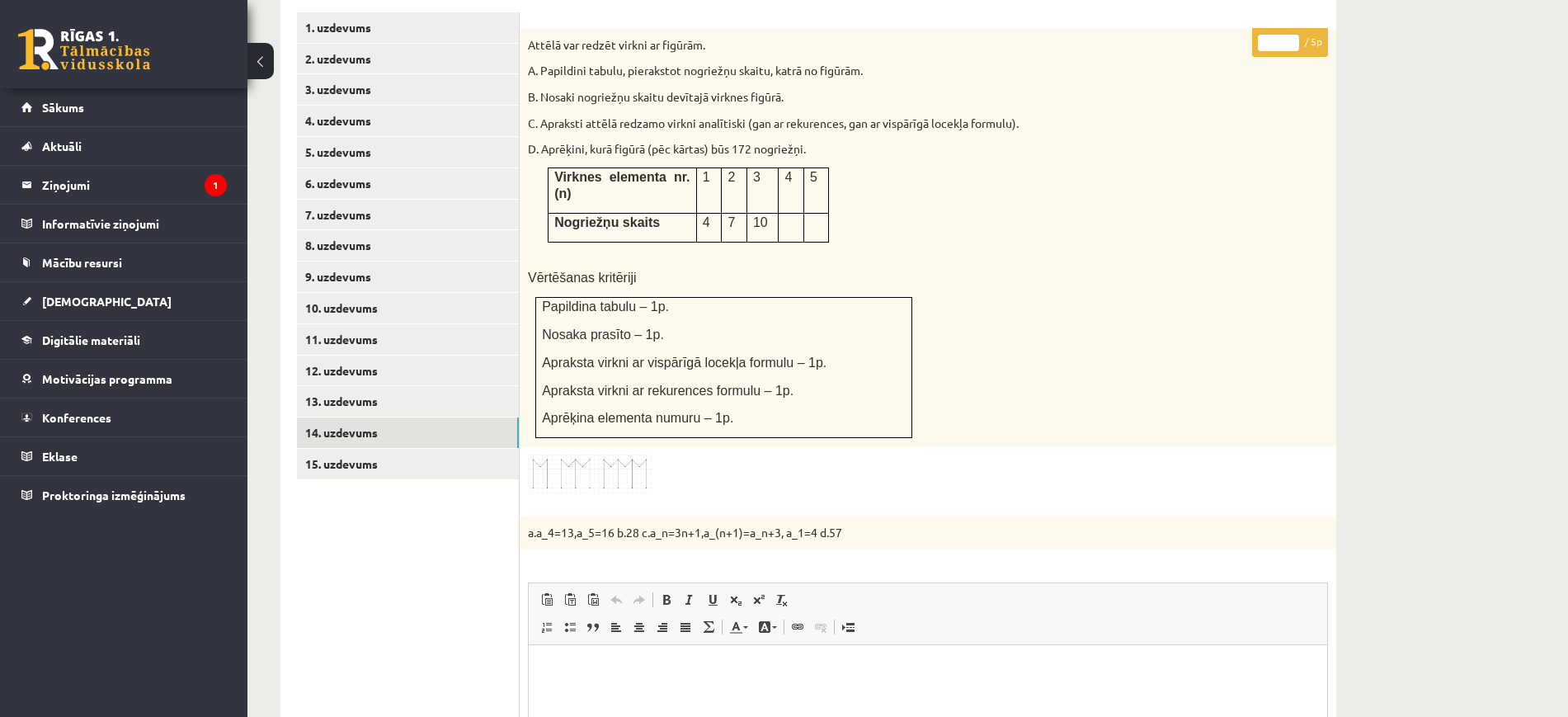
scroll to position [943, 0]
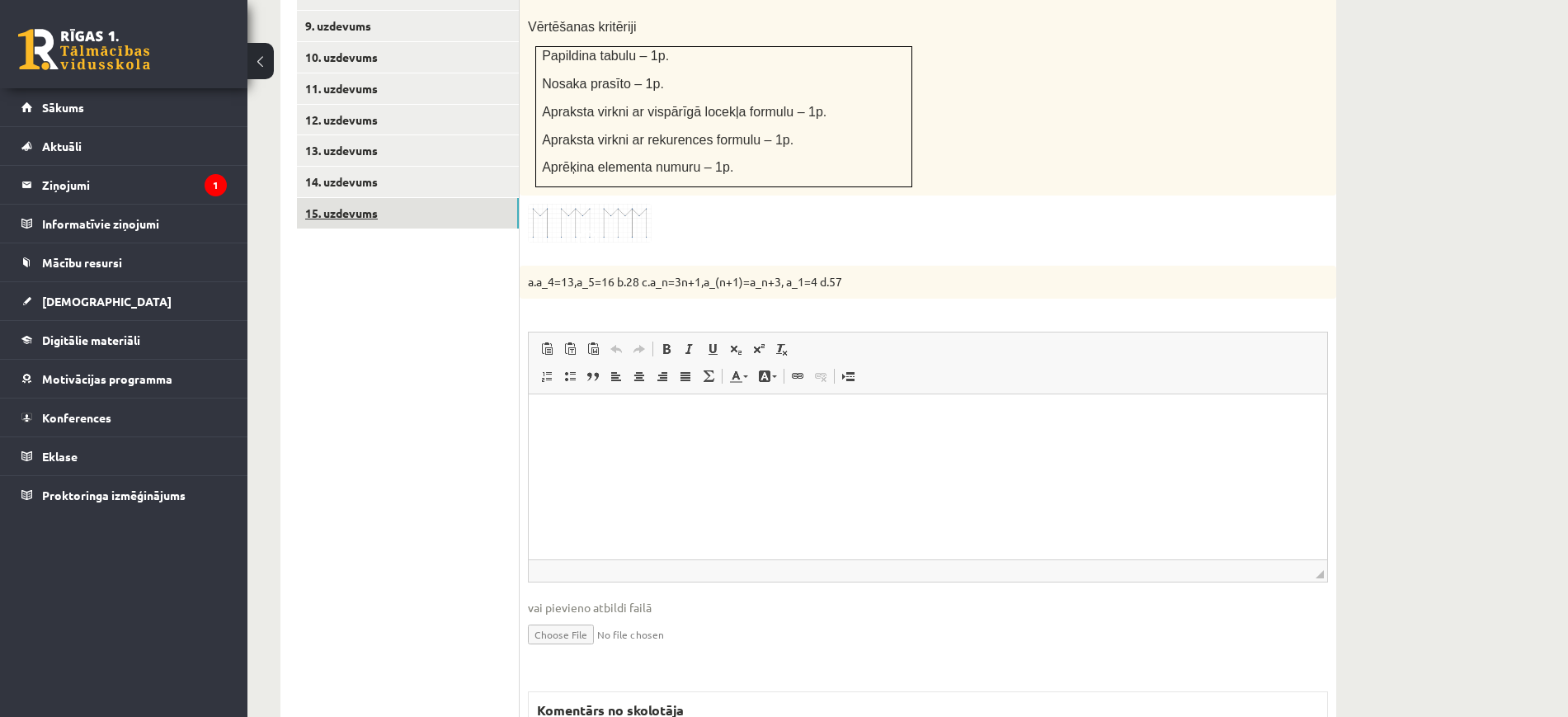
click at [475, 198] on link "15. uzdevums" at bounding box center [408, 213] width 222 height 31
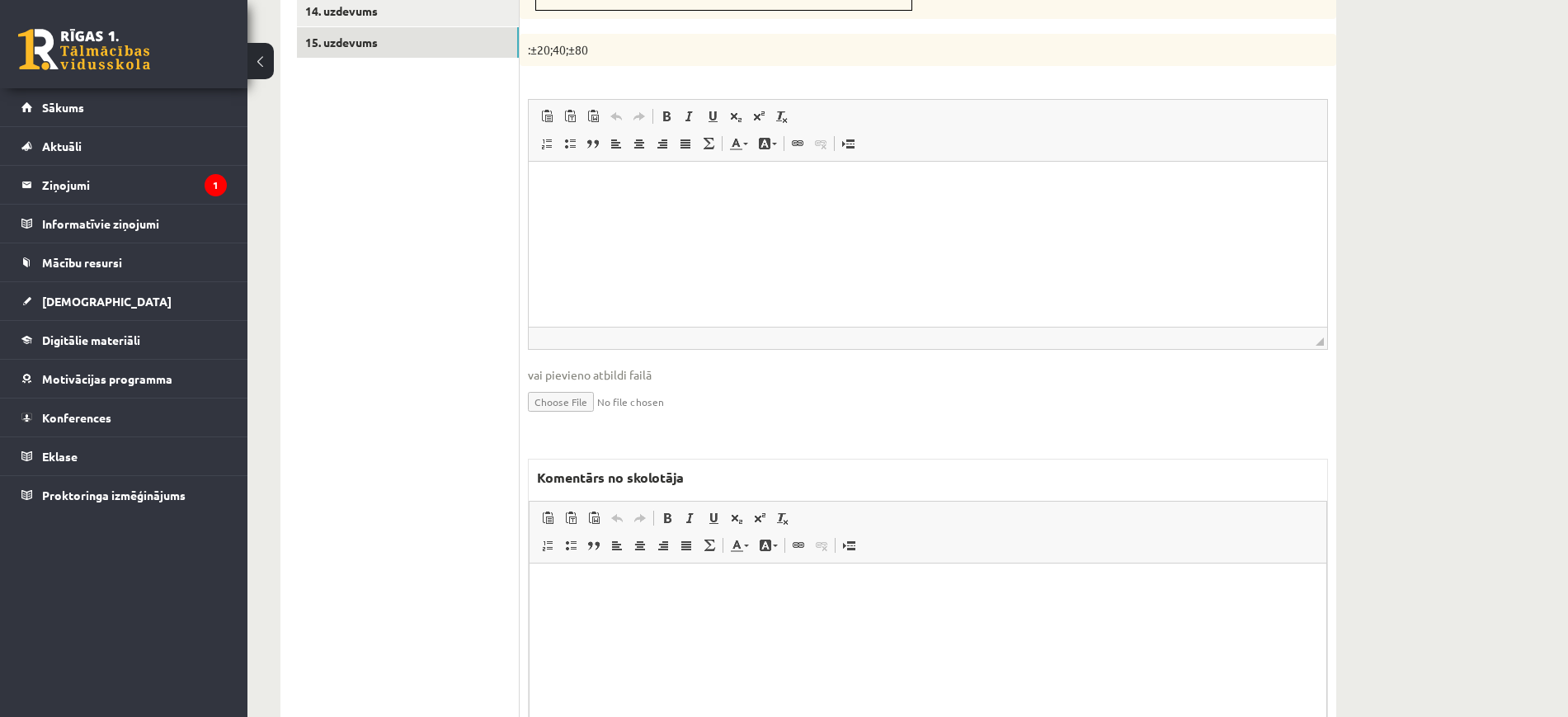
scroll to position [1207, 0]
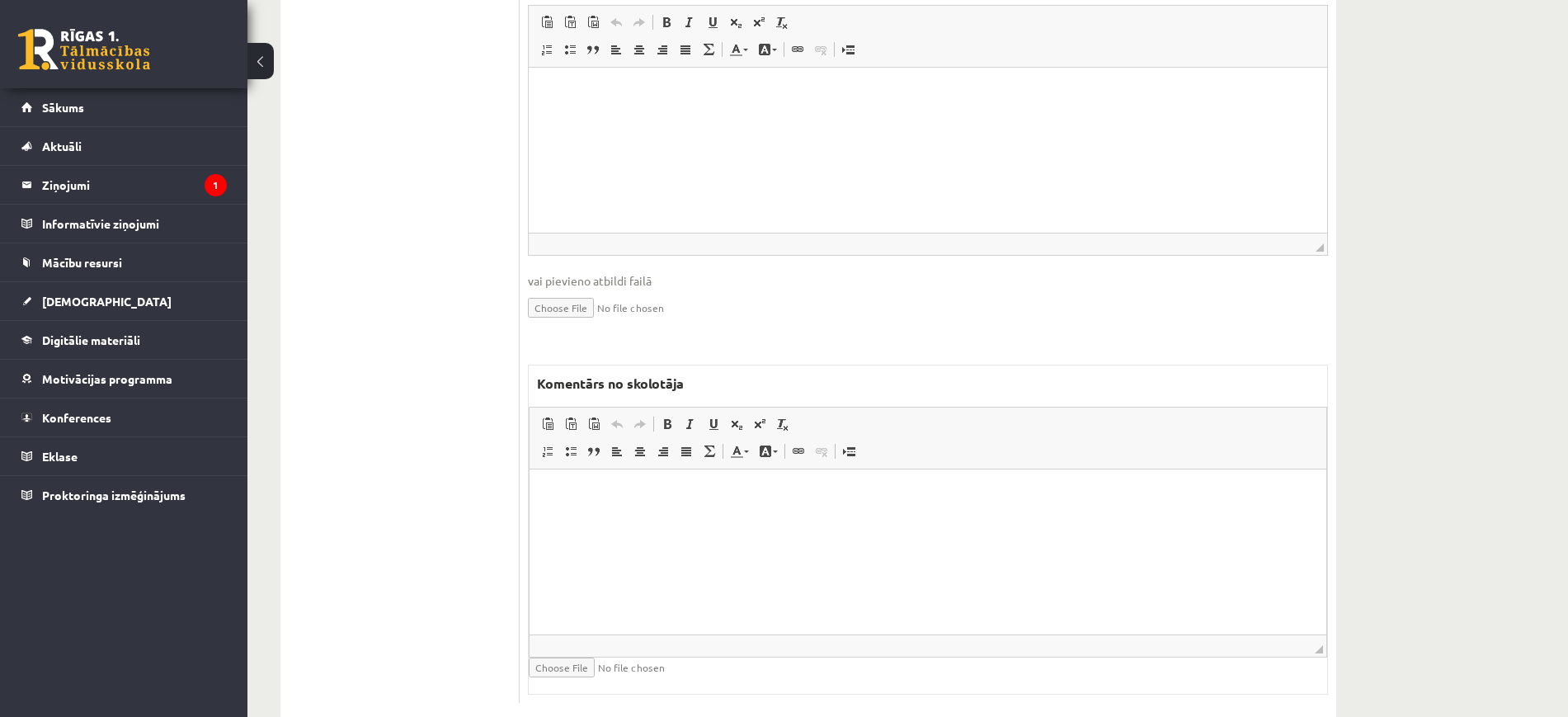
click at [766, 520] on html at bounding box center [928, 494] width 797 height 50
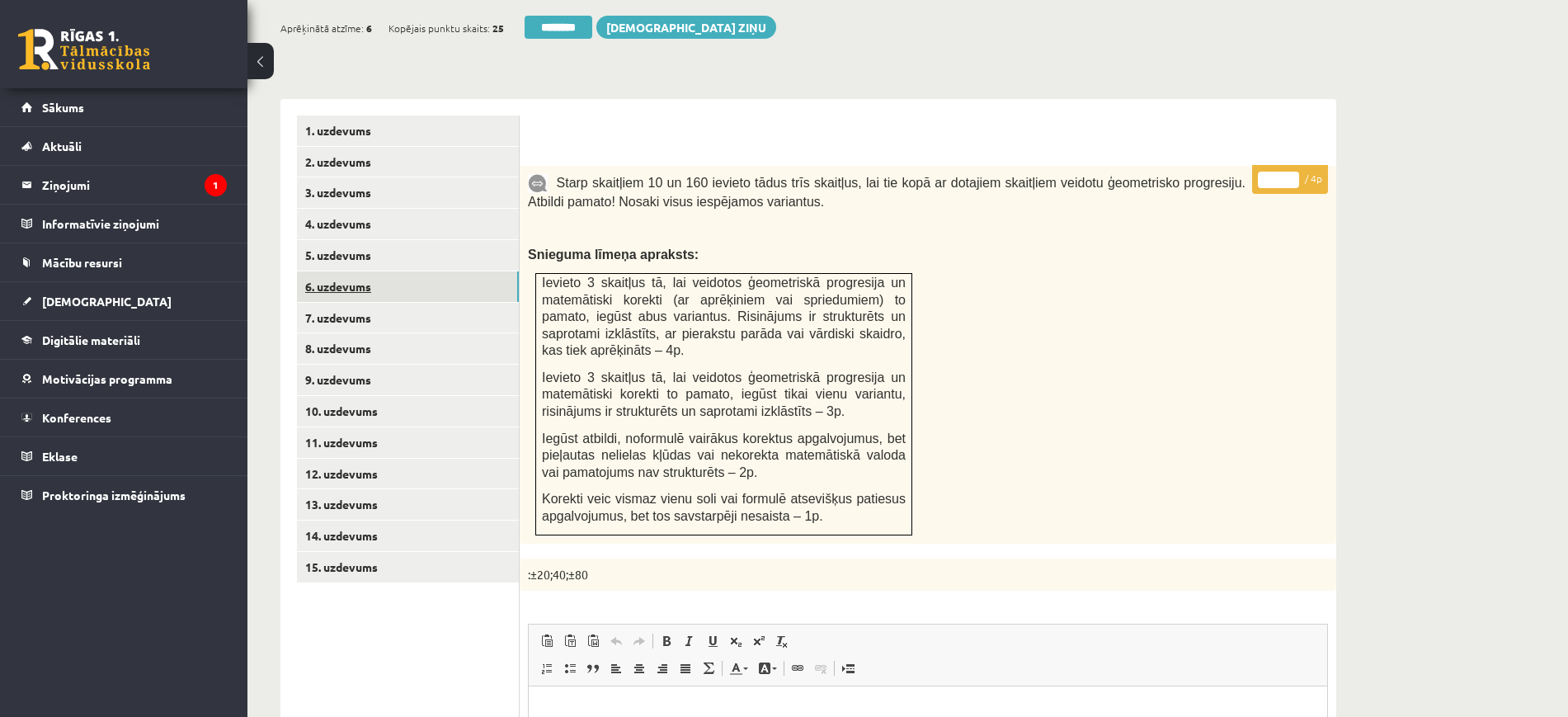
click at [430, 271] on link "6. uzdevums" at bounding box center [408, 286] width 222 height 31
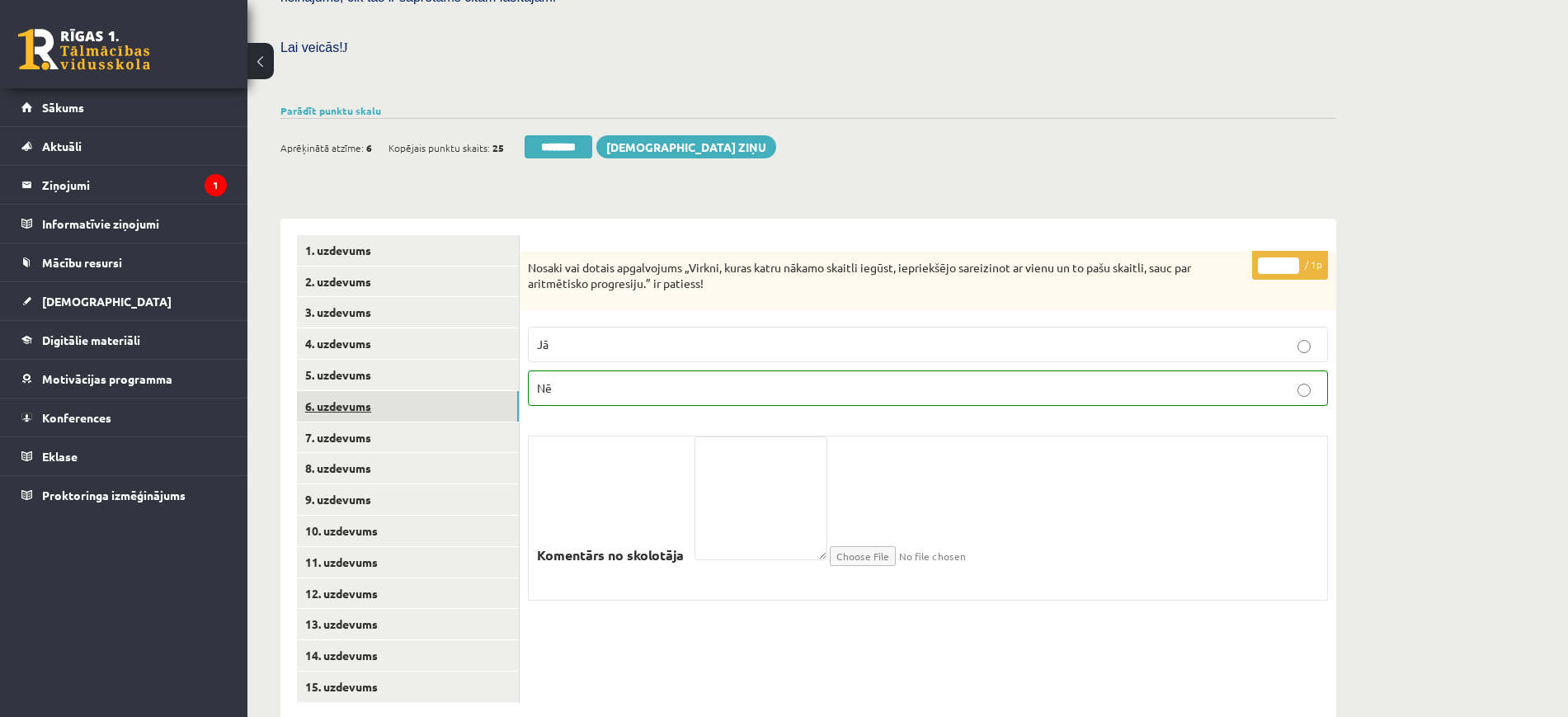
scroll to position [366, 0]
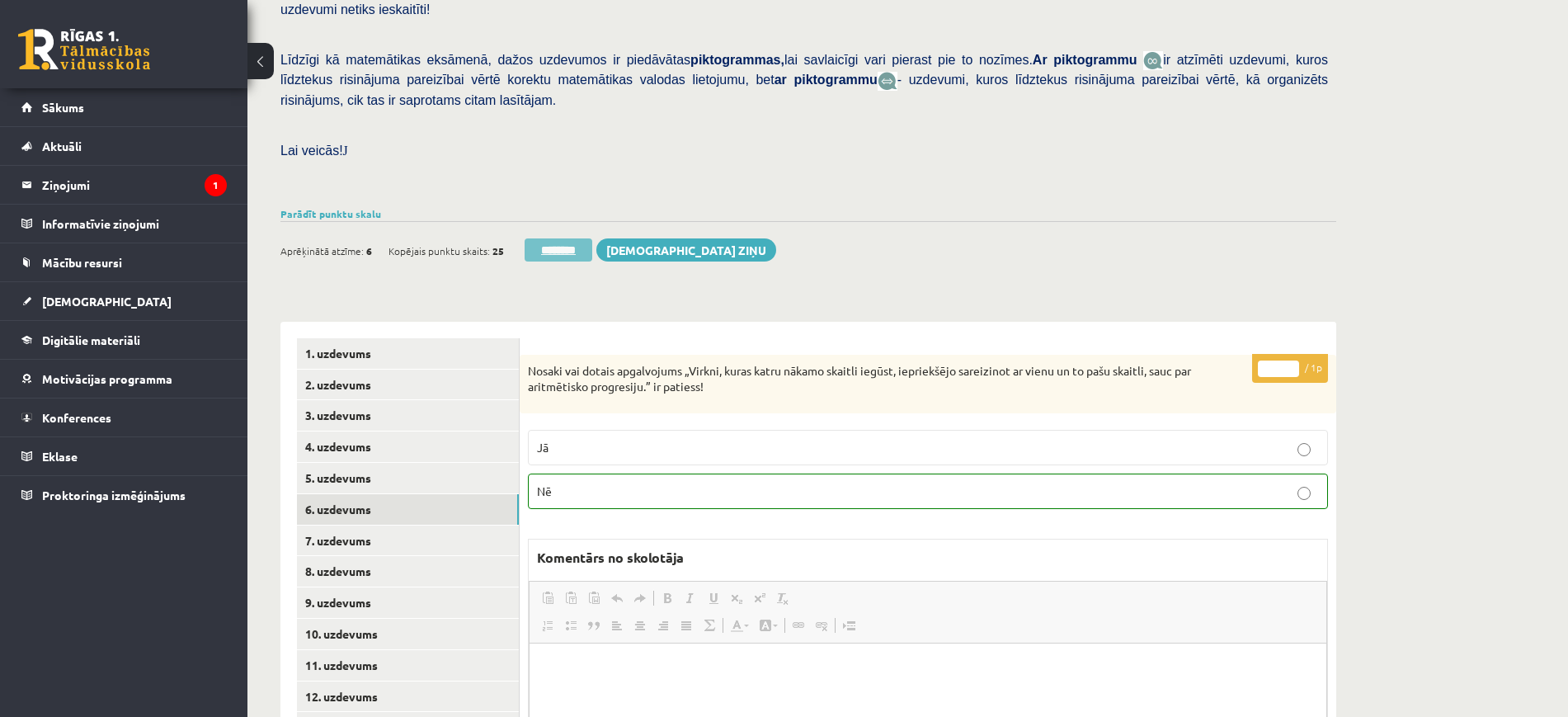
click at [572, 239] on input "********" at bounding box center [559, 250] width 68 height 23
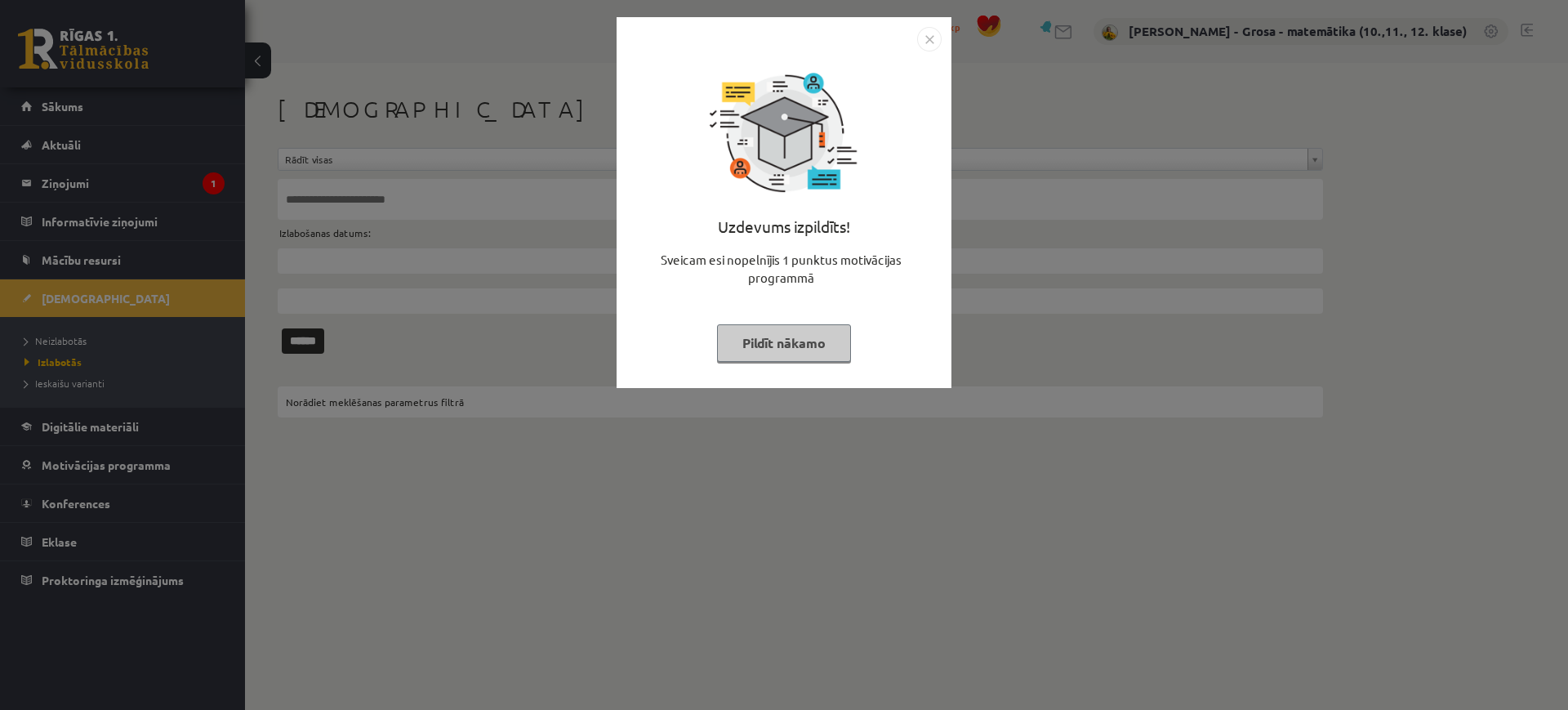
click at [814, 345] on button "Pildīt nākamo" at bounding box center [783, 342] width 134 height 38
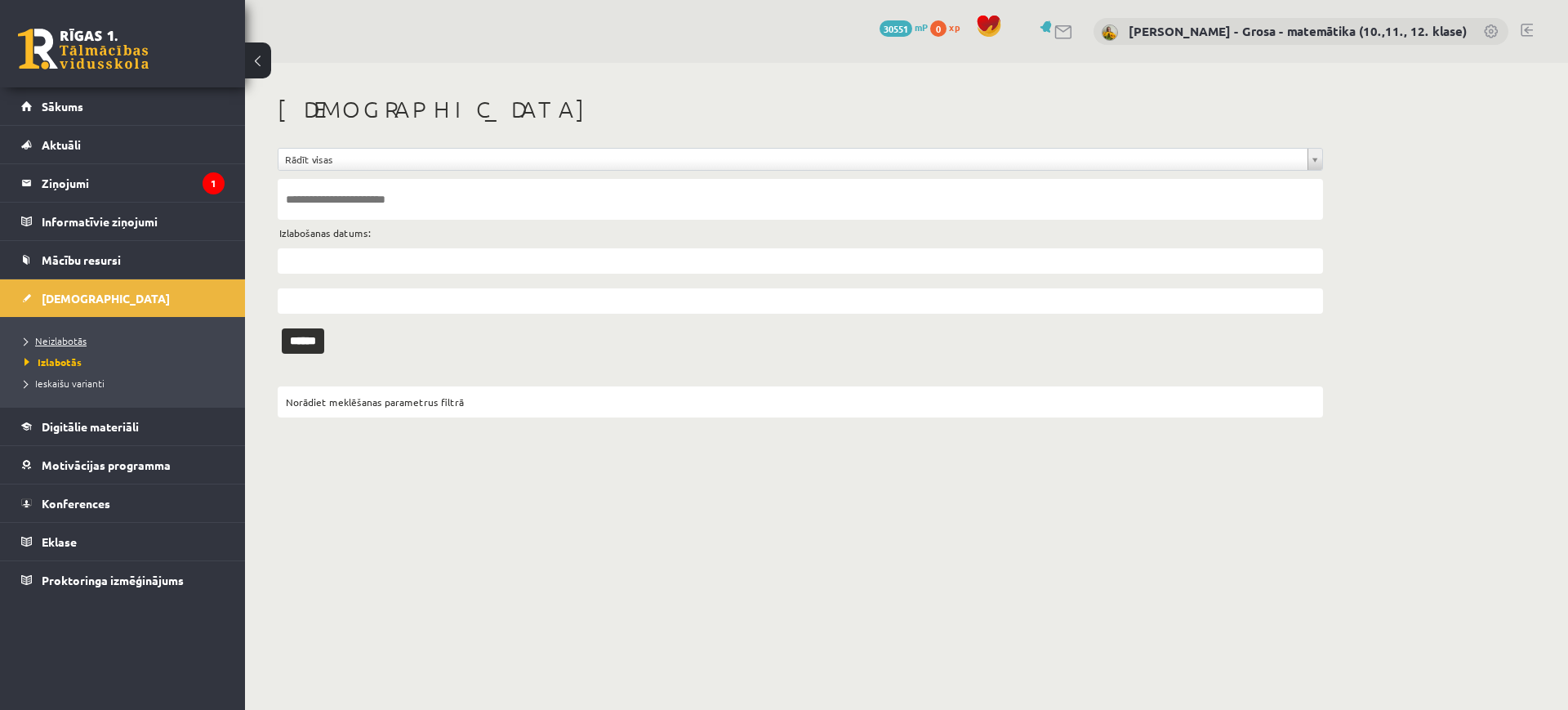
click at [77, 336] on span "Neizlabotās" at bounding box center [56, 341] width 62 height 13
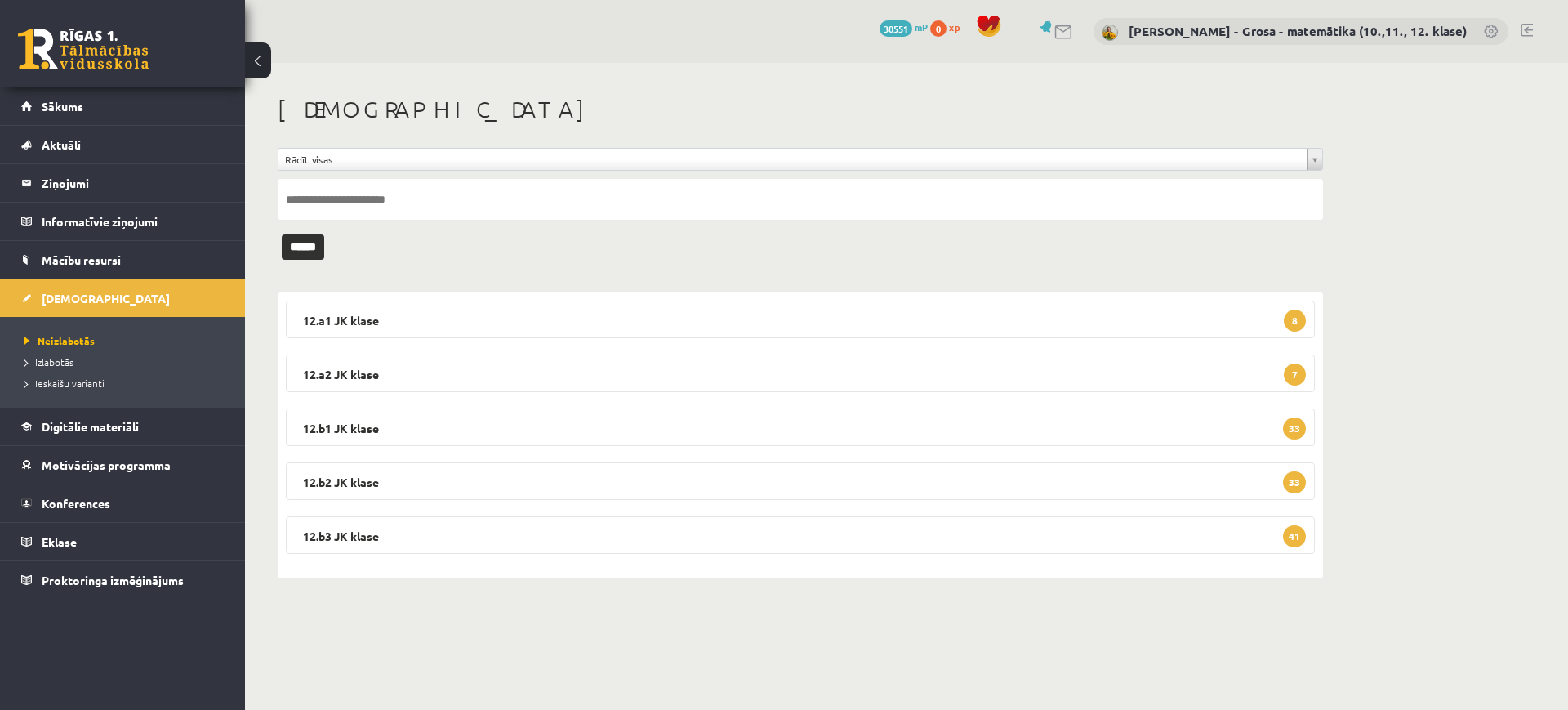
click at [308, 195] on input "text" at bounding box center [800, 199] width 1046 height 41
type input "*****"
click at [282, 235] on input "******" at bounding box center [303, 247] width 42 height 25
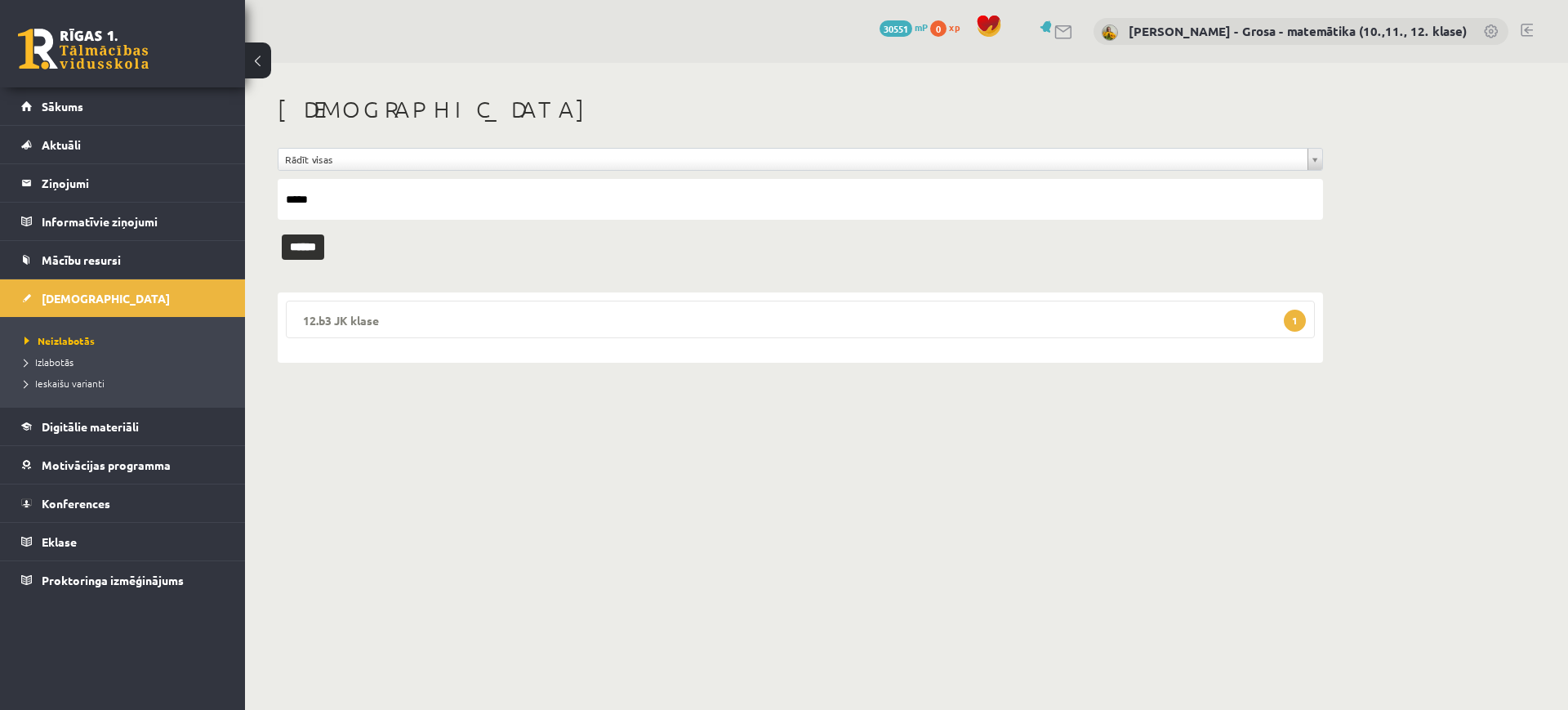
click at [448, 321] on legend "12.b3 JK klase 1" at bounding box center [800, 319] width 1029 height 38
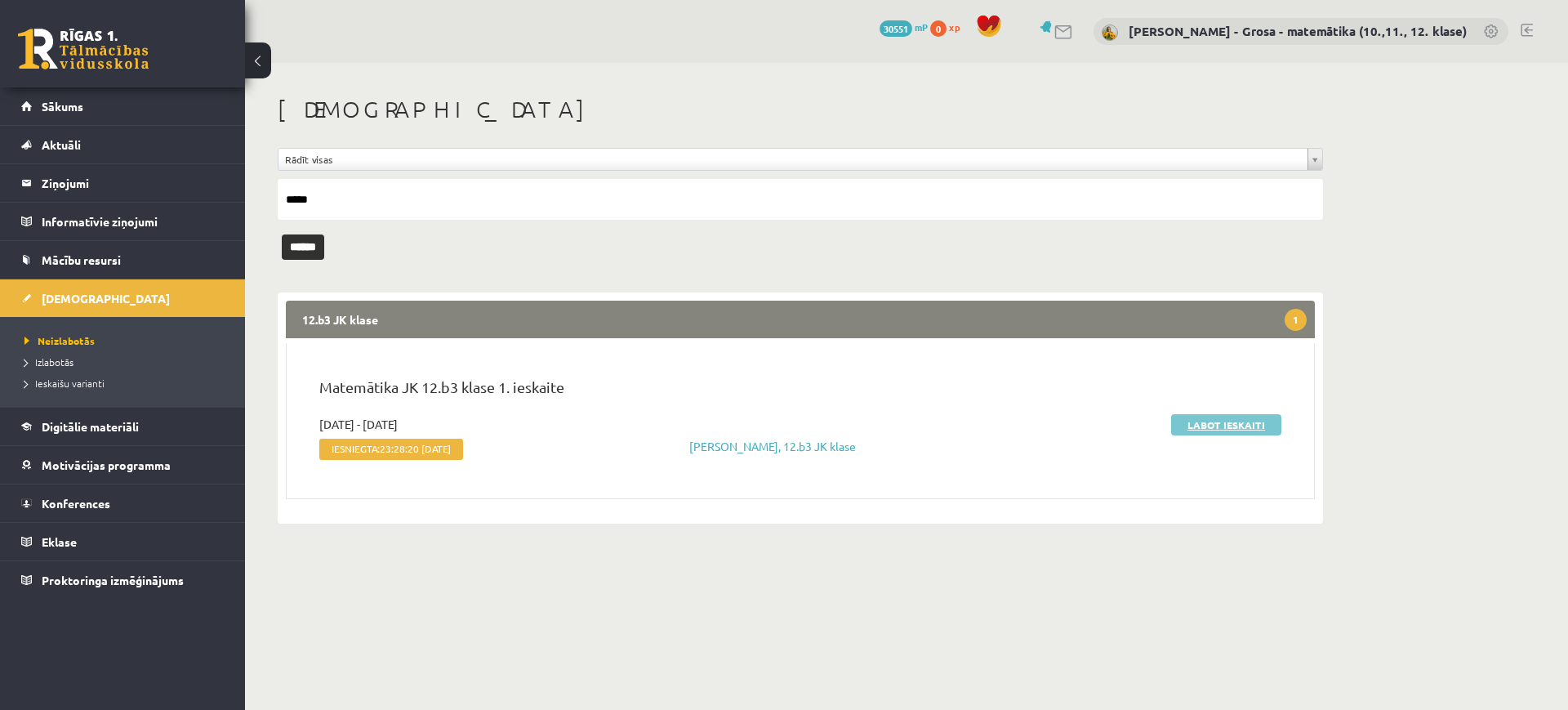
click at [1203, 421] on link "Labot ieskaiti" at bounding box center [1226, 424] width 110 height 21
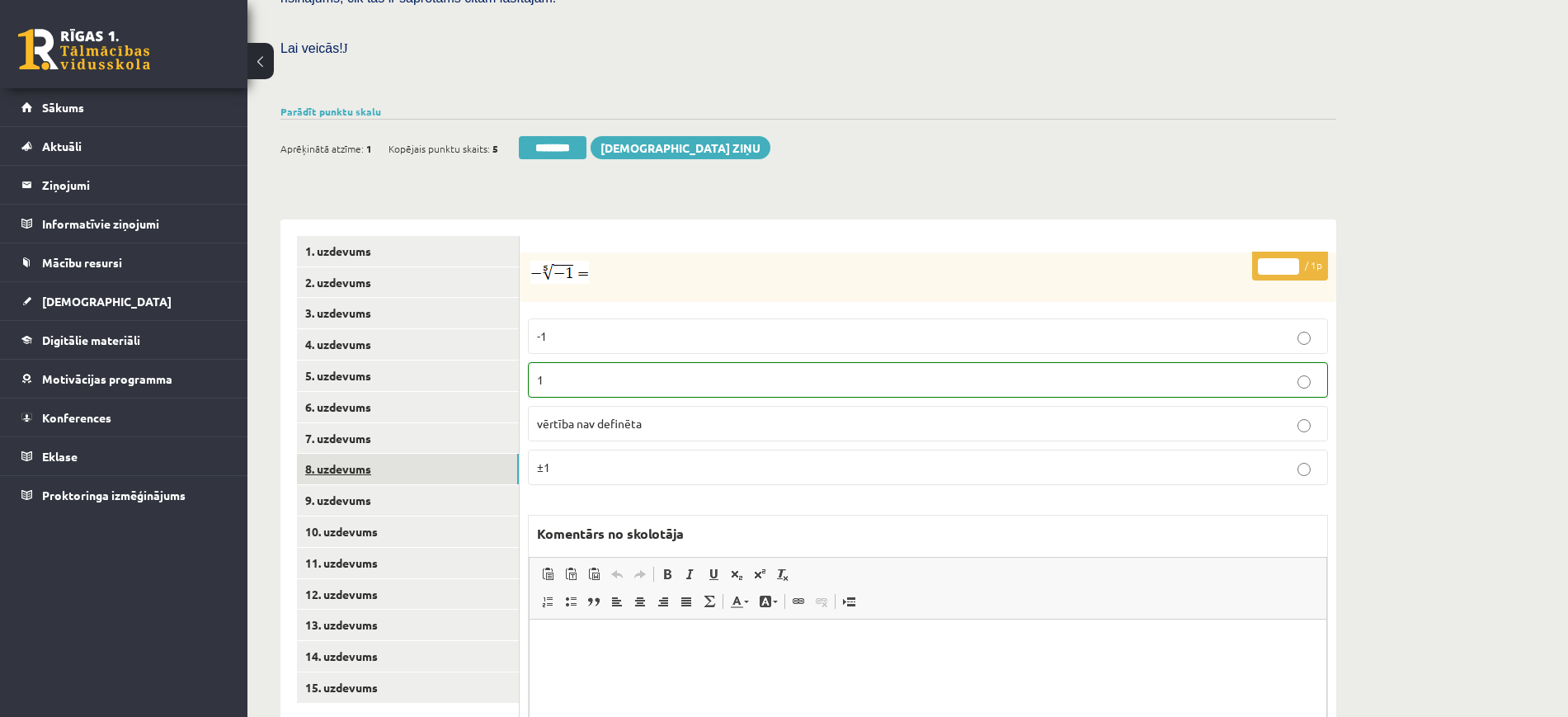
click at [423, 454] on link "8. uzdevums" at bounding box center [408, 469] width 222 height 31
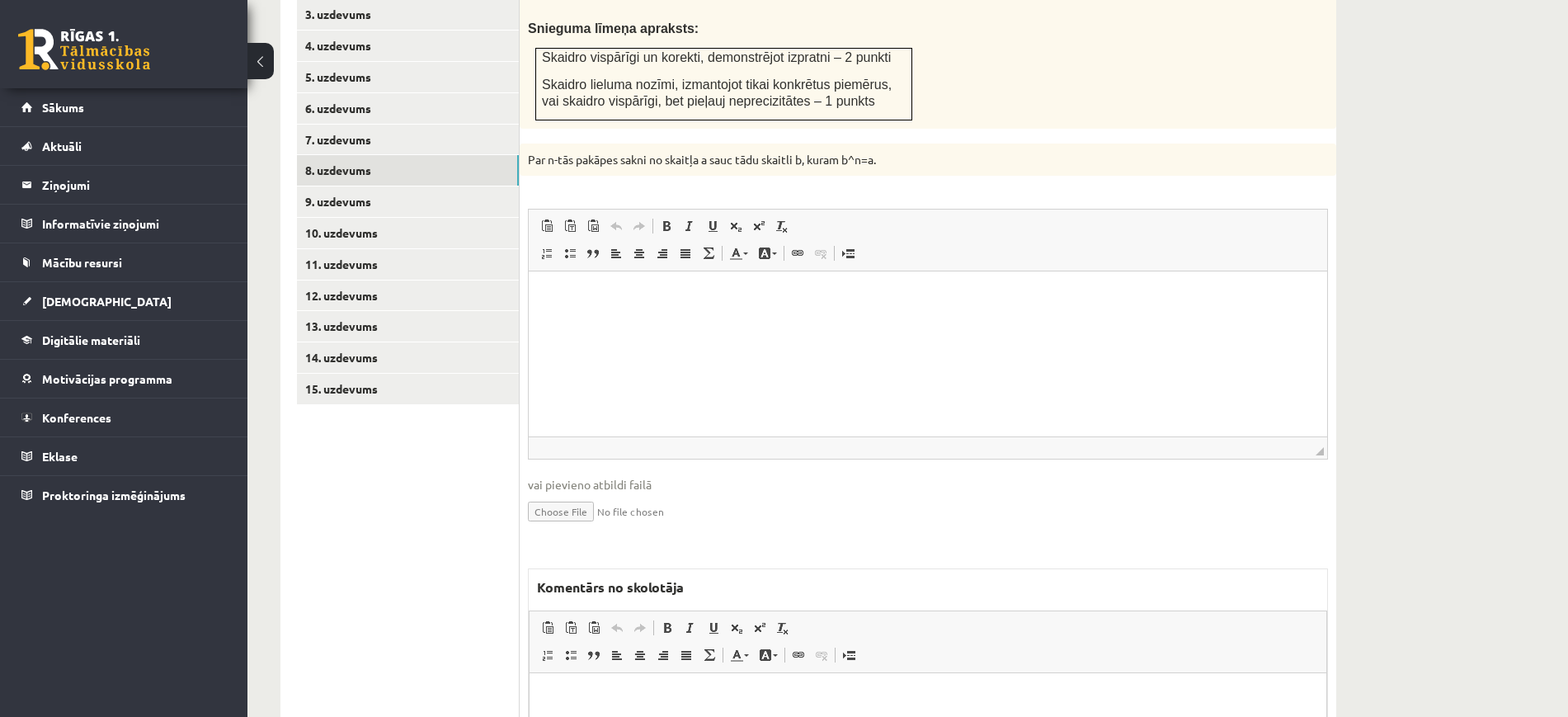
scroll to position [971, 0]
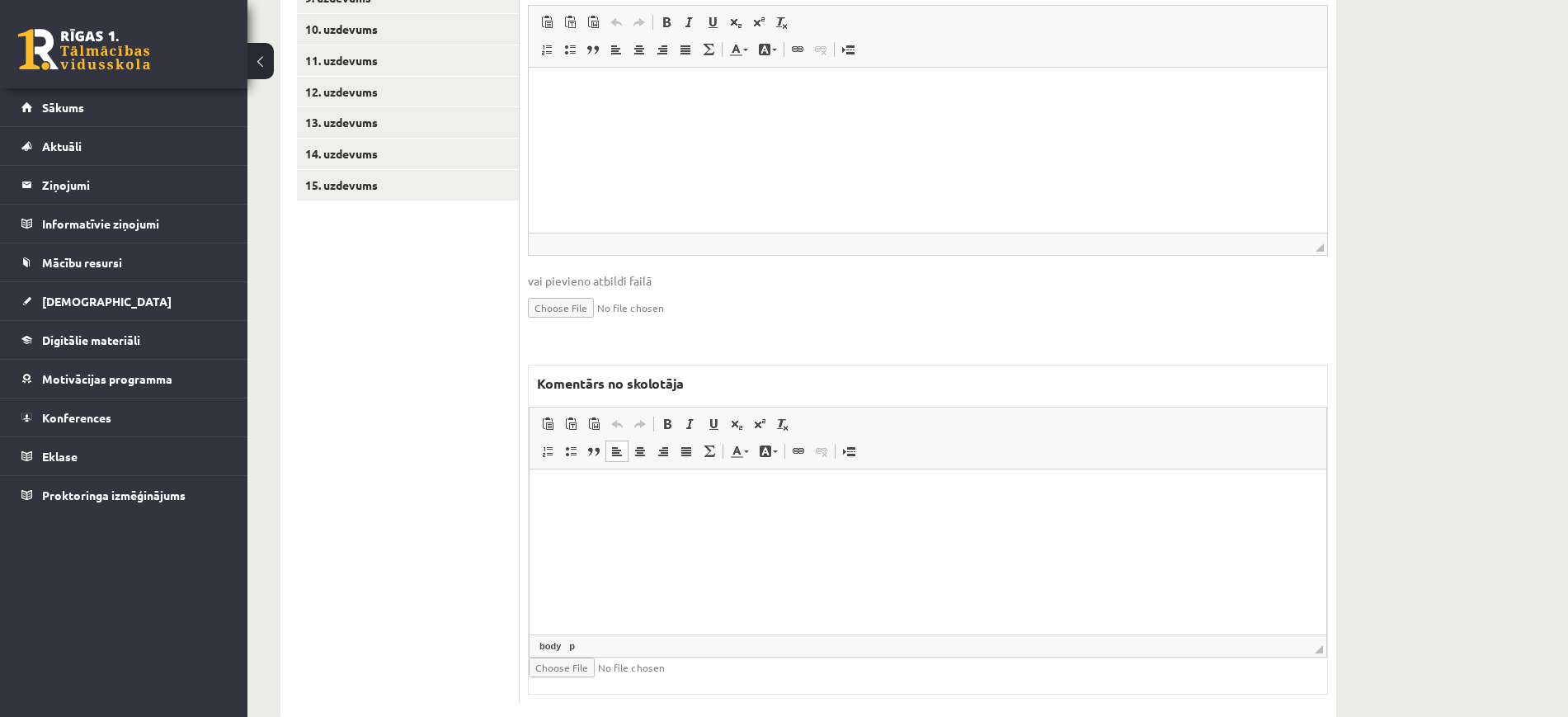
click at [887, 520] on html at bounding box center [928, 494] width 797 height 50
click at [724, 519] on html at bounding box center [928, 494] width 797 height 50
paste body "Bagātinātā teksta redaktors, wiswyg-editor-47024785854240-1757913991-609"
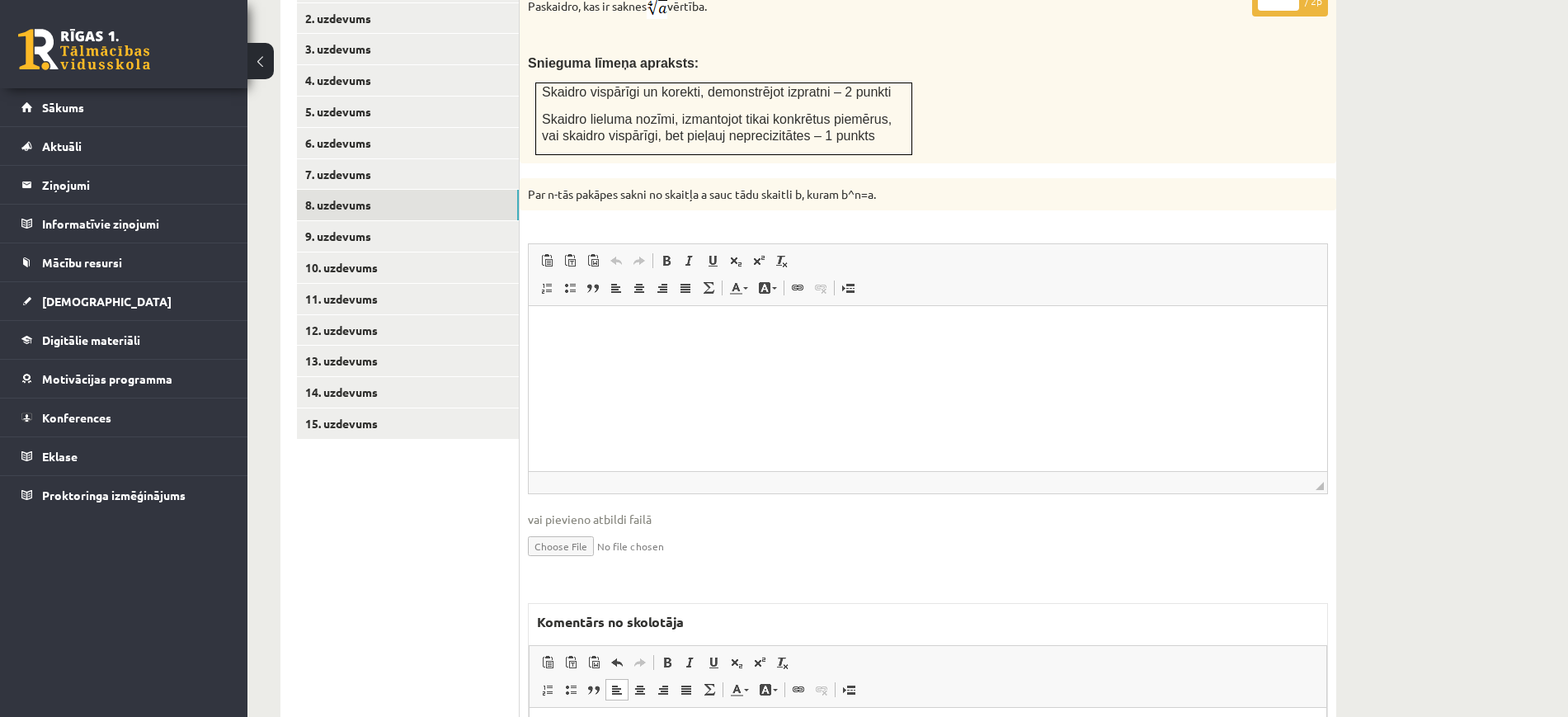
scroll to position [455, 0]
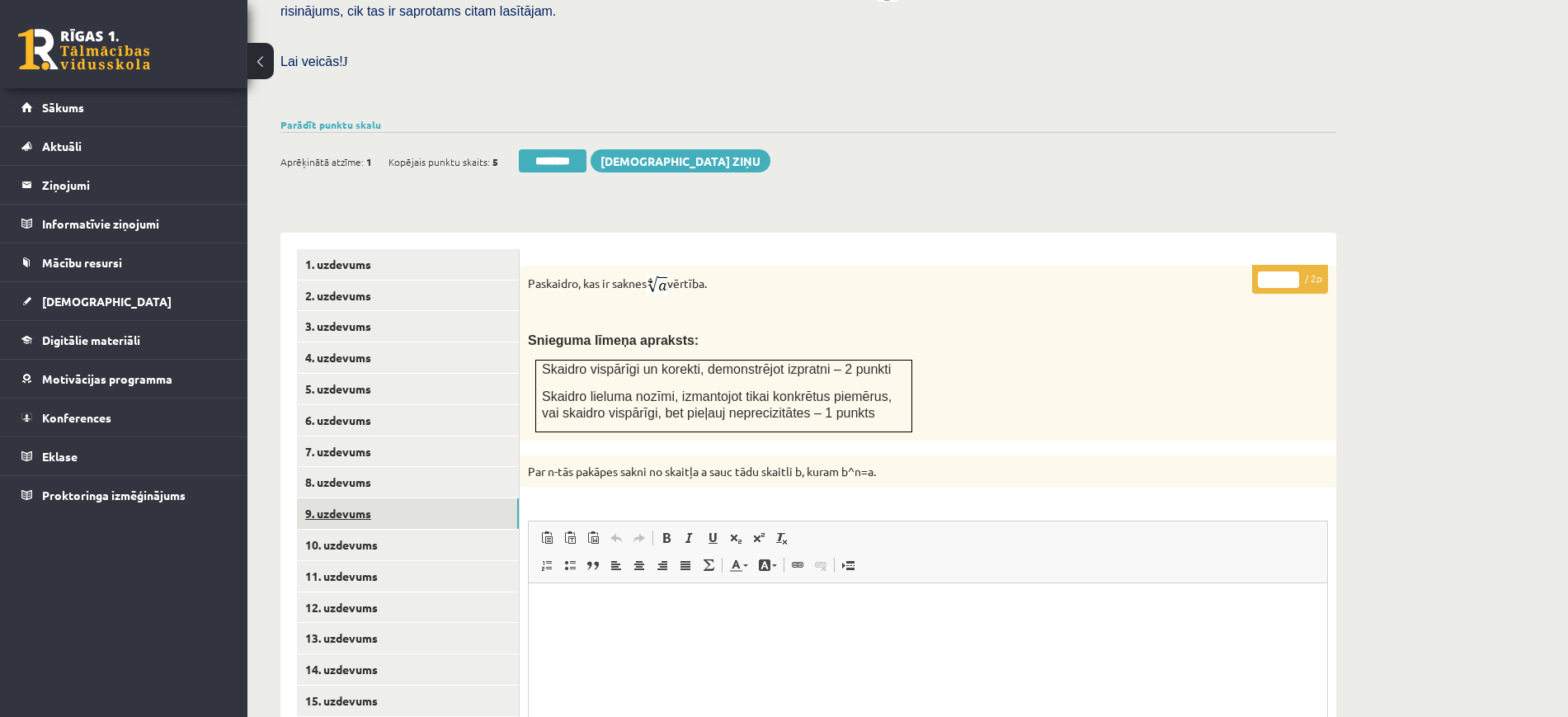
click at [502, 498] on link "9. uzdevums" at bounding box center [408, 513] width 222 height 31
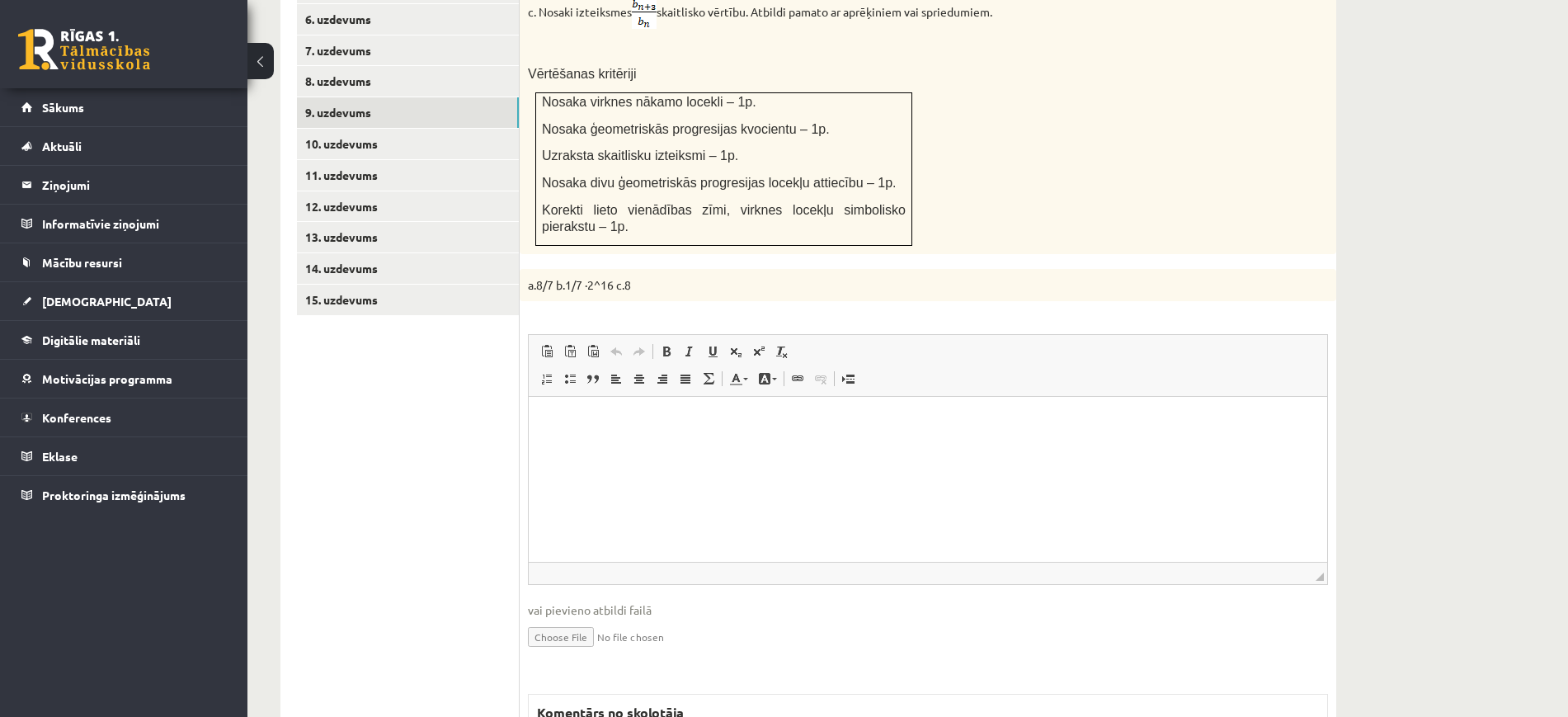
scroll to position [443, 0]
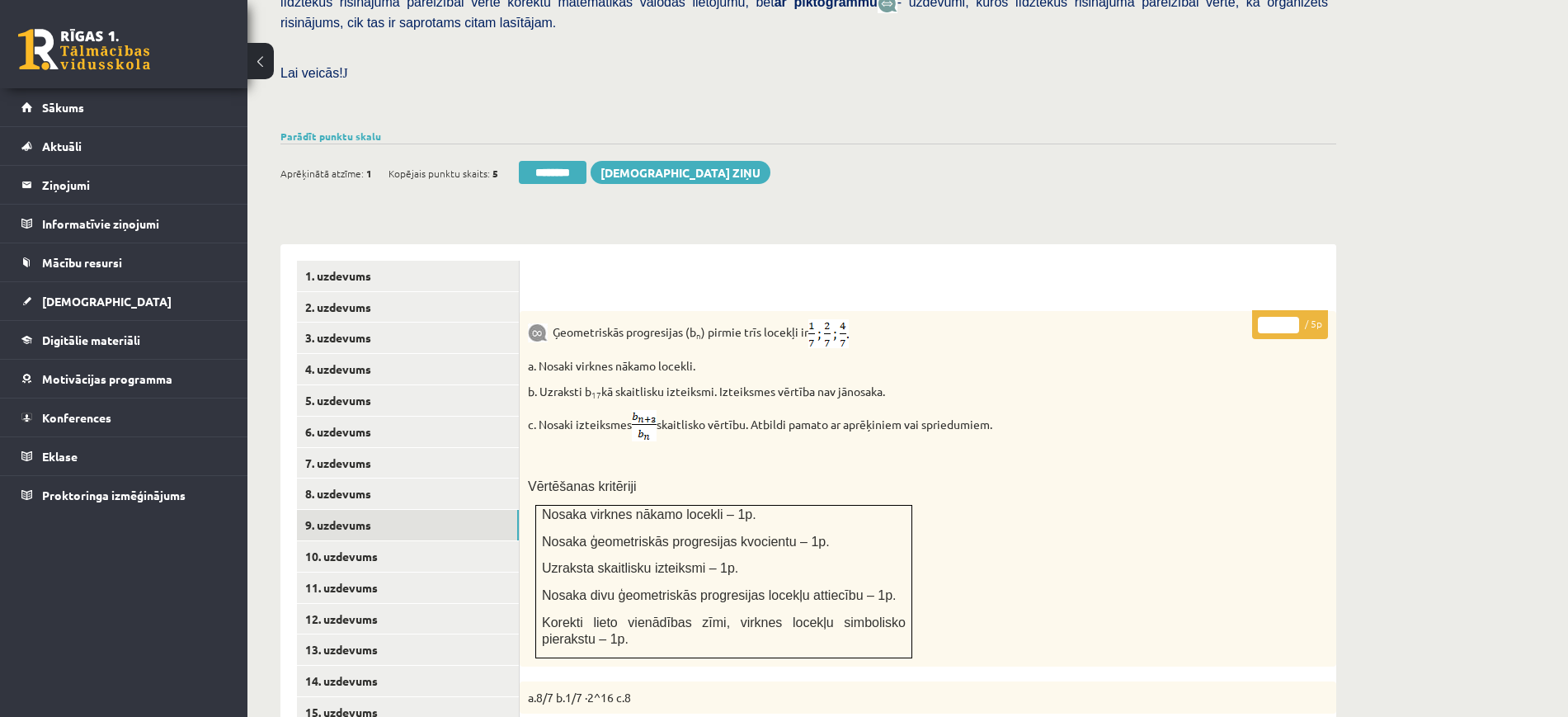
type input "*"
click at [1293, 317] on input "*" at bounding box center [1278, 325] width 42 height 16
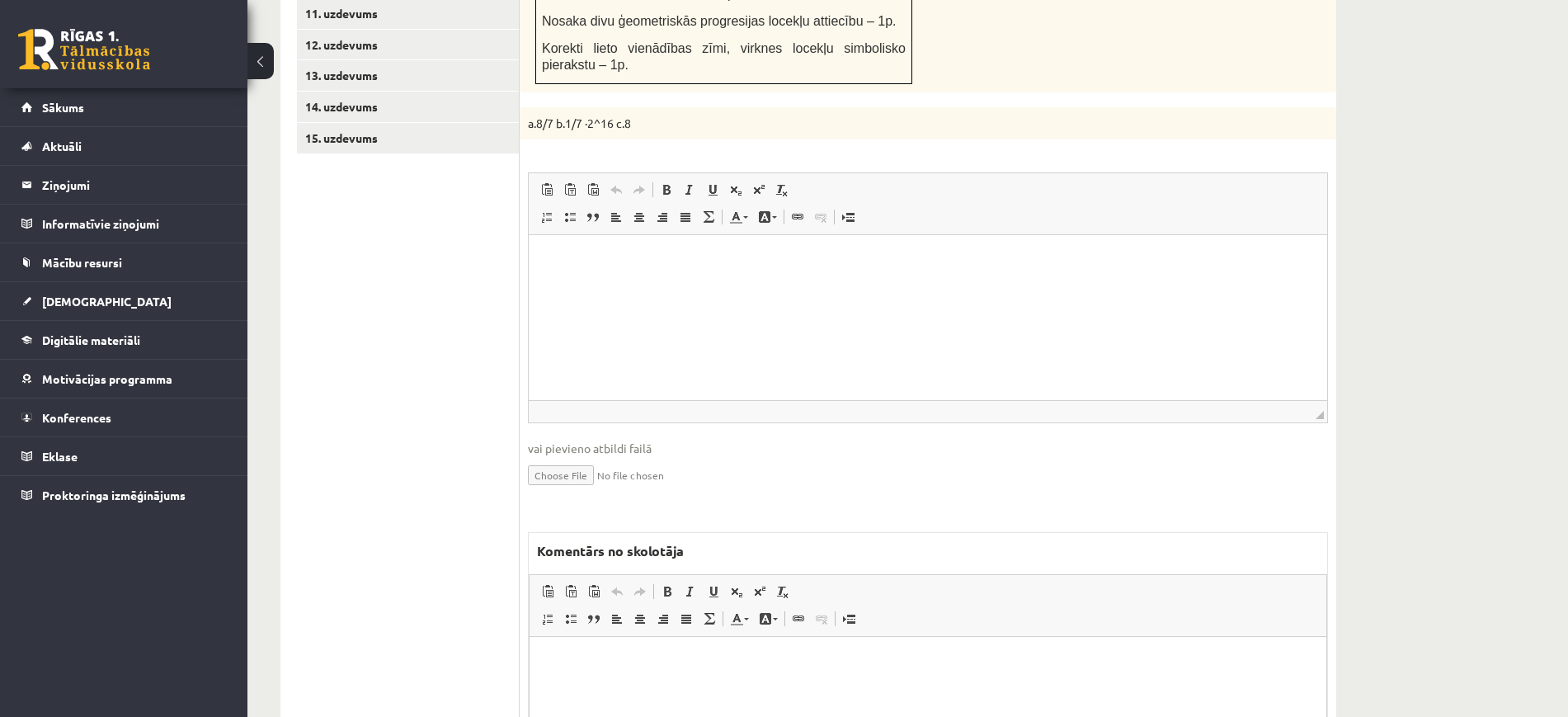
scroll to position [1185, 0]
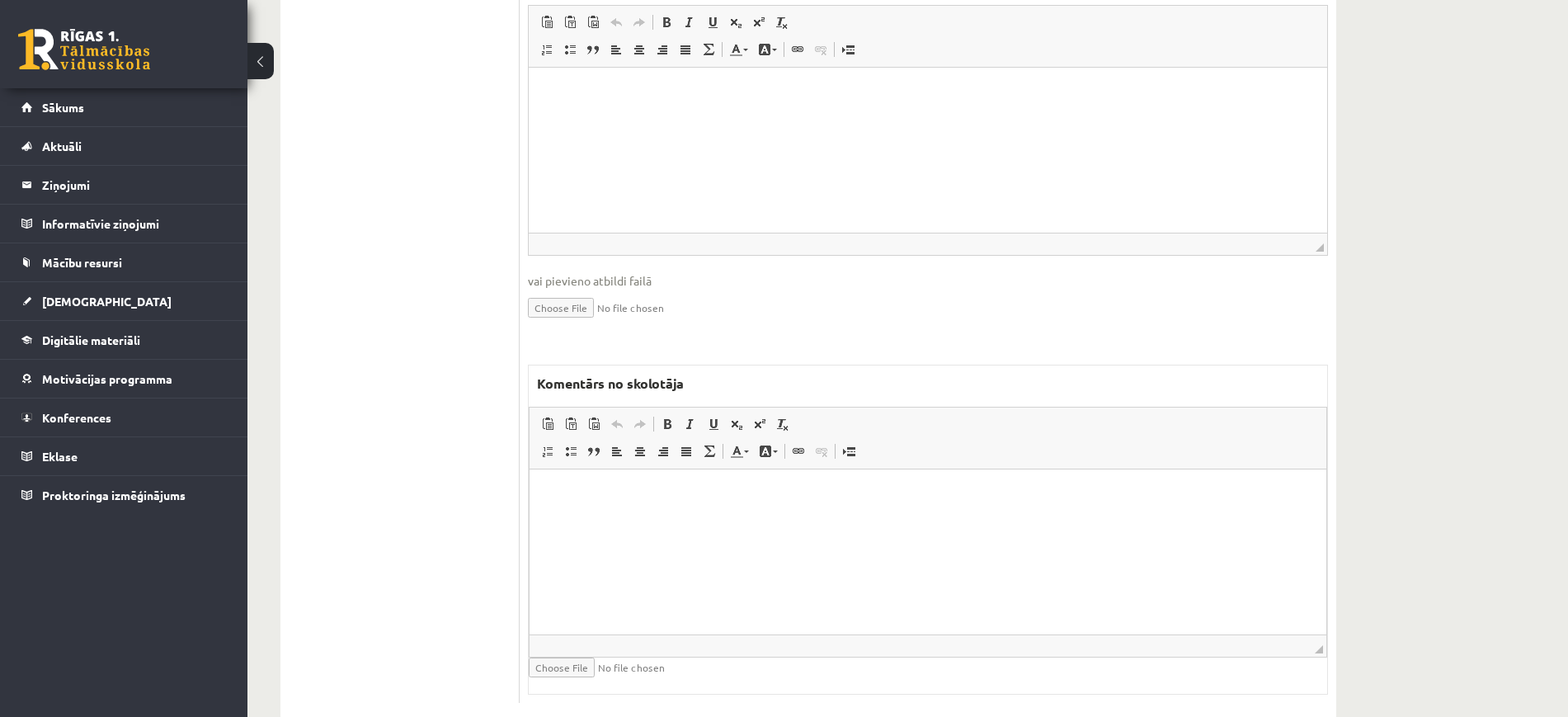
click at [655, 520] on html at bounding box center [928, 494] width 797 height 50
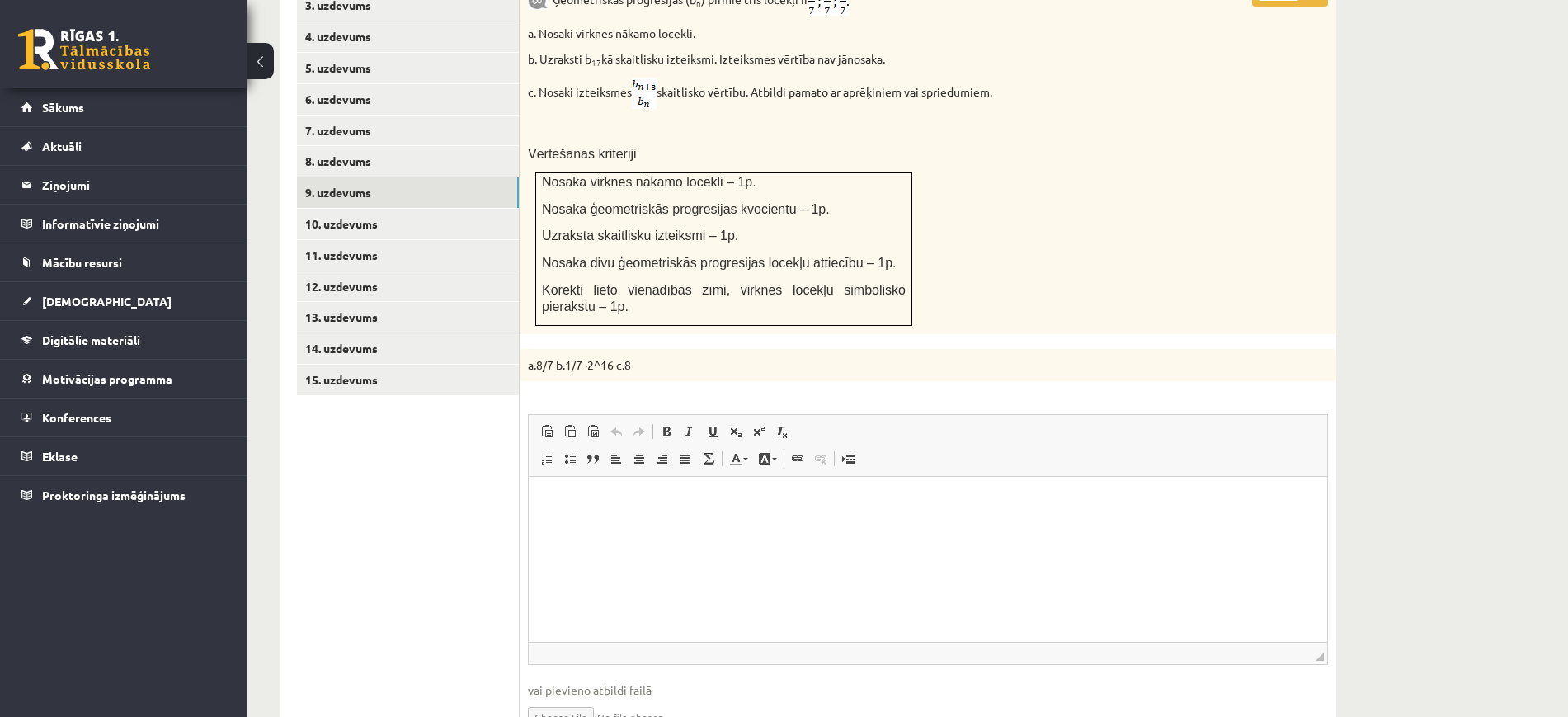
scroll to position [669, 0]
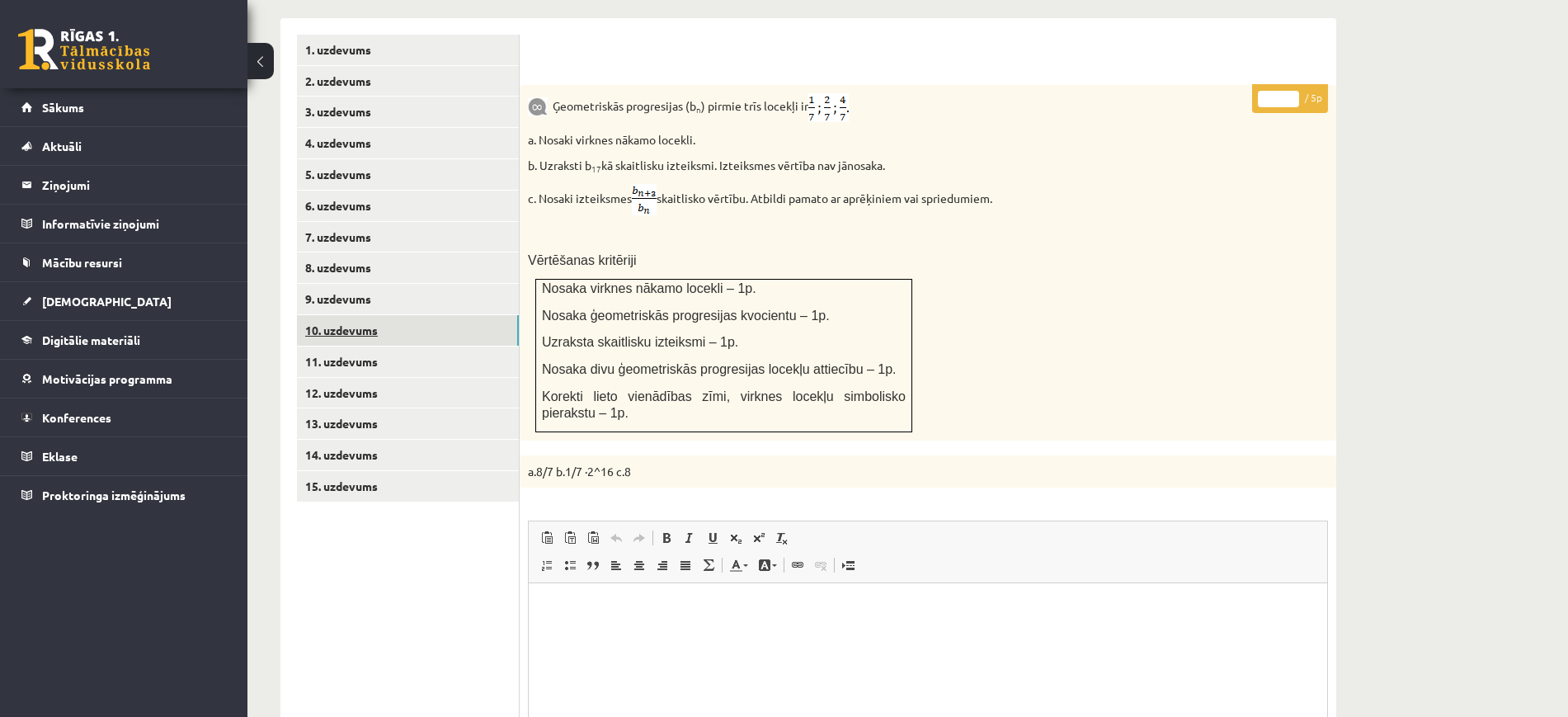
click at [449, 315] on link "10. uzdevums" at bounding box center [408, 330] width 222 height 31
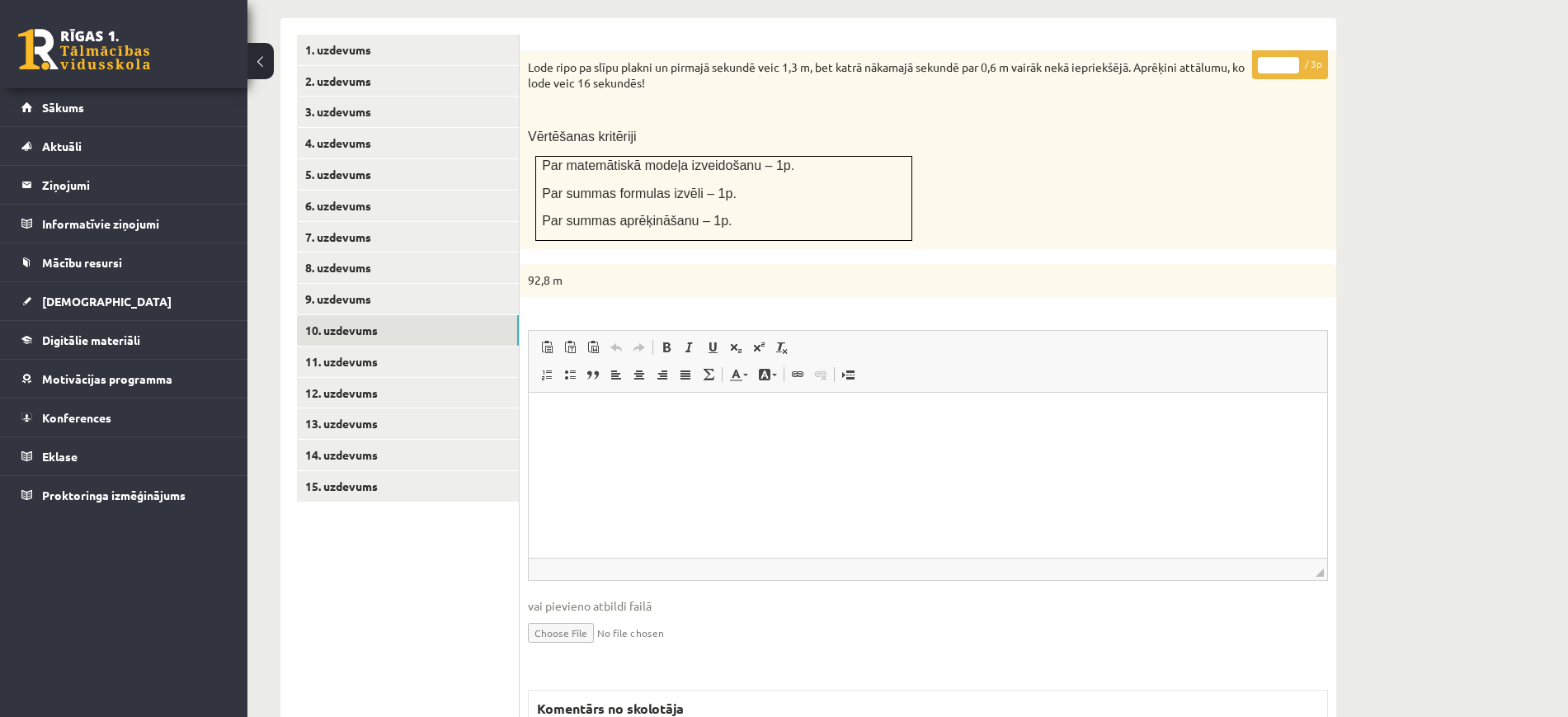
click at [1294, 57] on input "*" at bounding box center [1278, 65] width 42 height 16
type input "*"
click at [1294, 57] on input "*" at bounding box center [1278, 65] width 42 height 16
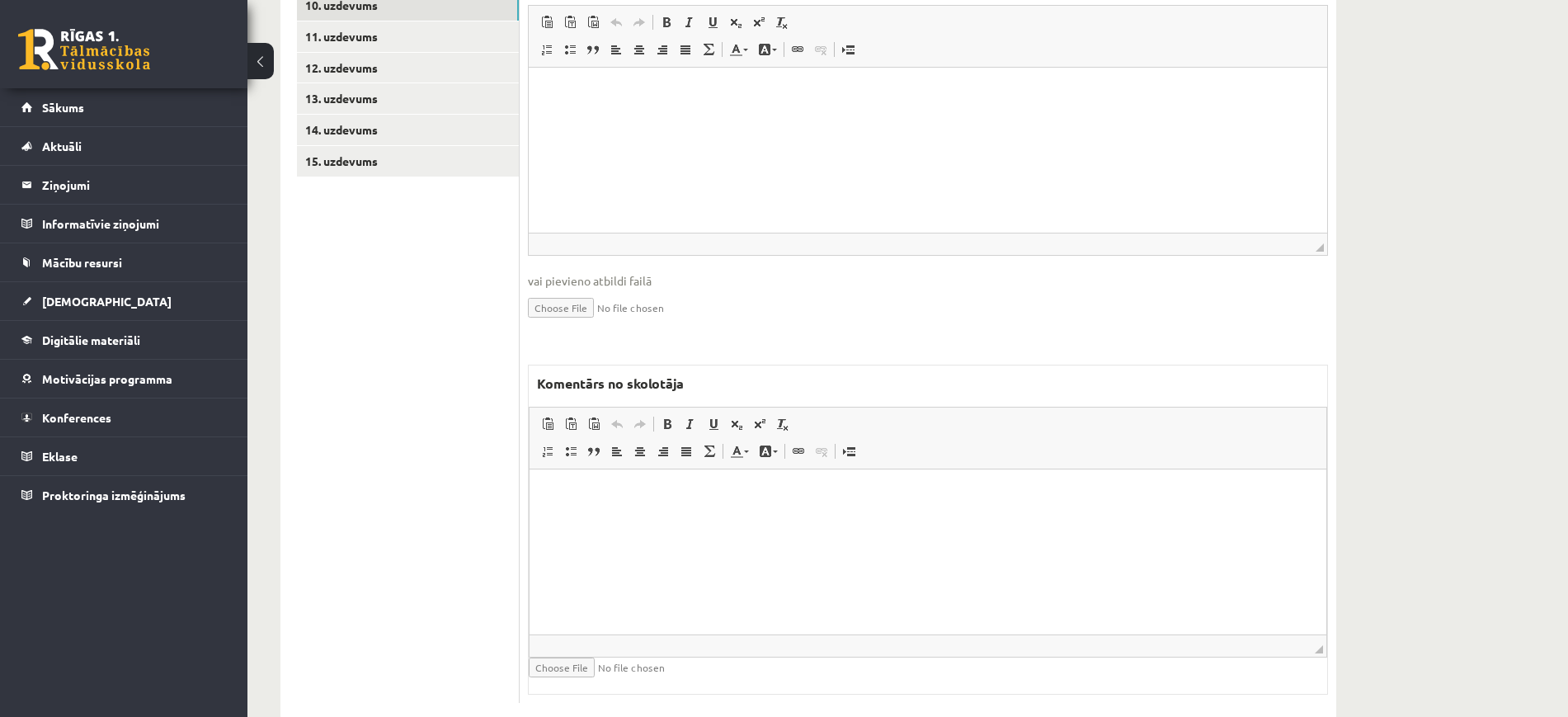
click at [635, 519] on html at bounding box center [928, 493] width 797 height 50
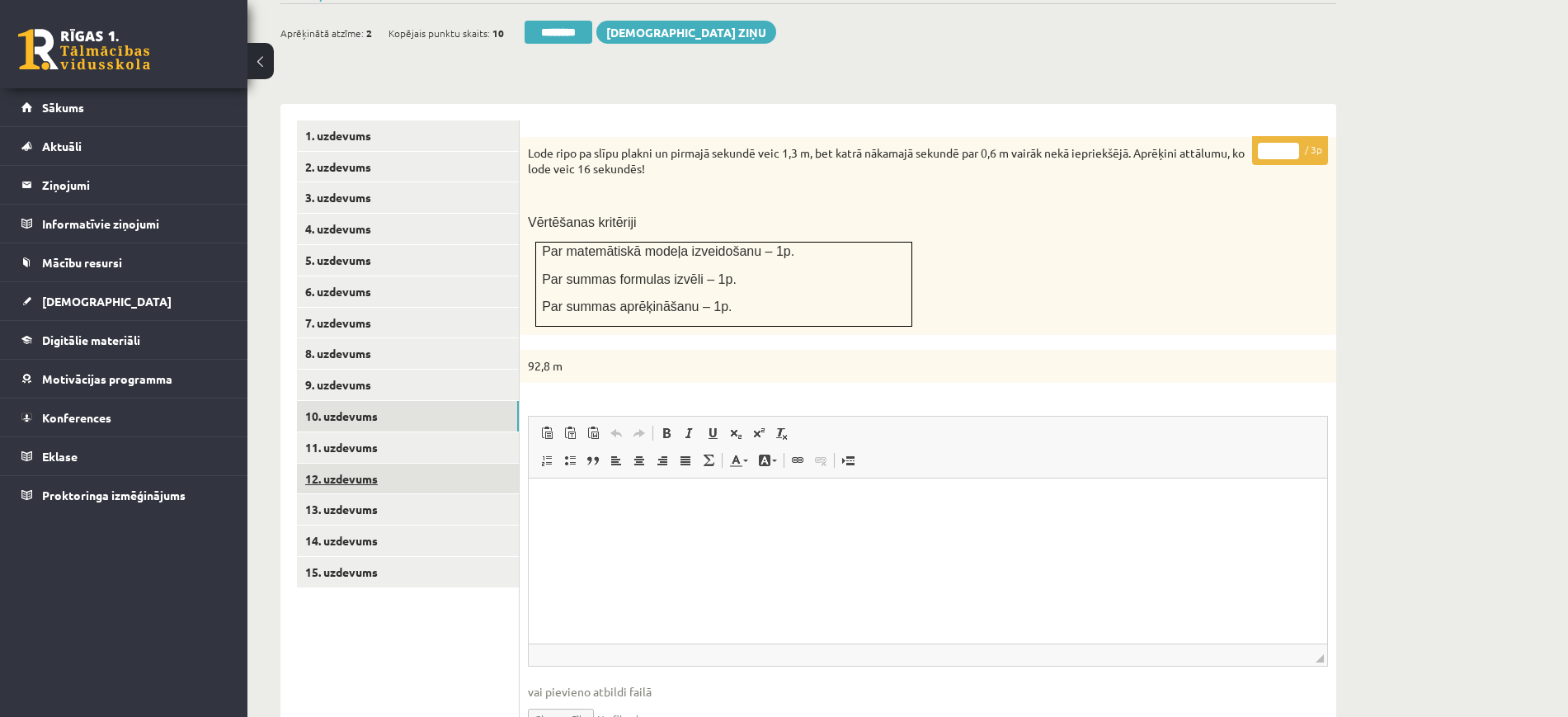
scroll to position [582, 0]
click at [495, 434] on link "11. uzdevums" at bounding box center [408, 449] width 222 height 31
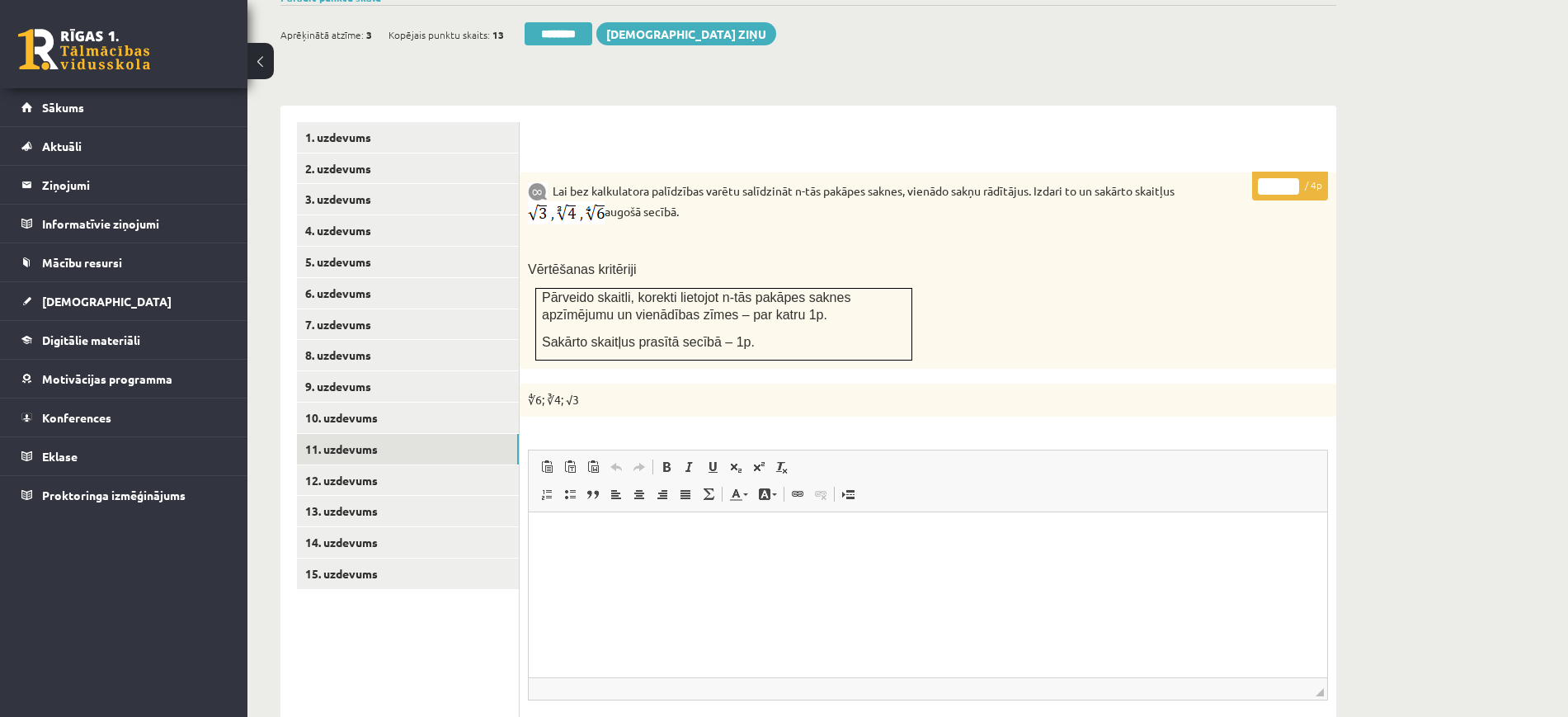
scroll to position [0, 0]
type input "*"
click at [1293, 178] on input "*" at bounding box center [1278, 186] width 42 height 16
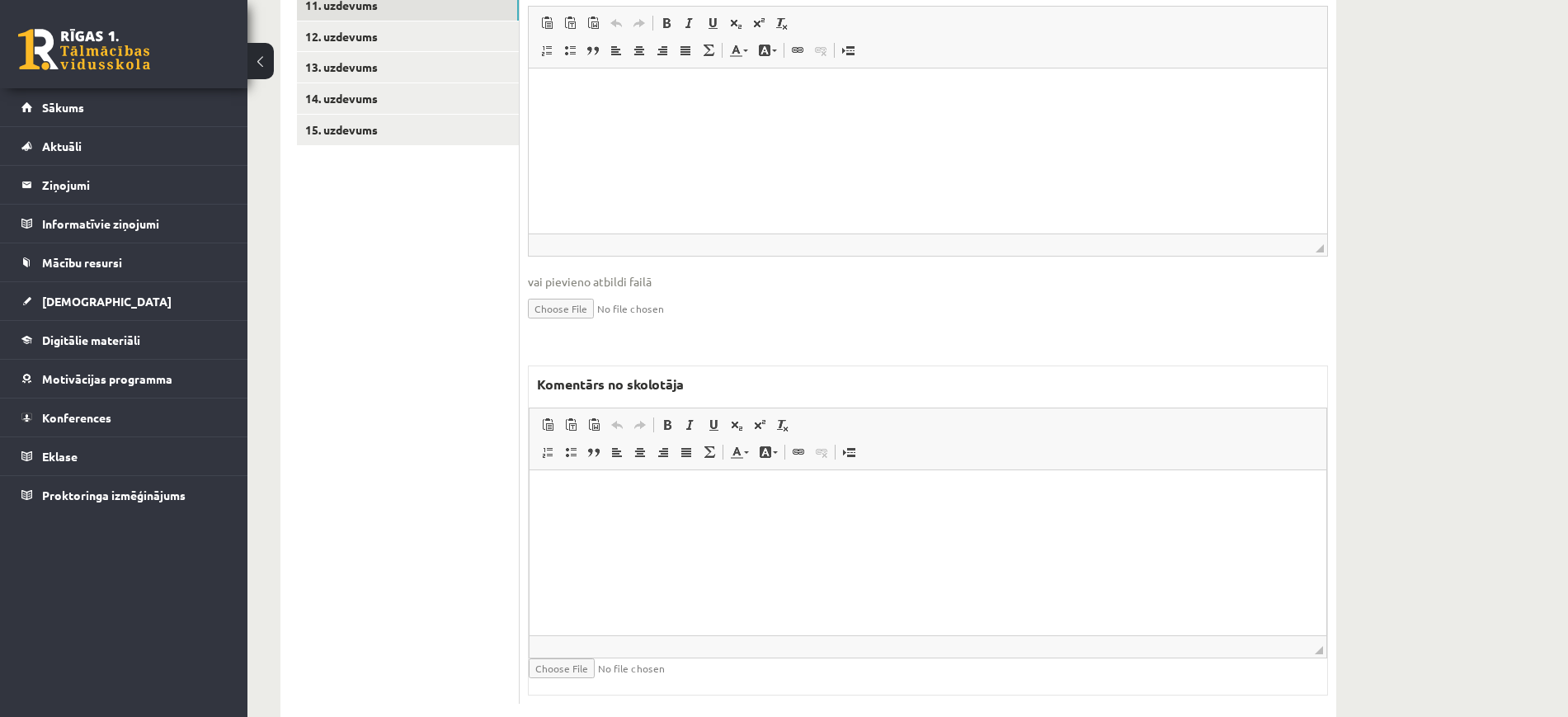
click at [642, 479] on html at bounding box center [928, 494] width 797 height 50
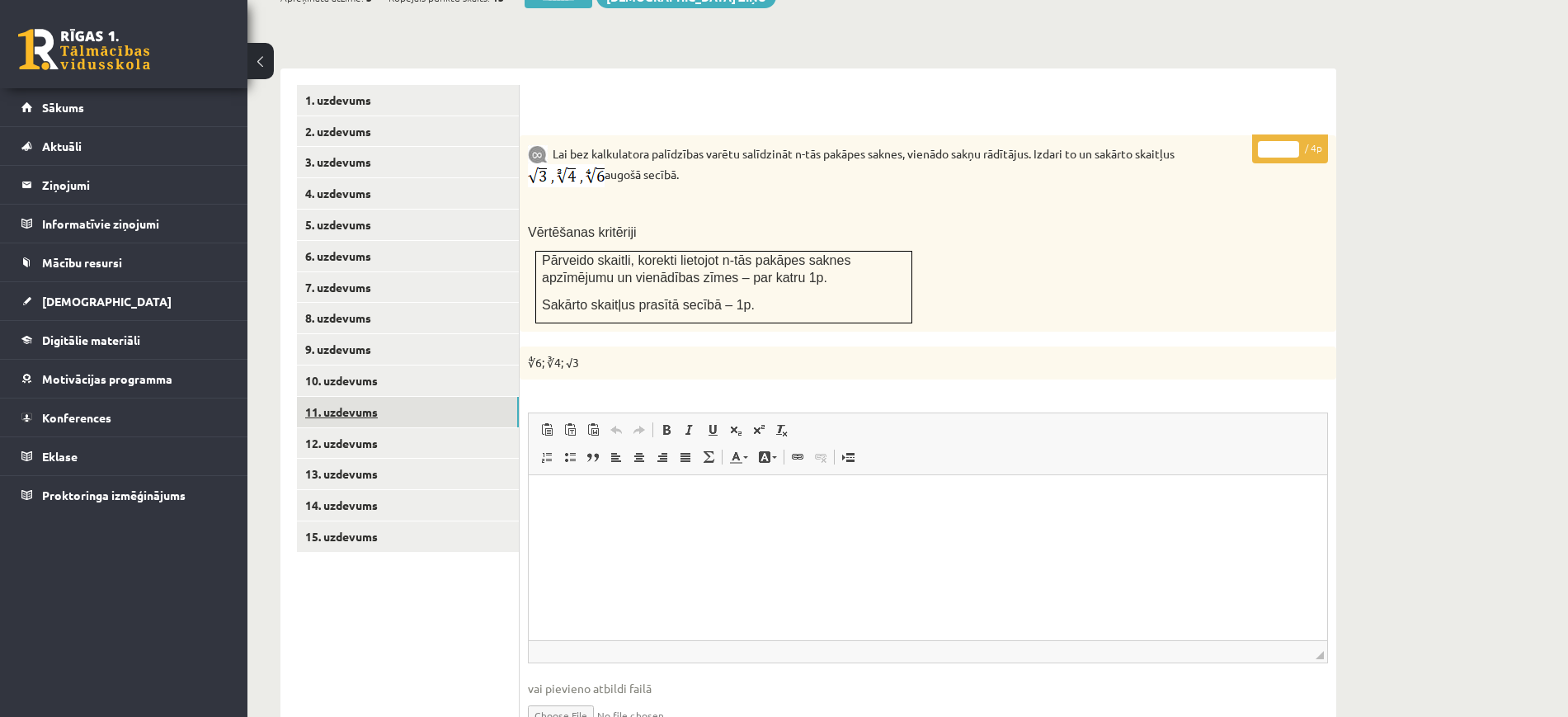
scroll to position [613, 0]
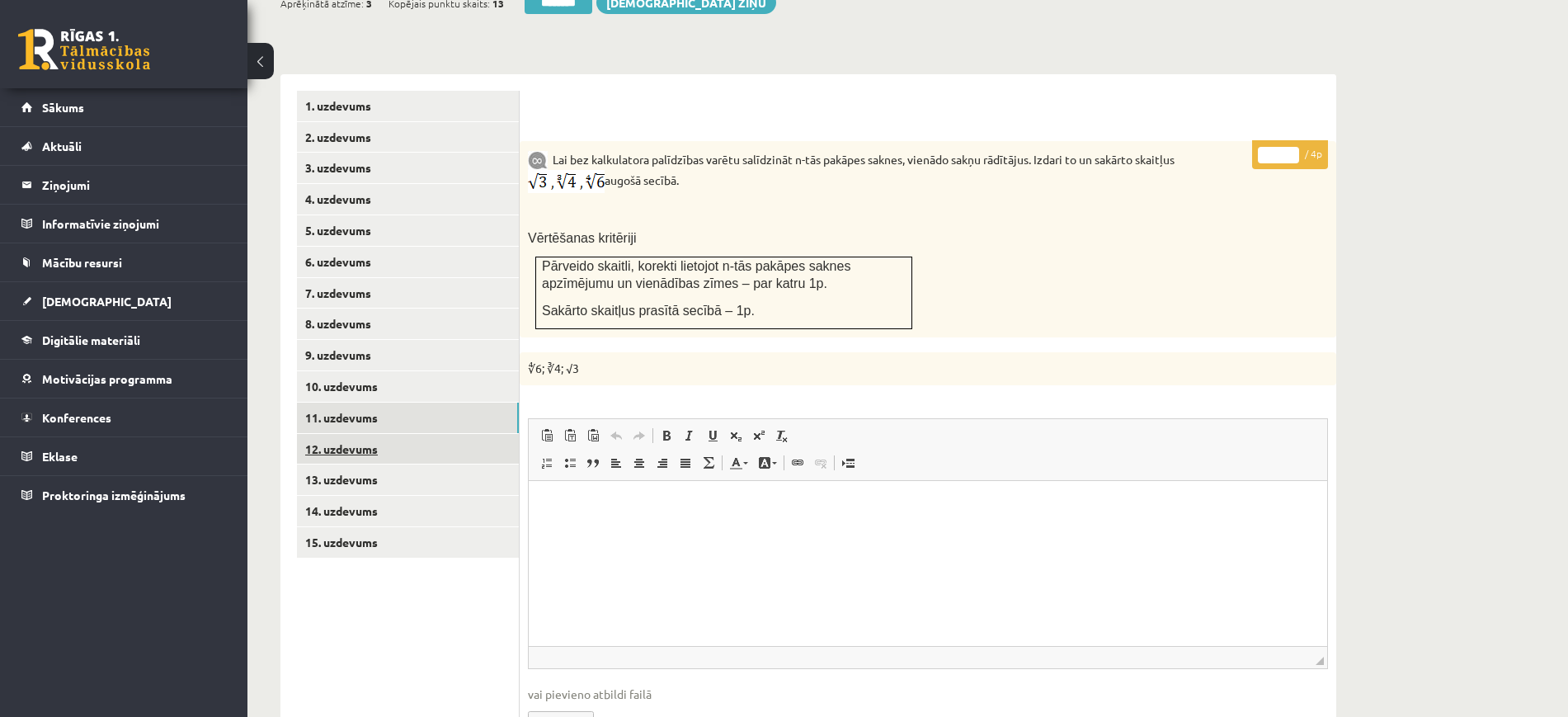
click at [474, 434] on link "12. uzdevums" at bounding box center [408, 449] width 222 height 31
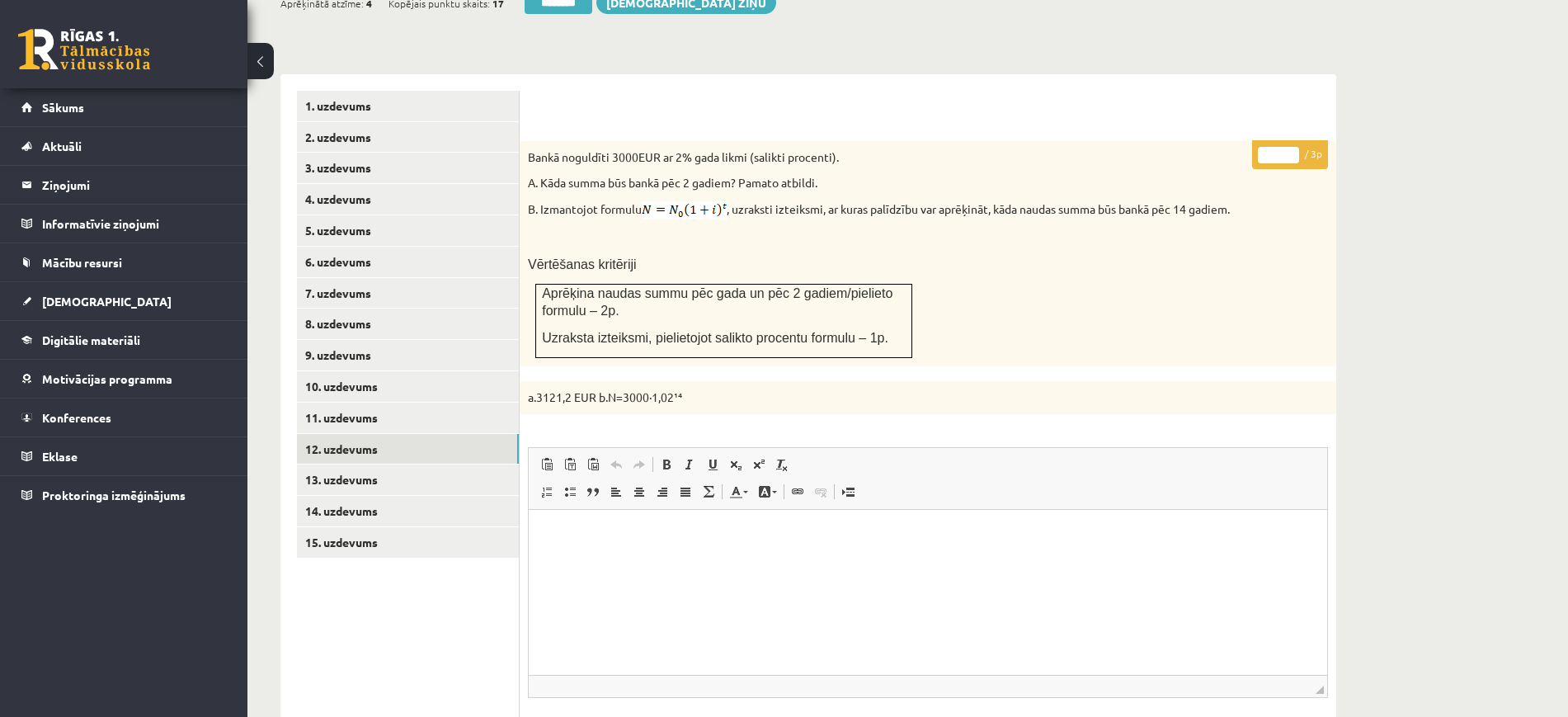
scroll to position [0, 0]
type input "*"
click at [1291, 147] on input "*" at bounding box center [1278, 155] width 42 height 16
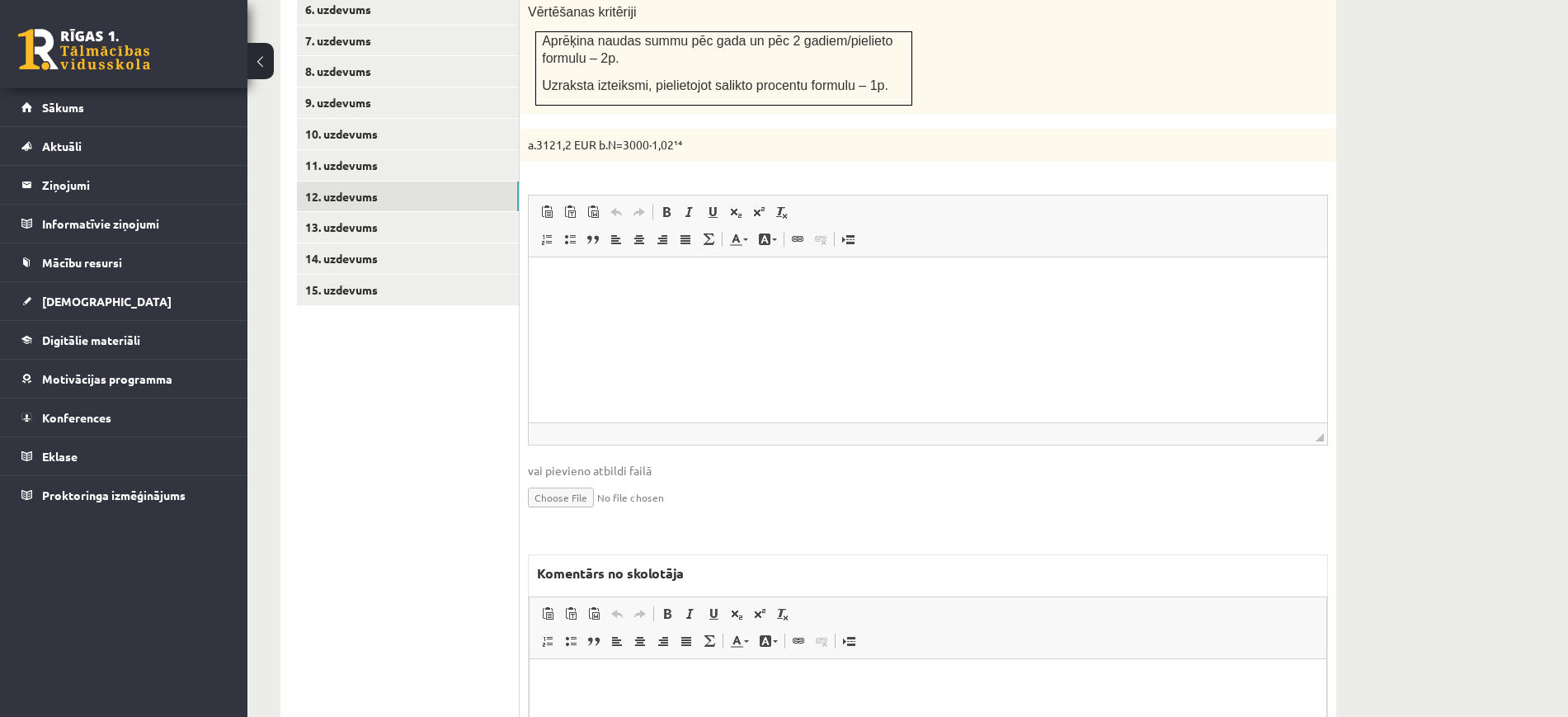
scroll to position [1026, 0]
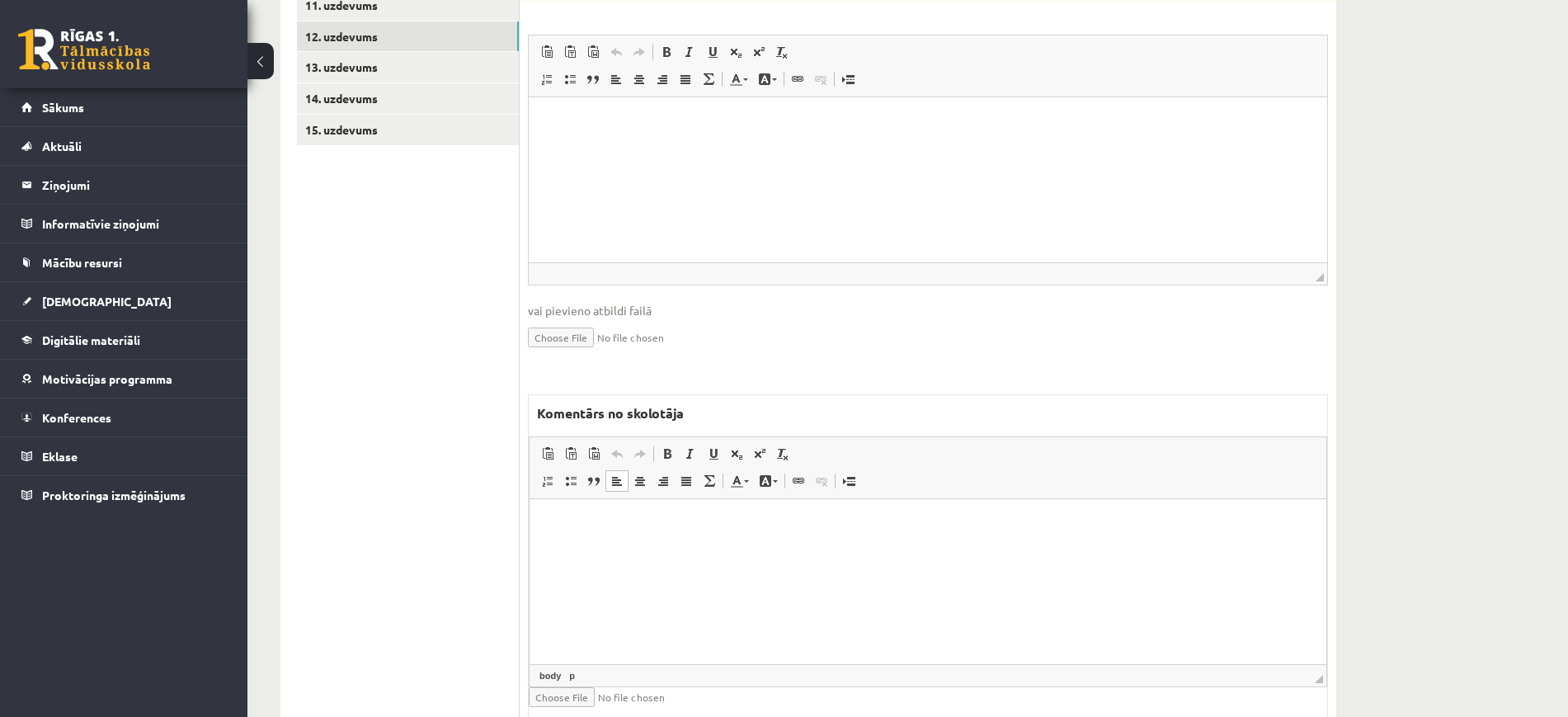
click at [757, 549] on html at bounding box center [928, 522] width 797 height 50
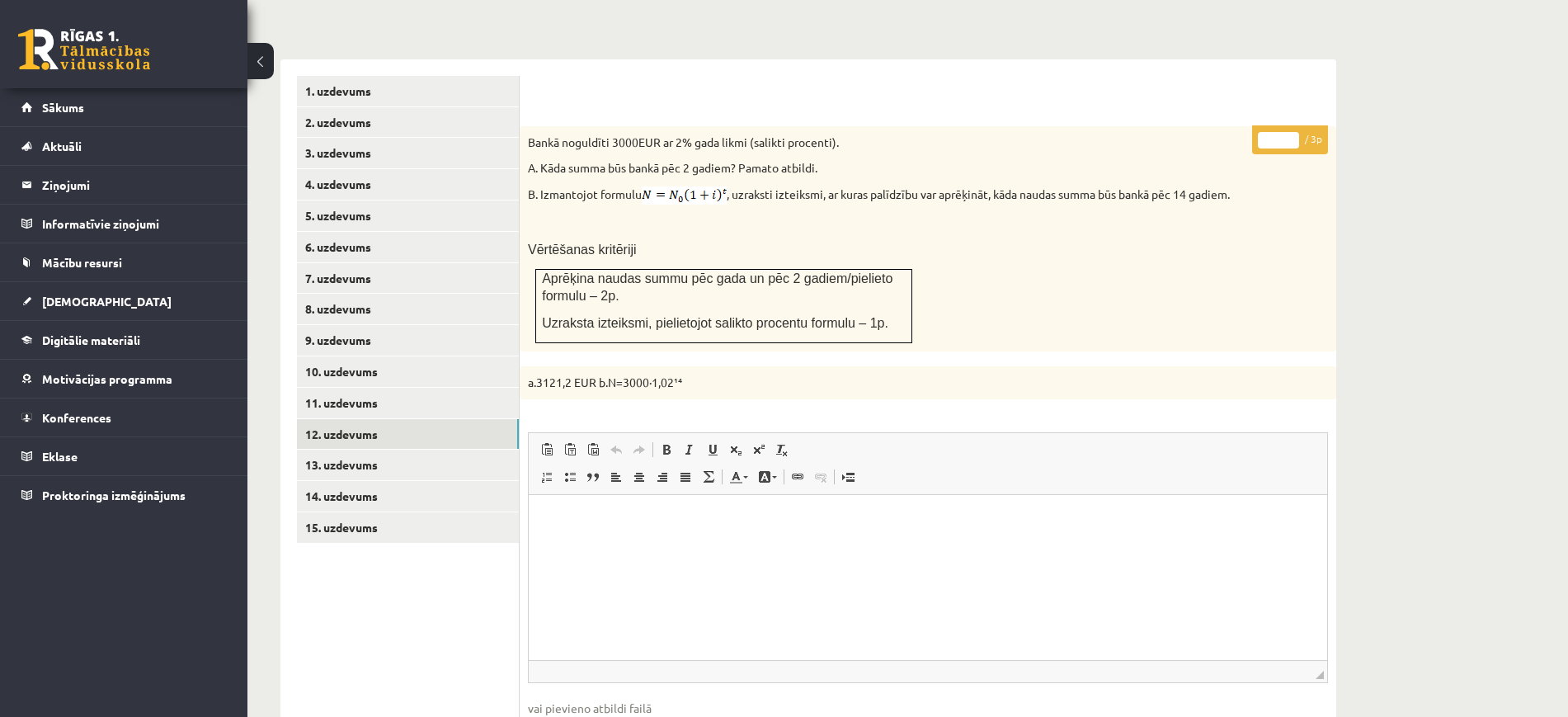
scroll to position [613, 0]
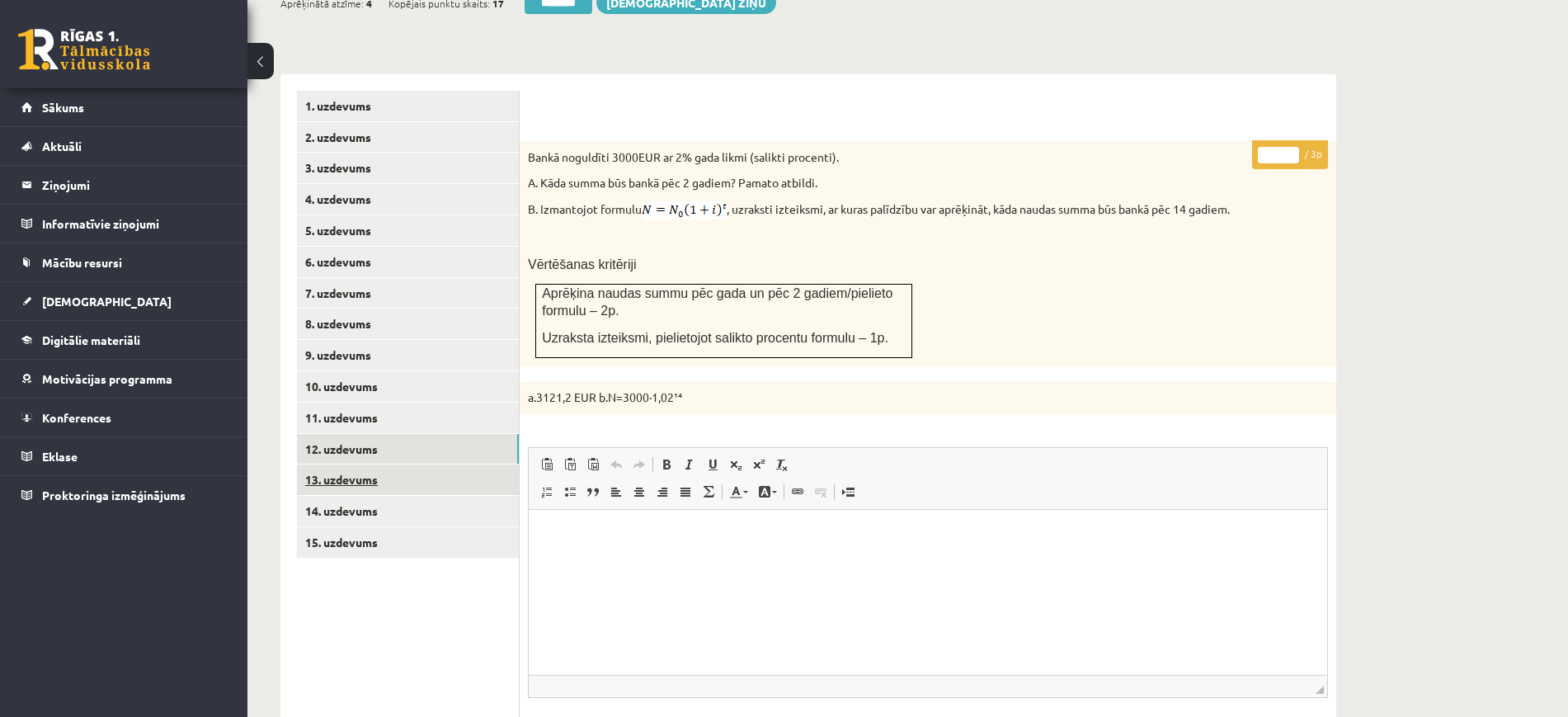
click at [482, 465] on link "13. uzdevums" at bounding box center [408, 480] width 222 height 31
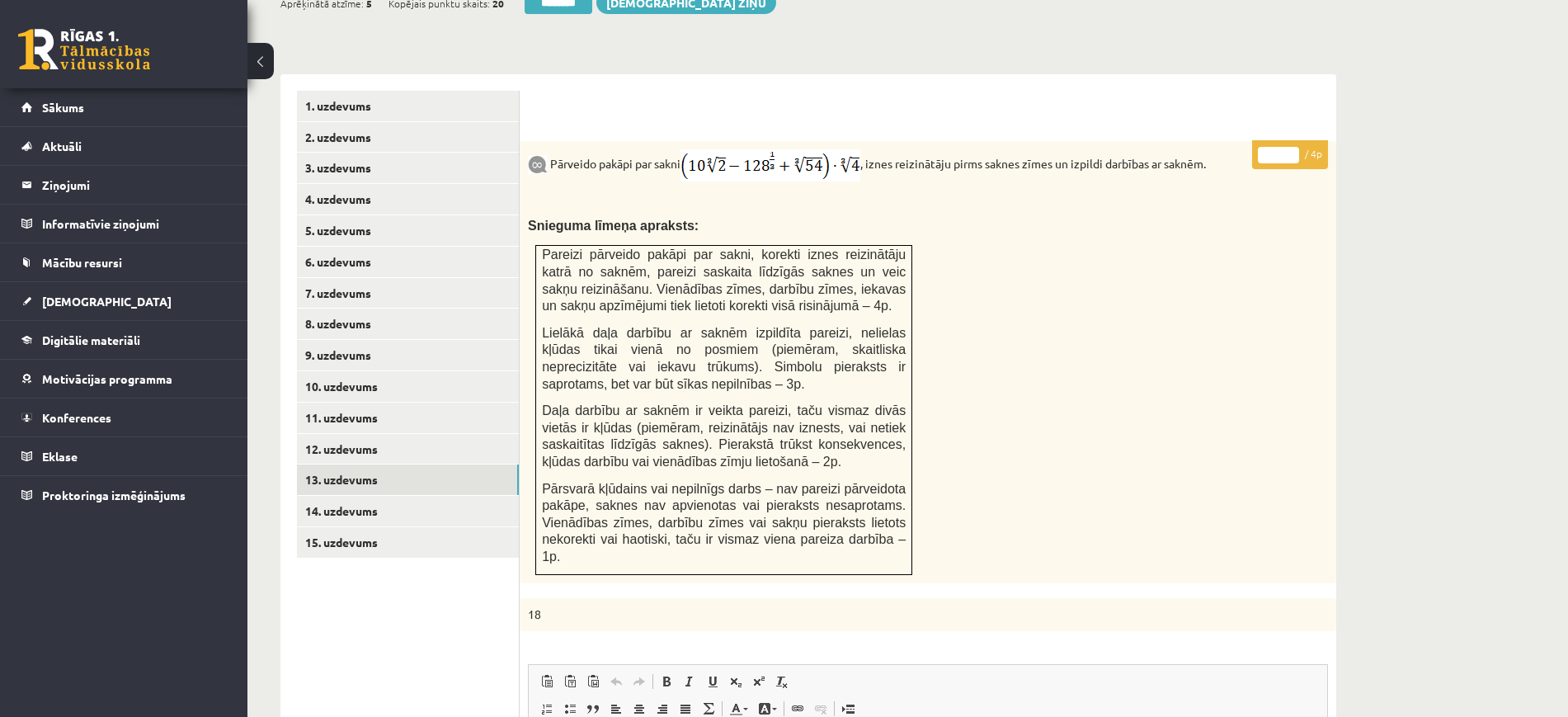
scroll to position [0, 0]
type input "*"
click at [1295, 147] on input "*" at bounding box center [1278, 155] width 42 height 16
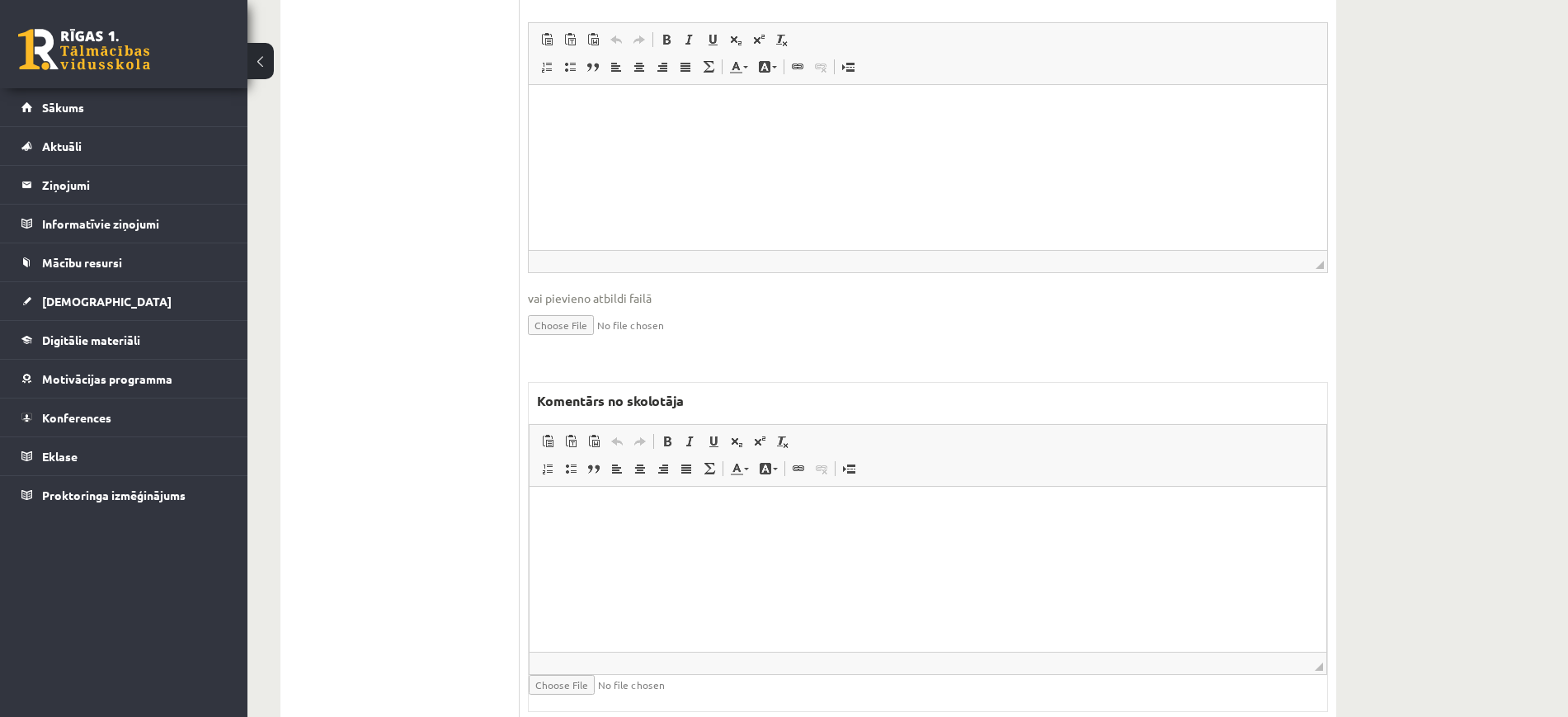
click at [753, 537] on html at bounding box center [928, 511] width 797 height 50
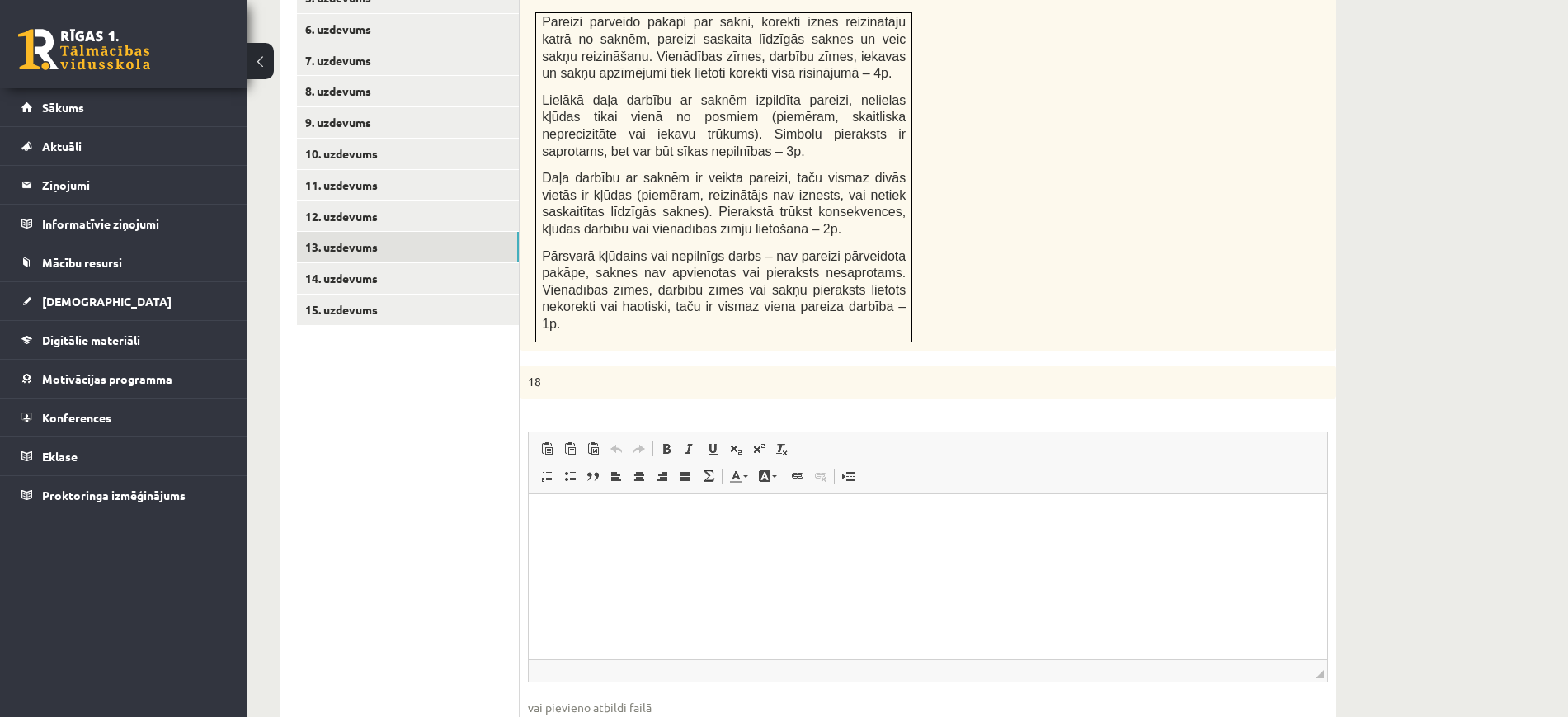
scroll to position [843, 0]
click at [454, 267] on link "14. uzdevums" at bounding box center [408, 282] width 222 height 31
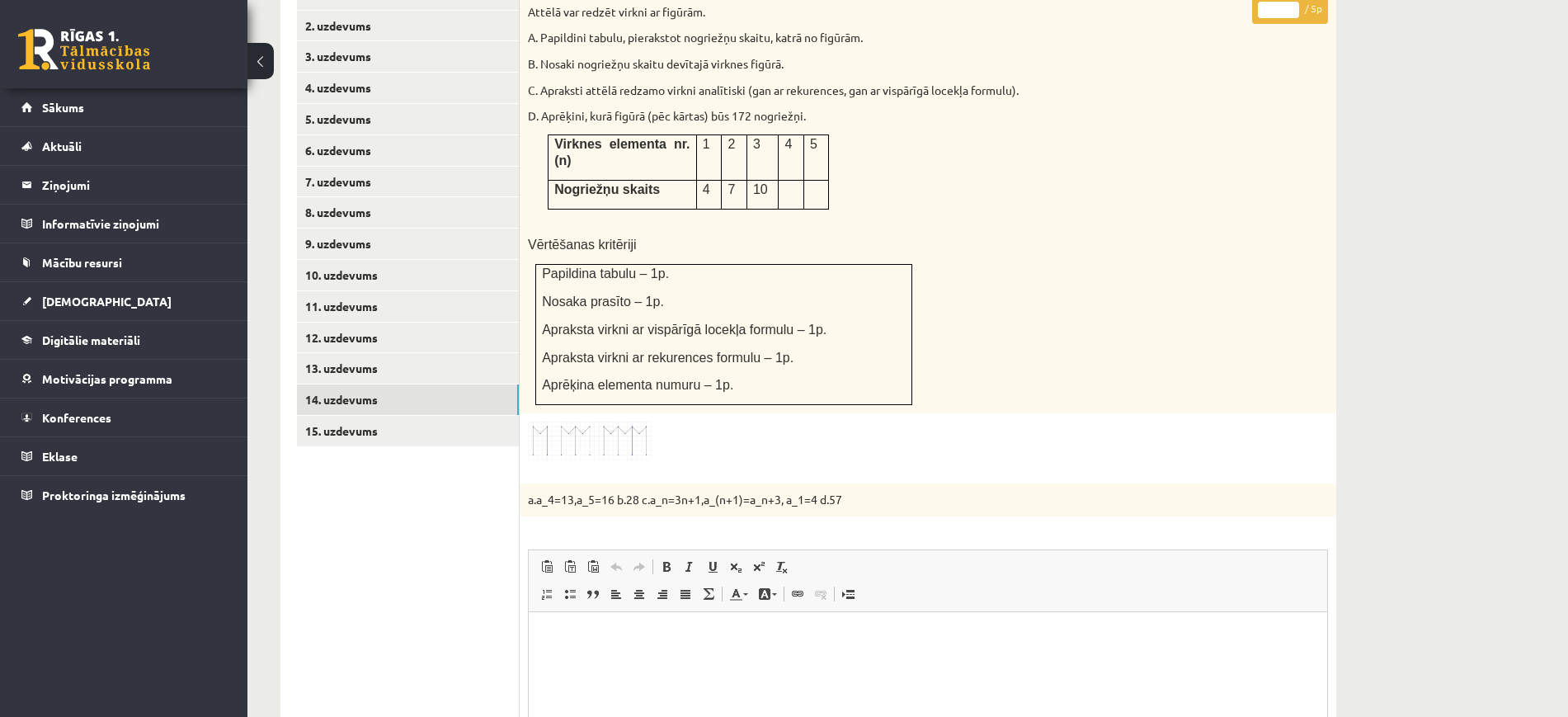
scroll to position [637, 0]
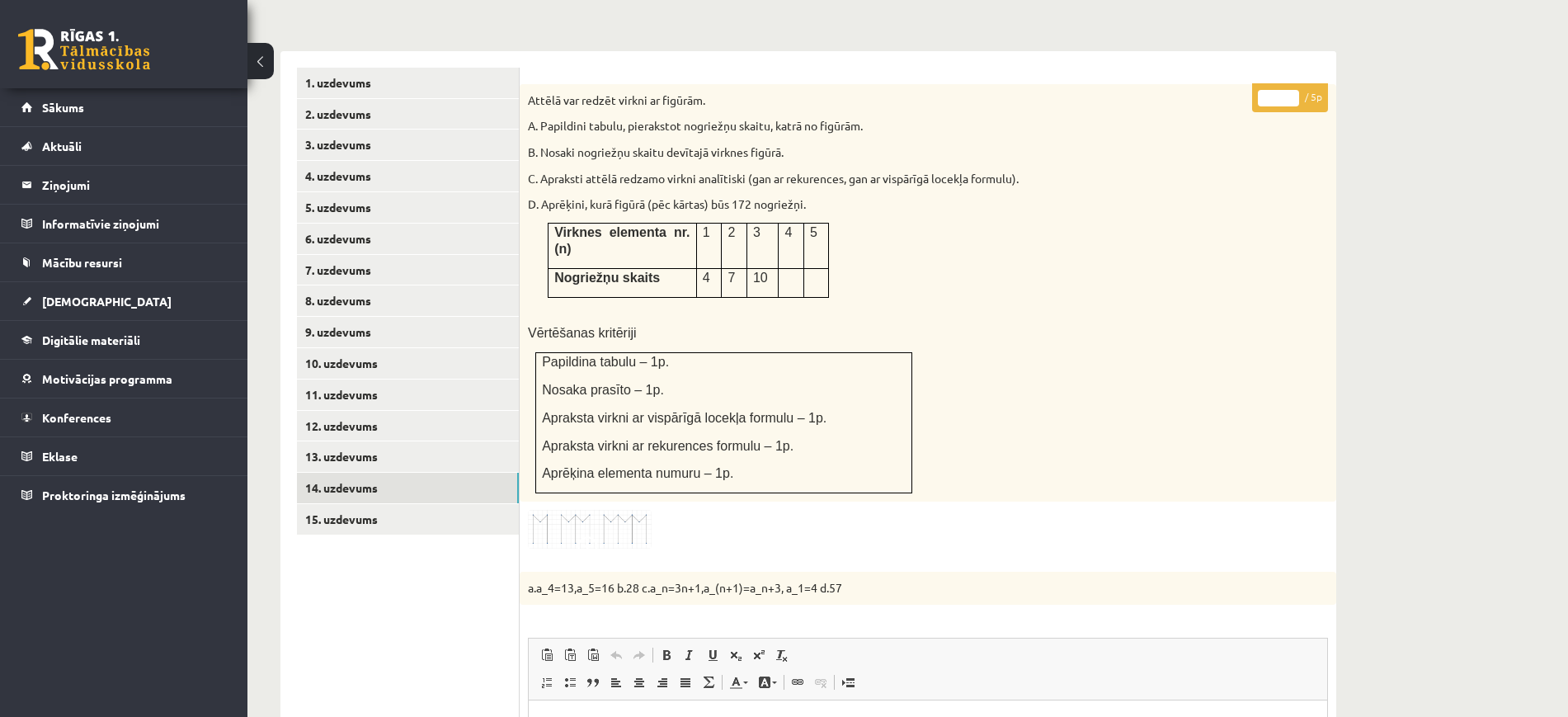
type input "*"
click at [1291, 90] on input "*" at bounding box center [1278, 98] width 42 height 16
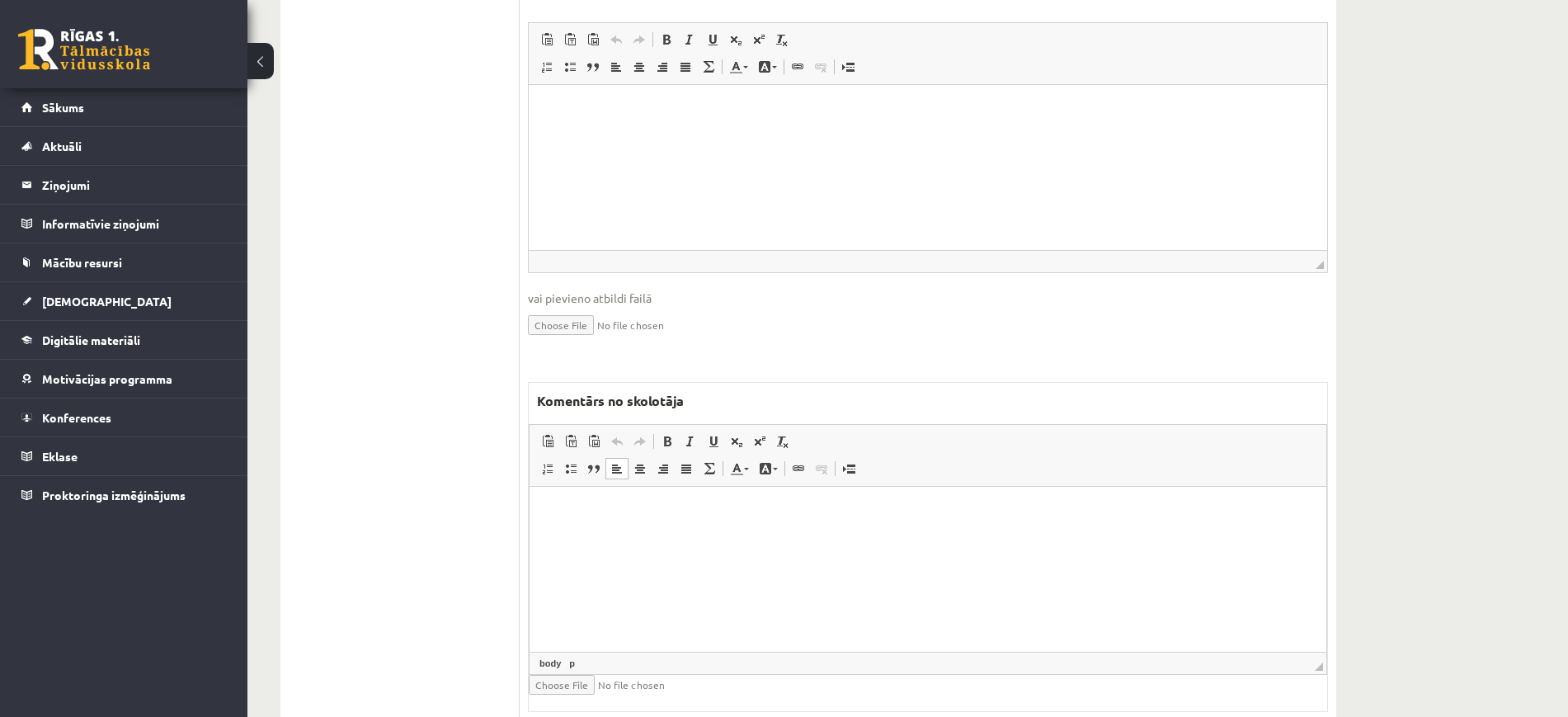
click at [683, 536] on html at bounding box center [928, 511] width 797 height 50
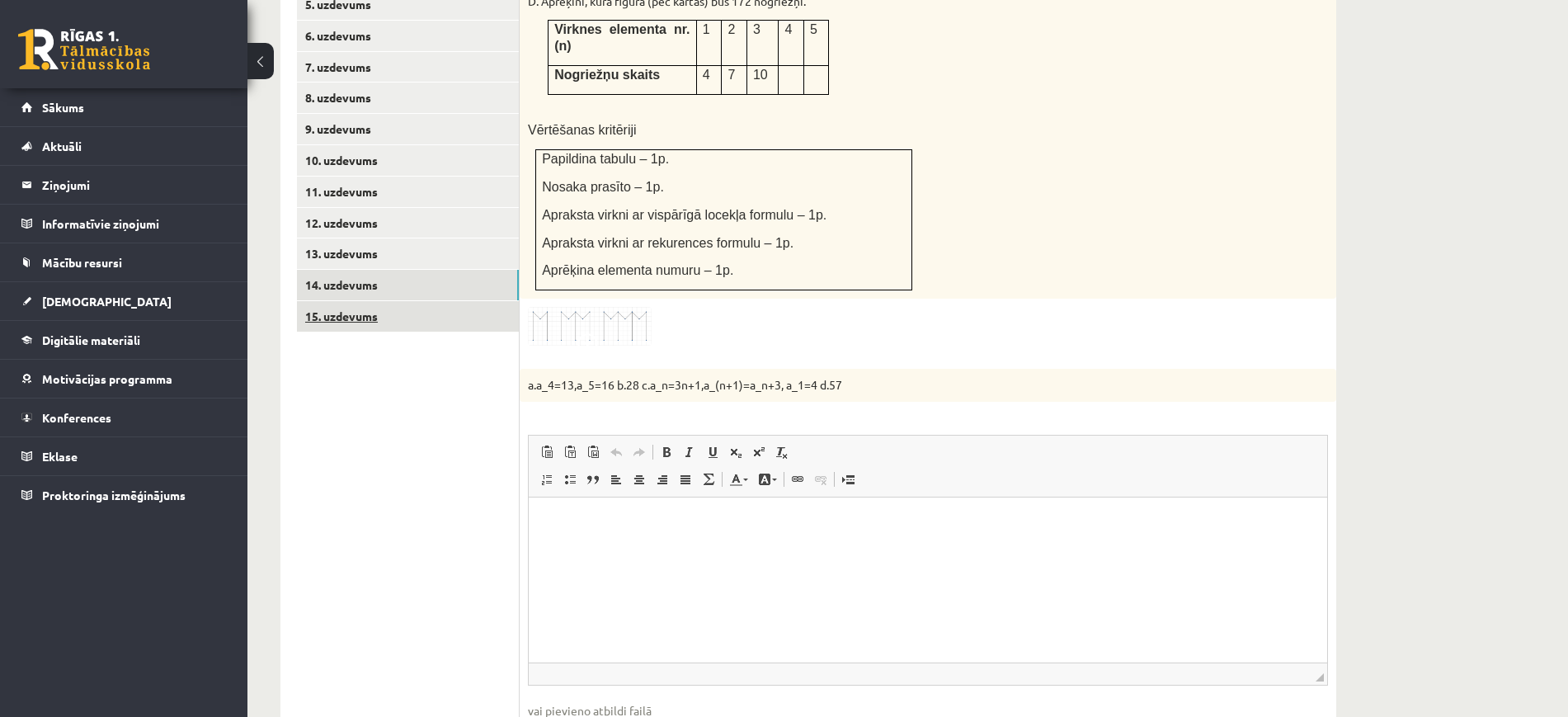
click at [456, 301] on link "15. uzdevums" at bounding box center [408, 316] width 222 height 31
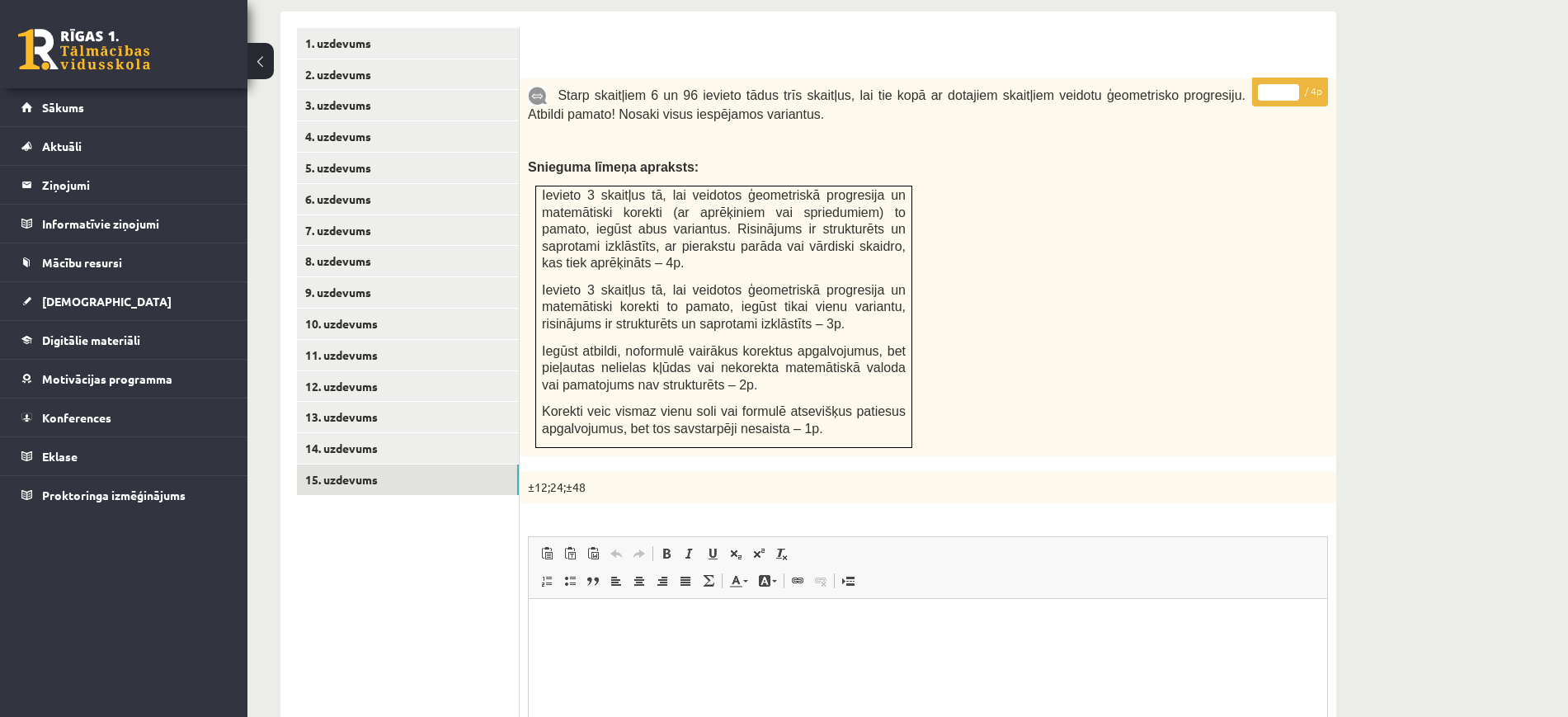
scroll to position [530, 0]
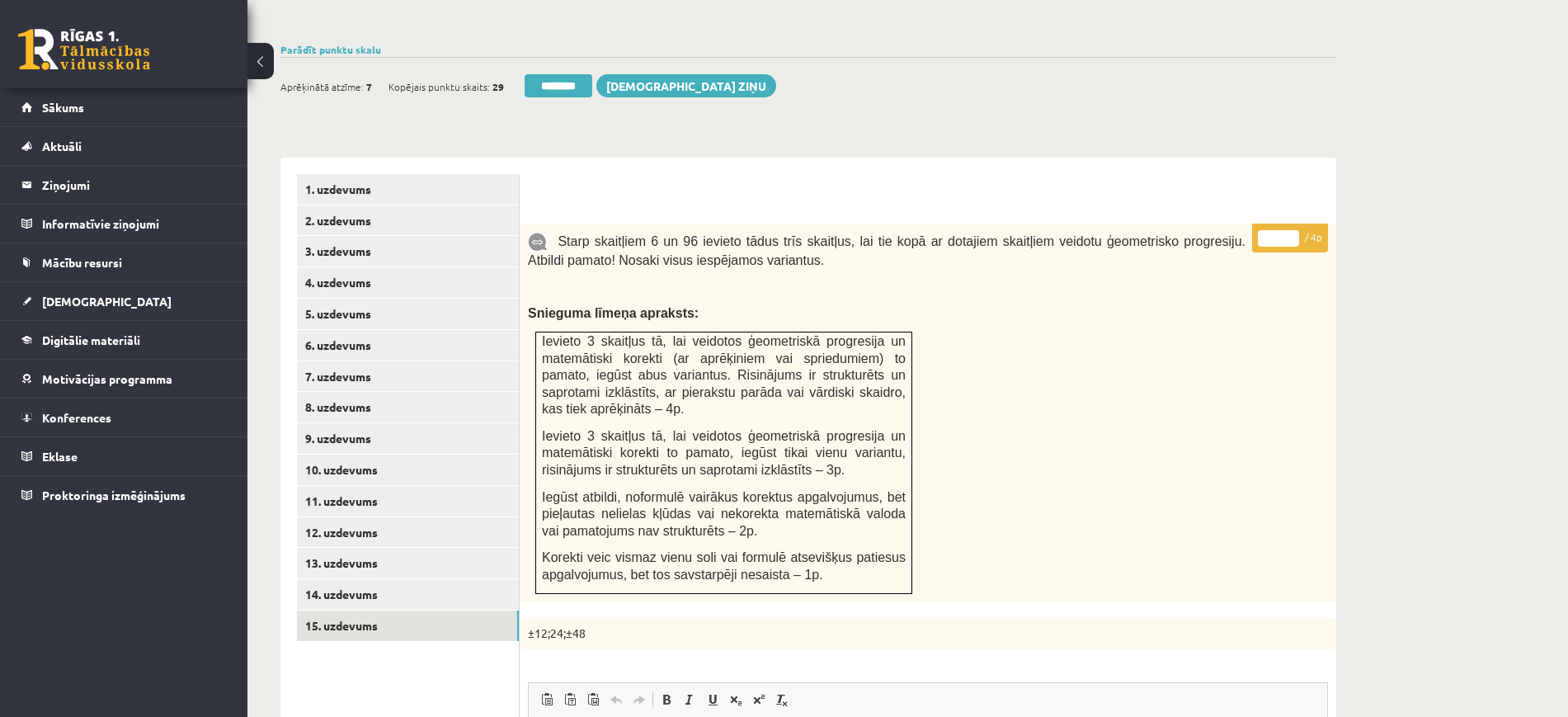
type input "*"
click at [1294, 230] on input "*" at bounding box center [1278, 238] width 42 height 16
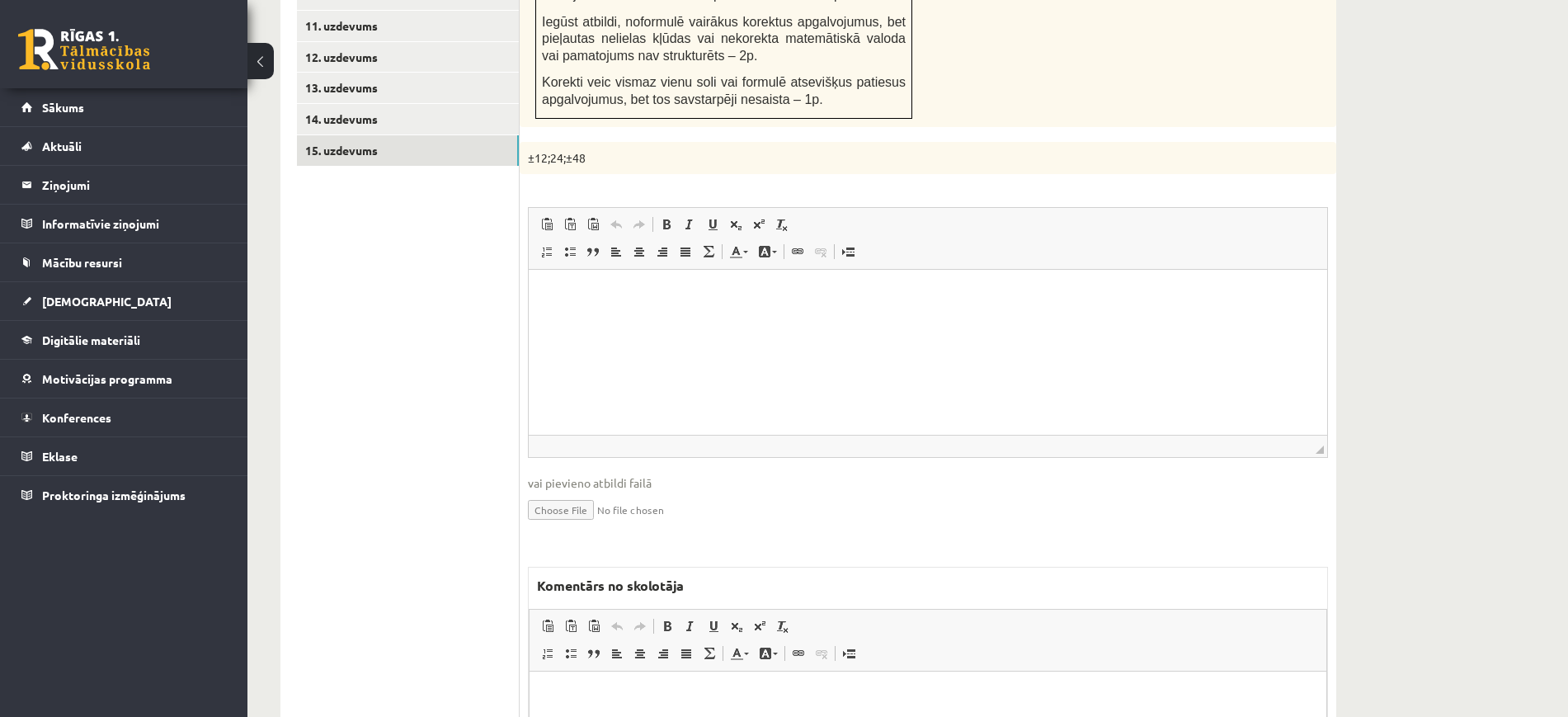
scroll to position [1207, 0]
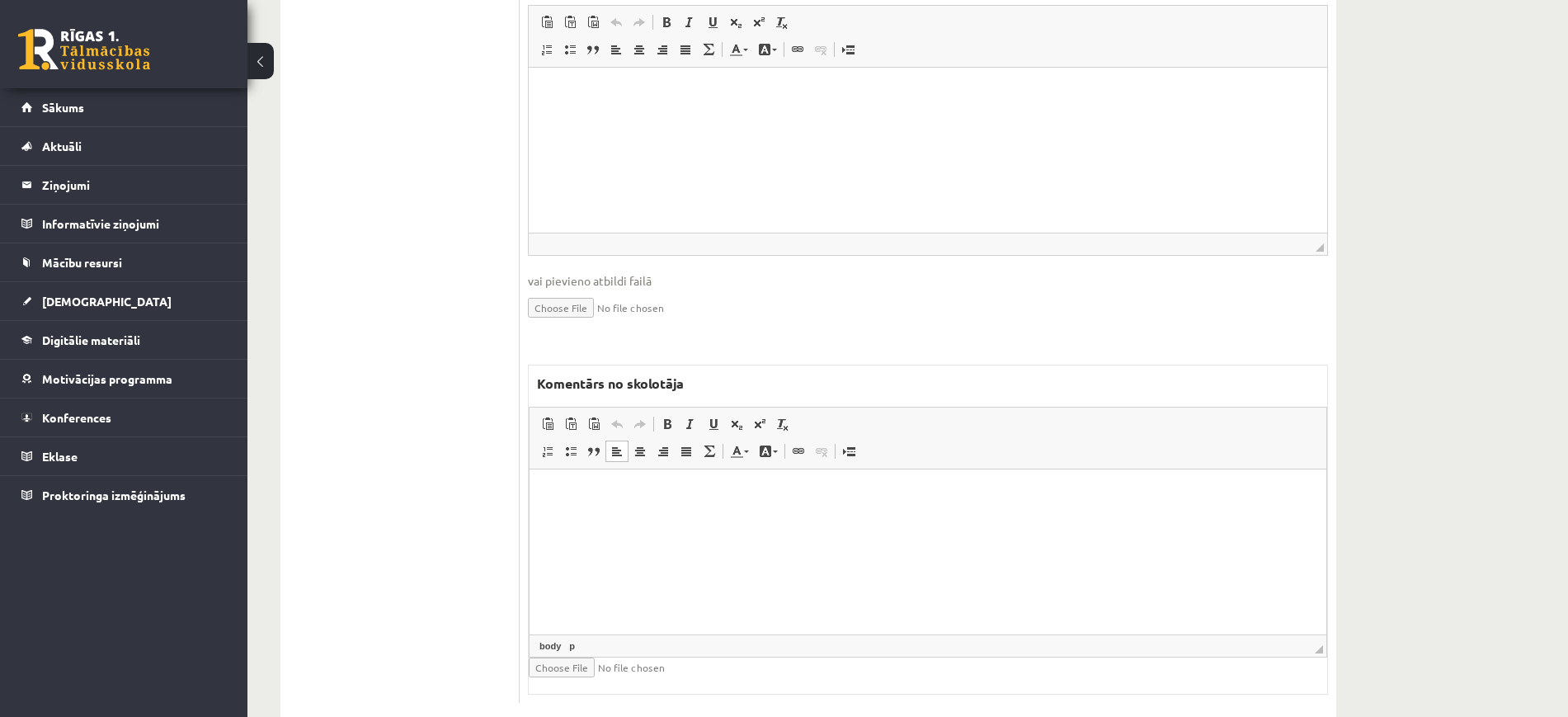
click at [759, 517] on html at bounding box center [928, 494] width 797 height 50
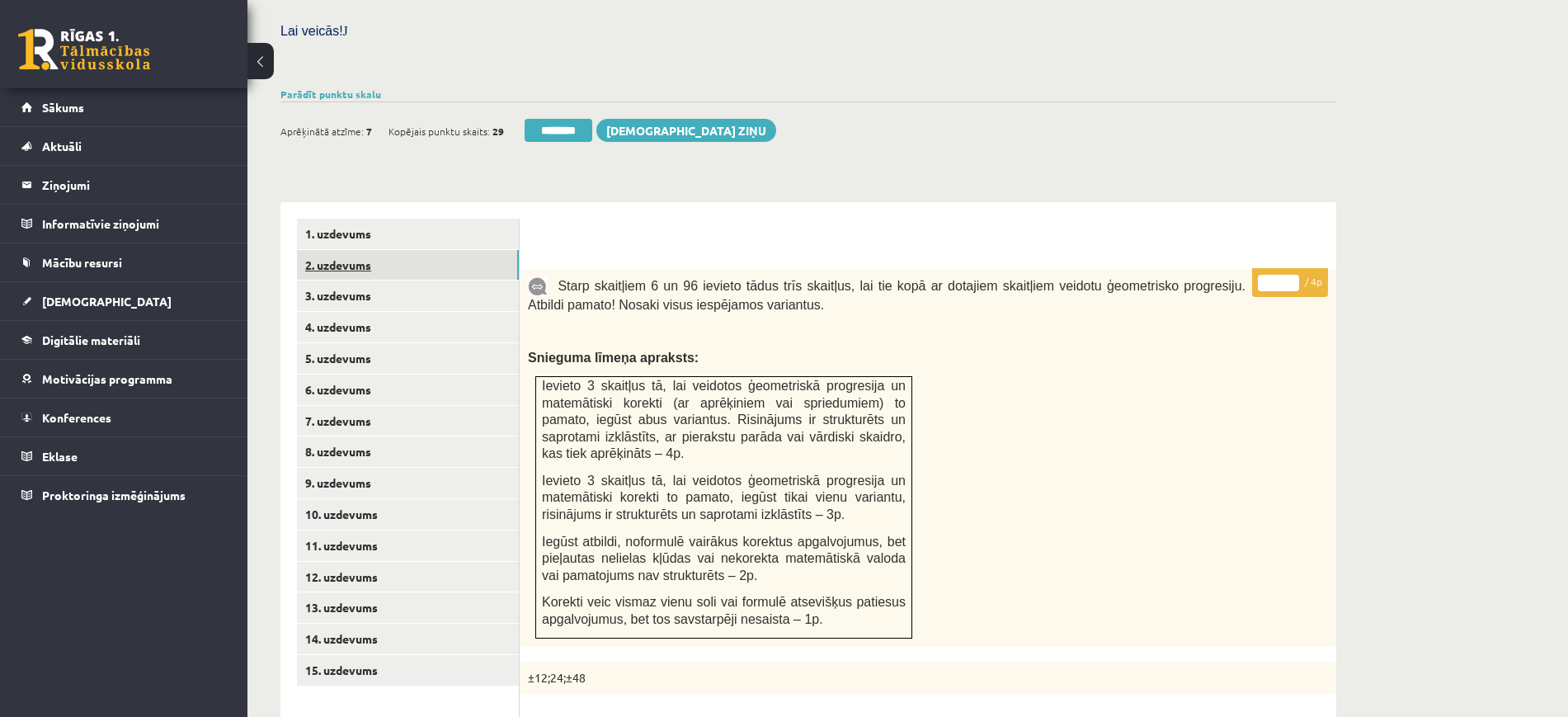
click at [353, 250] on link "2. uzdevums" at bounding box center [408, 265] width 222 height 31
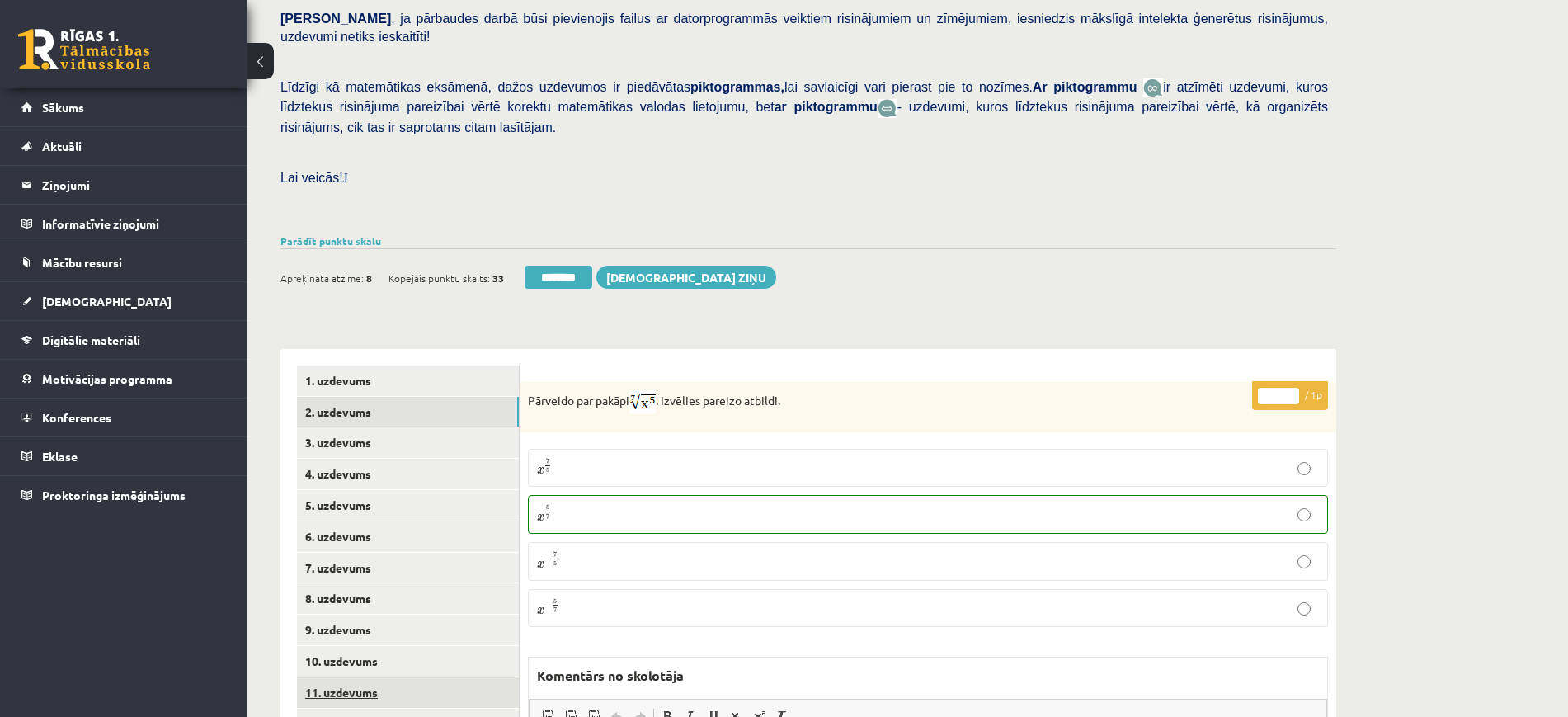
scroll to position [469, 0]
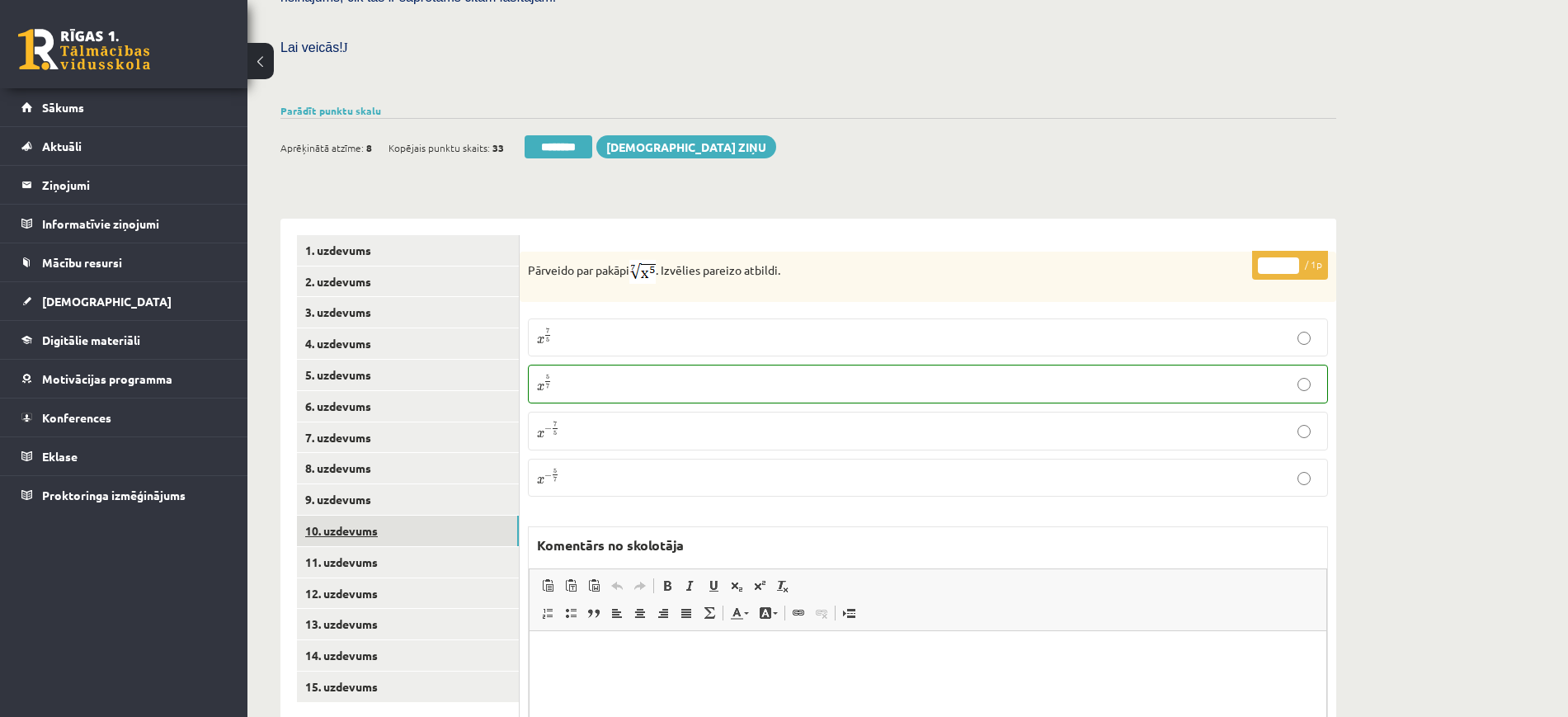
click at [444, 516] on link "10. uzdevums" at bounding box center [408, 531] width 222 height 31
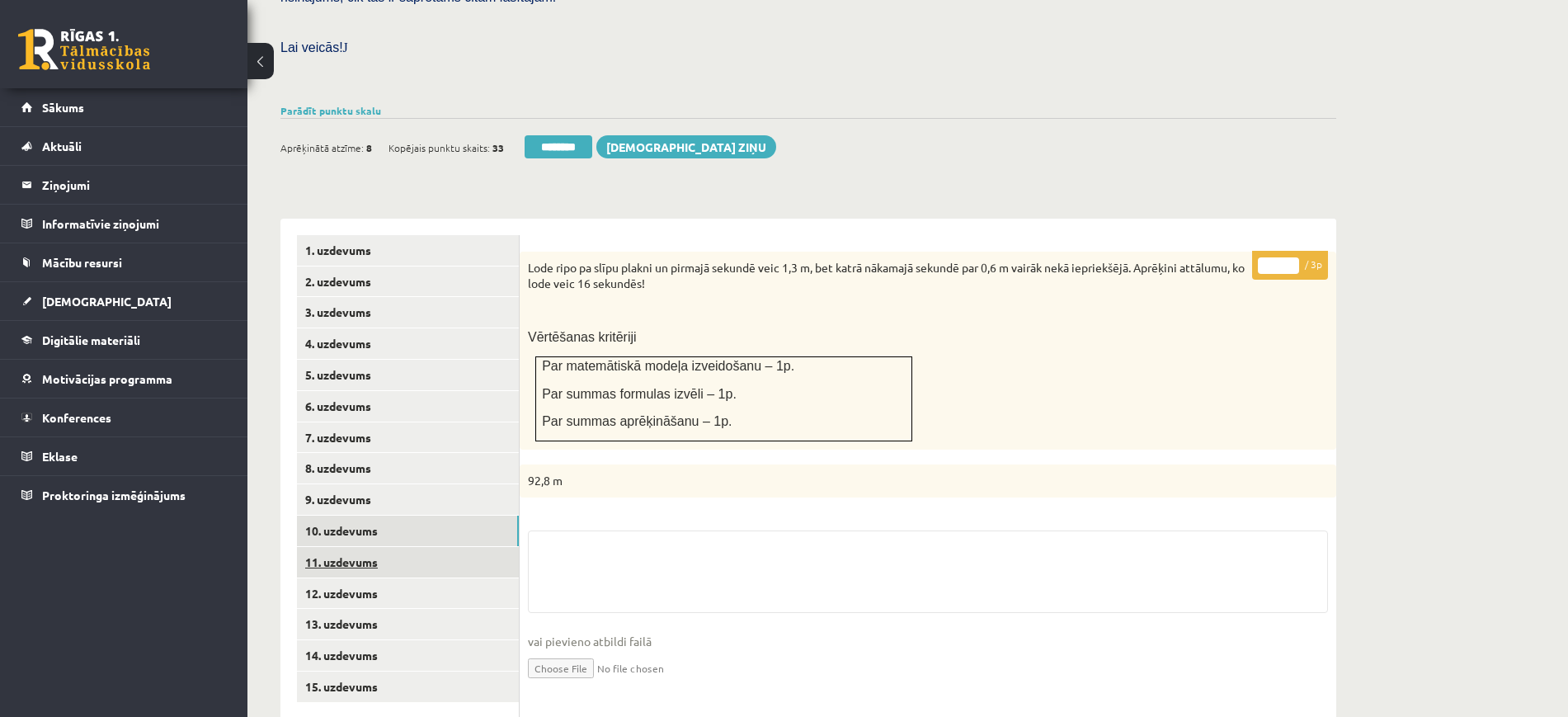
click at [437, 547] on link "11. uzdevums" at bounding box center [408, 562] width 222 height 31
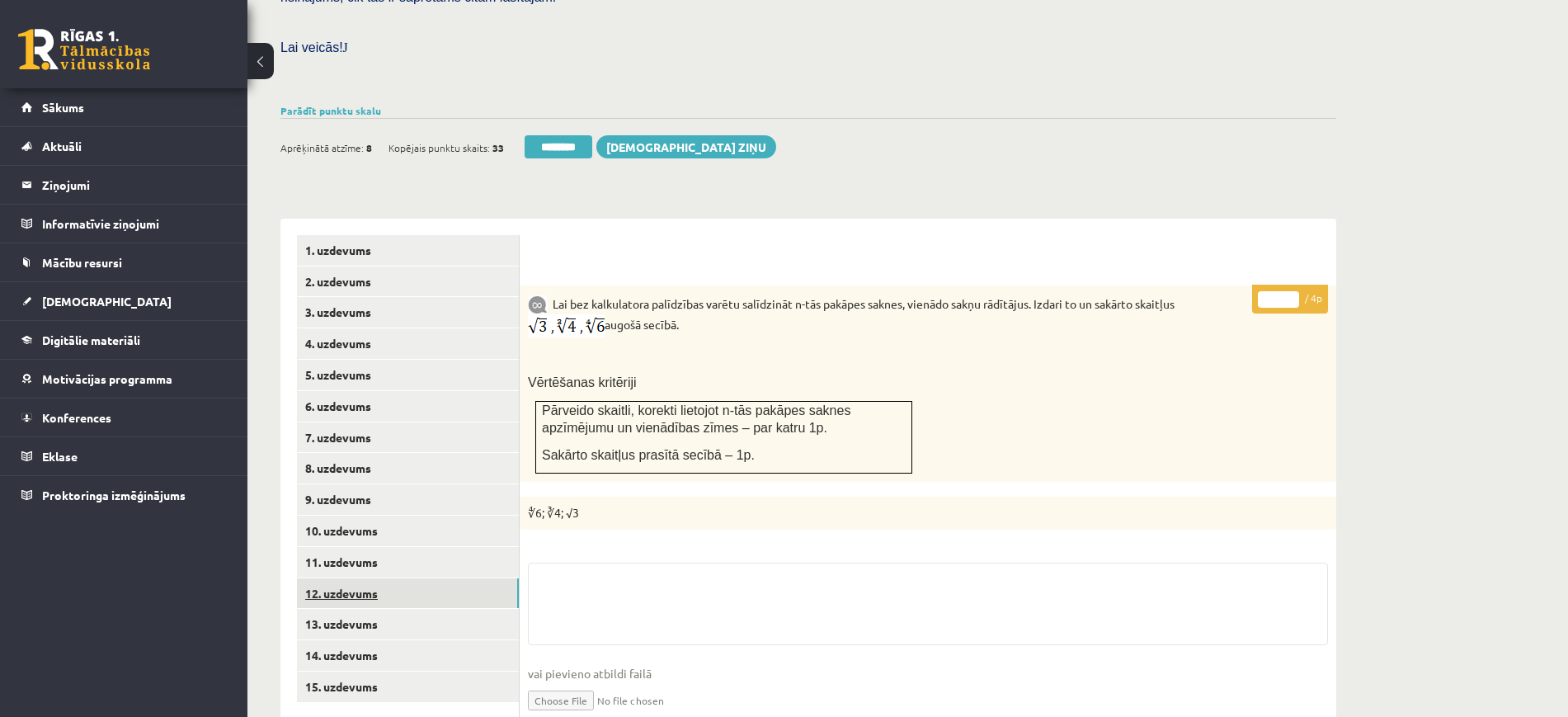
click at [427, 579] on link "12. uzdevums" at bounding box center [408, 594] width 222 height 31
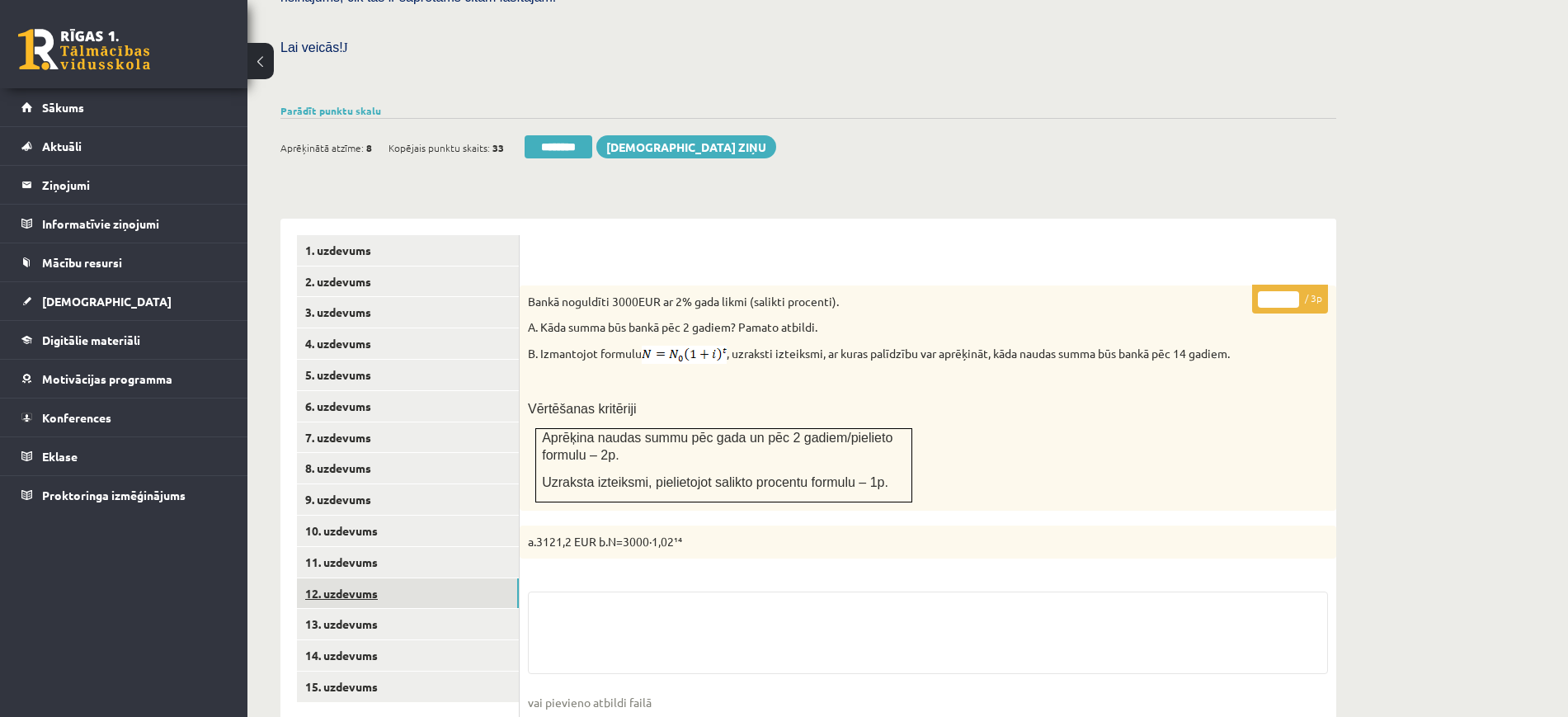
click at [420, 579] on link "12. uzdevums" at bounding box center [408, 594] width 222 height 31
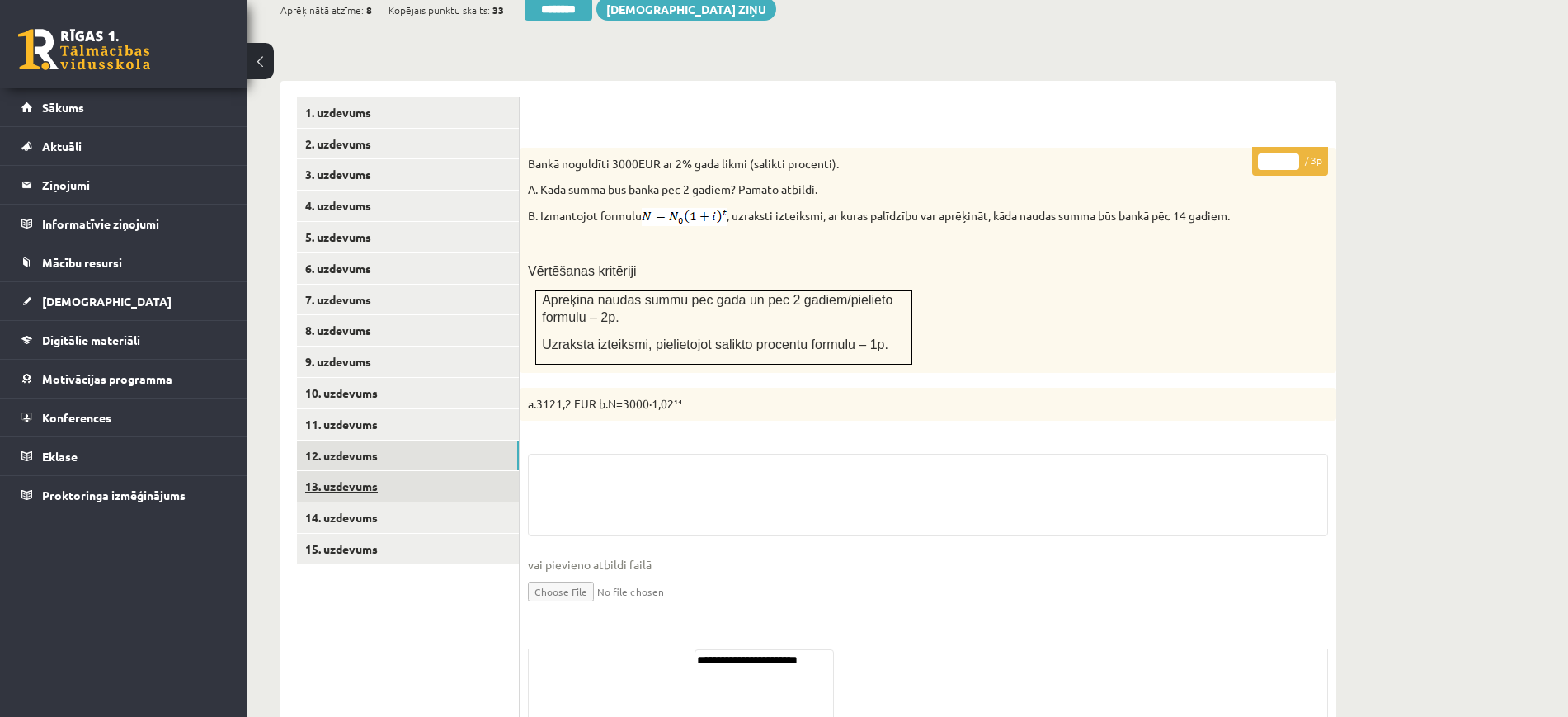
scroll to position [675, 0]
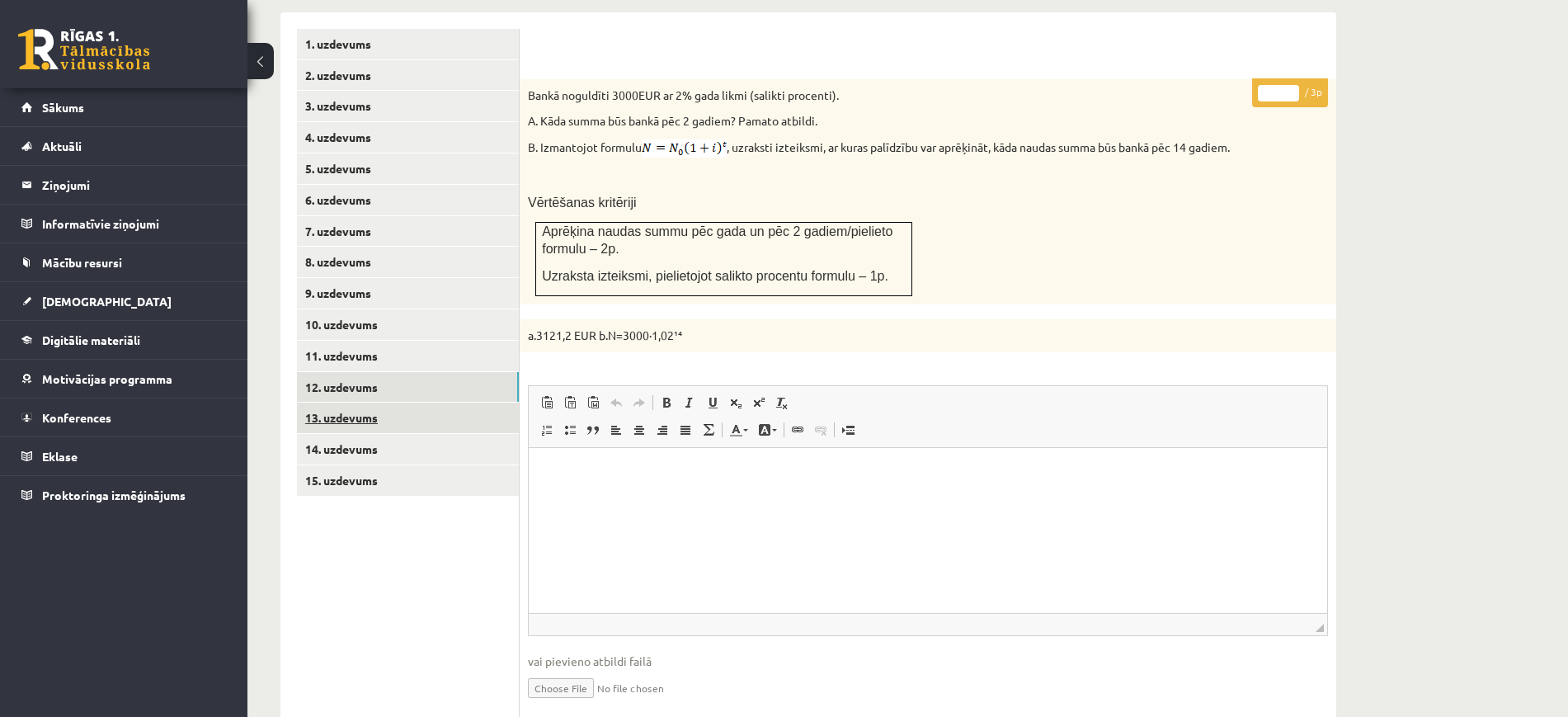
click at [420, 403] on link "13. uzdevums" at bounding box center [408, 418] width 222 height 31
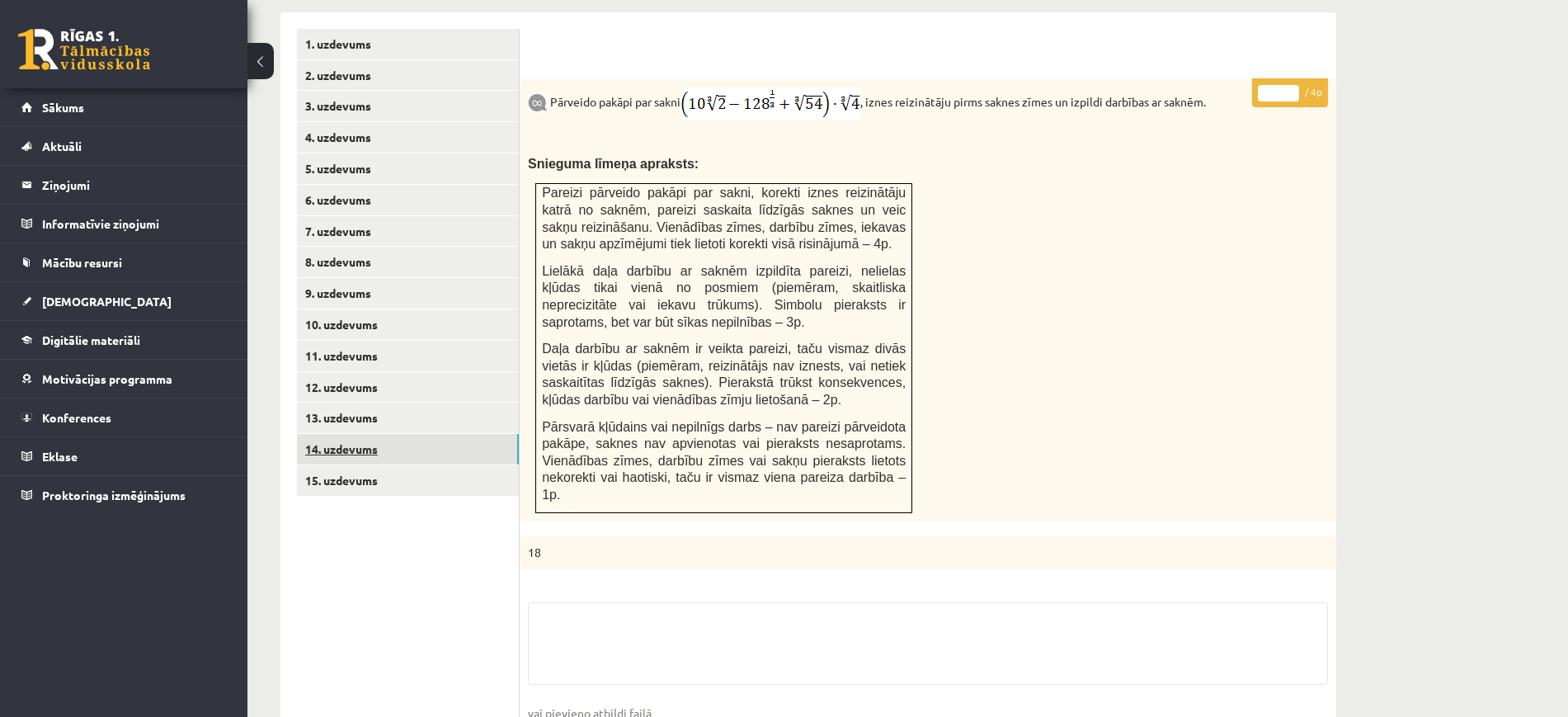
click at [426, 434] on link "14. uzdevums" at bounding box center [408, 449] width 222 height 31
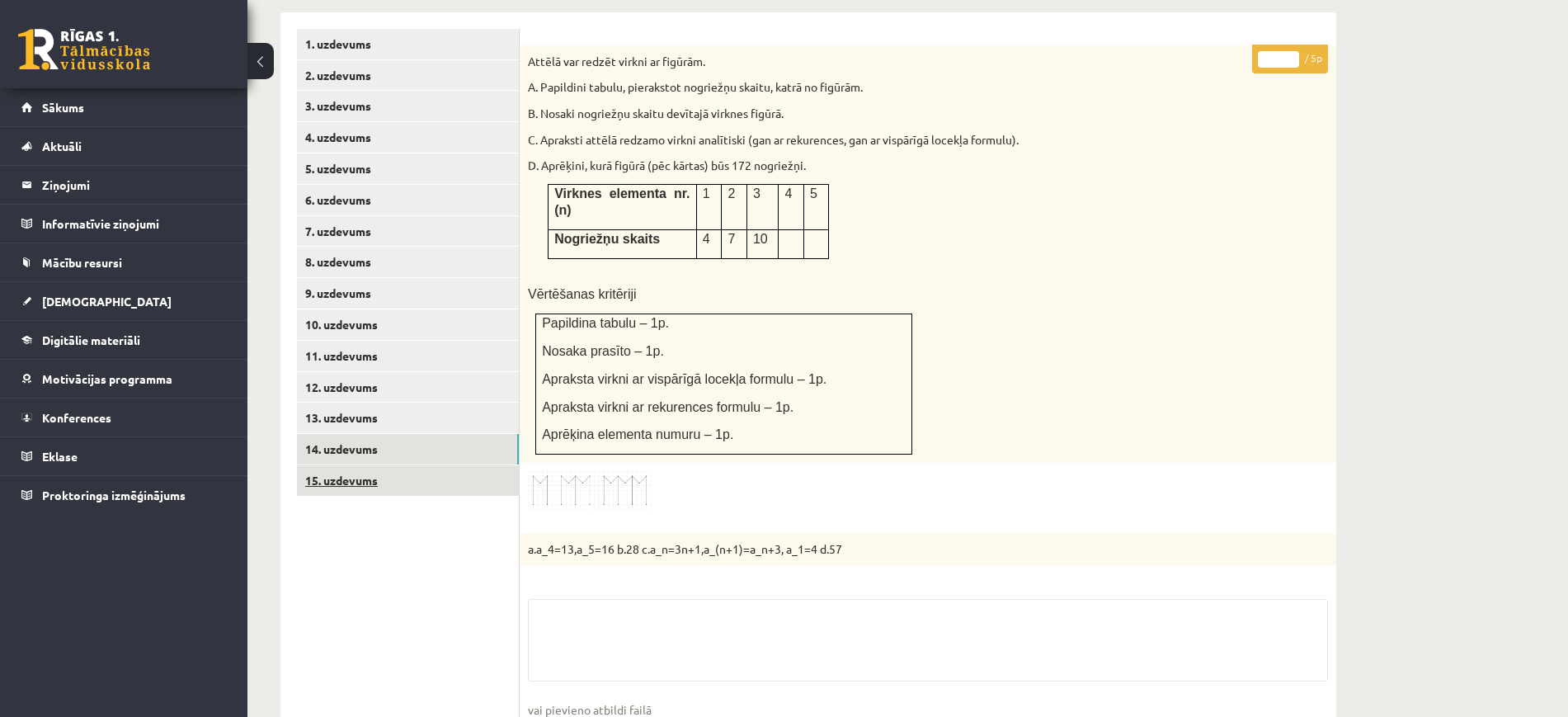
click at [432, 466] on link "15. uzdevums" at bounding box center [408, 481] width 222 height 31
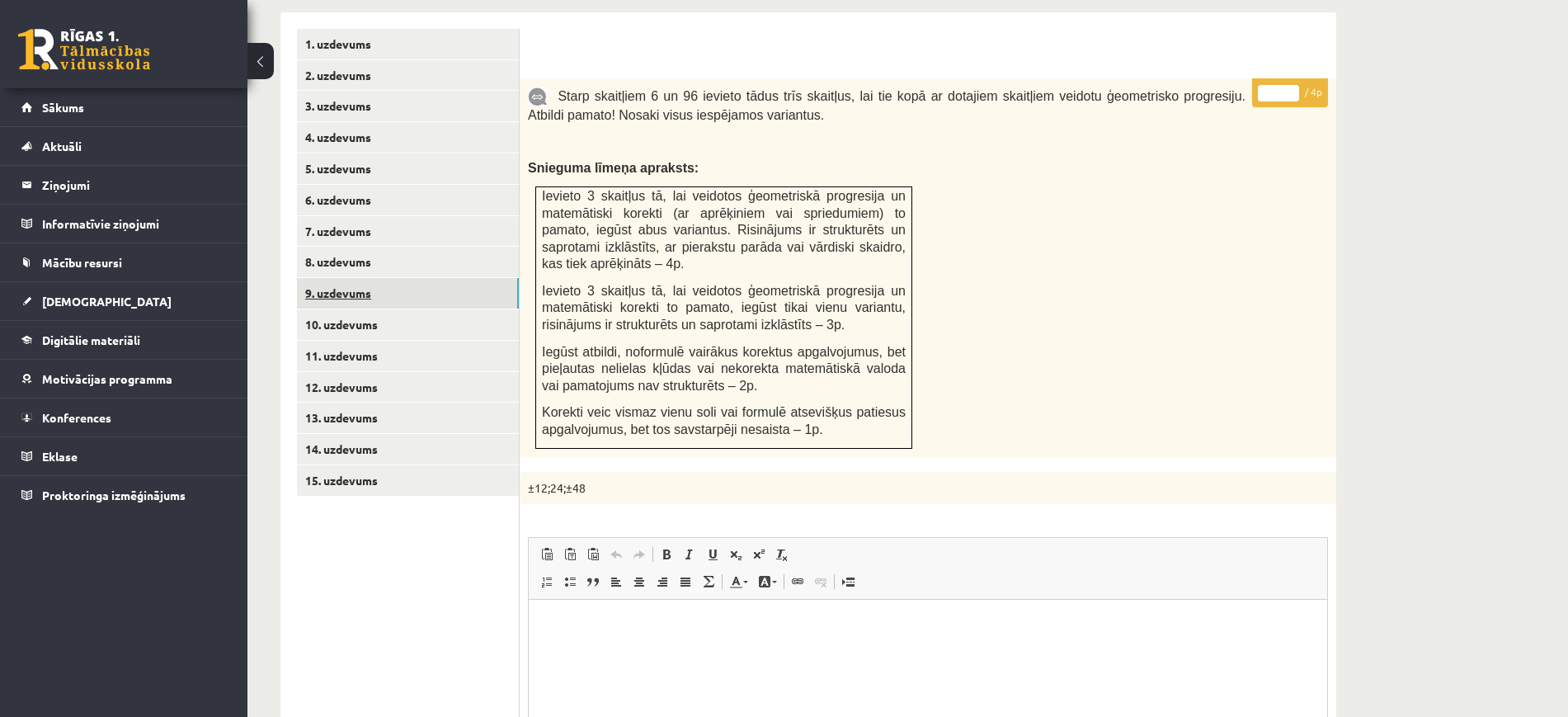
click at [449, 278] on link "9. uzdevums" at bounding box center [408, 293] width 222 height 31
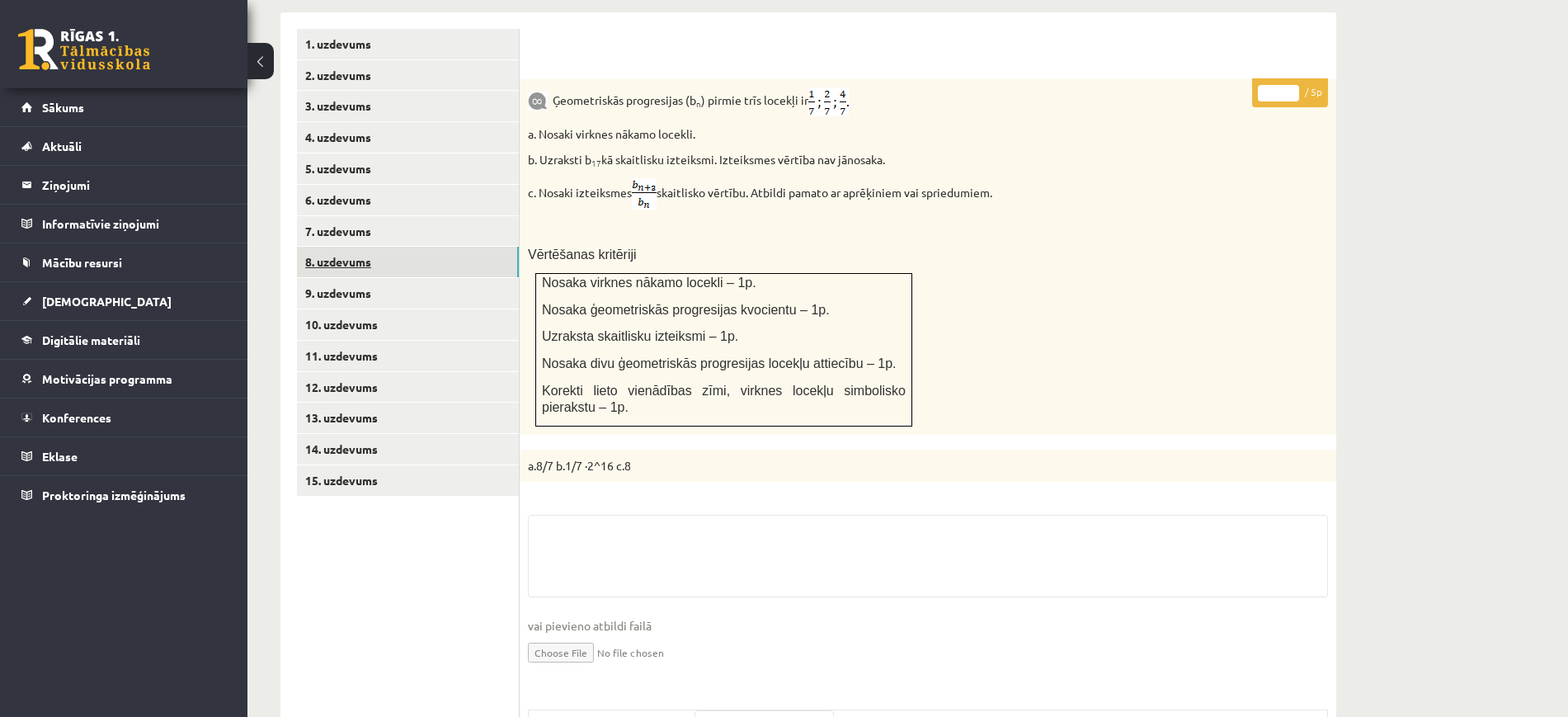
click at [445, 246] on link "8. uzdevums" at bounding box center [408, 262] width 222 height 31
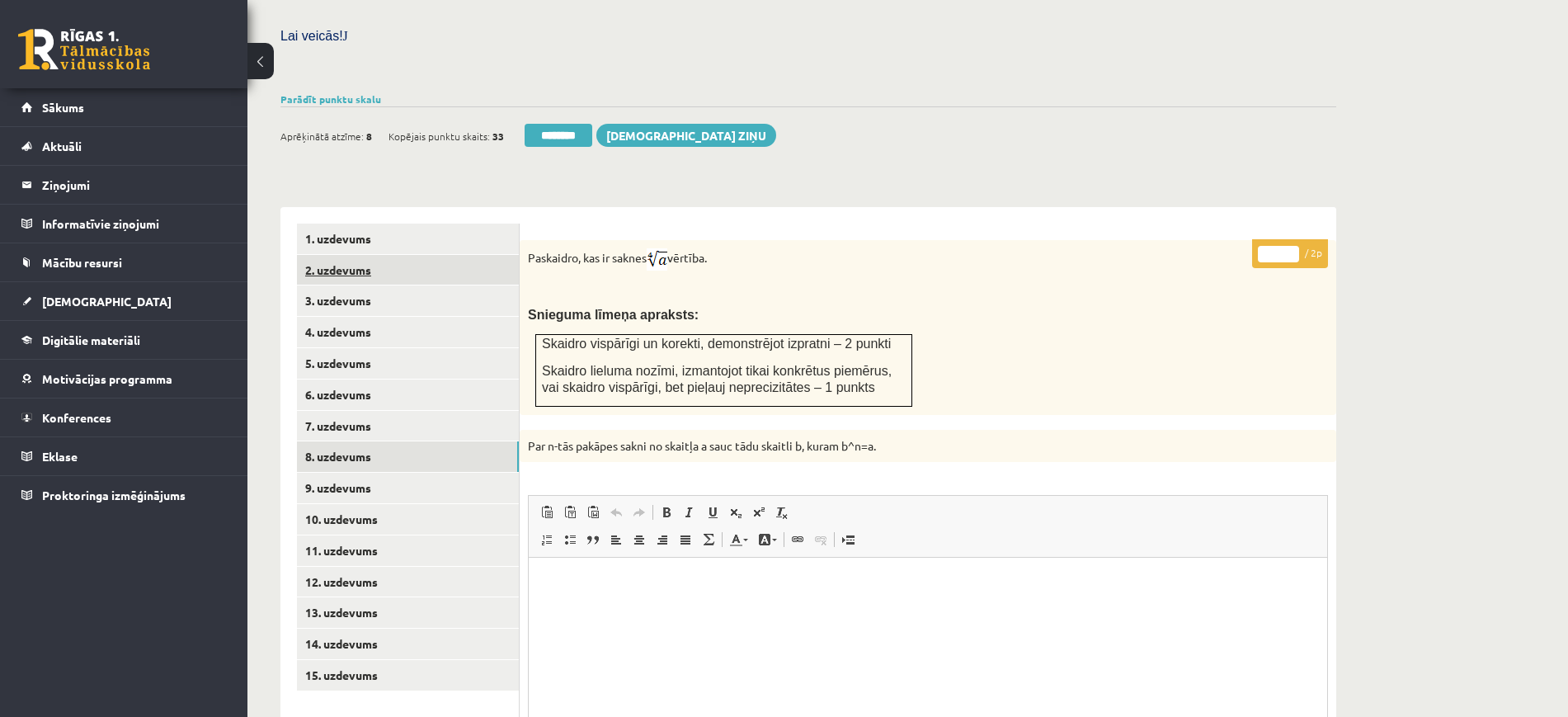
scroll to position [469, 0]
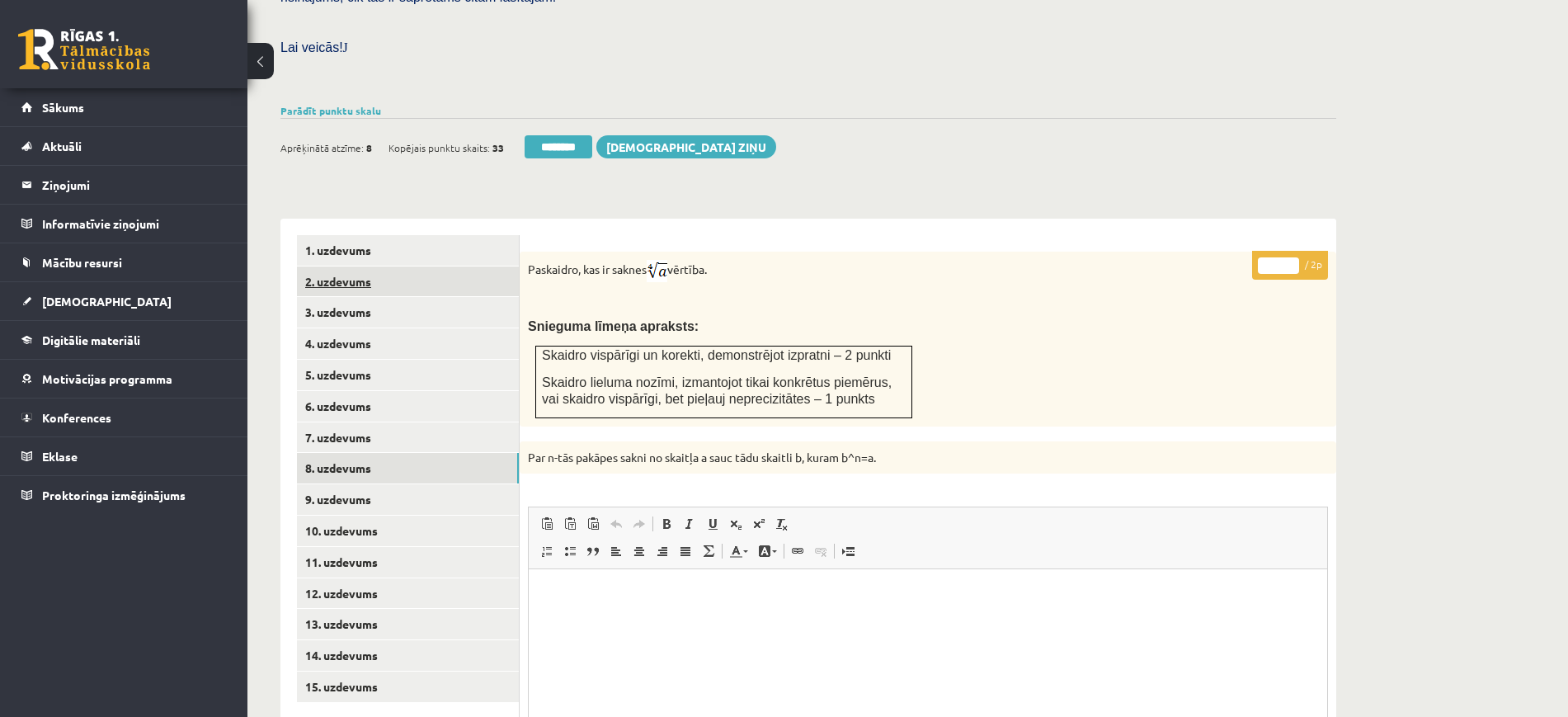
click at [473, 267] on link "2. uzdevums" at bounding box center [408, 282] width 222 height 31
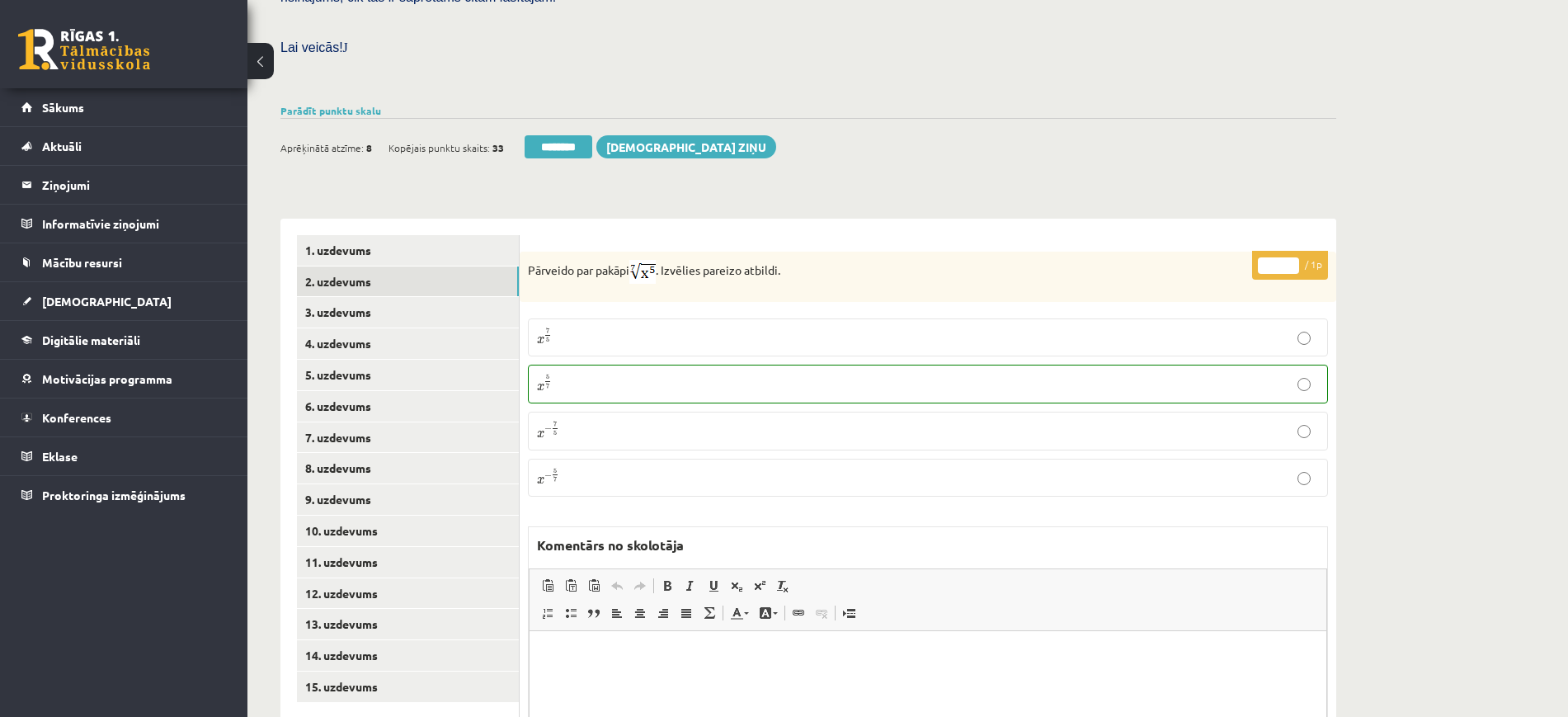
scroll to position [0, 0]
click at [415, 235] on link "1. uzdevums" at bounding box center [408, 251] width 222 height 31
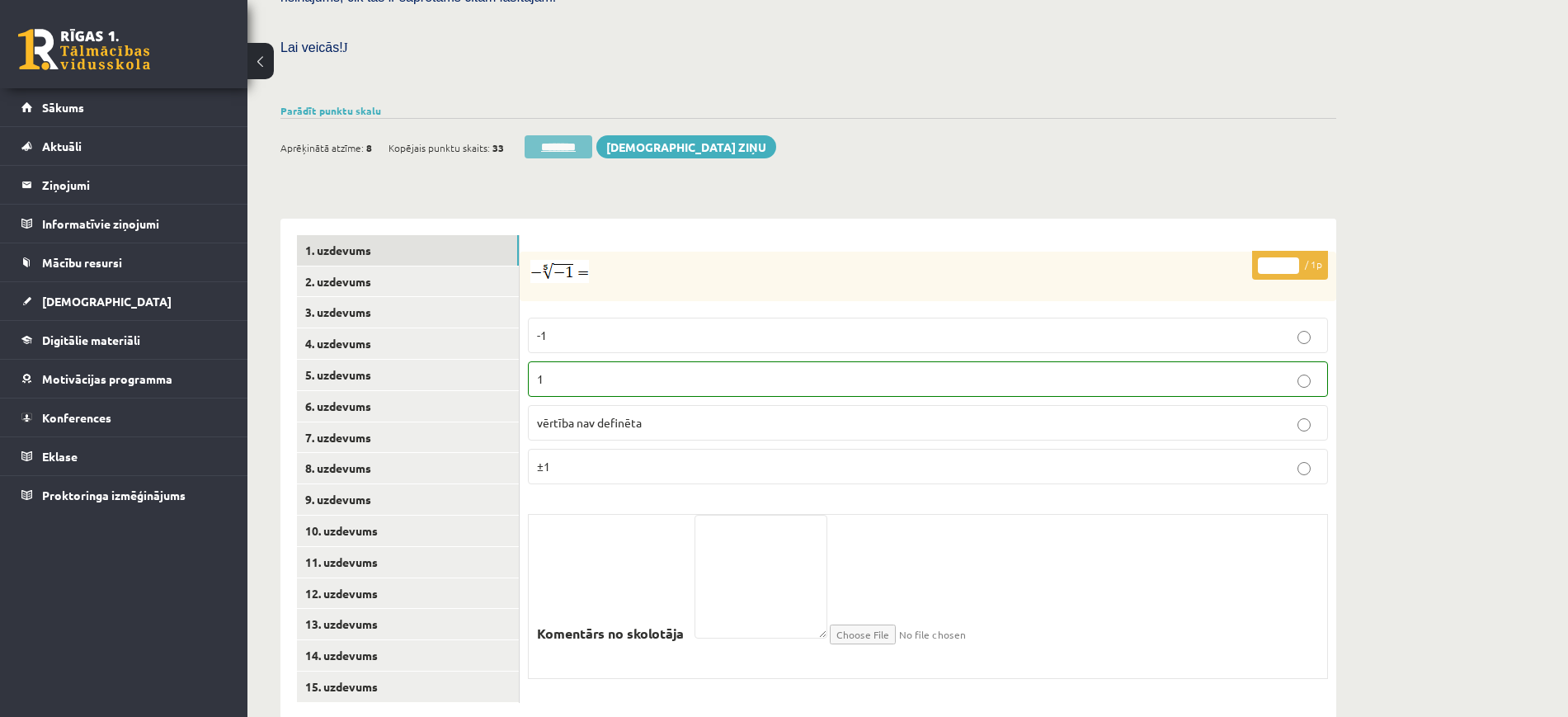
click at [562, 135] on input "********" at bounding box center [559, 146] width 68 height 23
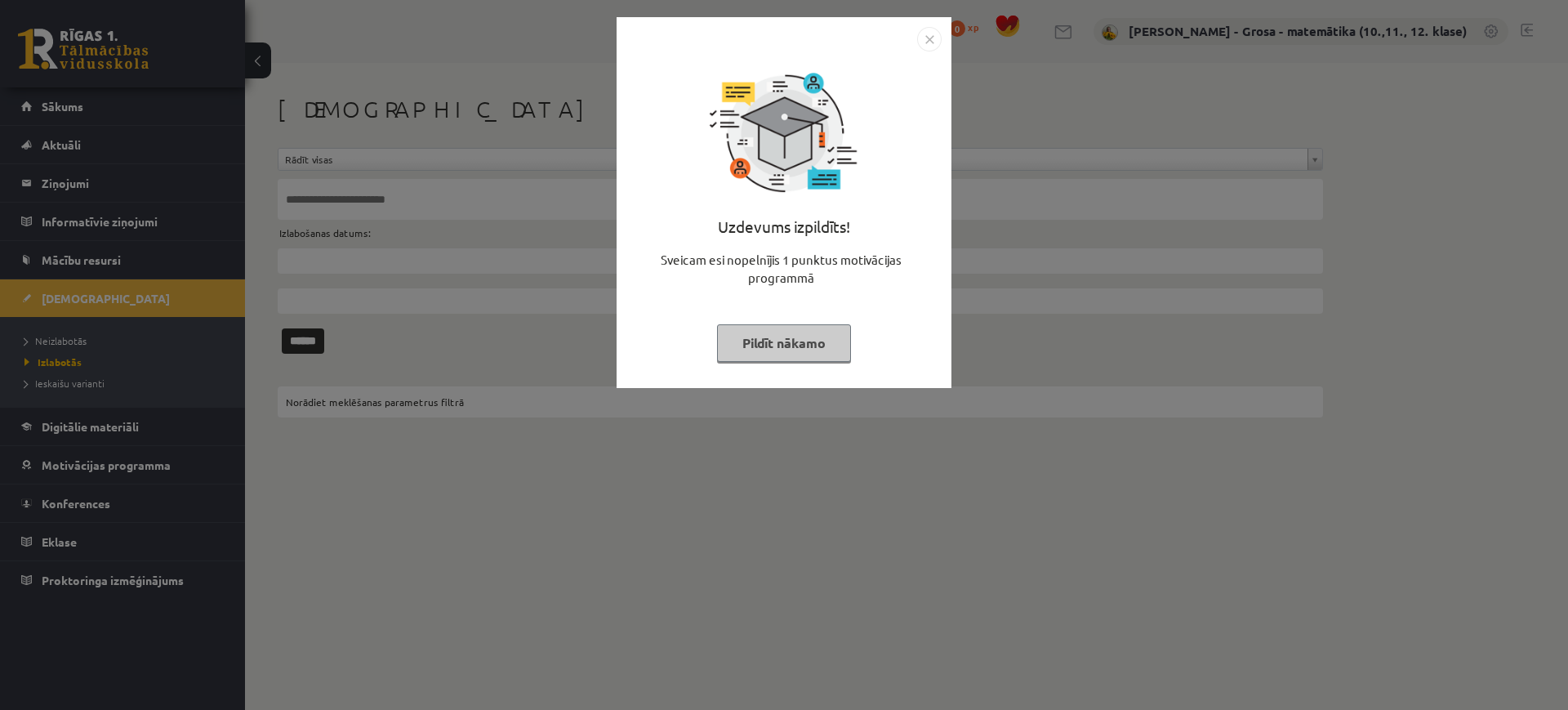
click at [783, 356] on button "Pildīt nākamo" at bounding box center [783, 342] width 134 height 38
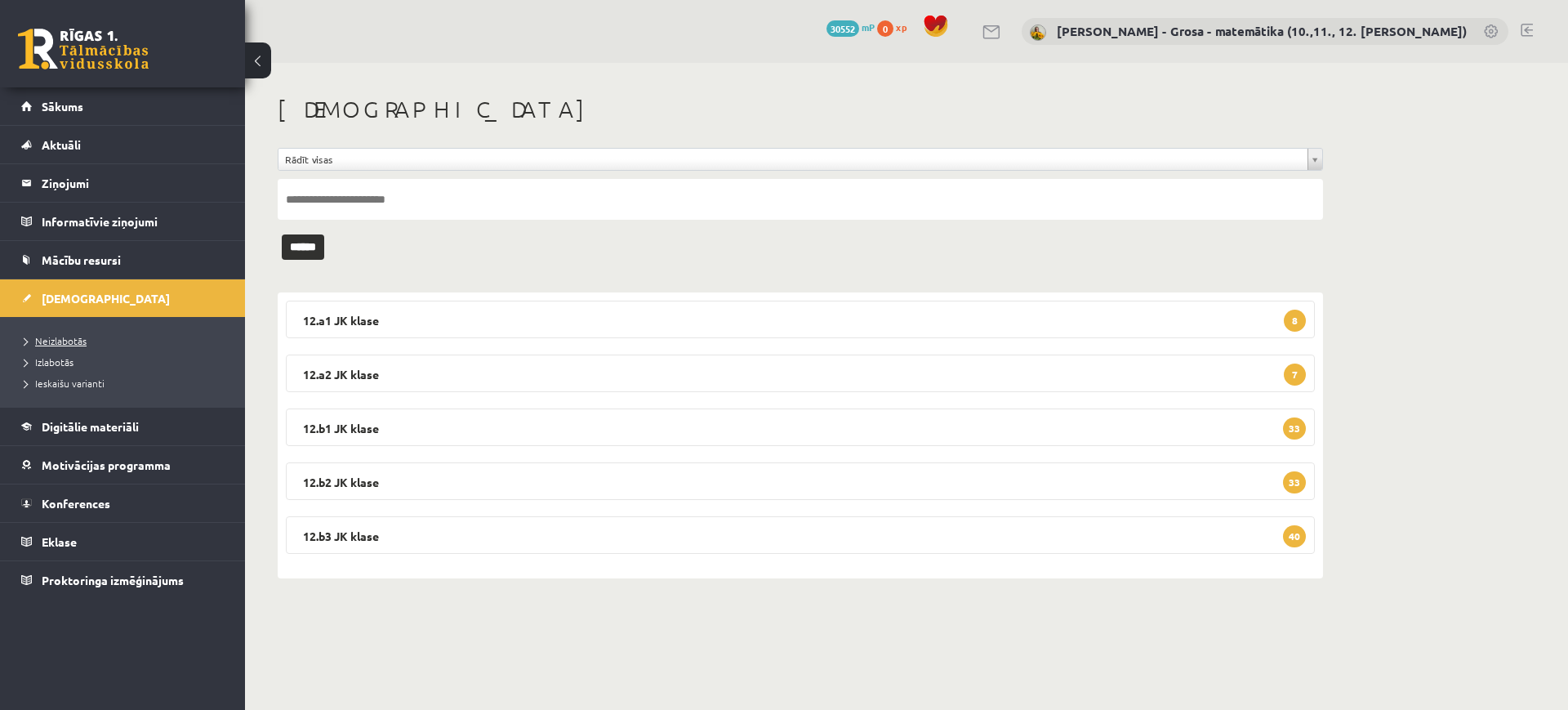
click at [109, 335] on link "Neizlabotās" at bounding box center [126, 340] width 204 height 14
click at [55, 358] on span "Izlabotās" at bounding box center [49, 362] width 49 height 13
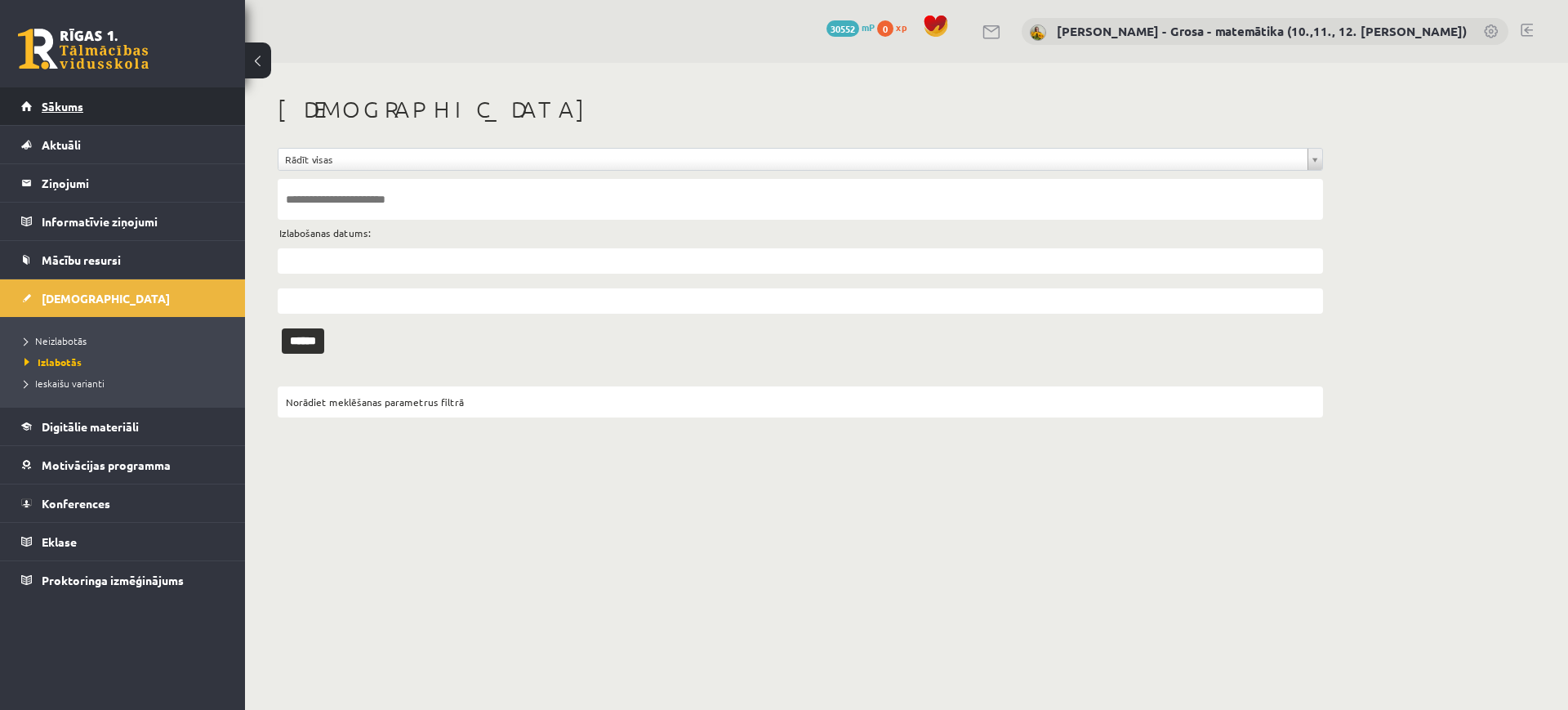
click at [101, 106] on link "Sākums" at bounding box center [123, 106] width 204 height 38
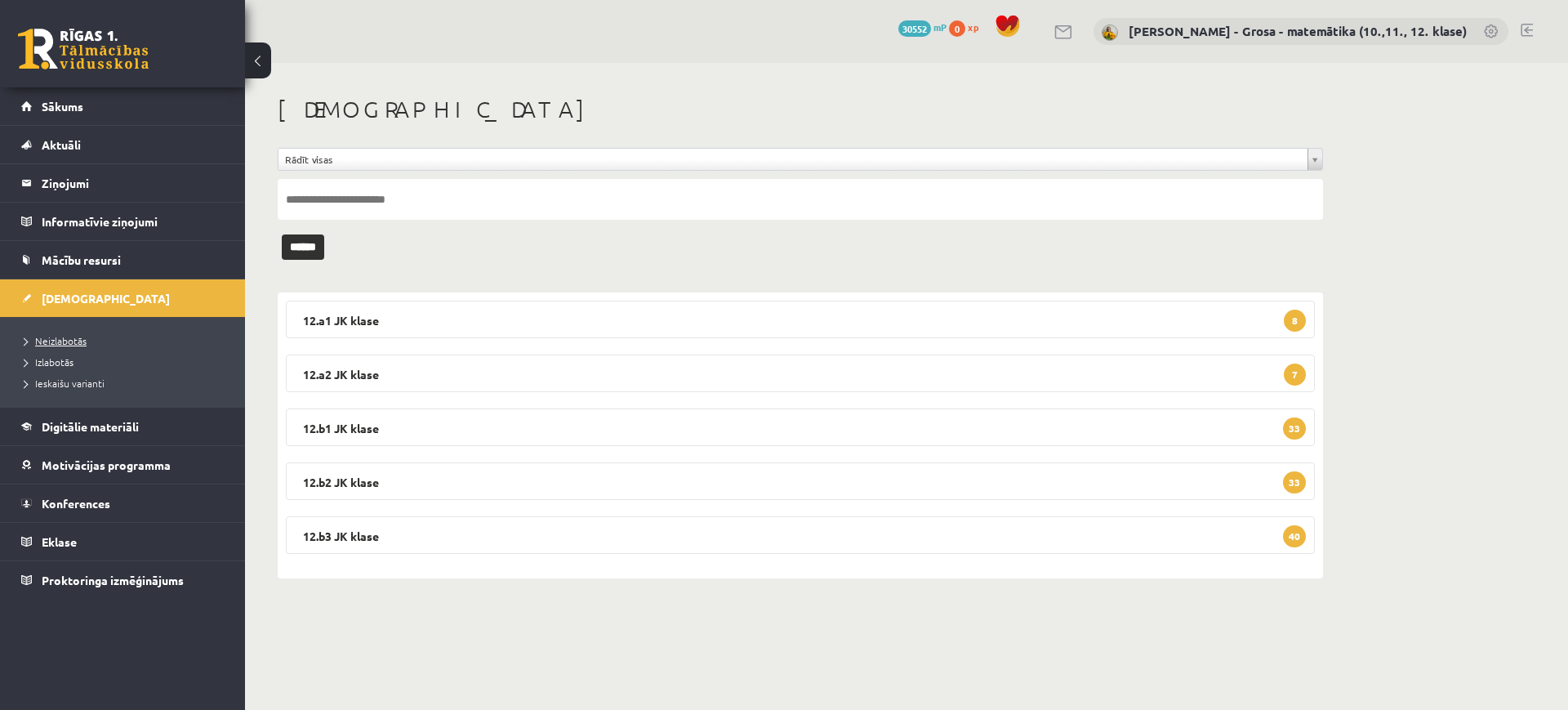
click at [72, 337] on span "Neizlabotās" at bounding box center [56, 341] width 62 height 13
click at [59, 347] on link "Neizlabotās" at bounding box center [126, 340] width 204 height 14
click at [151, 178] on legend "Ziņojumi 0" at bounding box center [133, 183] width 183 height 38
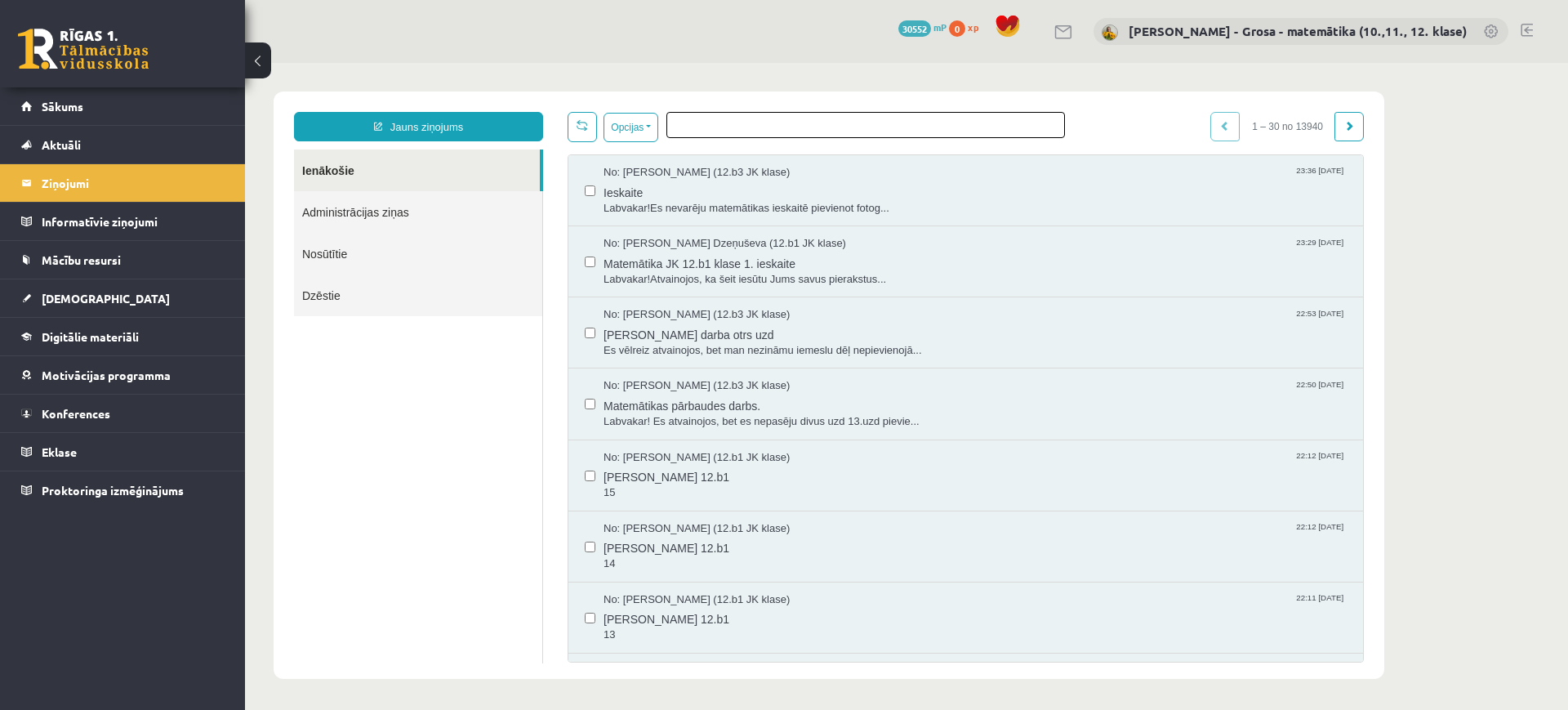
click at [701, 130] on ul at bounding box center [866, 122] width 397 height 19
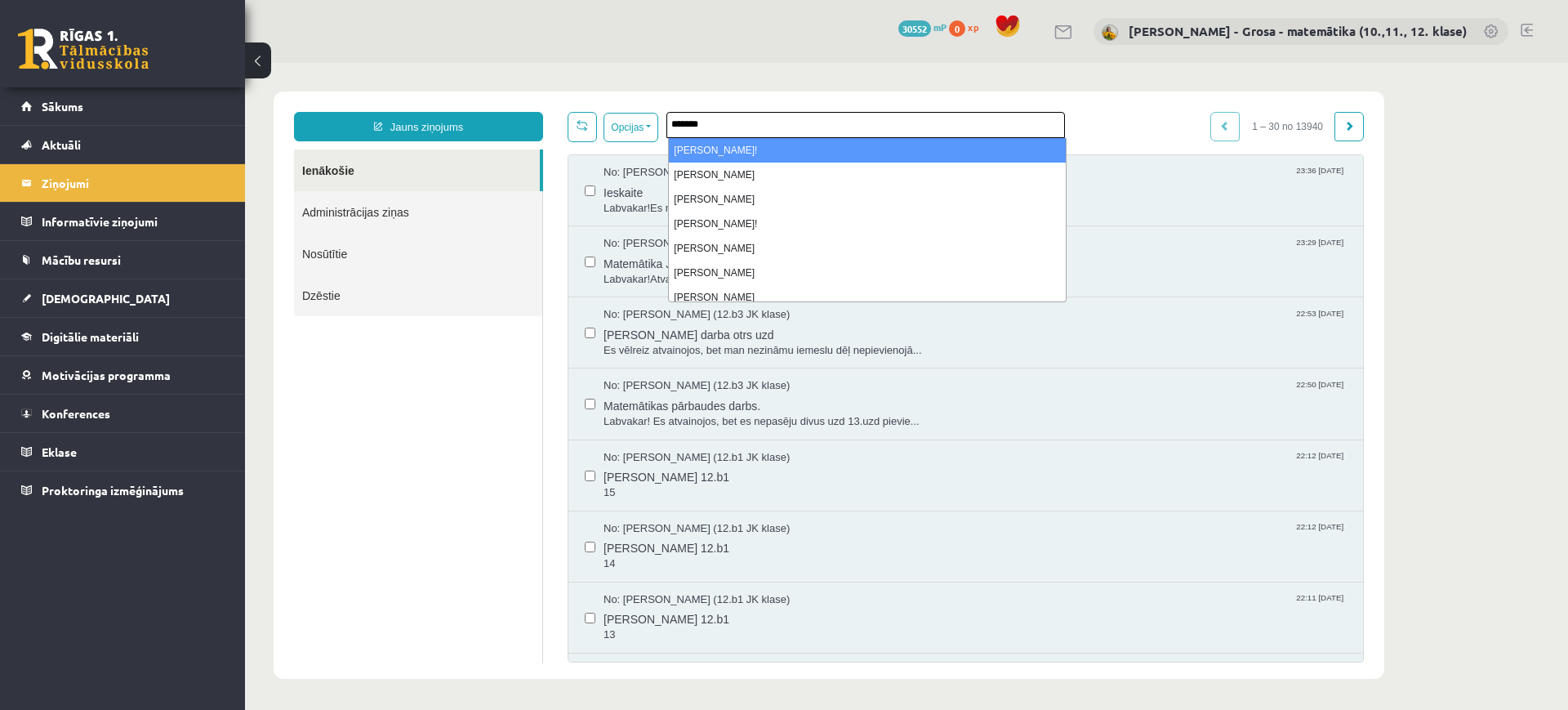
type input "*******"
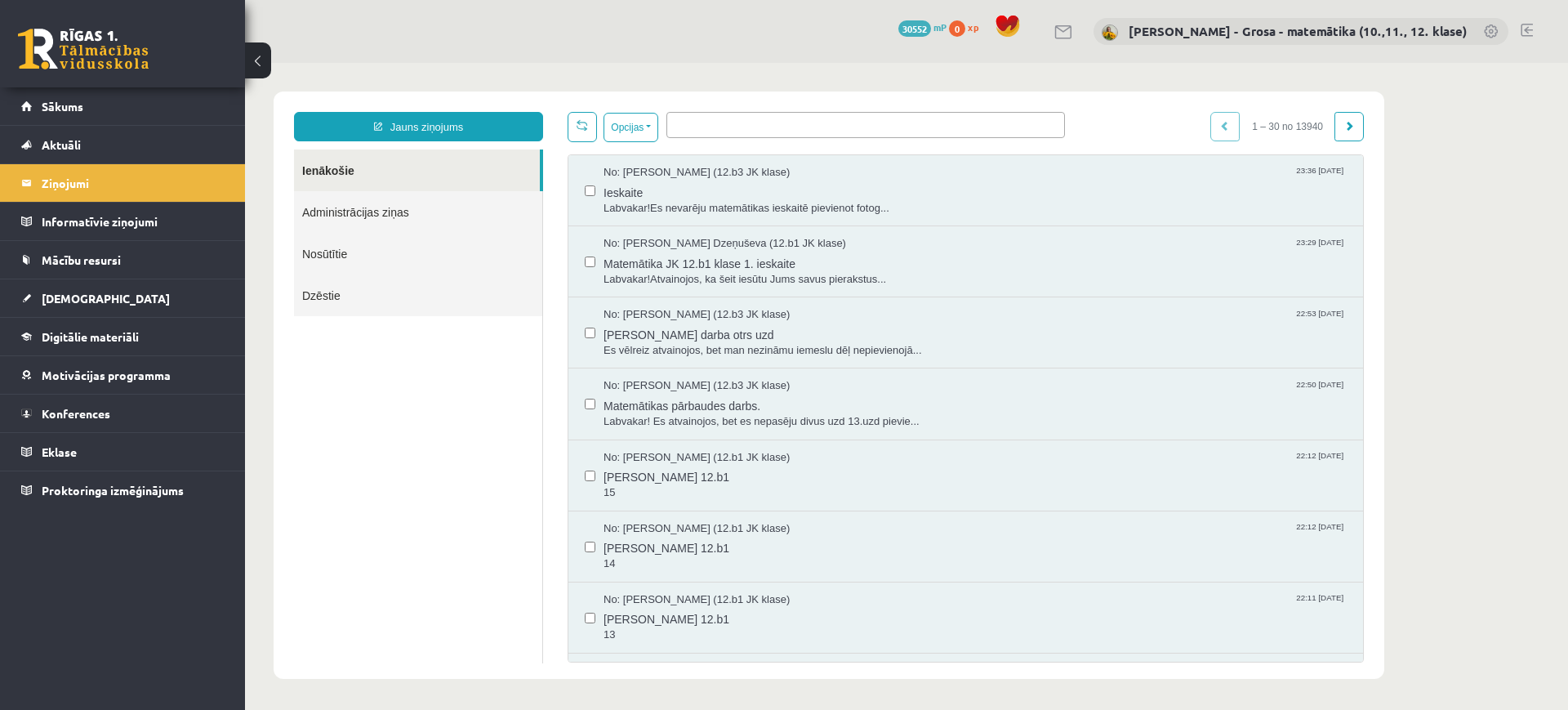
click at [810, 77] on body "**********" at bounding box center [906, 385] width 1323 height 644
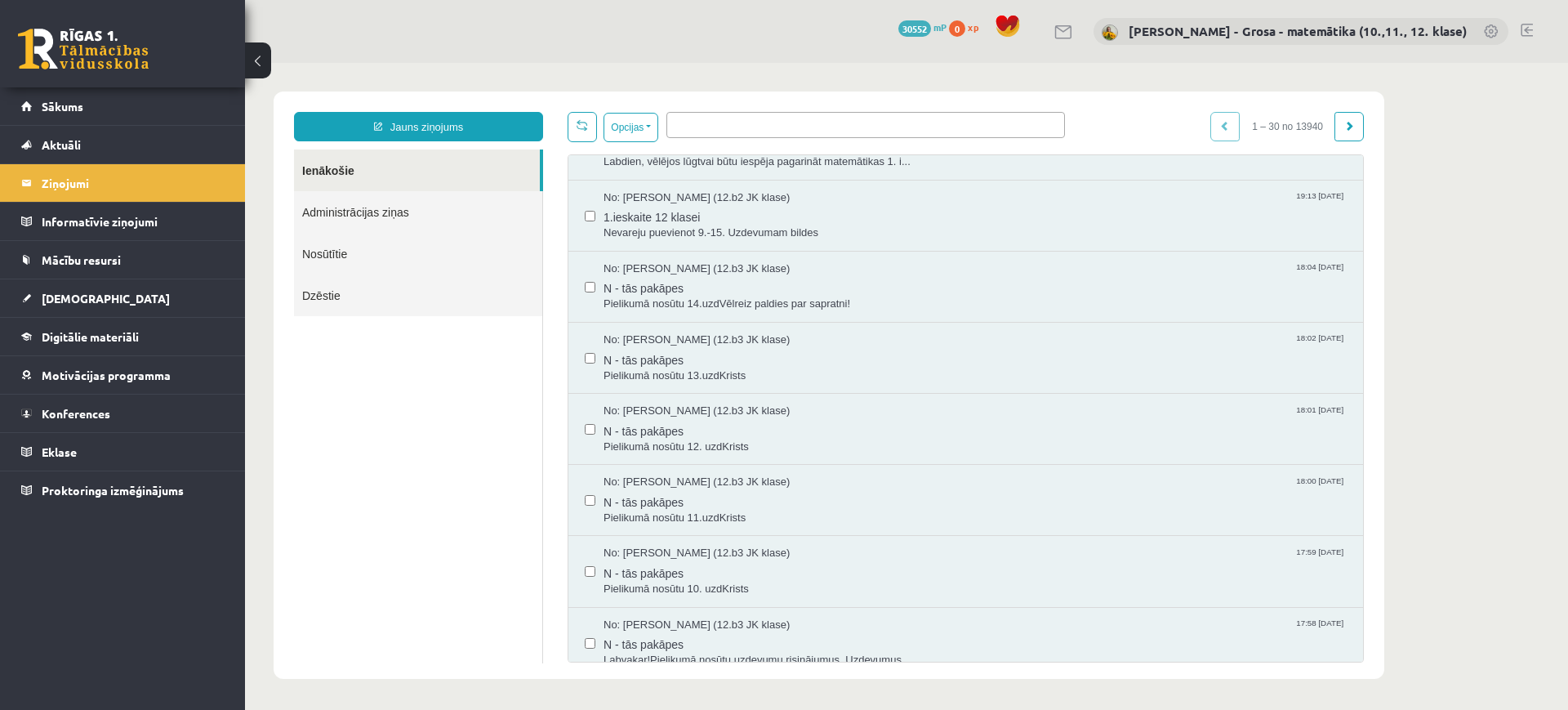
scroll to position [1628, 0]
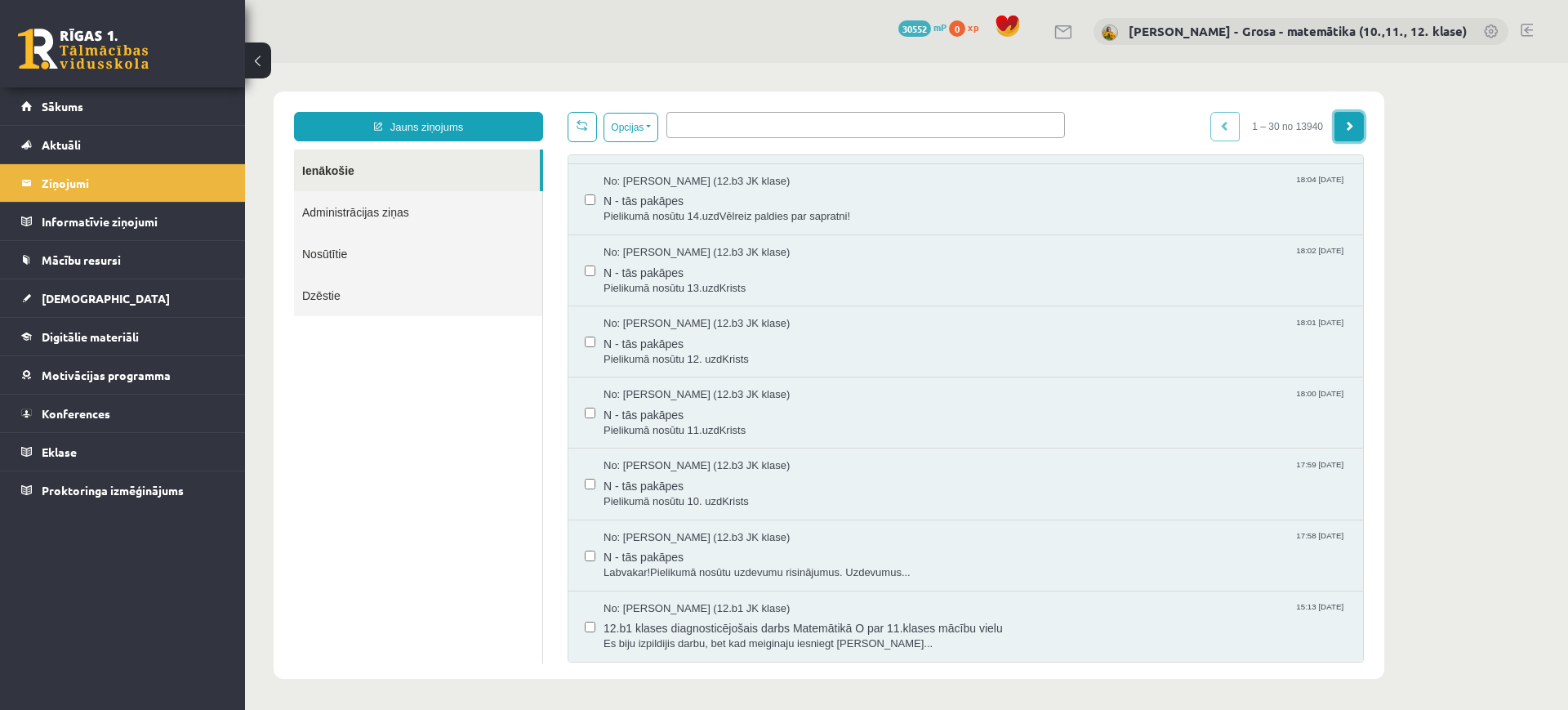
click at [1343, 116] on link at bounding box center [1348, 126] width 29 height 29
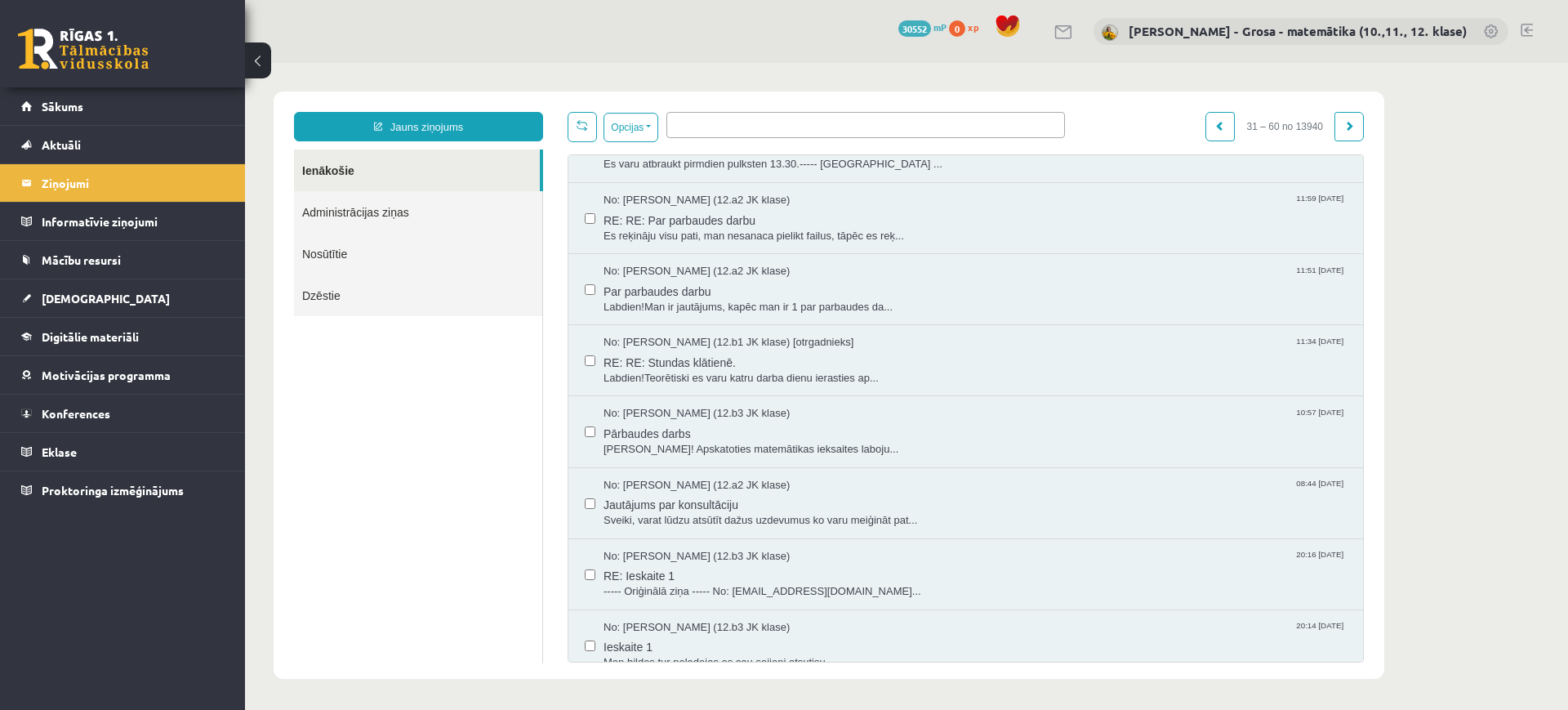
scroll to position [612, 0]
click at [352, 164] on link "Ienākošie" at bounding box center [417, 171] width 246 height 42
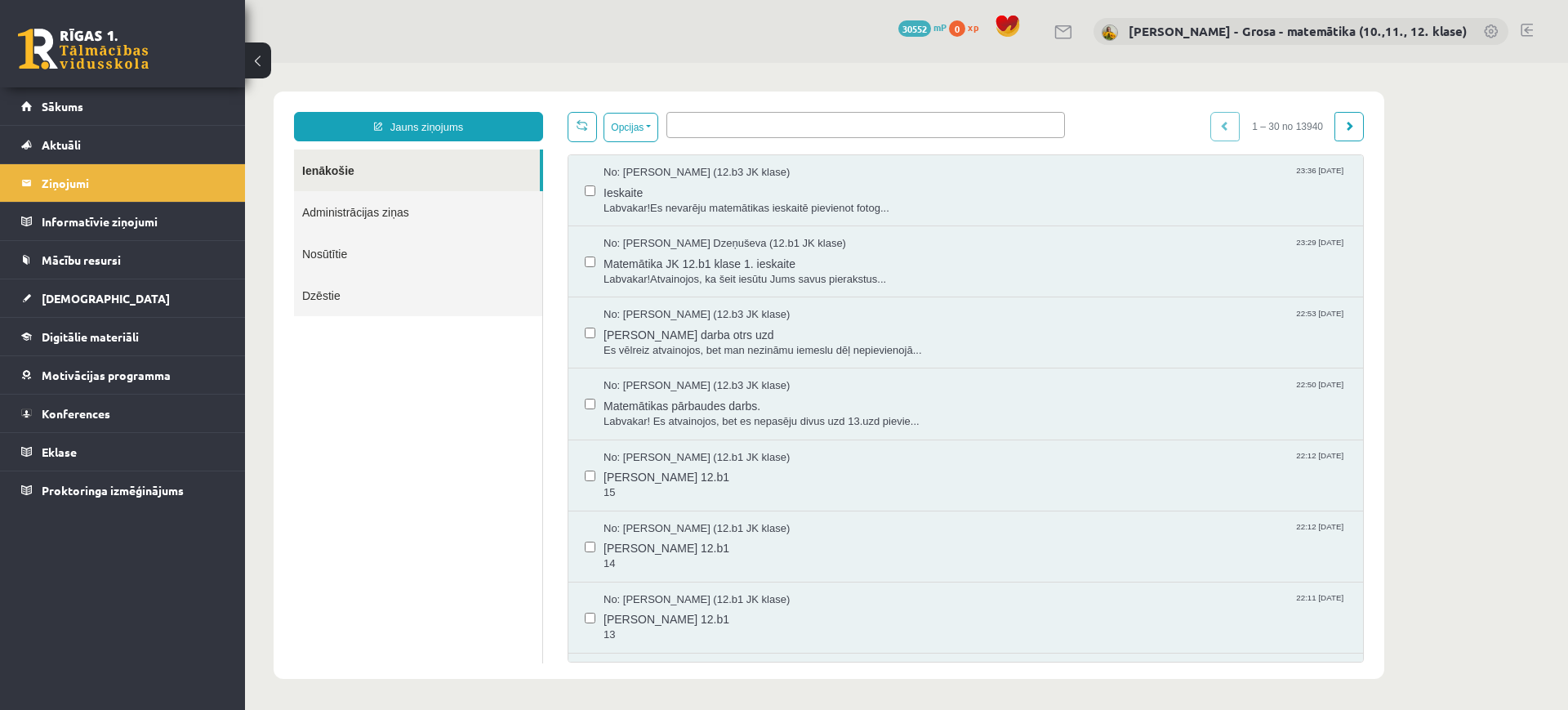
scroll to position [0, 0]
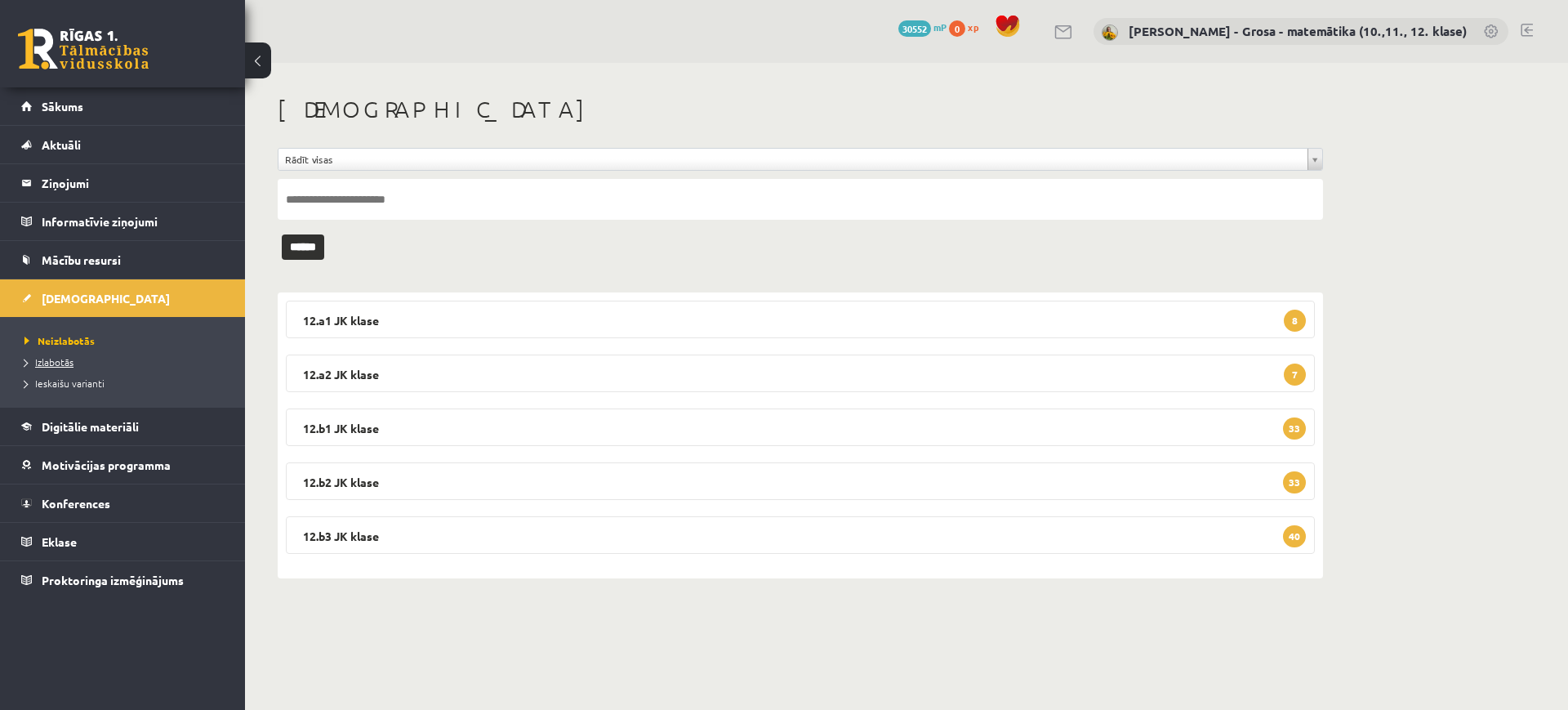
click at [40, 366] on span "Izlabotās" at bounding box center [49, 362] width 49 height 13
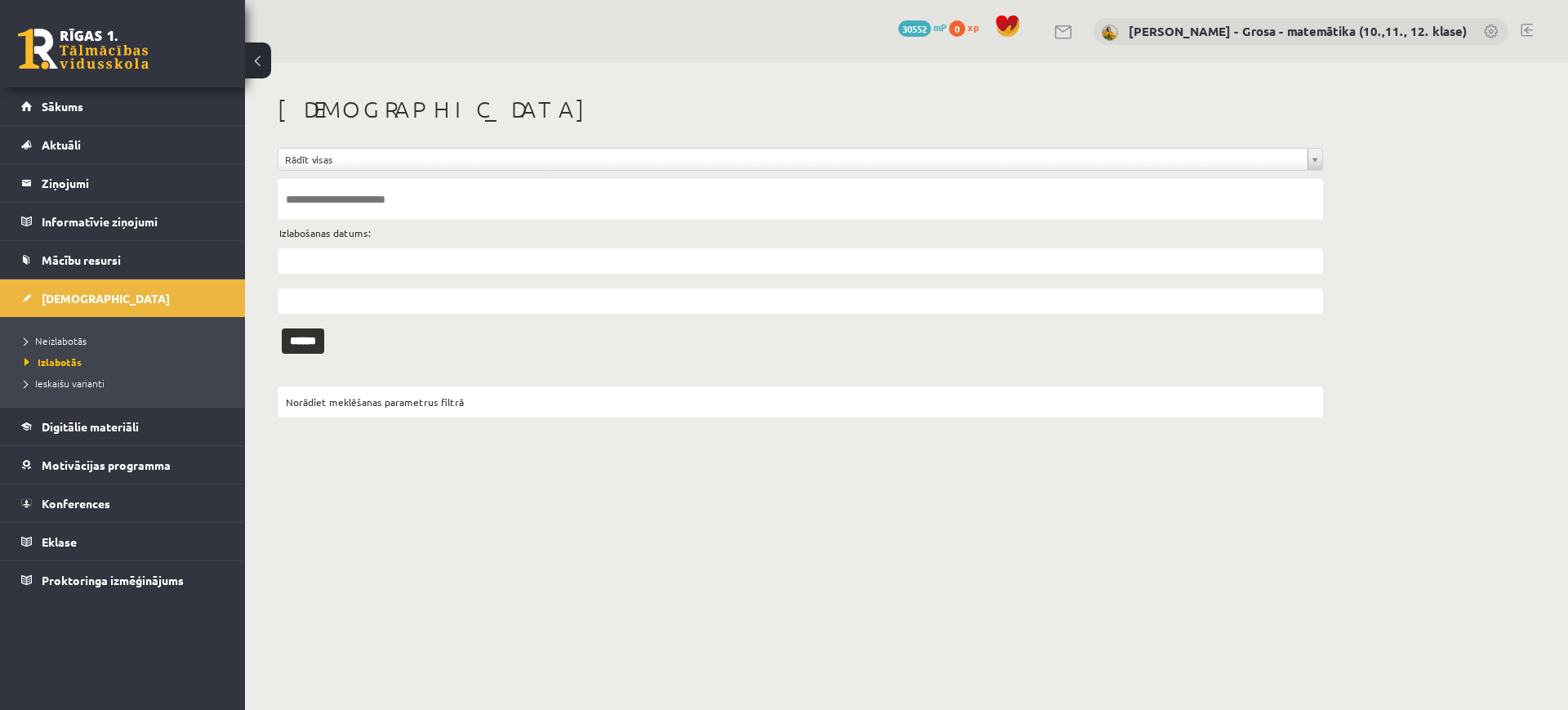
click at [416, 208] on input "text" at bounding box center [800, 199] width 1046 height 41
type input "*******"
click at [282, 328] on input "******" at bounding box center [303, 341] width 42 height 25
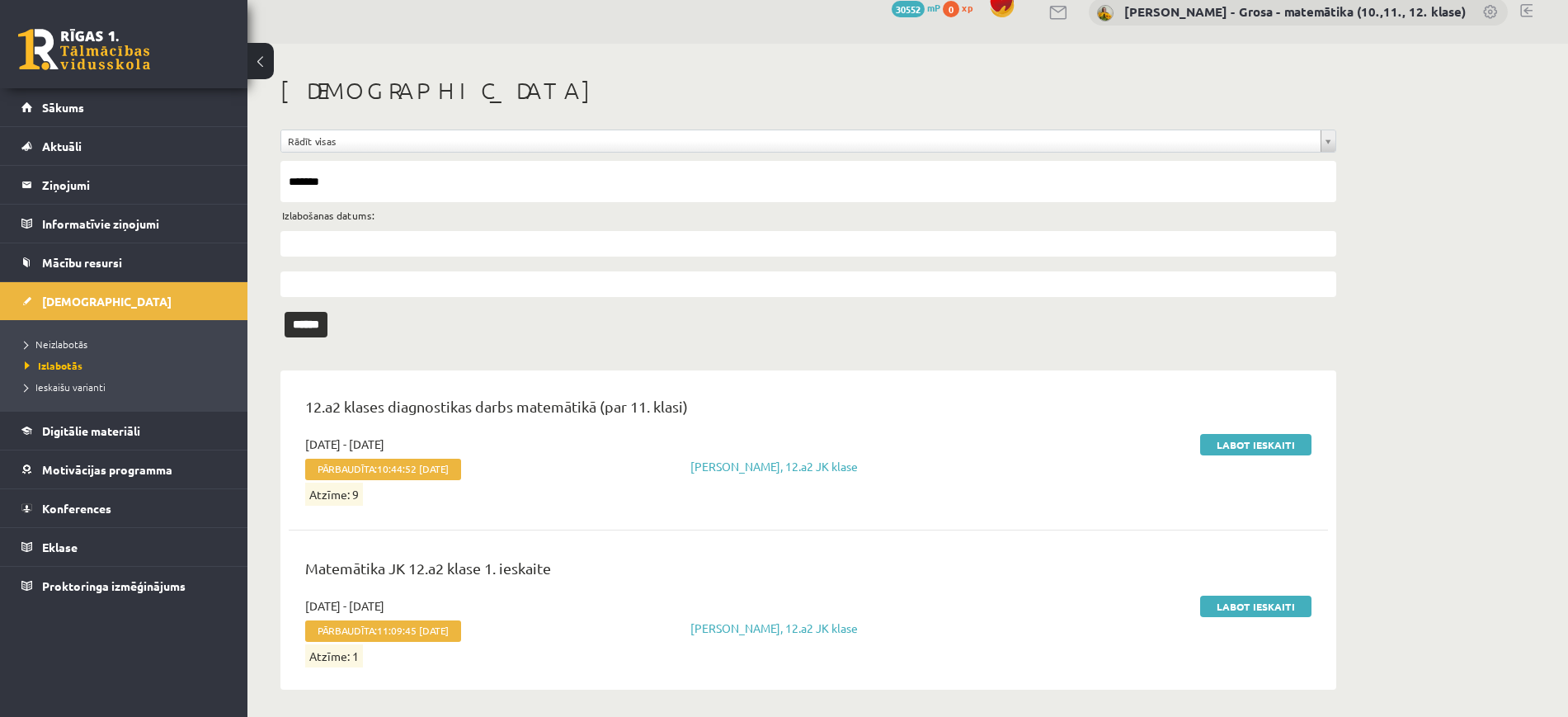
scroll to position [25, 0]
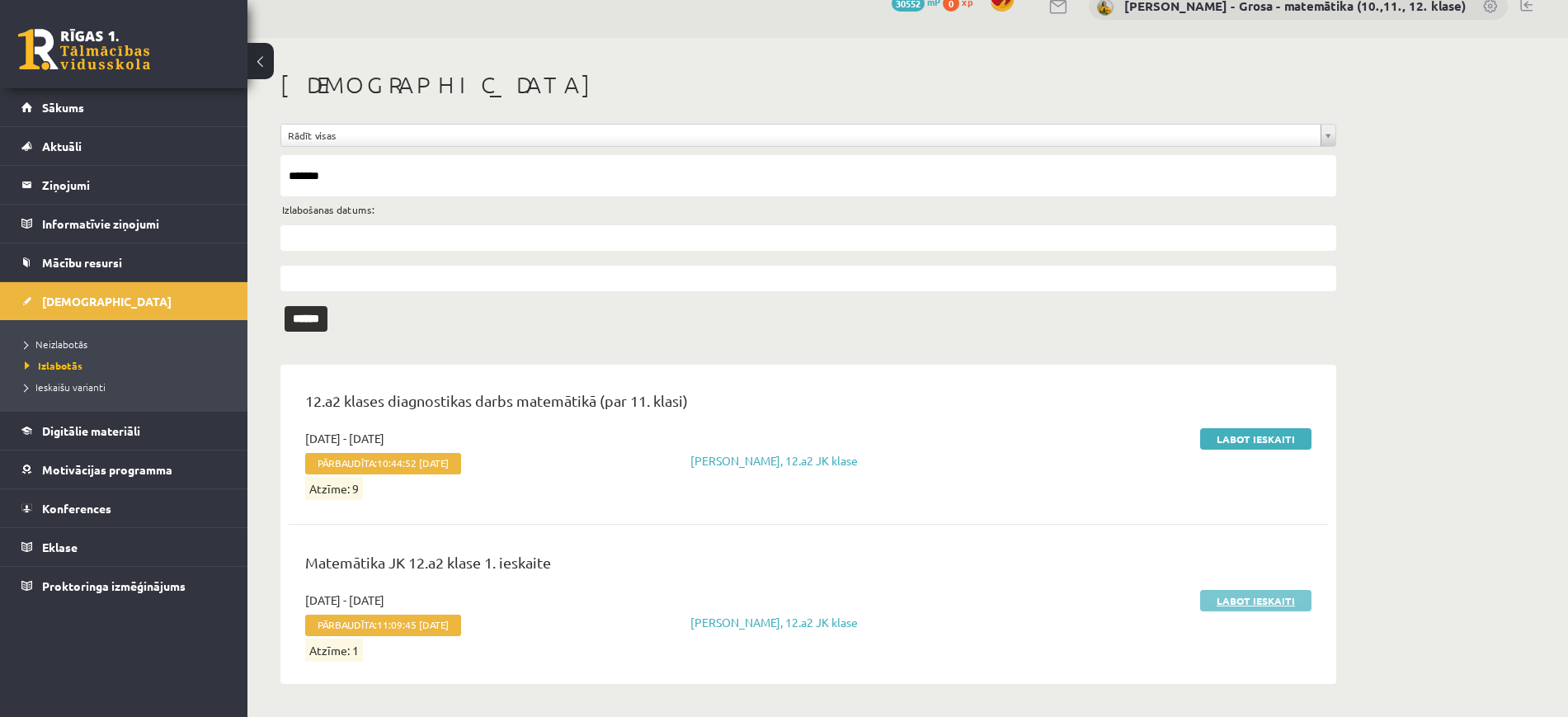
click at [1264, 592] on link "Labot ieskaiti" at bounding box center [1255, 600] width 111 height 21
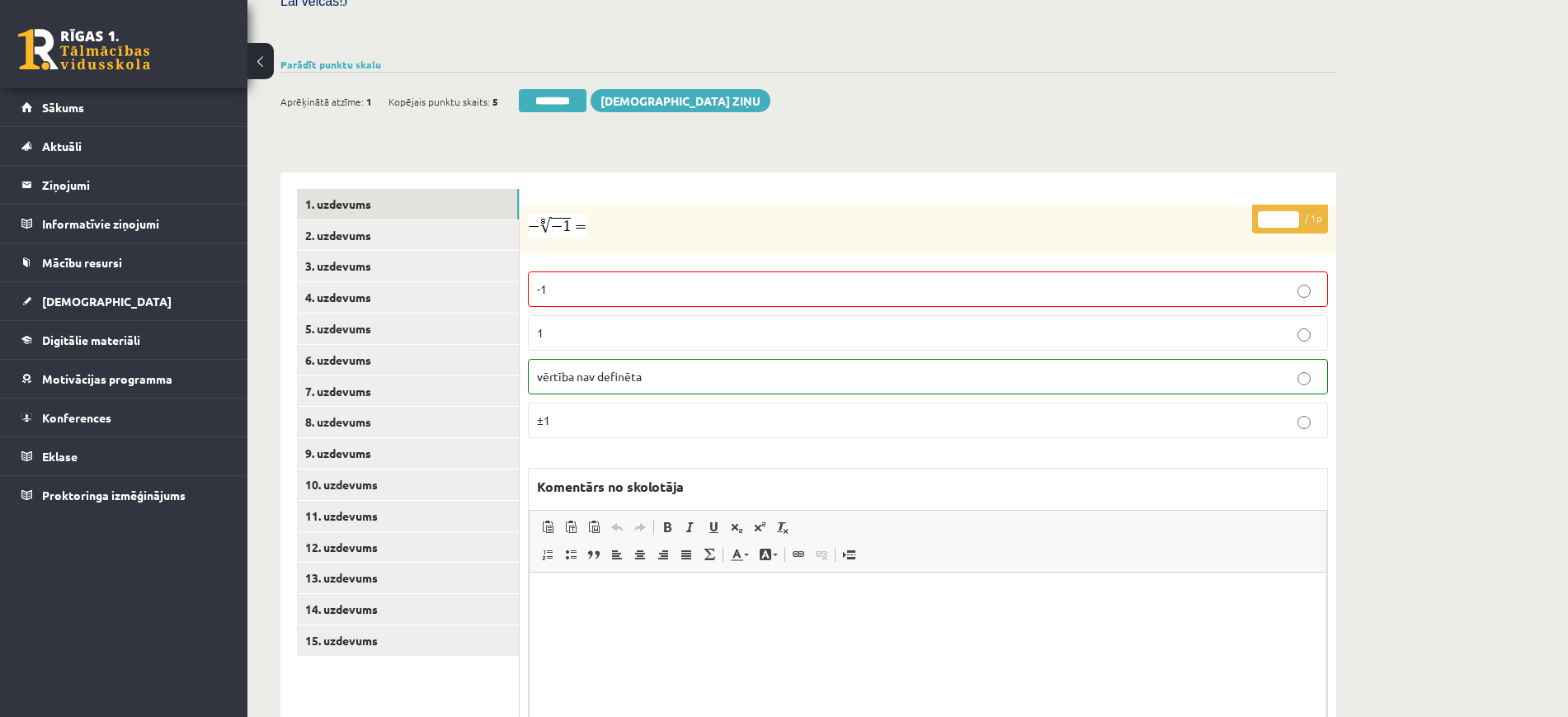
scroll to position [607, 0]
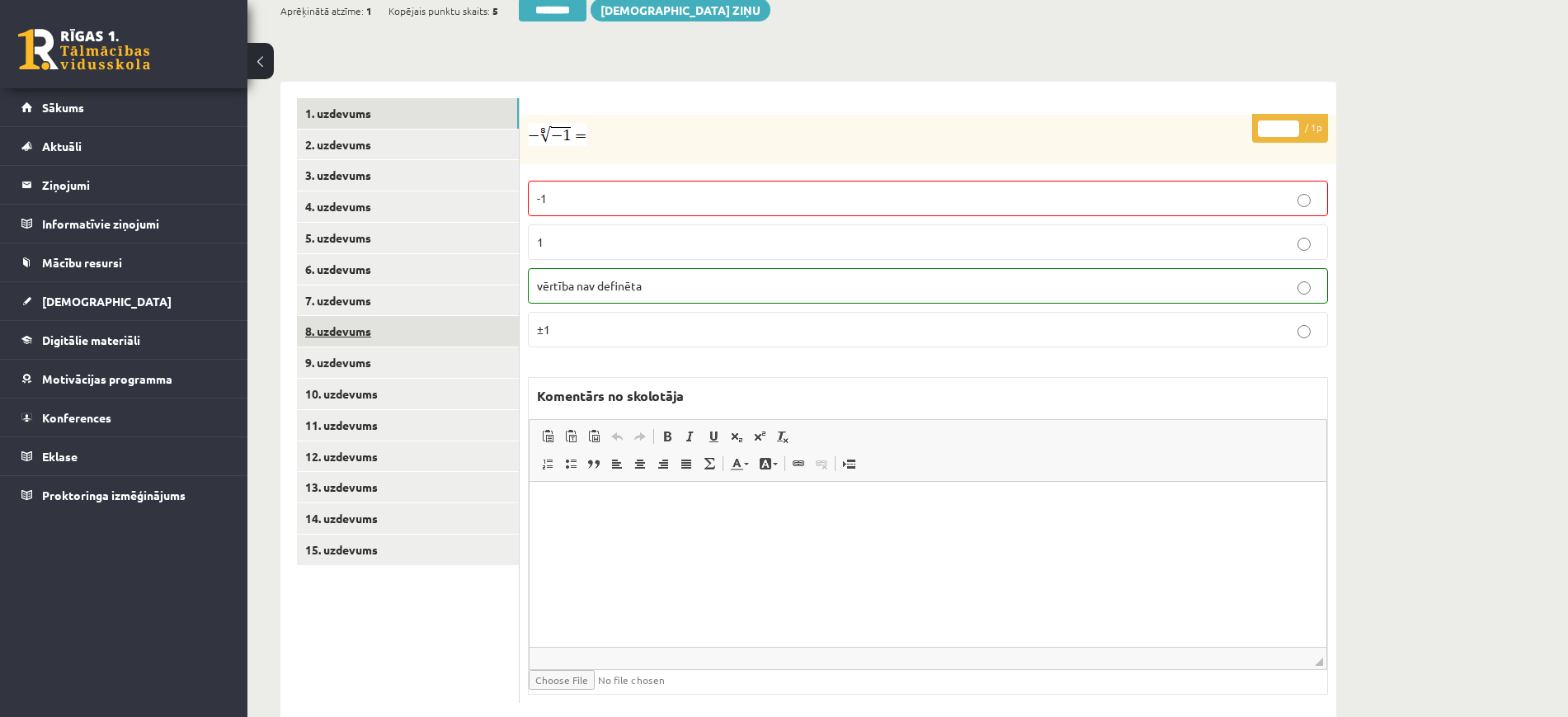
click at [516, 316] on link "8. uzdevums" at bounding box center [408, 331] width 222 height 31
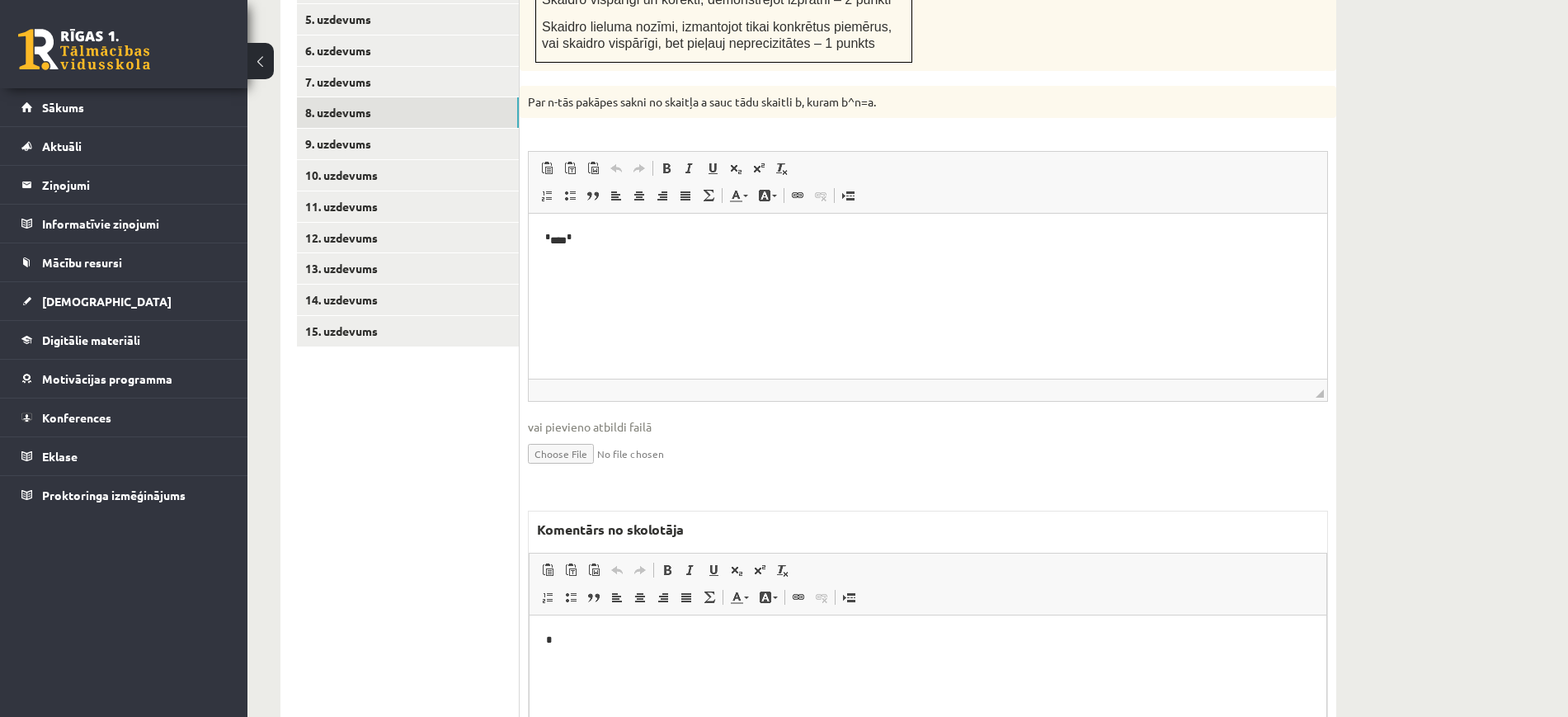
scroll to position [618, 0]
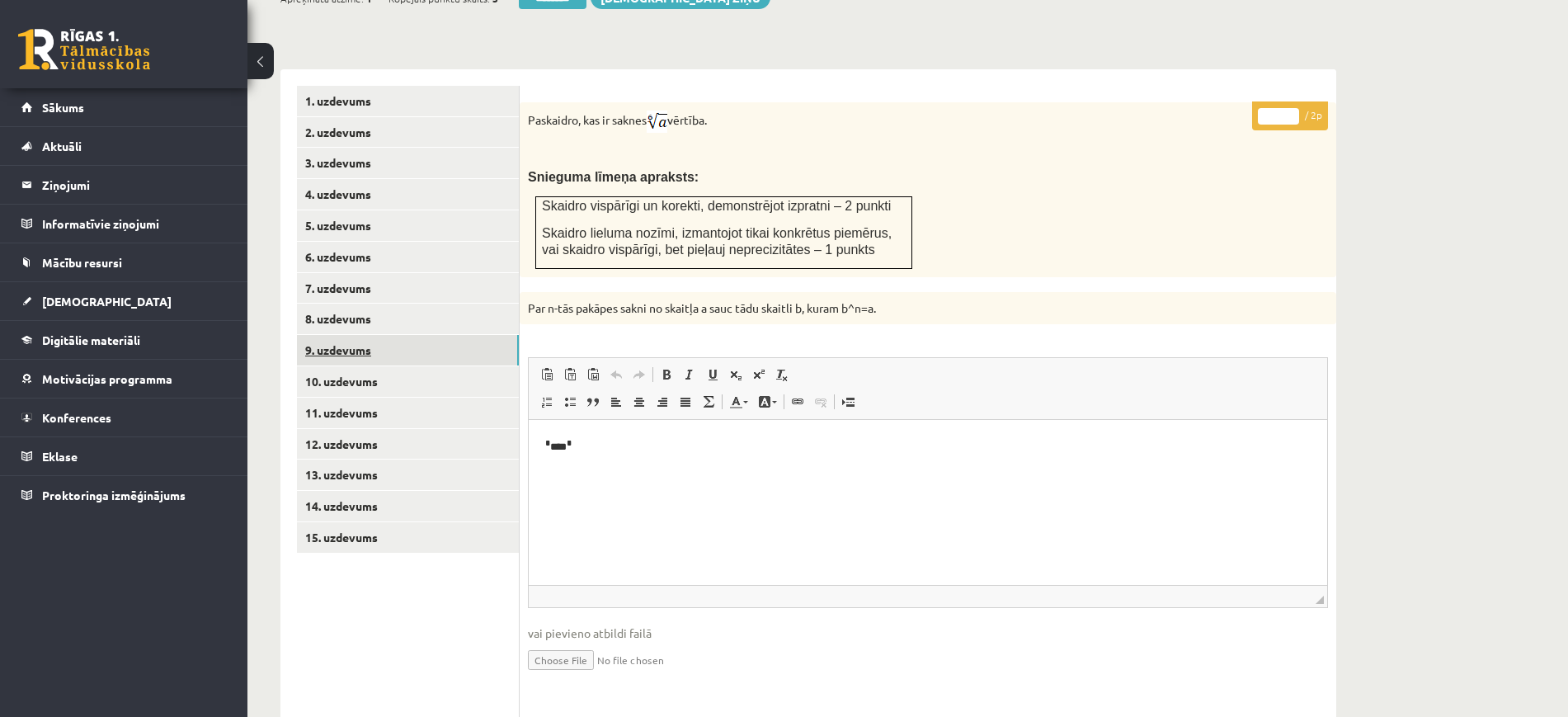
click at [455, 335] on link "9. uzdevums" at bounding box center [408, 350] width 222 height 31
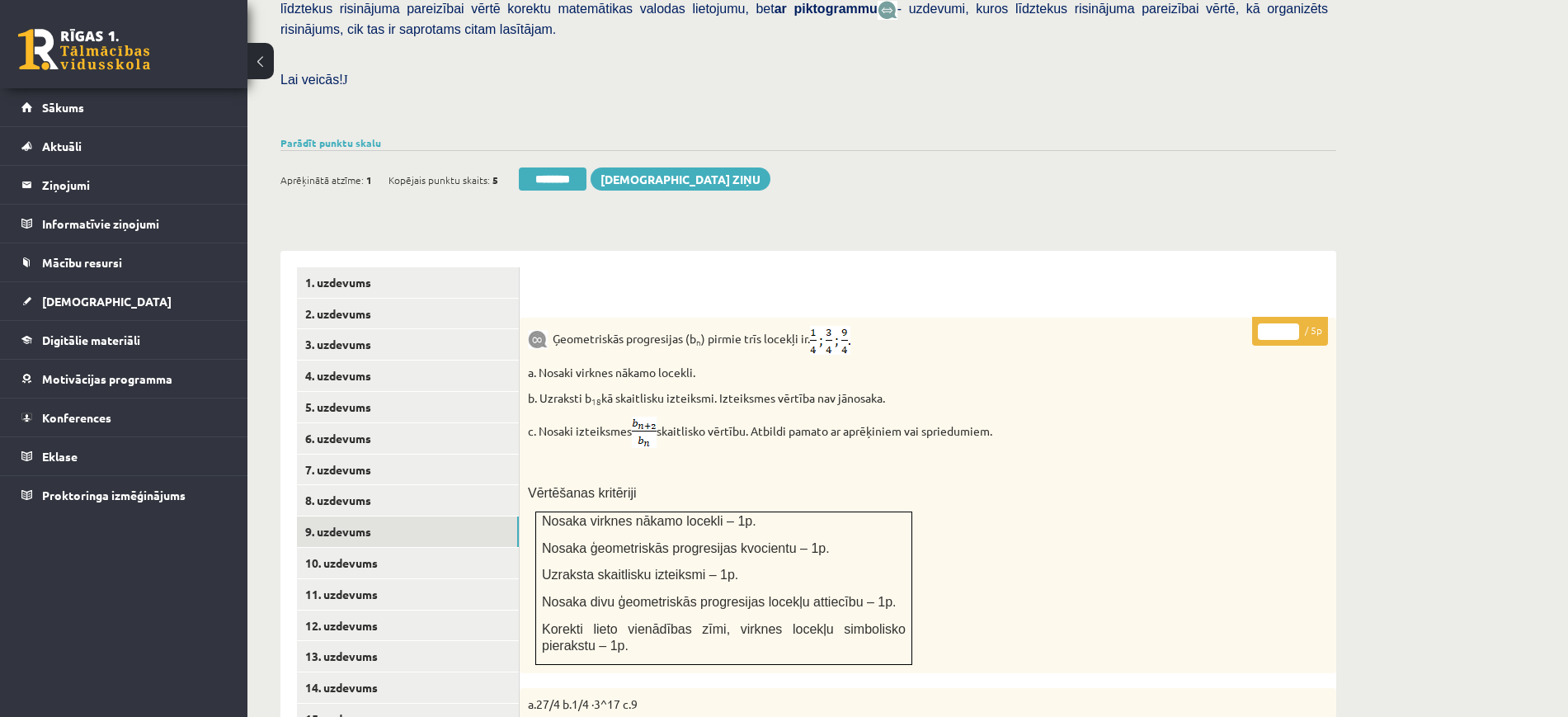
scroll to position [567, 0]
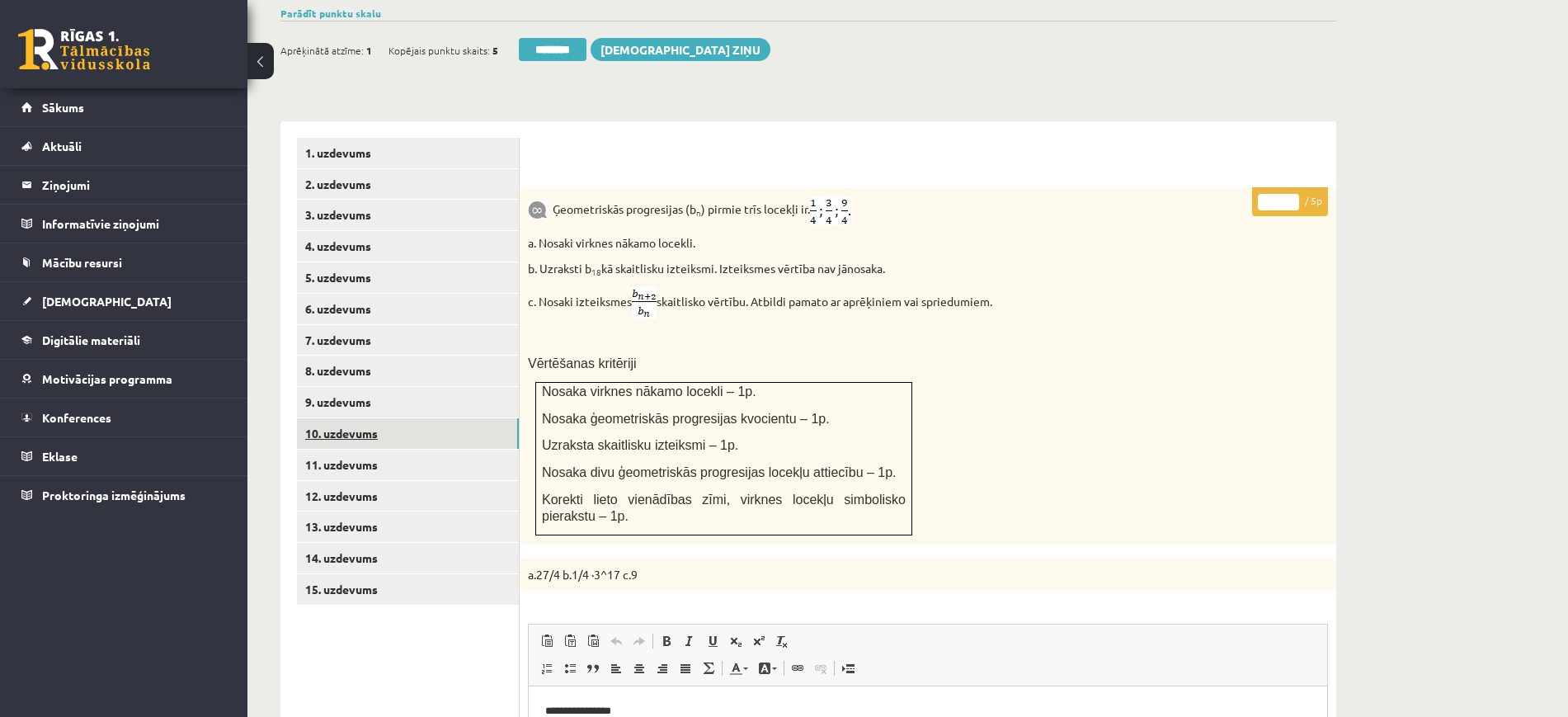
click at [450, 418] on link "10. uzdevums" at bounding box center [408, 433] width 222 height 31
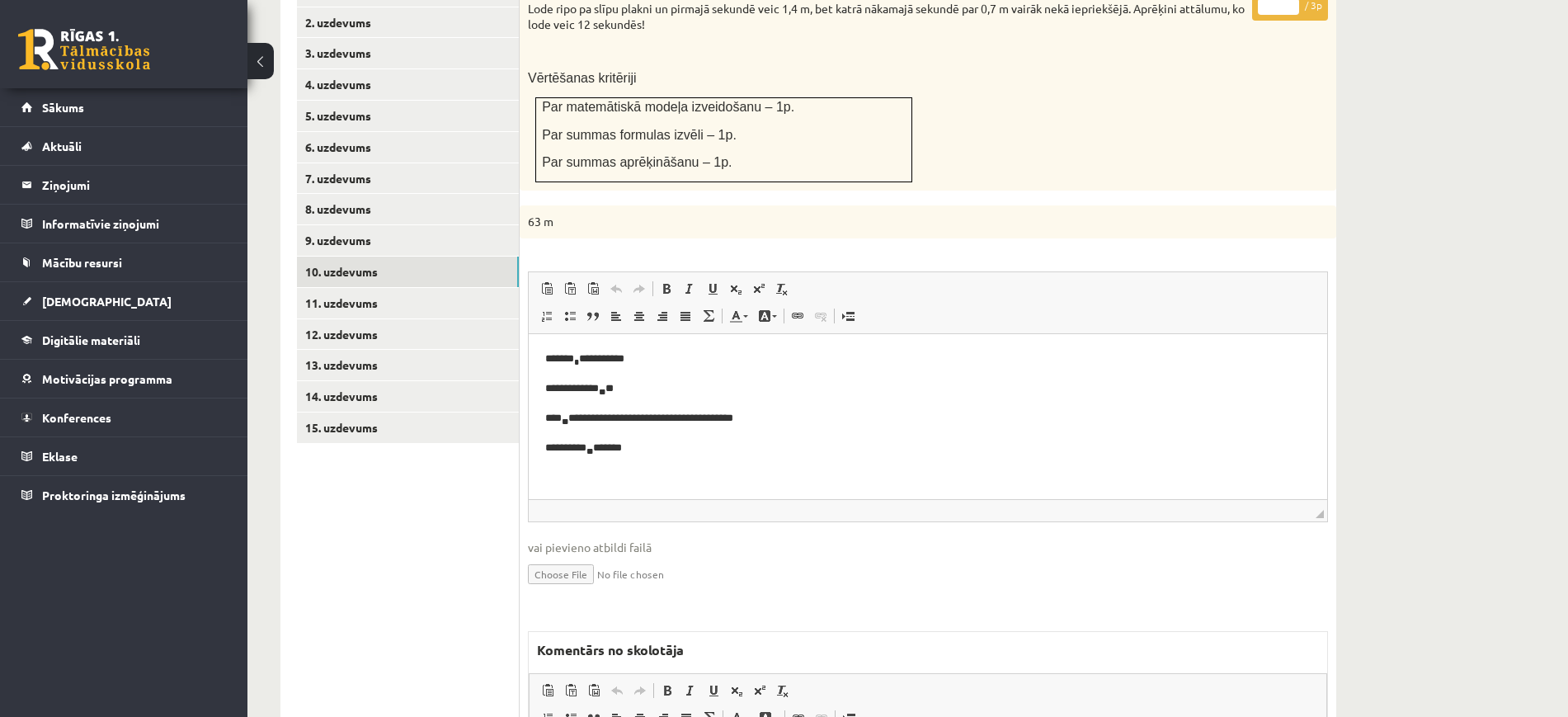
scroll to position [876, 0]
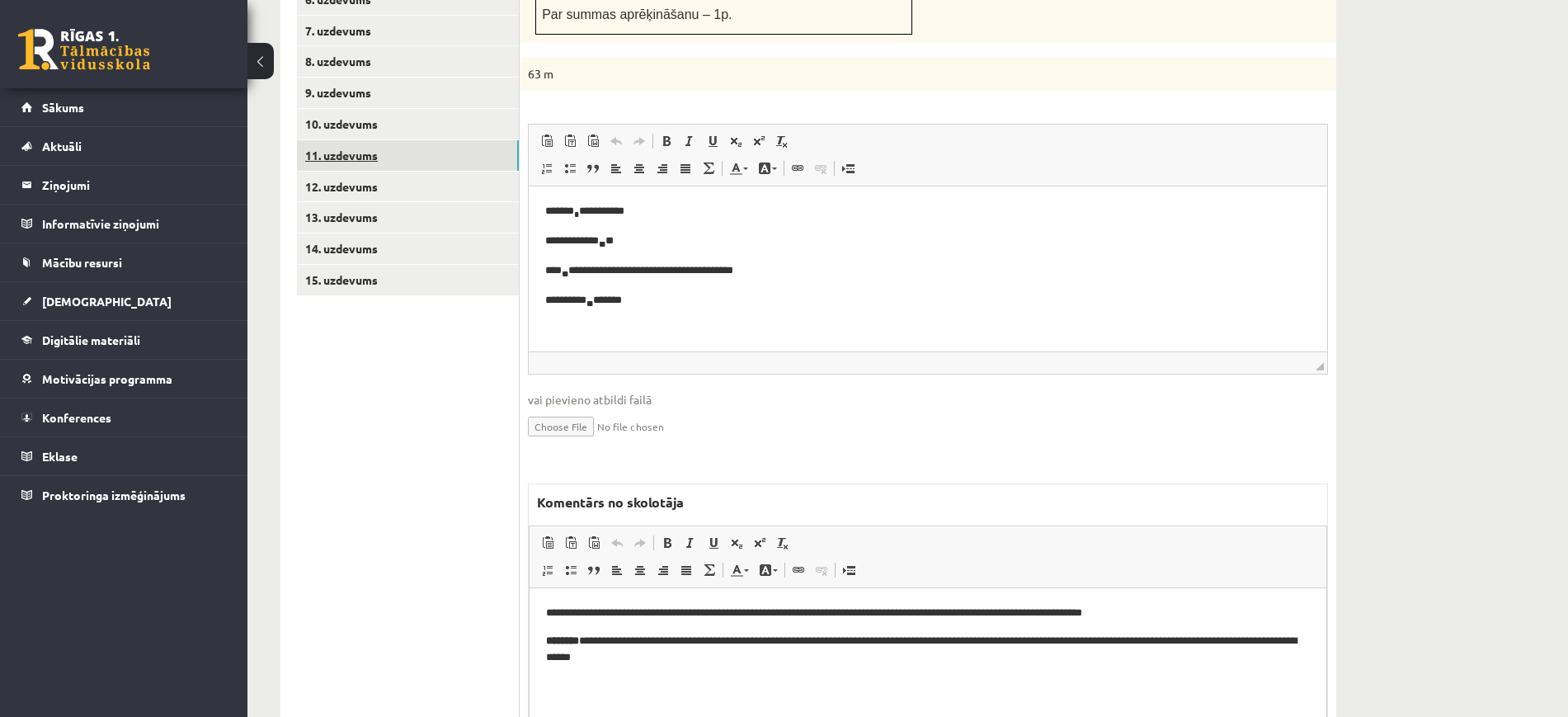
click at [457, 140] on link "11. uzdevums" at bounding box center [408, 155] width 222 height 31
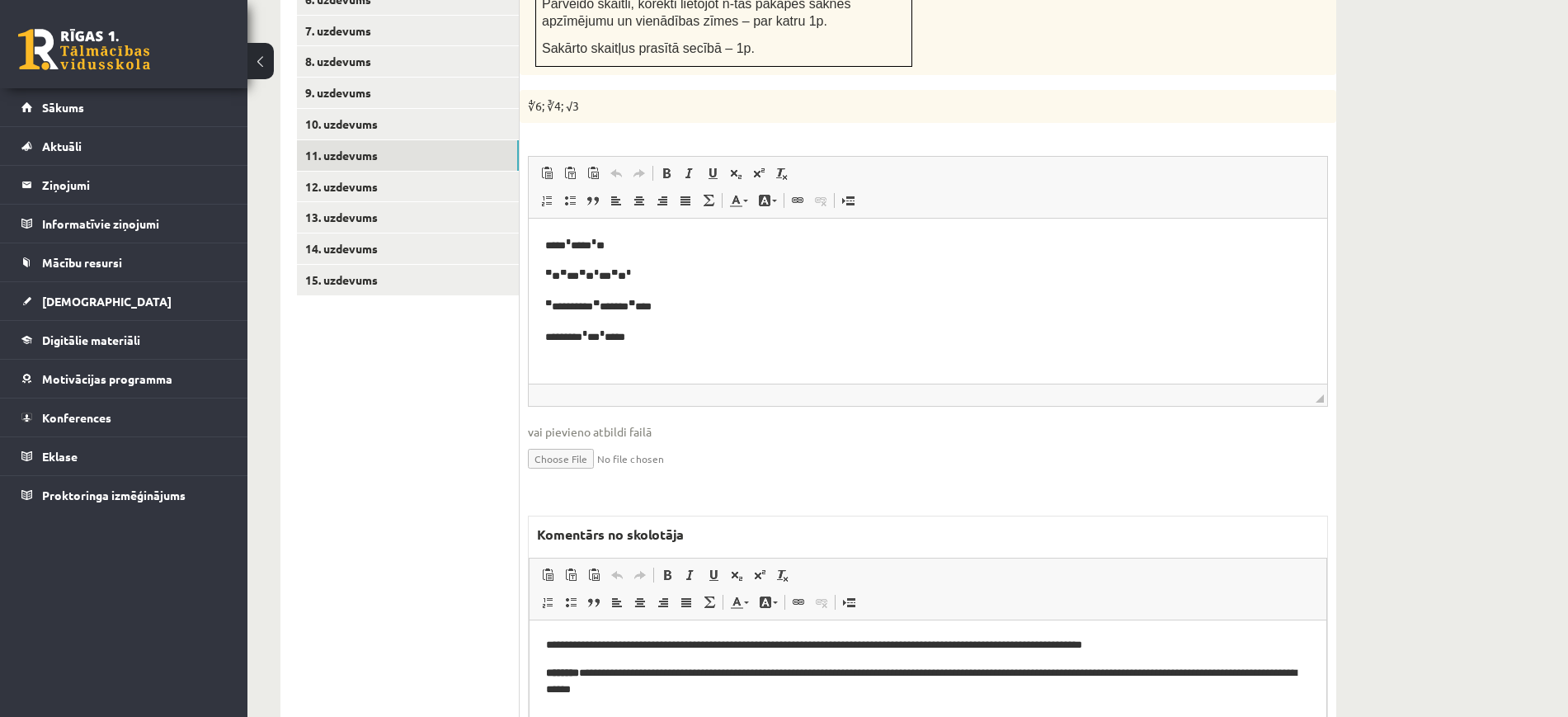
scroll to position [0, 0]
click at [430, 172] on link "12. uzdevums" at bounding box center [408, 187] width 222 height 31
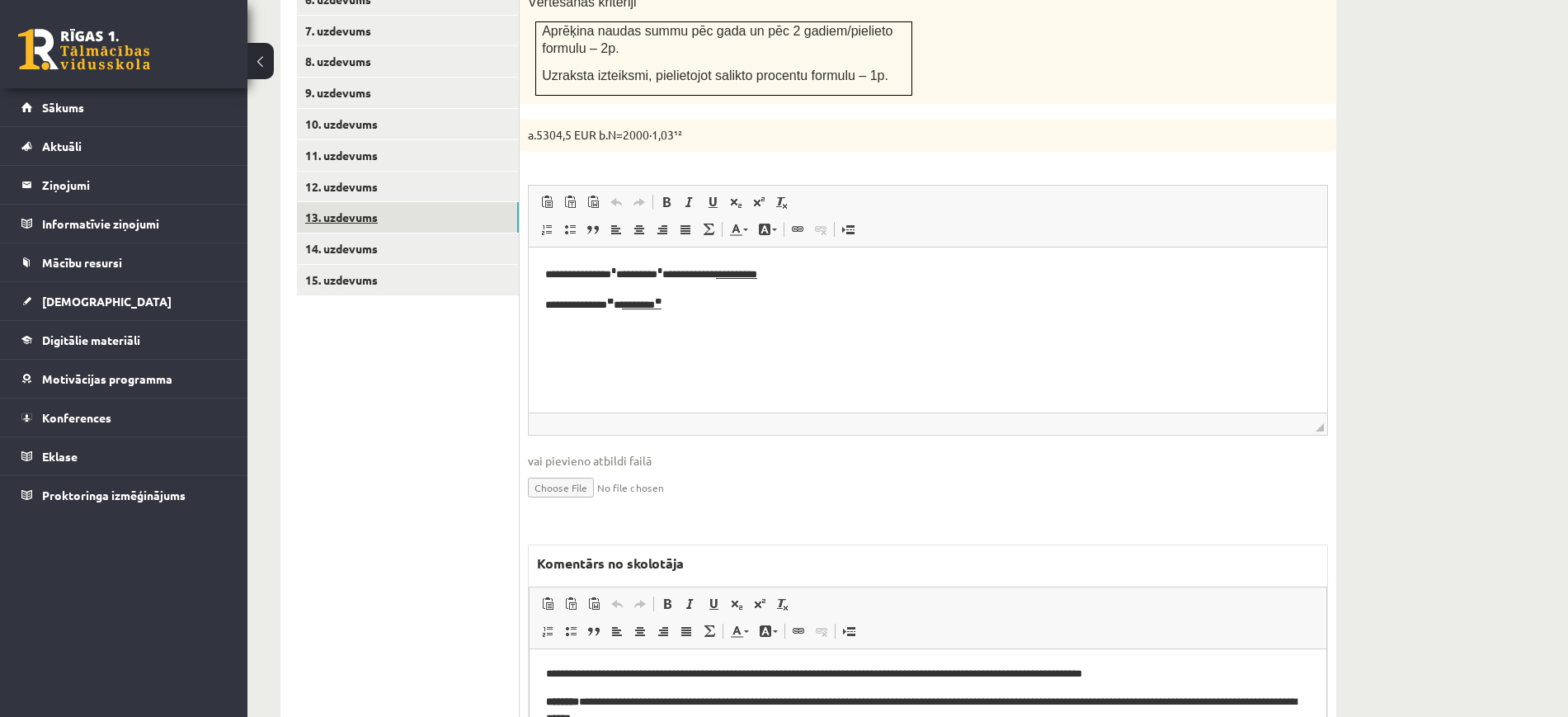
click at [456, 202] on link "13. uzdevums" at bounding box center [408, 217] width 222 height 31
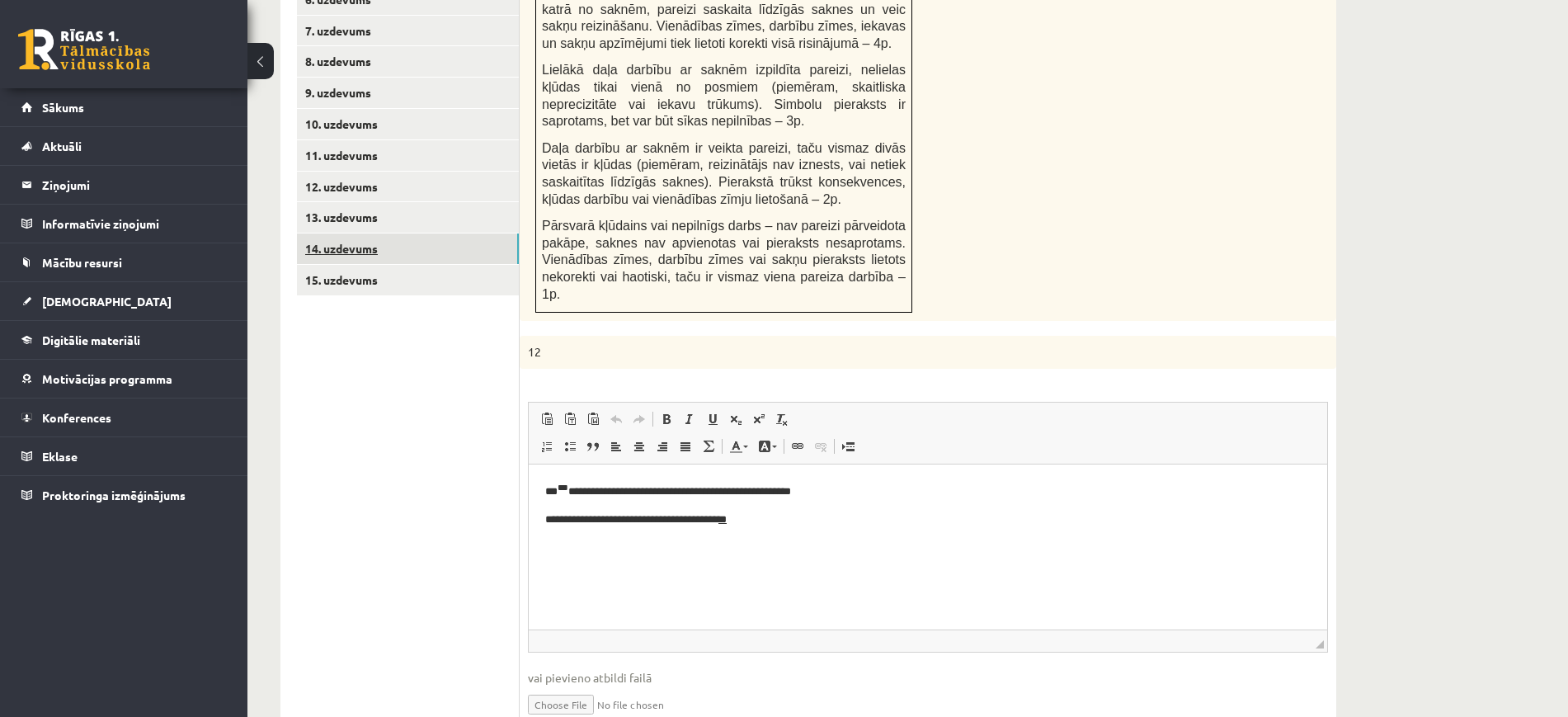
click at [449, 234] on link "14. uzdevums" at bounding box center [408, 249] width 222 height 31
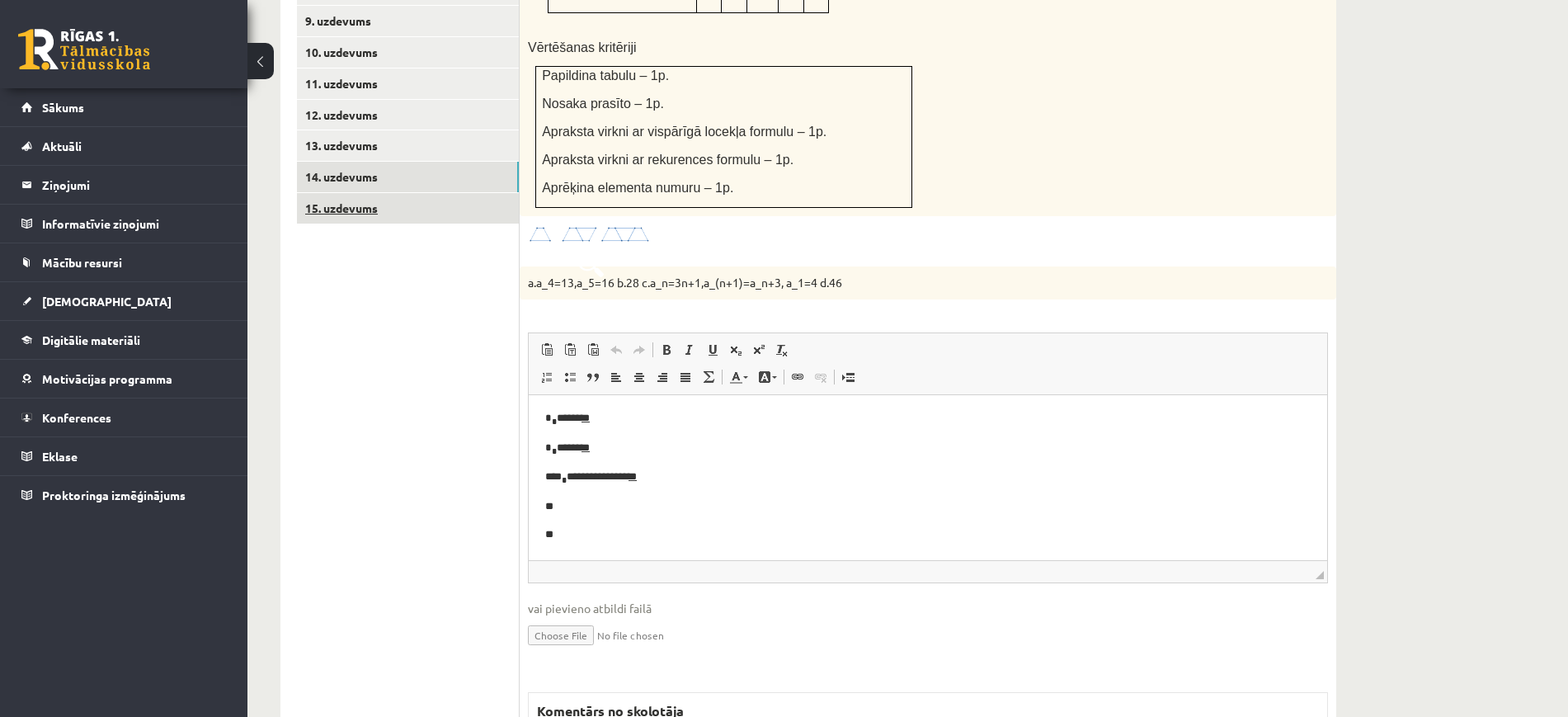
click at [419, 193] on link "15. uzdevums" at bounding box center [408, 208] width 222 height 31
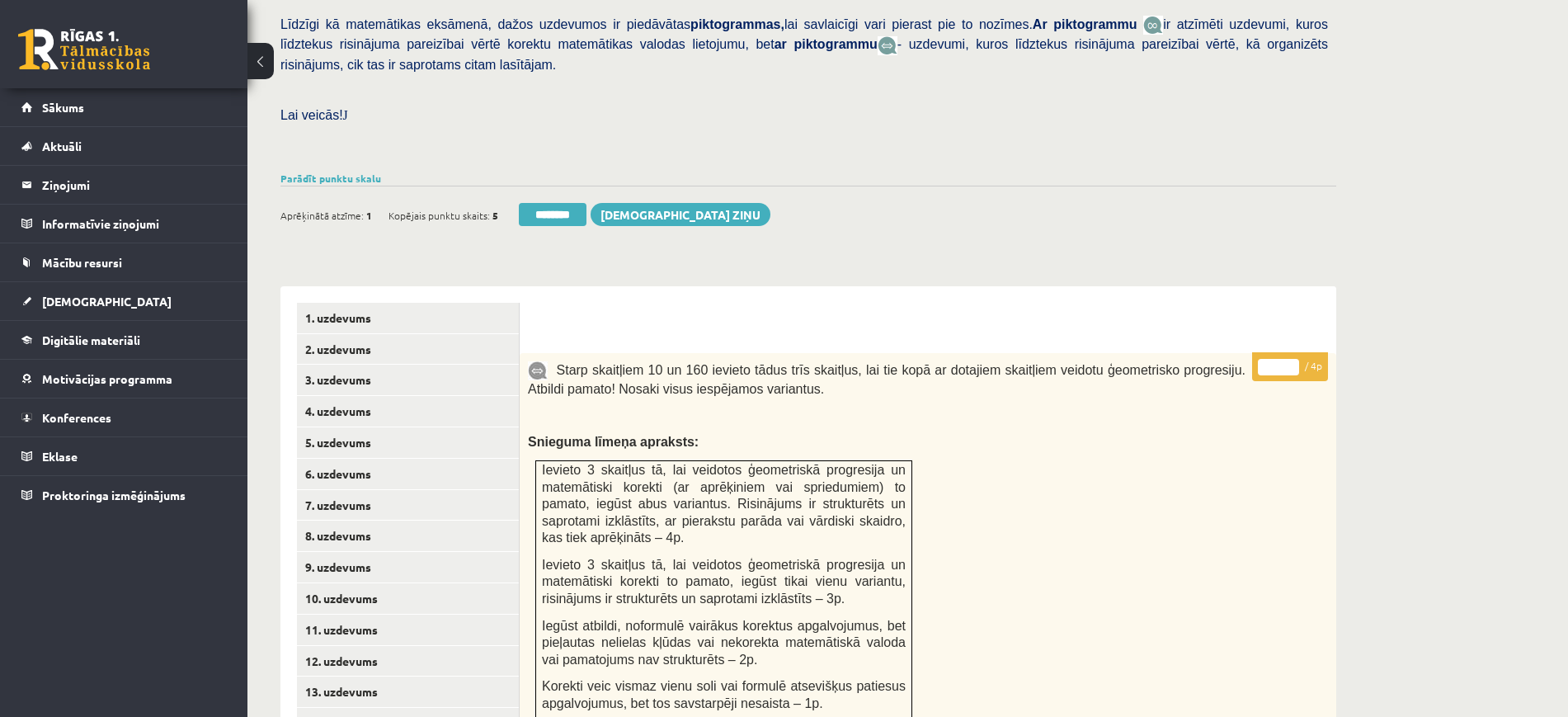
scroll to position [742, 0]
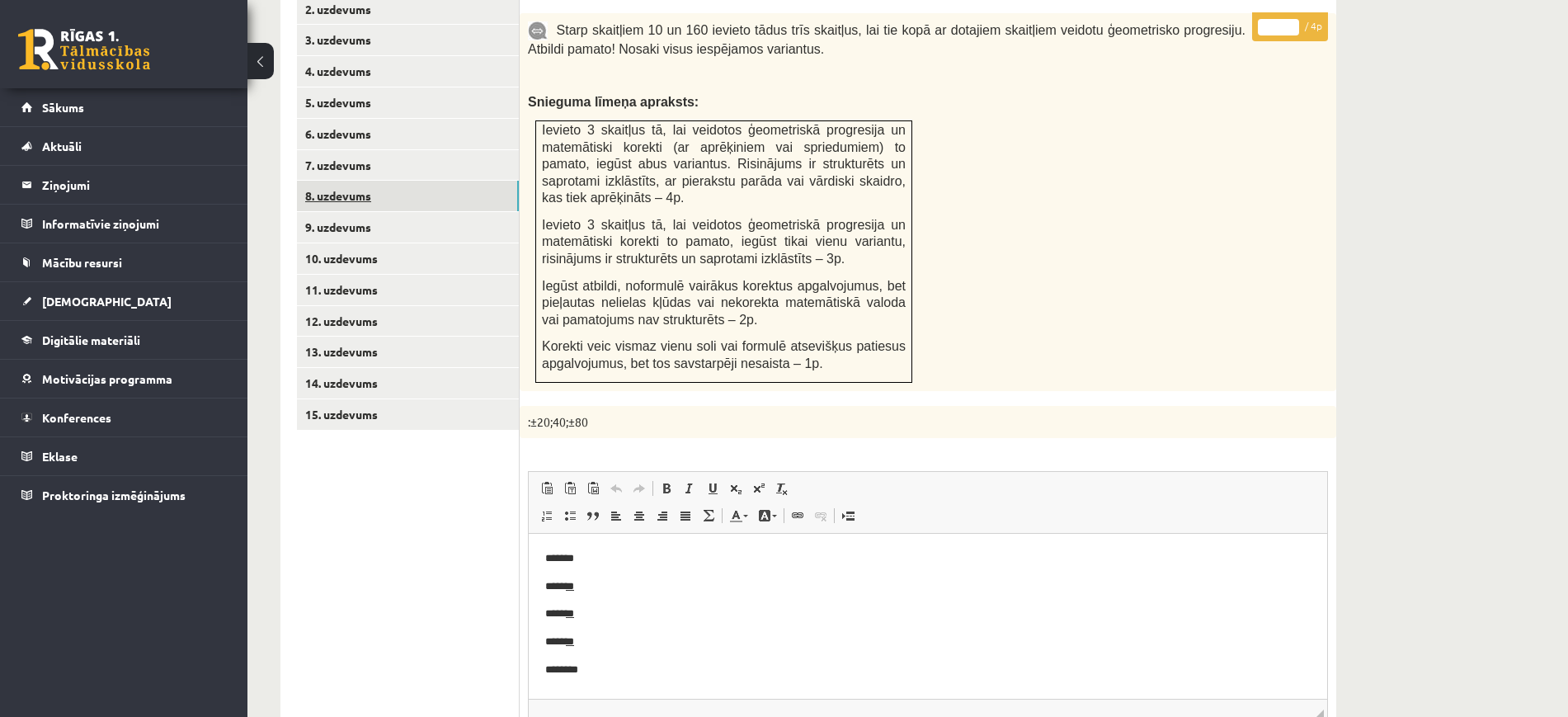
click at [415, 181] on link "8. uzdevums" at bounding box center [408, 196] width 222 height 31
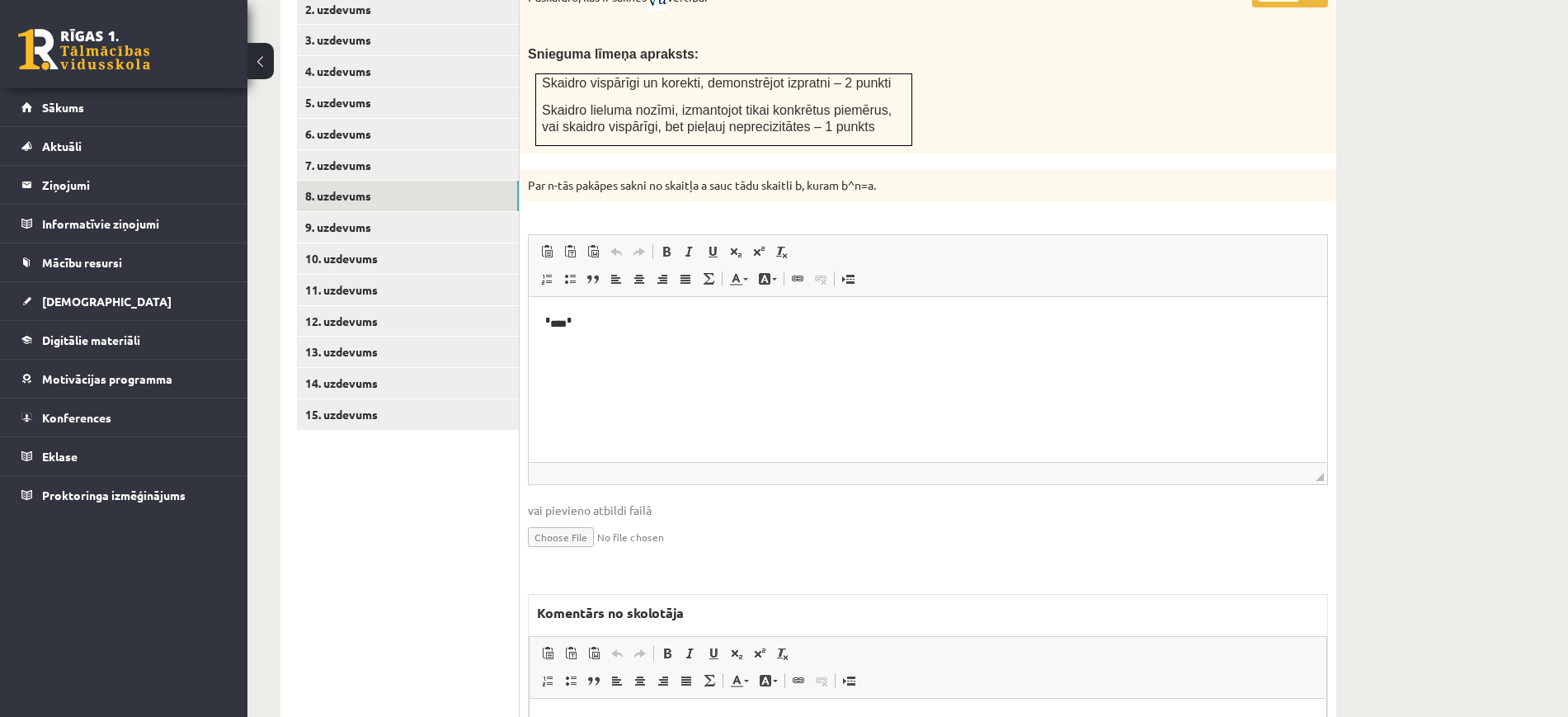
scroll to position [0, 0]
click at [411, 212] on link "9. uzdevums" at bounding box center [408, 228] width 222 height 31
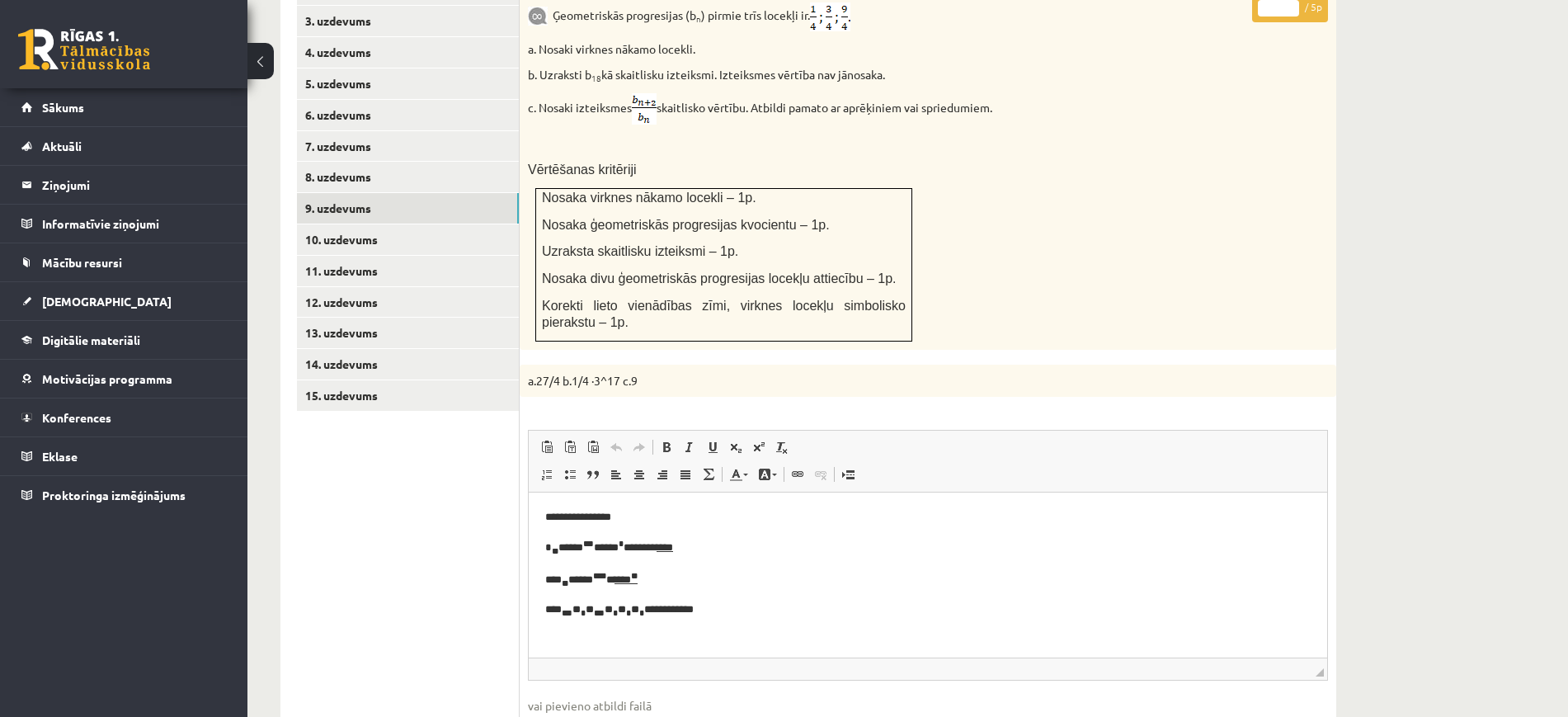
scroll to position [638, 0]
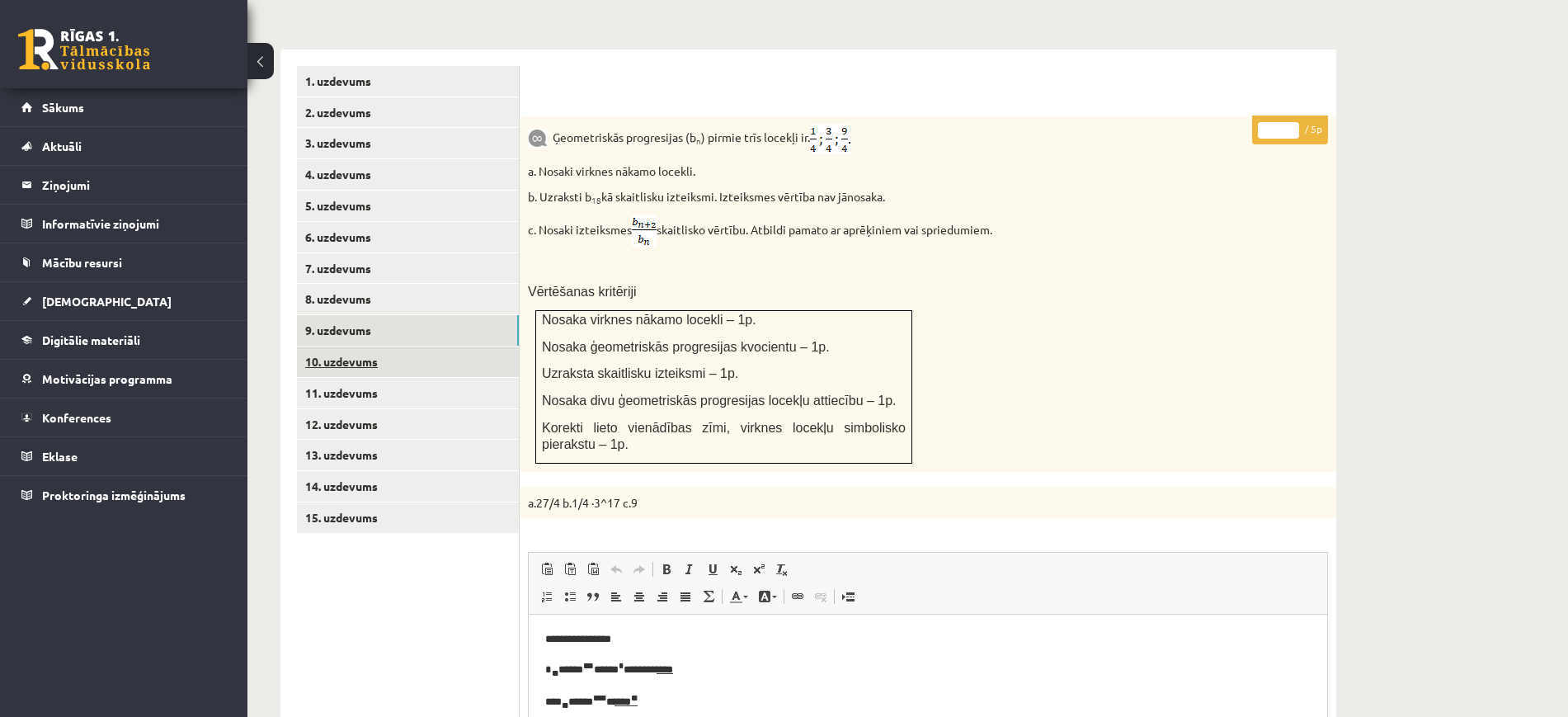
click at [482, 347] on link "10. uzdevums" at bounding box center [408, 362] width 222 height 31
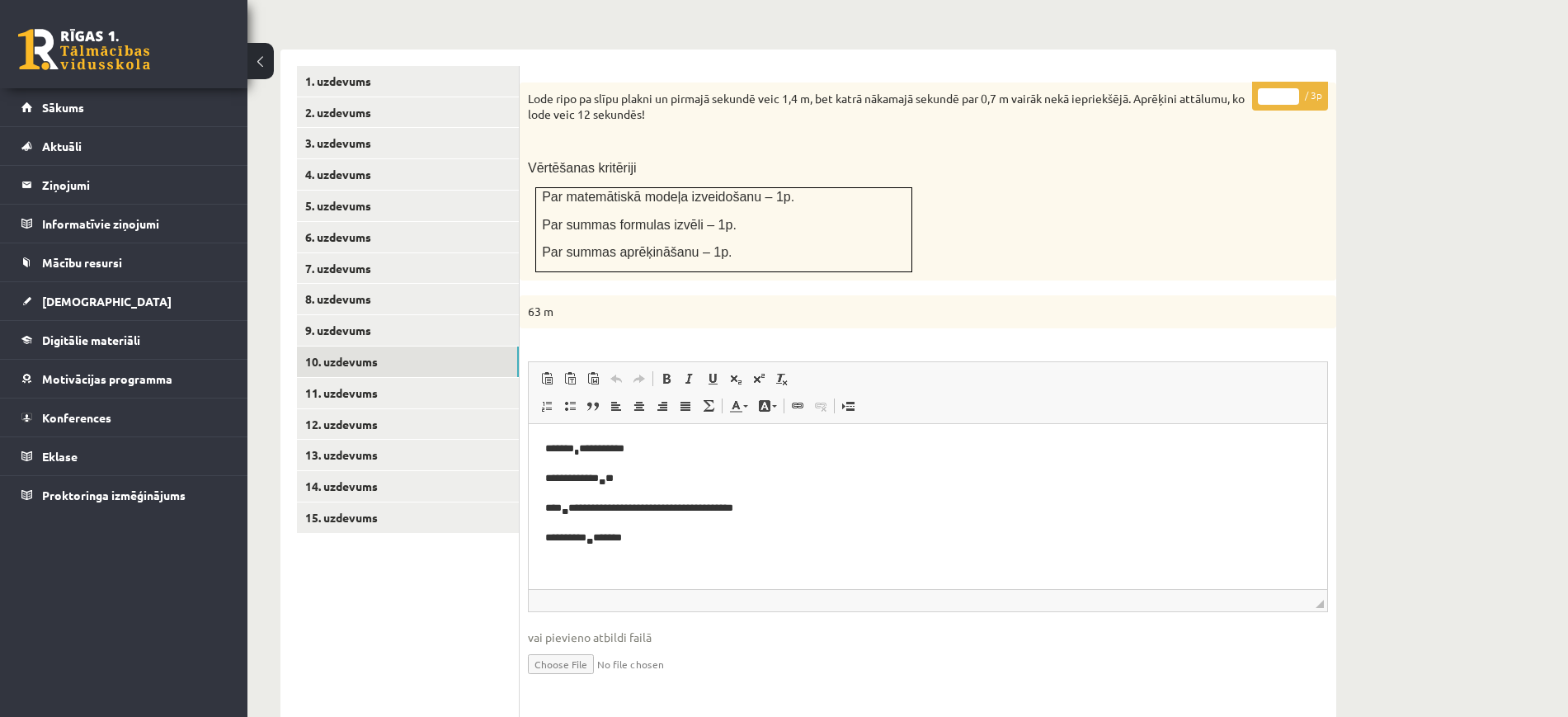
scroll to position [0, 0]
click at [452, 378] on link "11. uzdevums" at bounding box center [408, 393] width 222 height 31
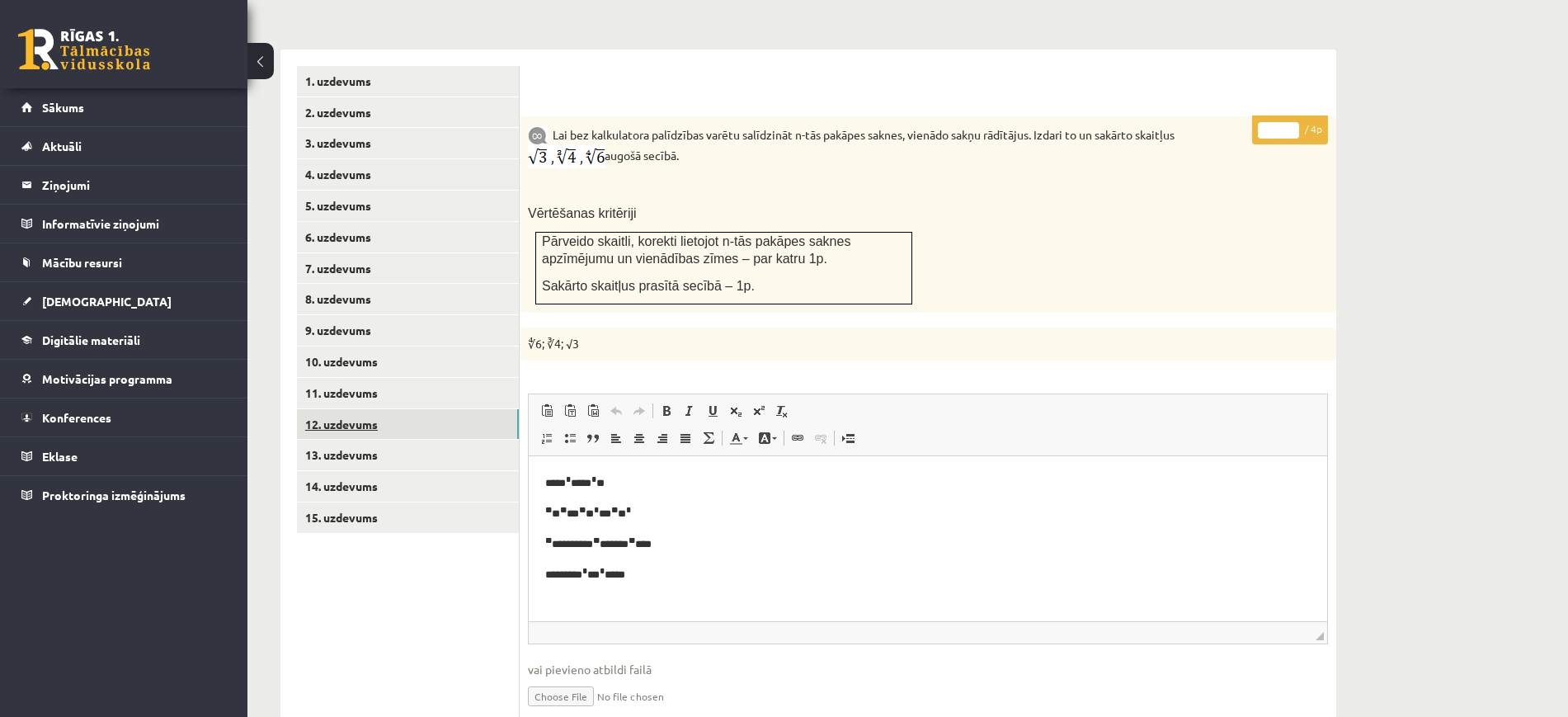
click at [447, 409] on link "12. uzdevums" at bounding box center [408, 425] width 222 height 31
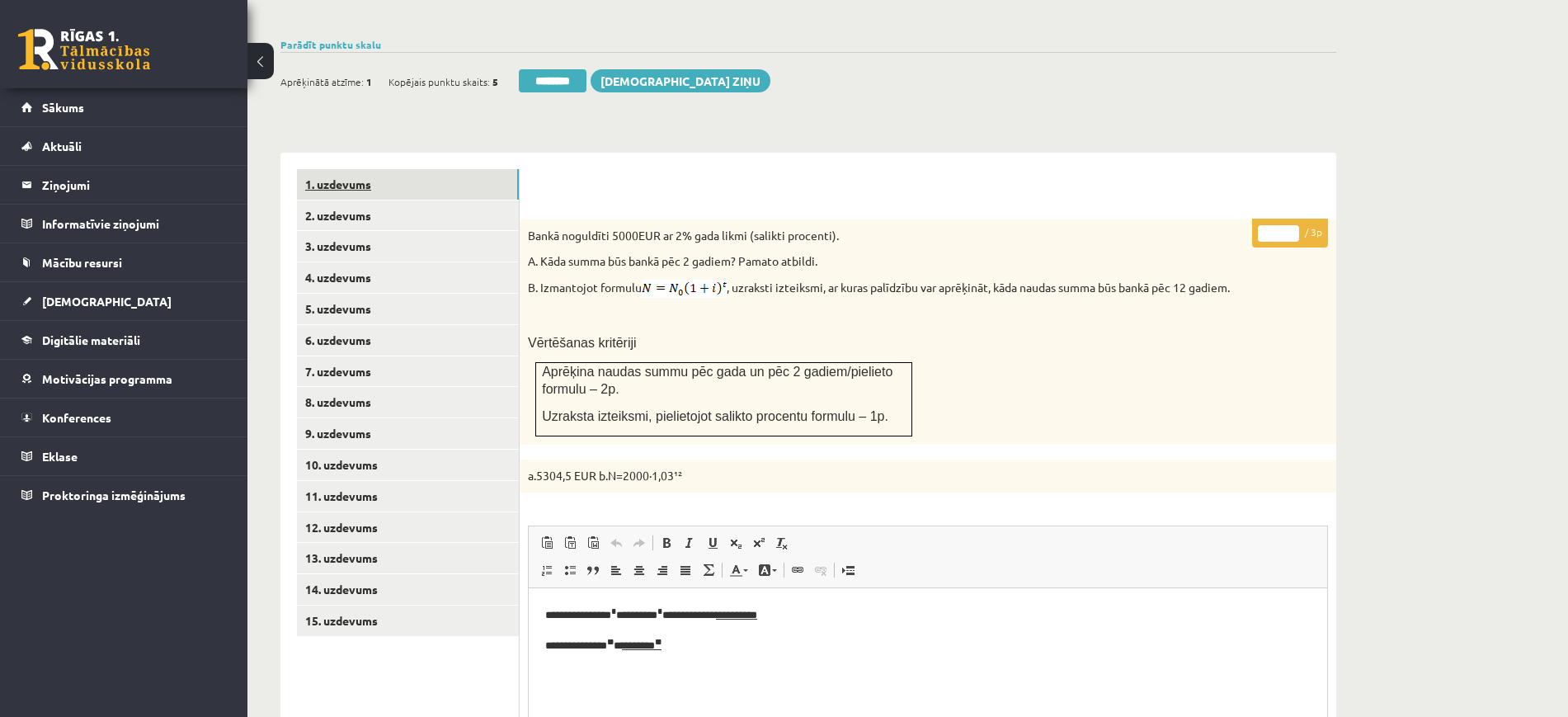
click at [454, 169] on link "1. uzdevums" at bounding box center [408, 184] width 222 height 31
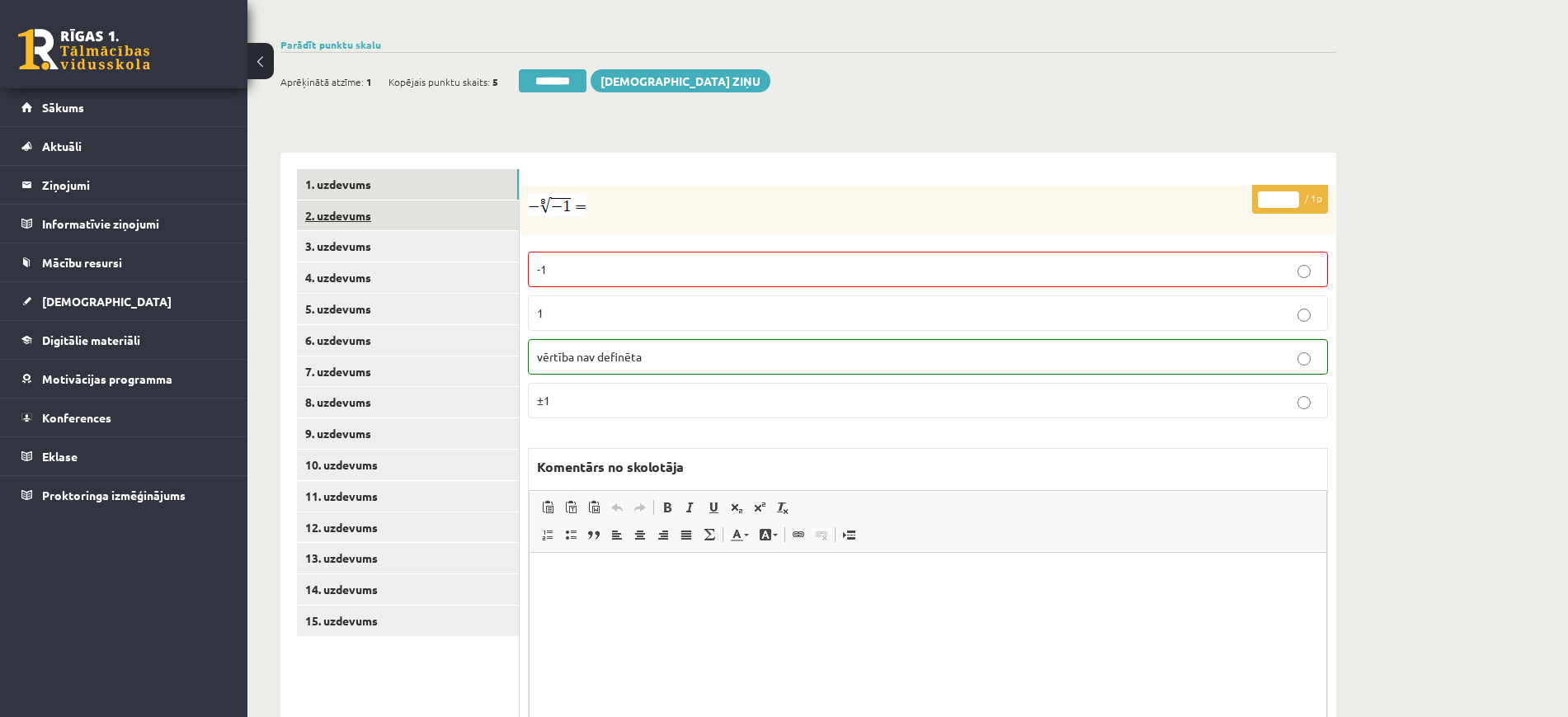
drag, startPoint x: 403, startPoint y: 160, endPoint x: 402, endPoint y: 171, distance: 11.0
click at [403, 169] on ul "1. uzdevums 2. uzdevums 3. uzdevums 4. uzdevums 5. uzdevums 6. uzdevums 7. uzde…" at bounding box center [409, 471] width 223 height 605
click at [402, 200] on link "2. uzdevums" at bounding box center [408, 216] width 222 height 31
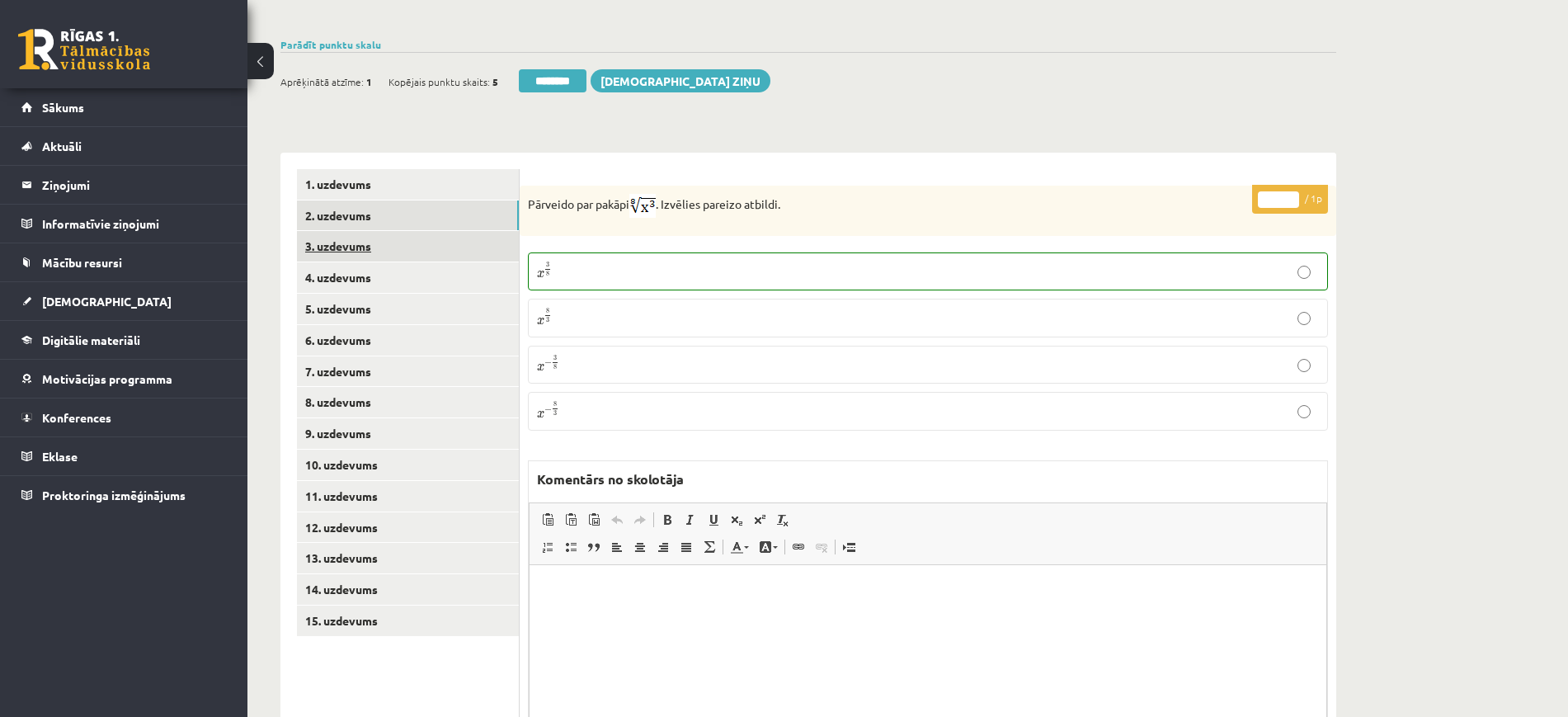
click at [411, 231] on link "3. uzdevums" at bounding box center [408, 246] width 222 height 31
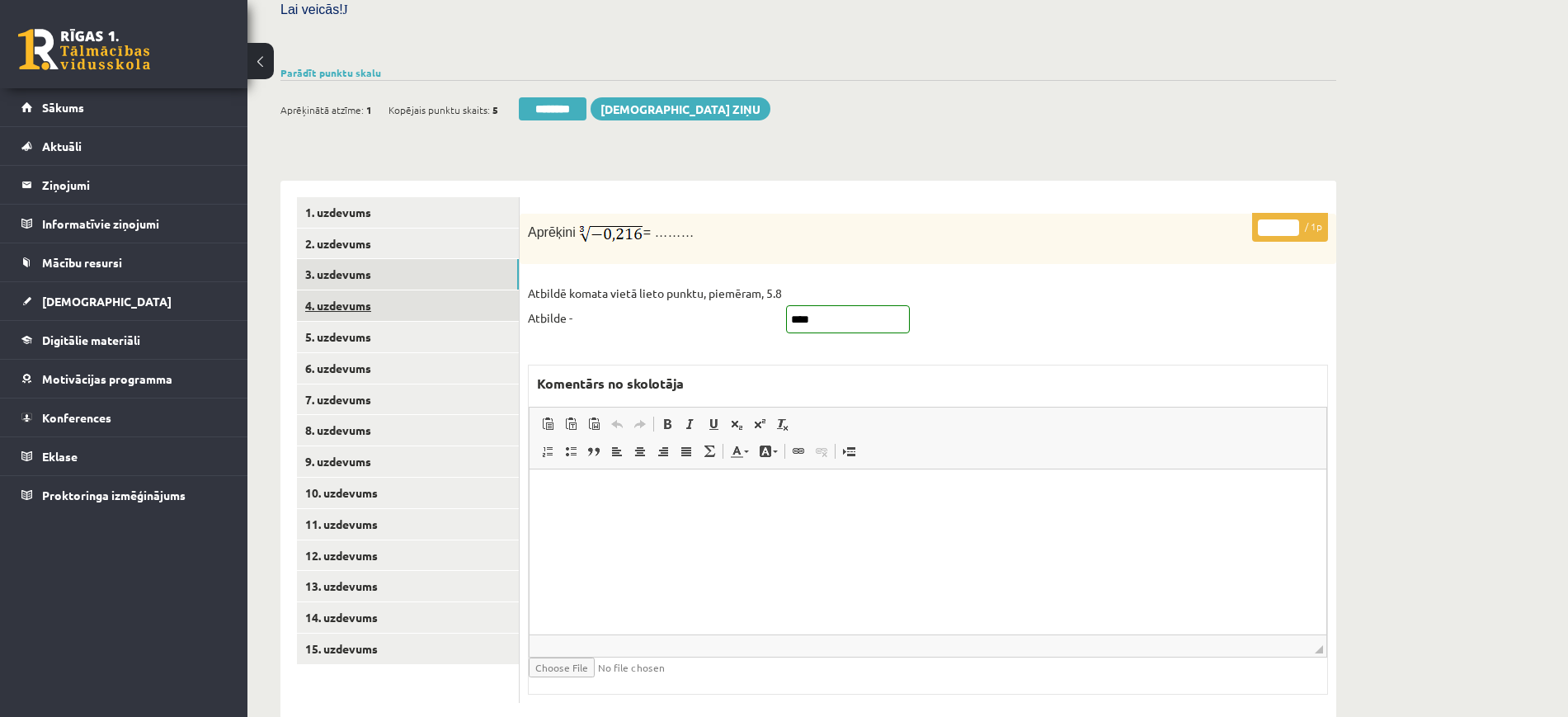
click at [459, 291] on link "4. uzdevums" at bounding box center [408, 306] width 222 height 31
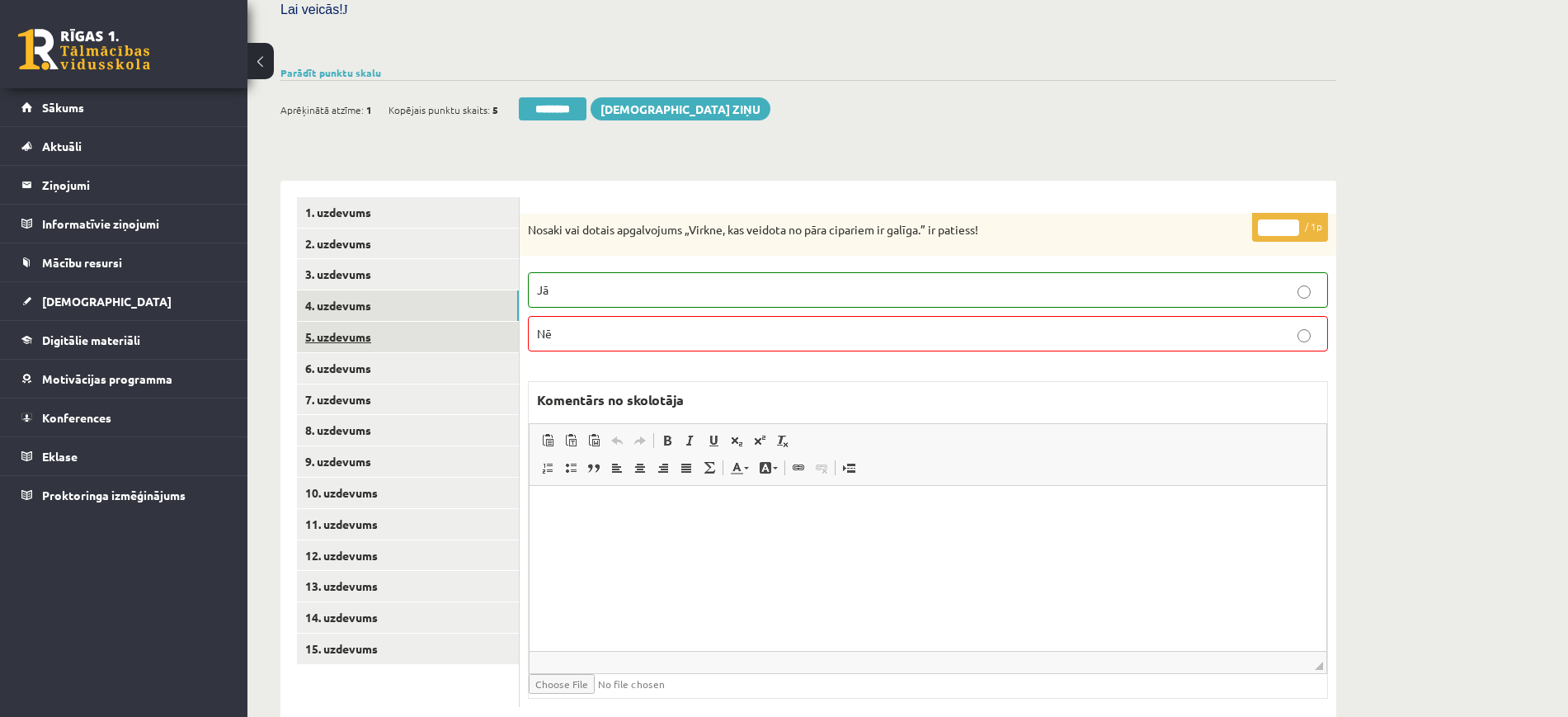
click at [436, 322] on link "5. uzdevums" at bounding box center [408, 337] width 222 height 31
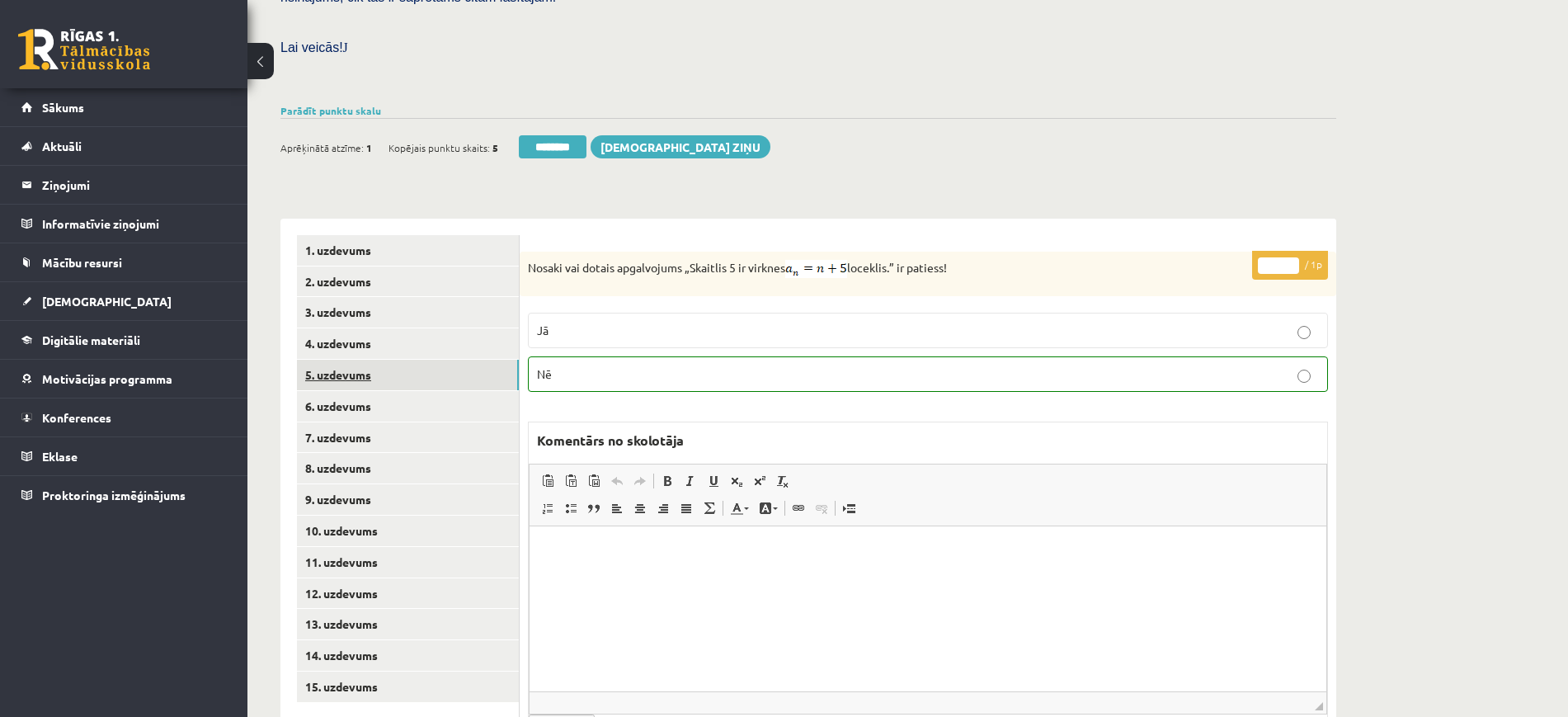
click at [441, 335] on ul "1. uzdevums 2. uzdevums 3. uzdevums 4. uzdevums 5. uzdevums 6. uzdevums 7. uzde…" at bounding box center [409, 491] width 223 height 512
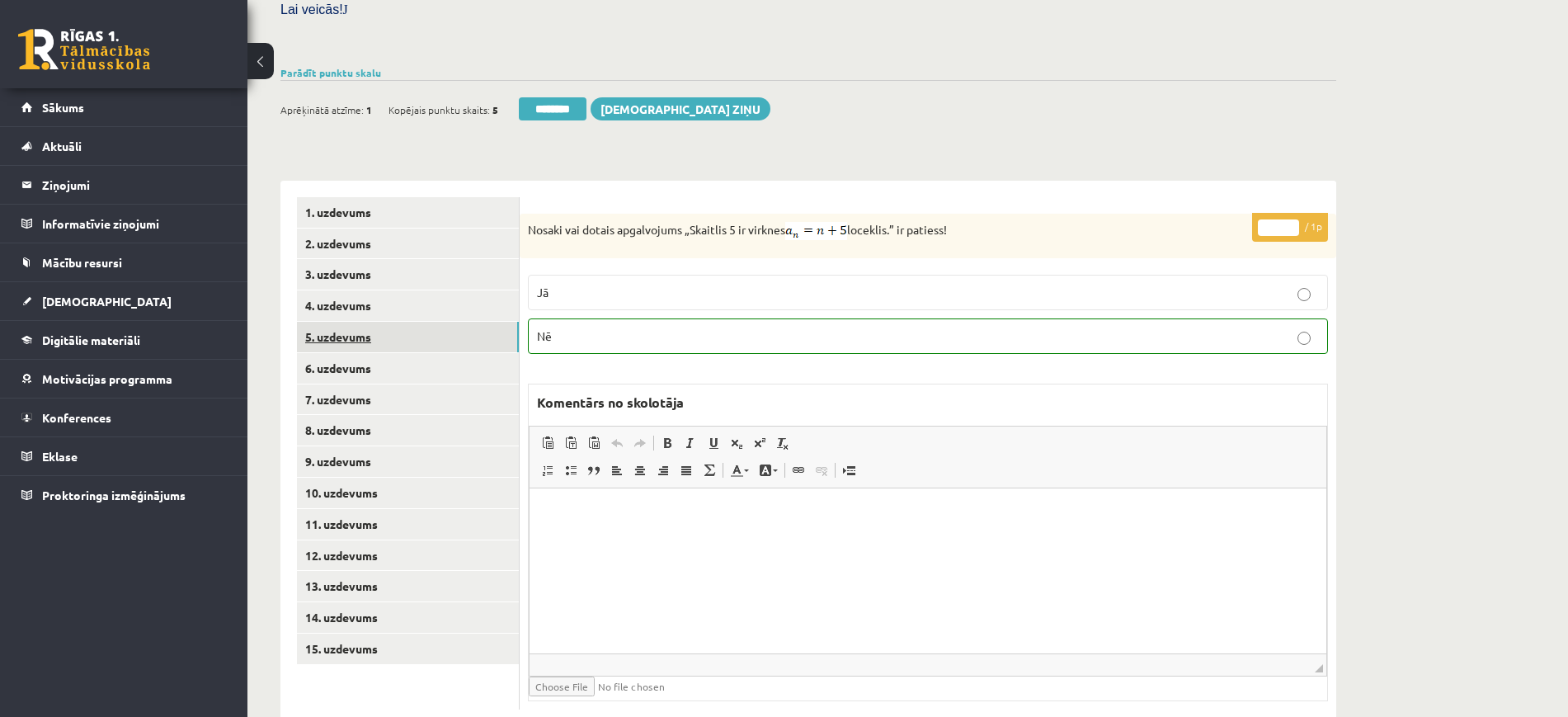
scroll to position [0, 0]
click at [441, 353] on link "6. uzdevums" at bounding box center [408, 369] width 222 height 31
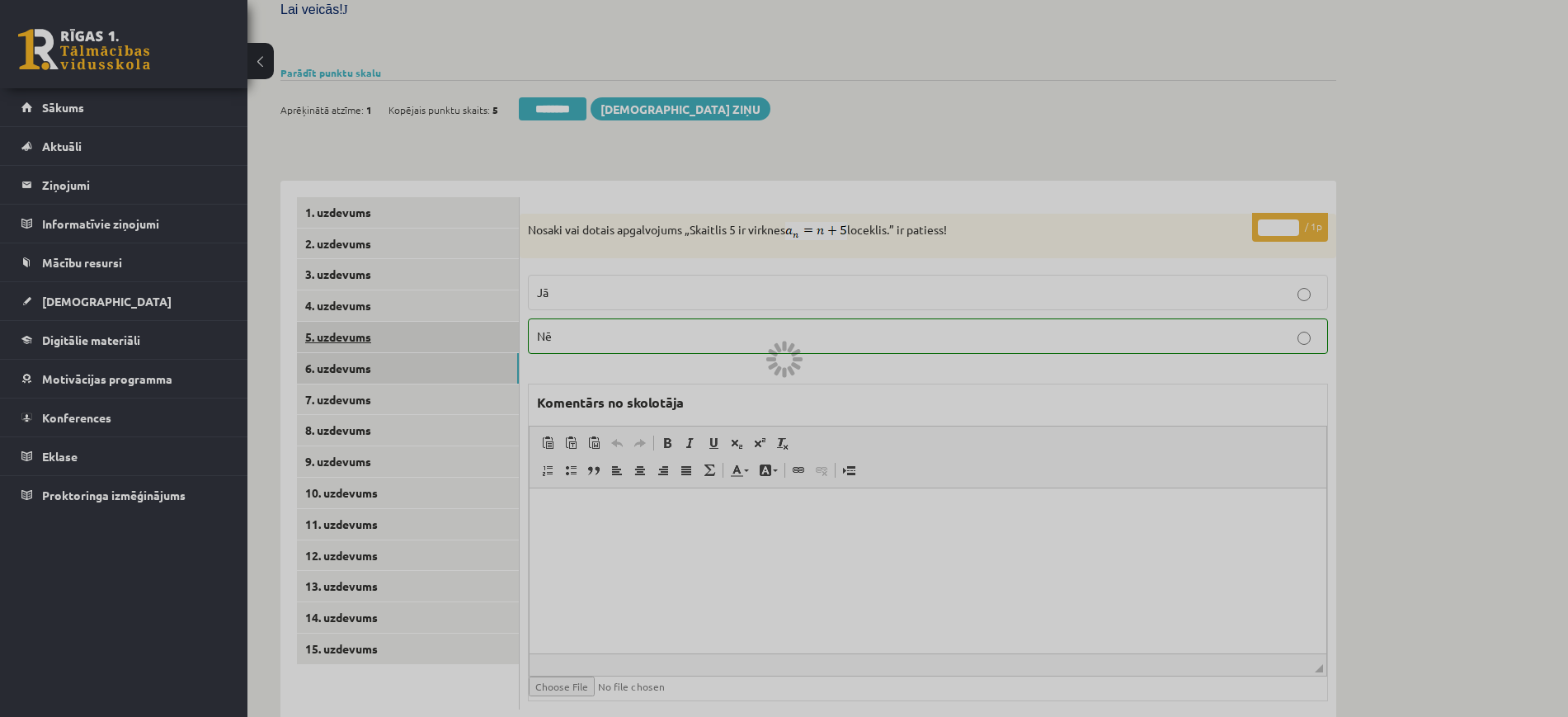
scroll to position [469, 0]
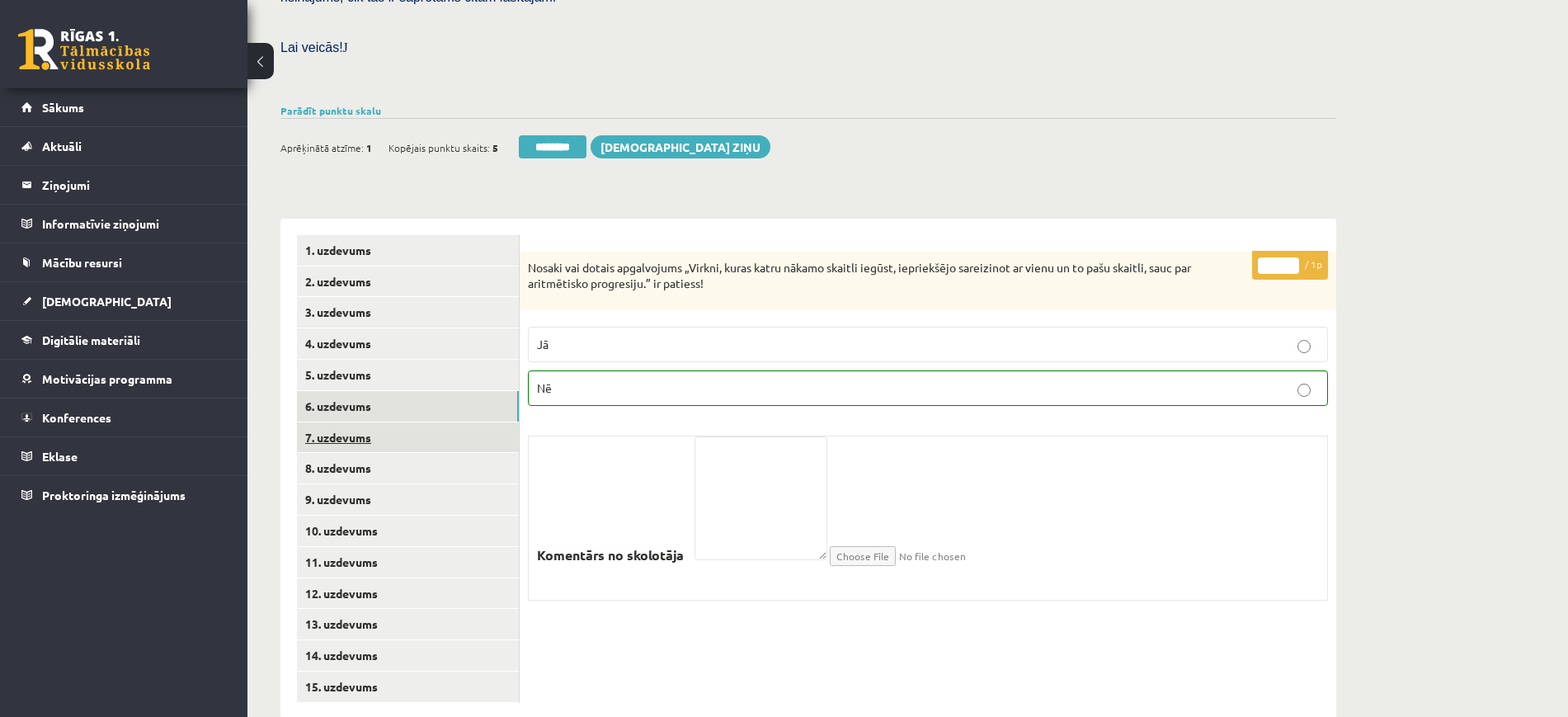
click at [445, 422] on link "7. uzdevums" at bounding box center [408, 438] width 222 height 31
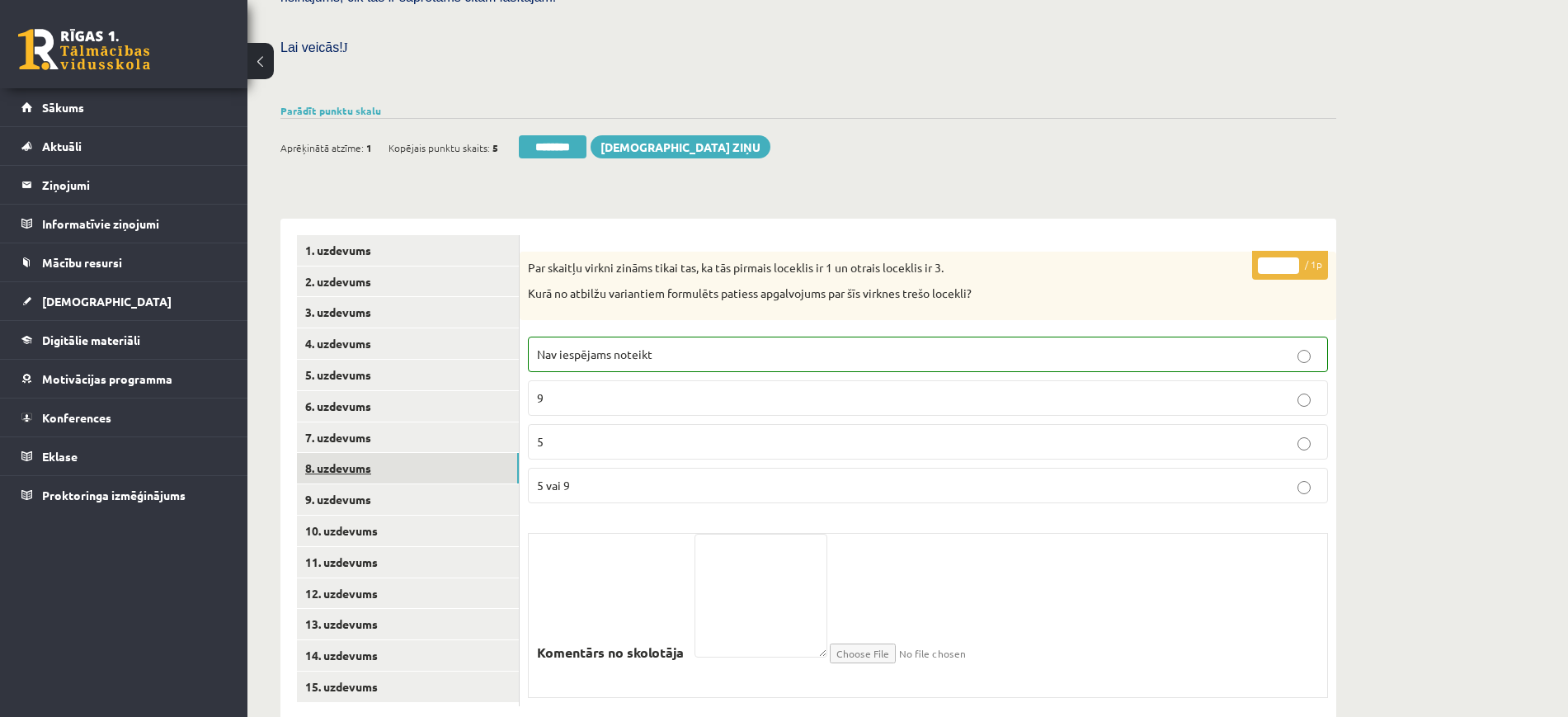
click at [462, 453] on link "8. uzdevums" at bounding box center [408, 468] width 222 height 31
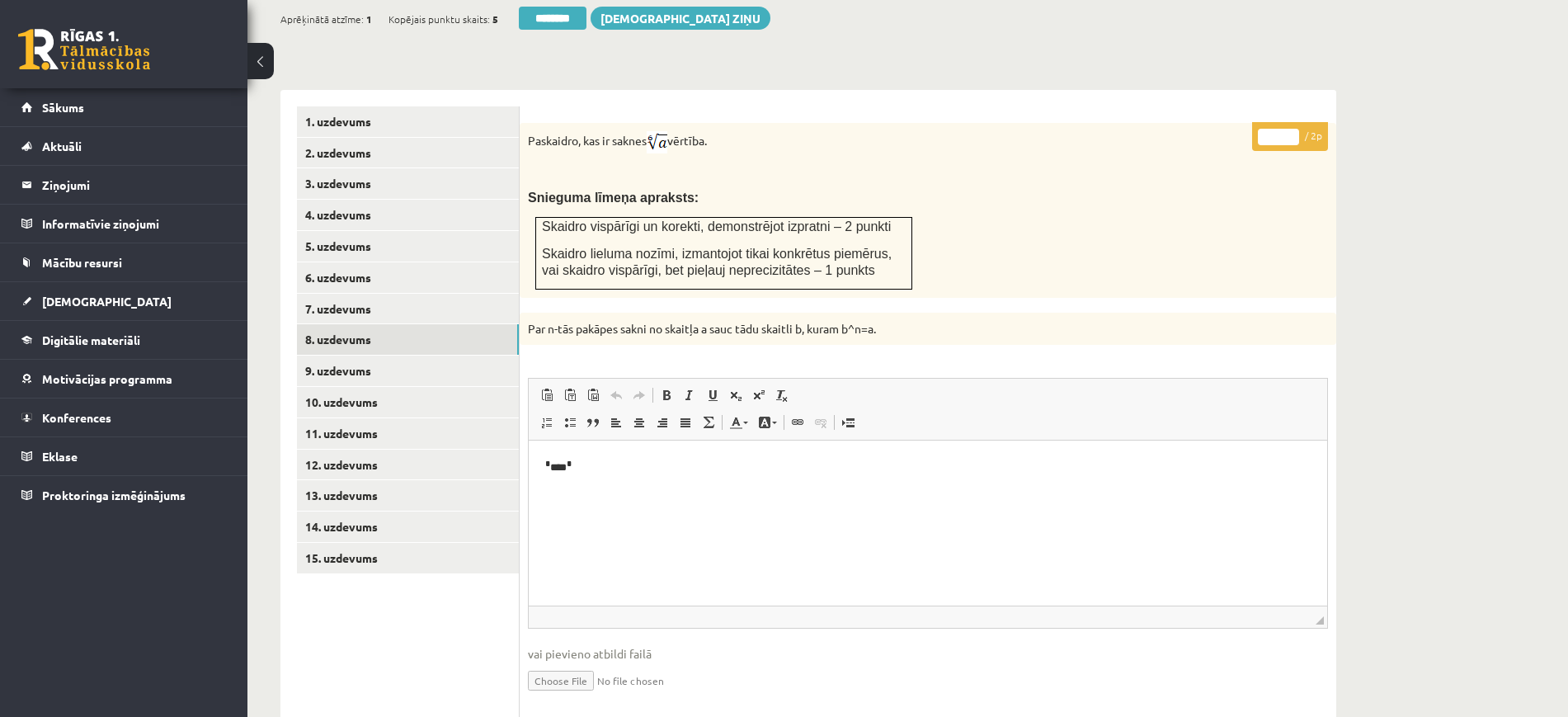
scroll to position [779, 0]
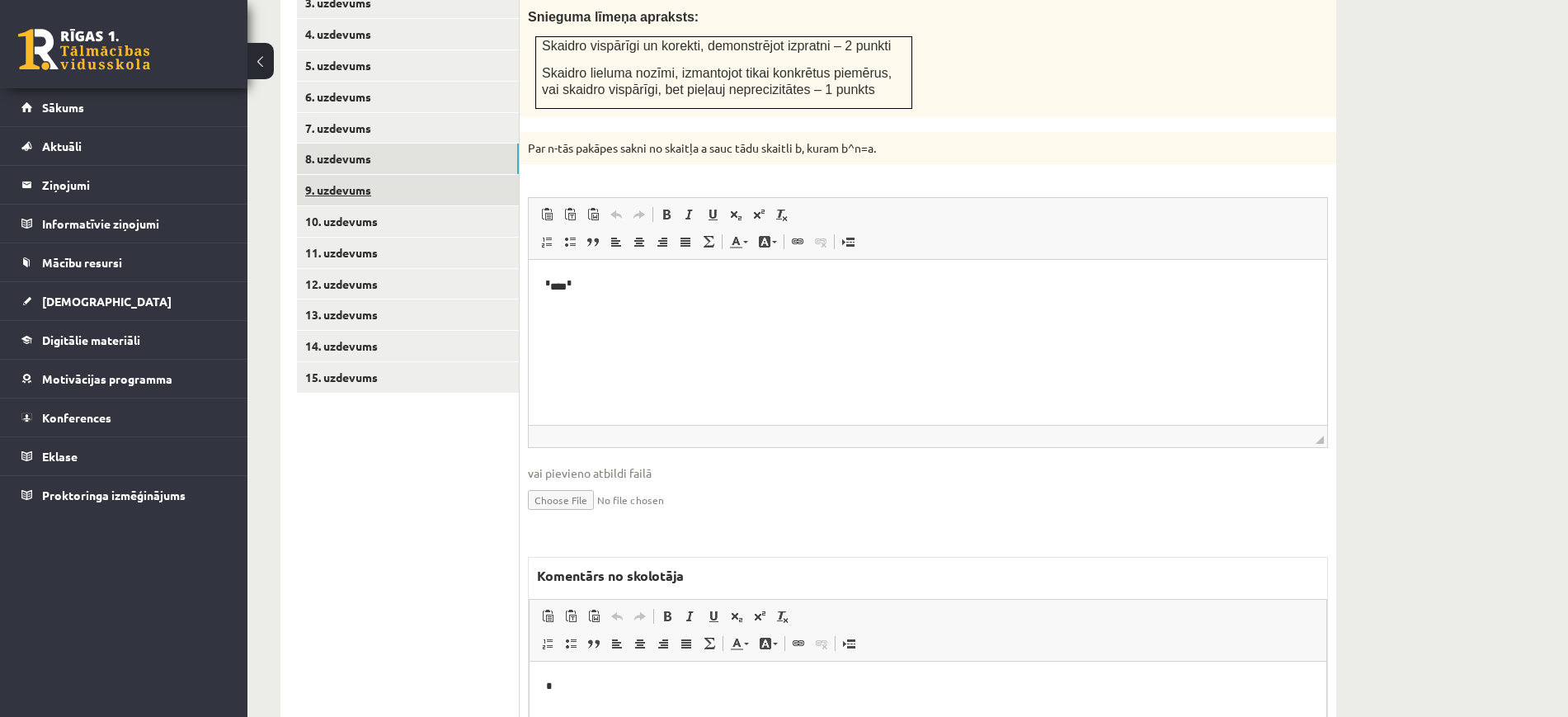
click at [466, 175] on link "9. uzdevums" at bounding box center [408, 190] width 222 height 31
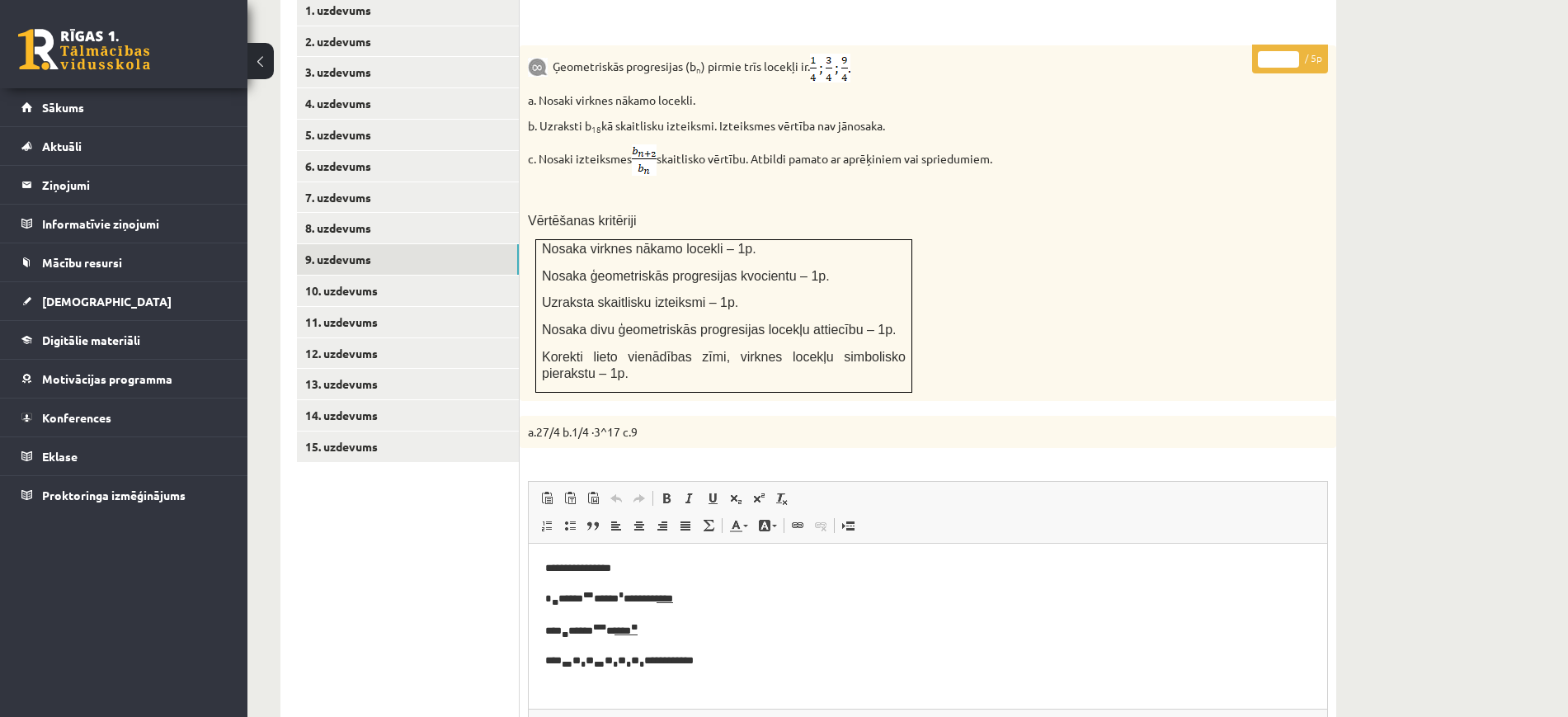
scroll to position [675, 0]
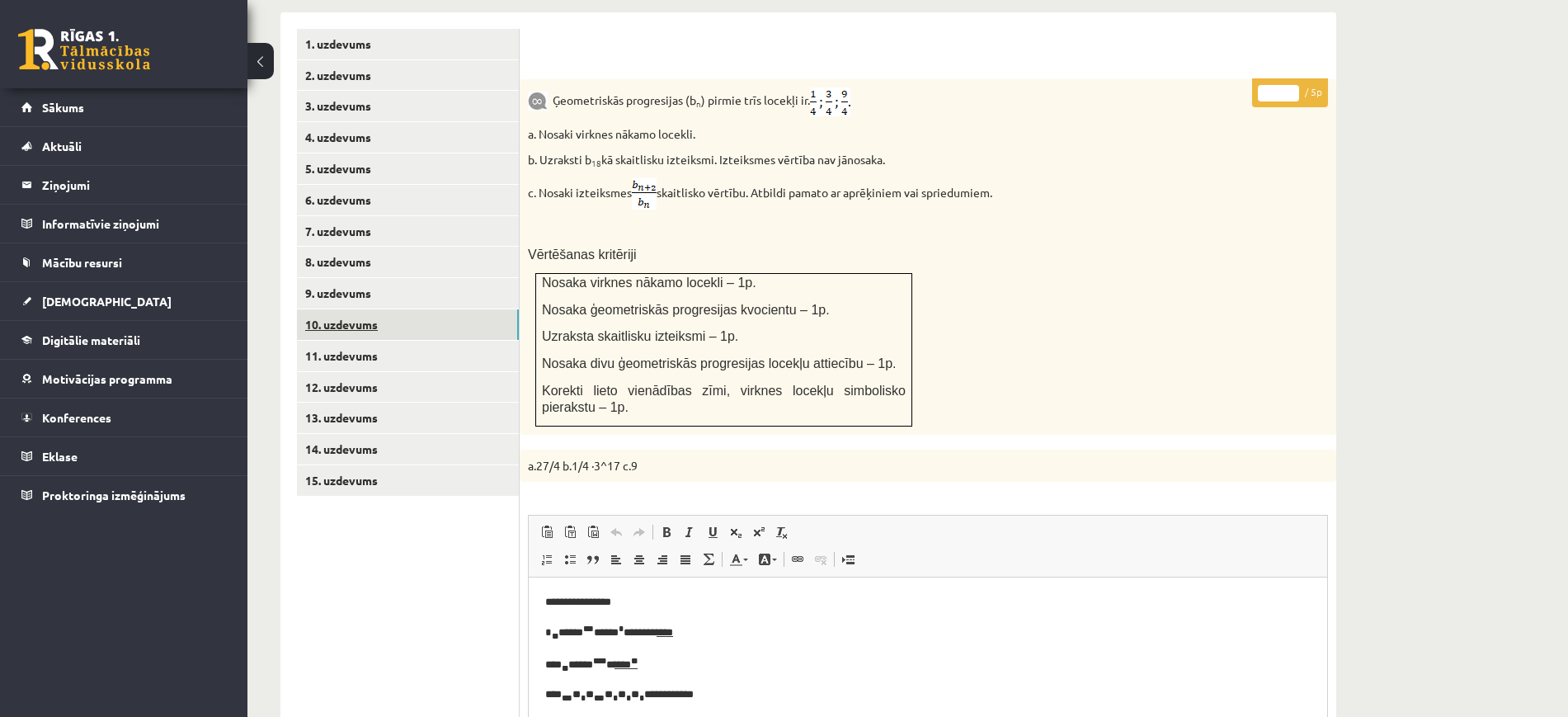
click at [397, 309] on link "10. uzdevums" at bounding box center [408, 325] width 222 height 31
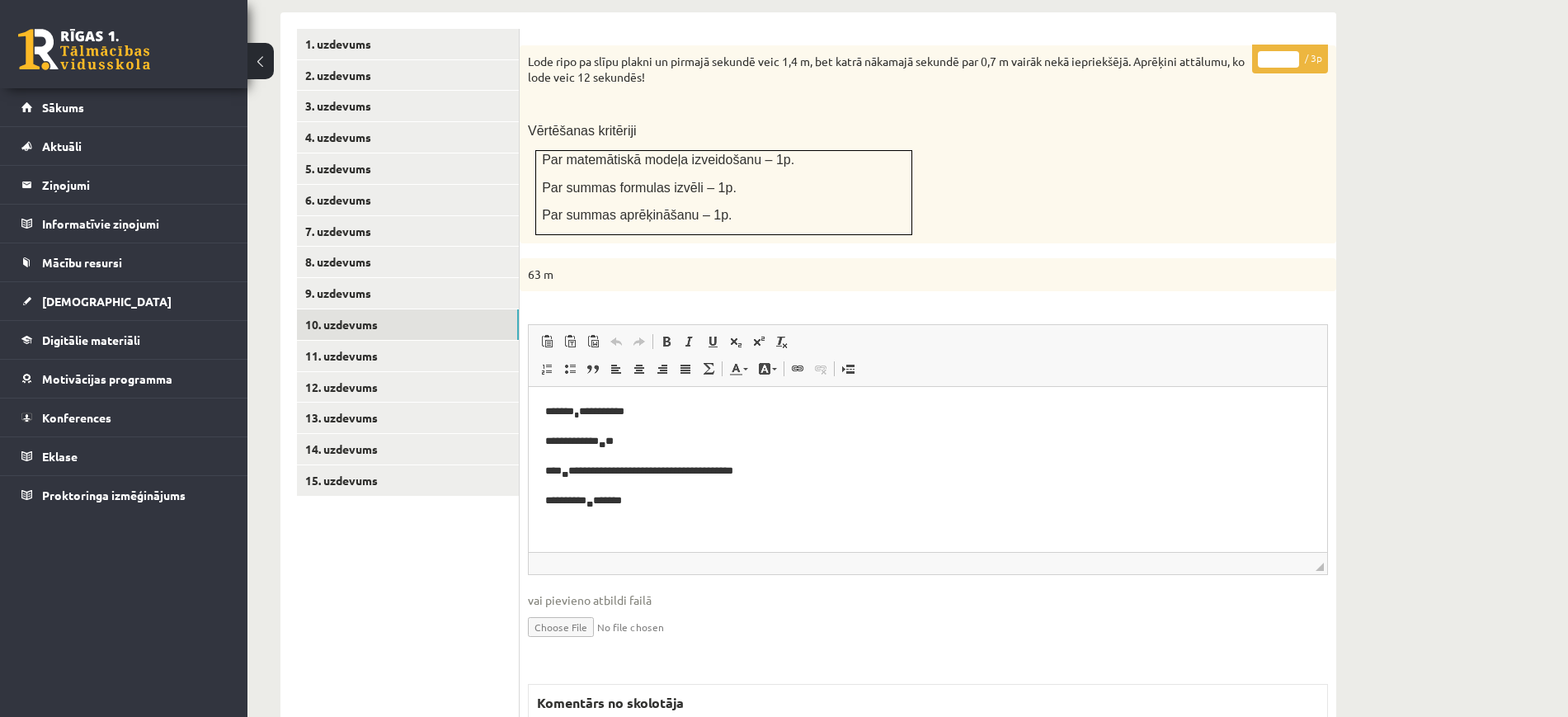
scroll to position [0, 0]
click at [375, 341] on link "11. uzdevums" at bounding box center [408, 356] width 222 height 31
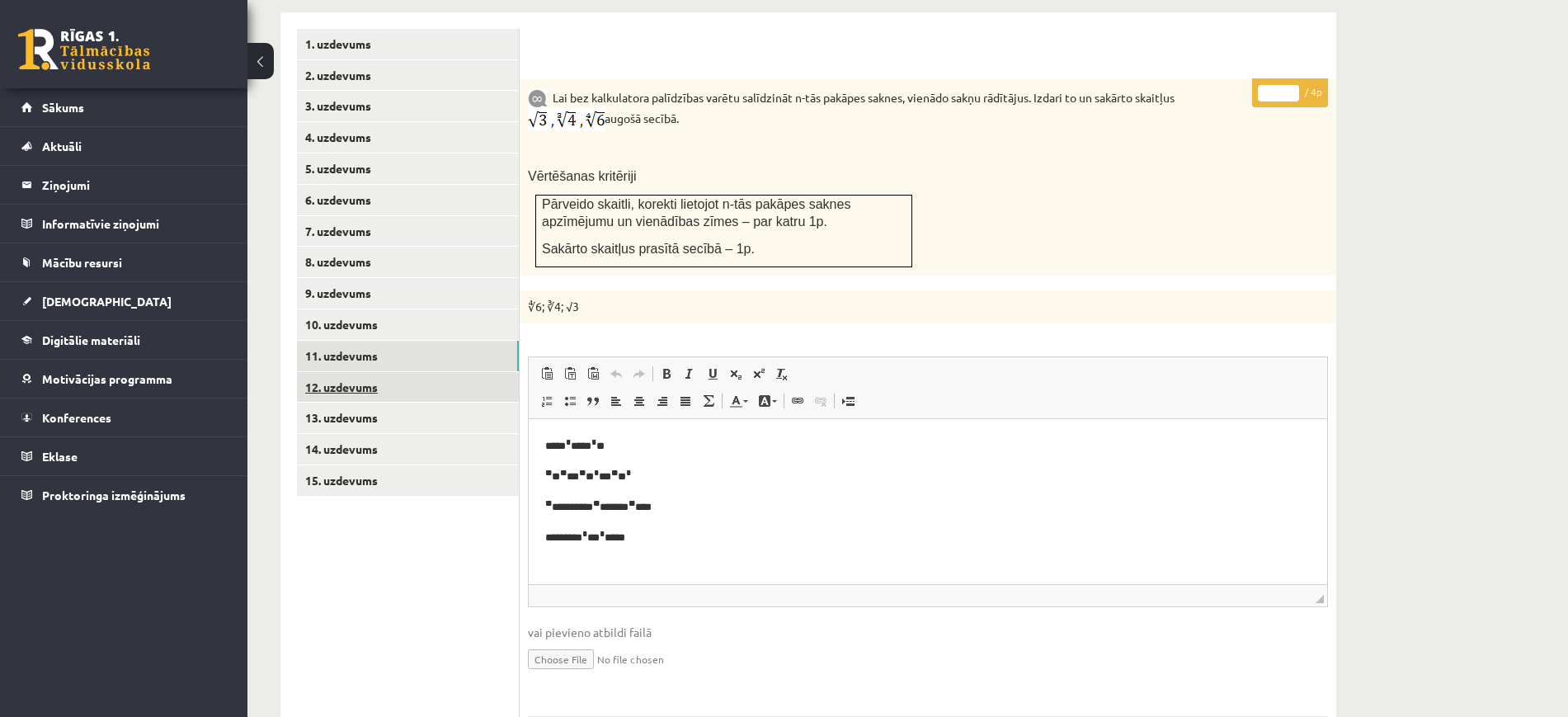
click at [420, 372] on link "12. uzdevums" at bounding box center [408, 387] width 222 height 31
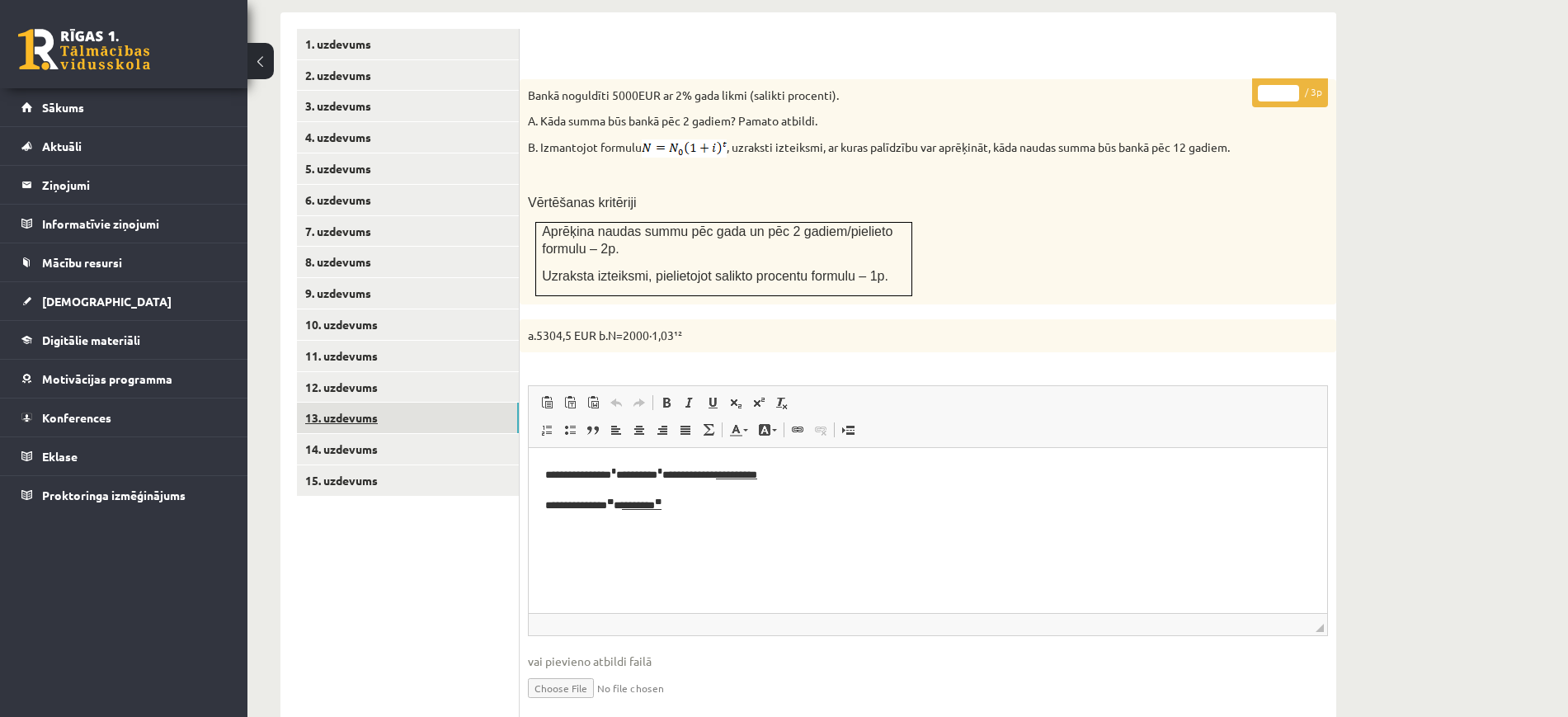
click at [351, 403] on link "13. uzdevums" at bounding box center [408, 418] width 222 height 31
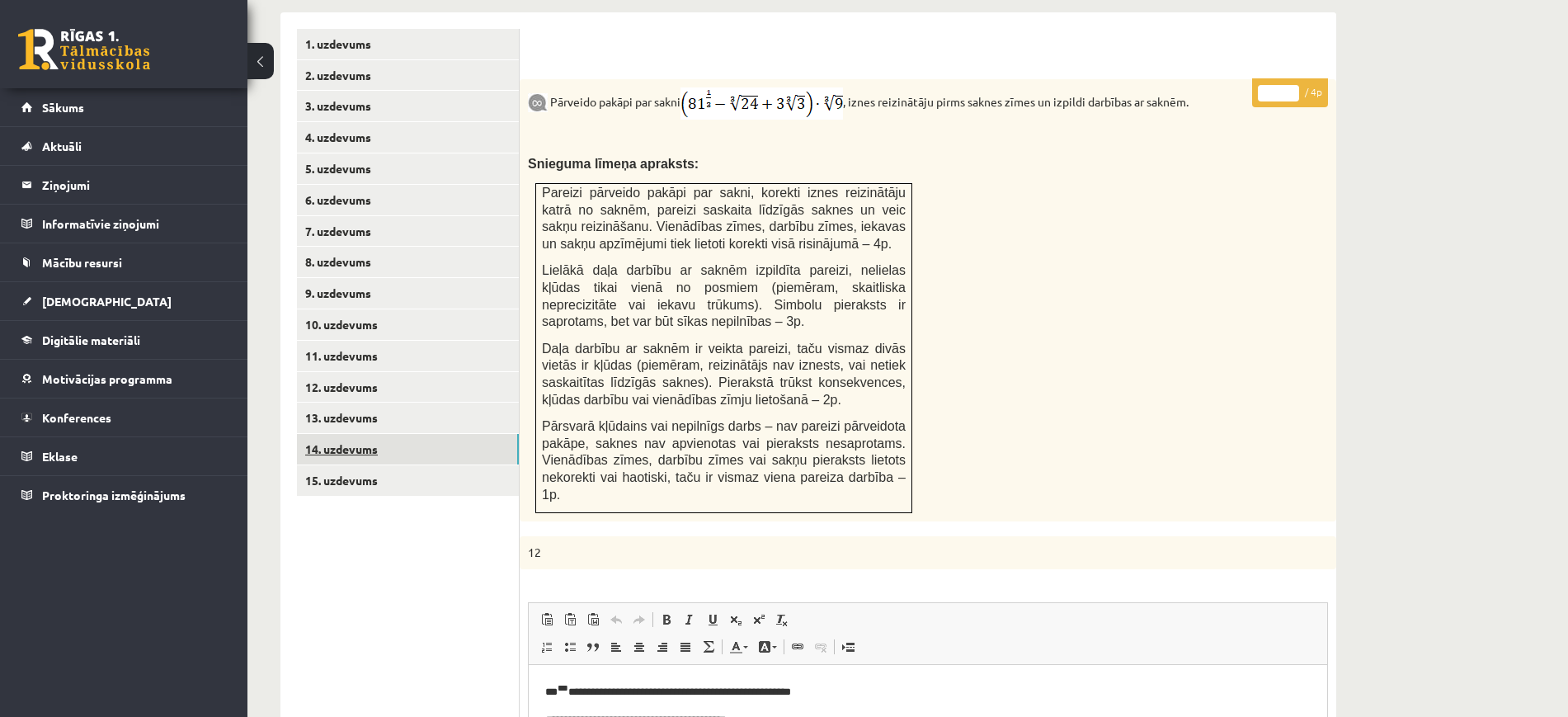
click at [443, 434] on link "14. uzdevums" at bounding box center [408, 449] width 222 height 31
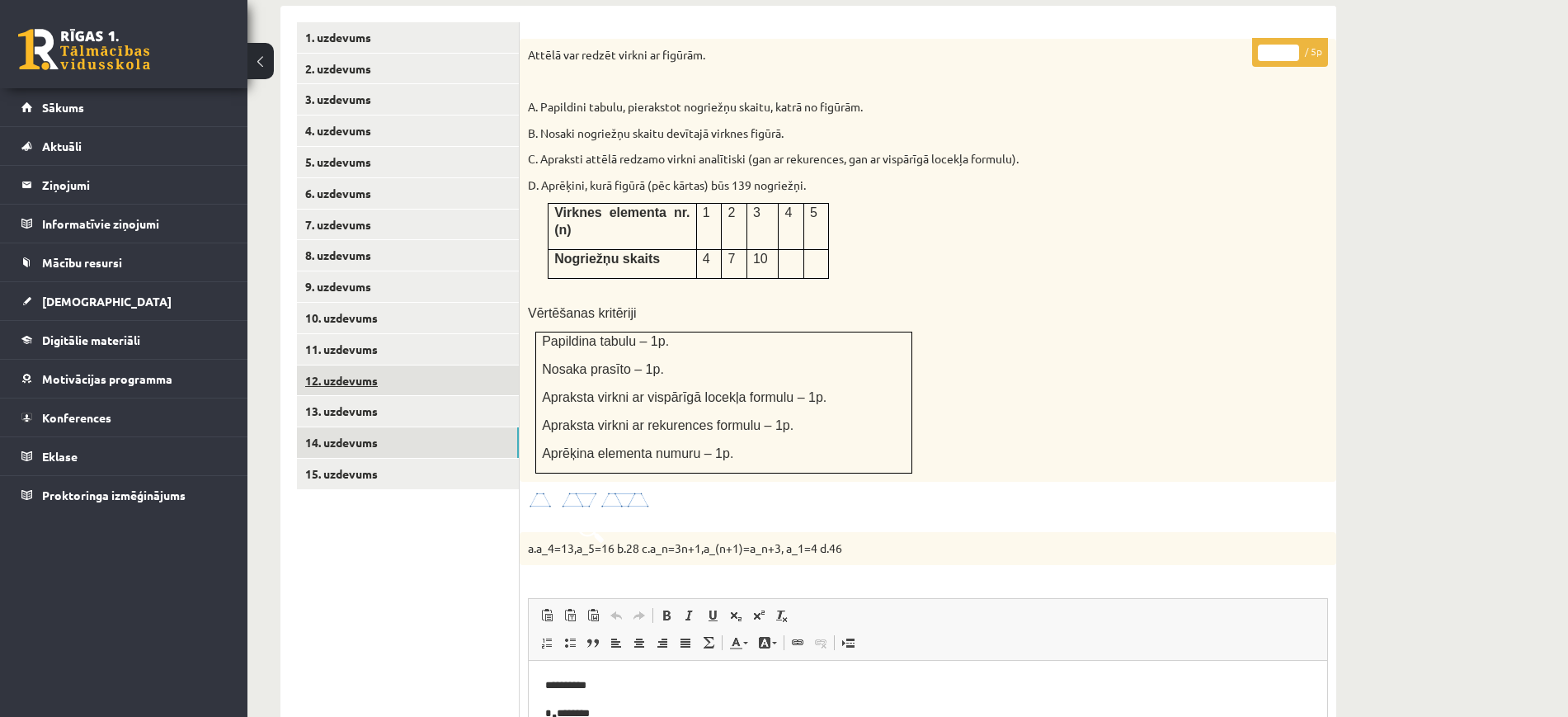
scroll to position [675, 0]
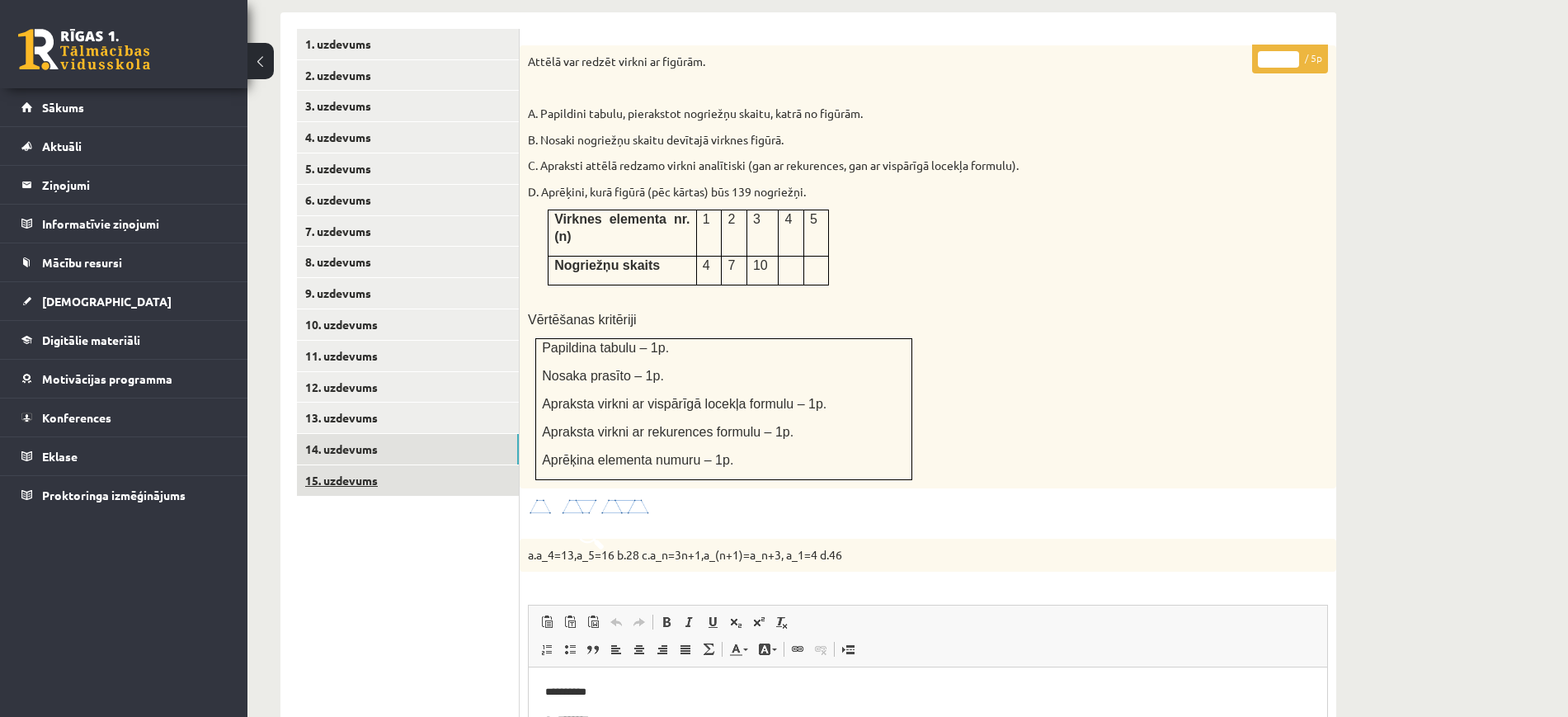
click at [410, 466] on link "15. uzdevums" at bounding box center [408, 481] width 222 height 31
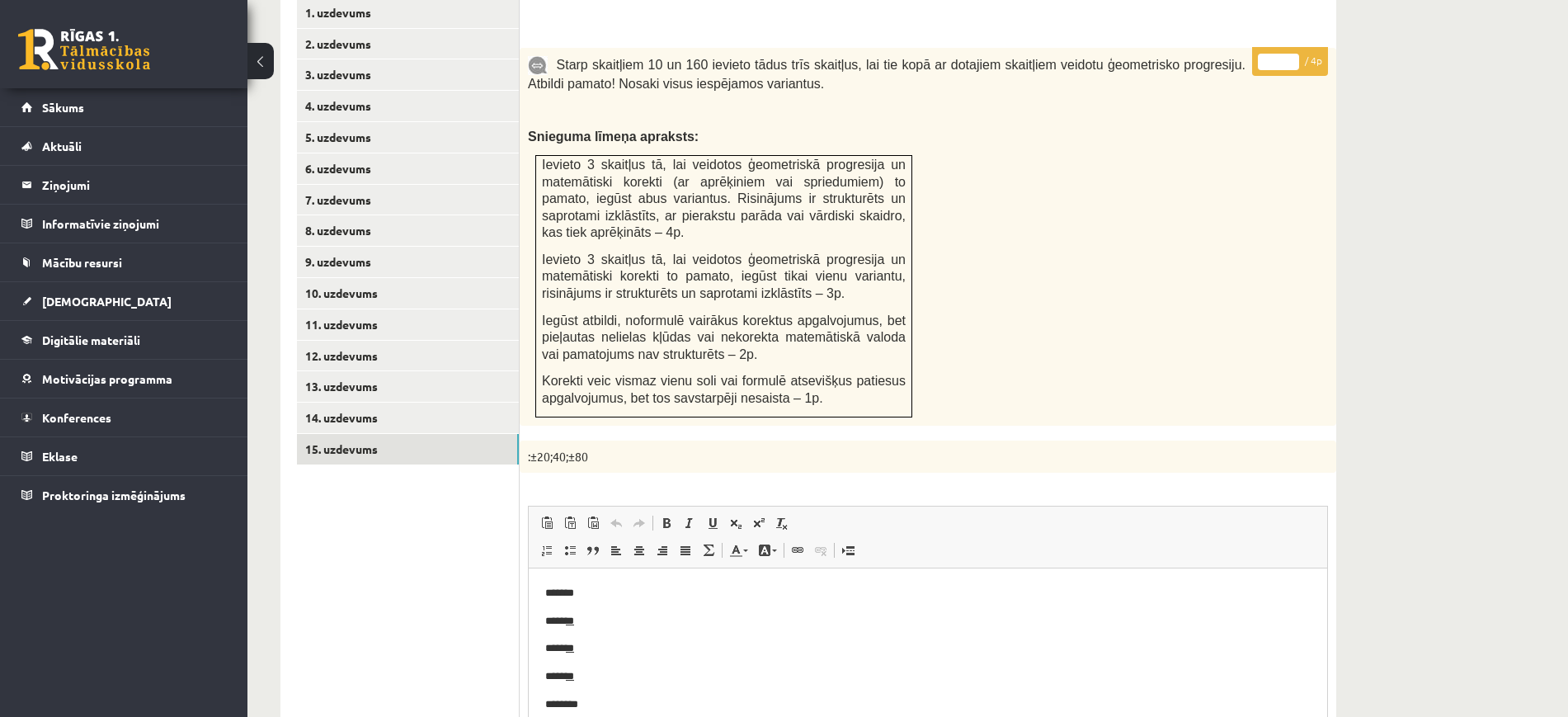
scroll to position [672, 0]
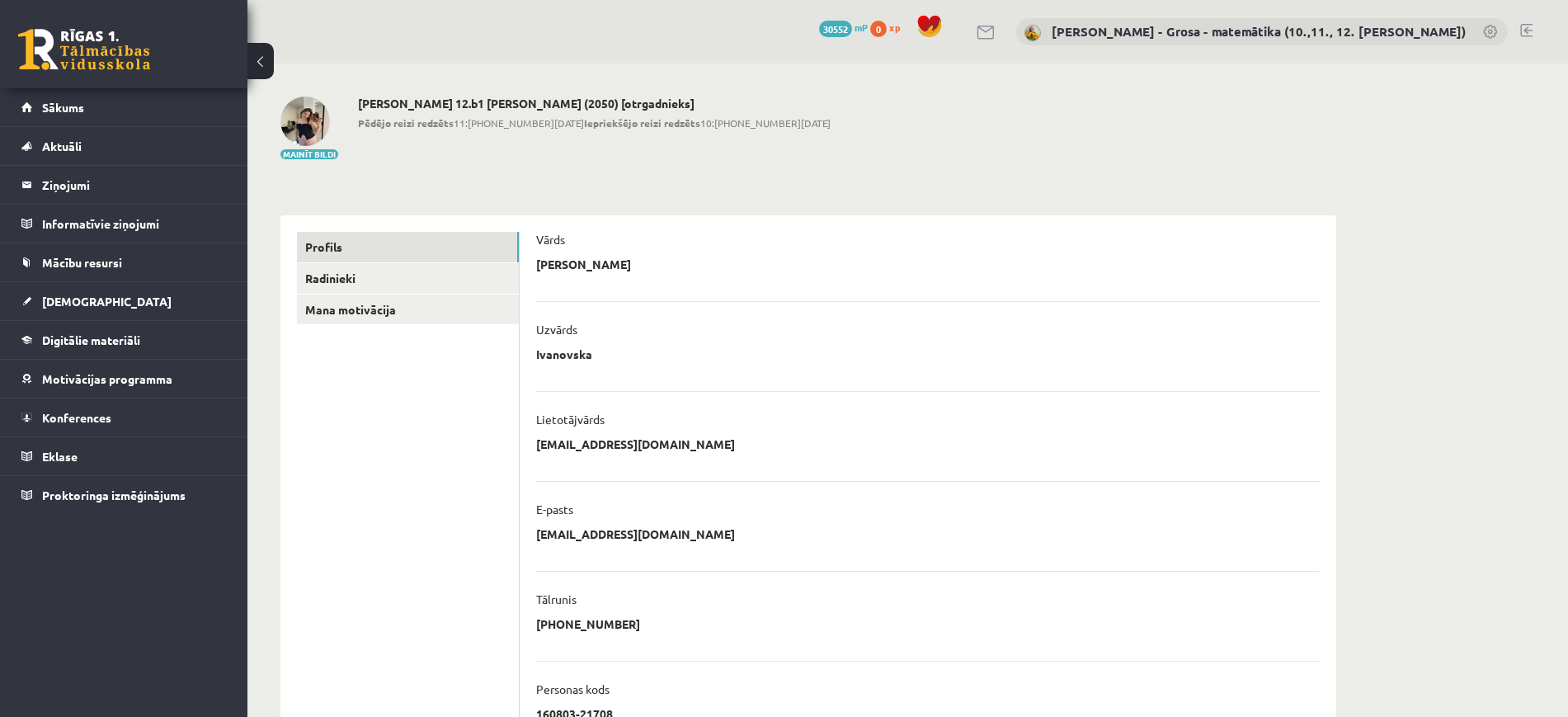
scroll to position [206, 0]
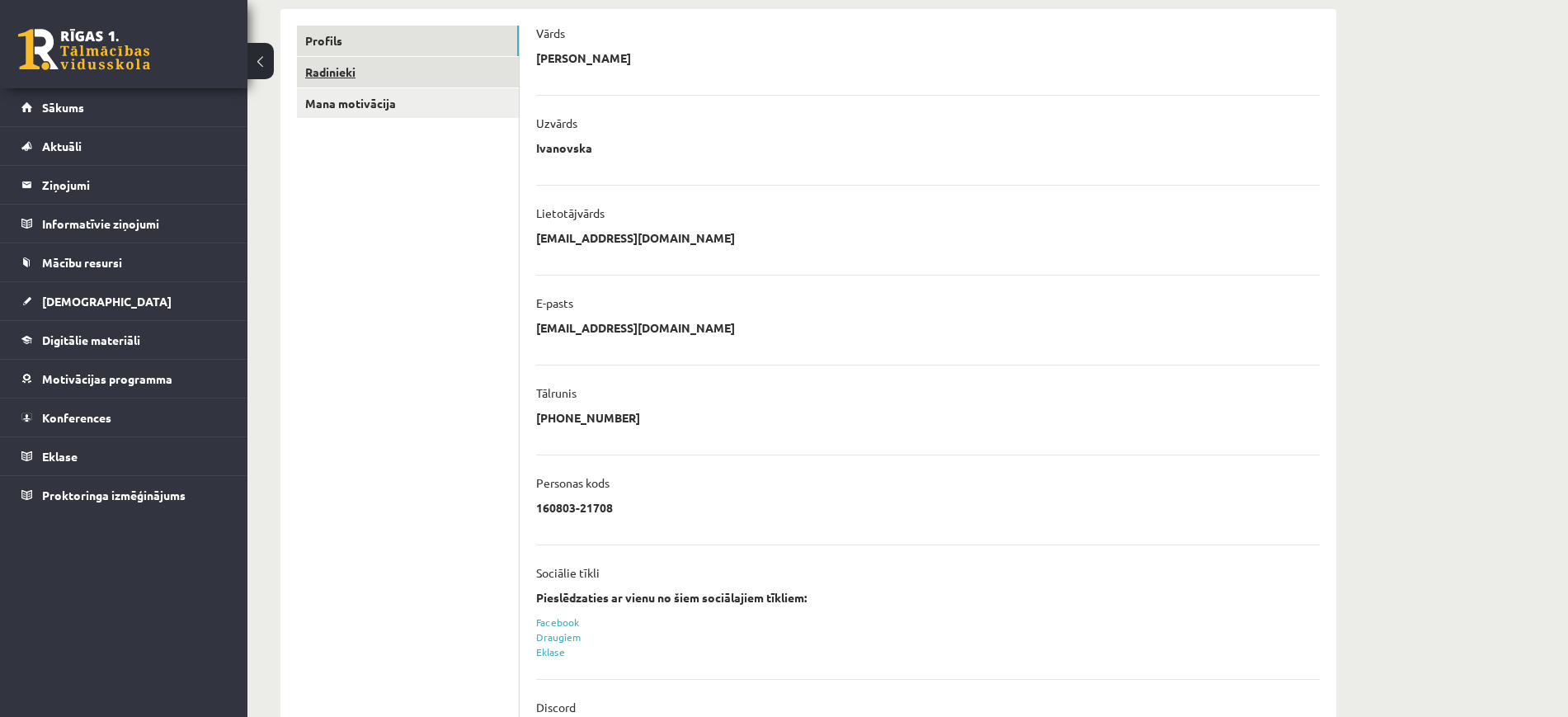
click at [362, 71] on link "Radinieki" at bounding box center [408, 72] width 222 height 31
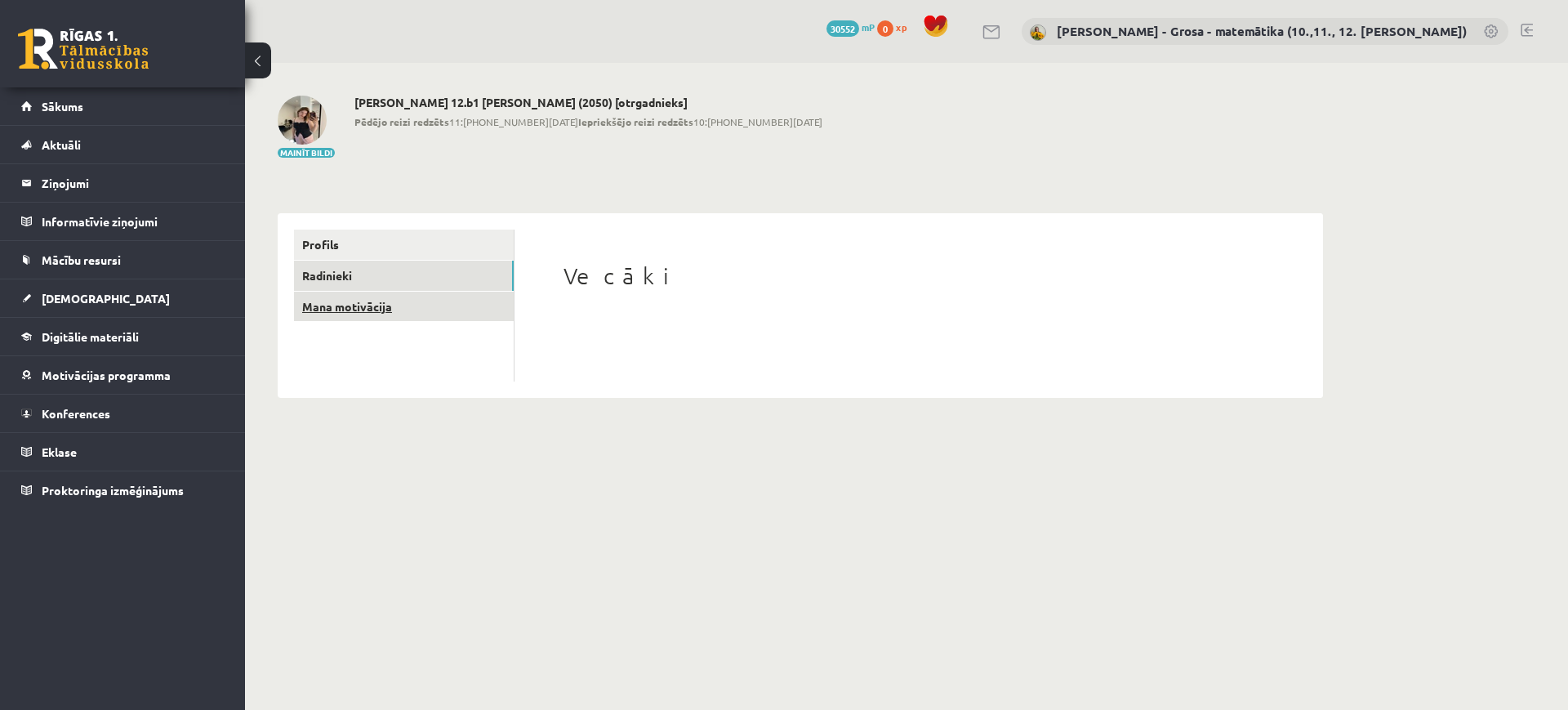
click at [416, 305] on link "Mana motivācija" at bounding box center [404, 307] width 220 height 30
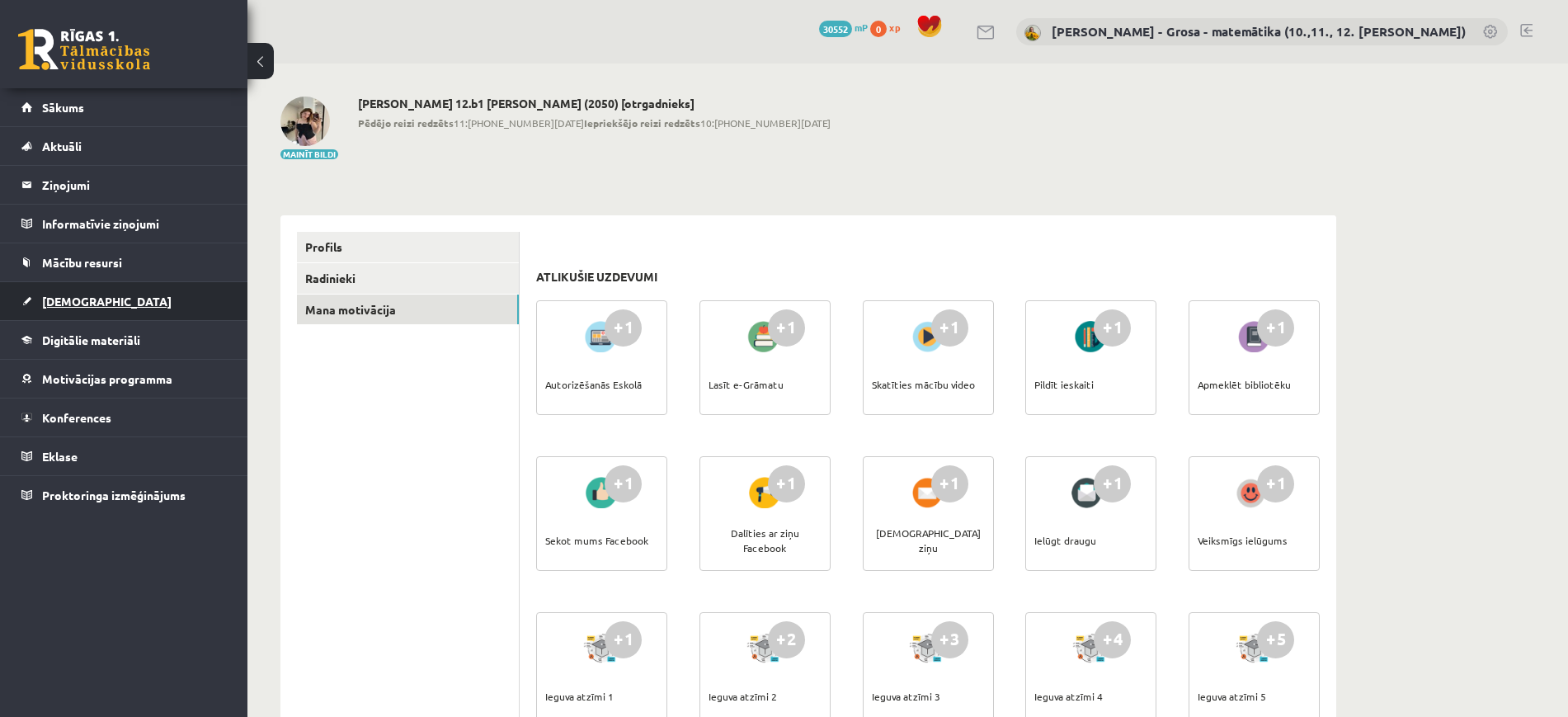
click at [49, 304] on span "[DEMOGRAPHIC_DATA]" at bounding box center [107, 301] width 129 height 14
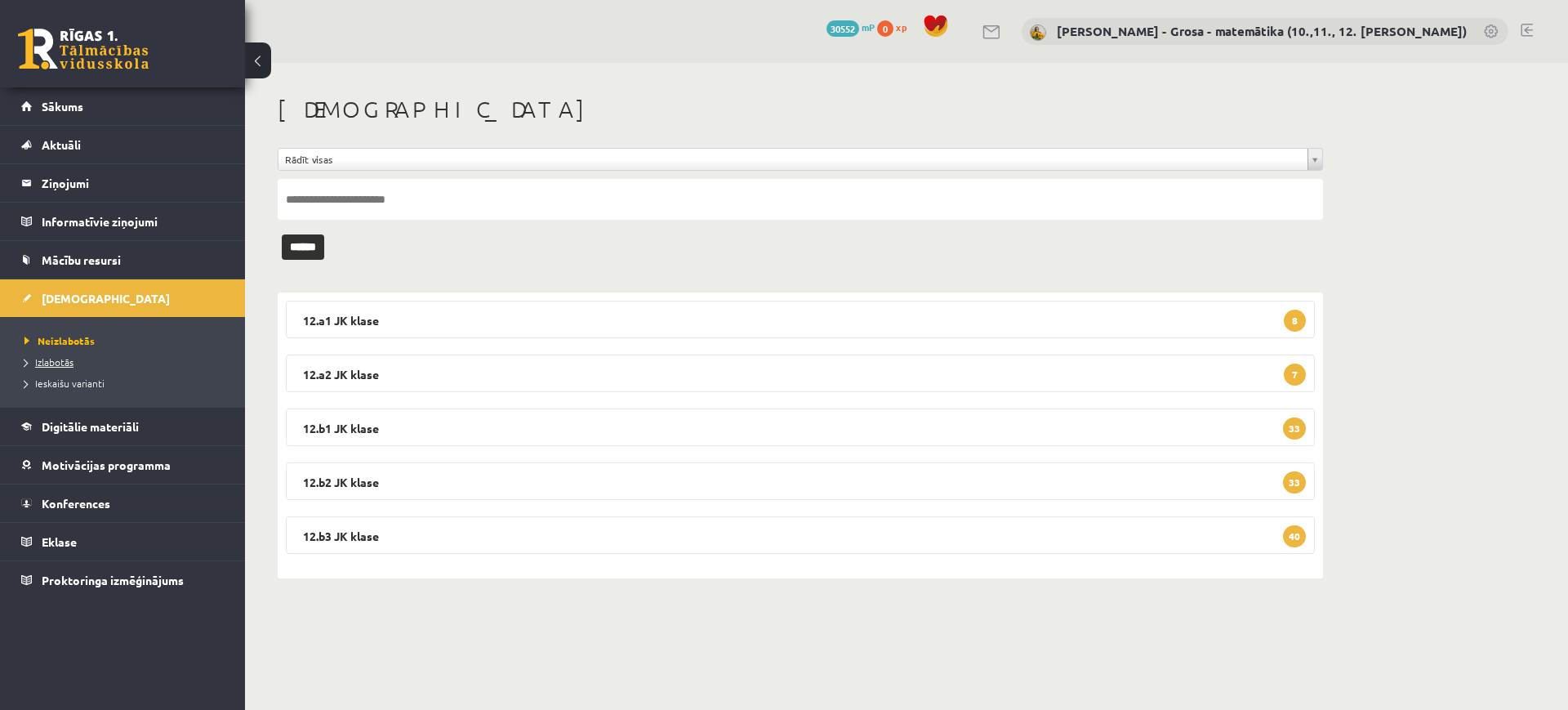
click at [52, 358] on span "Izlabotās" at bounding box center [49, 362] width 49 height 13
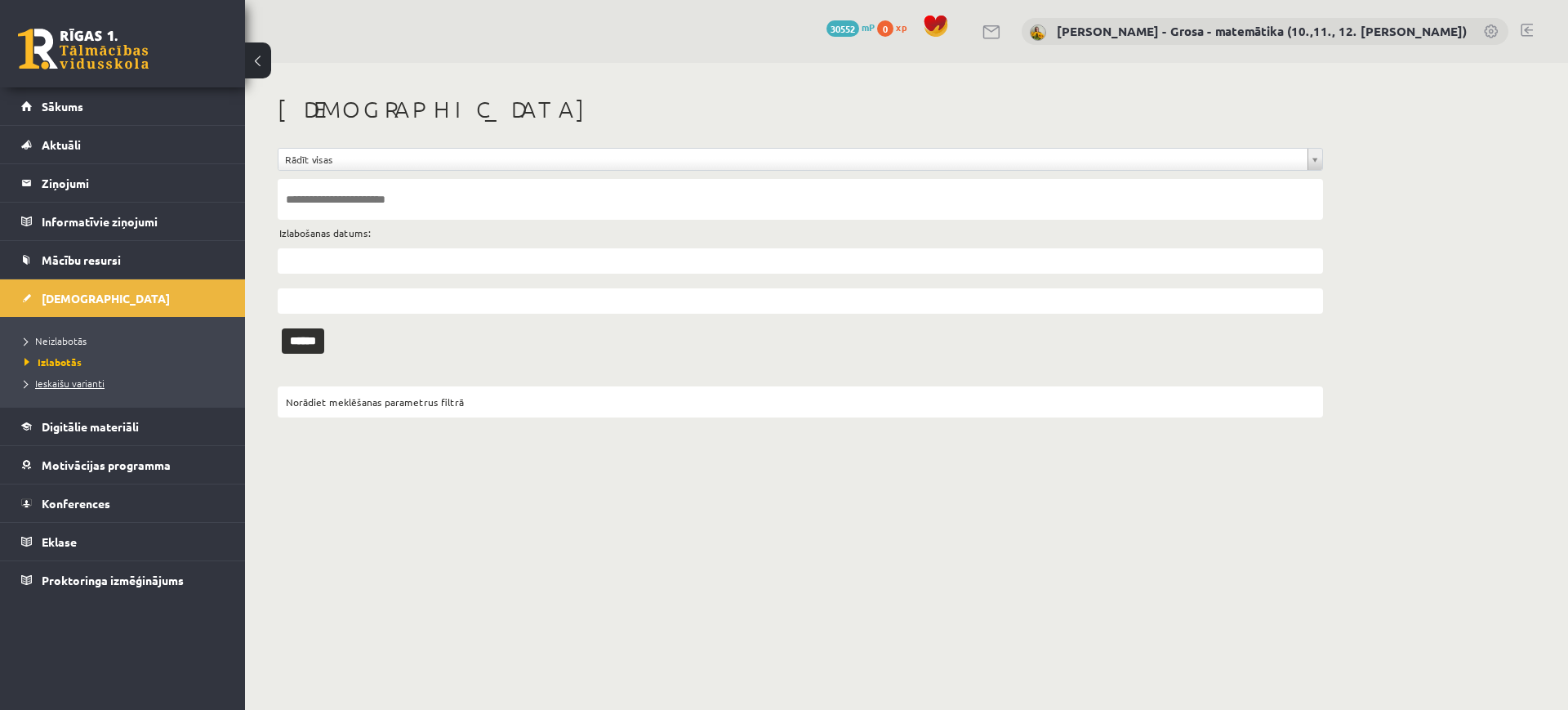
click at [67, 384] on span "Ieskaišu varianti" at bounding box center [64, 384] width 80 height 13
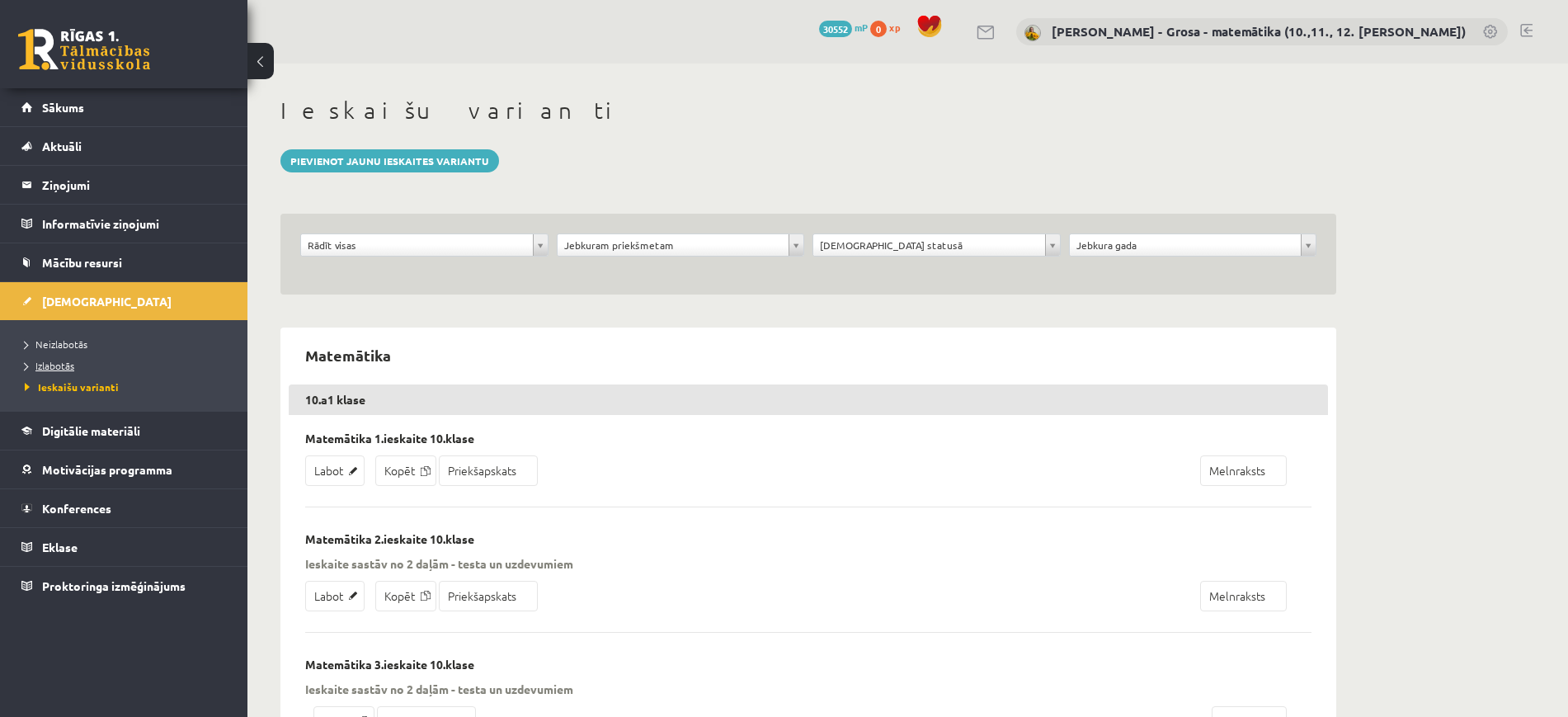
click at [65, 364] on span "Izlabotās" at bounding box center [49, 365] width 49 height 14
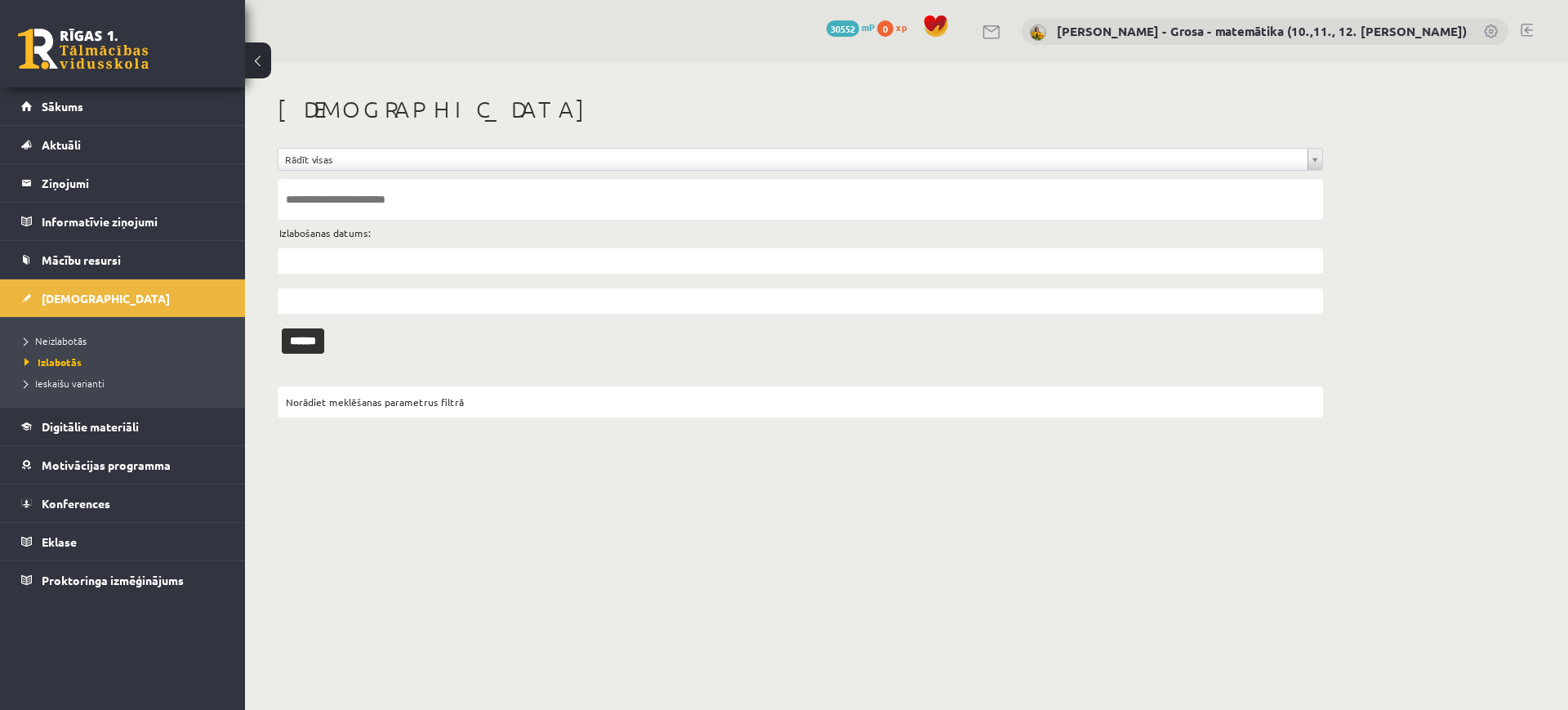
click at [326, 207] on input "text" at bounding box center [800, 199] width 1046 height 41
type input "**********"
click at [282, 328] on input "******" at bounding box center [303, 341] width 42 height 25
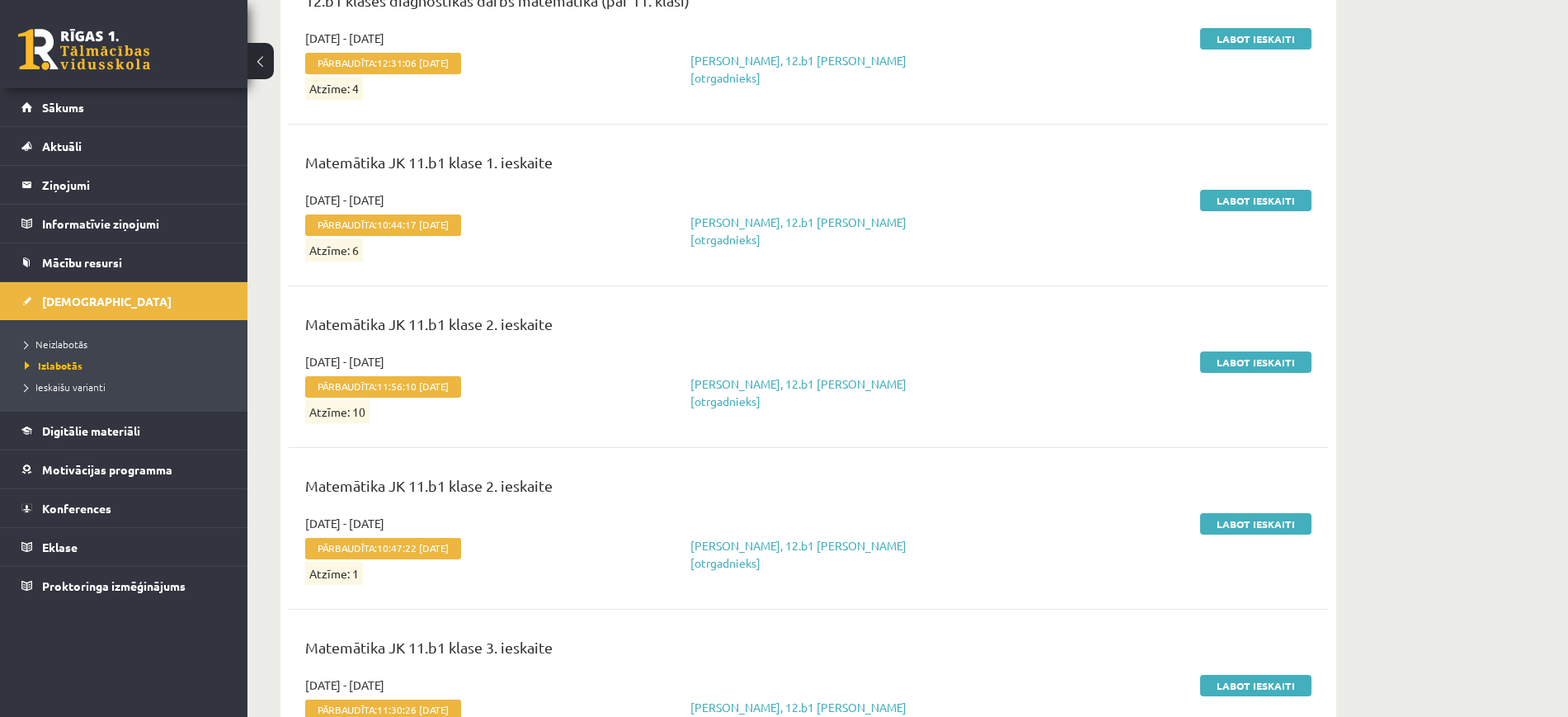
scroll to position [996, 0]
